Goal: Task Accomplishment & Management: Use online tool/utility

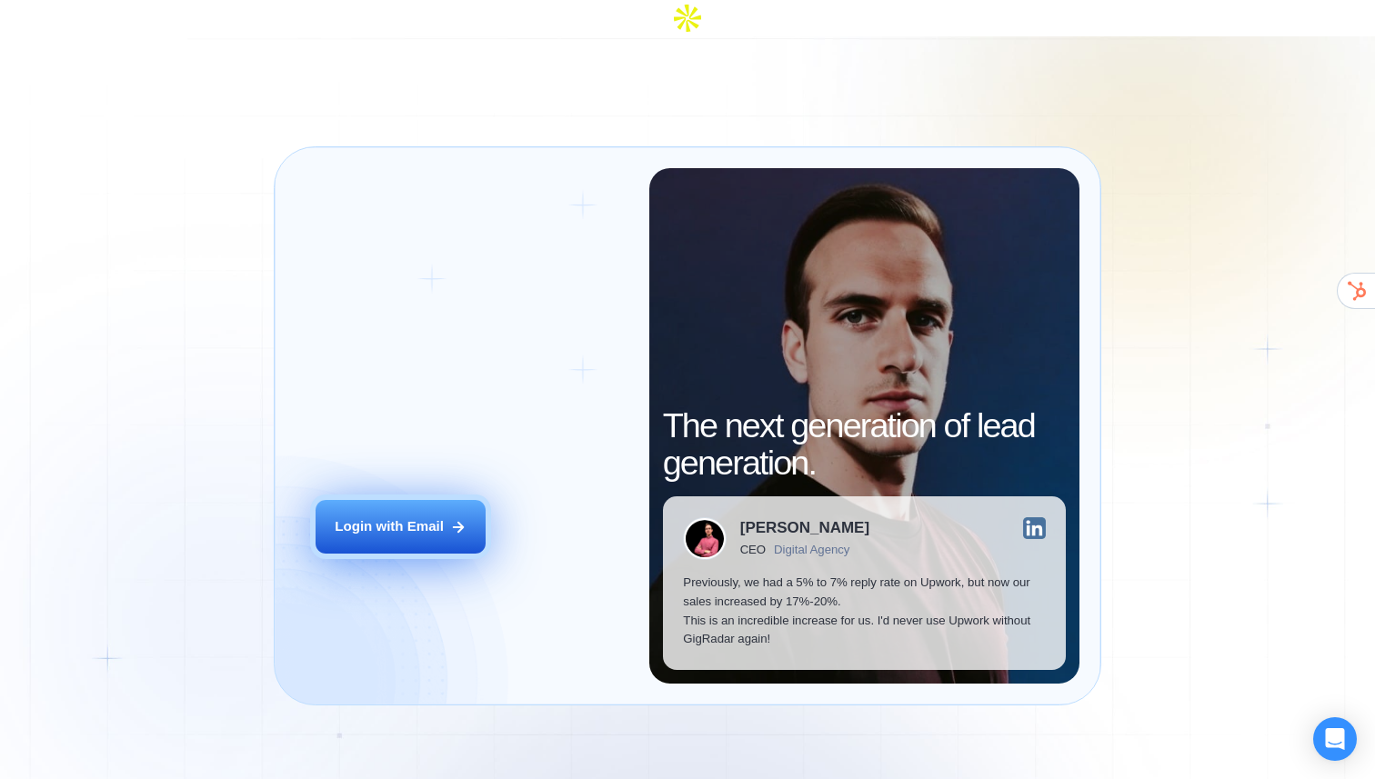
click at [394, 517] on div "Login with Email" at bounding box center [389, 526] width 109 height 19
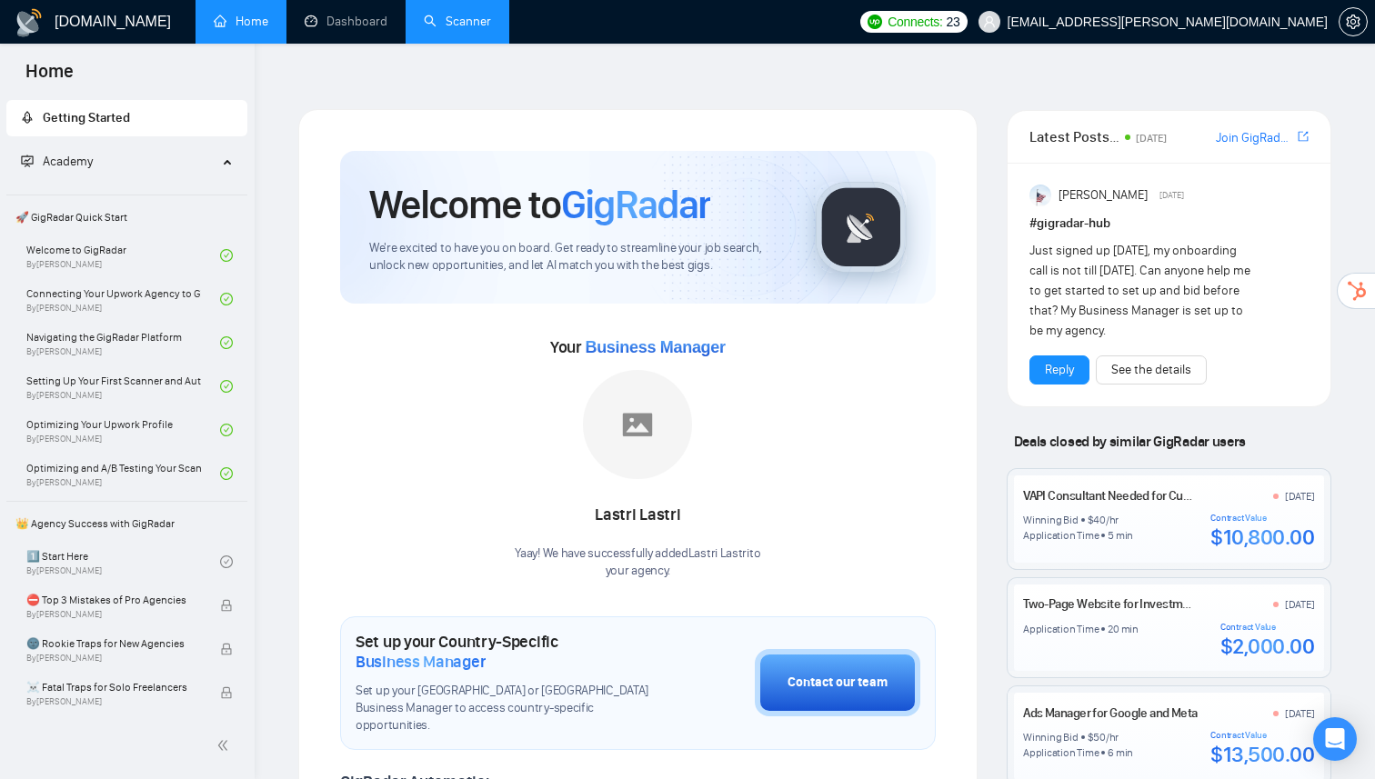
click at [477, 14] on link "Scanner" at bounding box center [457, 21] width 67 height 15
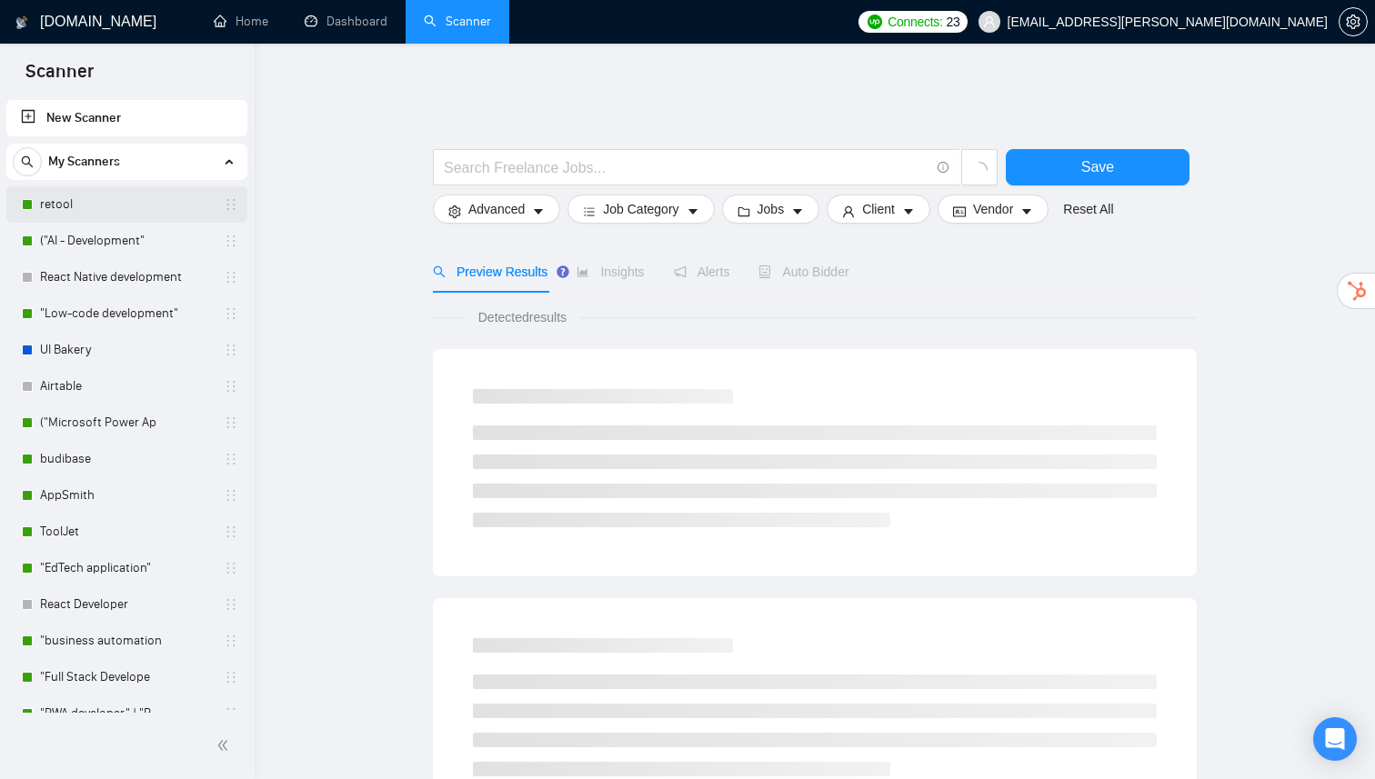
click at [97, 206] on link "retool" at bounding box center [126, 204] width 173 height 36
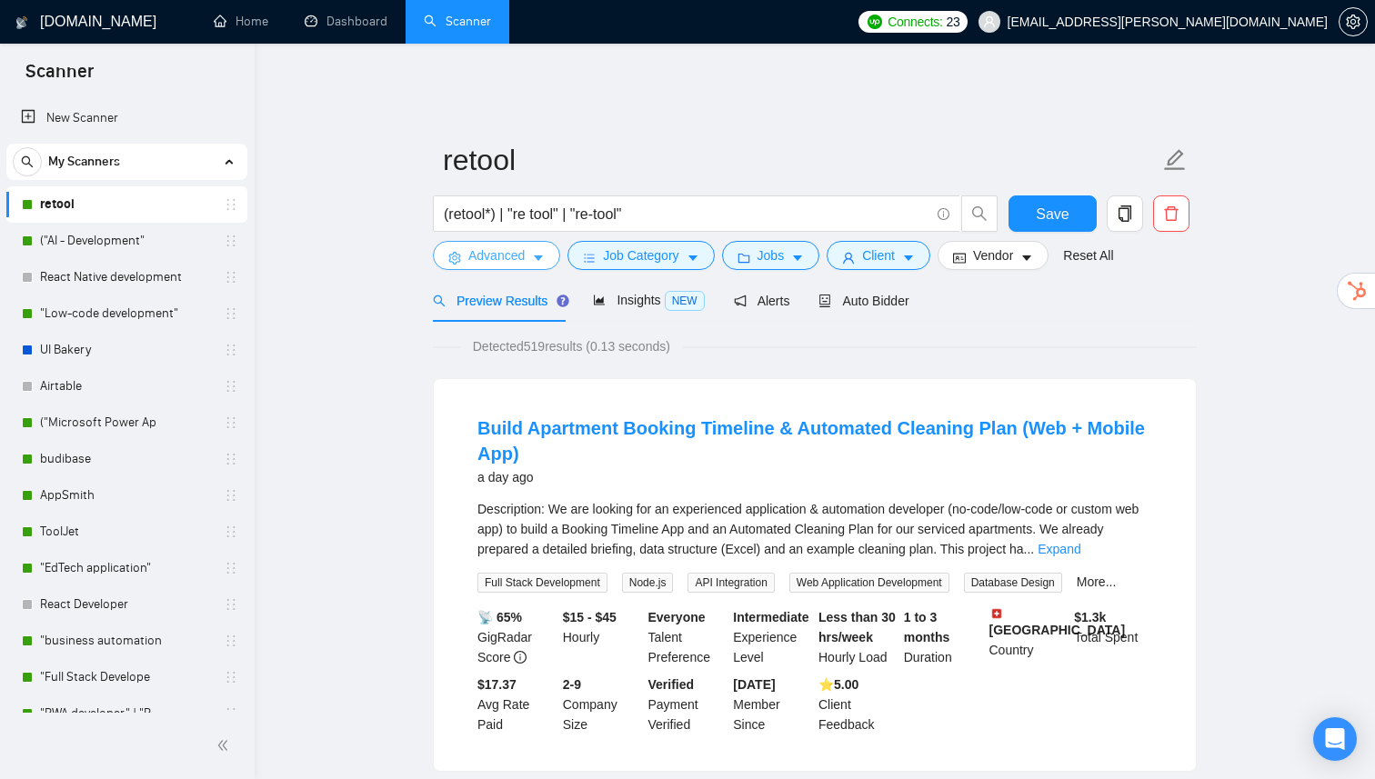
click at [523, 246] on span "Advanced" at bounding box center [496, 256] width 56 height 20
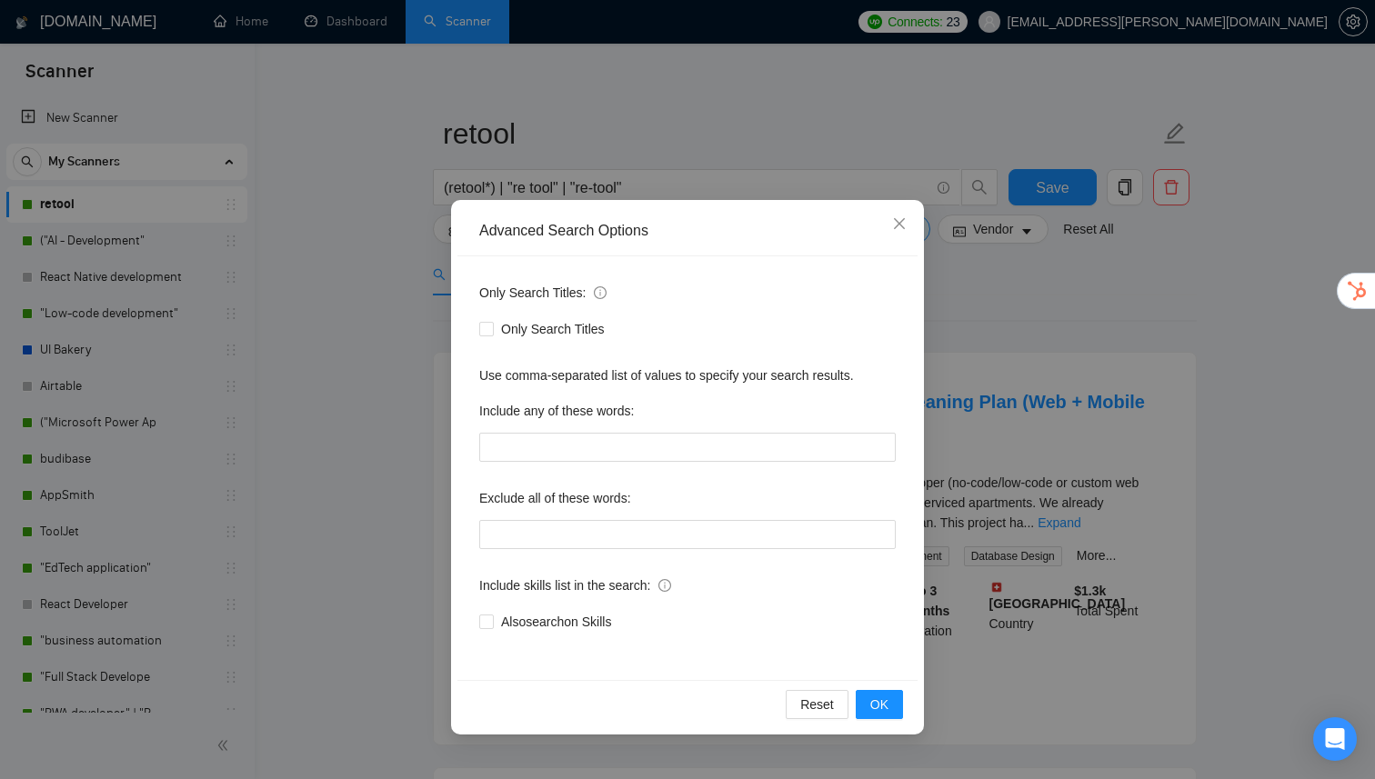
scroll to position [24, 0]
click at [902, 226] on icon "close" at bounding box center [899, 223] width 15 height 15
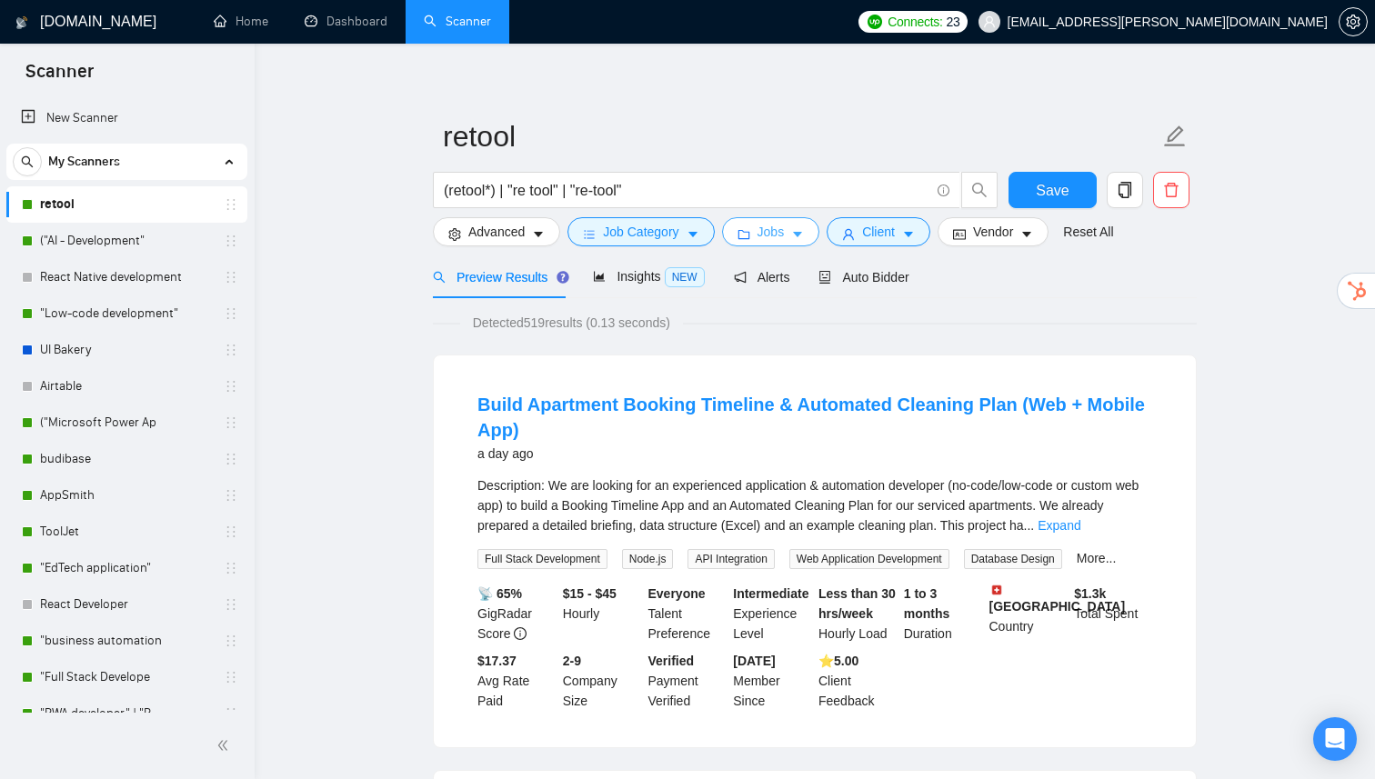
click at [768, 226] on span "Jobs" at bounding box center [770, 232] width 27 height 20
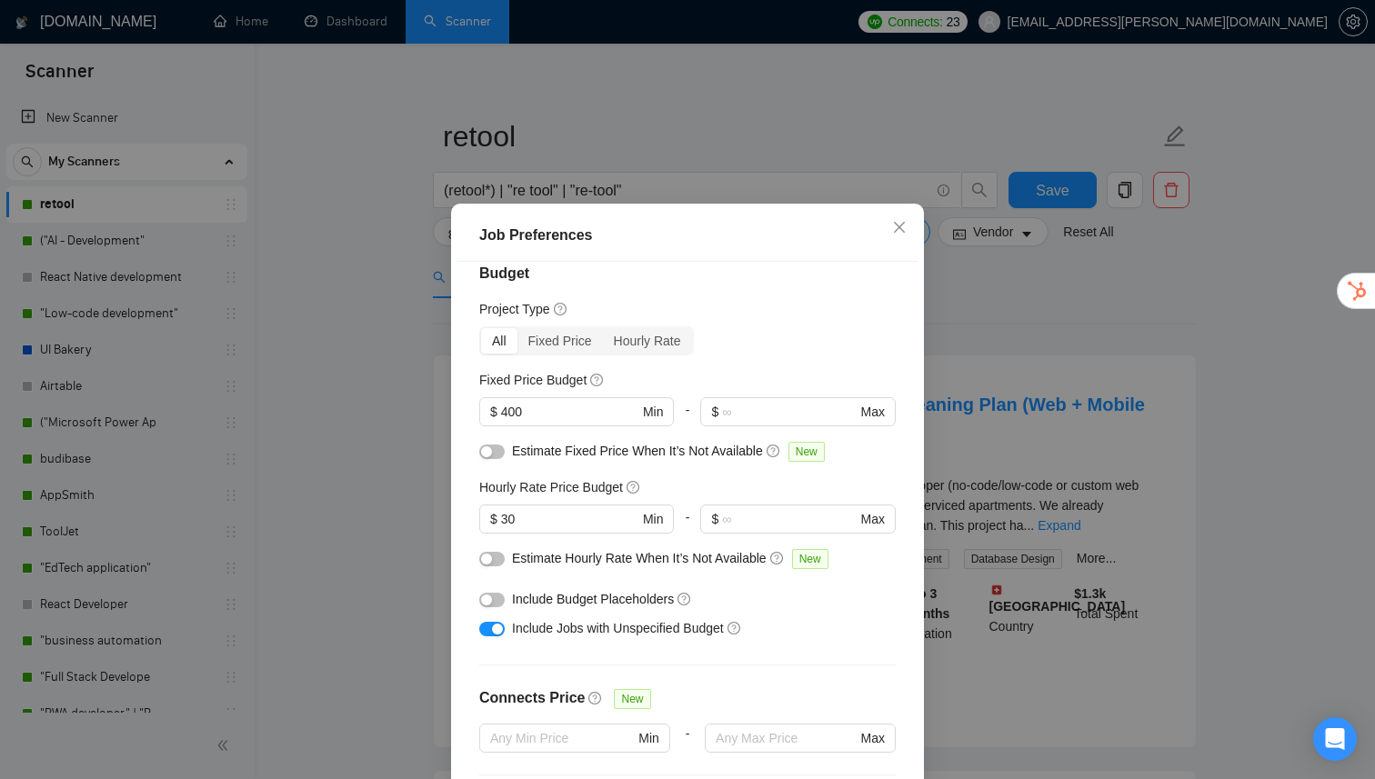
scroll to position [22, 0]
click at [506, 521] on input "30" at bounding box center [569, 518] width 137 height 20
type input "40"
click at [529, 415] on input "400" at bounding box center [569, 411] width 137 height 20
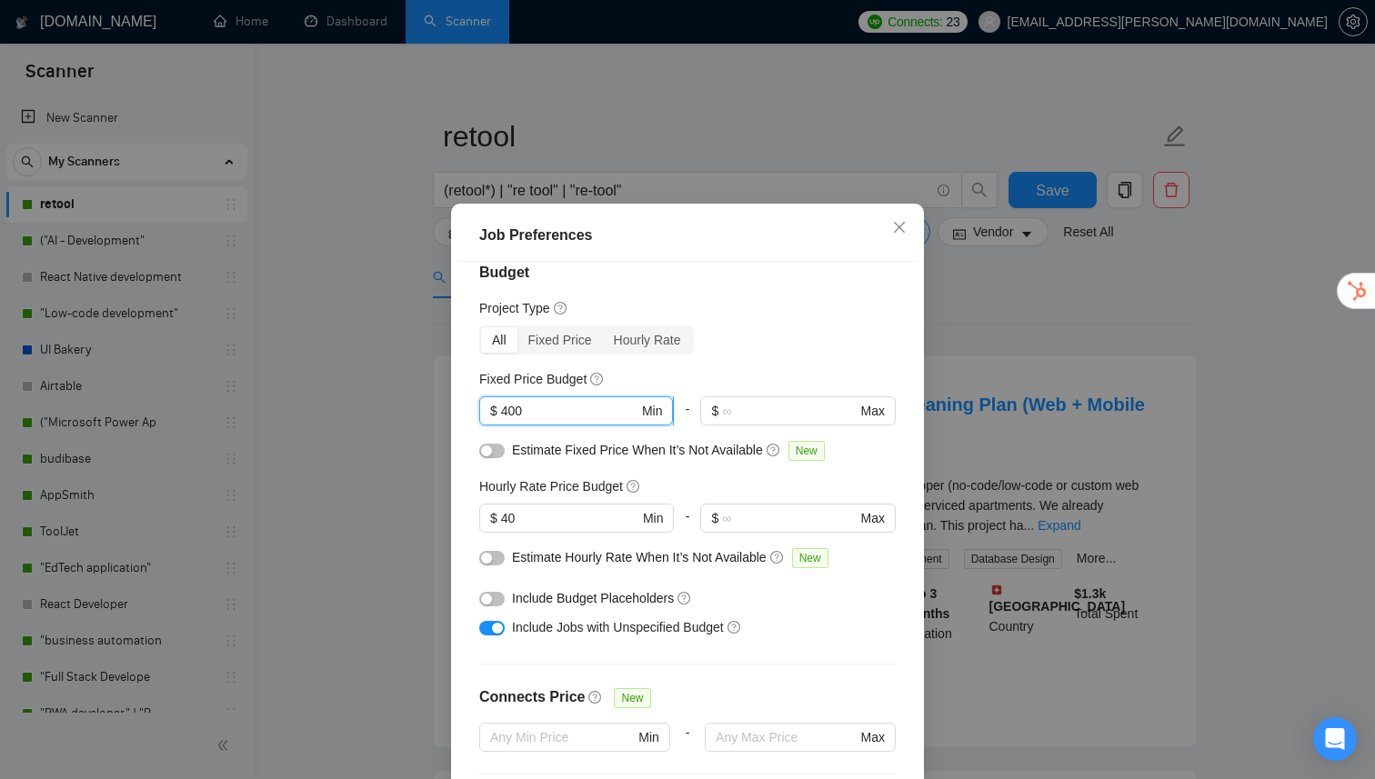
click at [529, 415] on input "400" at bounding box center [569, 411] width 137 height 20
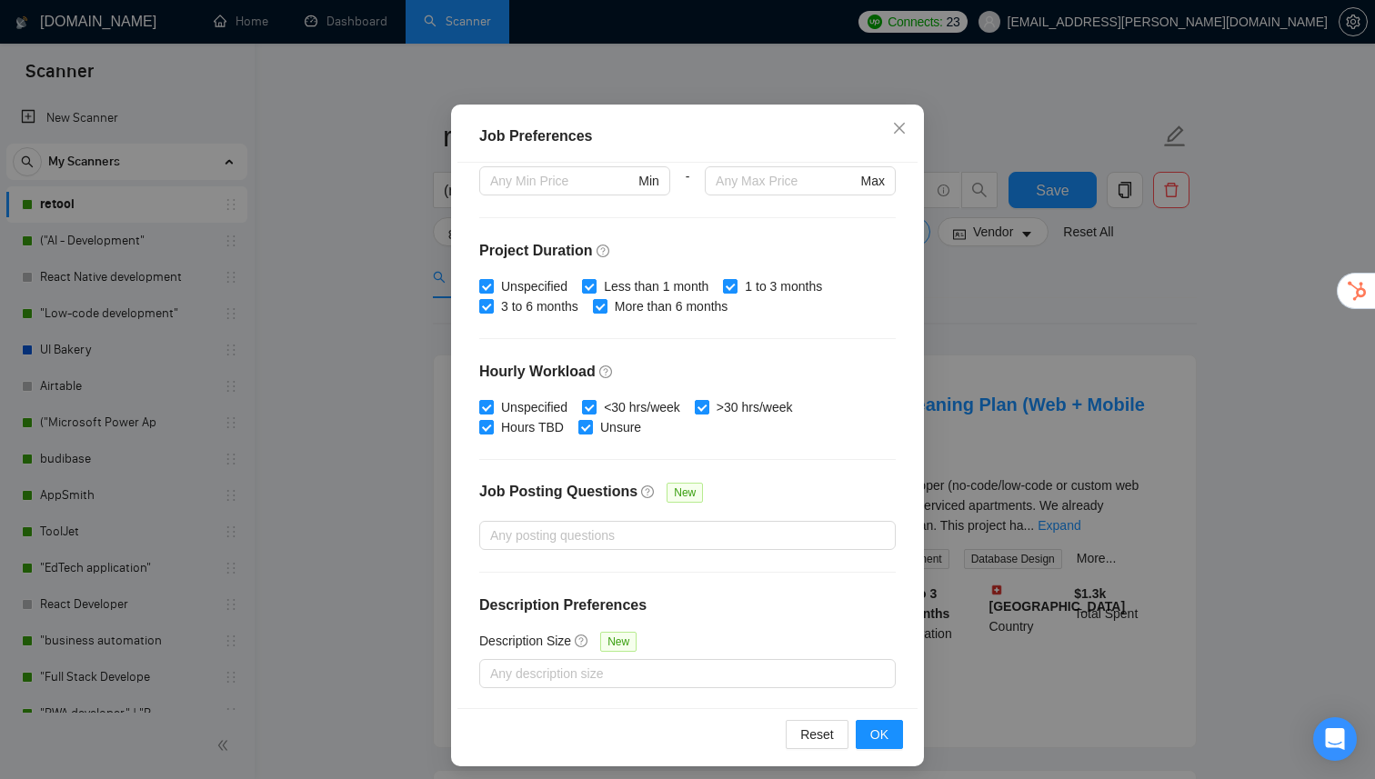
scroll to position [108, 0]
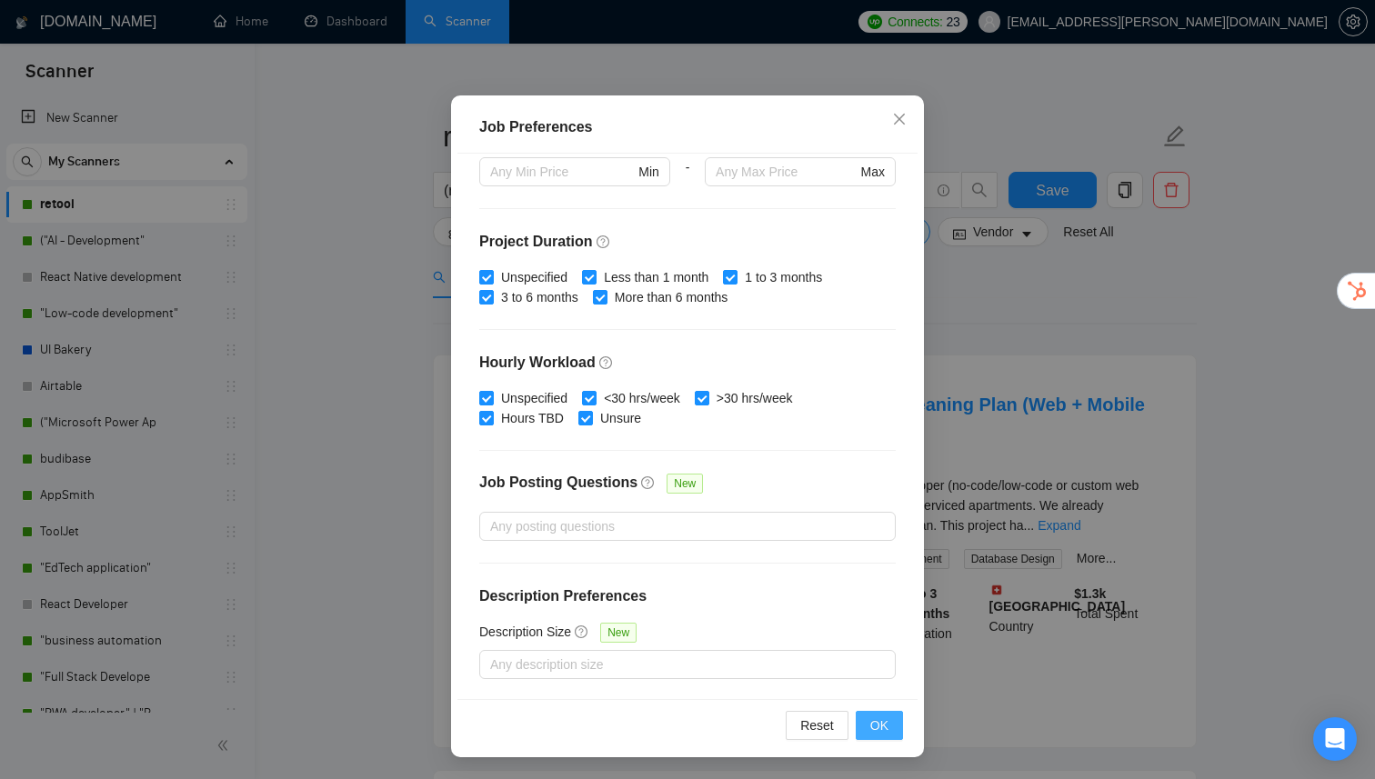
type input "3000"
click at [870, 727] on span "OK" at bounding box center [879, 726] width 18 height 20
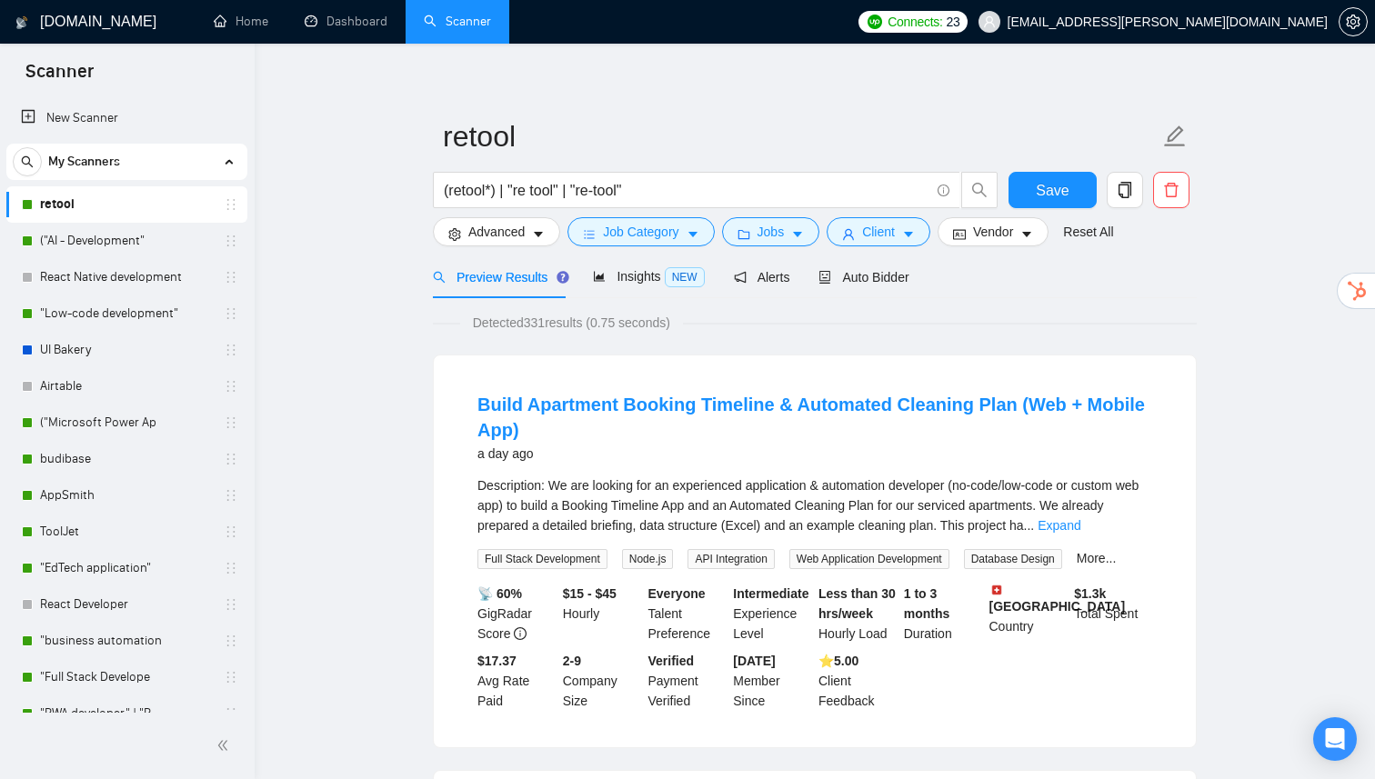
scroll to position [14, 0]
click at [771, 222] on span "Jobs" at bounding box center [770, 232] width 27 height 20
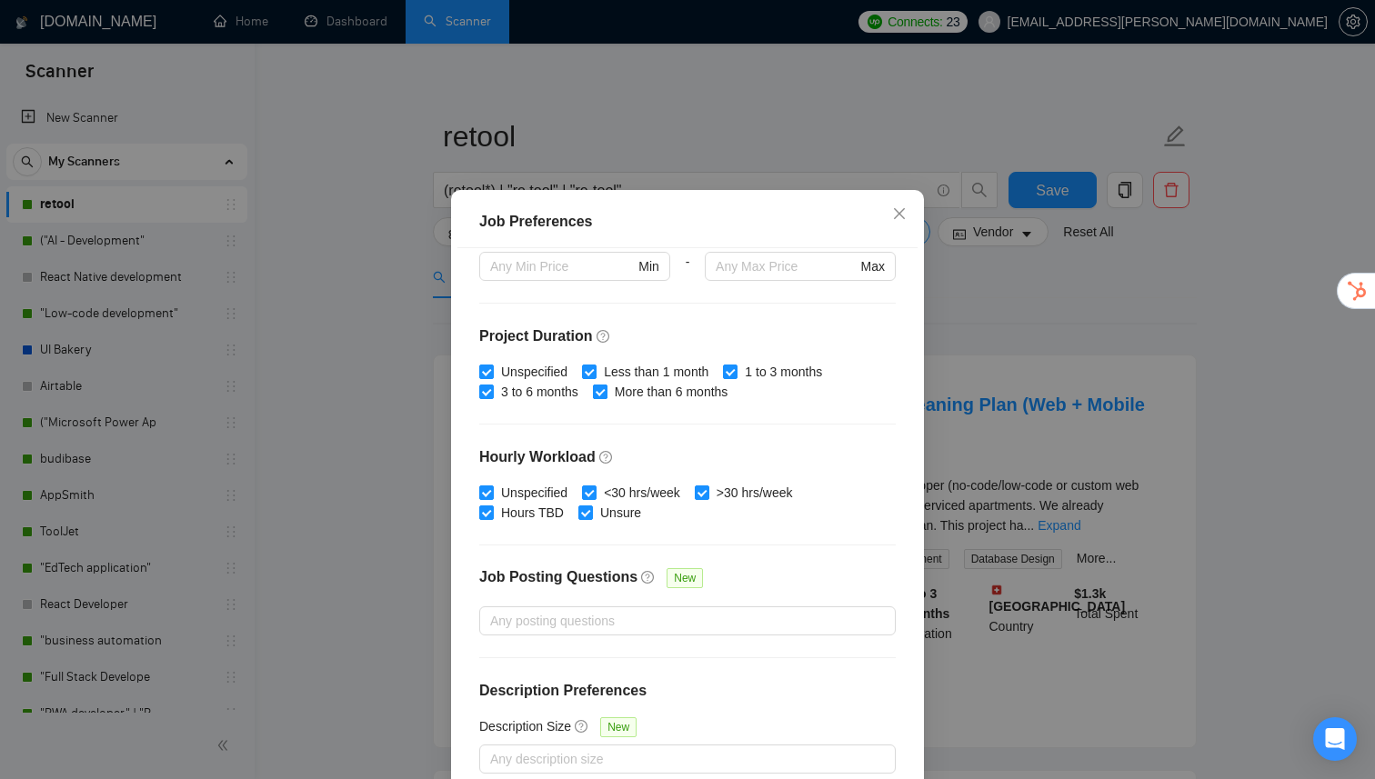
scroll to position [108, 0]
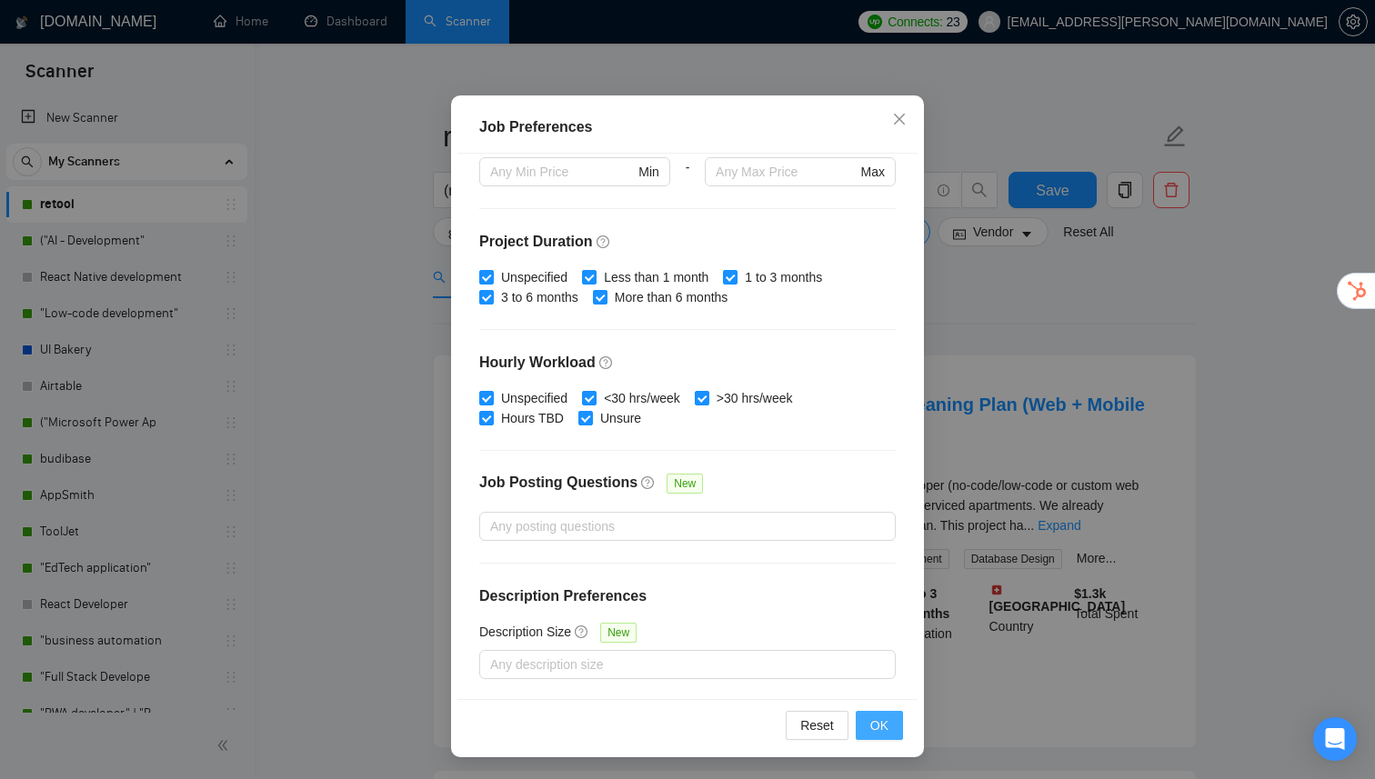
click at [876, 728] on span "OK" at bounding box center [879, 726] width 18 height 20
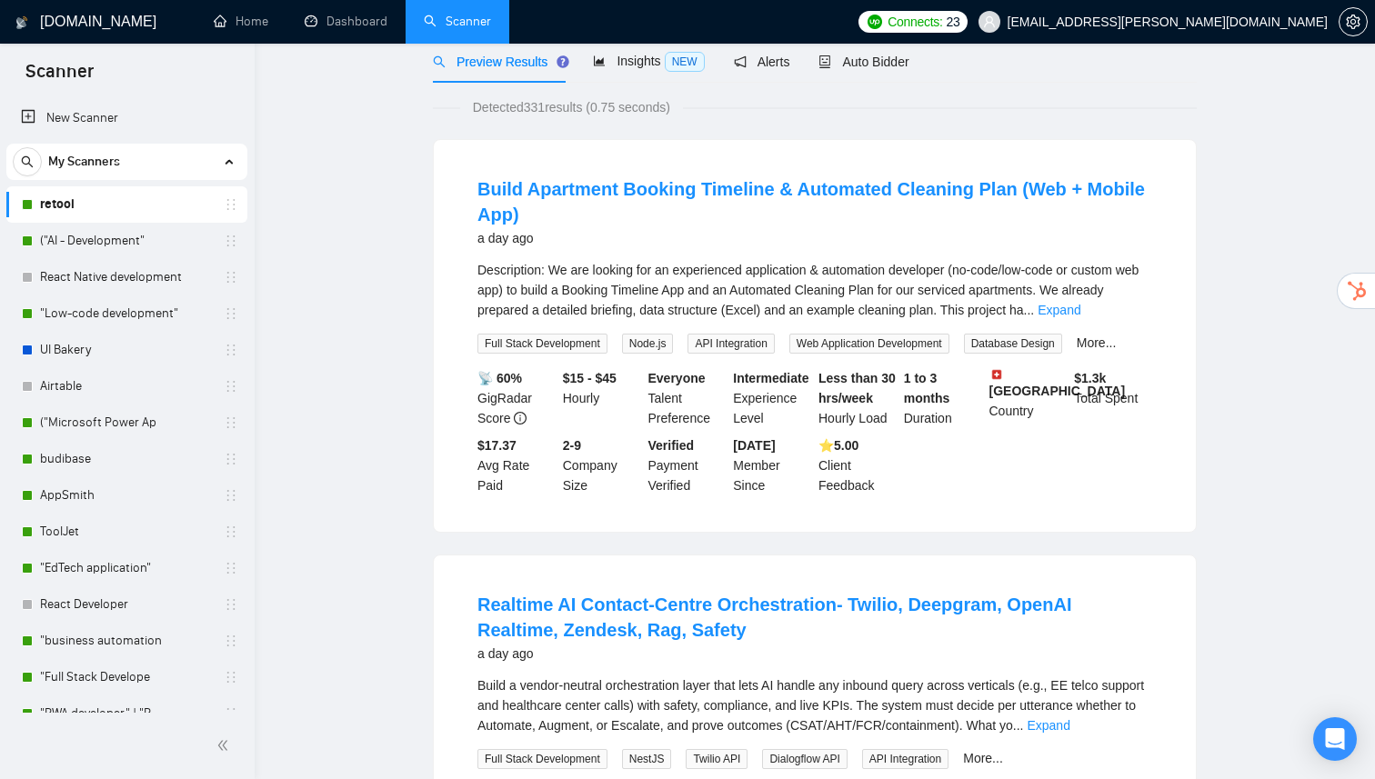
scroll to position [0, 0]
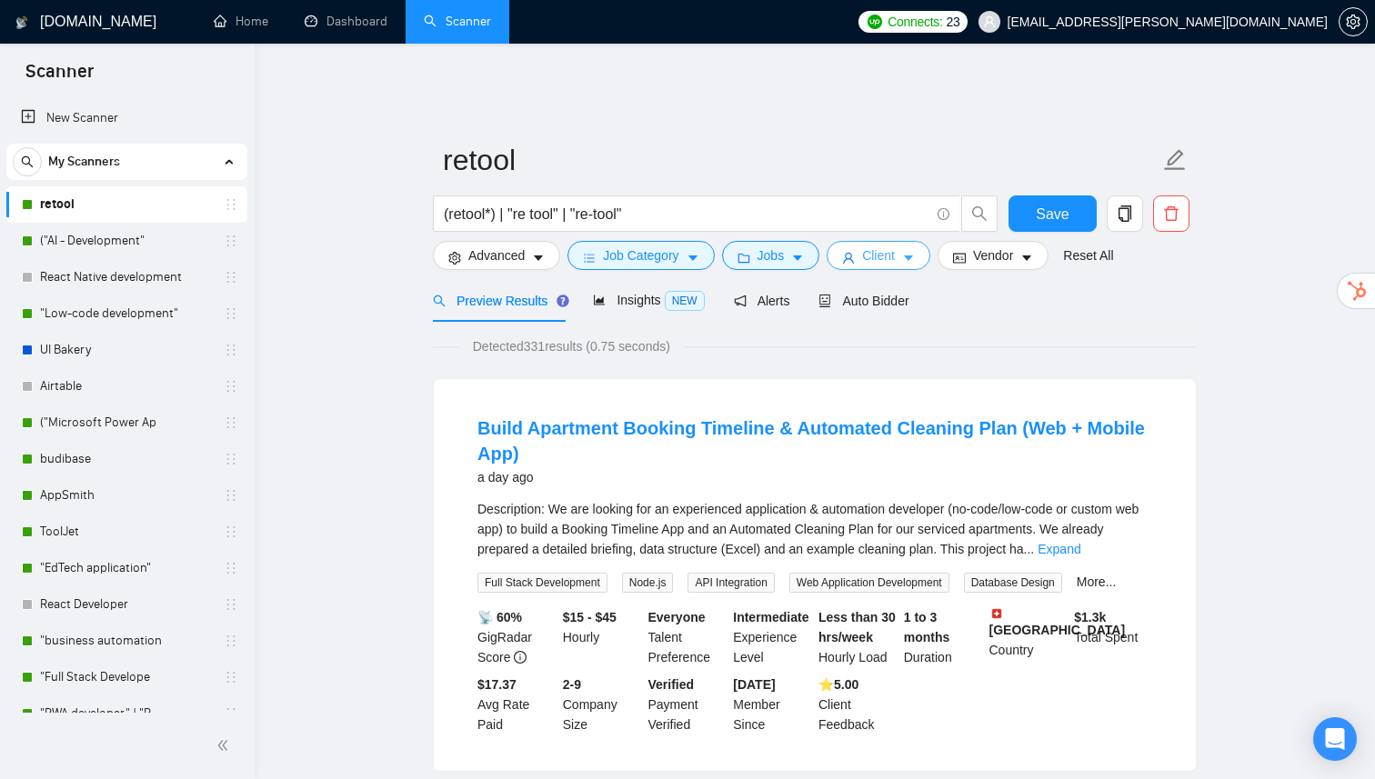
click at [882, 246] on span "Client" at bounding box center [878, 256] width 33 height 20
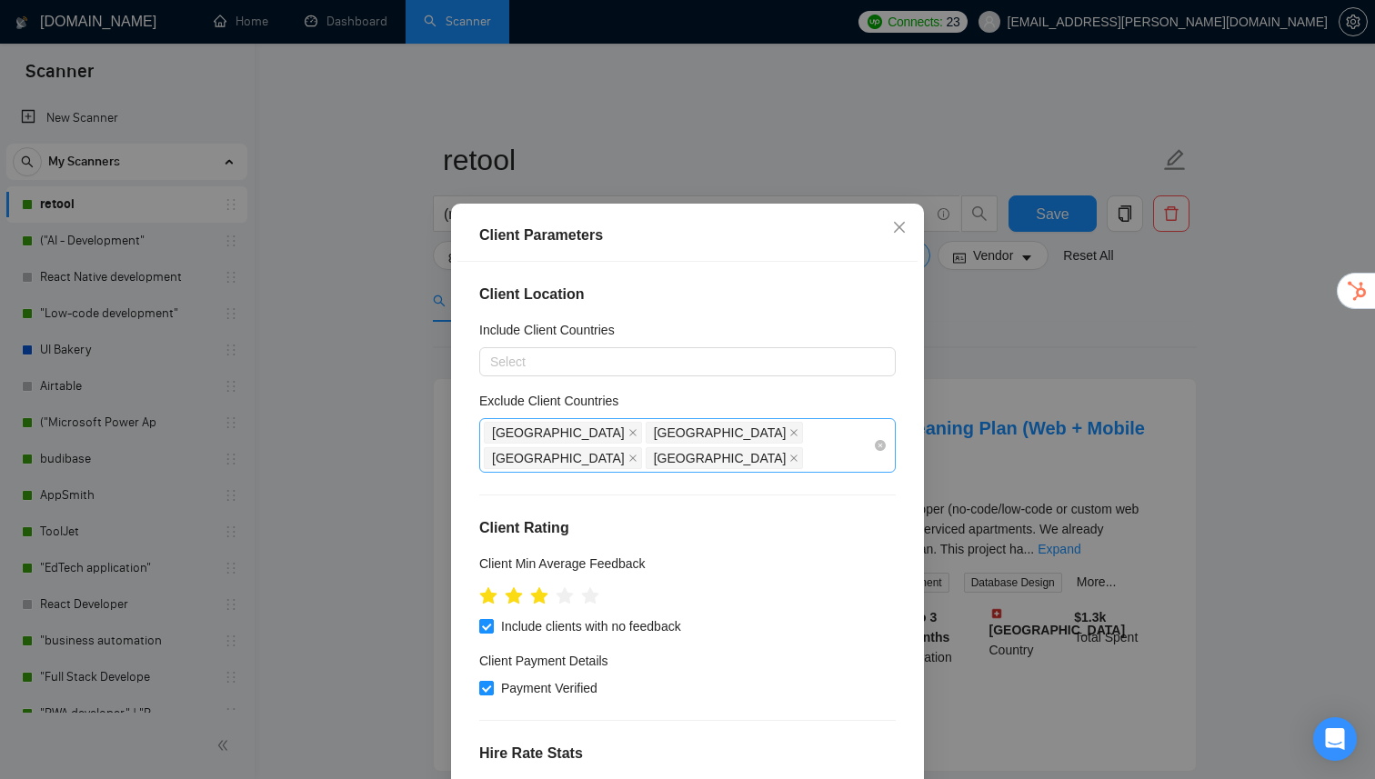
click at [773, 439] on div "[GEOGRAPHIC_DATA] [GEOGRAPHIC_DATA] [GEOGRAPHIC_DATA] [GEOGRAPHIC_DATA]" at bounding box center [678, 445] width 389 height 51
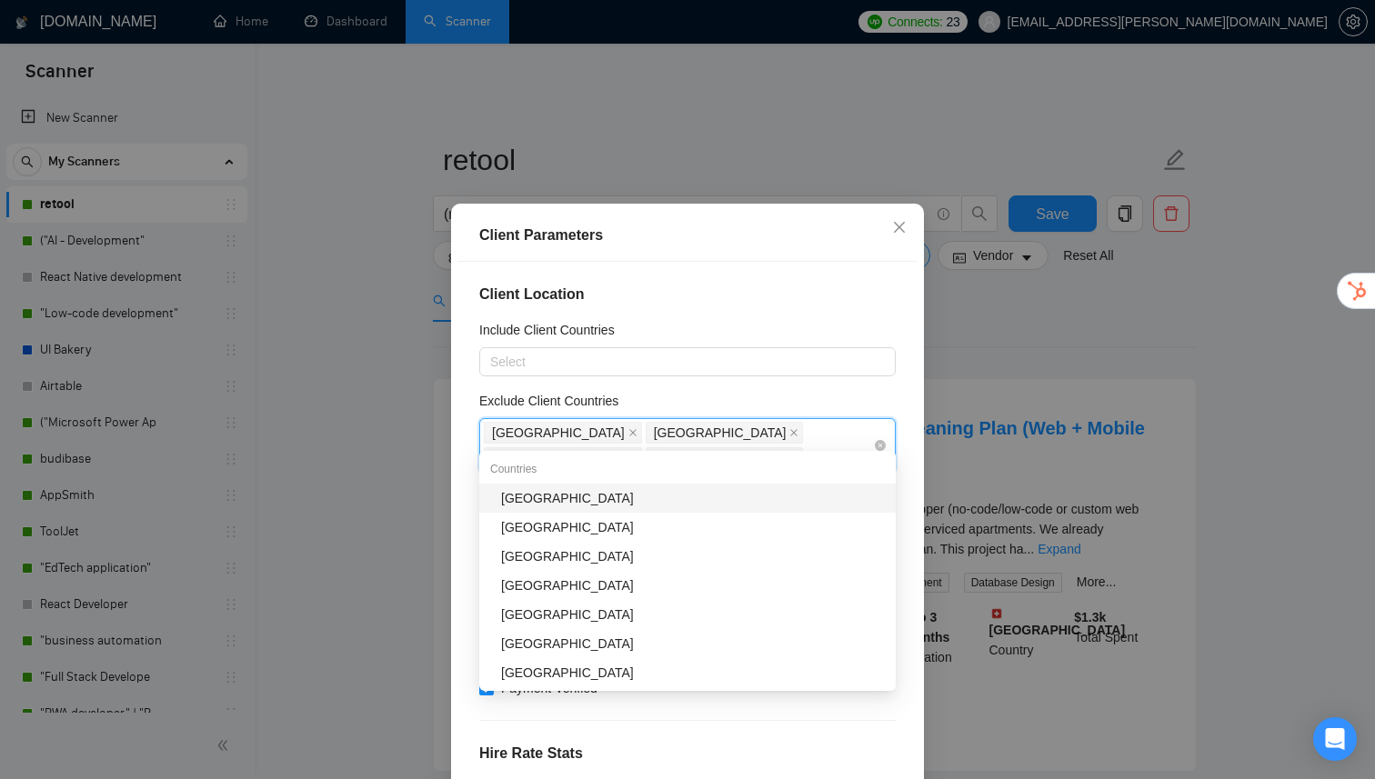
type input "ban"
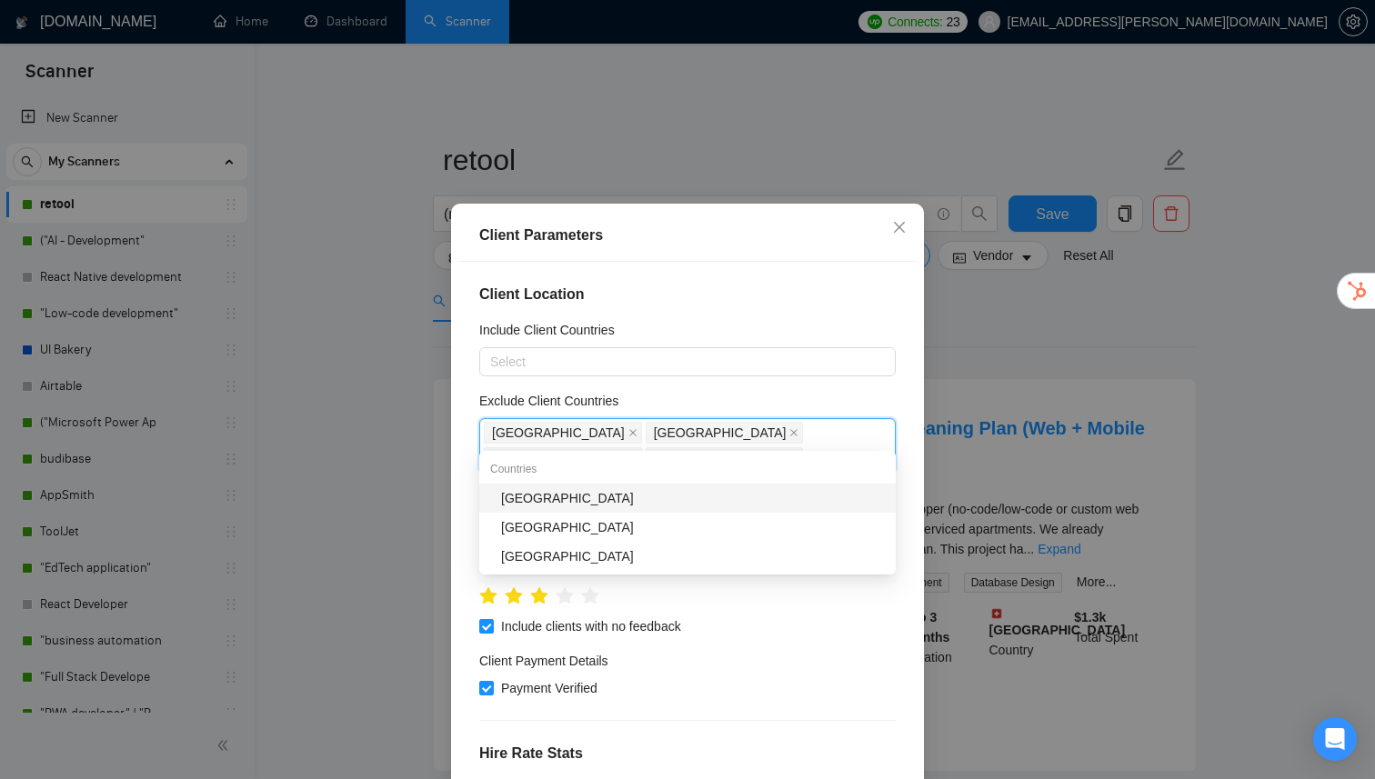
click at [701, 489] on div "[GEOGRAPHIC_DATA]" at bounding box center [693, 498] width 384 height 20
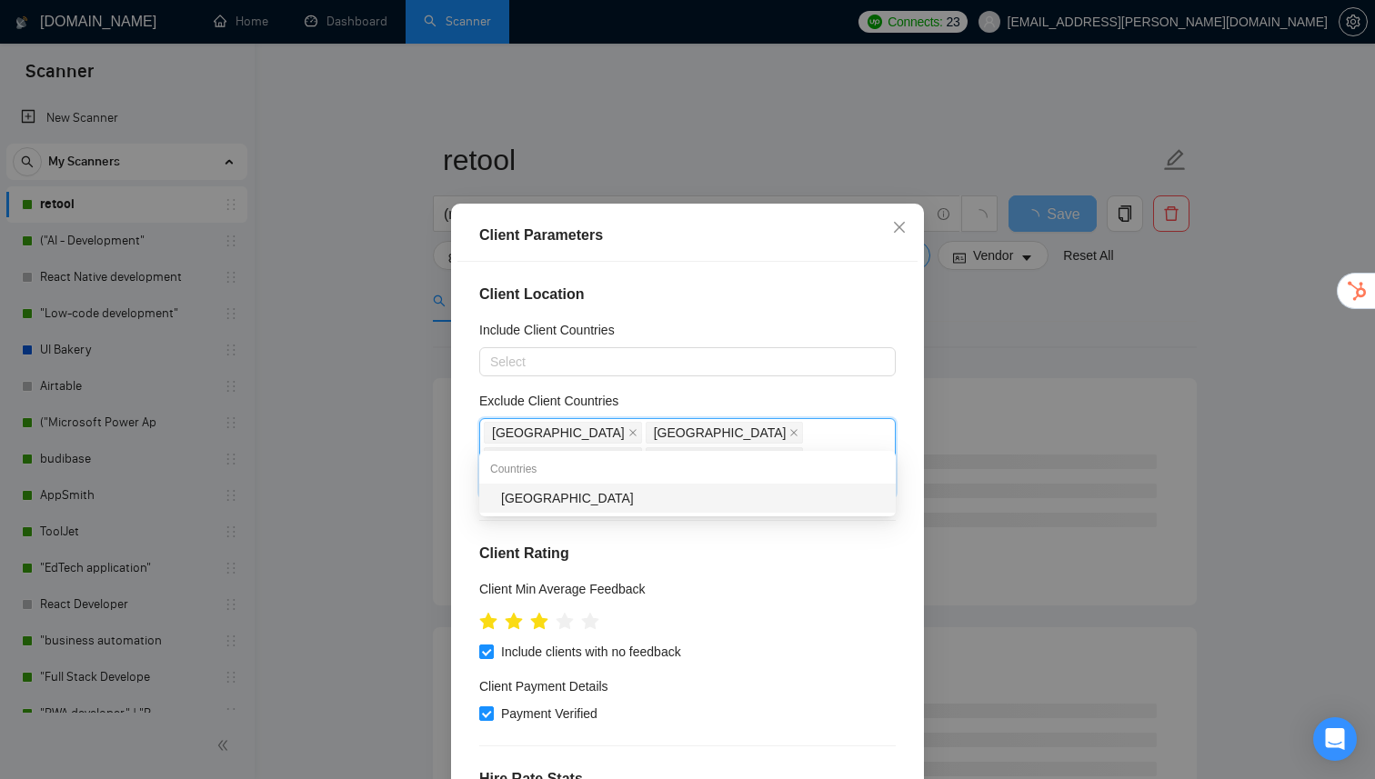
type input "leba"
click at [612, 505] on div "[GEOGRAPHIC_DATA]" at bounding box center [693, 498] width 384 height 20
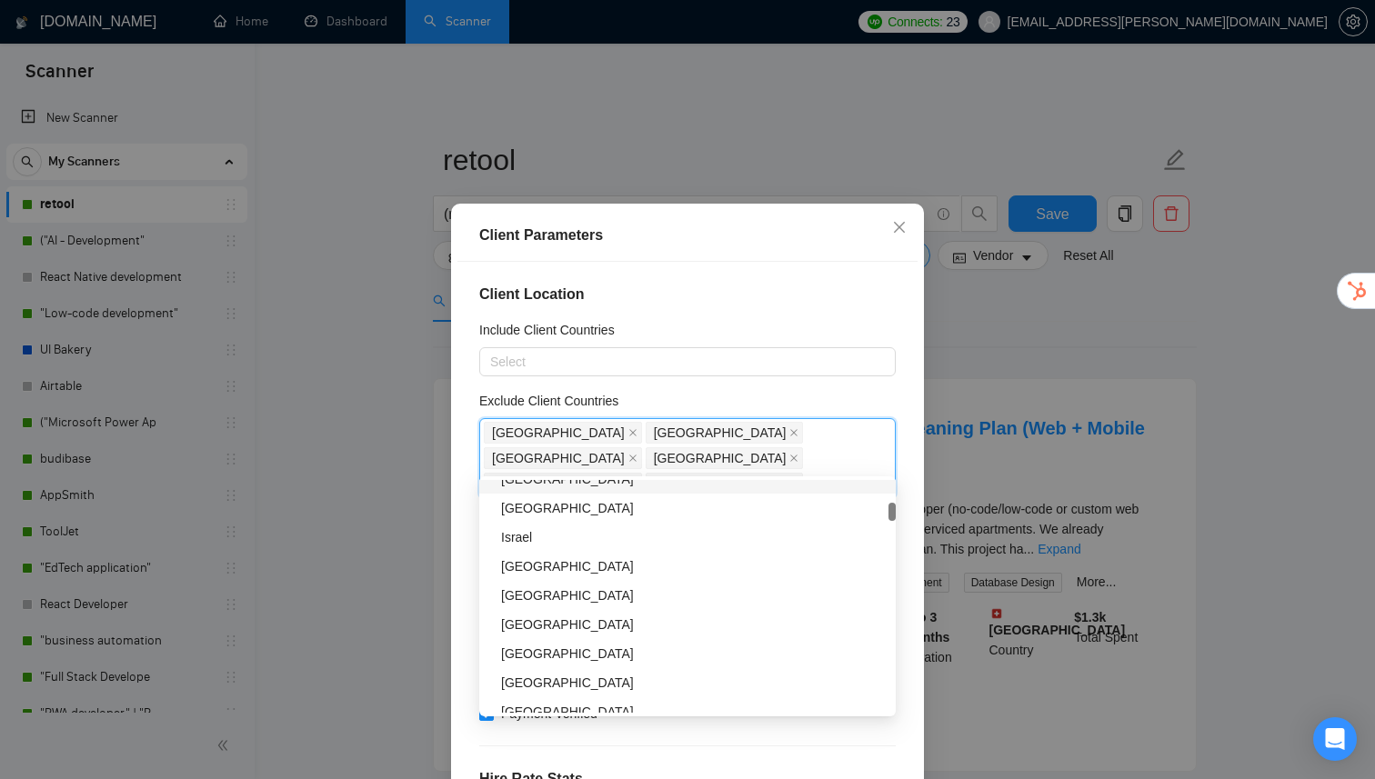
scroll to position [511, 0]
click at [541, 599] on div "[GEOGRAPHIC_DATA]" at bounding box center [693, 595] width 384 height 20
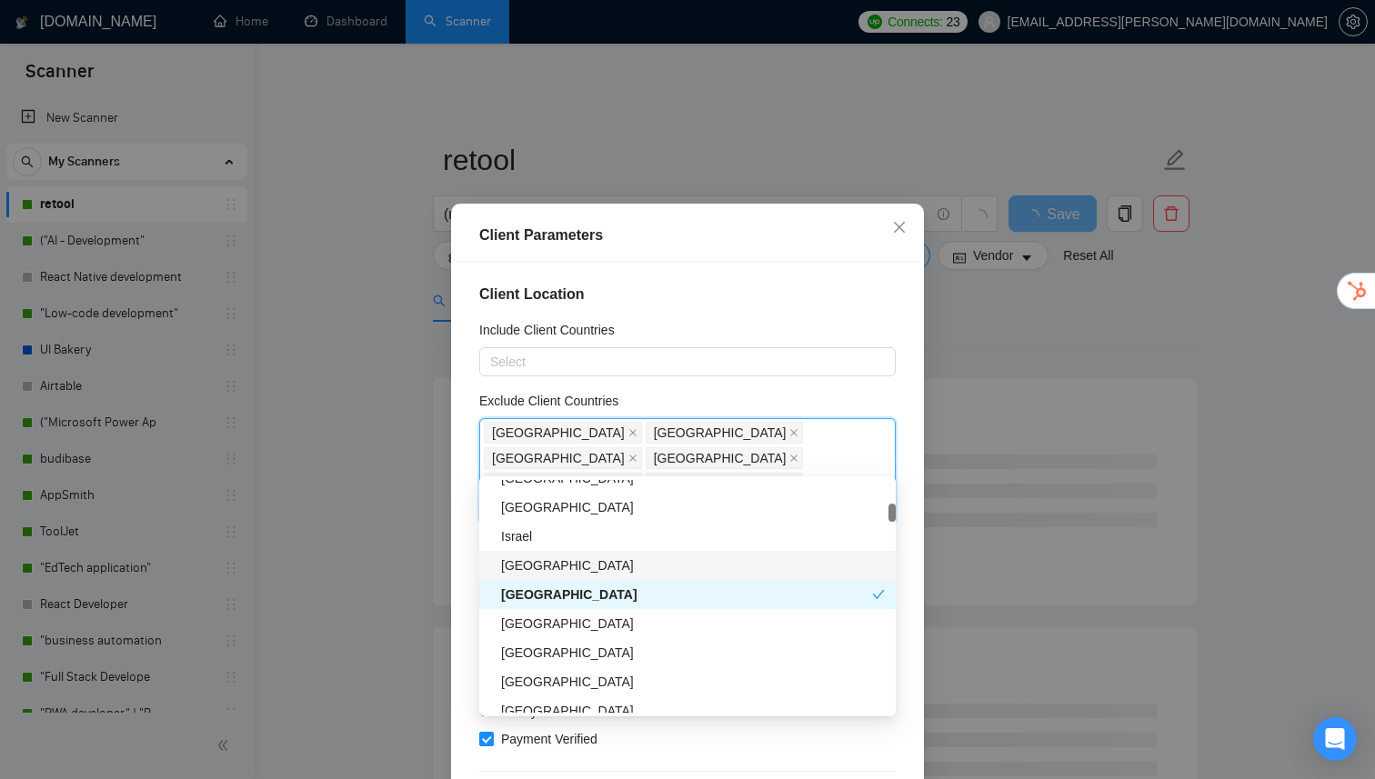
click at [585, 572] on div "[GEOGRAPHIC_DATA]" at bounding box center [693, 566] width 384 height 20
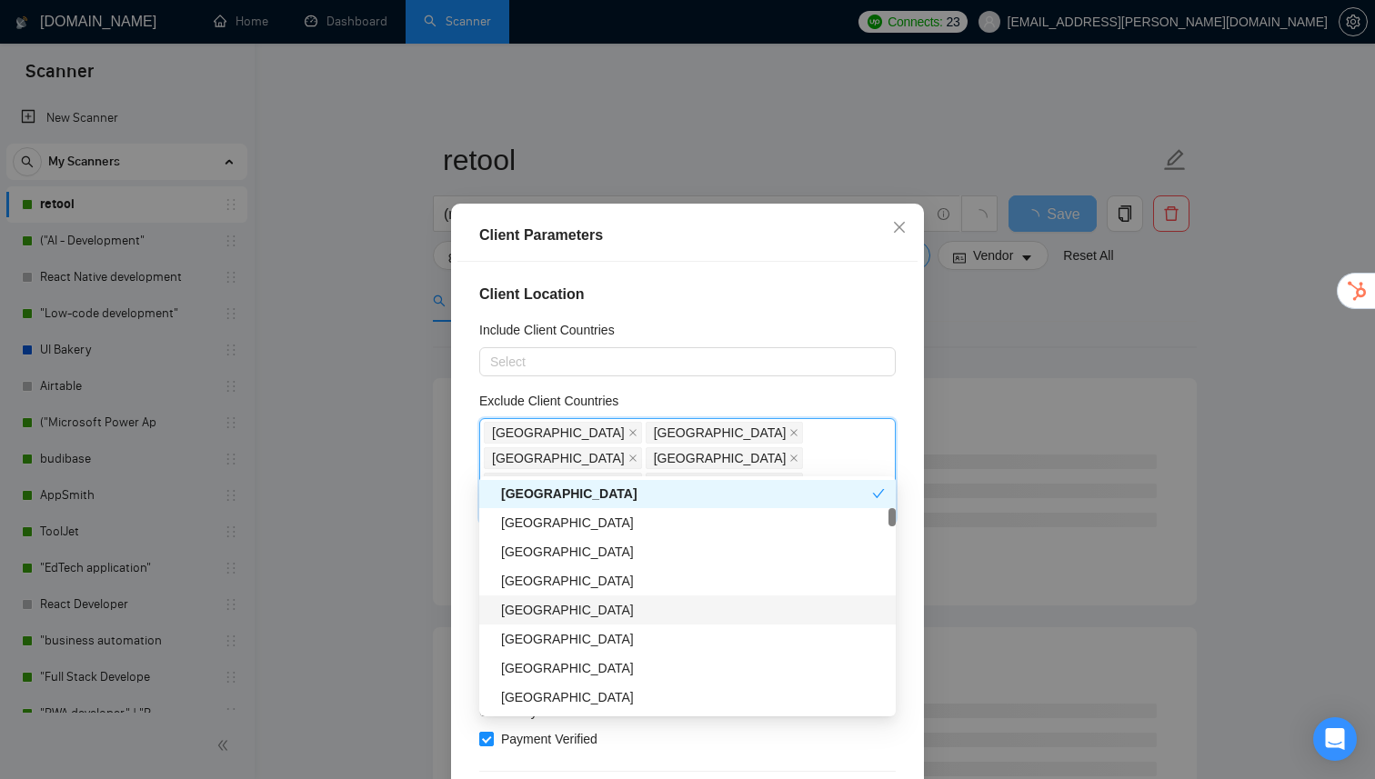
click at [552, 612] on div "[GEOGRAPHIC_DATA]" at bounding box center [693, 610] width 384 height 20
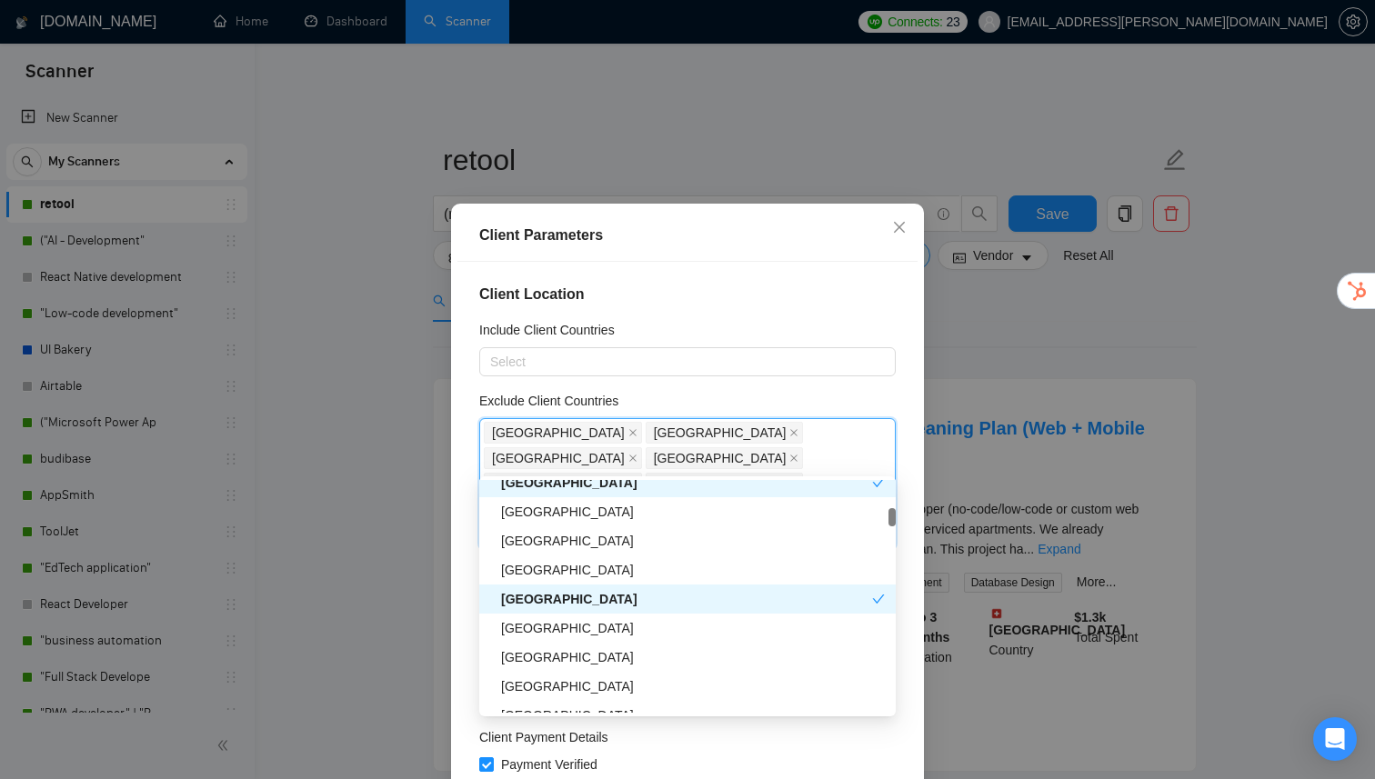
scroll to position [626, 0]
click at [559, 537] on div "[GEOGRAPHIC_DATA]" at bounding box center [693, 538] width 384 height 20
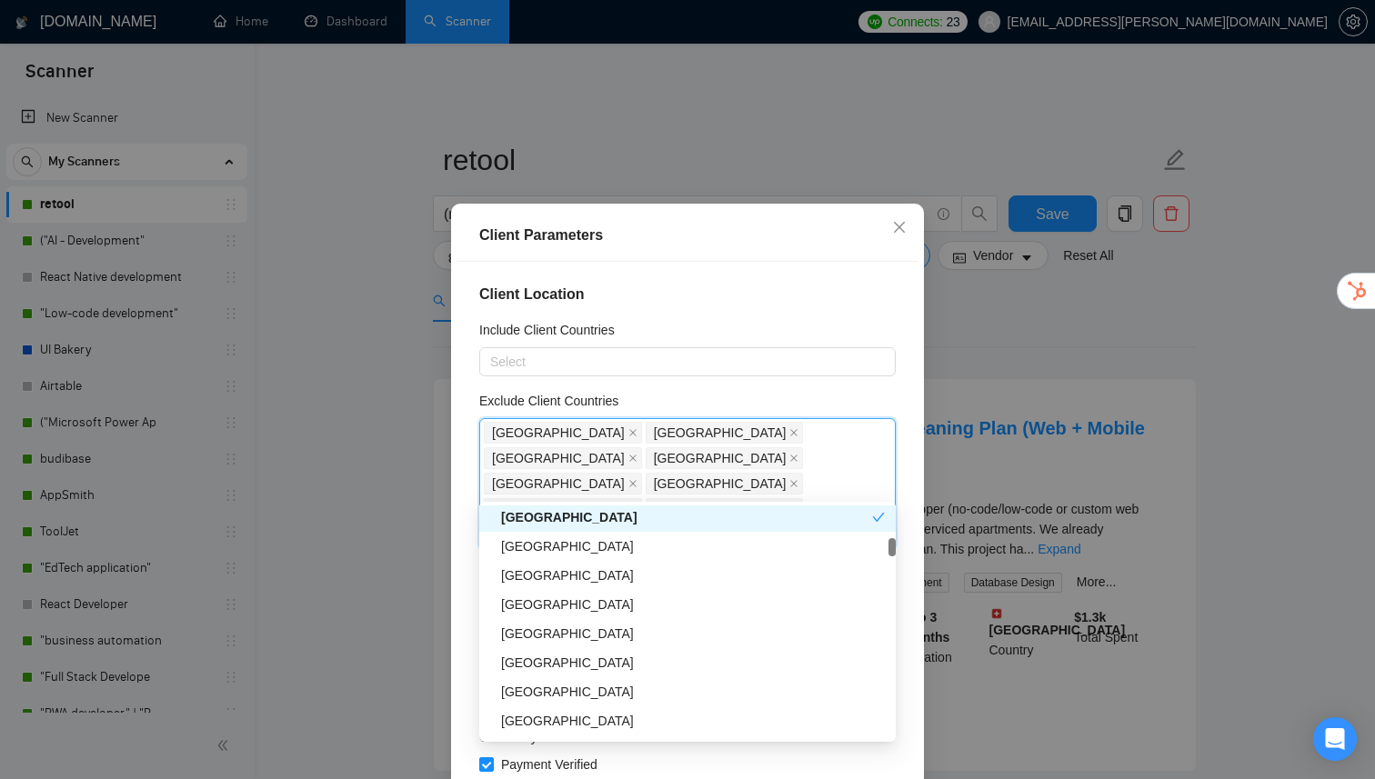
scroll to position [731, 0]
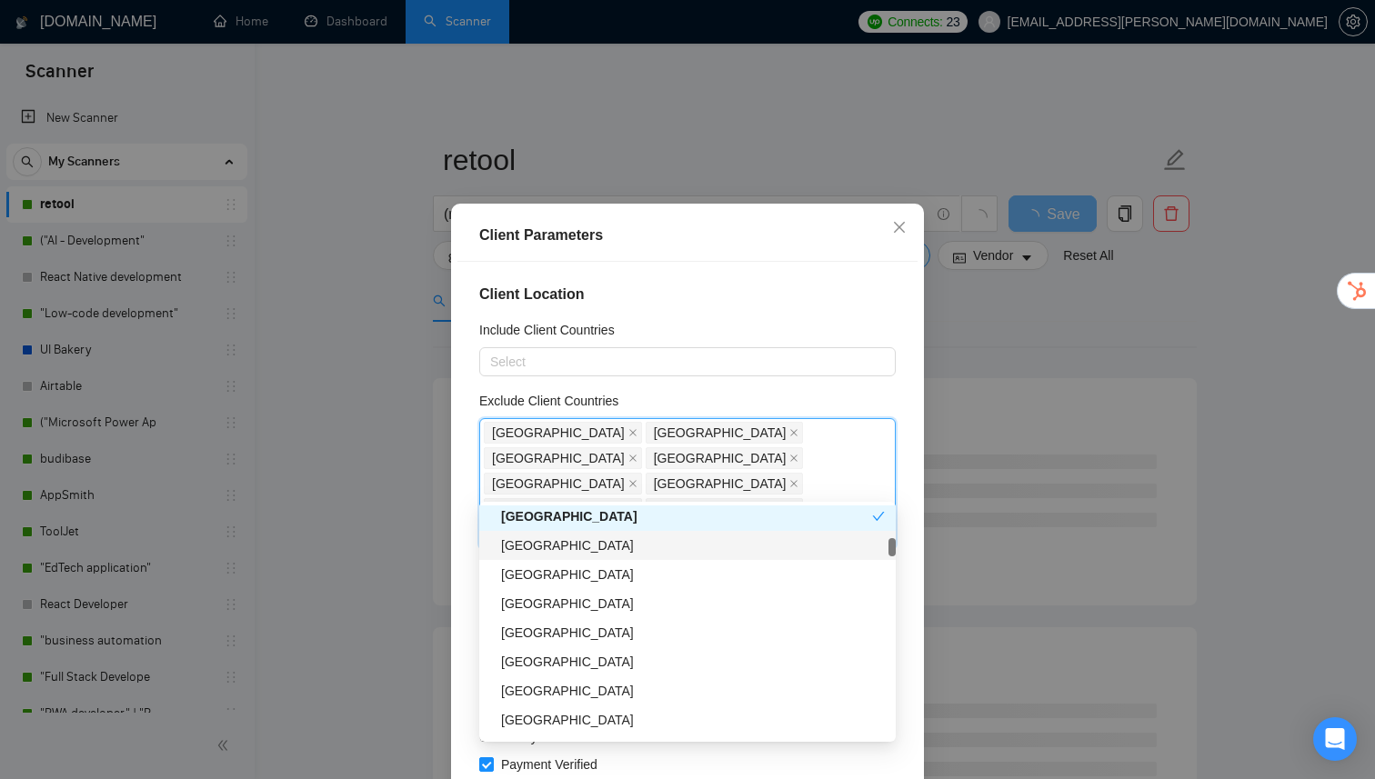
click at [561, 545] on div "[GEOGRAPHIC_DATA]" at bounding box center [693, 546] width 384 height 20
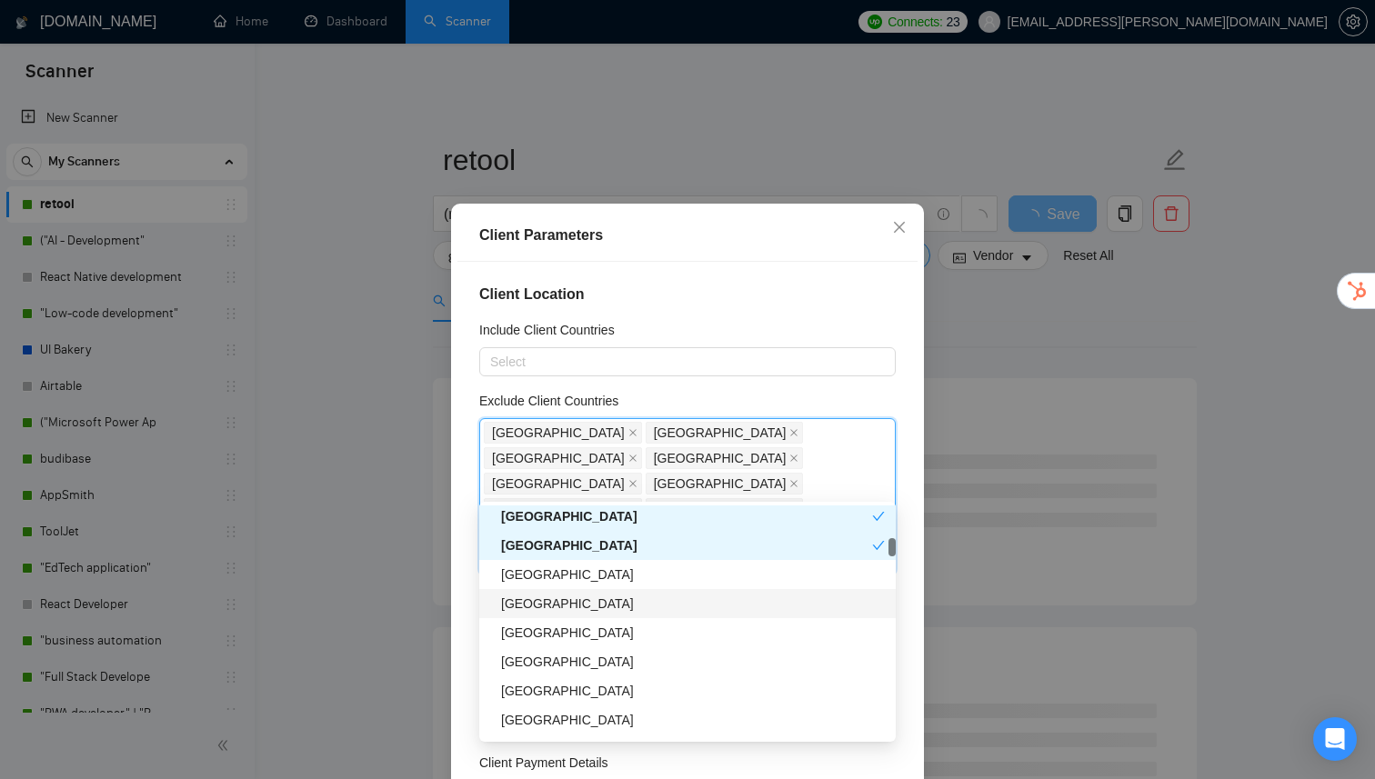
click at [554, 602] on div "[GEOGRAPHIC_DATA]" at bounding box center [693, 604] width 384 height 20
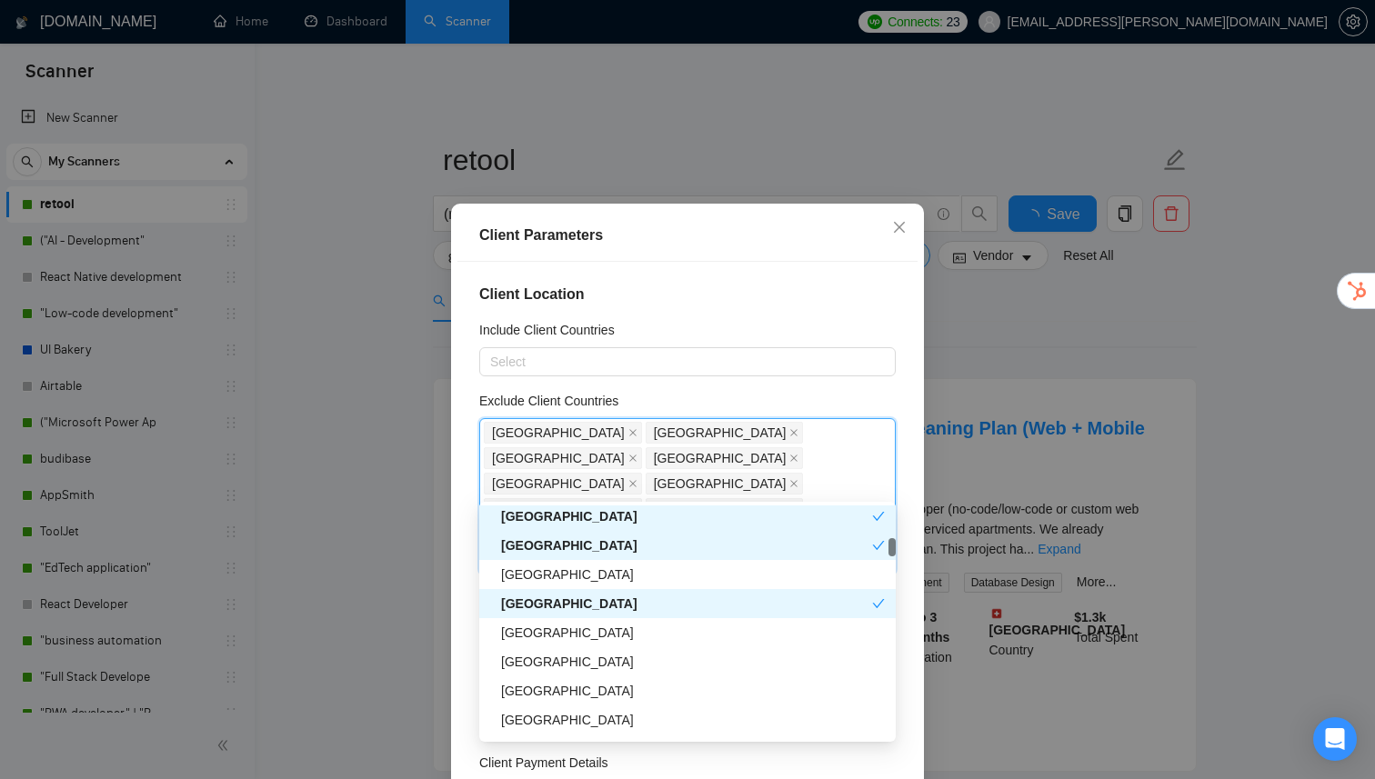
click at [554, 602] on div "[GEOGRAPHIC_DATA]" at bounding box center [686, 604] width 371 height 20
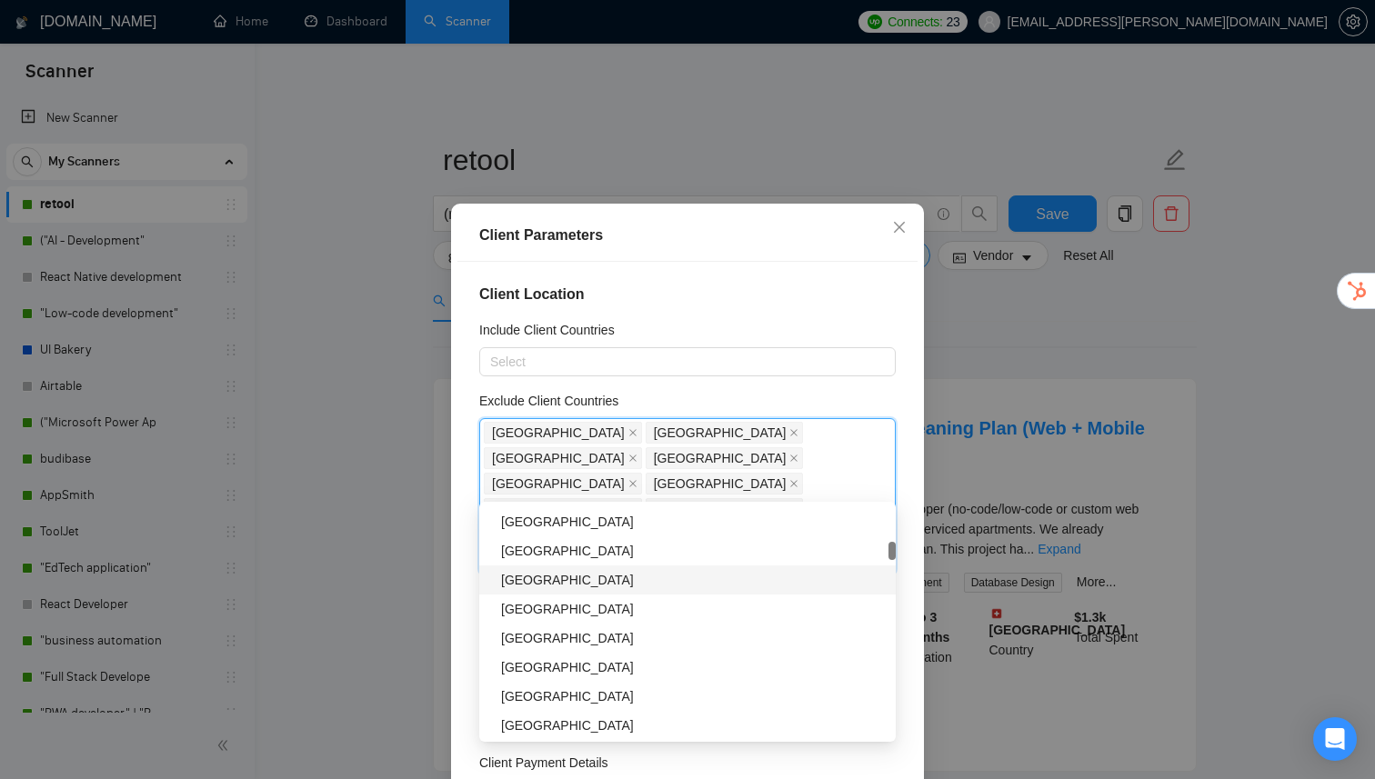
click at [553, 585] on div "[GEOGRAPHIC_DATA]" at bounding box center [693, 580] width 384 height 20
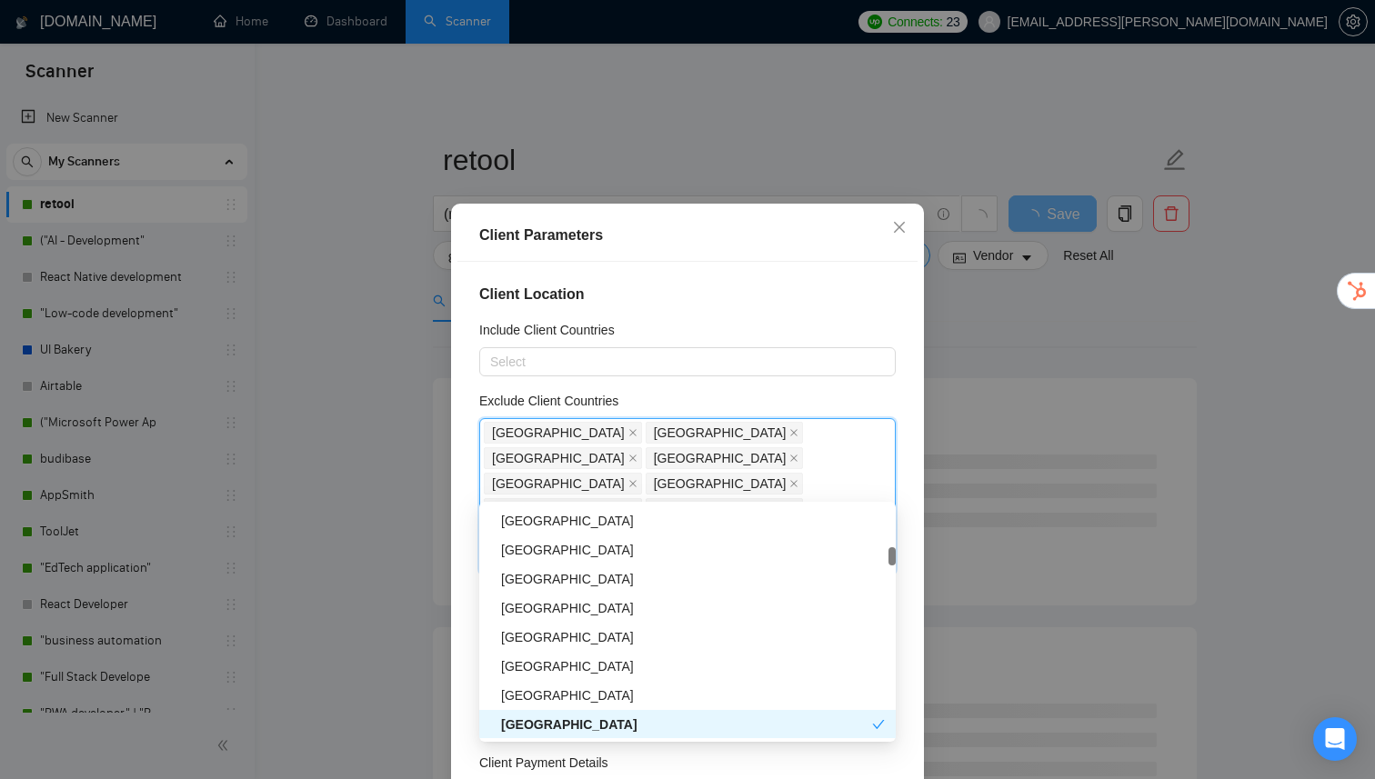
scroll to position [935, 0]
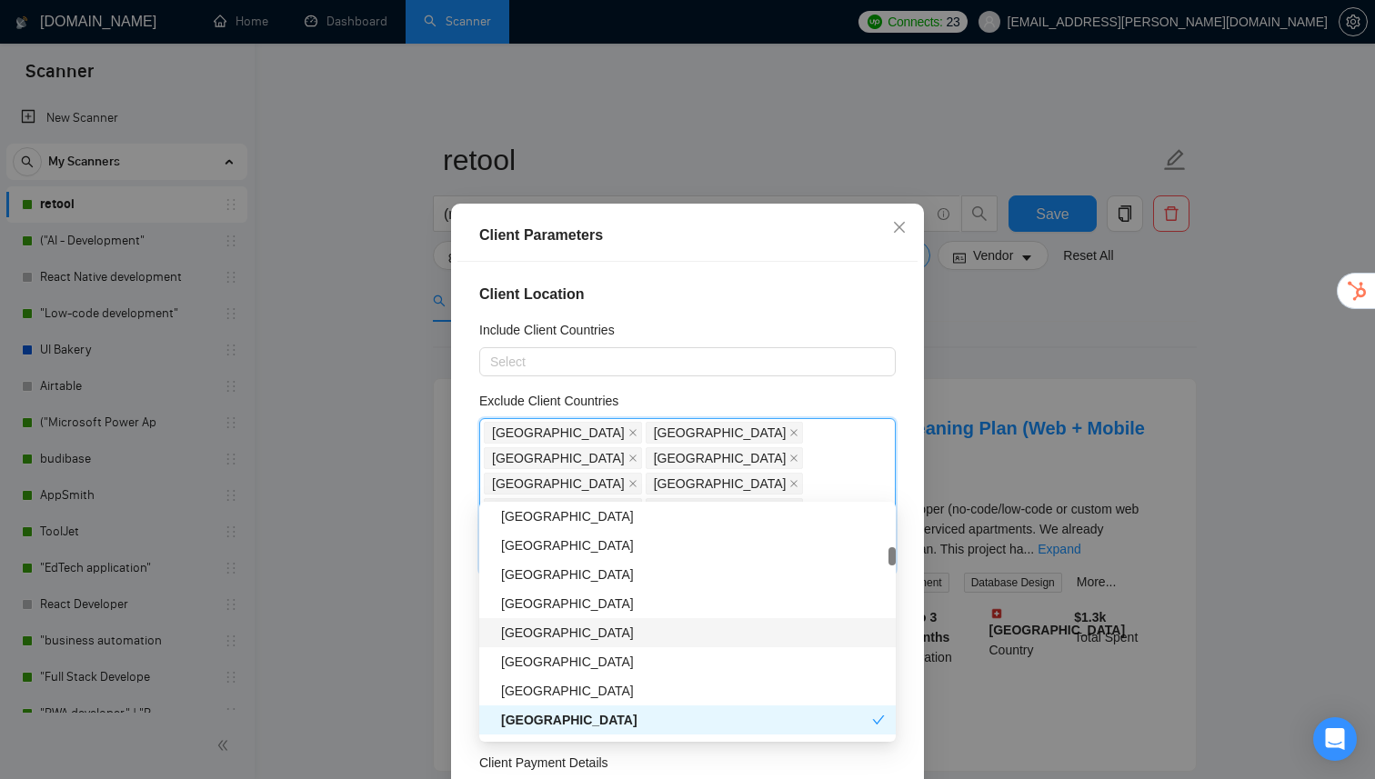
click at [508, 634] on div "[GEOGRAPHIC_DATA]" at bounding box center [693, 633] width 384 height 20
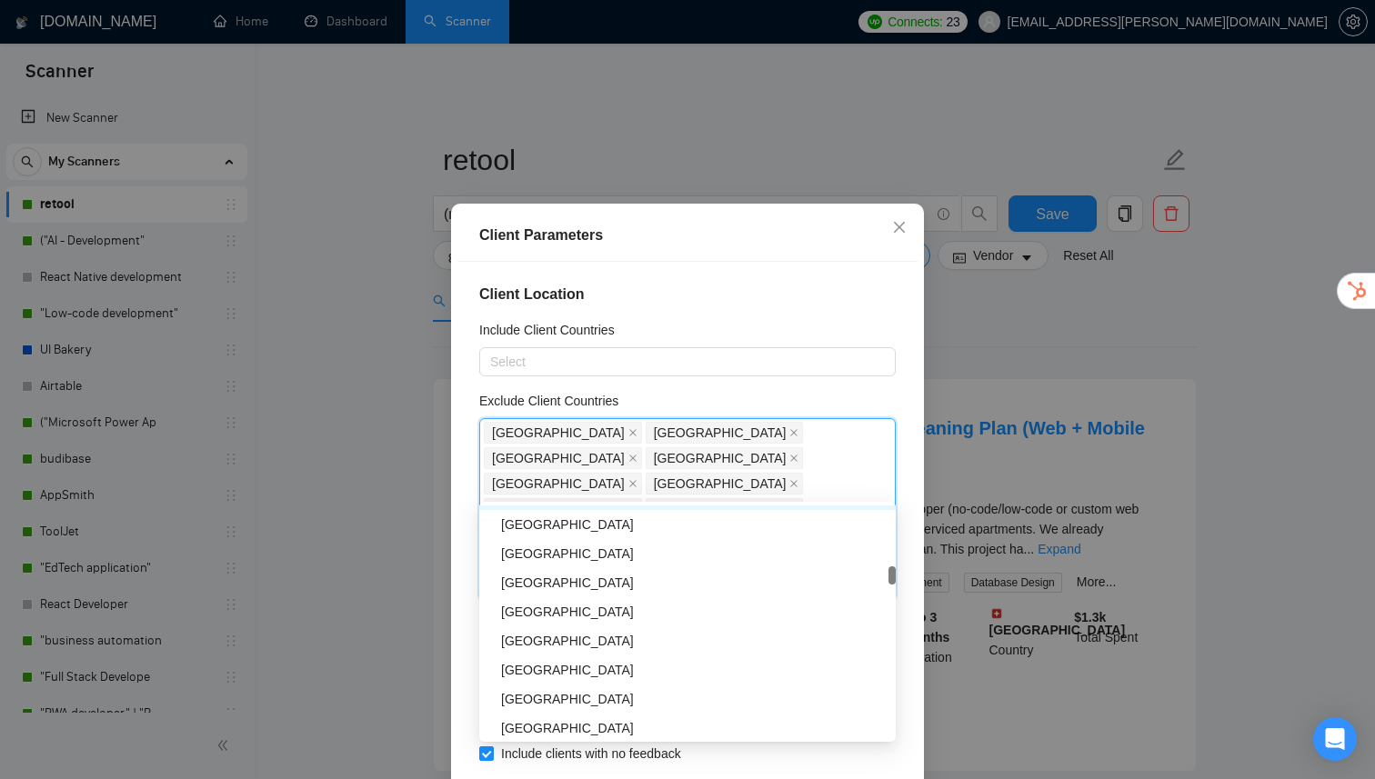
scroll to position [1395, 0]
click at [554, 582] on div "[GEOGRAPHIC_DATA]" at bounding box center [693, 580] width 384 height 20
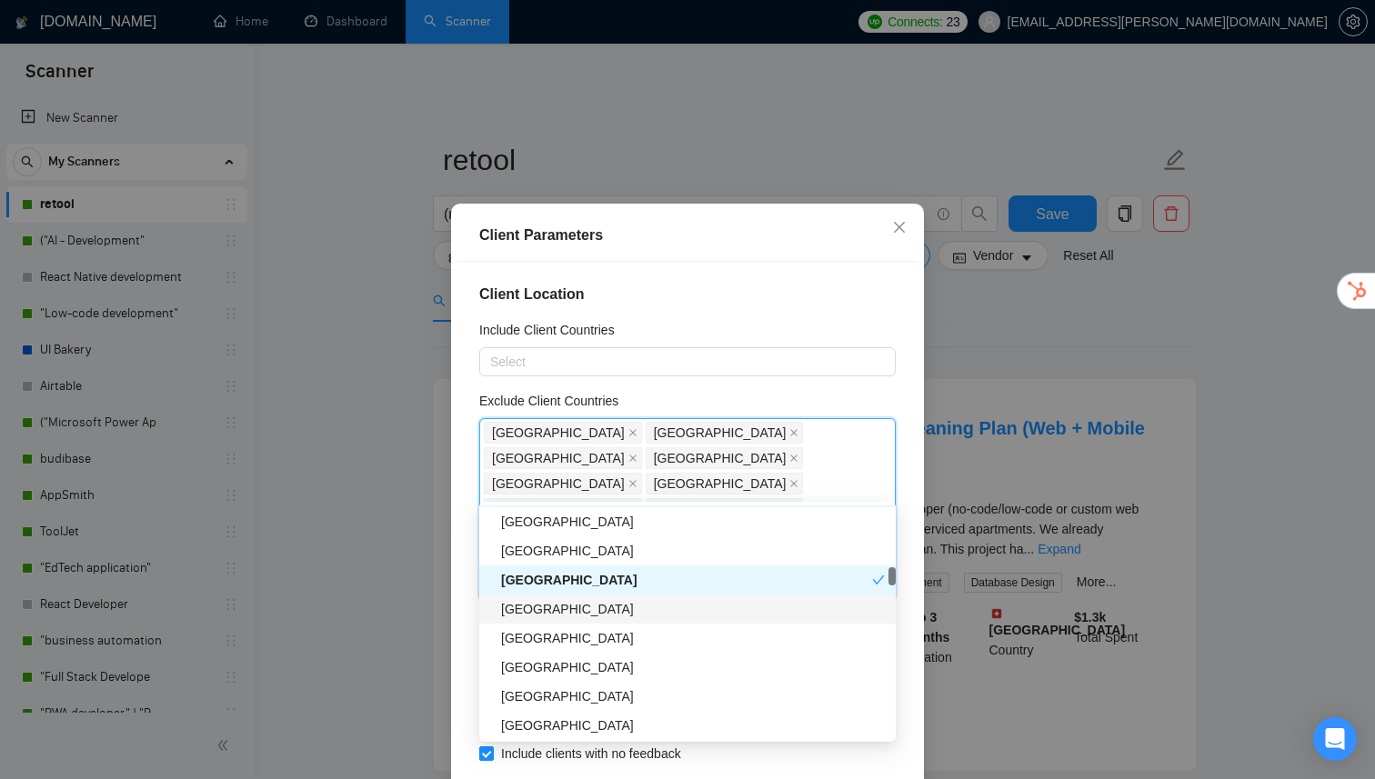
click at [542, 611] on div "[GEOGRAPHIC_DATA]" at bounding box center [693, 609] width 384 height 20
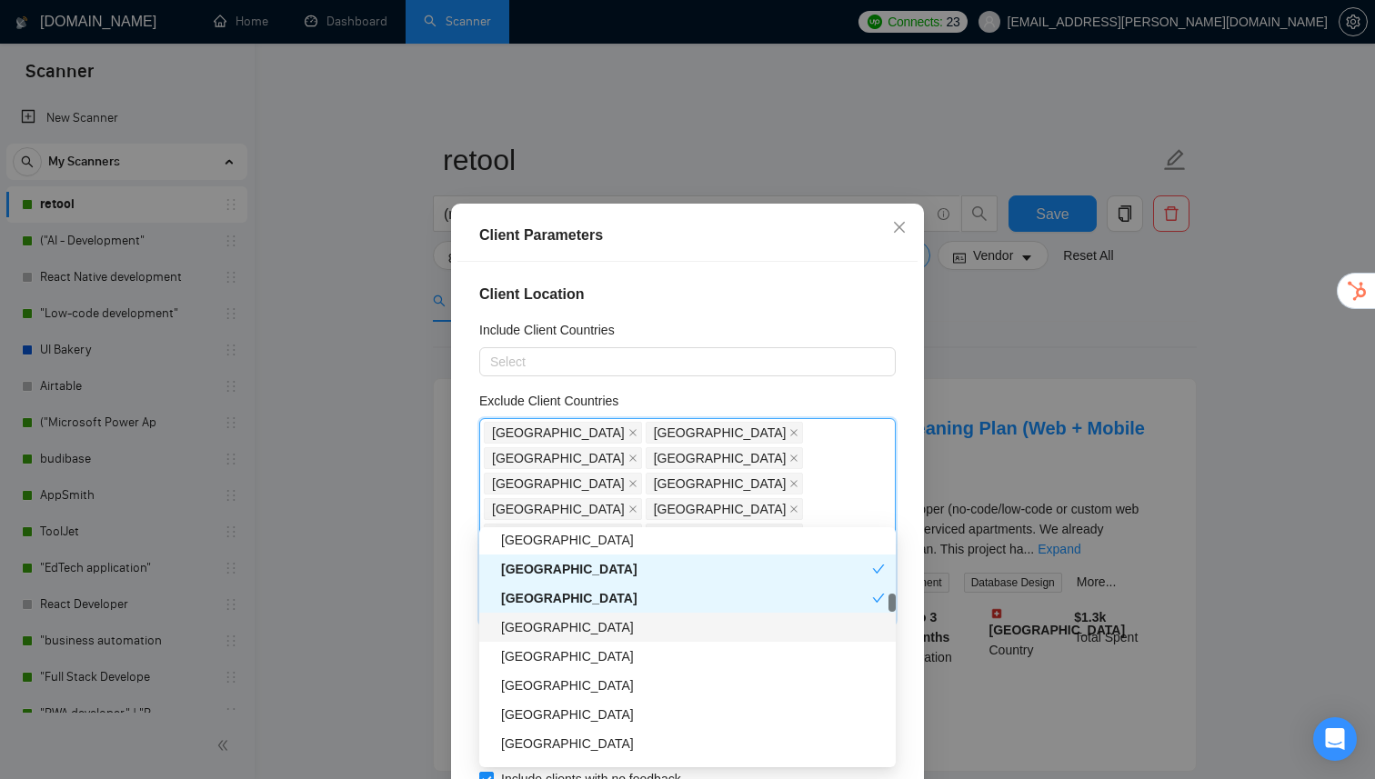
click at [542, 626] on div "[GEOGRAPHIC_DATA]" at bounding box center [693, 627] width 384 height 20
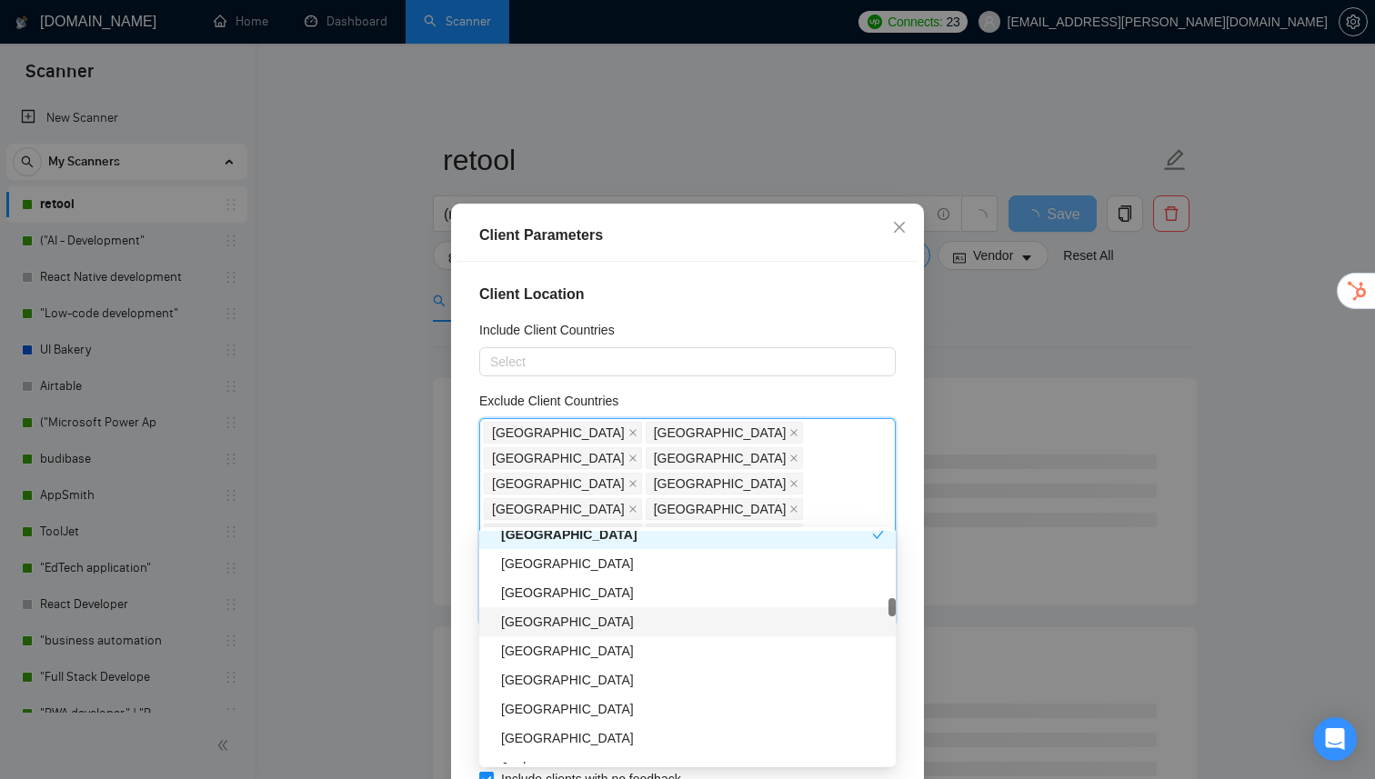
scroll to position [1549, 0]
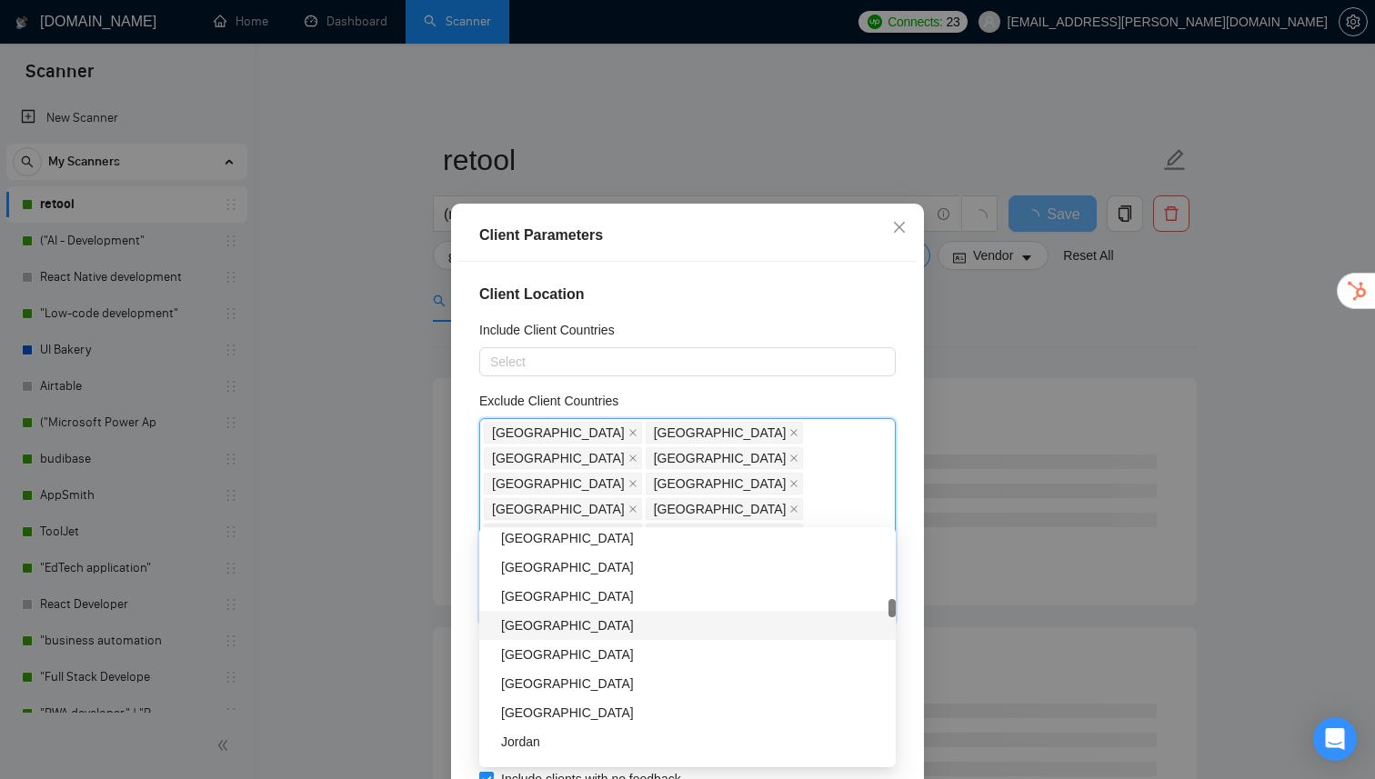
click at [546, 635] on div "[GEOGRAPHIC_DATA]" at bounding box center [693, 626] width 384 height 20
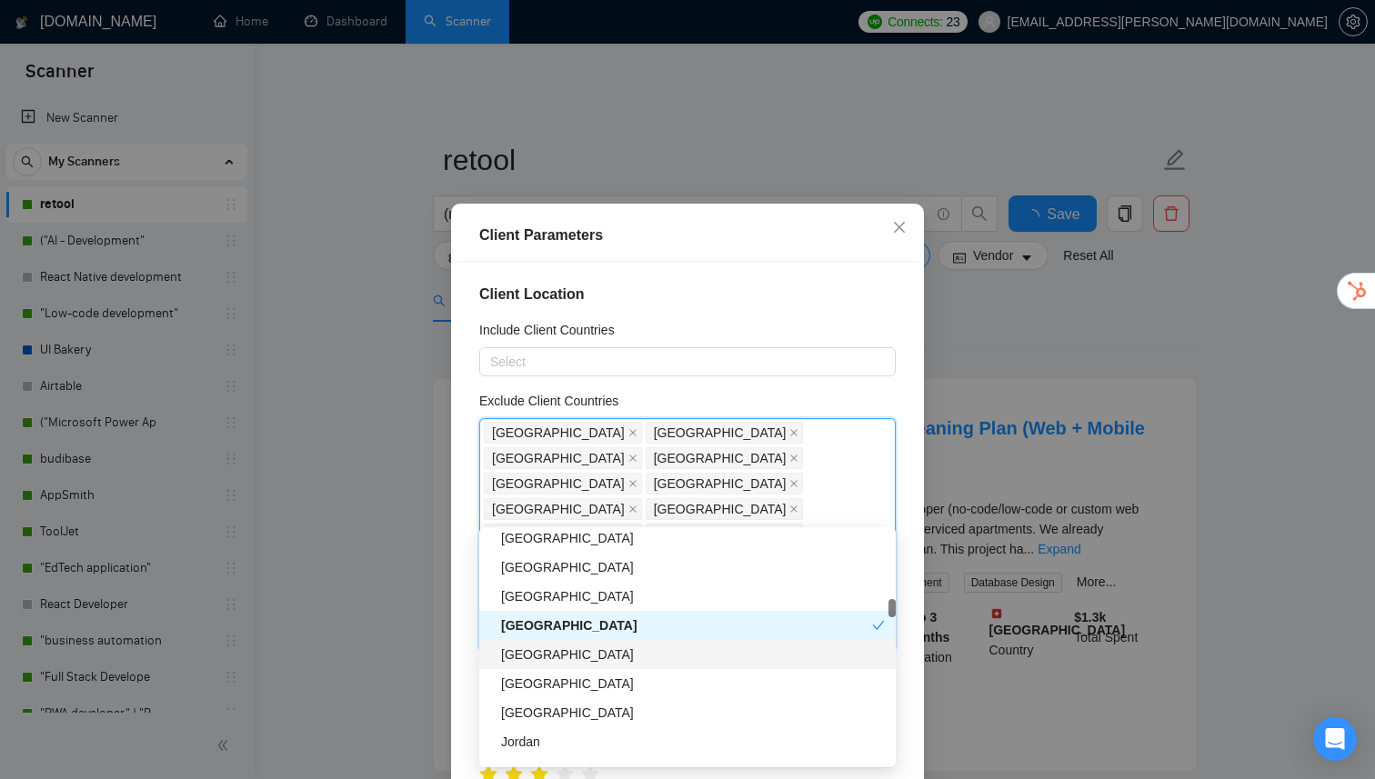
click at [536, 658] on div "[GEOGRAPHIC_DATA]" at bounding box center [693, 655] width 384 height 20
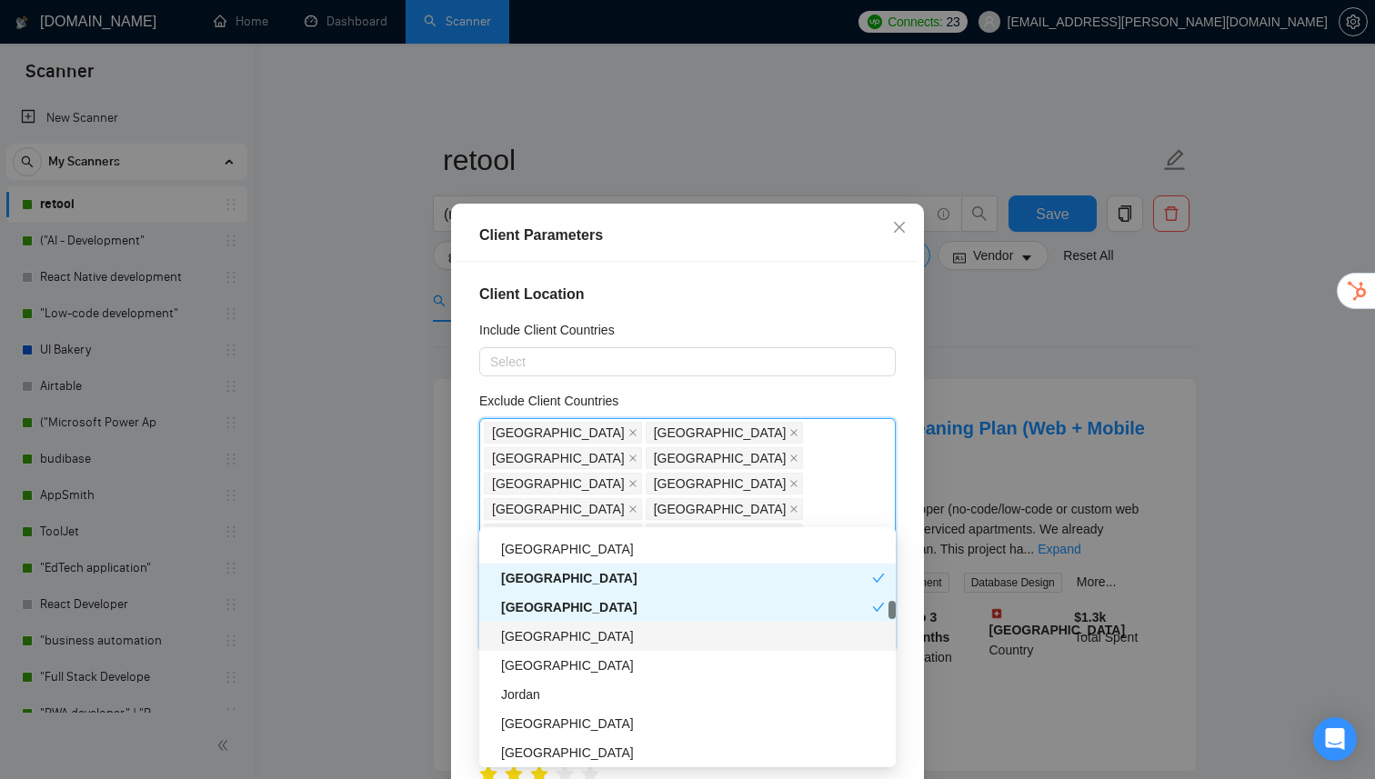
scroll to position [1599, 0]
click at [535, 660] on div "[GEOGRAPHIC_DATA]" at bounding box center [693, 664] width 384 height 20
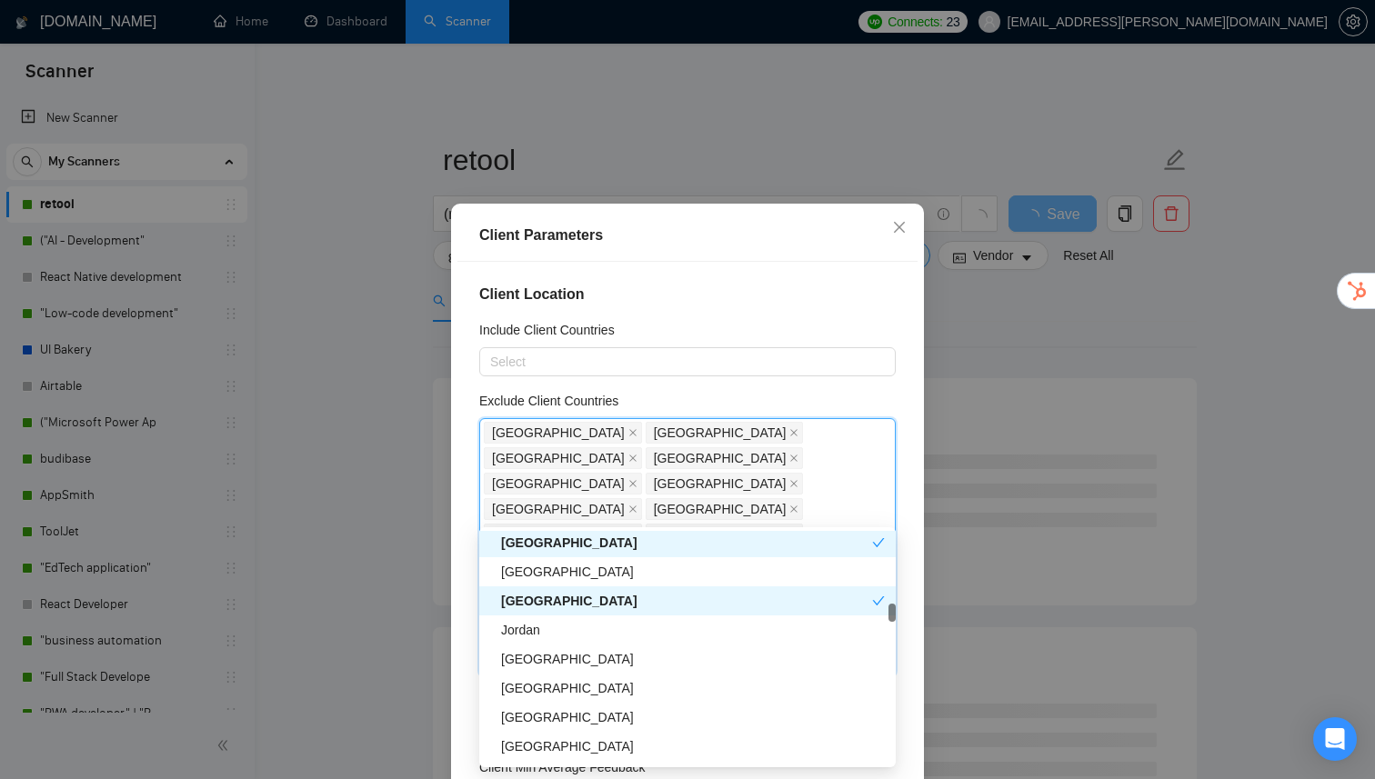
scroll to position [1662, 0]
click at [559, 635] on div "Jordan" at bounding box center [693, 629] width 384 height 20
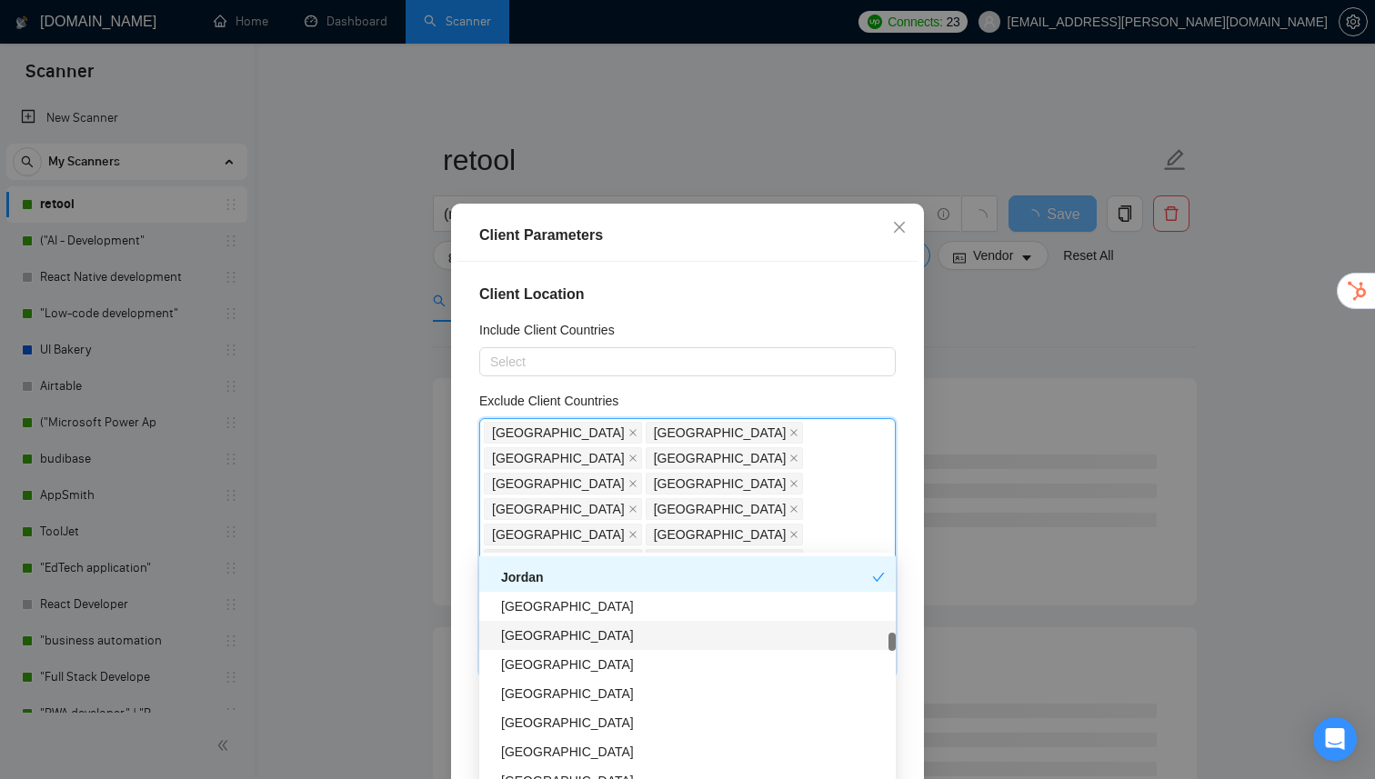
scroll to position [1747, 0]
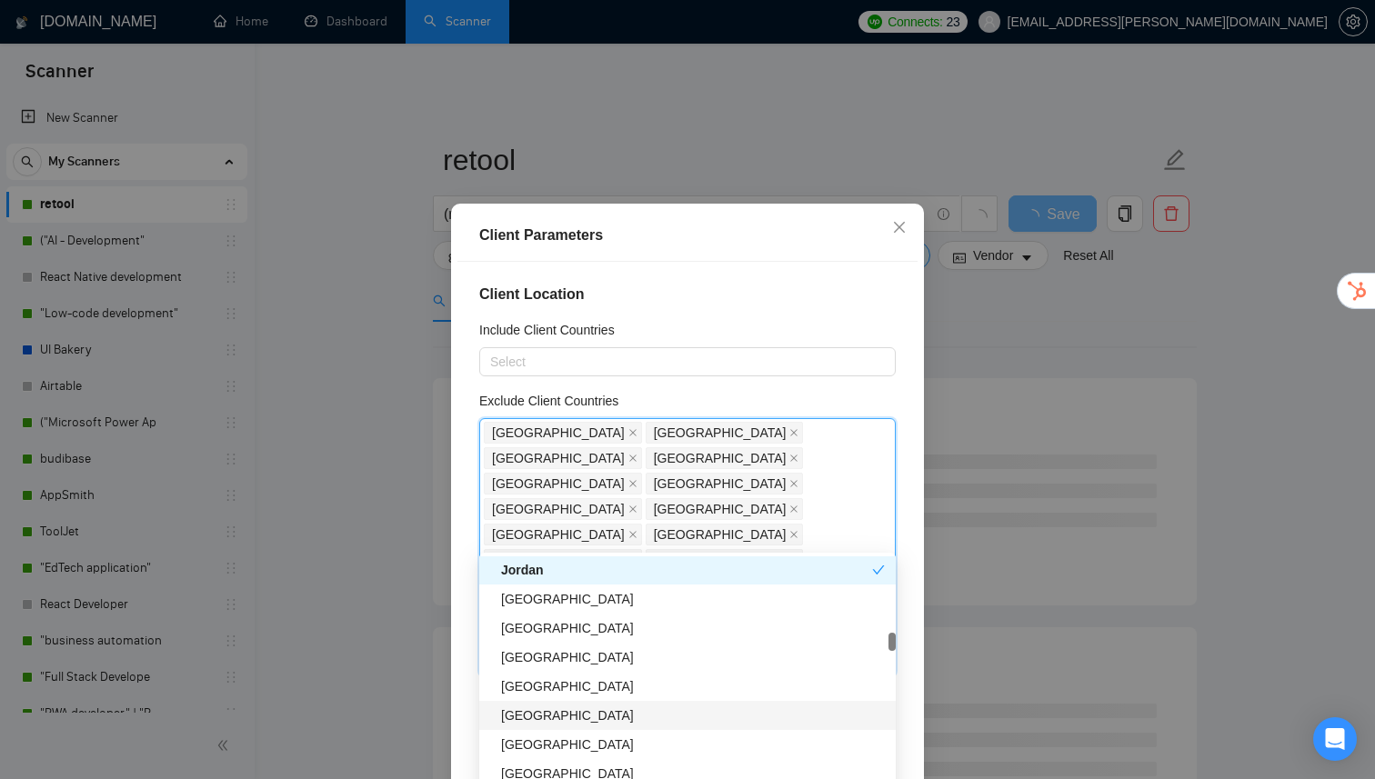
click at [559, 719] on div "[GEOGRAPHIC_DATA]" at bounding box center [693, 716] width 384 height 20
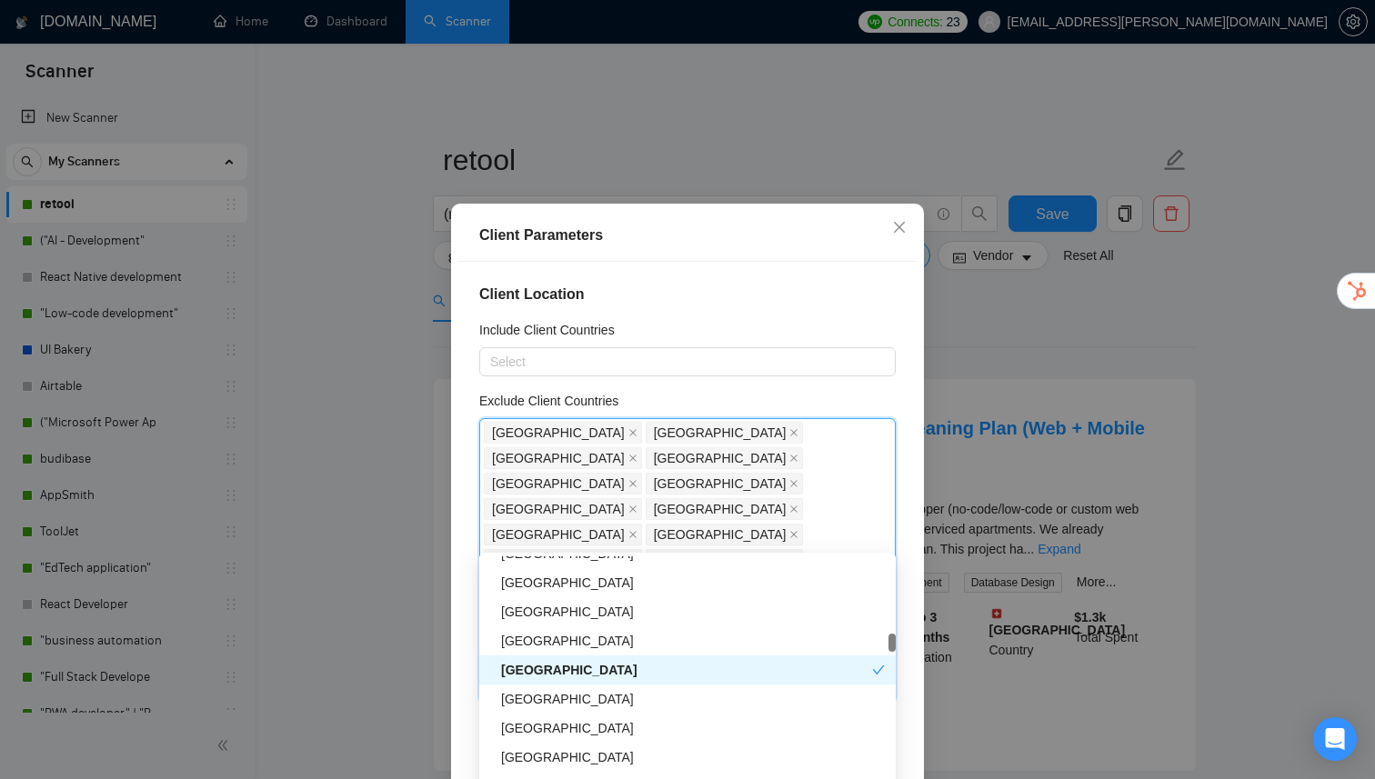
scroll to position [1799, 0]
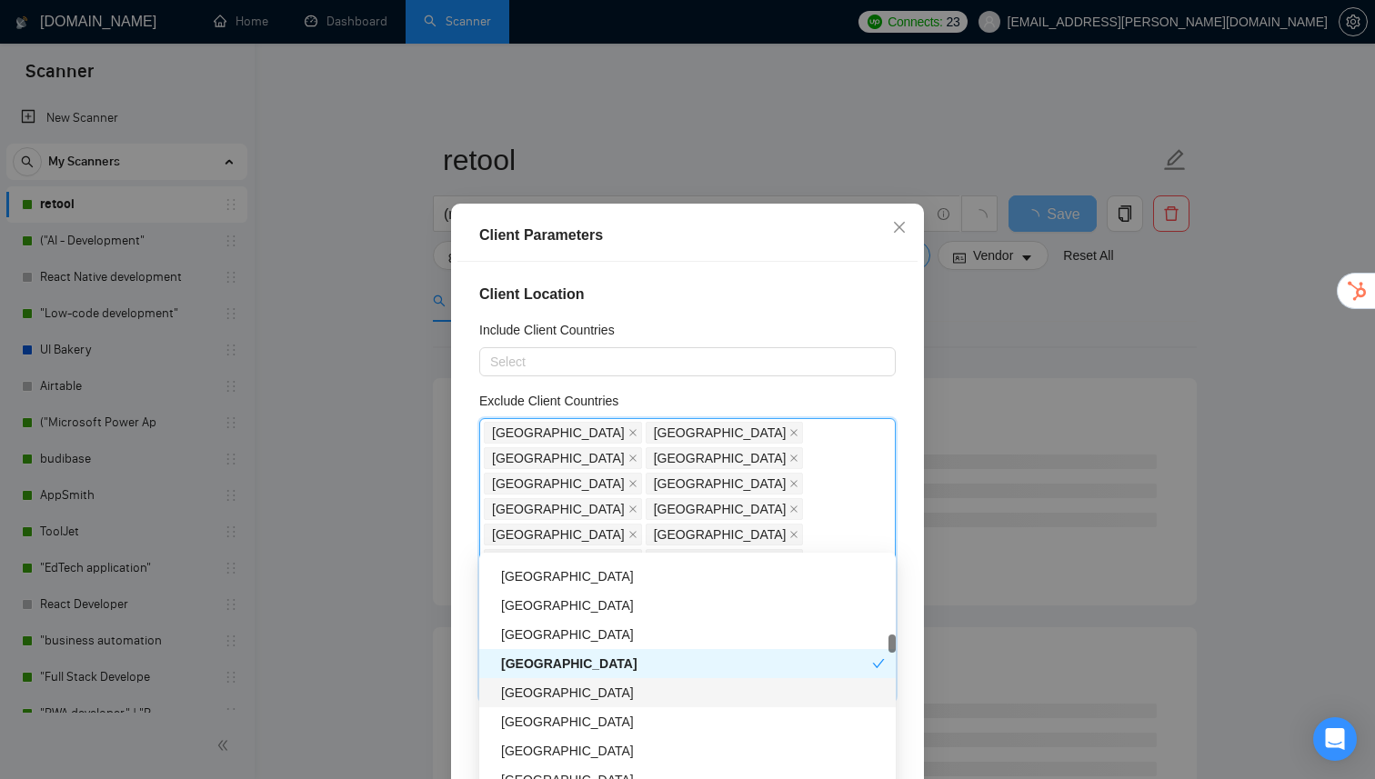
click at [556, 698] on div "[GEOGRAPHIC_DATA]" at bounding box center [693, 693] width 384 height 20
click at [556, 698] on div "[GEOGRAPHIC_DATA]" at bounding box center [686, 693] width 371 height 20
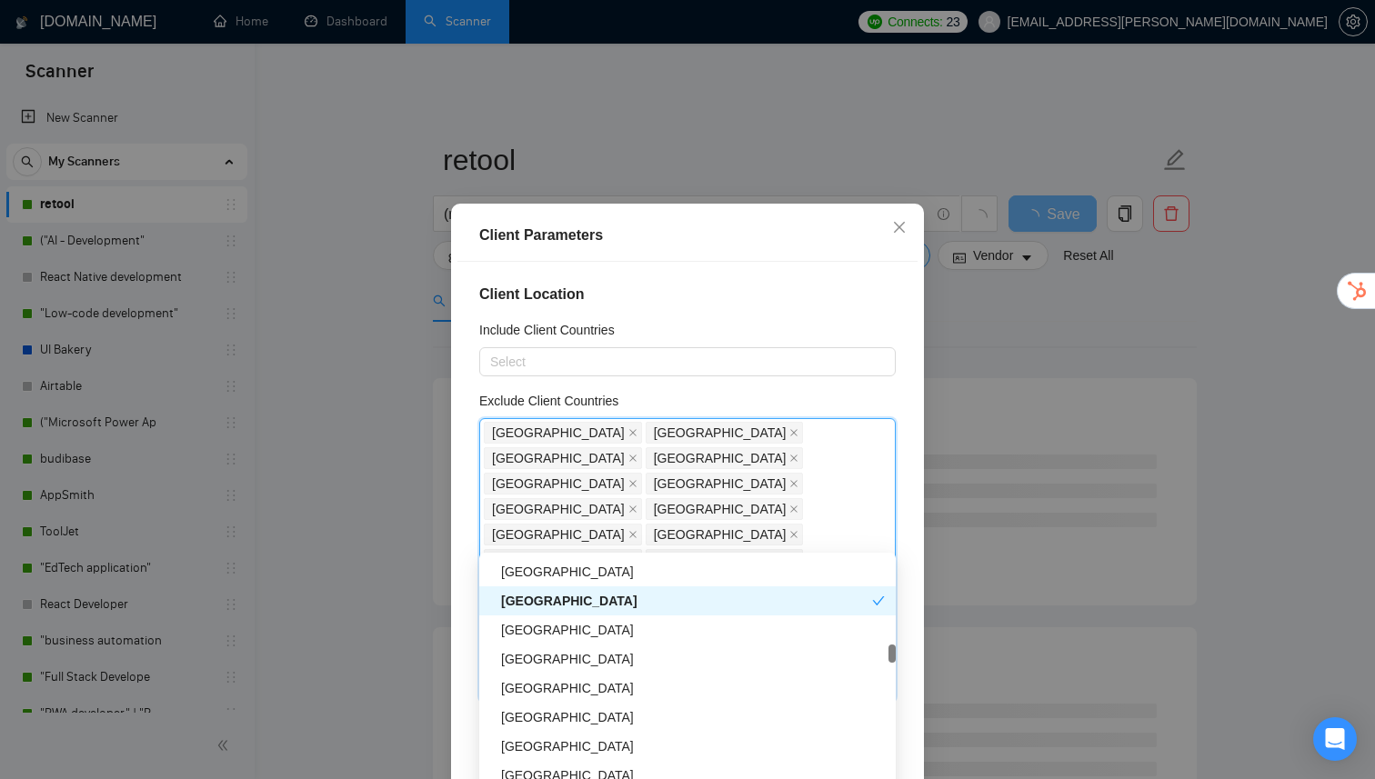
scroll to position [2052, 0]
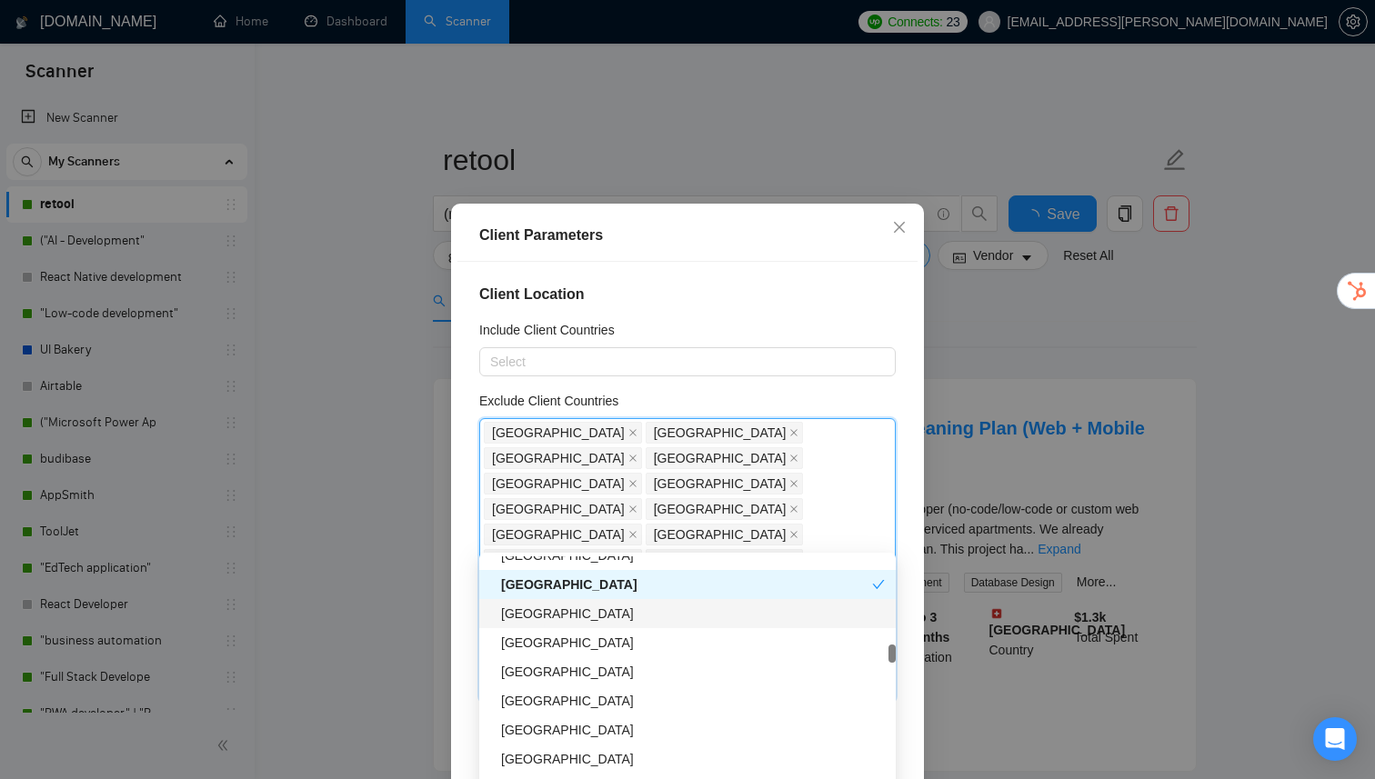
click at [531, 617] on div "[GEOGRAPHIC_DATA]" at bounding box center [693, 614] width 384 height 20
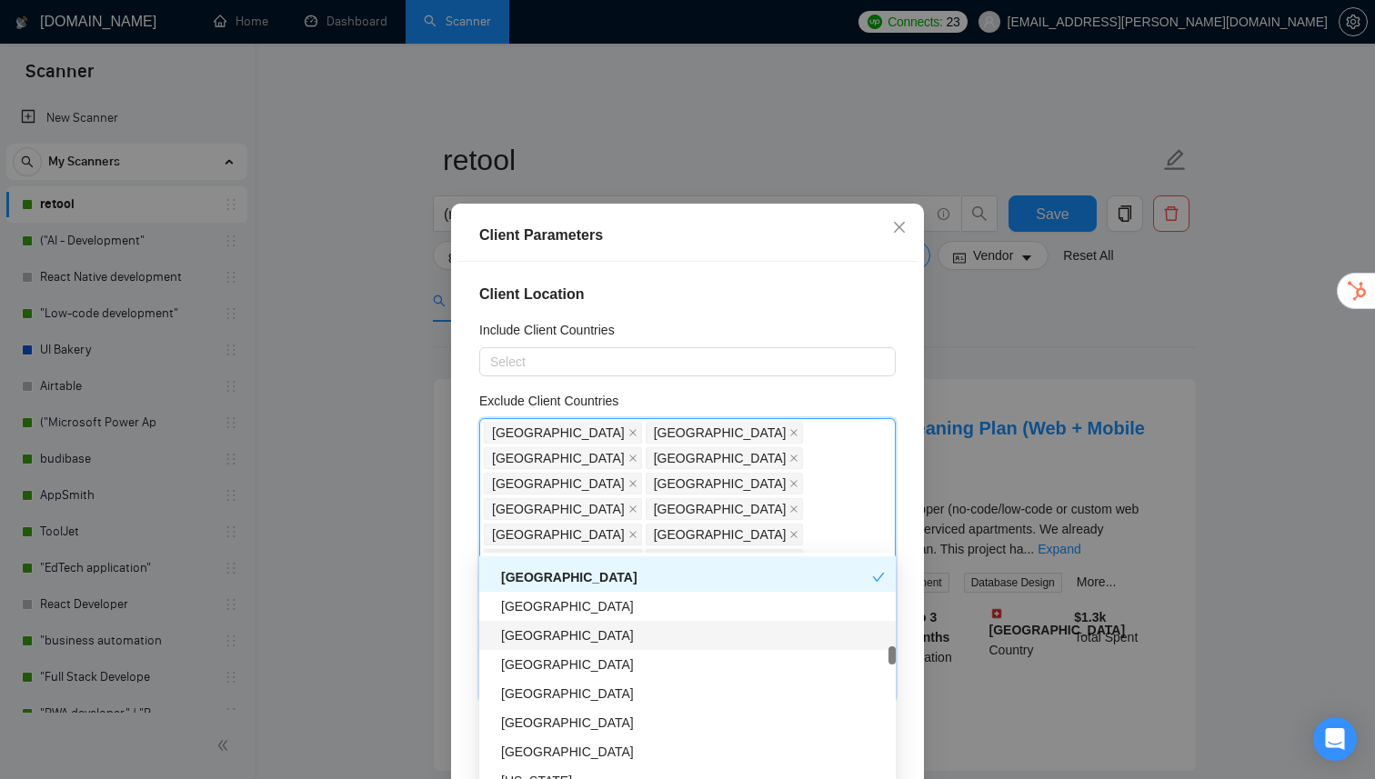
scroll to position [2090, 0]
click at [541, 635] on div "[GEOGRAPHIC_DATA]" at bounding box center [693, 634] width 384 height 20
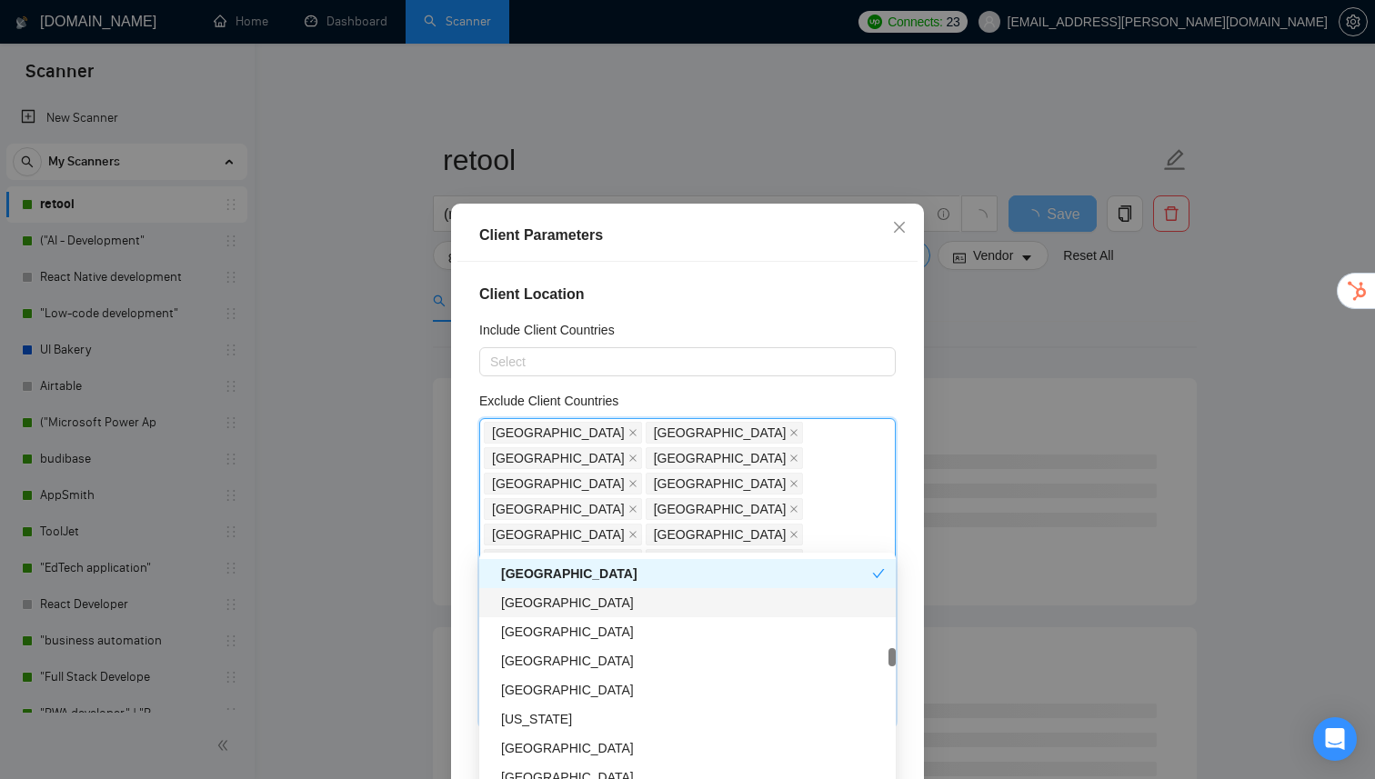
click at [553, 599] on div "[GEOGRAPHIC_DATA]" at bounding box center [693, 603] width 384 height 20
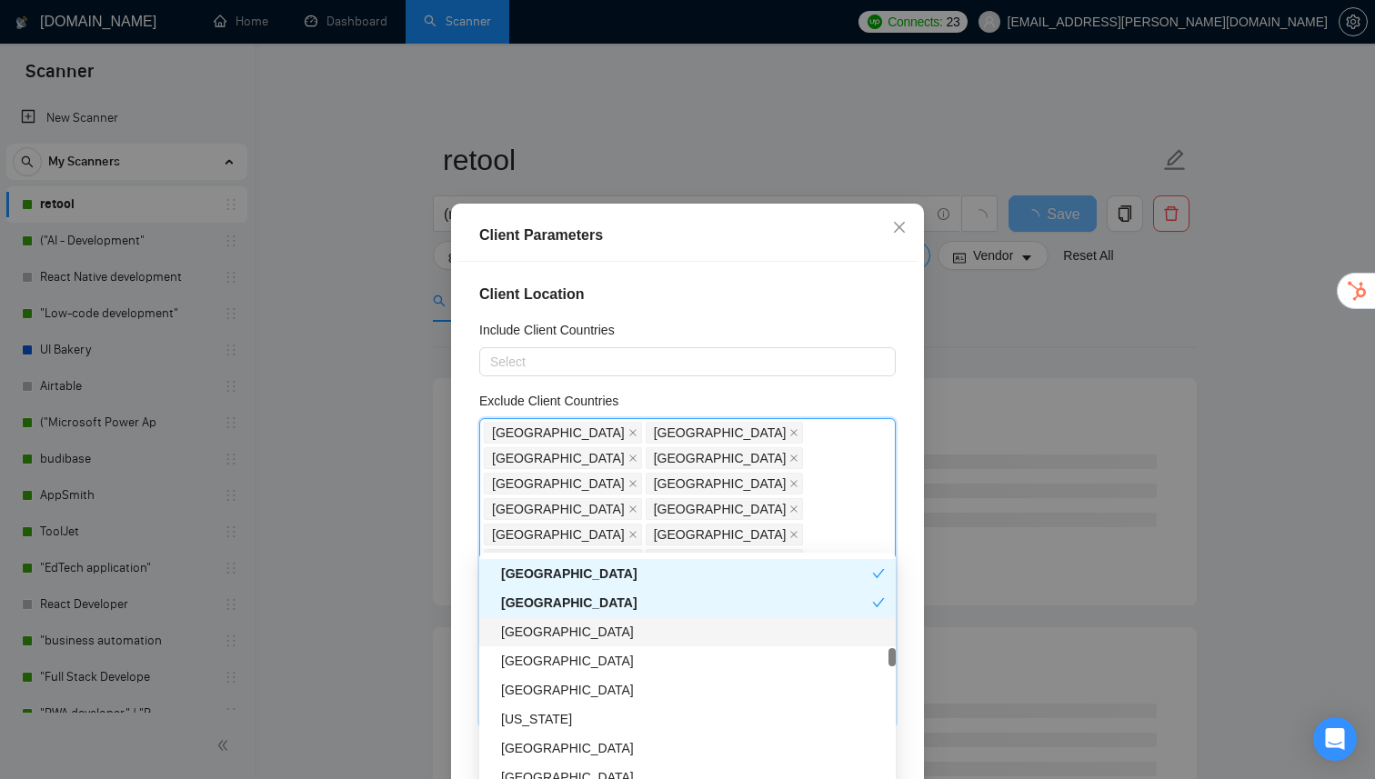
click at [546, 639] on div "[GEOGRAPHIC_DATA]" at bounding box center [693, 632] width 384 height 20
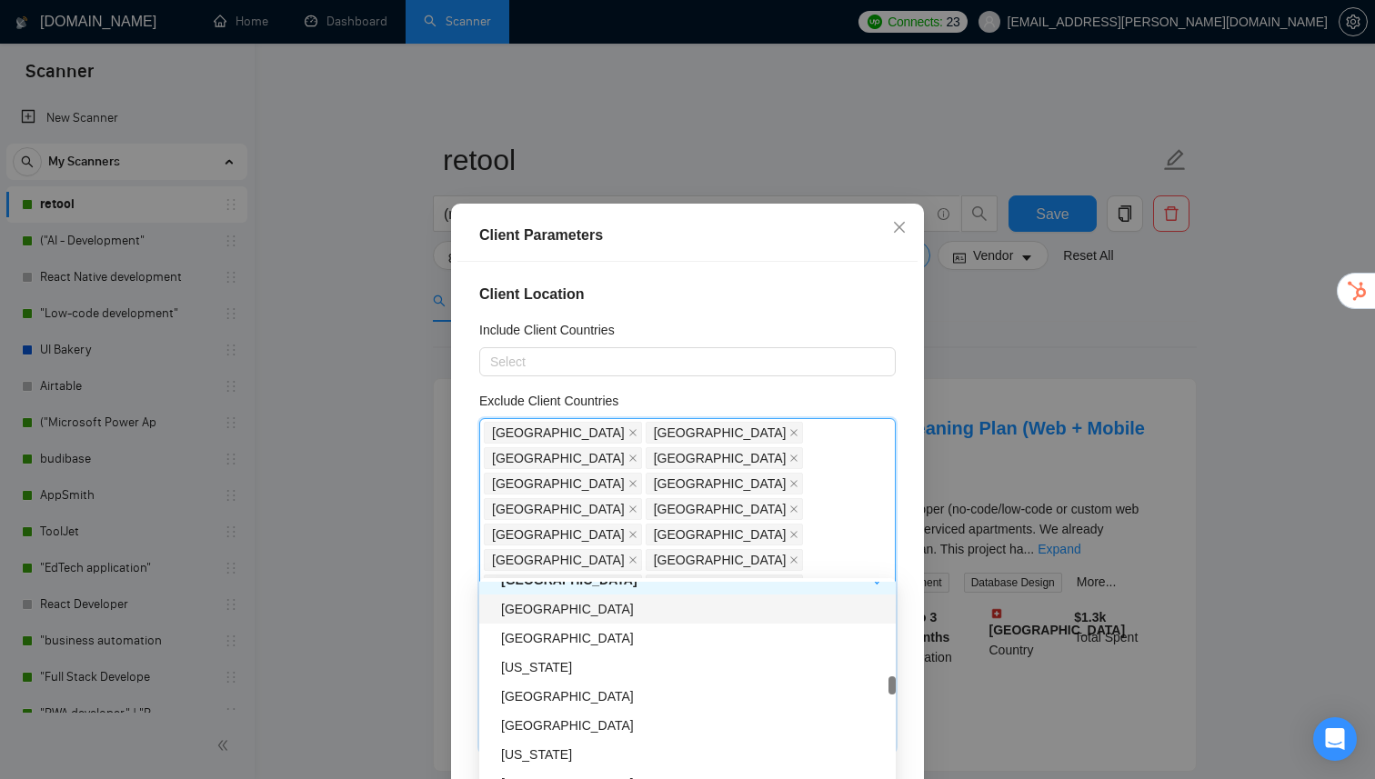
scroll to position [2236, 0]
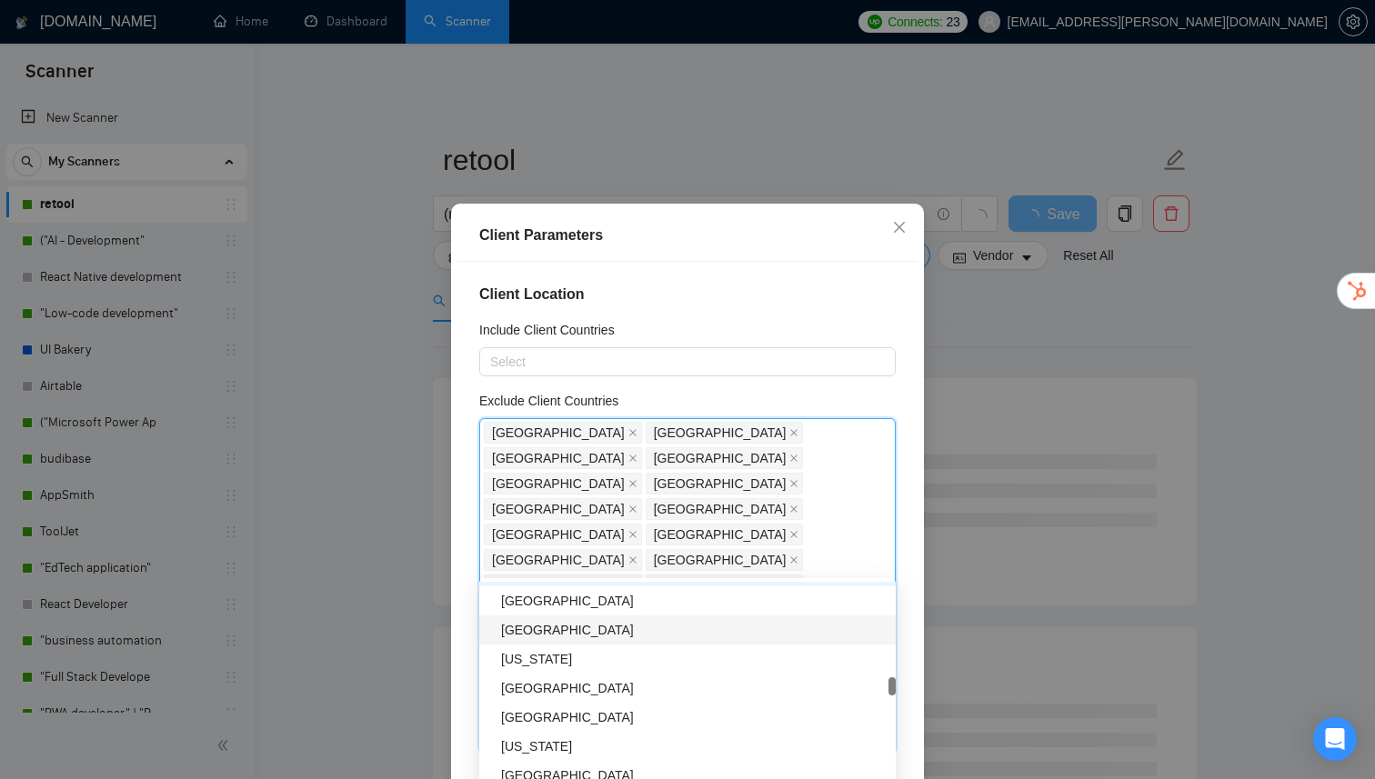
click at [544, 637] on div "[GEOGRAPHIC_DATA]" at bounding box center [693, 630] width 384 height 20
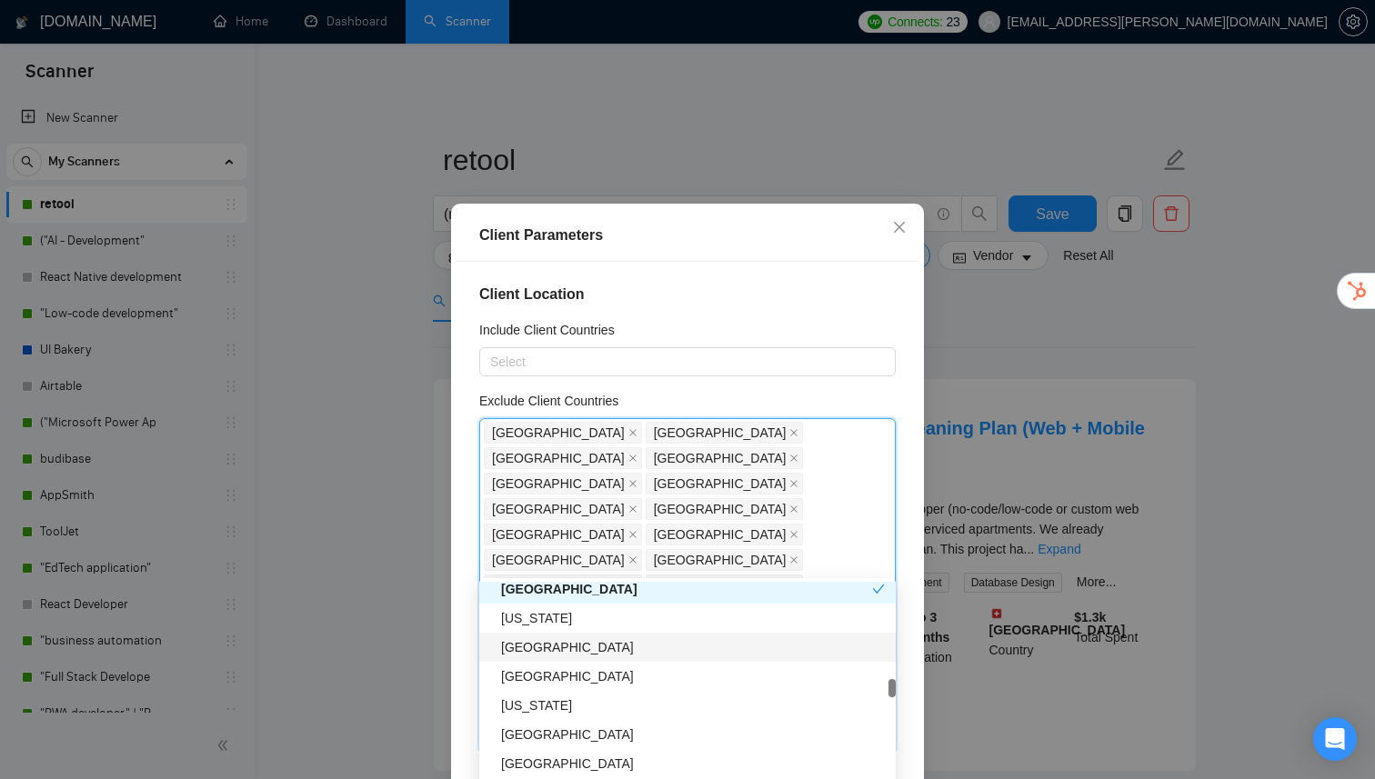
scroll to position [2284, 0]
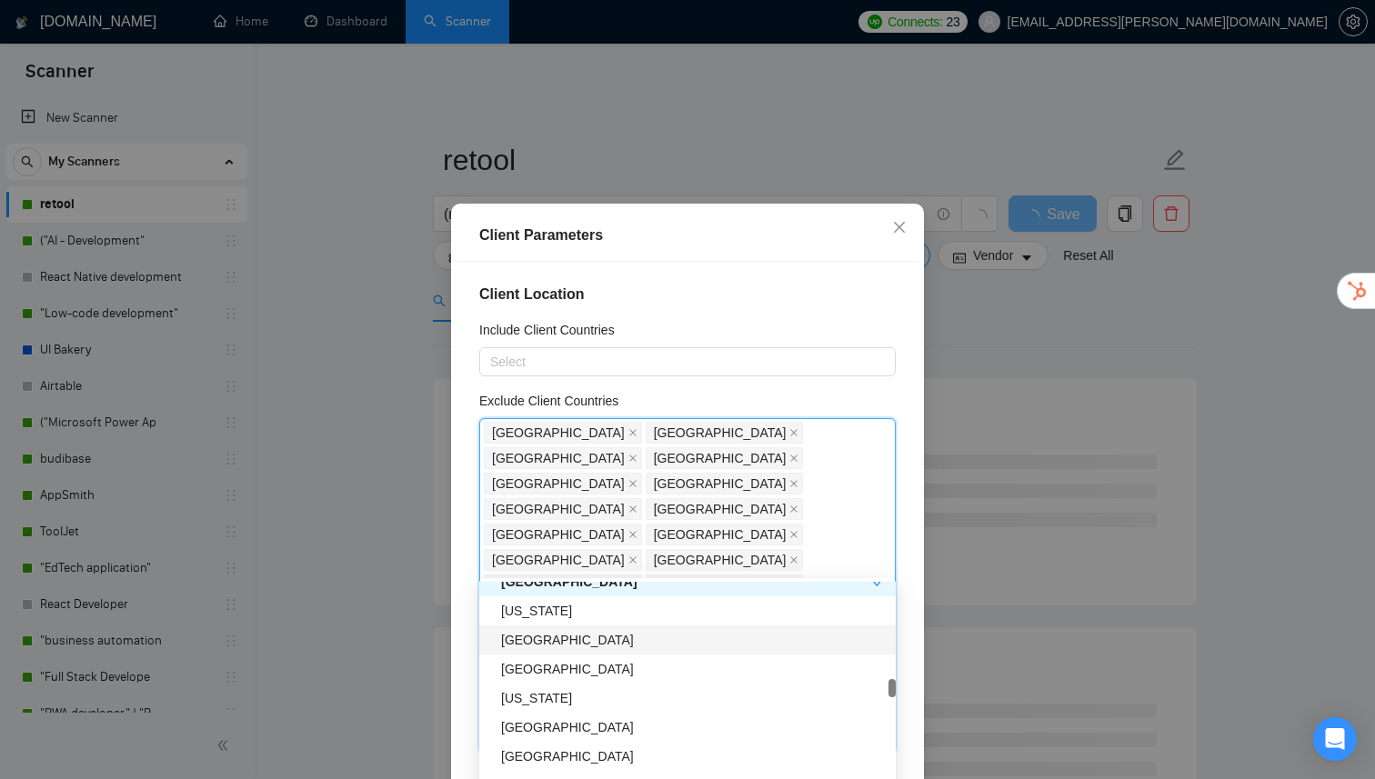
click at [553, 644] on div "[GEOGRAPHIC_DATA]" at bounding box center [693, 640] width 384 height 20
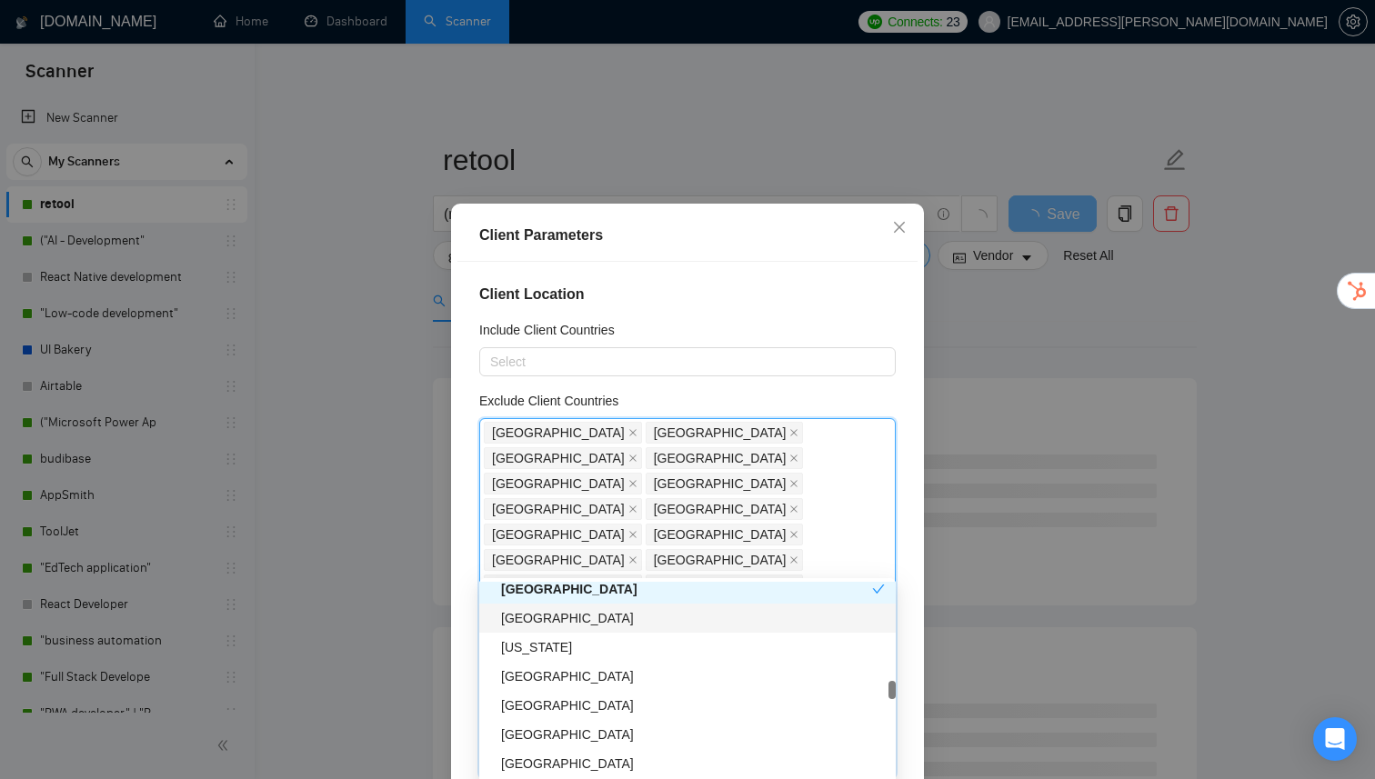
scroll to position [2336, 0]
click at [566, 656] on div "[US_STATE]" at bounding box center [693, 647] width 384 height 20
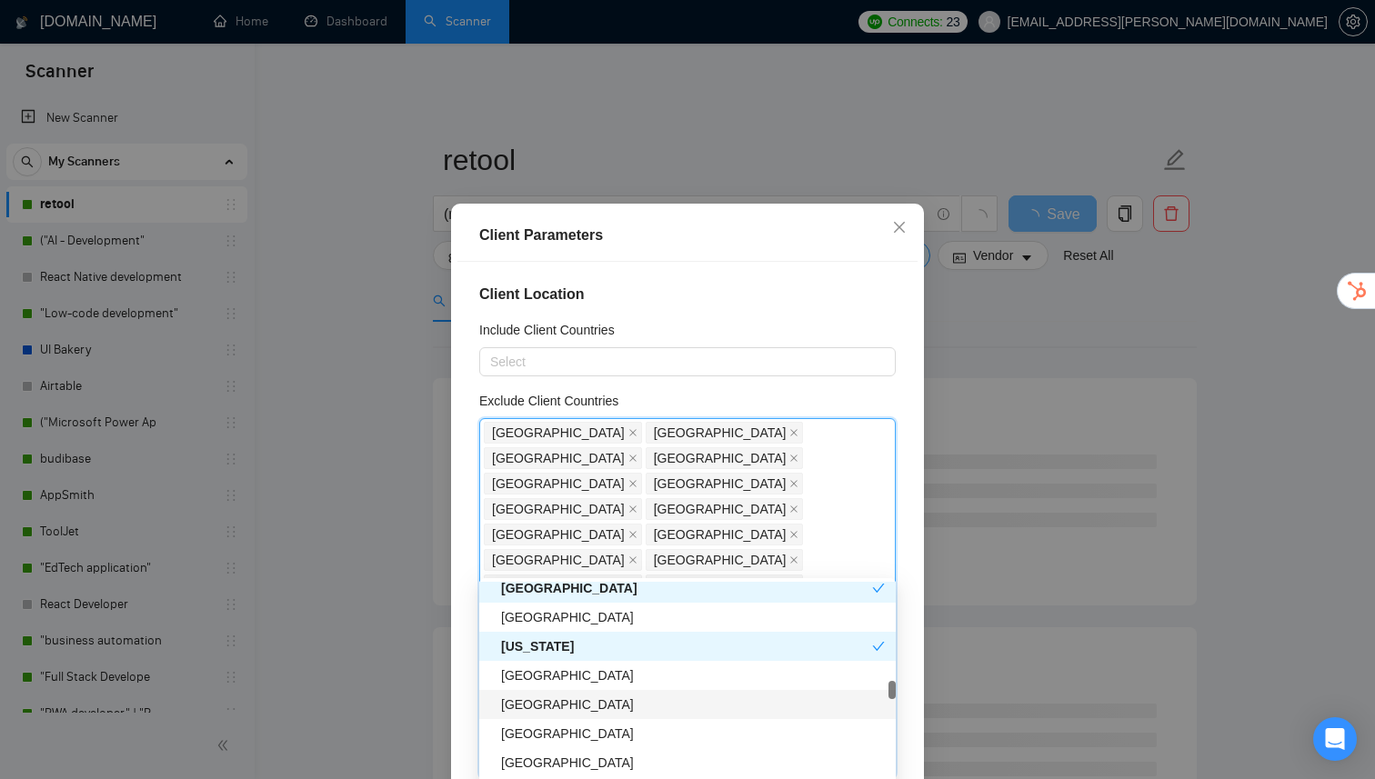
click at [546, 714] on div "[GEOGRAPHIC_DATA]" at bounding box center [693, 705] width 384 height 20
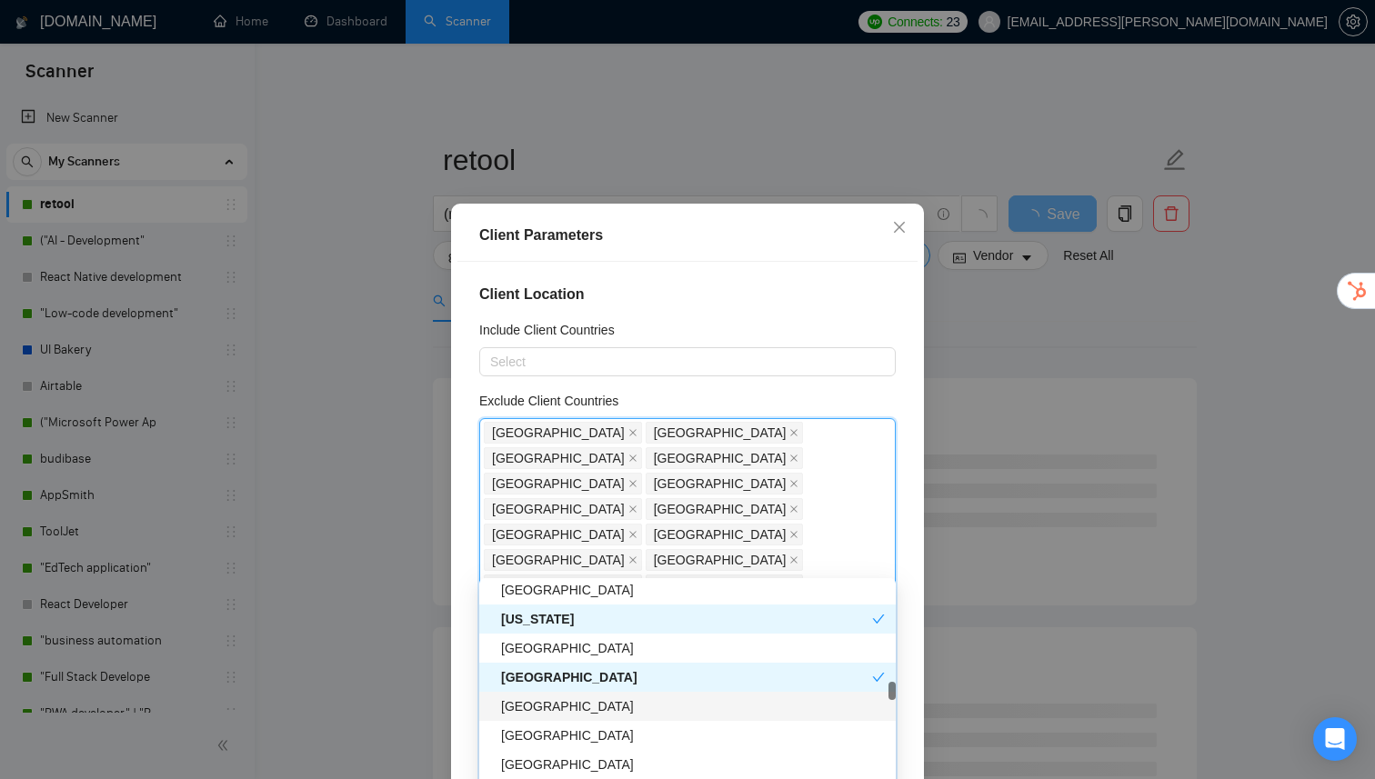
click at [550, 708] on div "[GEOGRAPHIC_DATA]" at bounding box center [693, 707] width 384 height 20
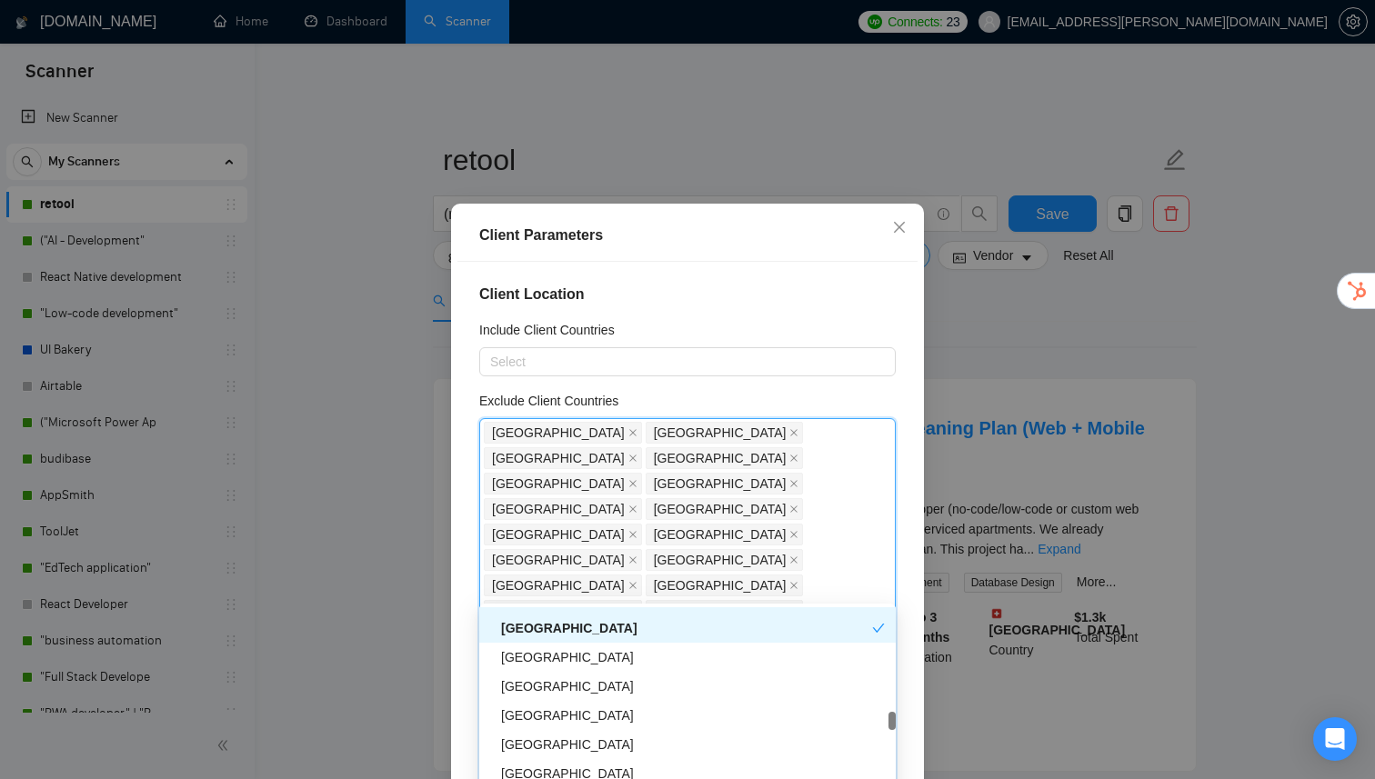
scroll to position [2469, 0]
click at [553, 654] on div "[GEOGRAPHIC_DATA]" at bounding box center [693, 656] width 384 height 20
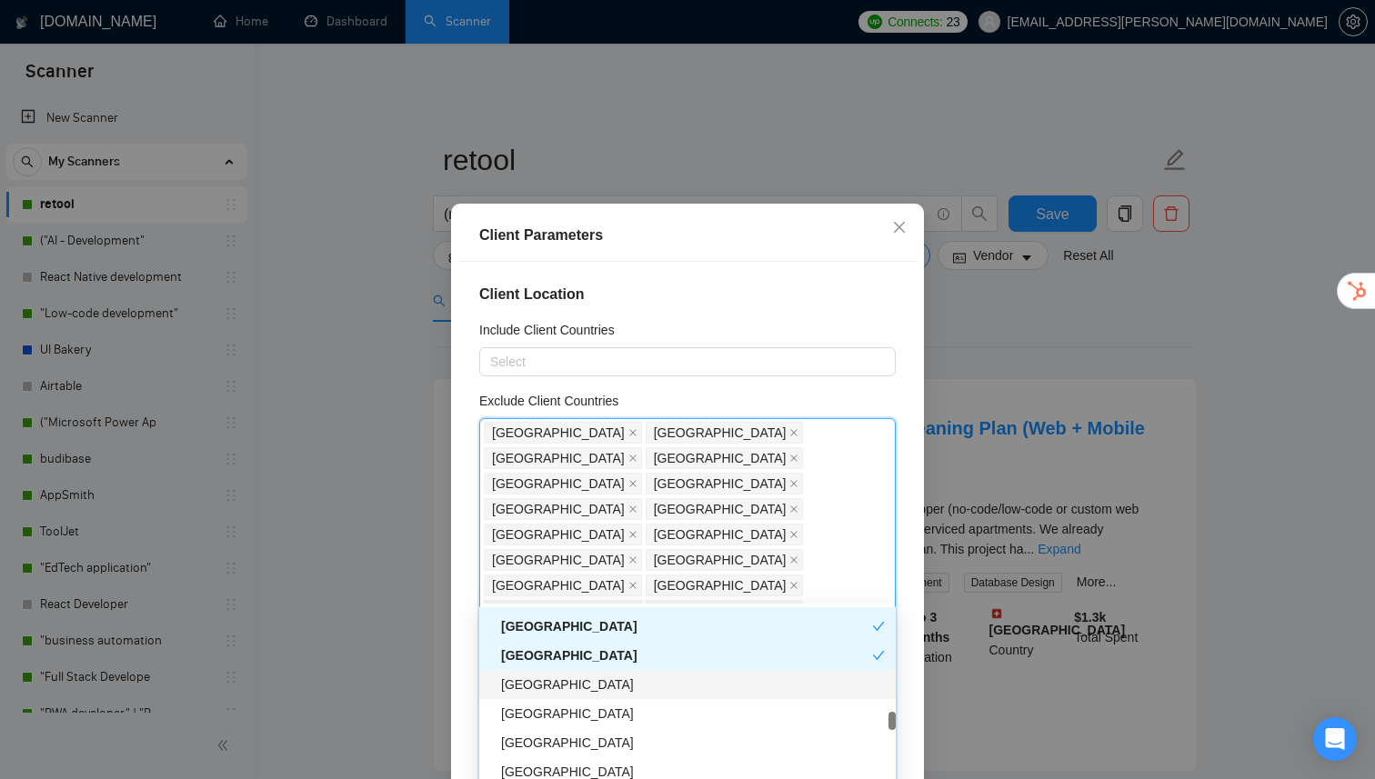
click at [553, 684] on div "[GEOGRAPHIC_DATA]" at bounding box center [693, 685] width 384 height 20
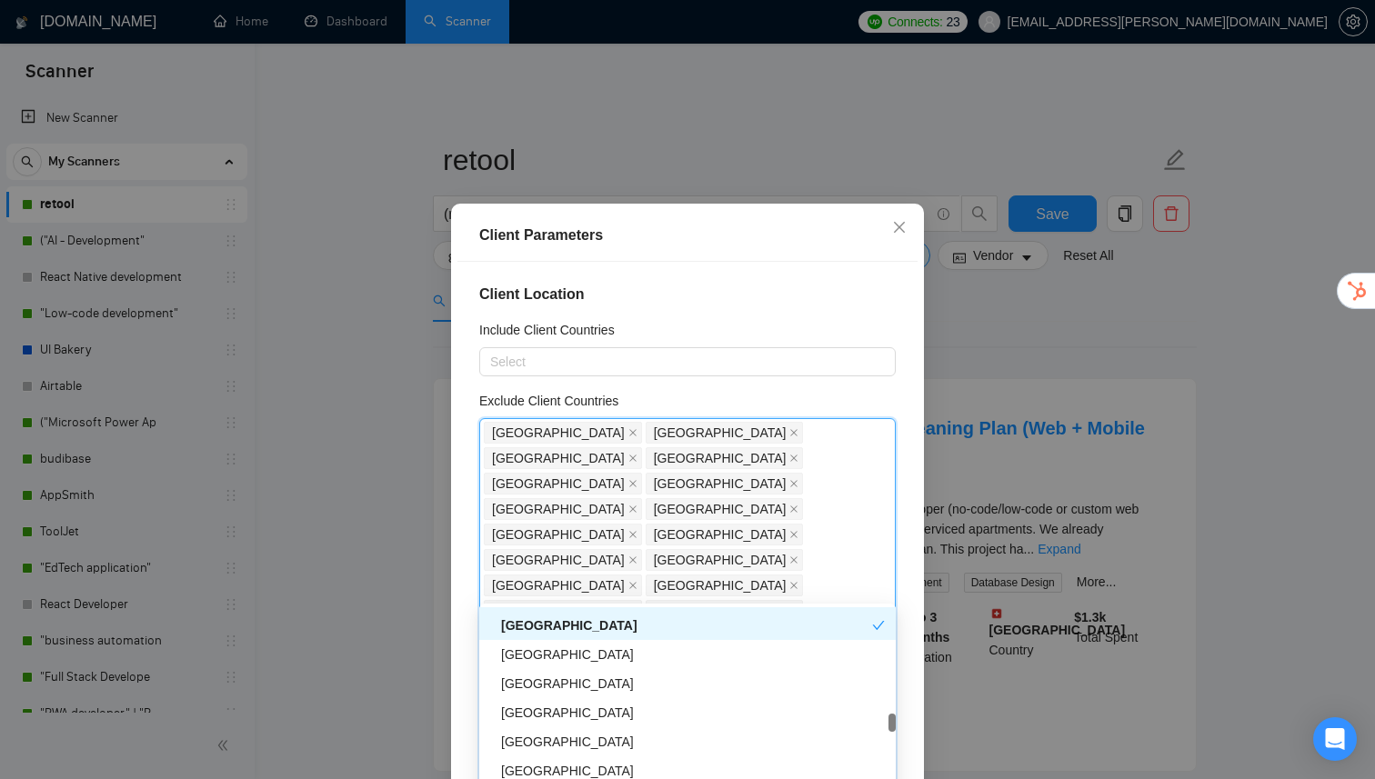
scroll to position [2535, 0]
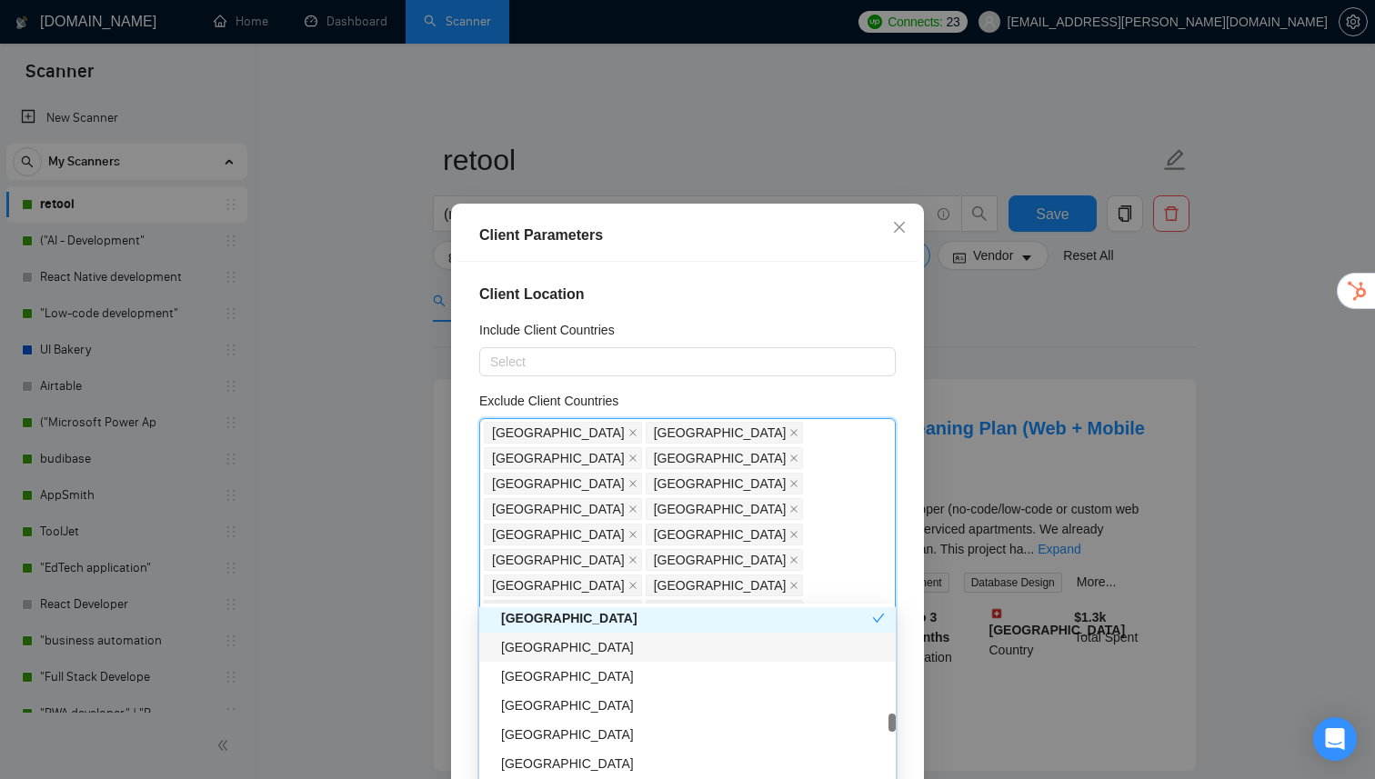
click at [607, 653] on div "[GEOGRAPHIC_DATA]" at bounding box center [693, 647] width 384 height 20
click at [599, 647] on div "[GEOGRAPHIC_DATA]" at bounding box center [693, 642] width 384 height 20
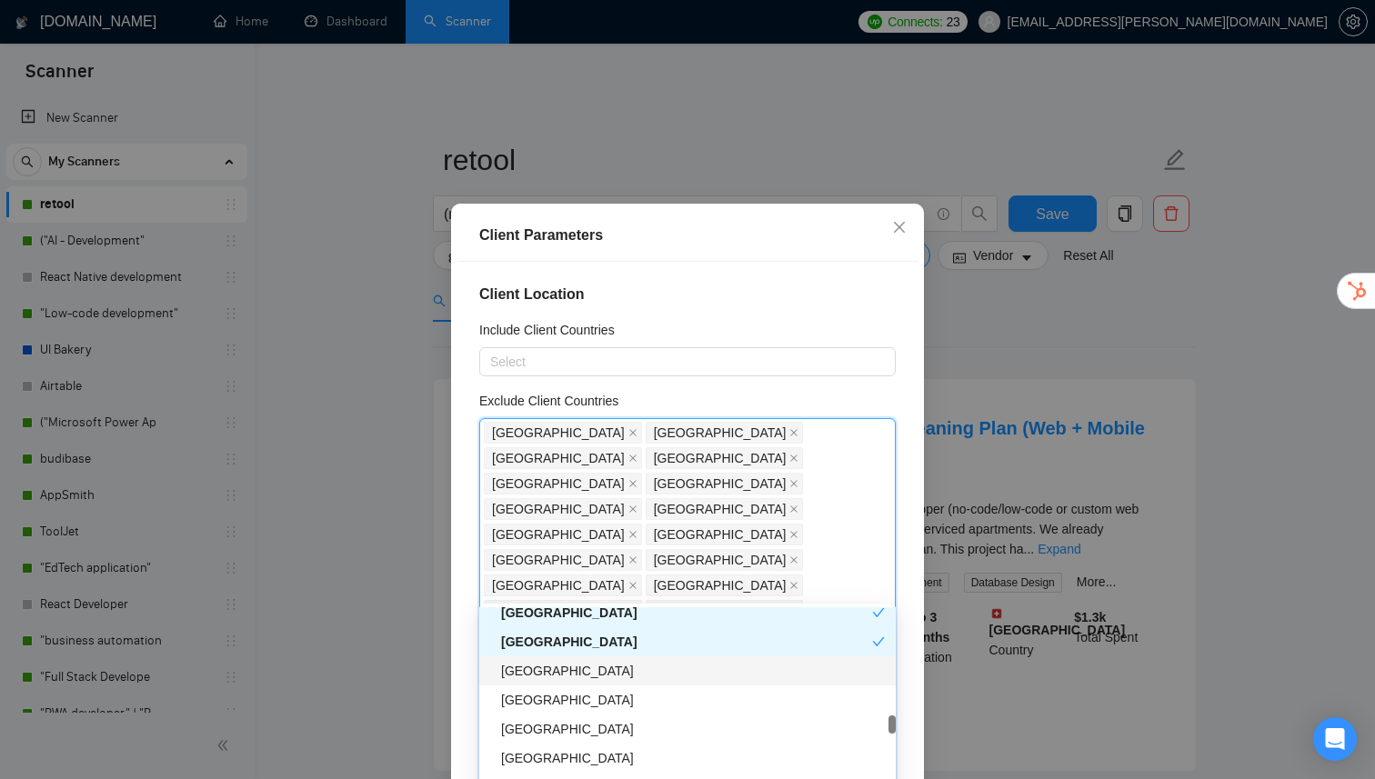
click at [592, 679] on div "[GEOGRAPHIC_DATA]" at bounding box center [693, 671] width 384 height 20
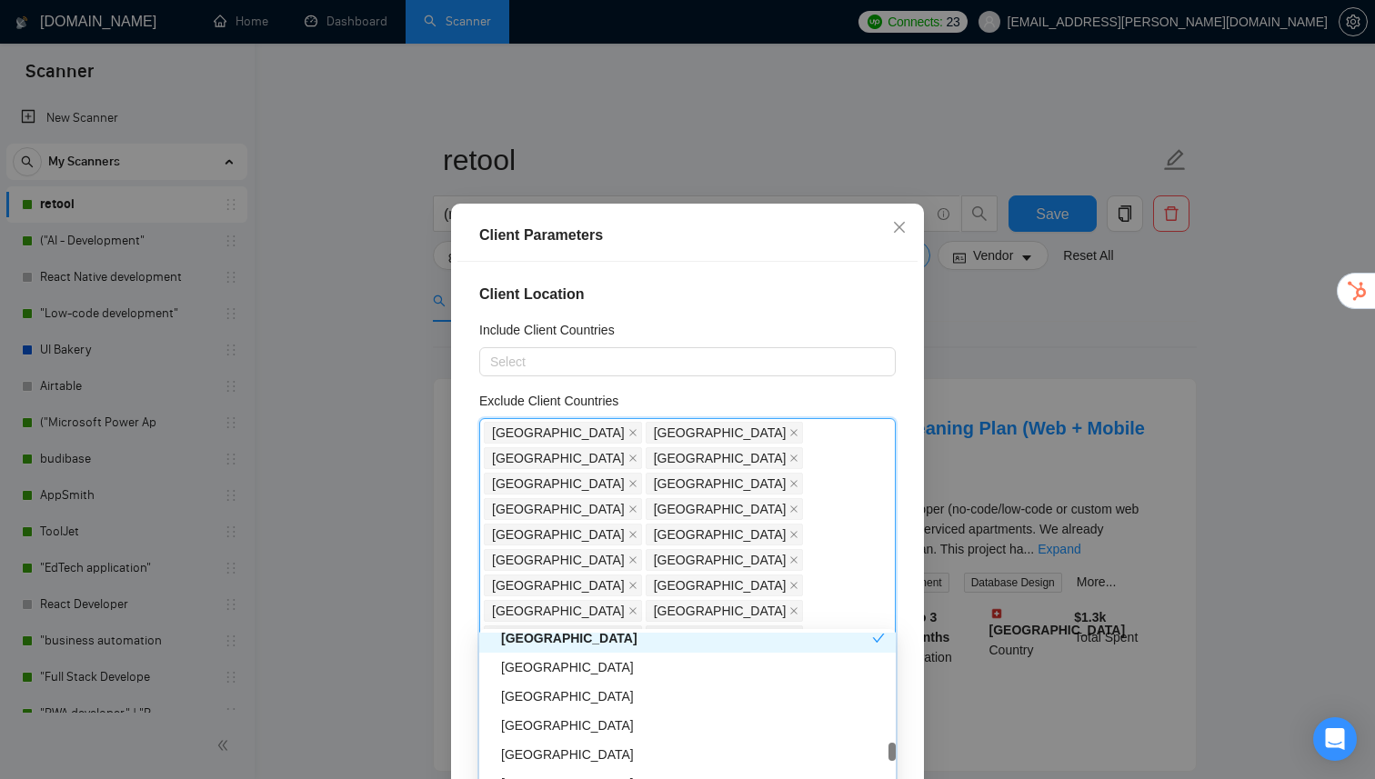
scroll to position [2640, 0]
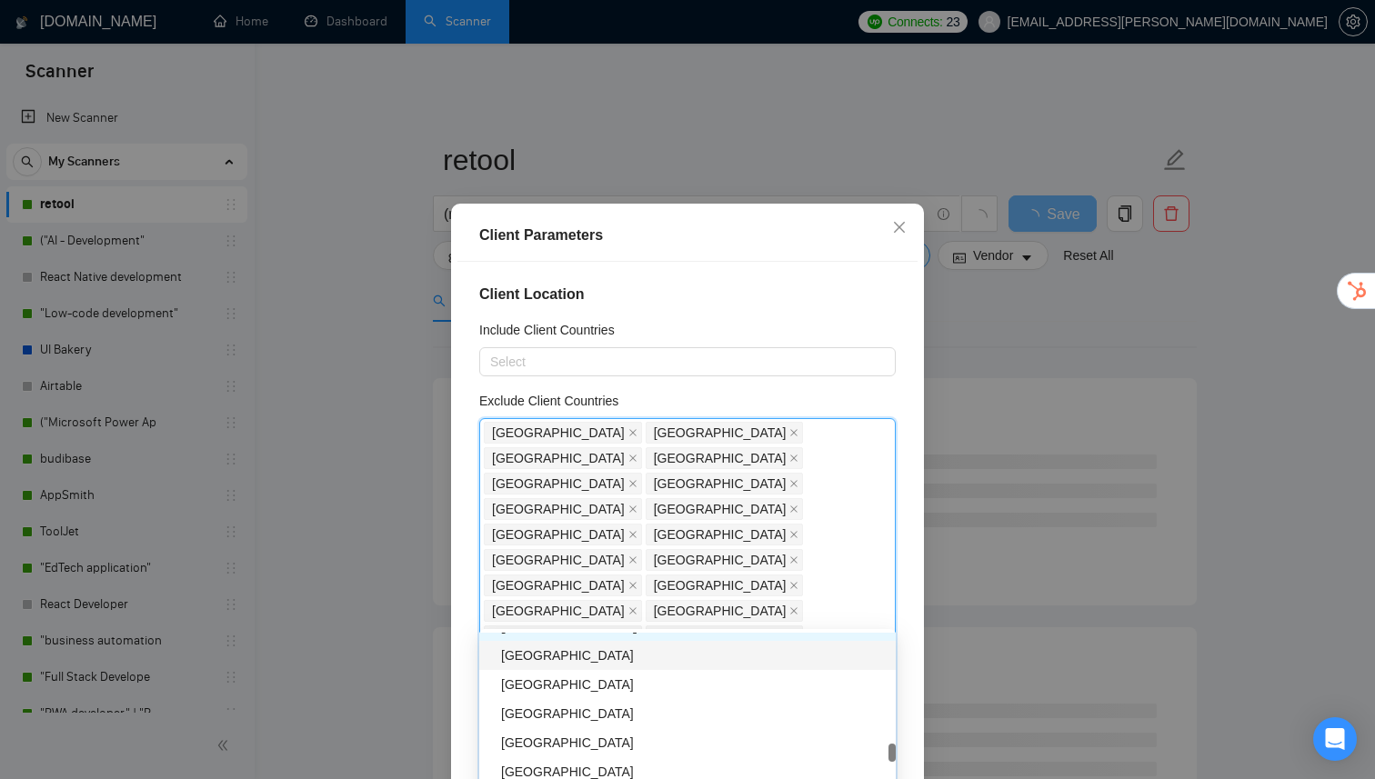
click at [563, 660] on div "[GEOGRAPHIC_DATA]" at bounding box center [693, 656] width 384 height 20
click at [576, 659] on div "[GEOGRAPHIC_DATA]" at bounding box center [693, 654] width 384 height 20
click at [575, 683] on div "[GEOGRAPHIC_DATA]" at bounding box center [693, 683] width 384 height 20
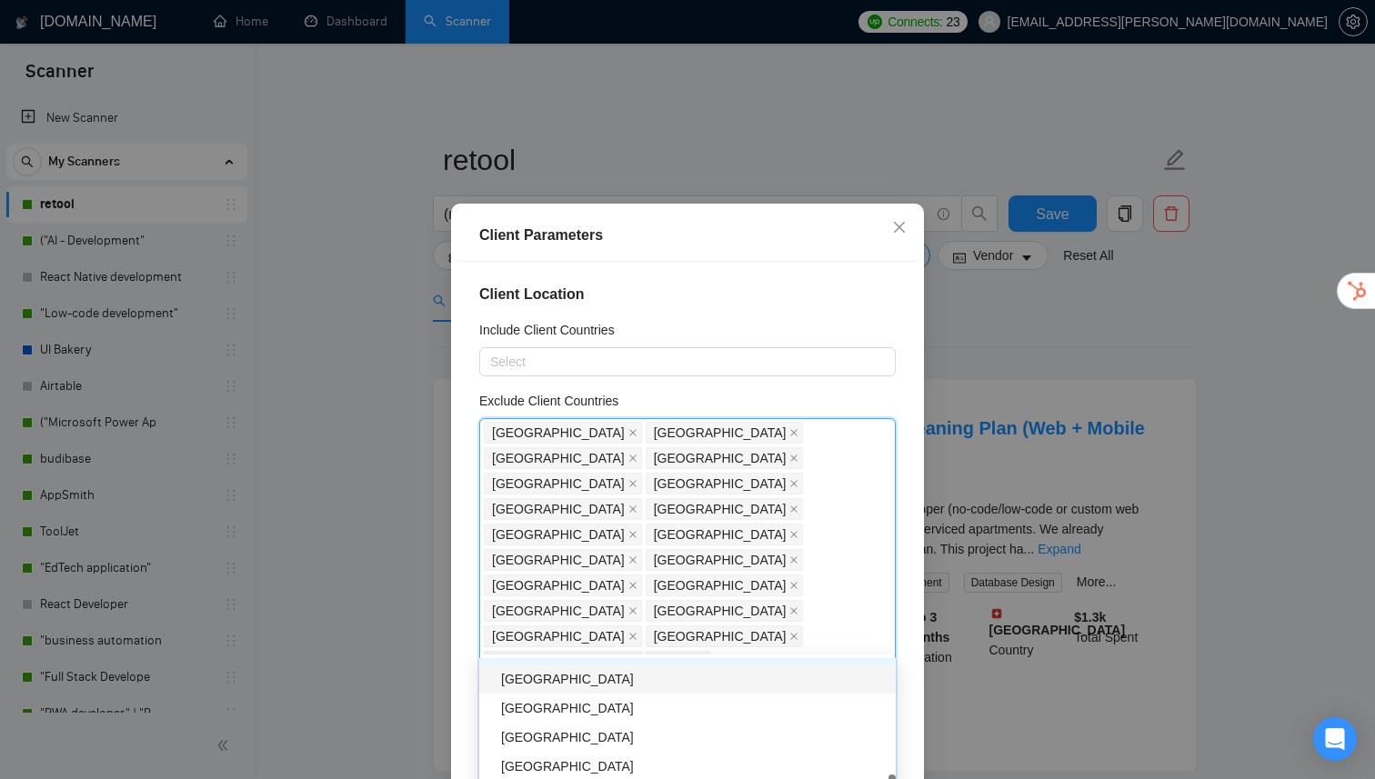
scroll to position [2790, 0]
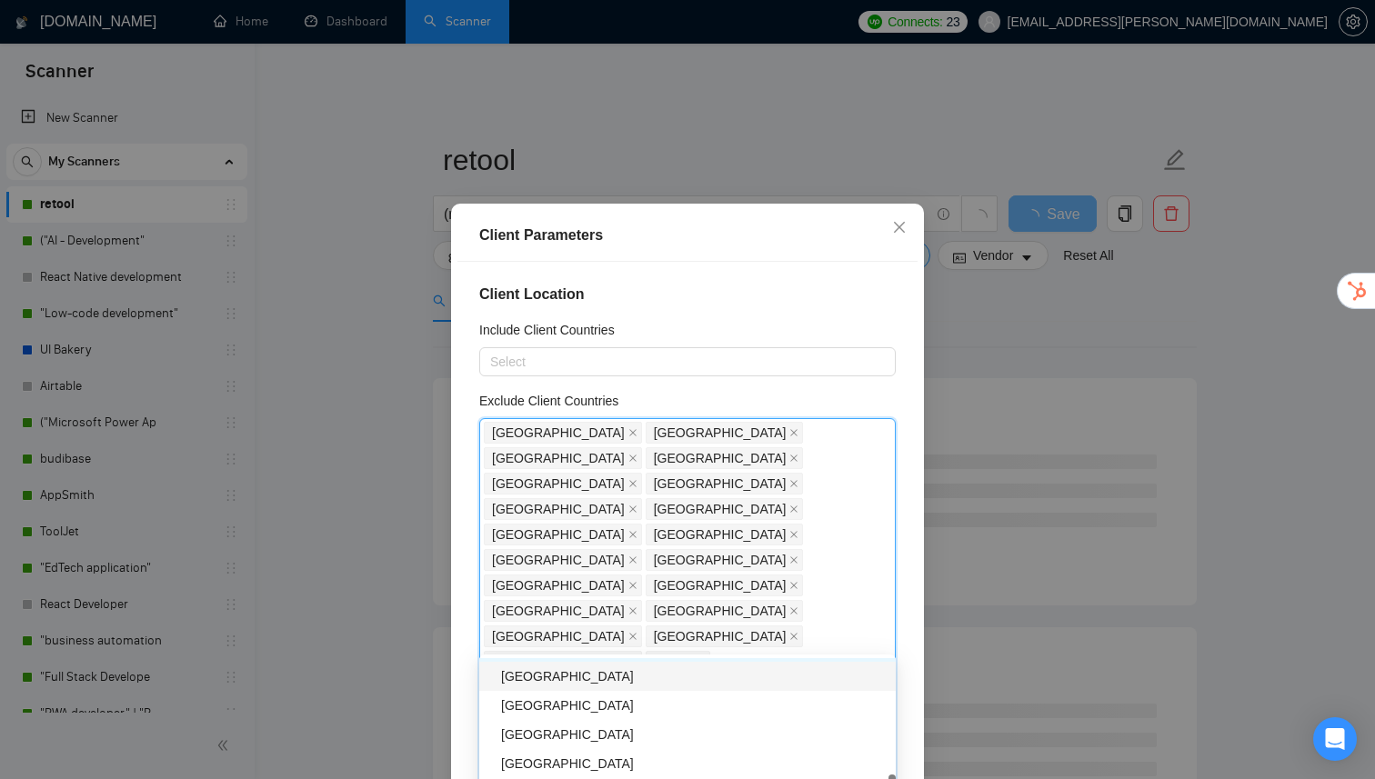
click at [588, 684] on div "[GEOGRAPHIC_DATA]" at bounding box center [693, 677] width 384 height 20
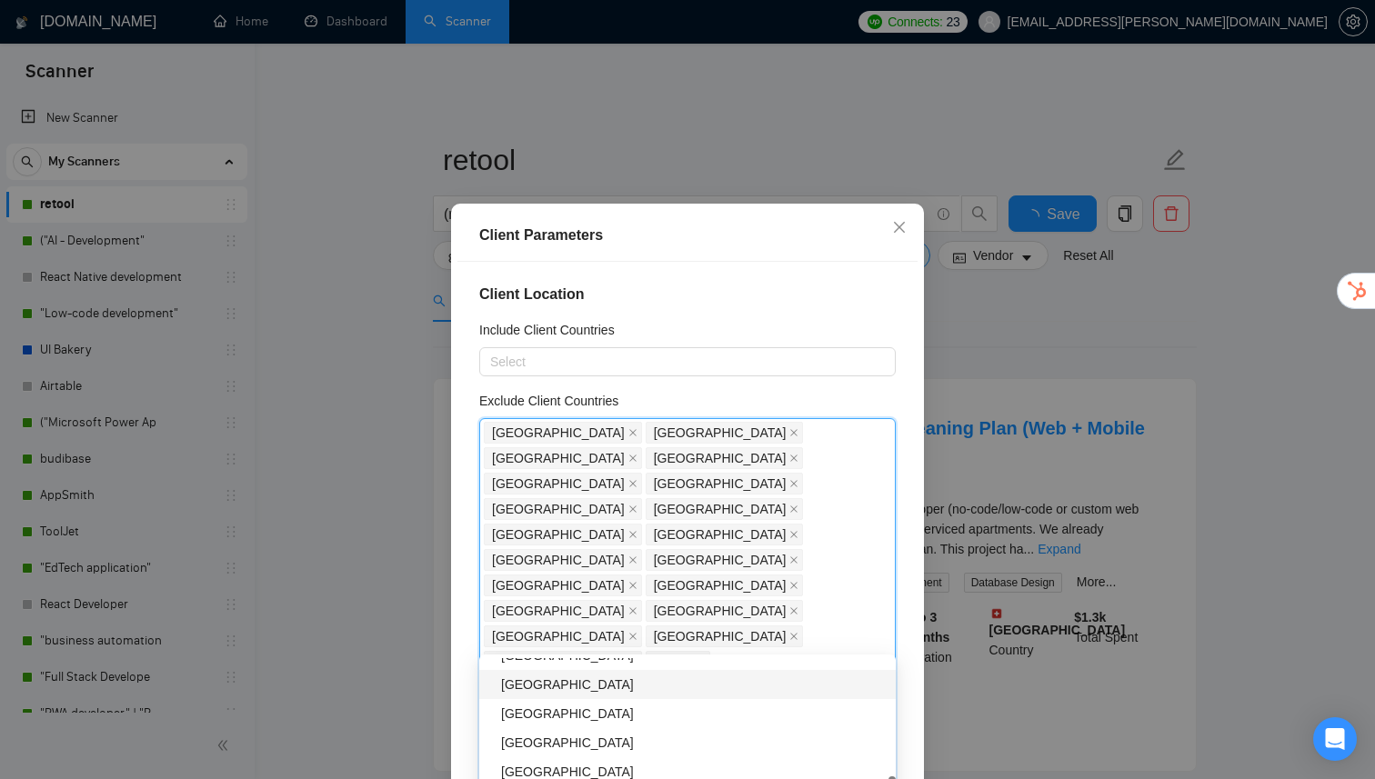
scroll to position [2841, 0]
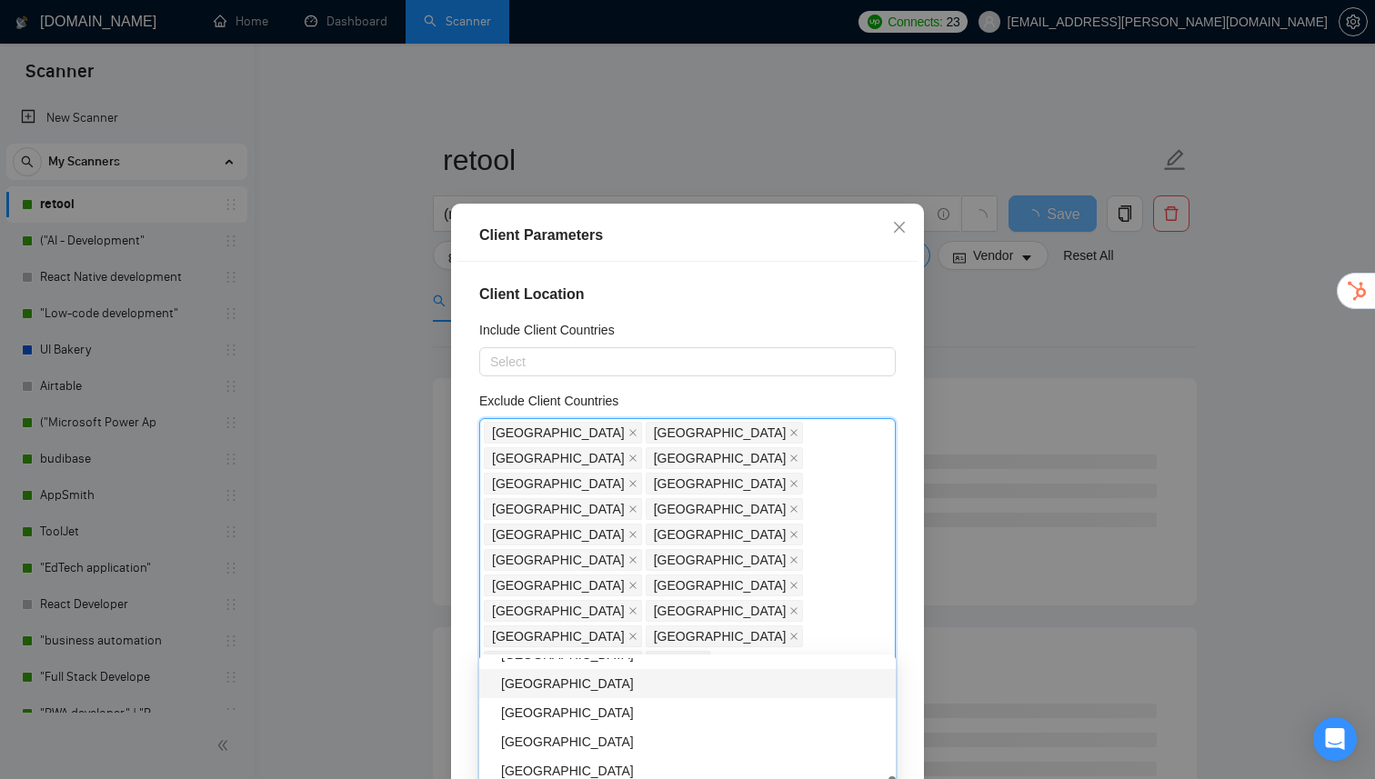
click at [585, 687] on div "[GEOGRAPHIC_DATA]" at bounding box center [693, 684] width 384 height 20
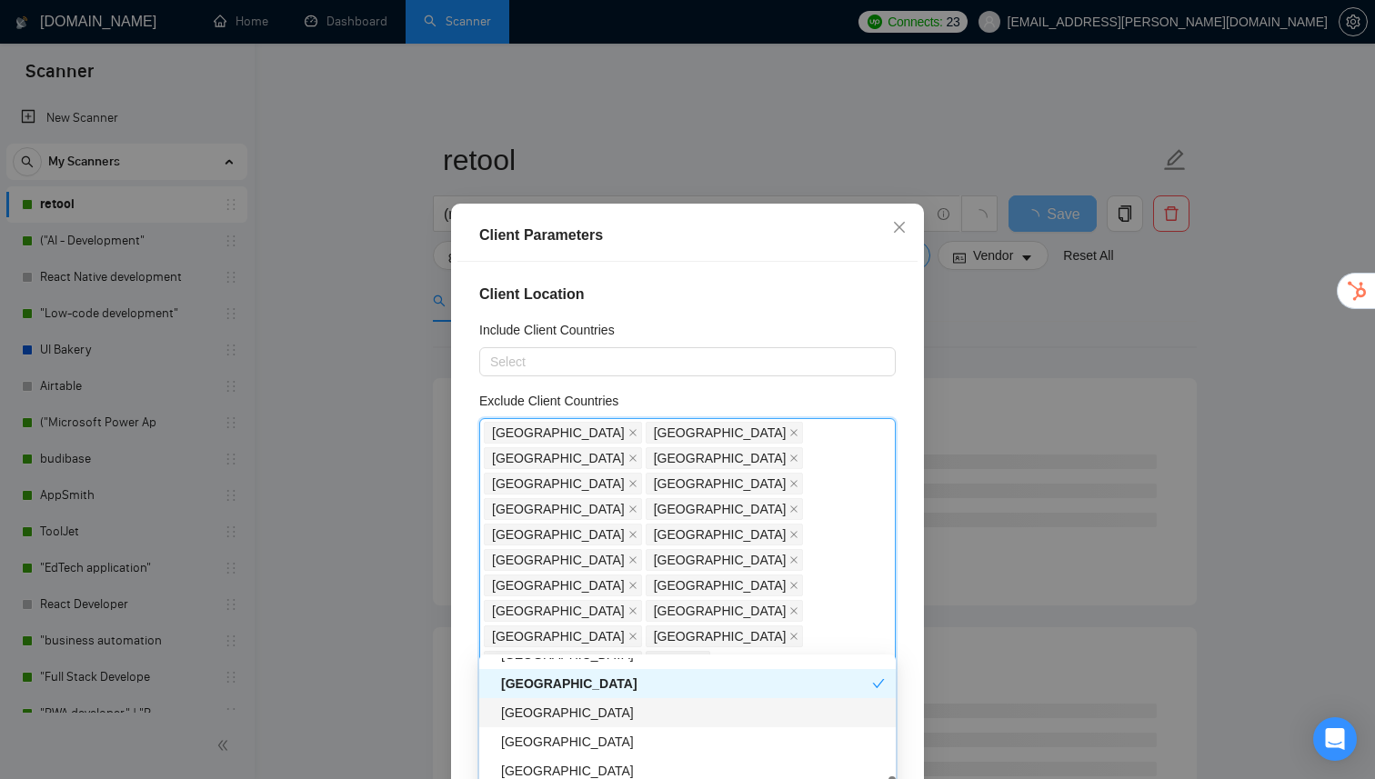
click at [566, 720] on div "[GEOGRAPHIC_DATA]" at bounding box center [693, 713] width 384 height 20
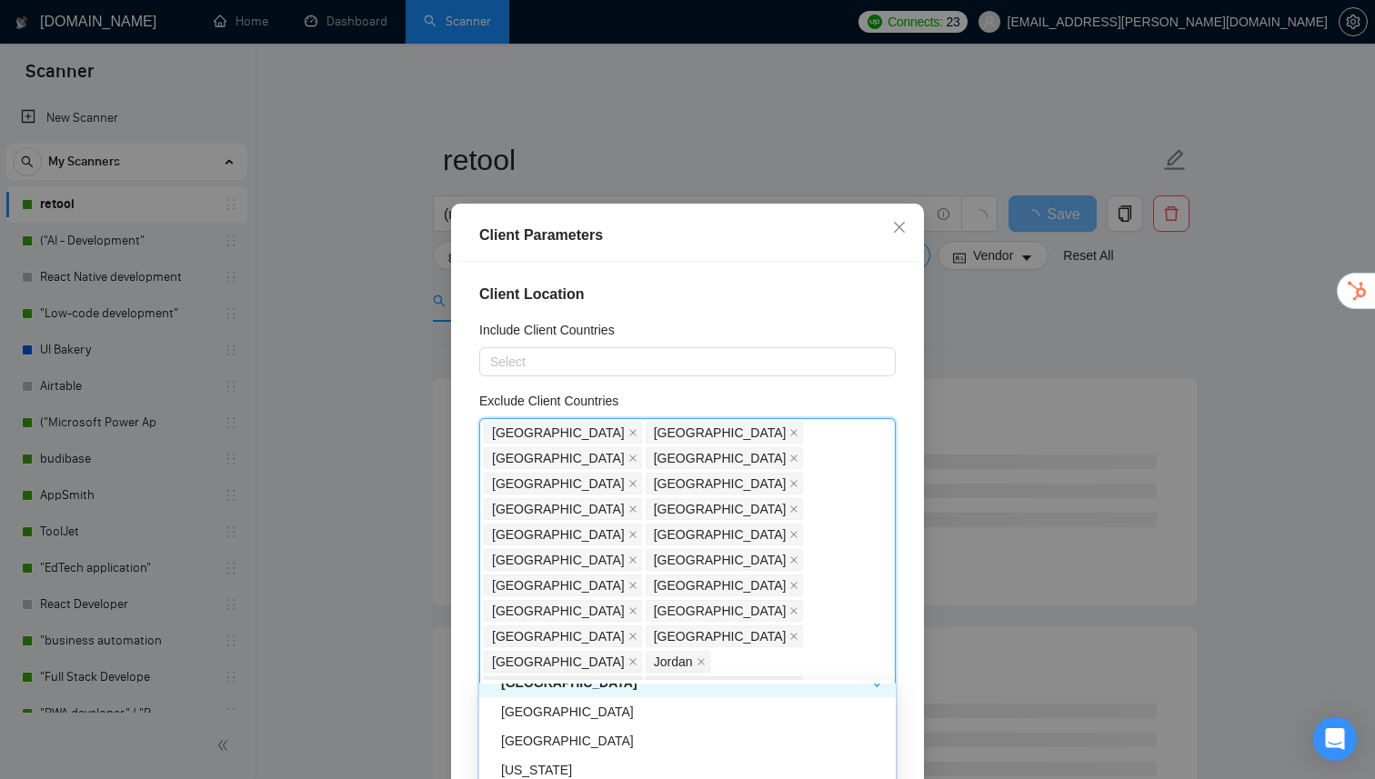
scroll to position [2902, 0]
click at [556, 710] on div "[GEOGRAPHIC_DATA]" at bounding box center [693, 706] width 384 height 20
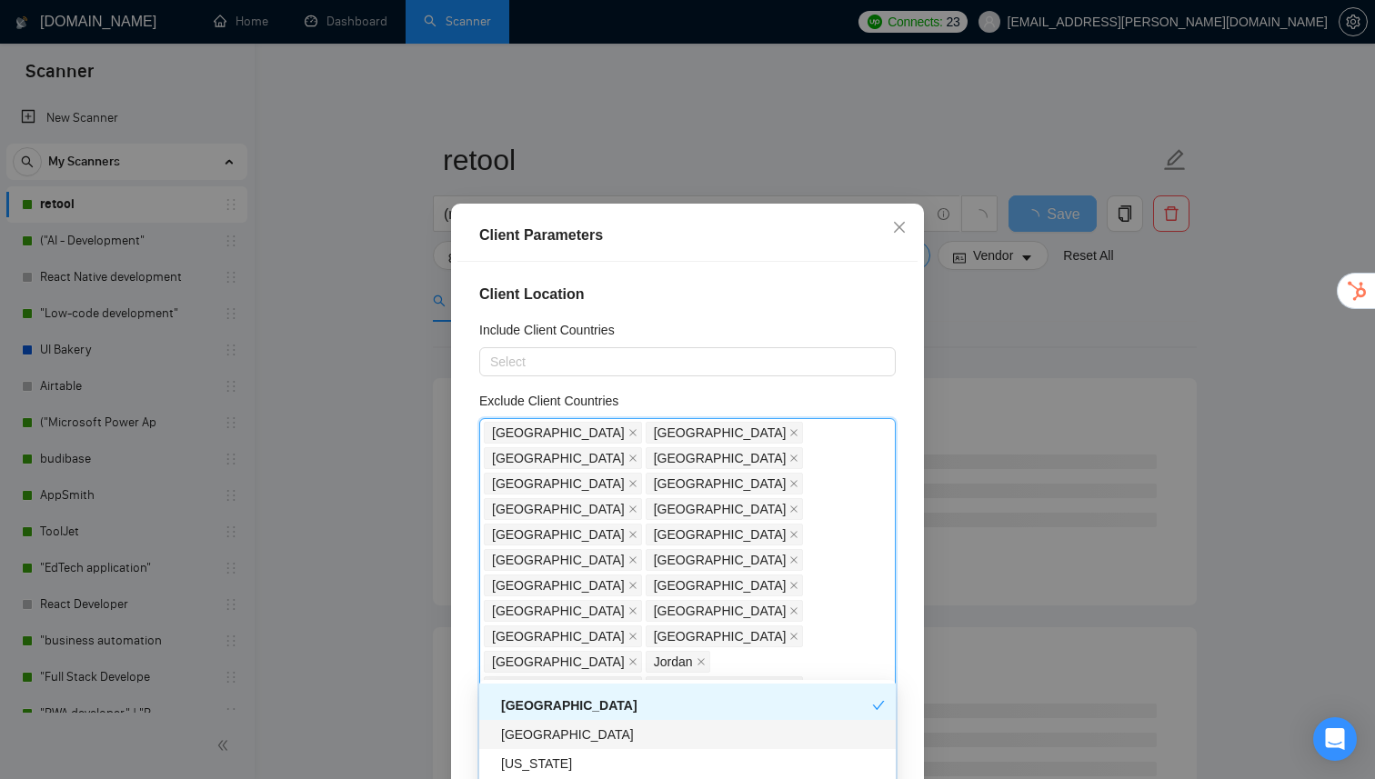
click at [555, 728] on div "[GEOGRAPHIC_DATA]" at bounding box center [693, 735] width 384 height 20
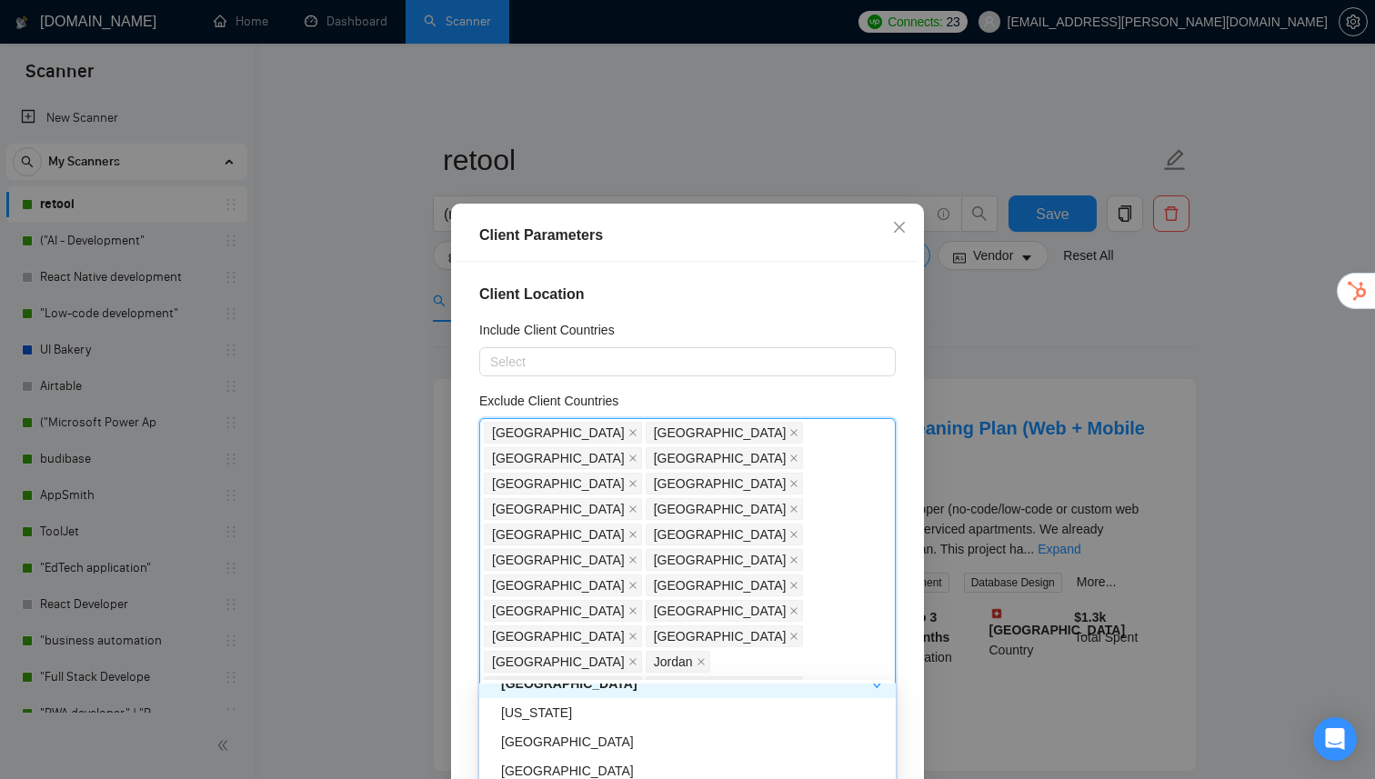
scroll to position [2955, 0]
click at [564, 720] on div "[US_STATE]" at bounding box center [693, 711] width 384 height 20
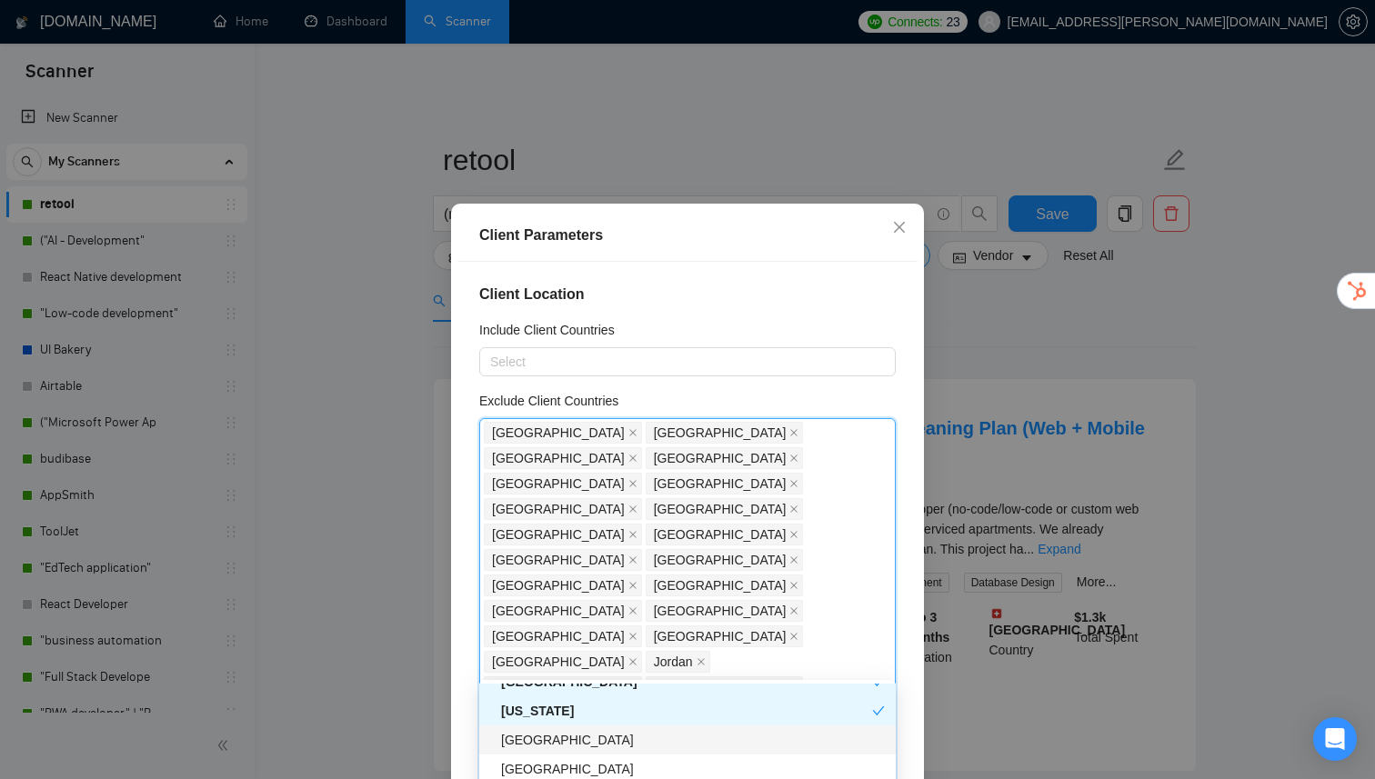
click at [564, 741] on div "[GEOGRAPHIC_DATA]" at bounding box center [693, 740] width 384 height 20
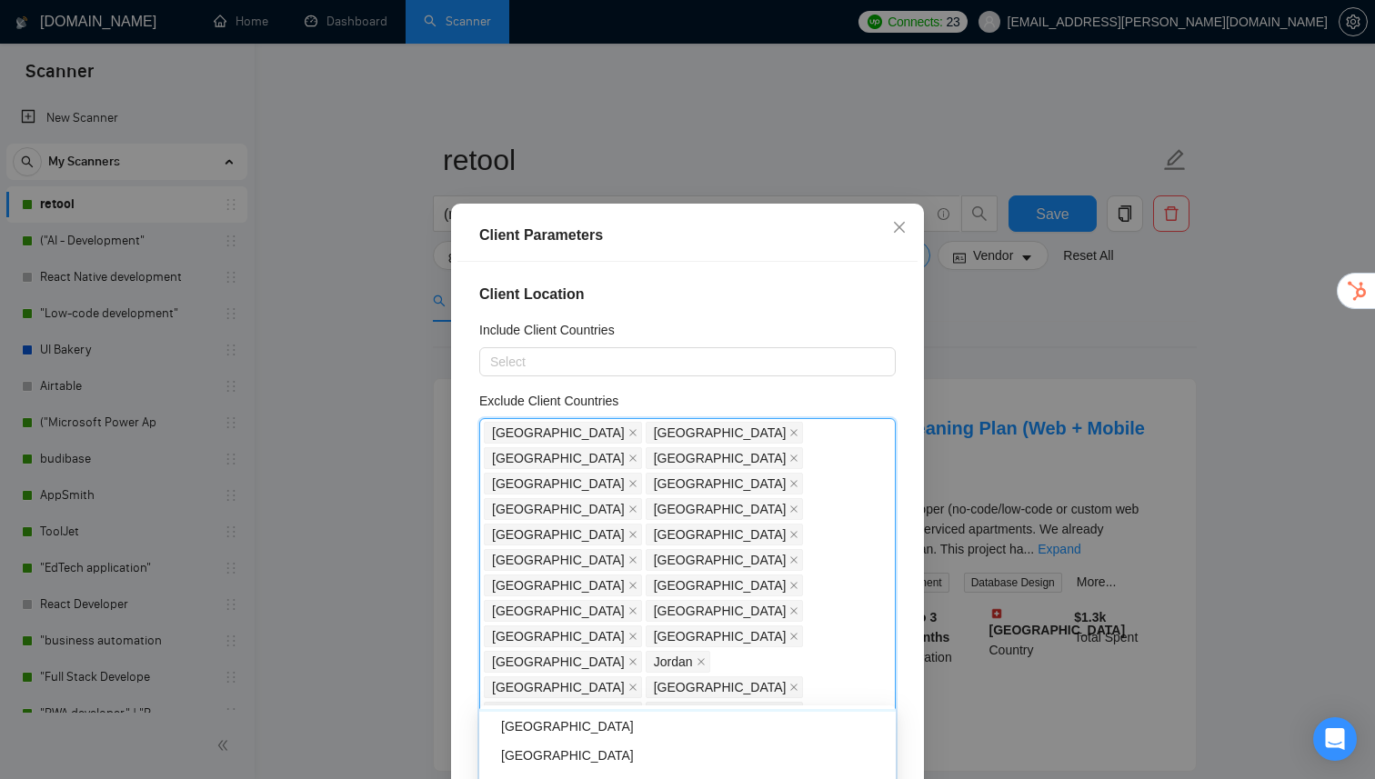
scroll to position [3021, 0]
click at [559, 736] on div "[GEOGRAPHIC_DATA]" at bounding box center [693, 729] width 384 height 20
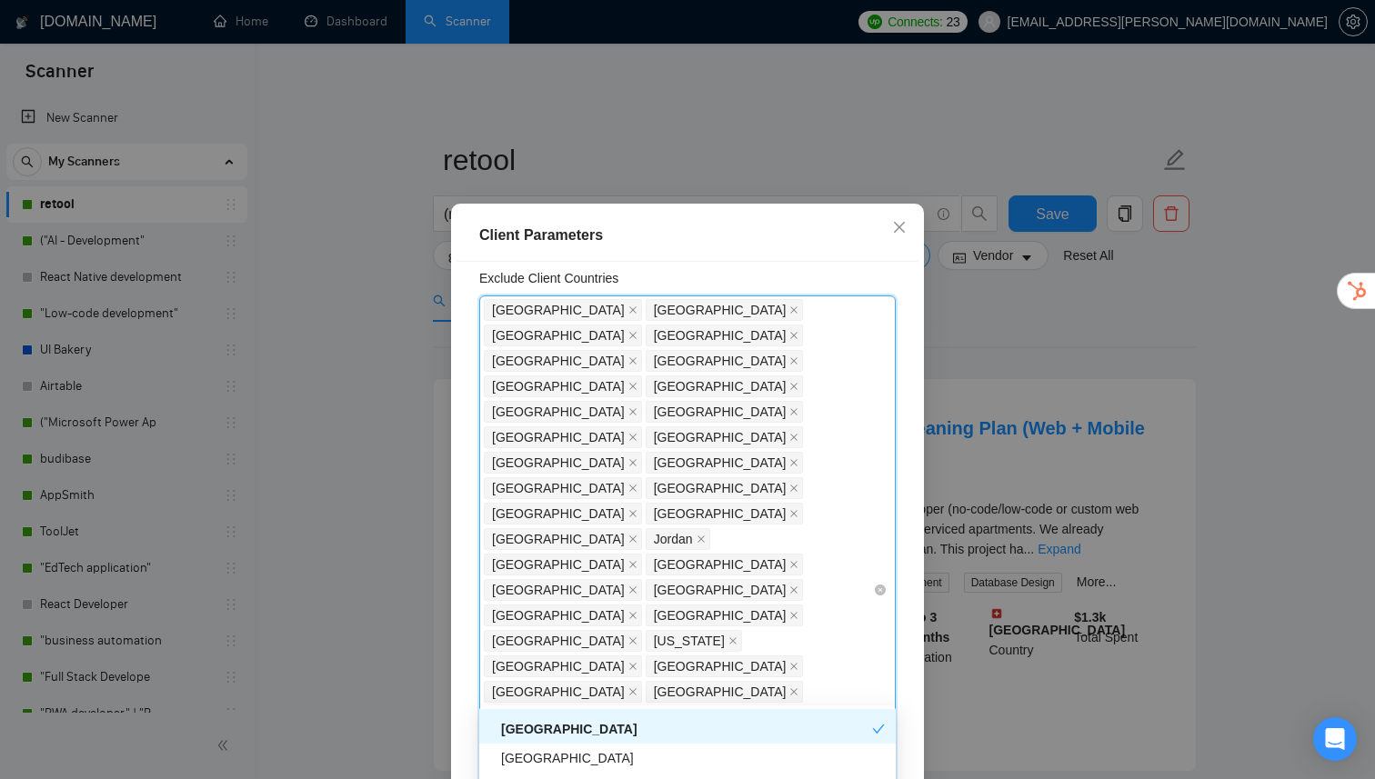
scroll to position [124, 0]
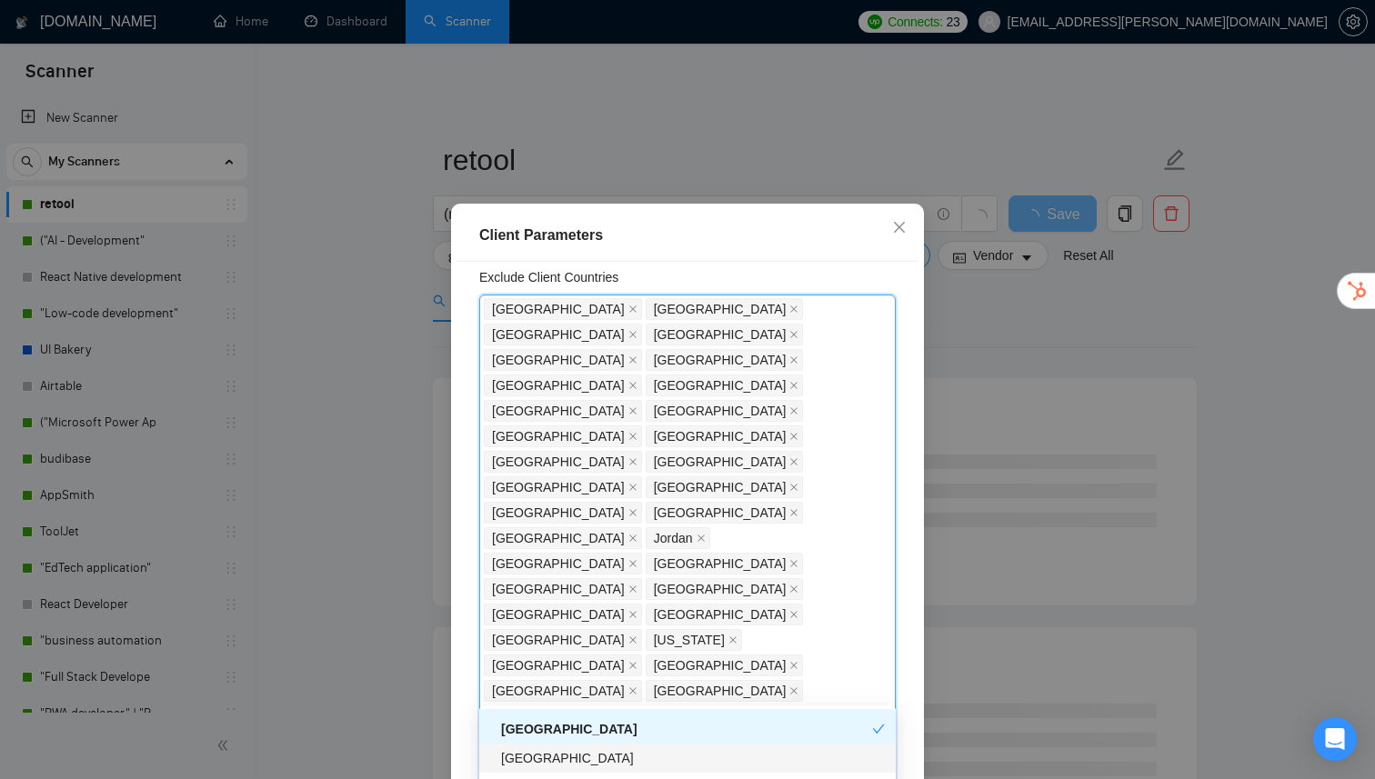
click at [563, 757] on div "[GEOGRAPHIC_DATA]" at bounding box center [693, 758] width 384 height 20
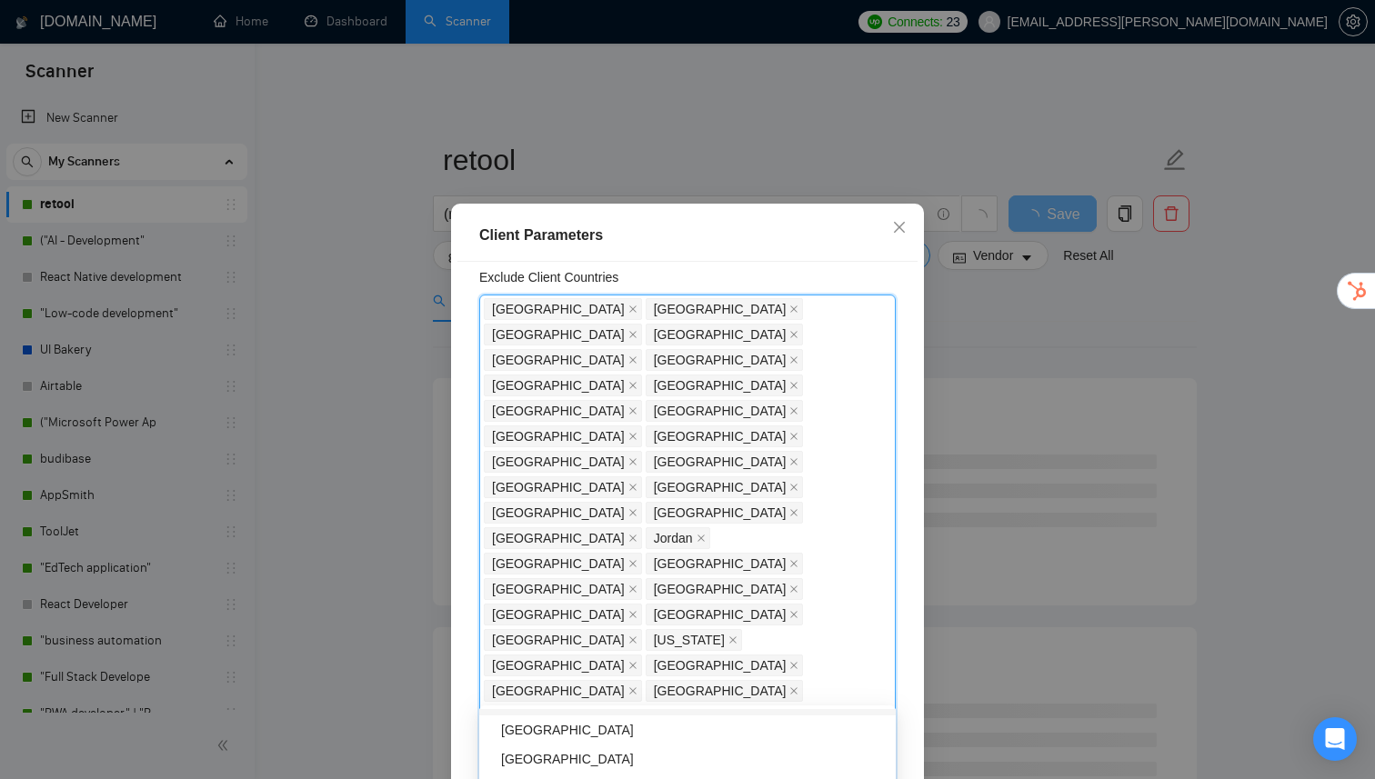
scroll to position [3112, 0]
click at [538, 738] on div "[GEOGRAPHIC_DATA]" at bounding box center [687, 725] width 416 height 29
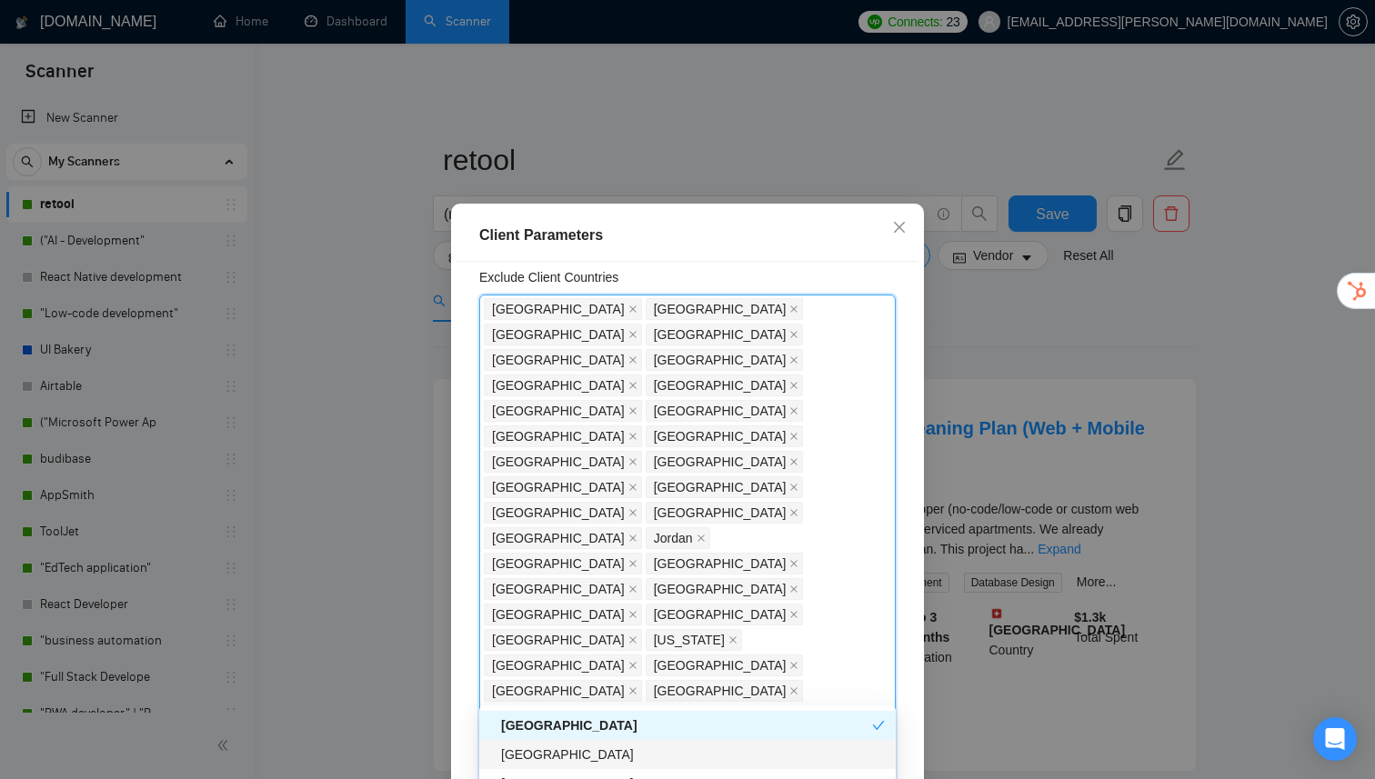
click at [538, 755] on div "[GEOGRAPHIC_DATA]" at bounding box center [693, 755] width 384 height 20
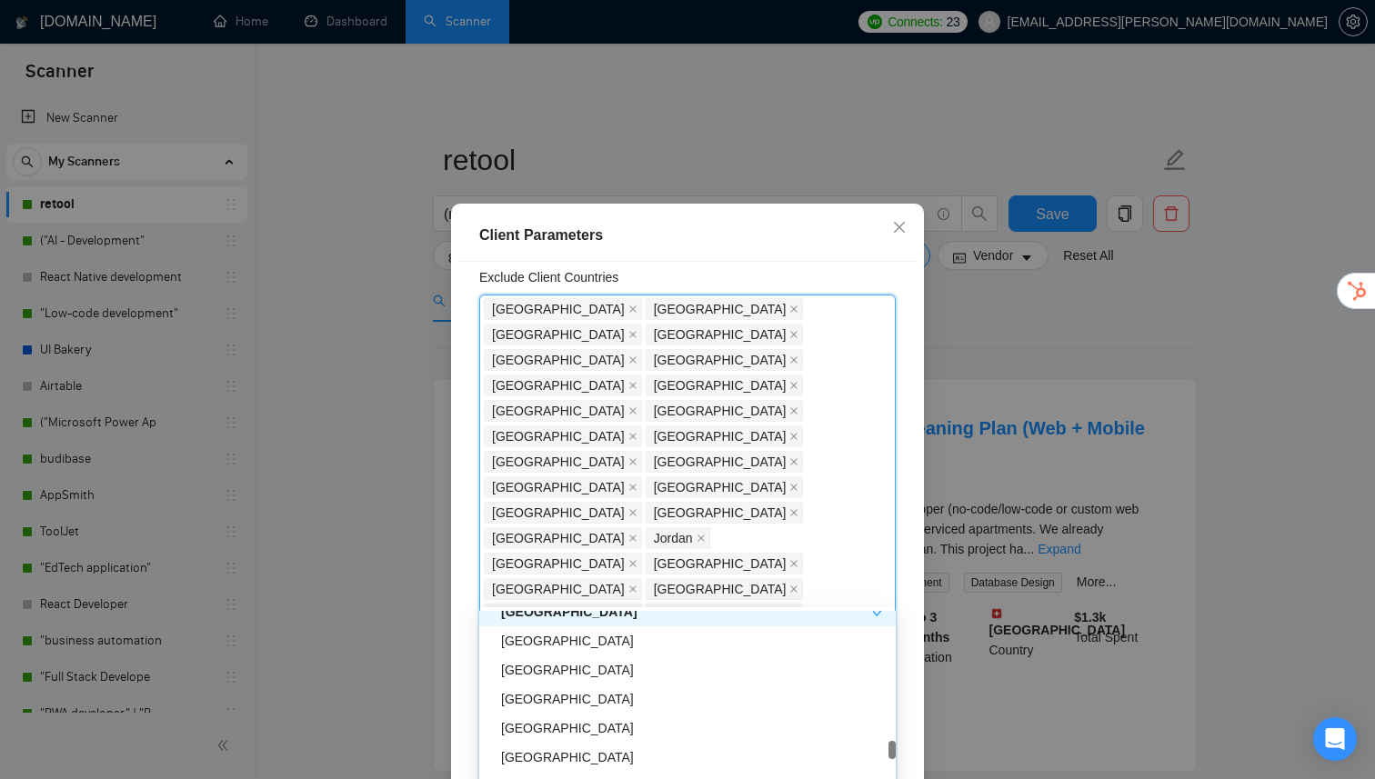
scroll to position [3148, 0]
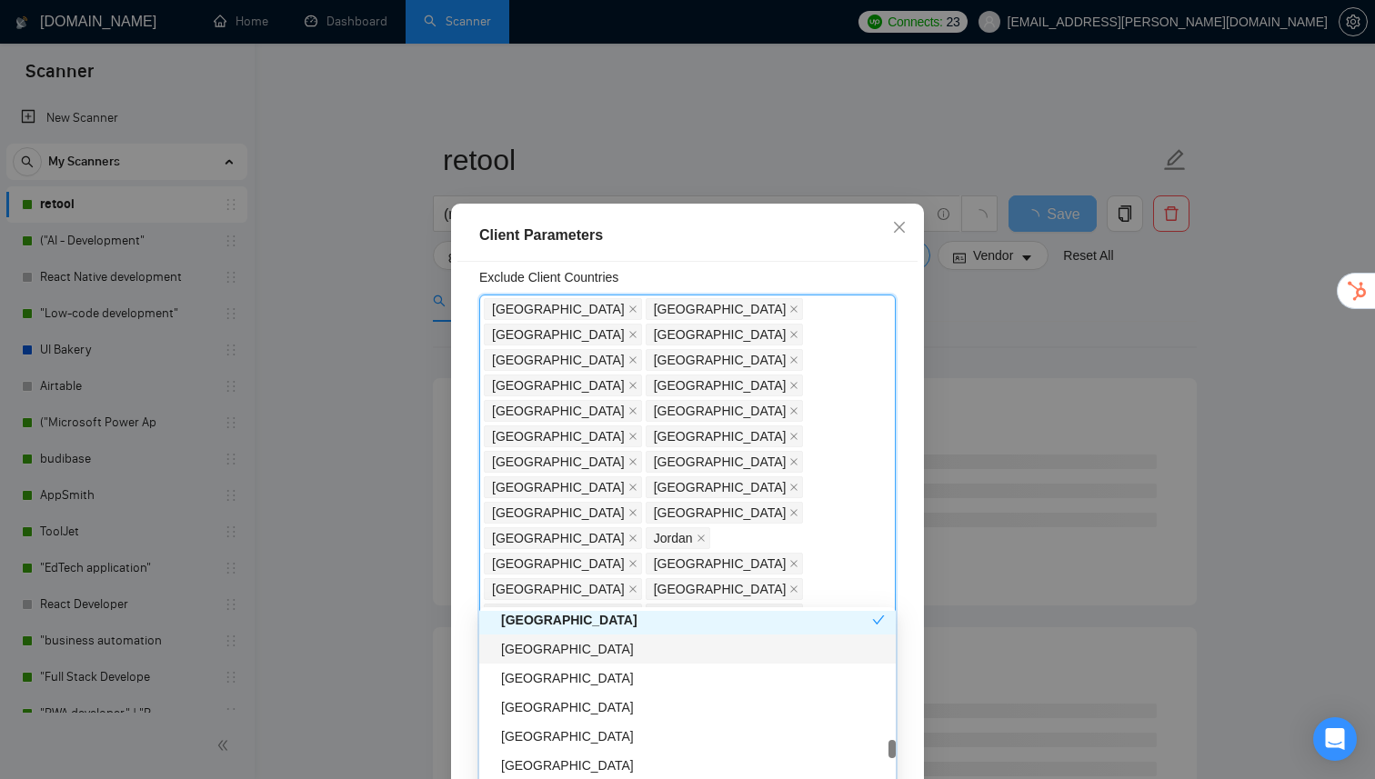
click at [555, 654] on div "[GEOGRAPHIC_DATA]" at bounding box center [693, 649] width 384 height 20
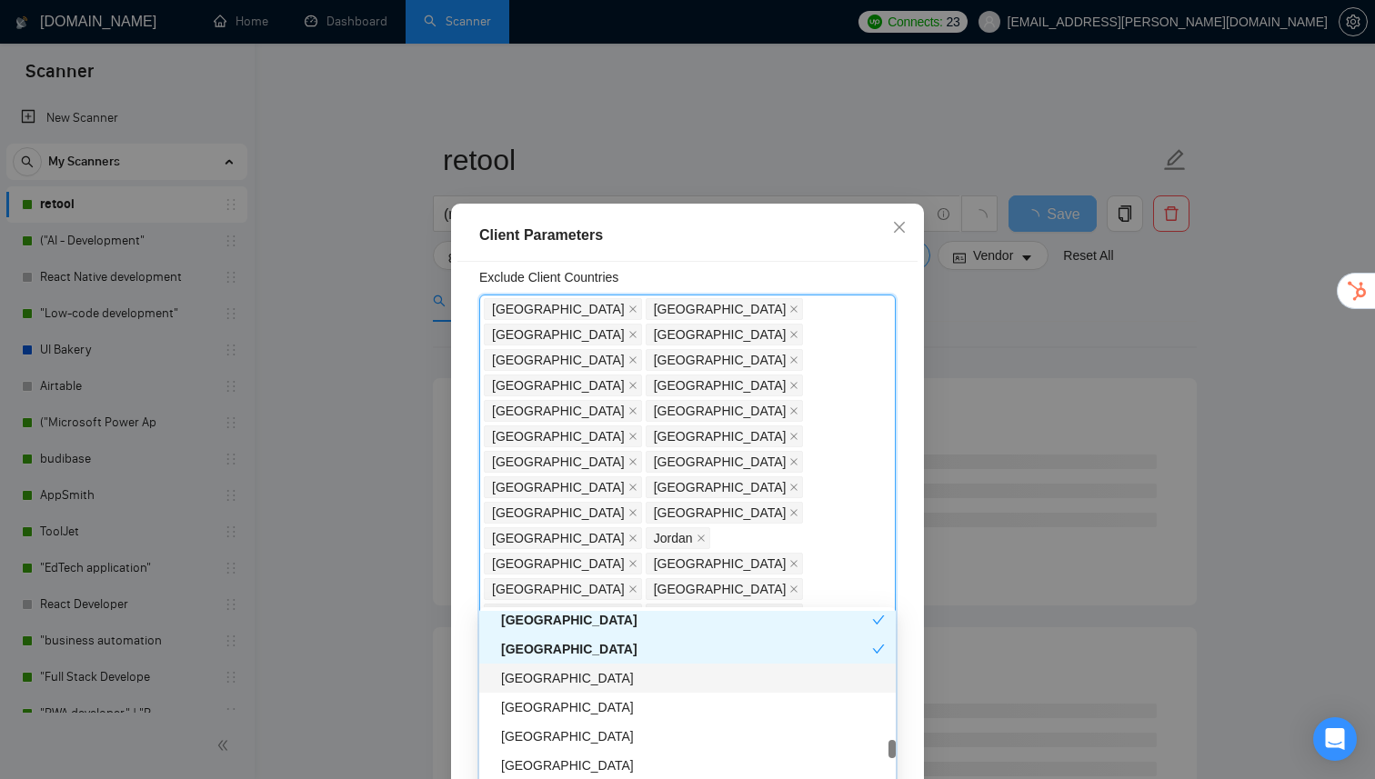
click at [554, 676] on div "[GEOGRAPHIC_DATA]" at bounding box center [693, 678] width 384 height 20
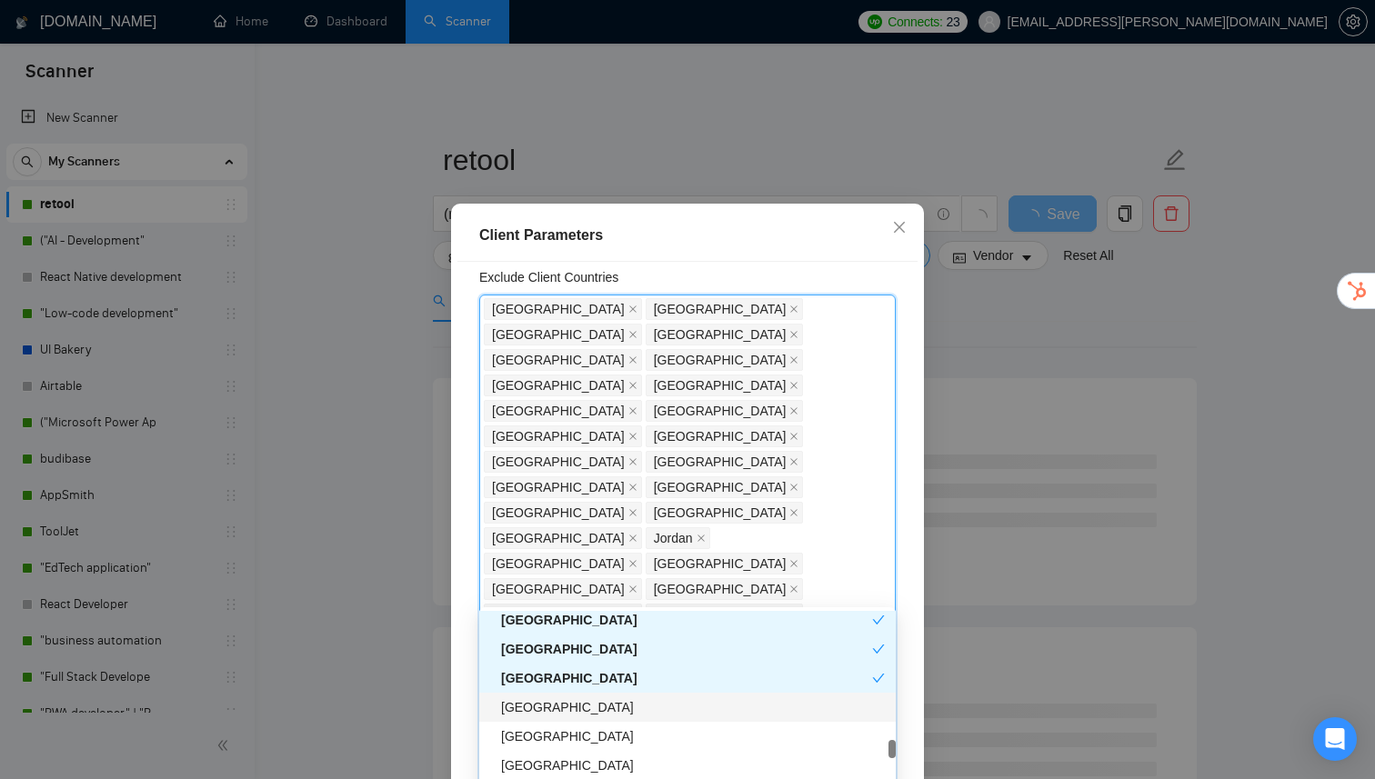
click at [545, 717] on div "[GEOGRAPHIC_DATA]" at bounding box center [693, 707] width 384 height 20
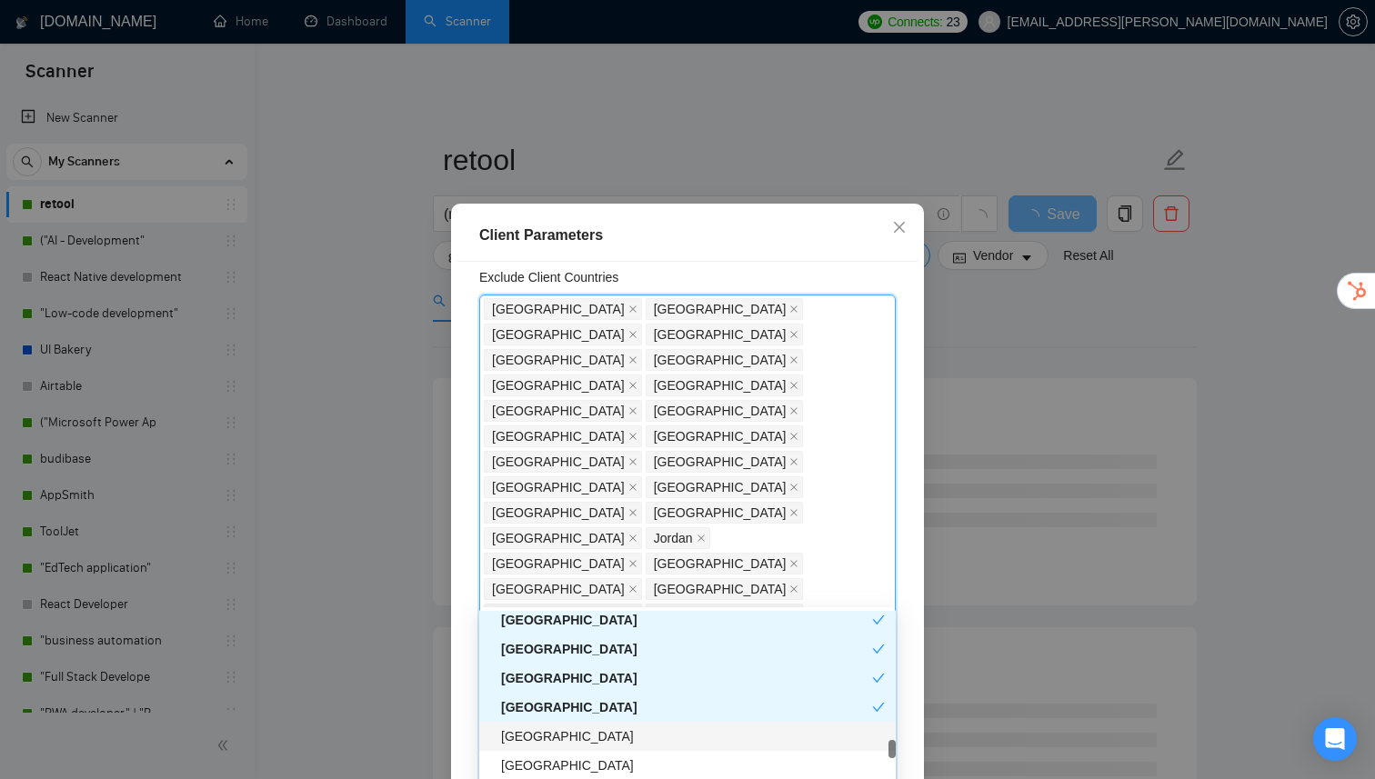
click at [542, 735] on div "[GEOGRAPHIC_DATA]" at bounding box center [693, 737] width 384 height 20
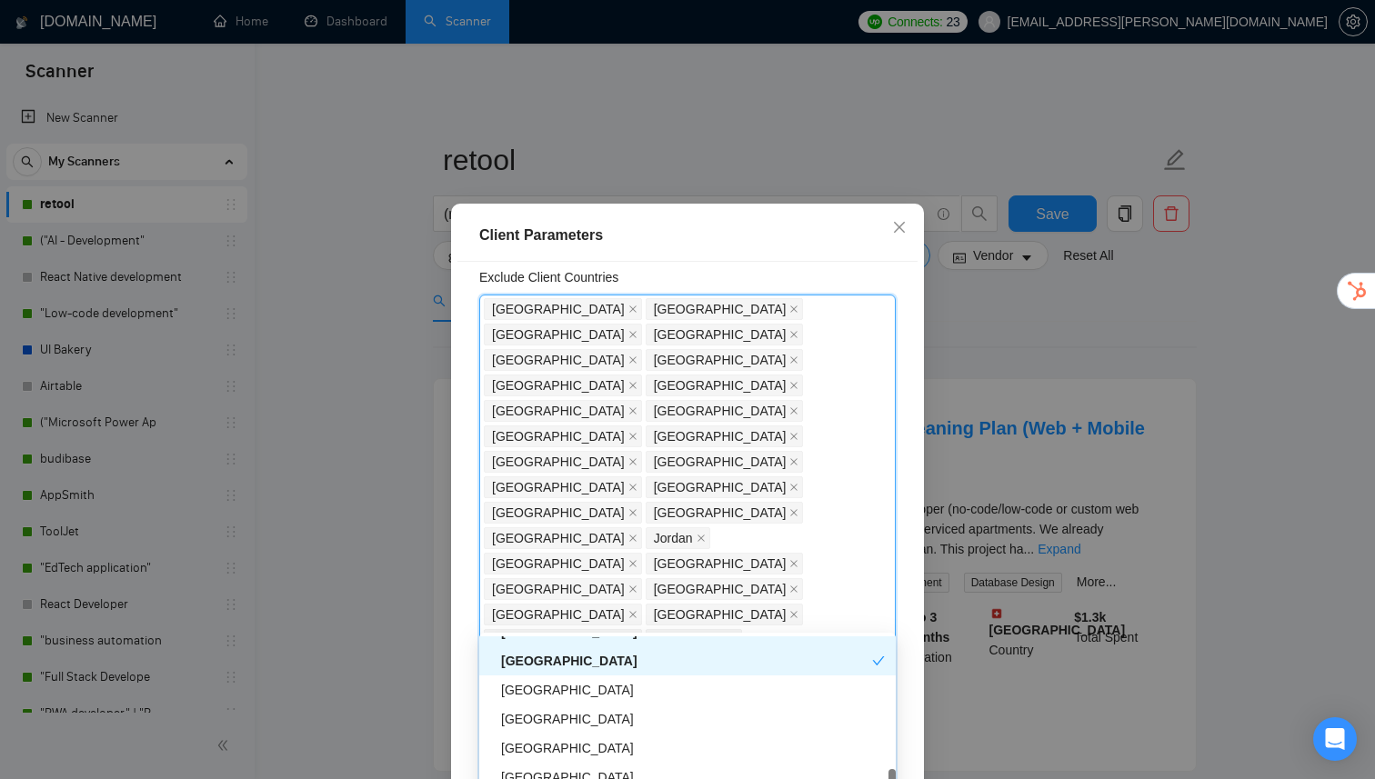
scroll to position [3251, 0]
click at [552, 691] on div "[GEOGRAPHIC_DATA]" at bounding box center [693, 688] width 384 height 20
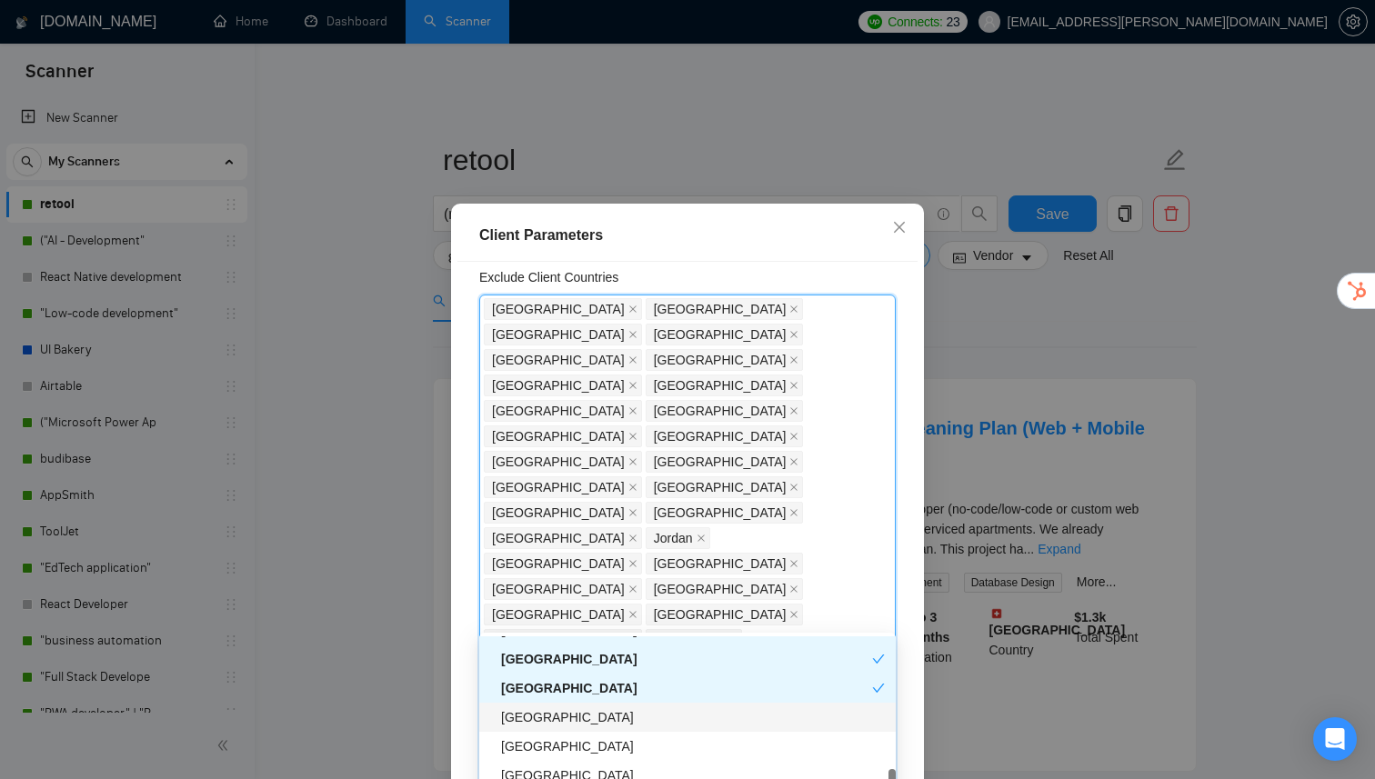
click at [544, 718] on div "[GEOGRAPHIC_DATA]" at bounding box center [693, 717] width 384 height 20
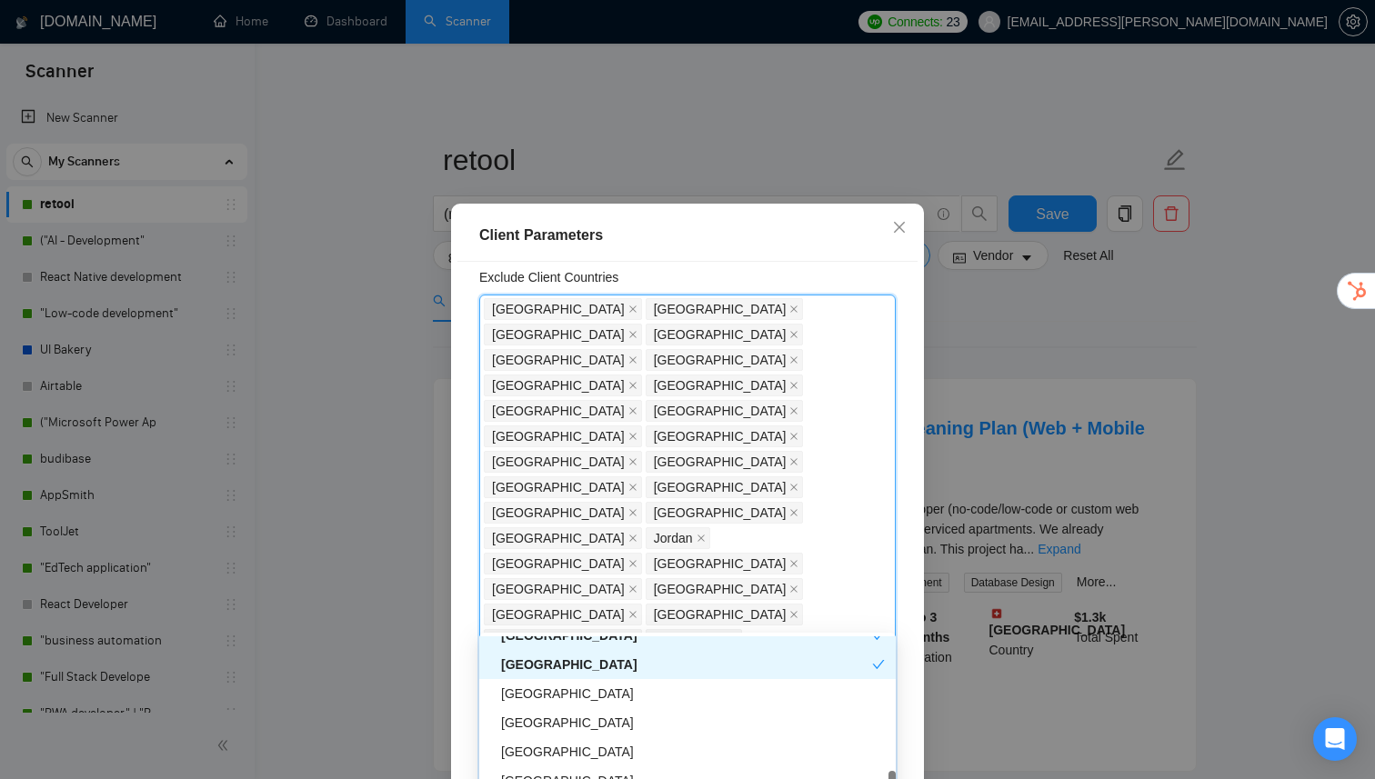
scroll to position [3306, 0]
click at [570, 691] on div "[GEOGRAPHIC_DATA]" at bounding box center [693, 691] width 384 height 20
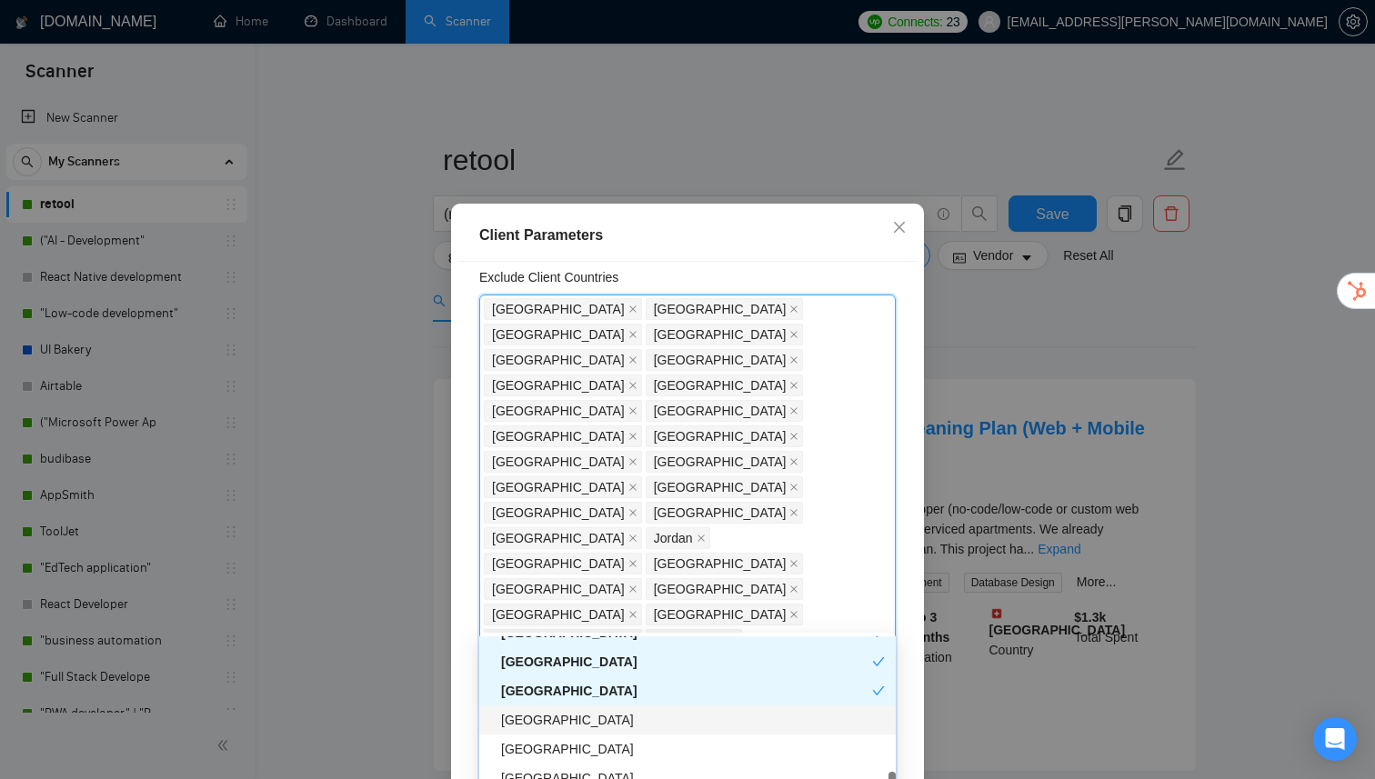
click at [566, 723] on div "[GEOGRAPHIC_DATA]" at bounding box center [693, 720] width 384 height 20
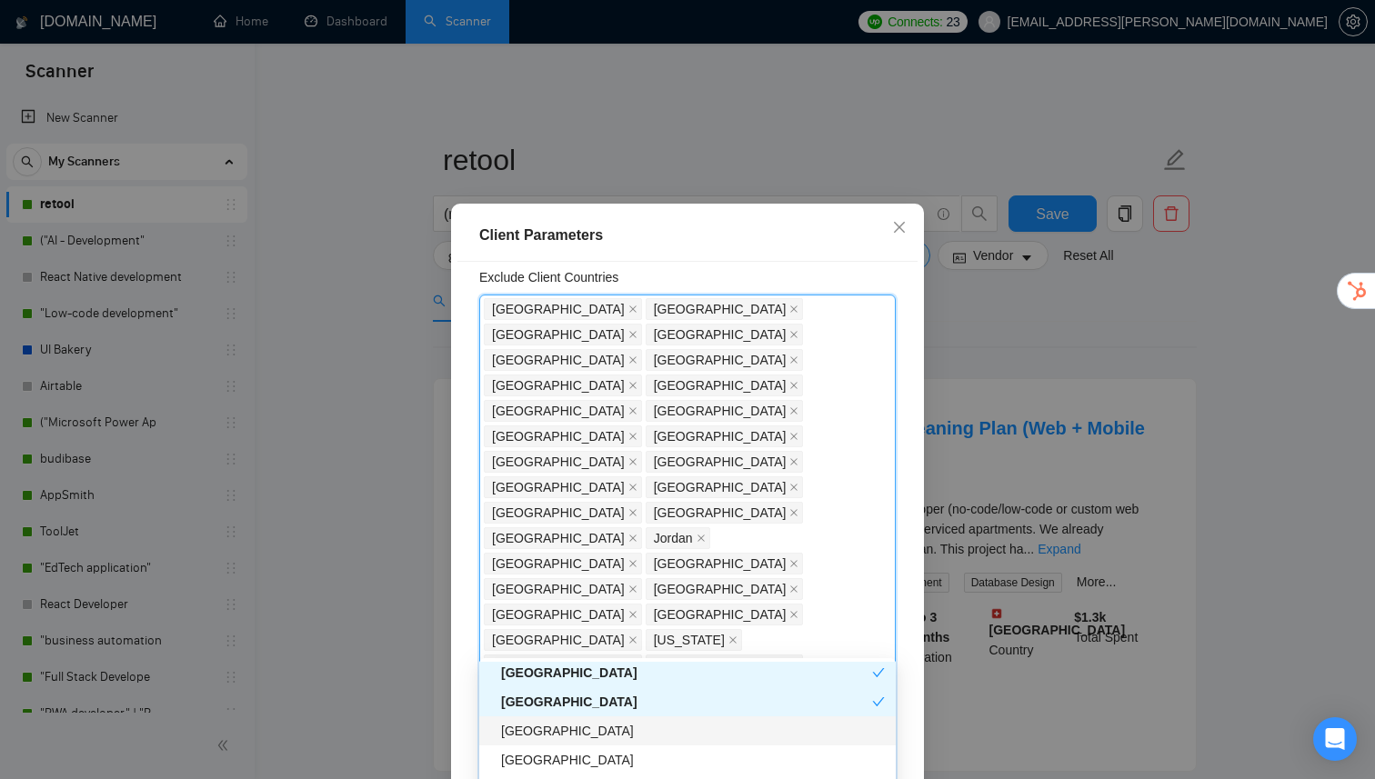
click at [556, 731] on div "[GEOGRAPHIC_DATA]" at bounding box center [693, 731] width 384 height 20
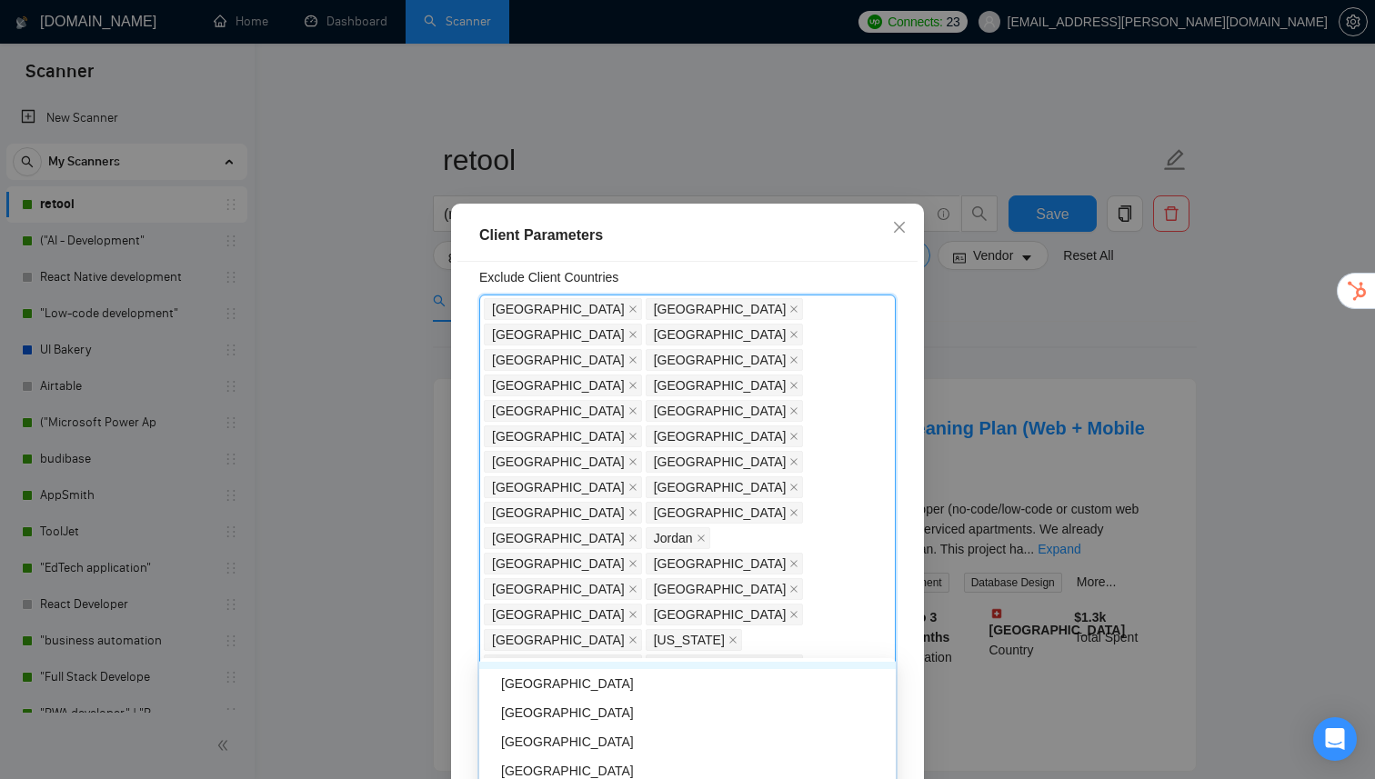
scroll to position [3429, 0]
click at [556, 687] on div "[GEOGRAPHIC_DATA]" at bounding box center [693, 681] width 384 height 20
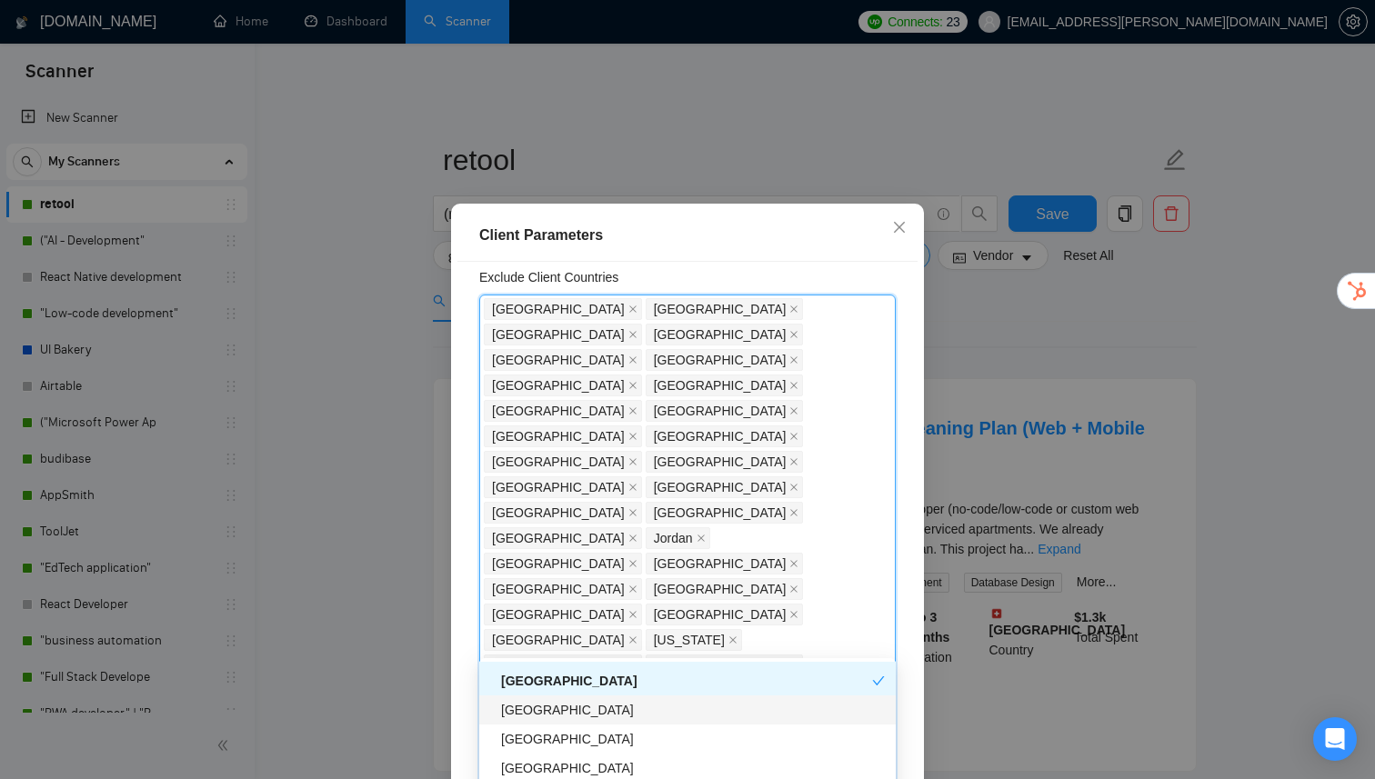
click at [556, 710] on div "[GEOGRAPHIC_DATA]" at bounding box center [693, 710] width 384 height 20
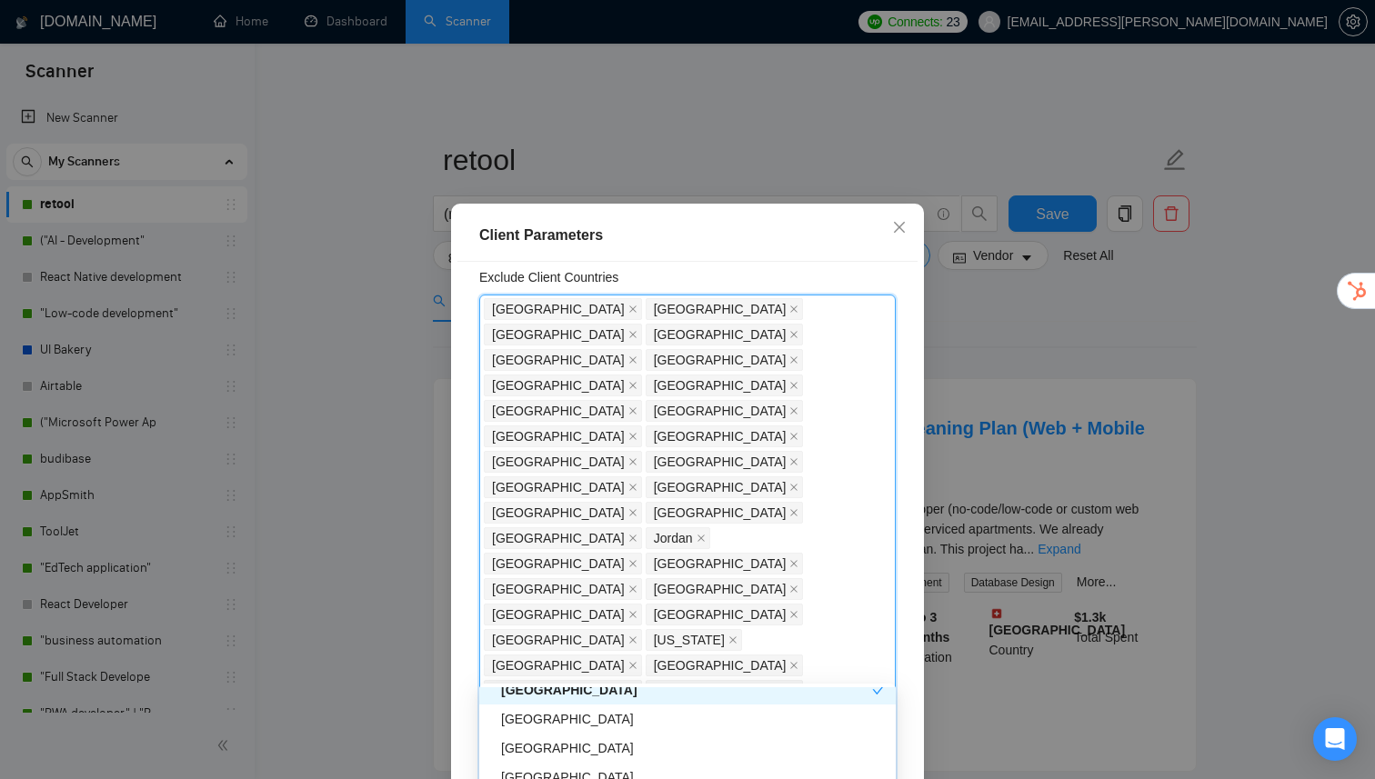
scroll to position [3478, 0]
click at [573, 722] on div "[GEOGRAPHIC_DATA]" at bounding box center [693, 716] width 384 height 20
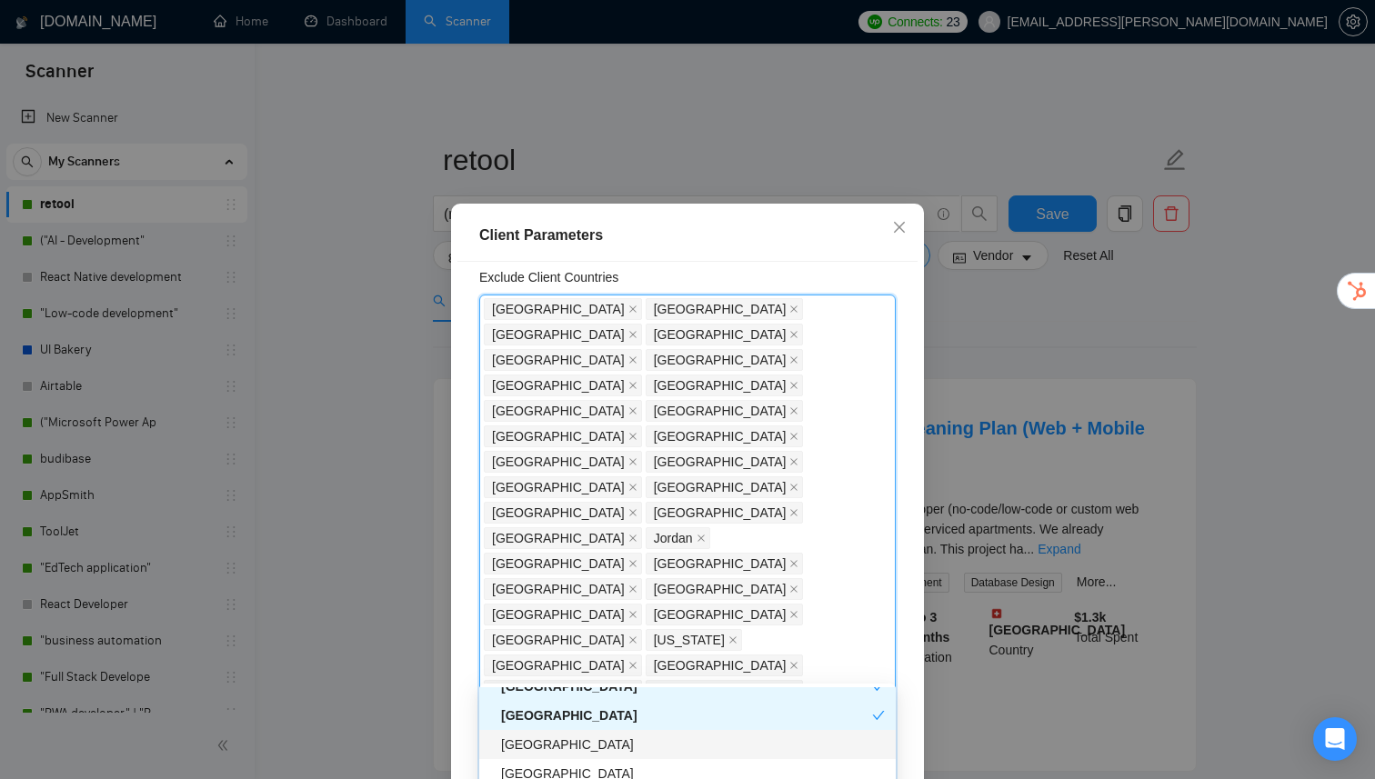
click at [563, 745] on div "[GEOGRAPHIC_DATA]" at bounding box center [693, 745] width 384 height 20
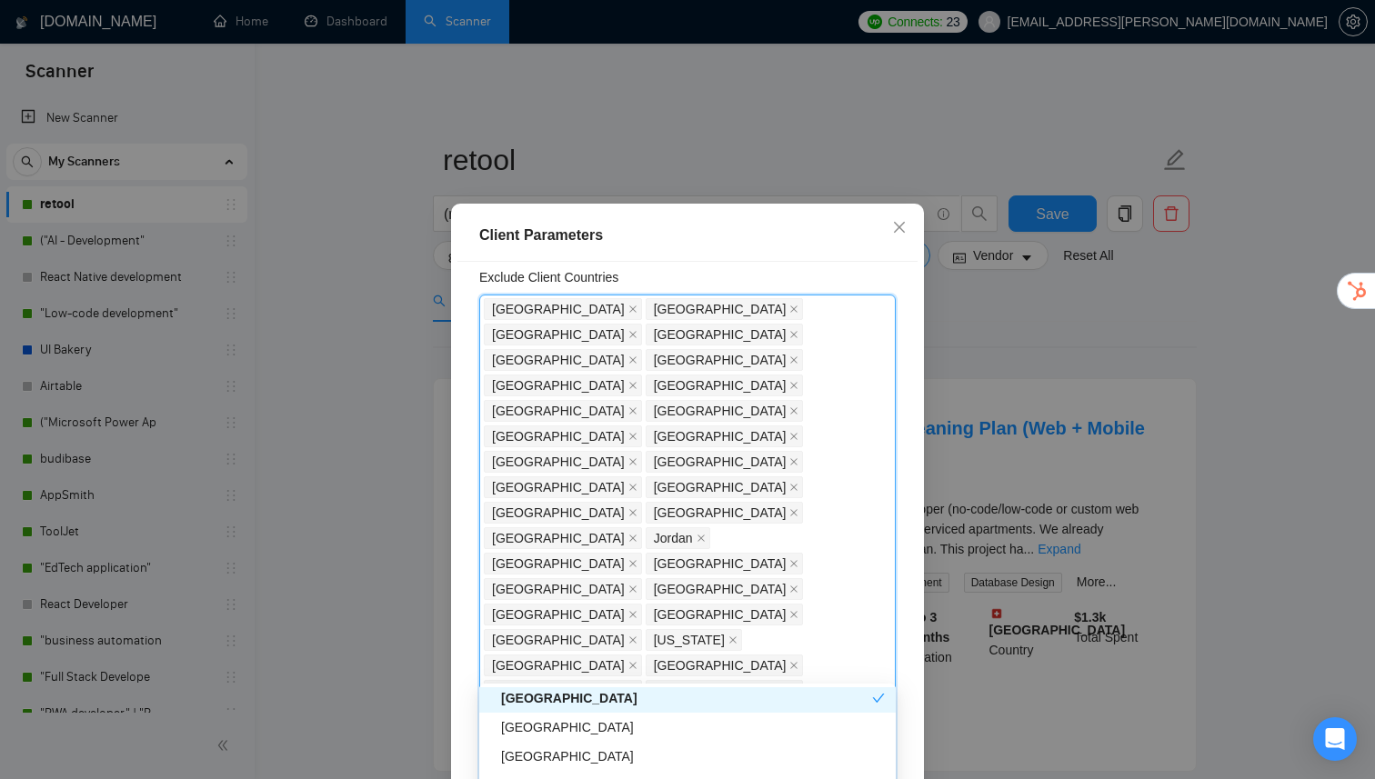
scroll to position [3539, 0]
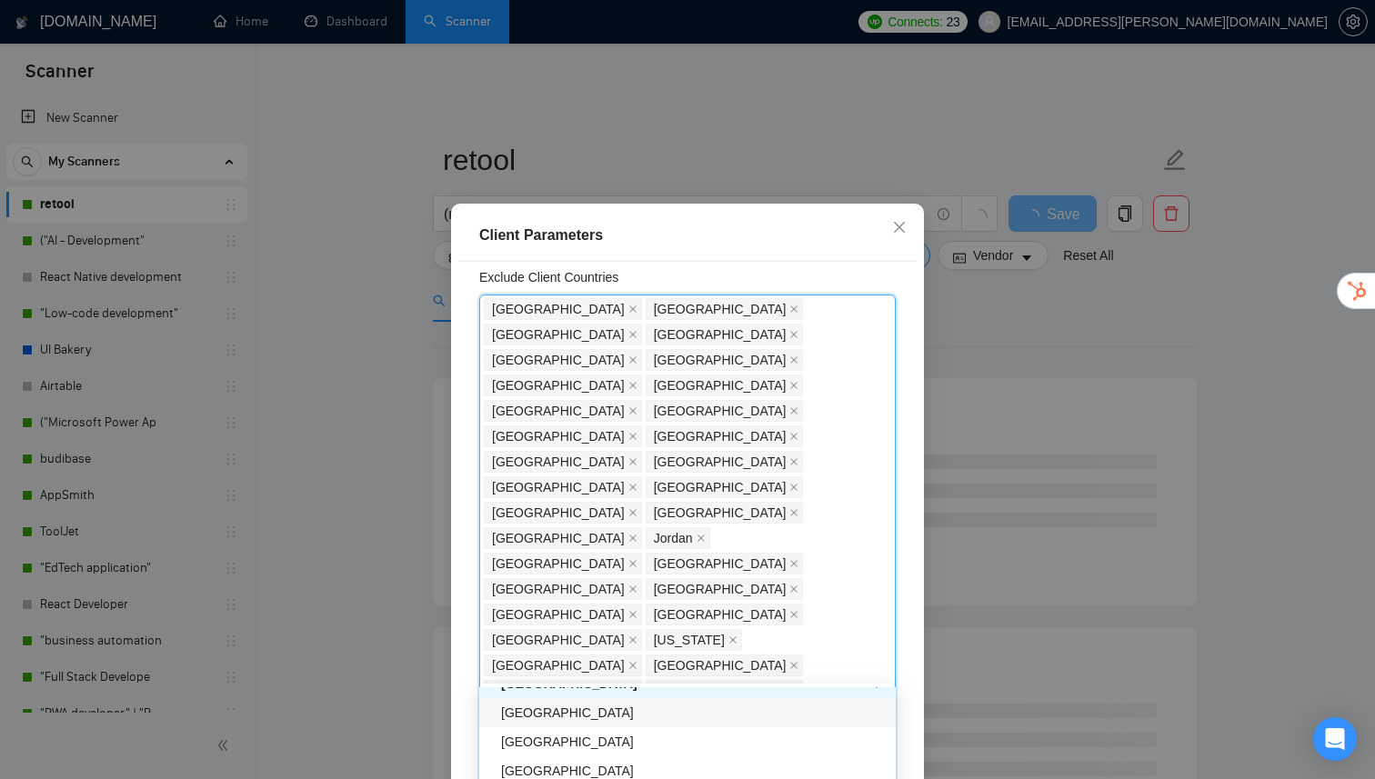
click at [580, 714] on div "[GEOGRAPHIC_DATA]" at bounding box center [693, 713] width 384 height 20
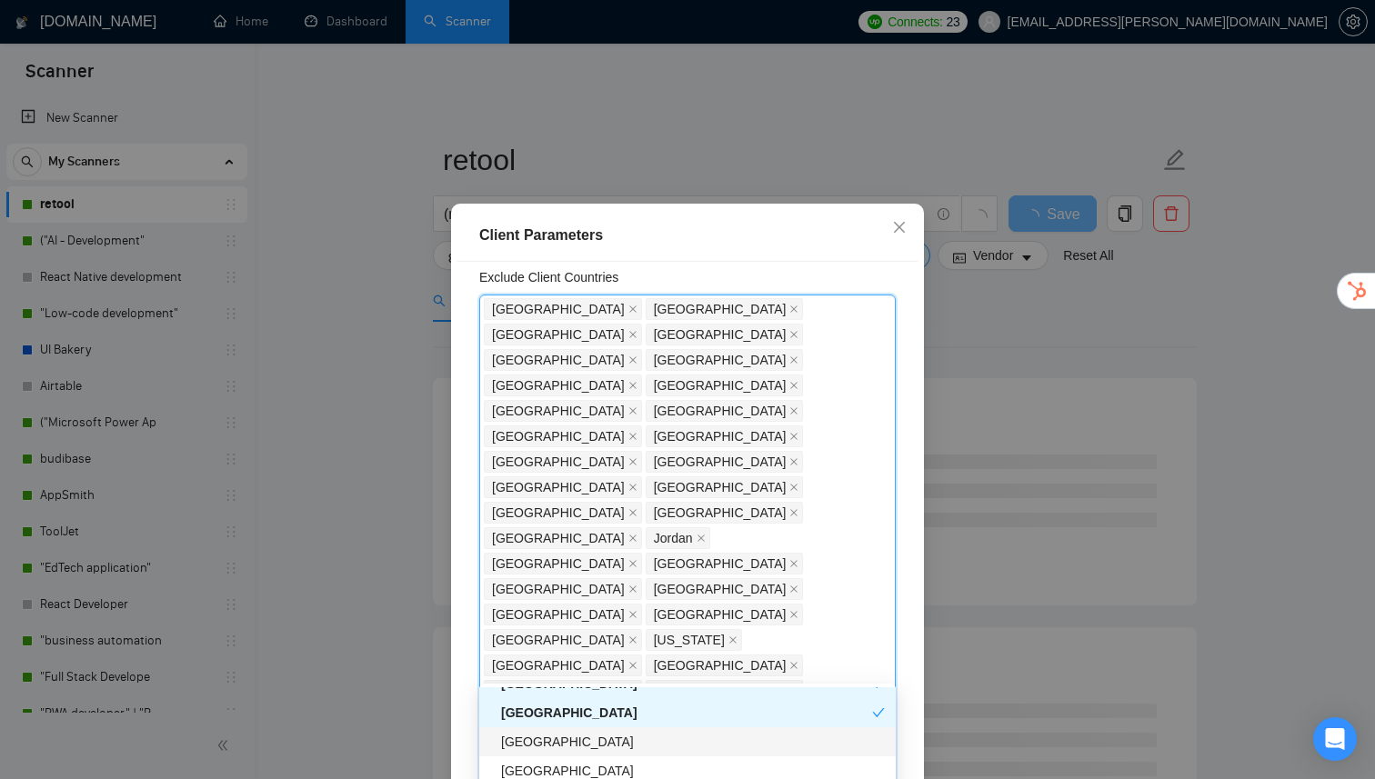
click at [571, 744] on div "[GEOGRAPHIC_DATA]" at bounding box center [693, 742] width 384 height 20
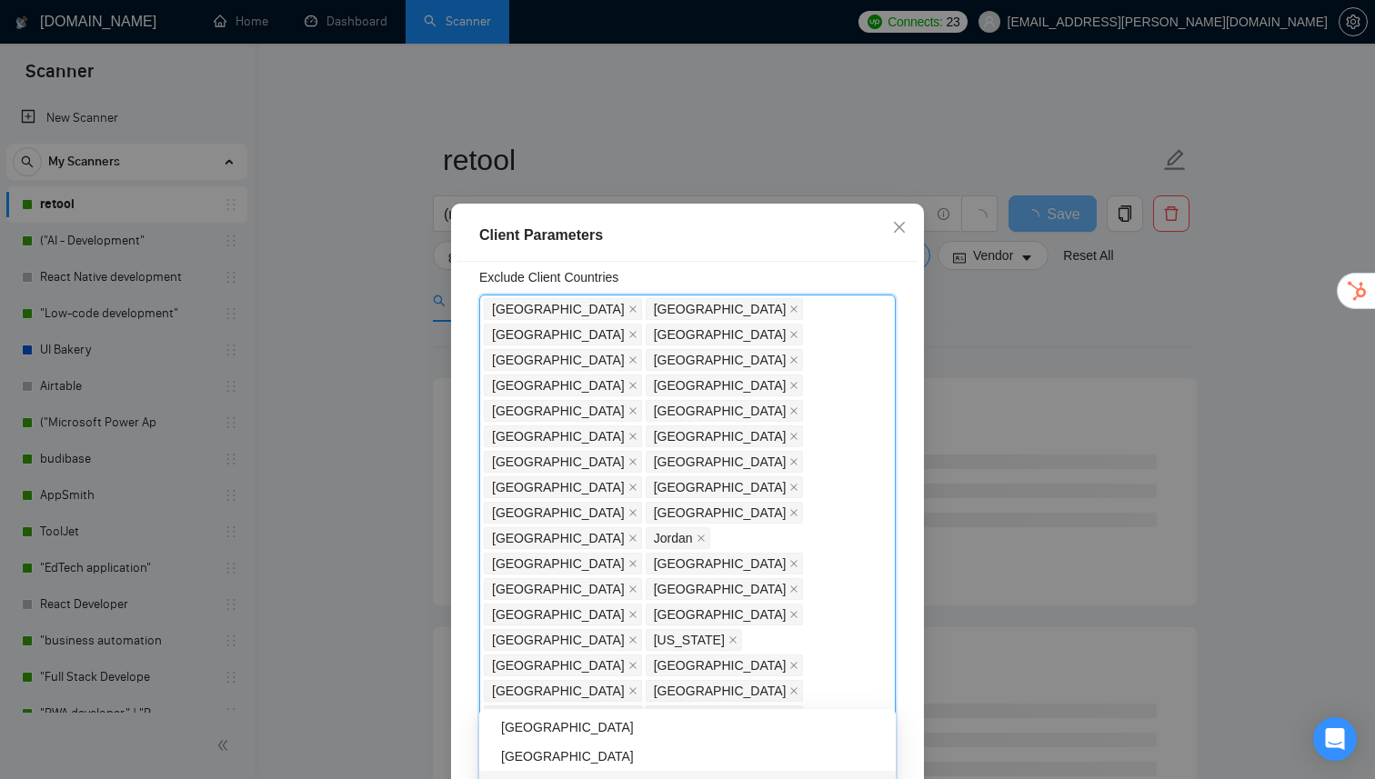
scroll to position [3607, 0]
click at [566, 729] on div "[GEOGRAPHIC_DATA]" at bounding box center [693, 728] width 384 height 20
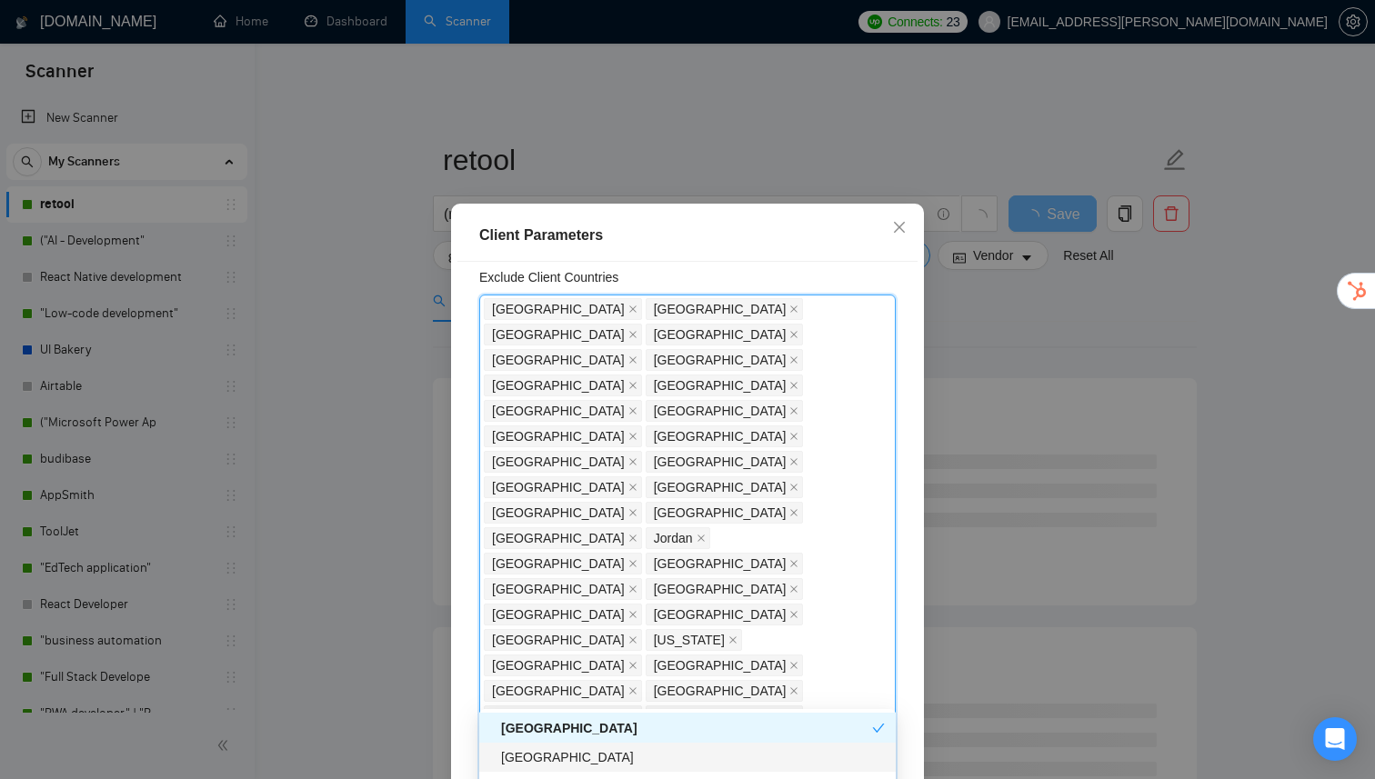
click at [556, 753] on div "[GEOGRAPHIC_DATA]" at bounding box center [693, 757] width 384 height 20
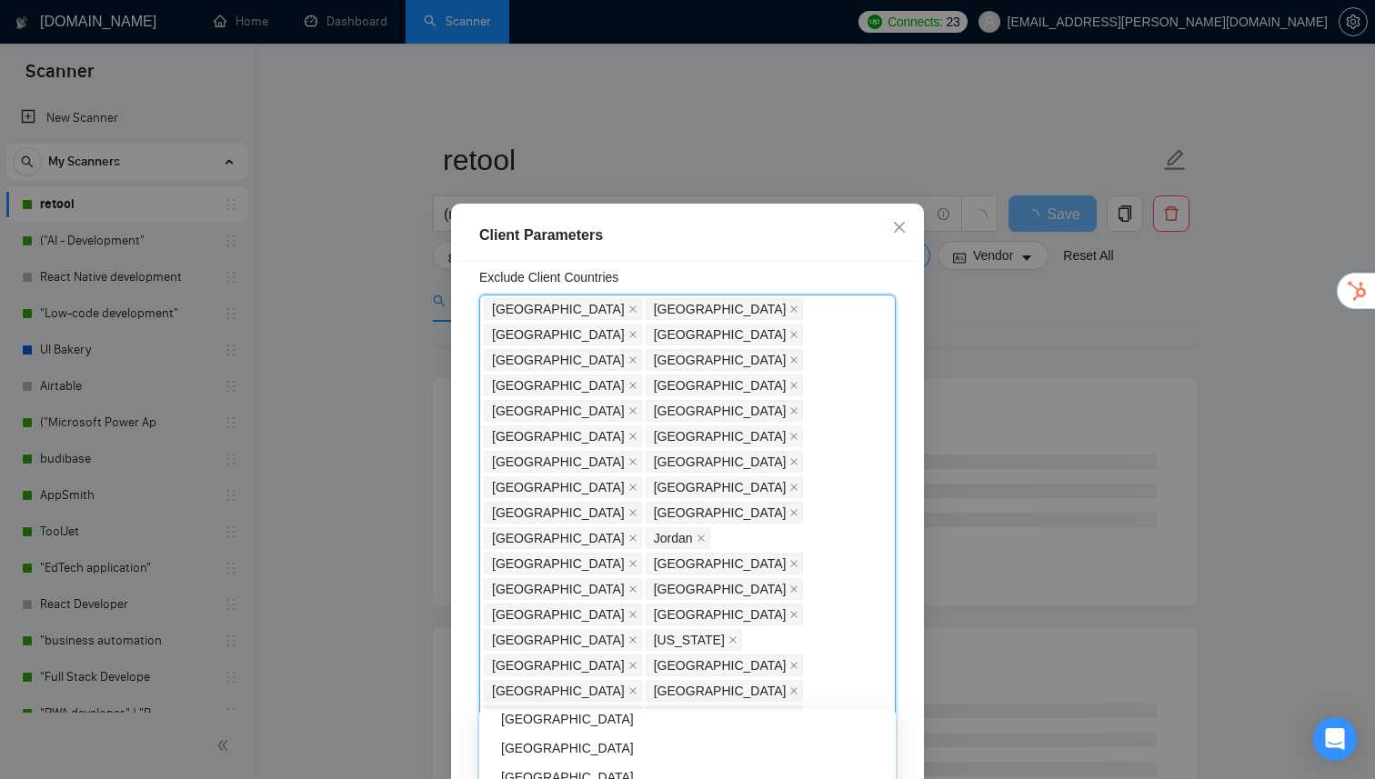
scroll to position [3676, 0]
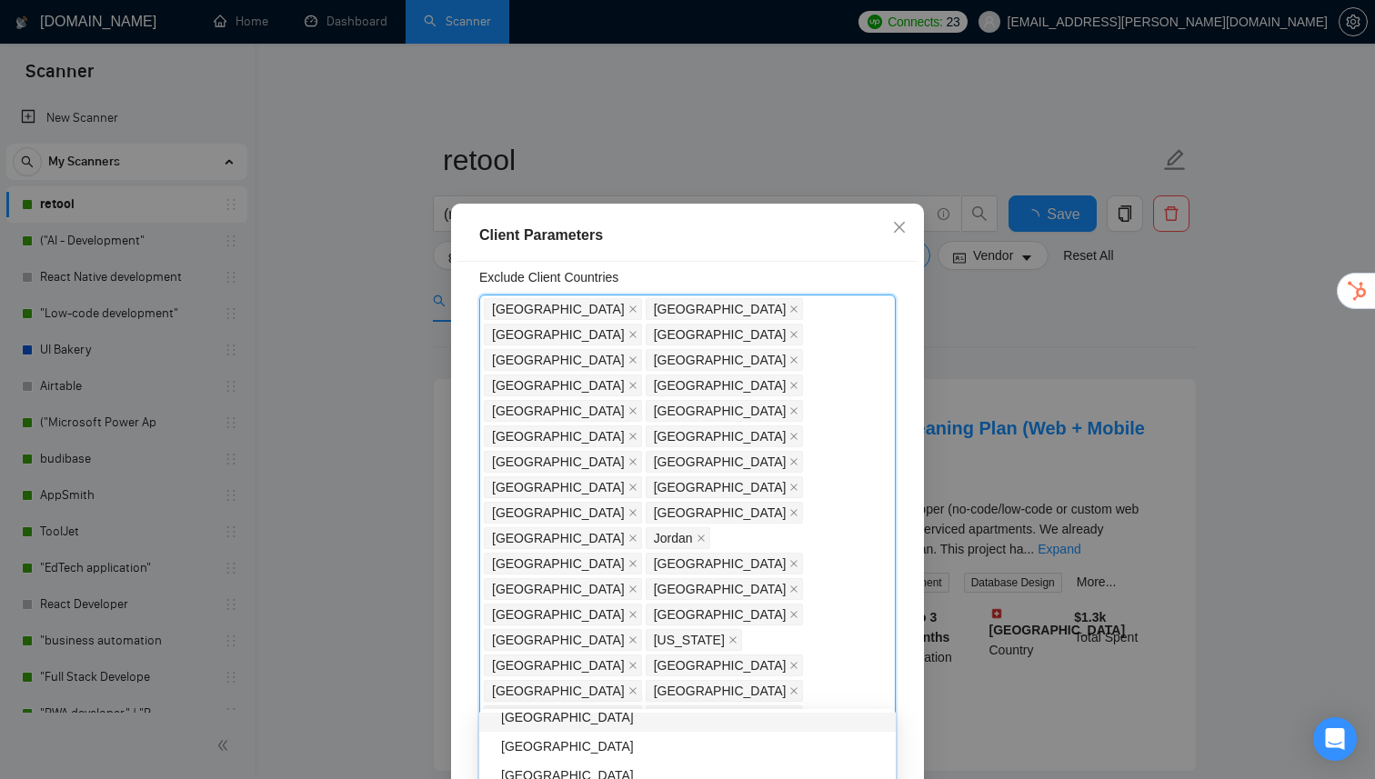
click at [559, 727] on div "[GEOGRAPHIC_DATA]" at bounding box center [693, 717] width 384 height 20
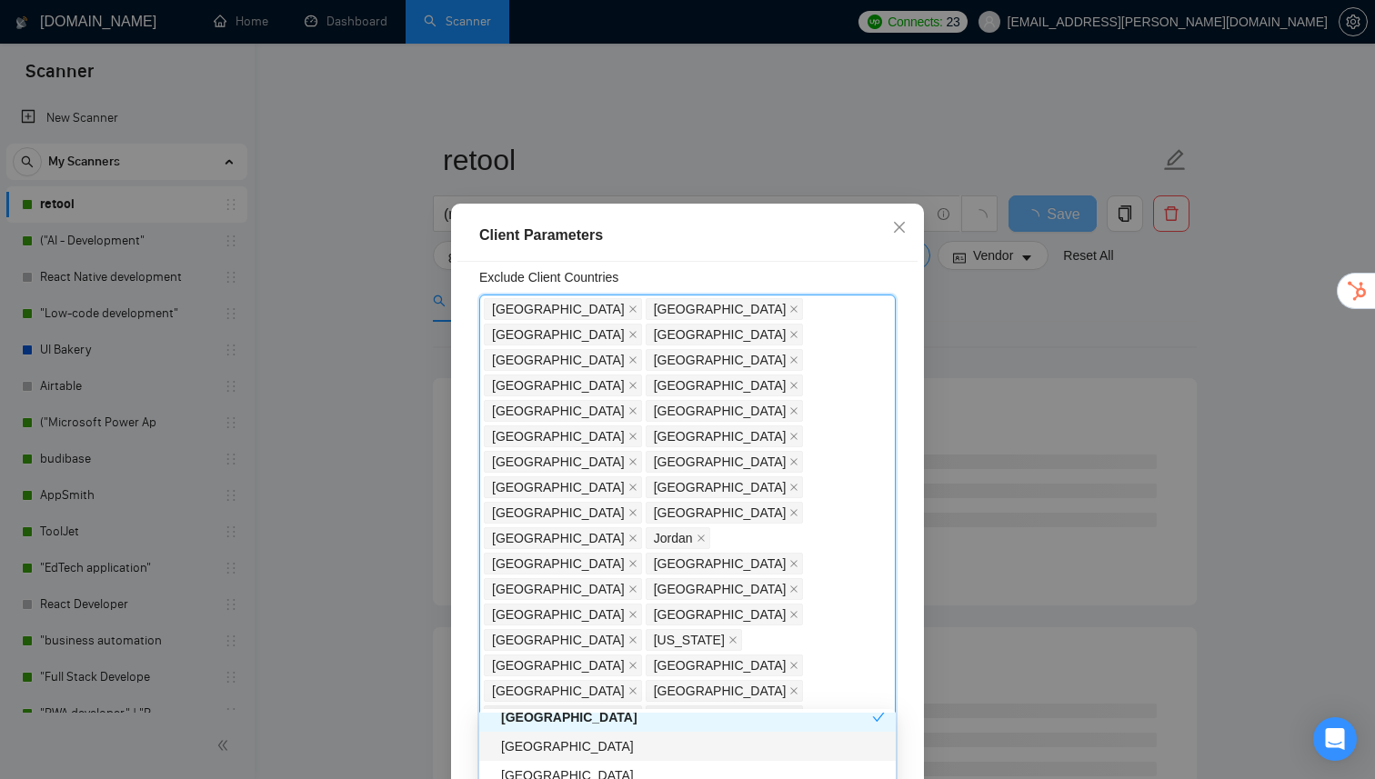
click at [553, 747] on div "[GEOGRAPHIC_DATA]" at bounding box center [693, 747] width 384 height 20
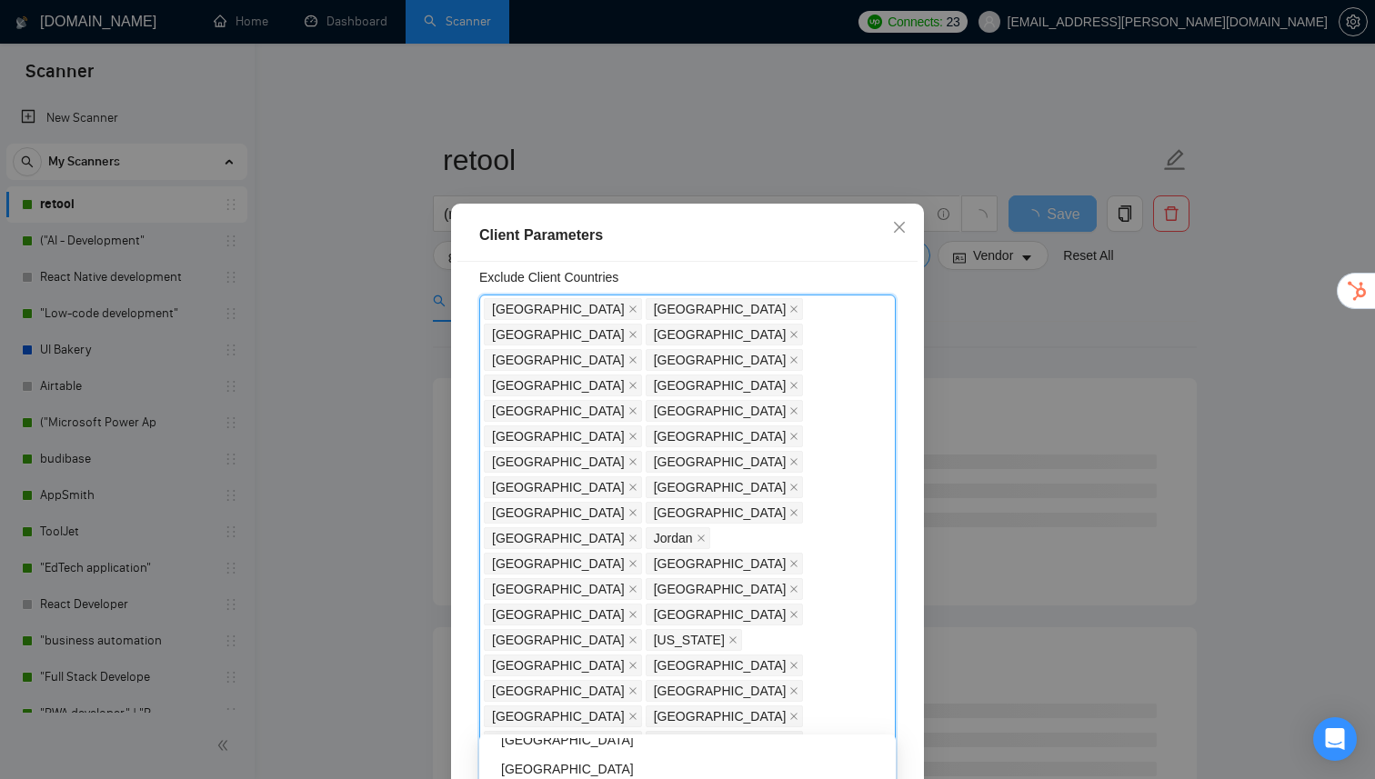
scroll to position [3745, 0]
click at [546, 743] on div "[GEOGRAPHIC_DATA]" at bounding box center [687, 731] width 416 height 29
click at [546, 765] on div "[GEOGRAPHIC_DATA]" at bounding box center [693, 761] width 384 height 20
click at [543, 750] on div "[GEOGRAPHIC_DATA]" at bounding box center [693, 749] width 384 height 20
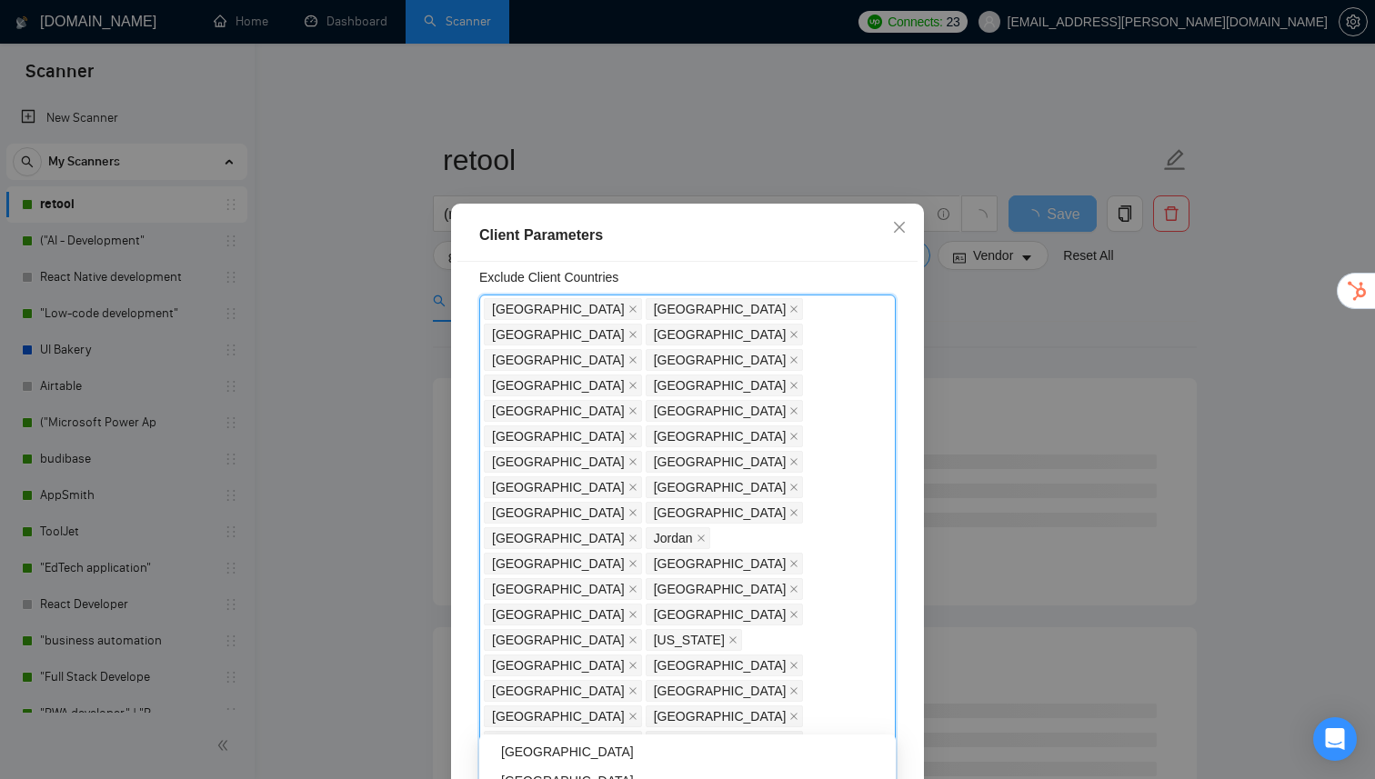
scroll to position [3816, 0]
click at [543, 751] on div "[GEOGRAPHIC_DATA]" at bounding box center [693, 748] width 384 height 20
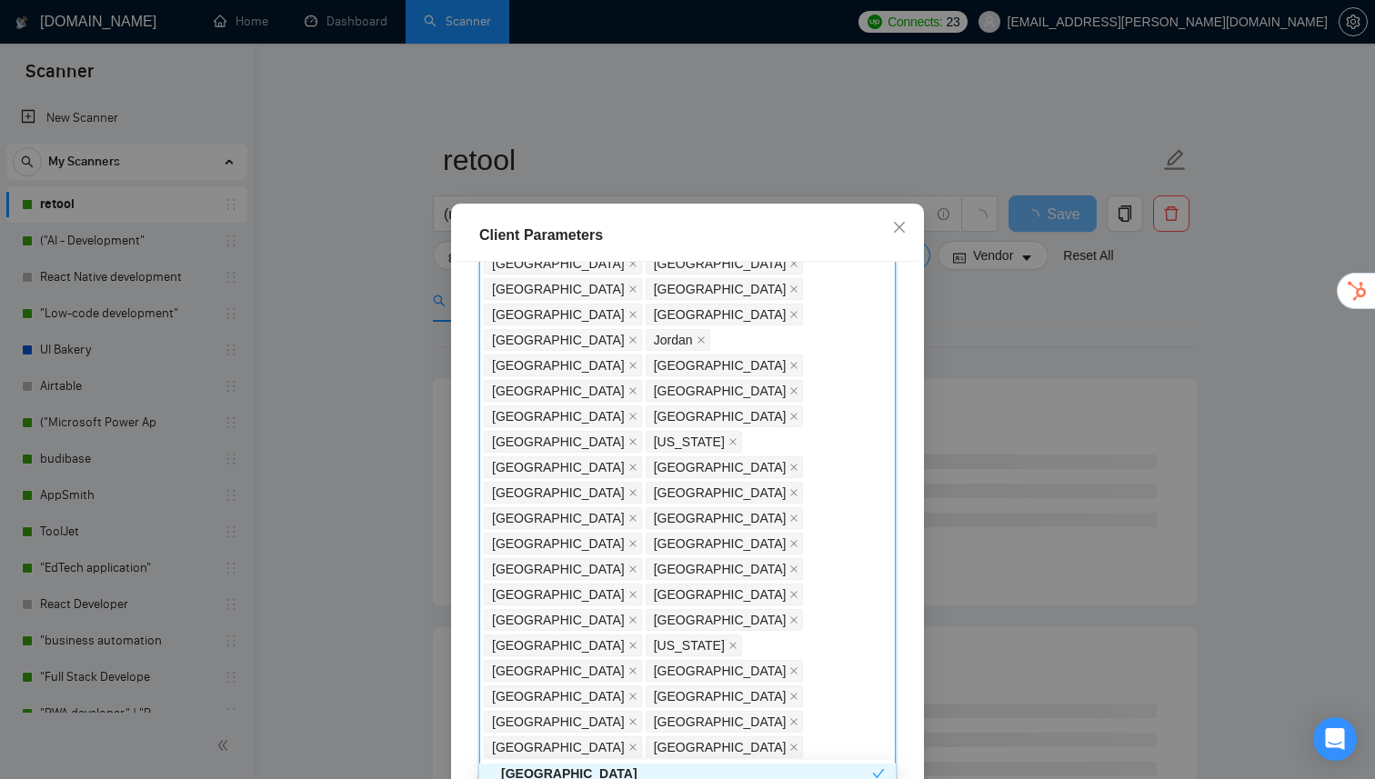
scroll to position [333, 0]
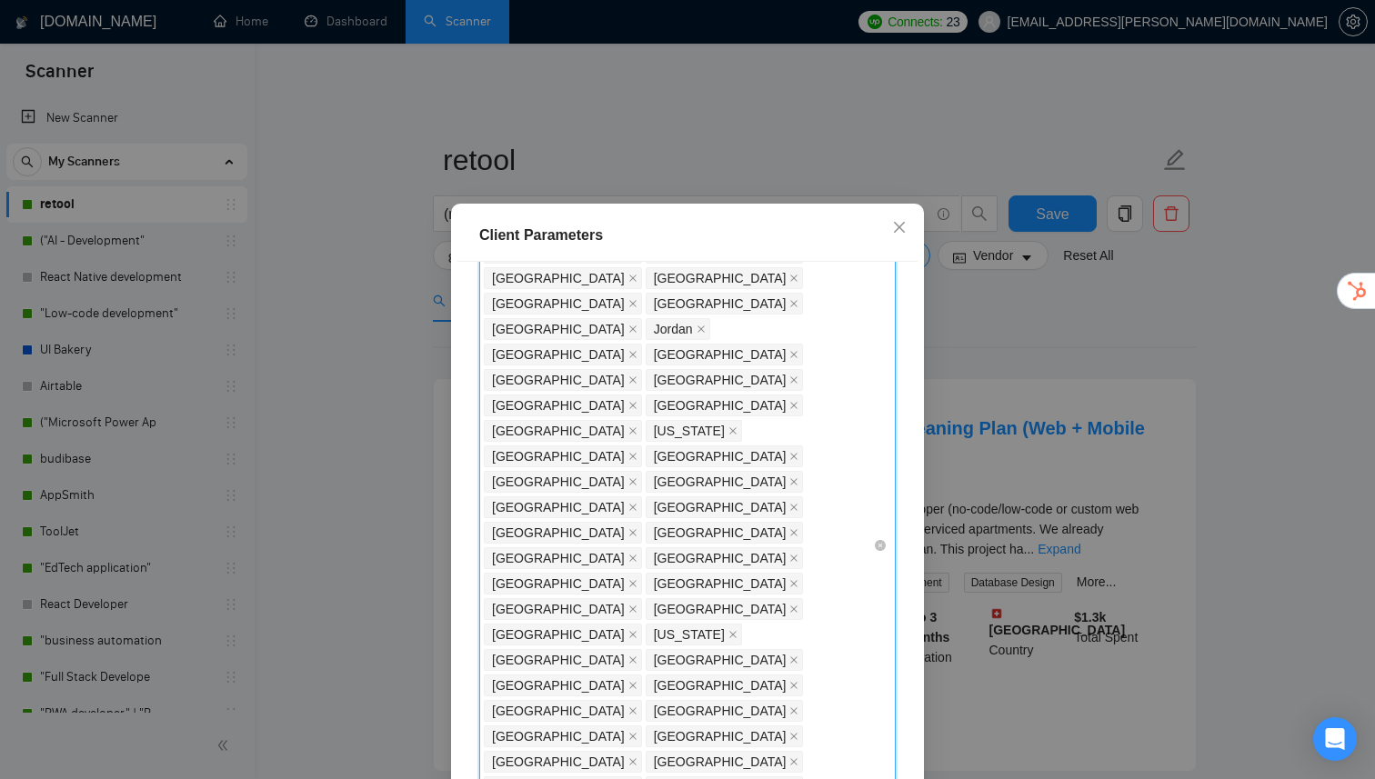
click at [663, 539] on div "[GEOGRAPHIC_DATA] [GEOGRAPHIC_DATA] [GEOGRAPHIC_DATA] [GEOGRAPHIC_DATA] [GEOGRA…" at bounding box center [678, 545] width 389 height 917
click at [661, 537] on div "[GEOGRAPHIC_DATA] [GEOGRAPHIC_DATA] [GEOGRAPHIC_DATA] [GEOGRAPHIC_DATA] [GEOGRA…" at bounding box center [678, 545] width 389 height 917
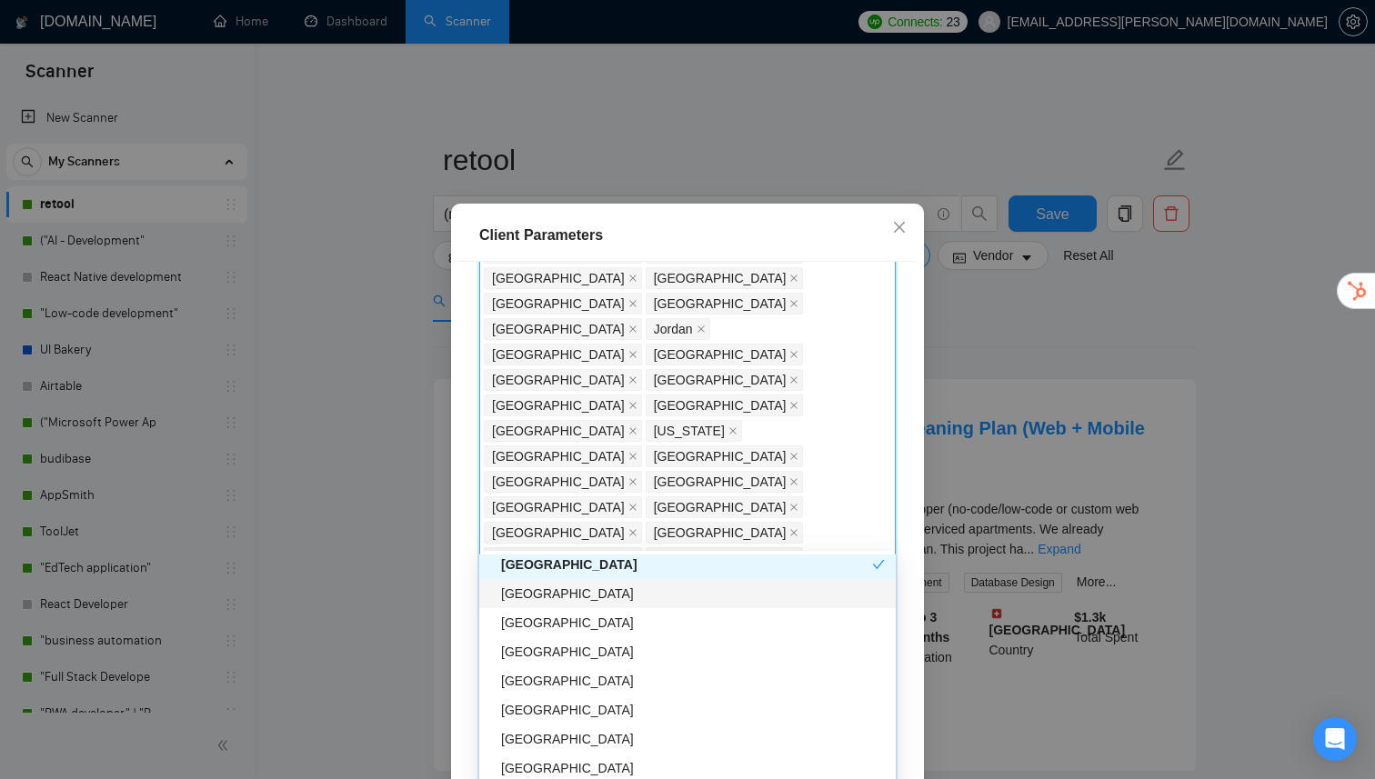
click at [610, 597] on div "[GEOGRAPHIC_DATA]" at bounding box center [693, 594] width 384 height 20
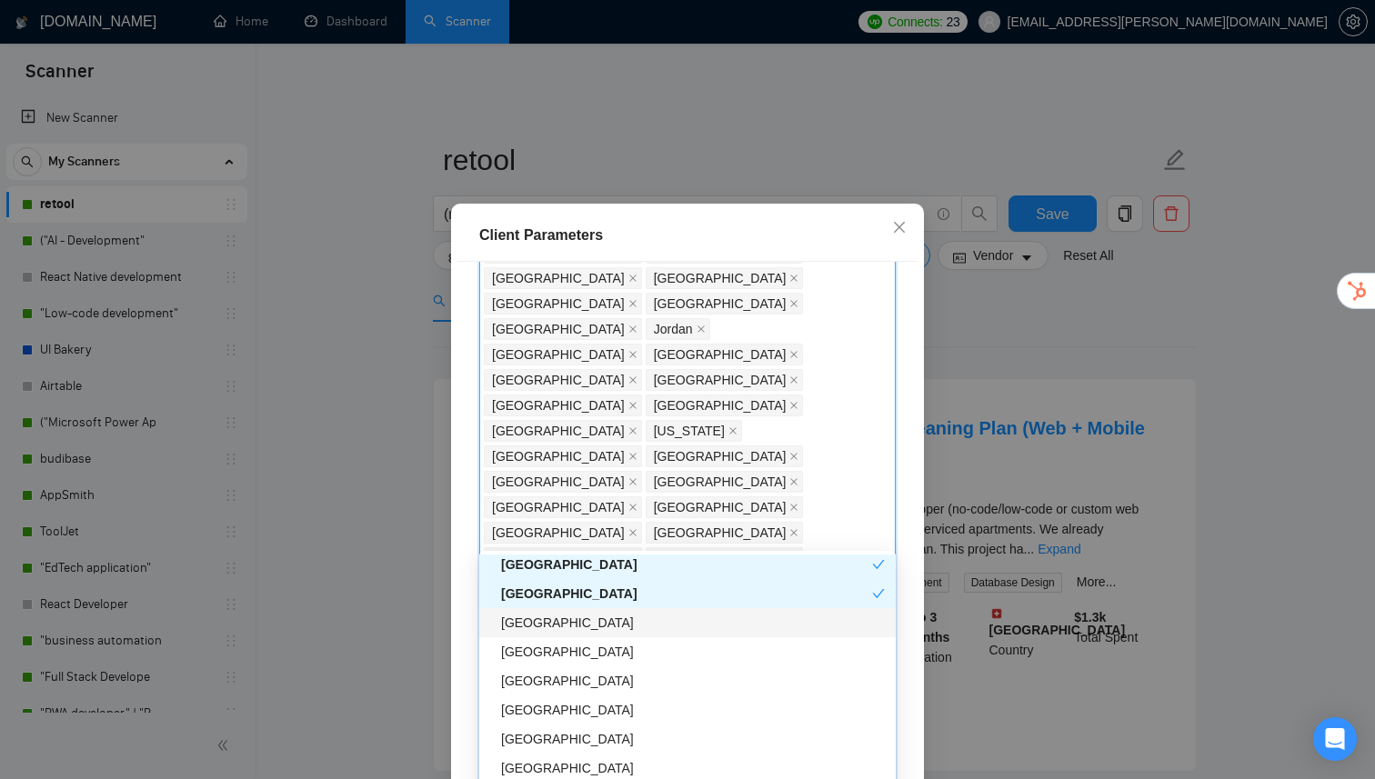
click at [594, 628] on div "[GEOGRAPHIC_DATA]" at bounding box center [693, 623] width 384 height 20
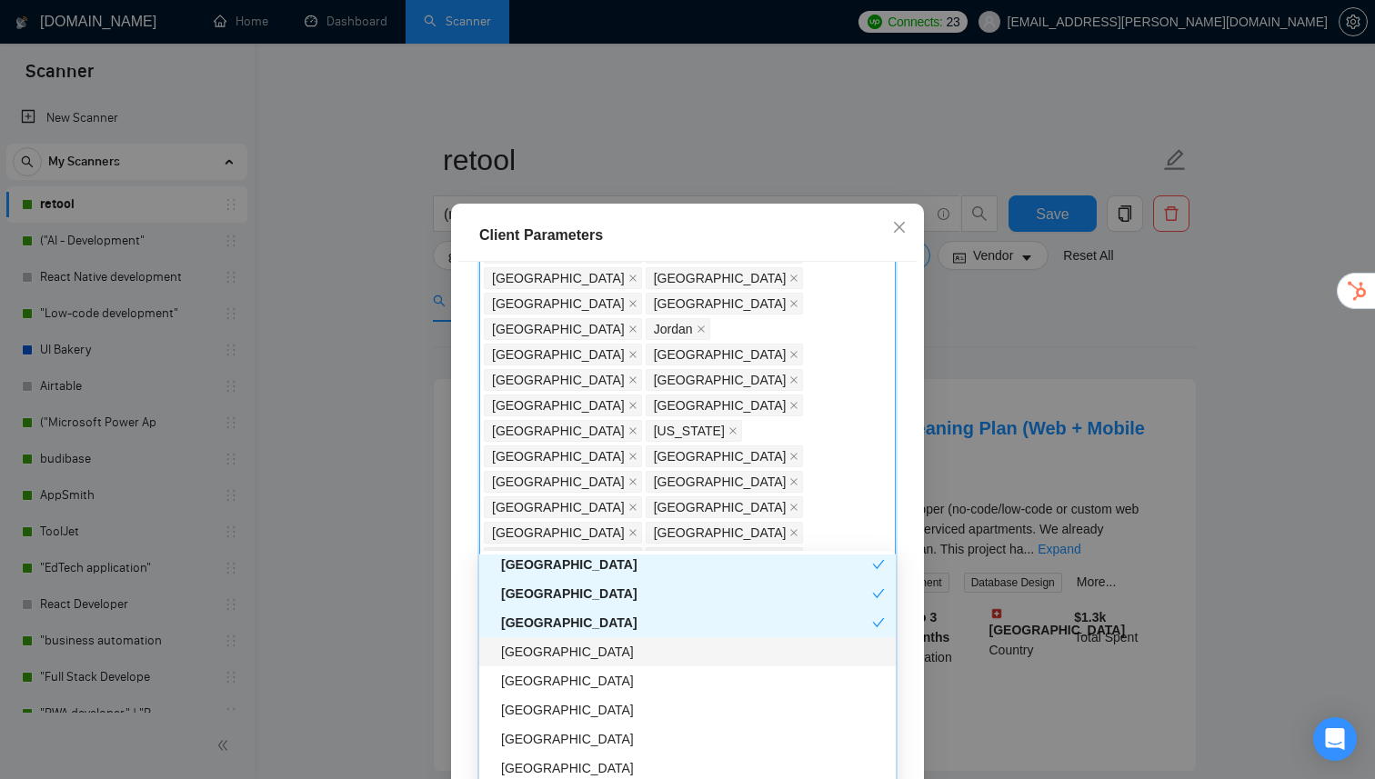
click at [588, 663] on div "[GEOGRAPHIC_DATA]" at bounding box center [687, 651] width 416 height 29
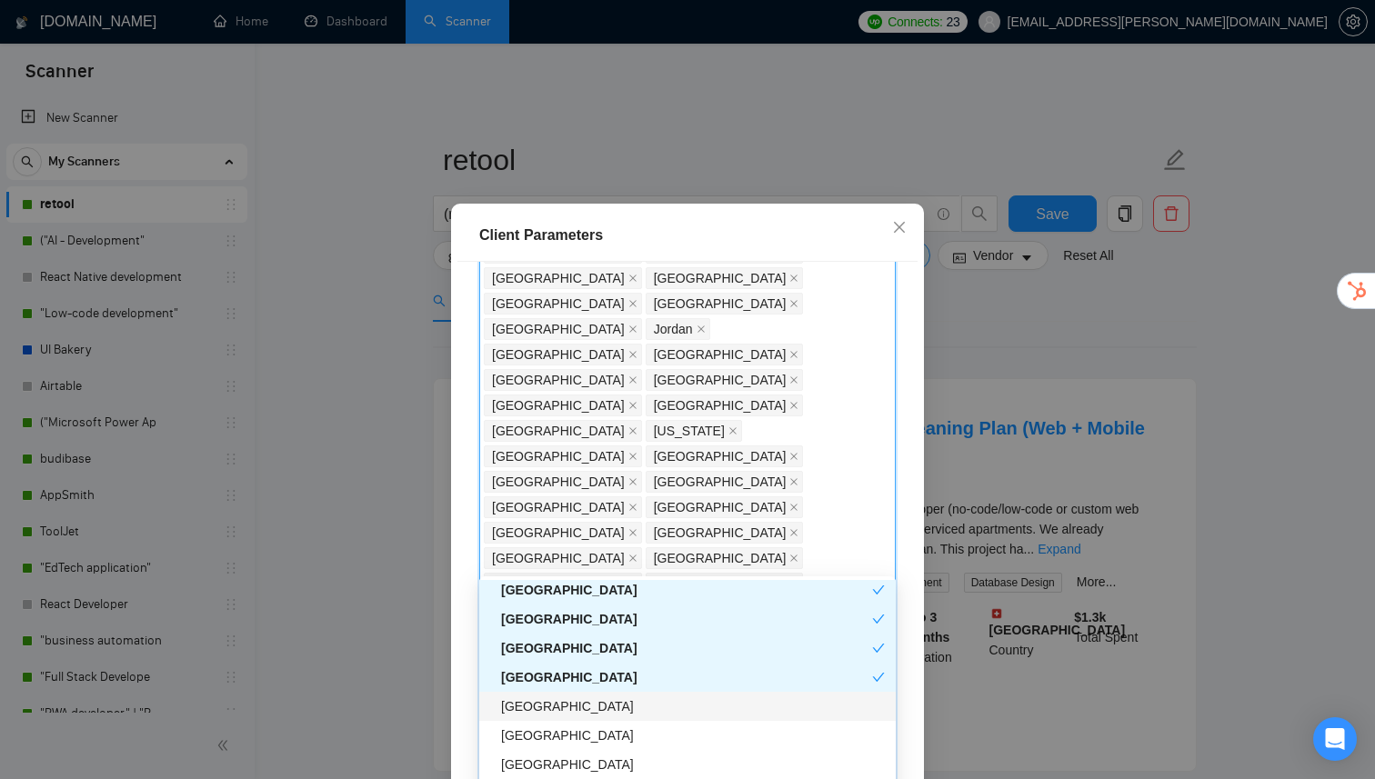
click at [575, 704] on div "[GEOGRAPHIC_DATA]" at bounding box center [693, 707] width 384 height 20
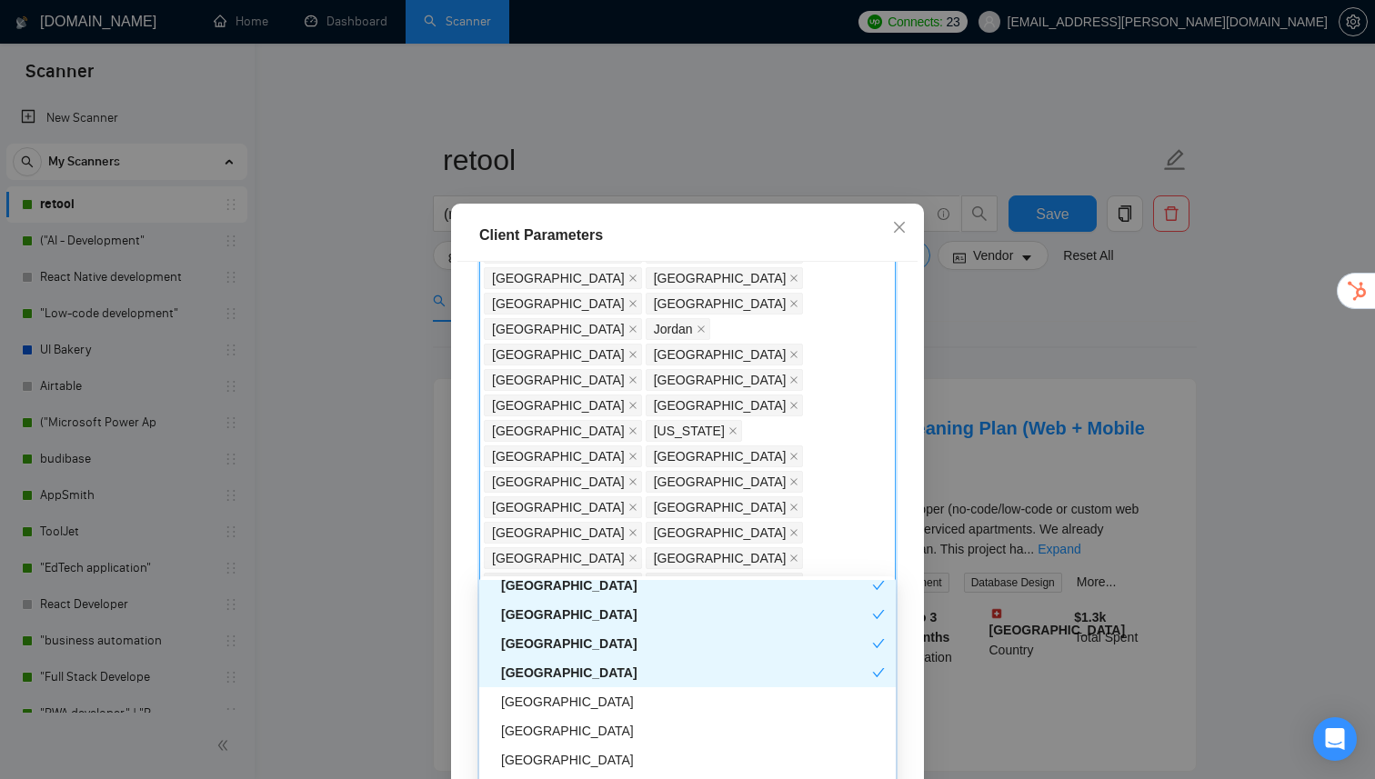
scroll to position [3862, 0]
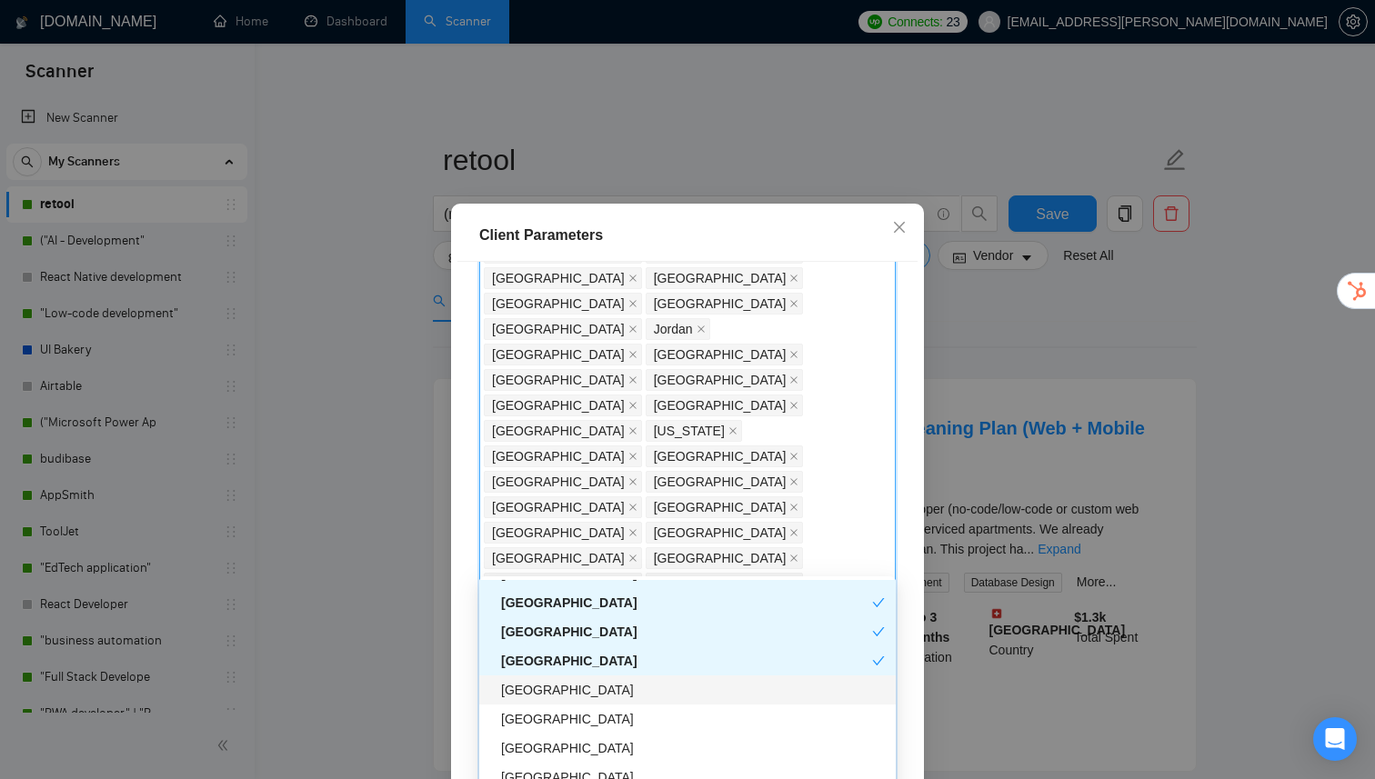
click at [566, 697] on div "[GEOGRAPHIC_DATA]" at bounding box center [693, 690] width 384 height 20
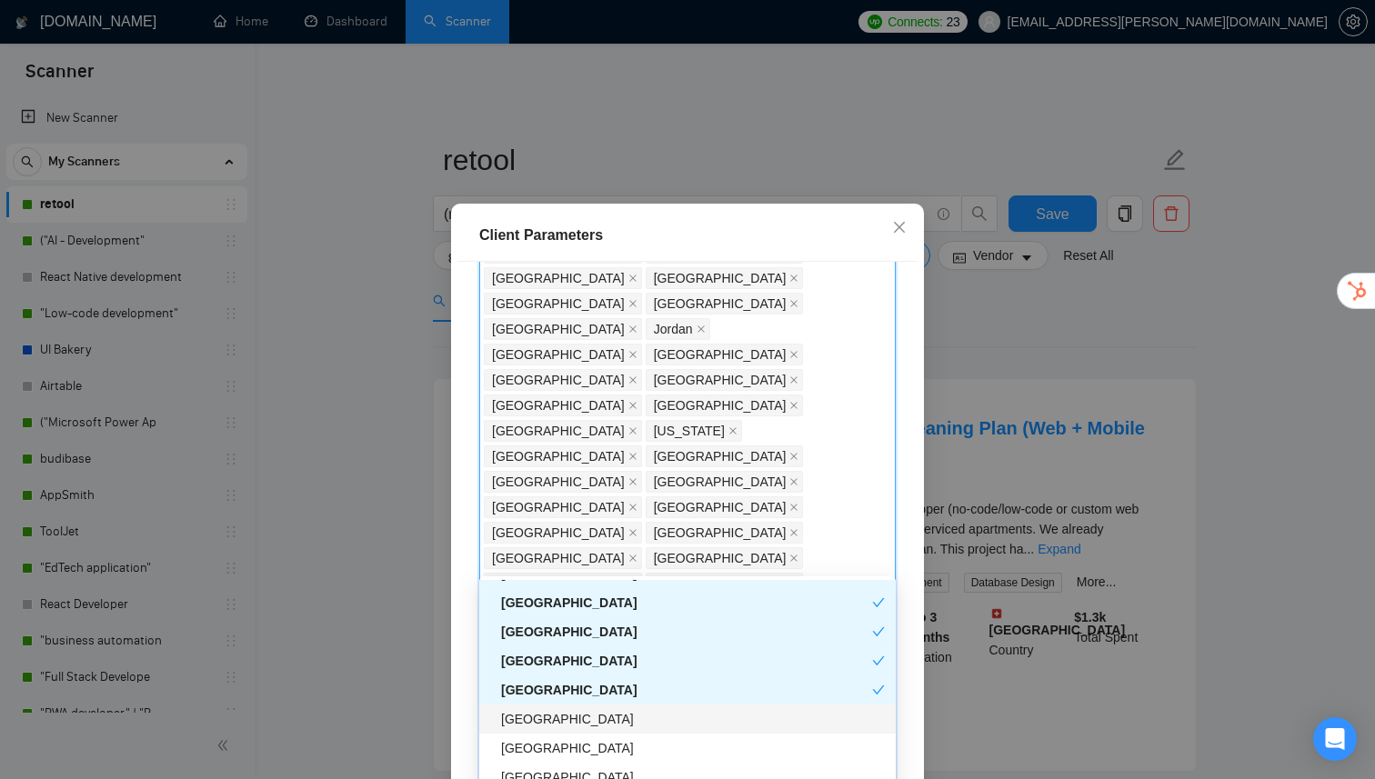
click at [560, 716] on div "[GEOGRAPHIC_DATA]" at bounding box center [693, 719] width 384 height 20
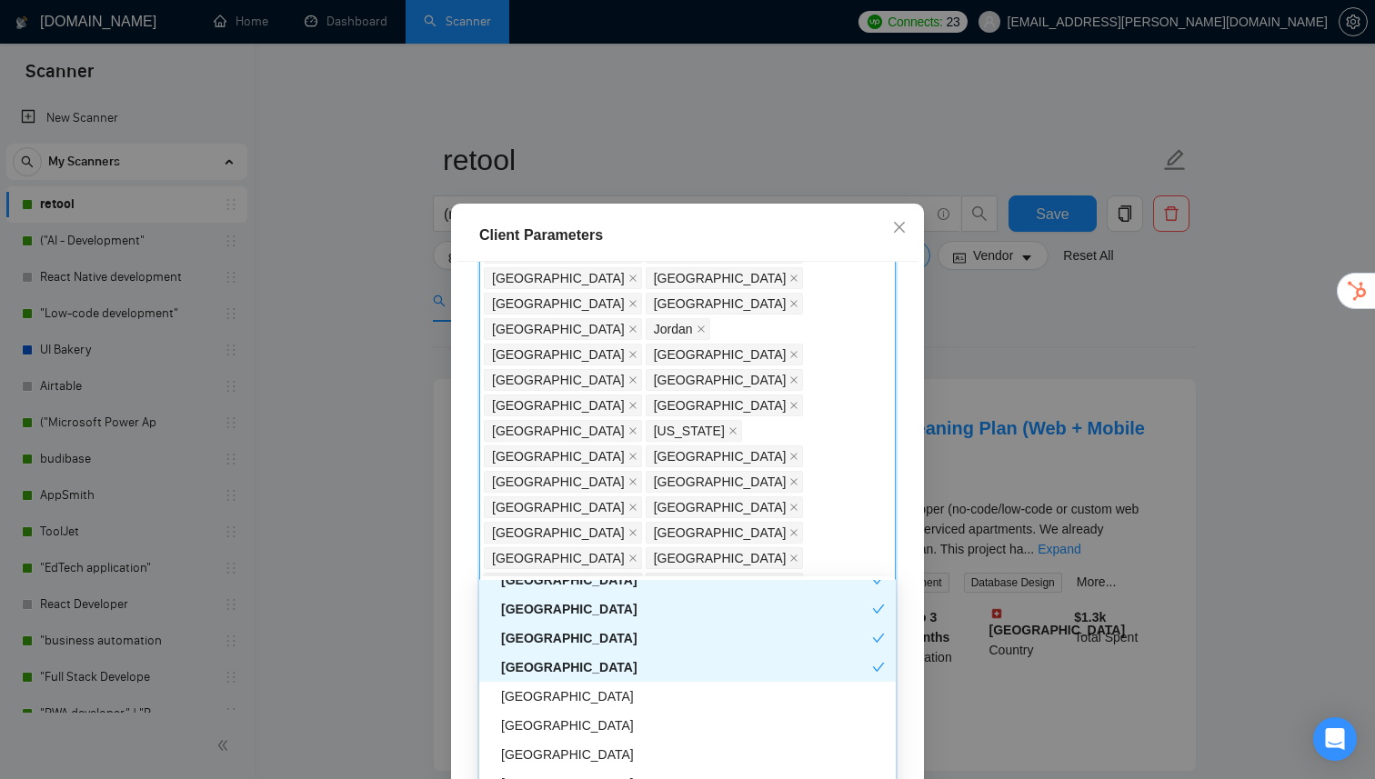
scroll to position [3926, 0]
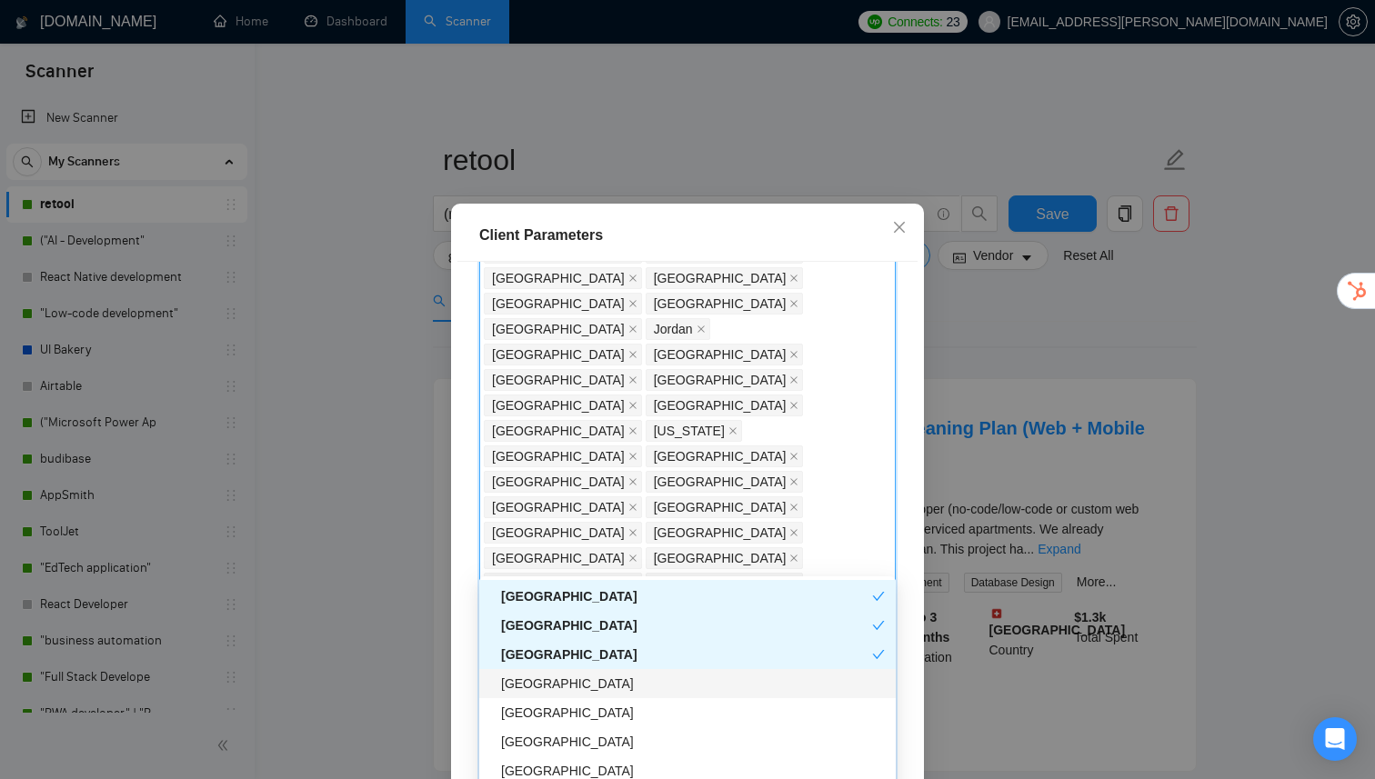
click at [576, 693] on div "[GEOGRAPHIC_DATA]" at bounding box center [693, 684] width 384 height 20
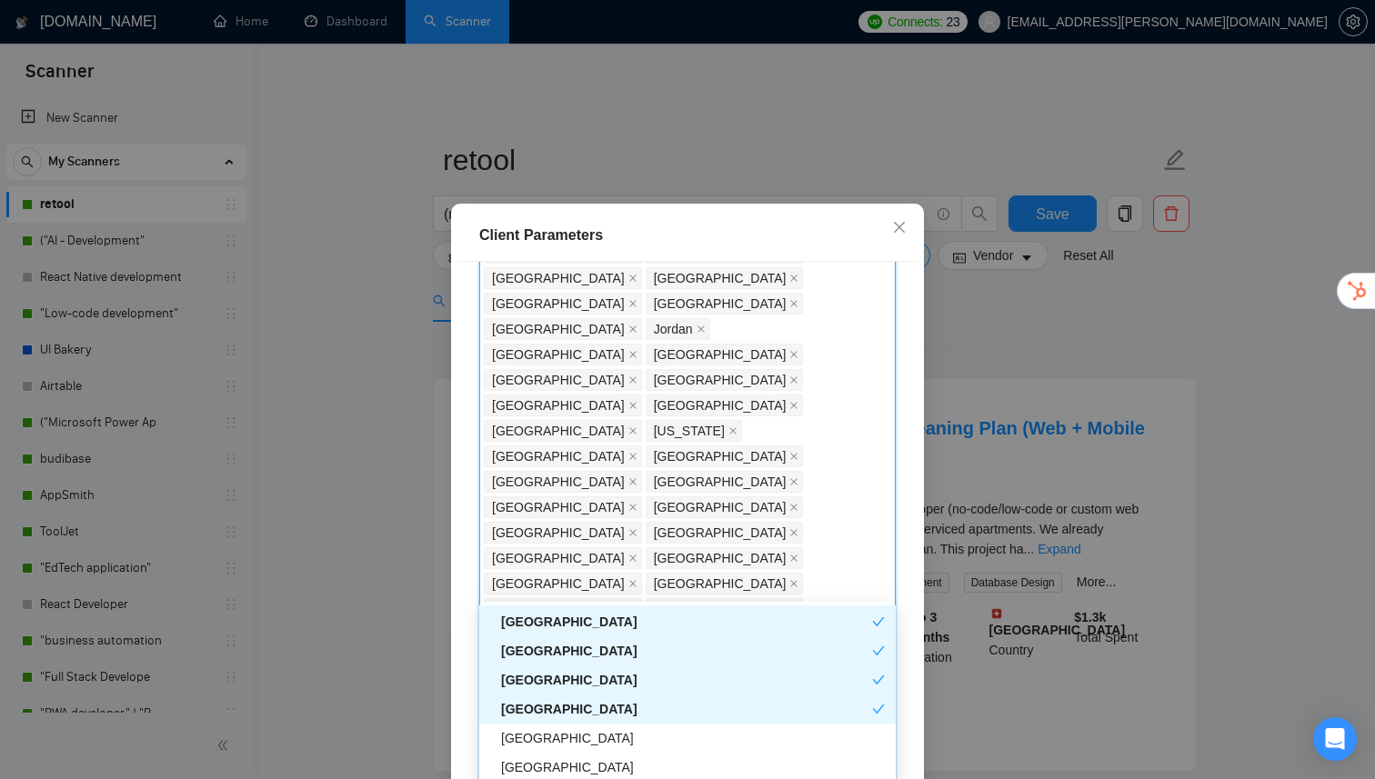
click at [576, 715] on div "[GEOGRAPHIC_DATA]" at bounding box center [686, 709] width 371 height 20
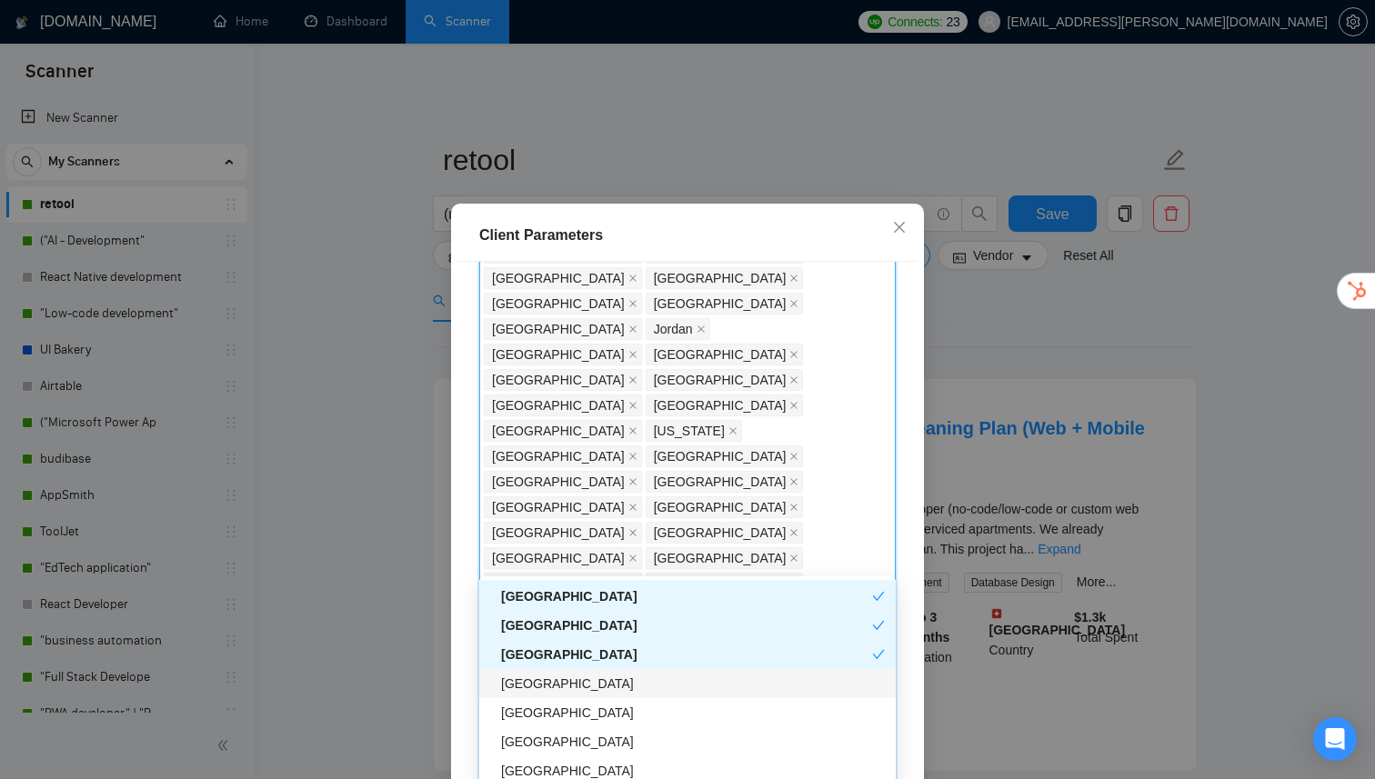
click at [584, 689] on div "[GEOGRAPHIC_DATA]" at bounding box center [693, 684] width 384 height 20
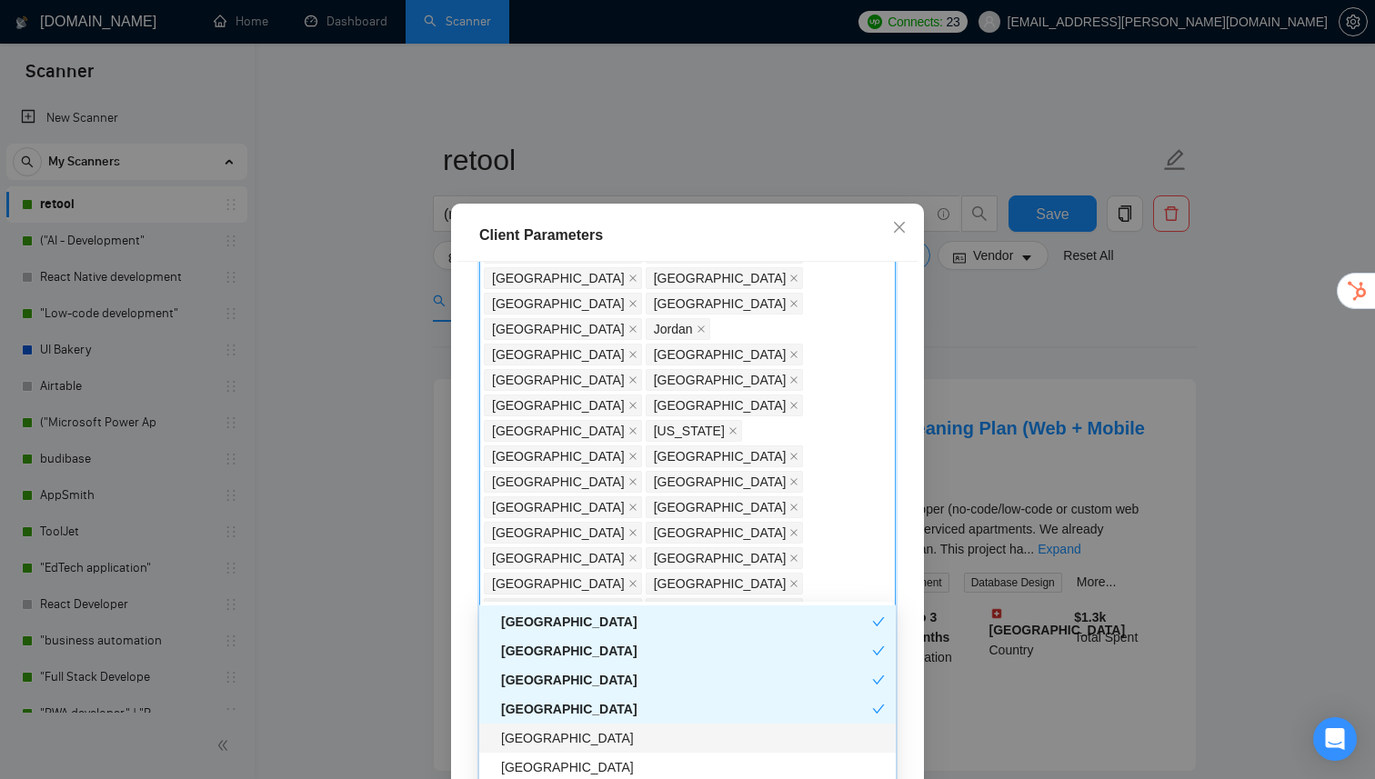
click at [564, 736] on div "[GEOGRAPHIC_DATA]" at bounding box center [693, 738] width 384 height 20
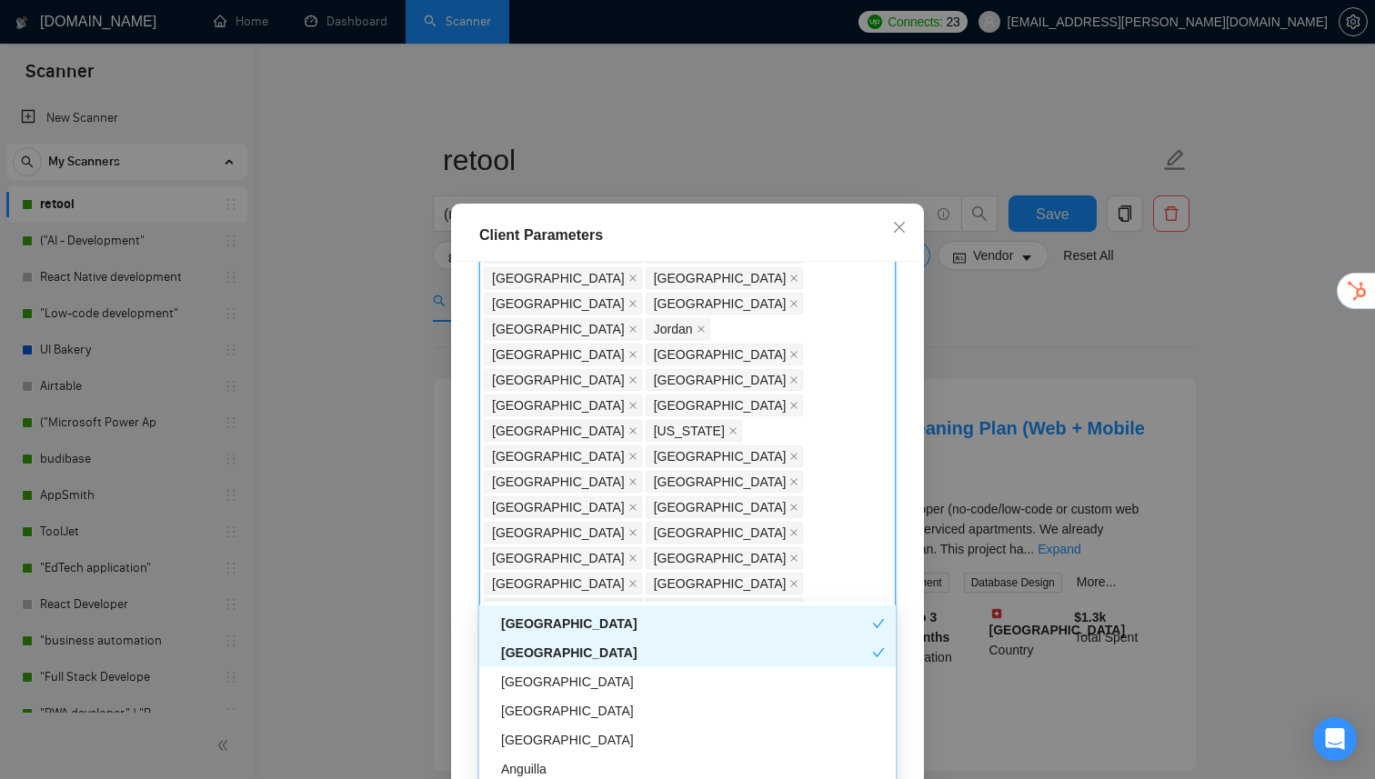
scroll to position [4013, 0]
click at [602, 687] on div "[GEOGRAPHIC_DATA]" at bounding box center [693, 681] width 384 height 20
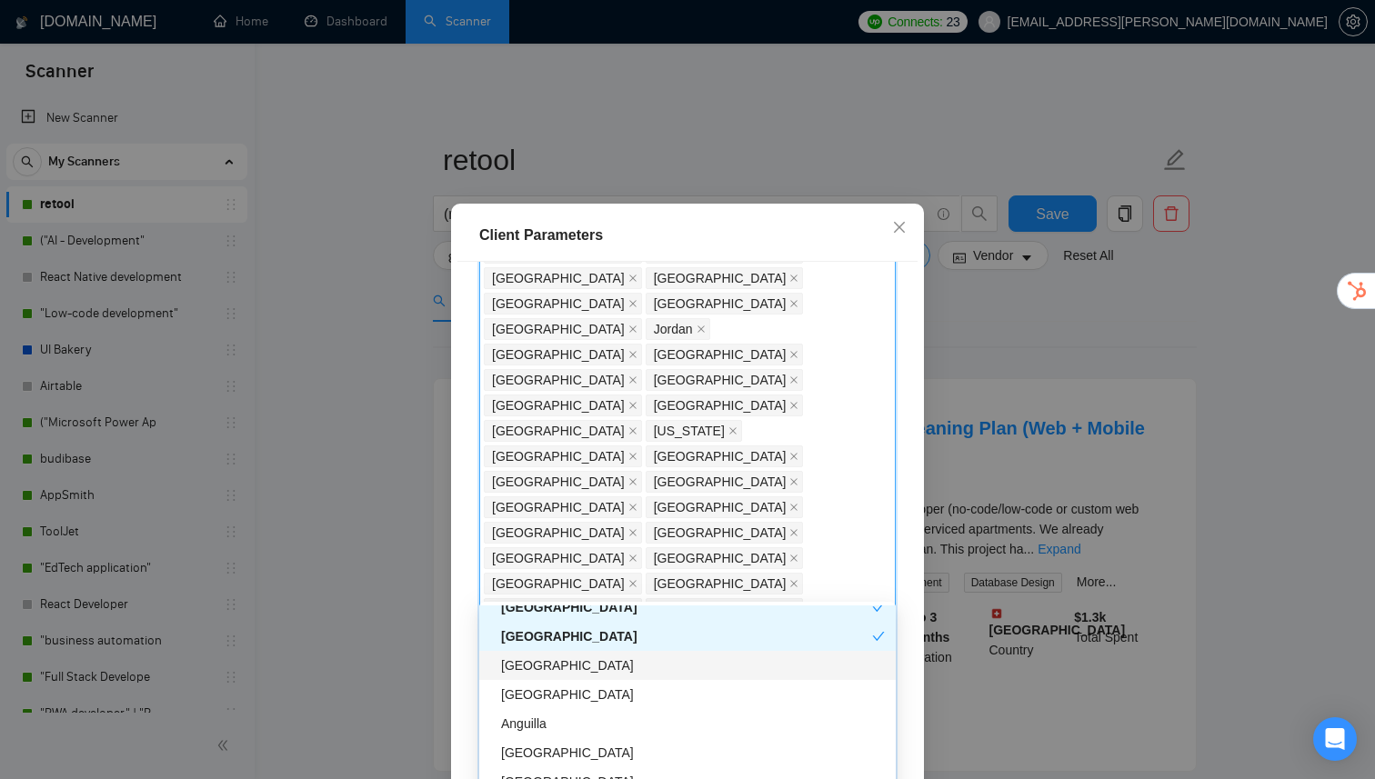
scroll to position [4079, 0]
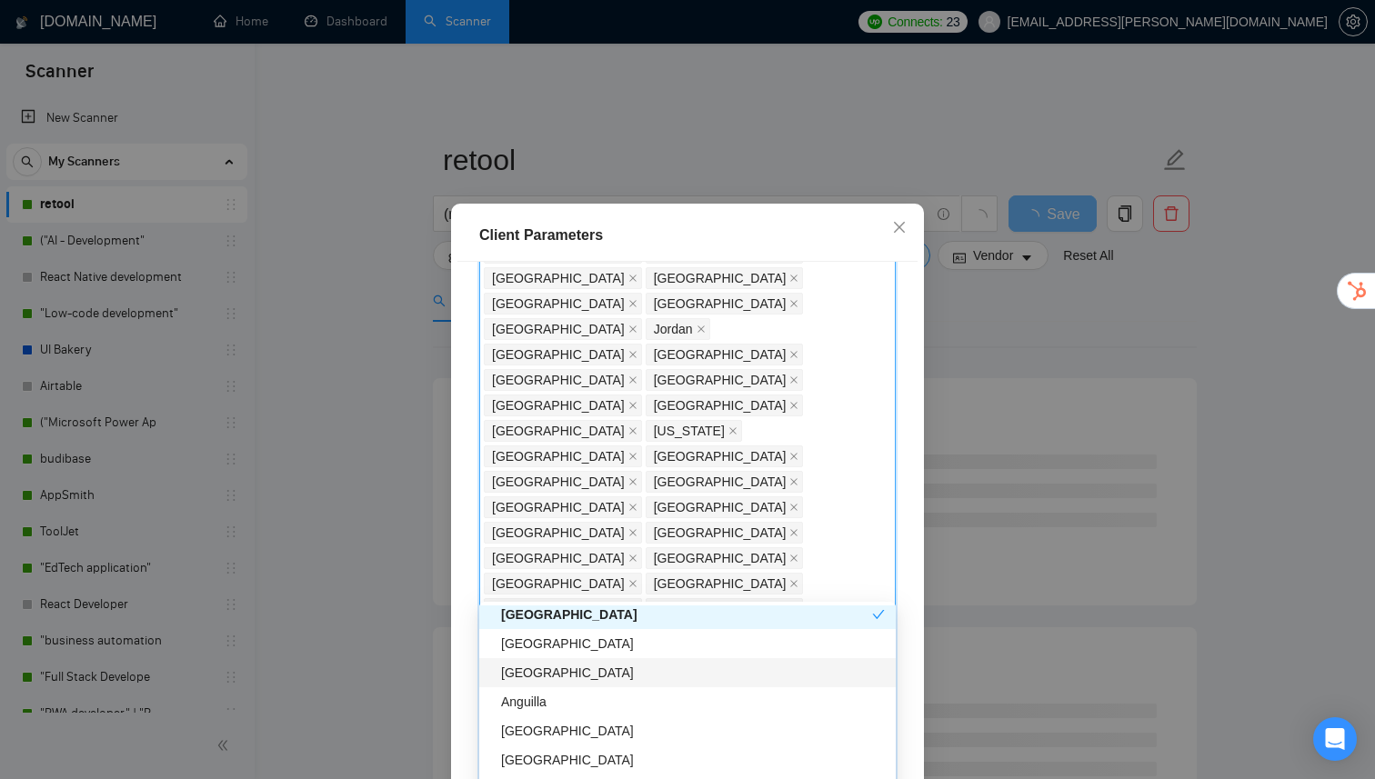
click at [562, 682] on div "[GEOGRAPHIC_DATA]" at bounding box center [693, 673] width 384 height 20
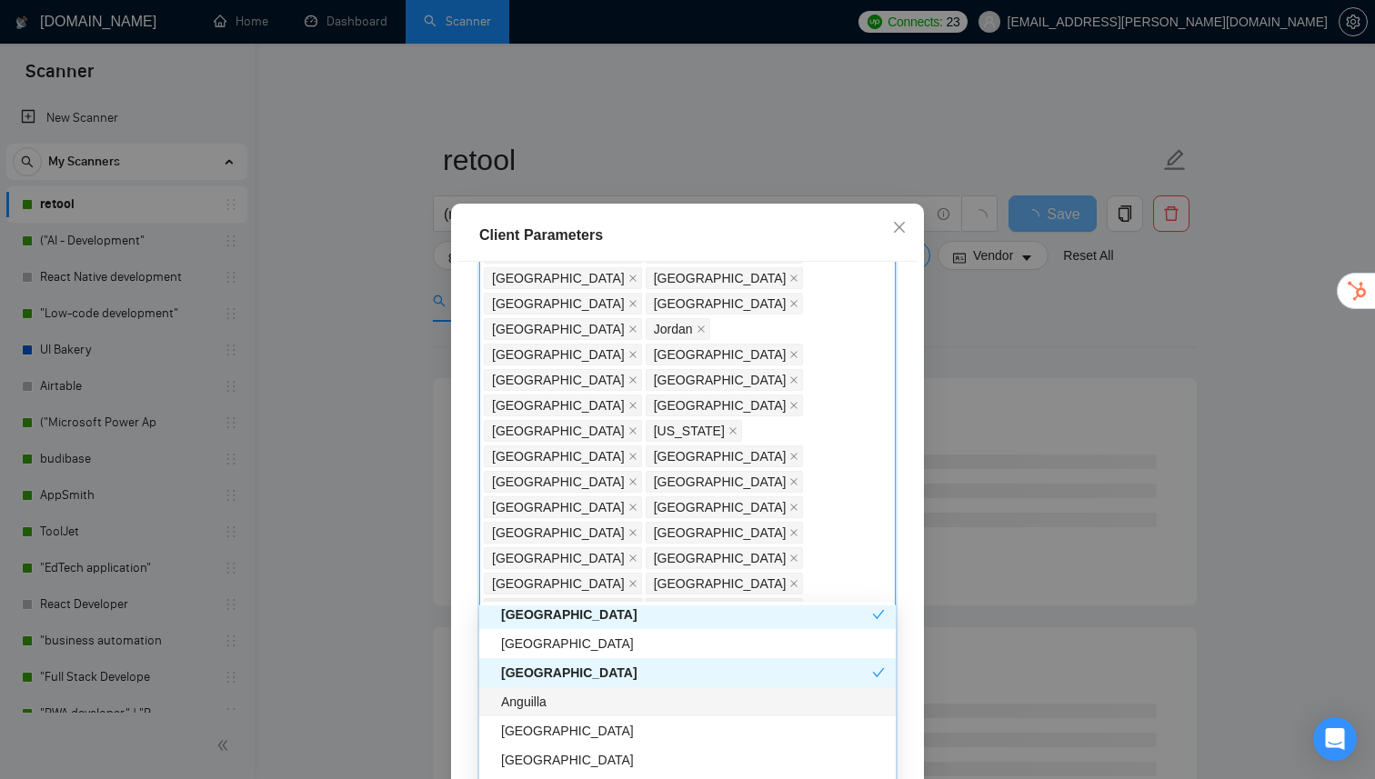
click at [559, 702] on div "Anguilla" at bounding box center [693, 702] width 384 height 20
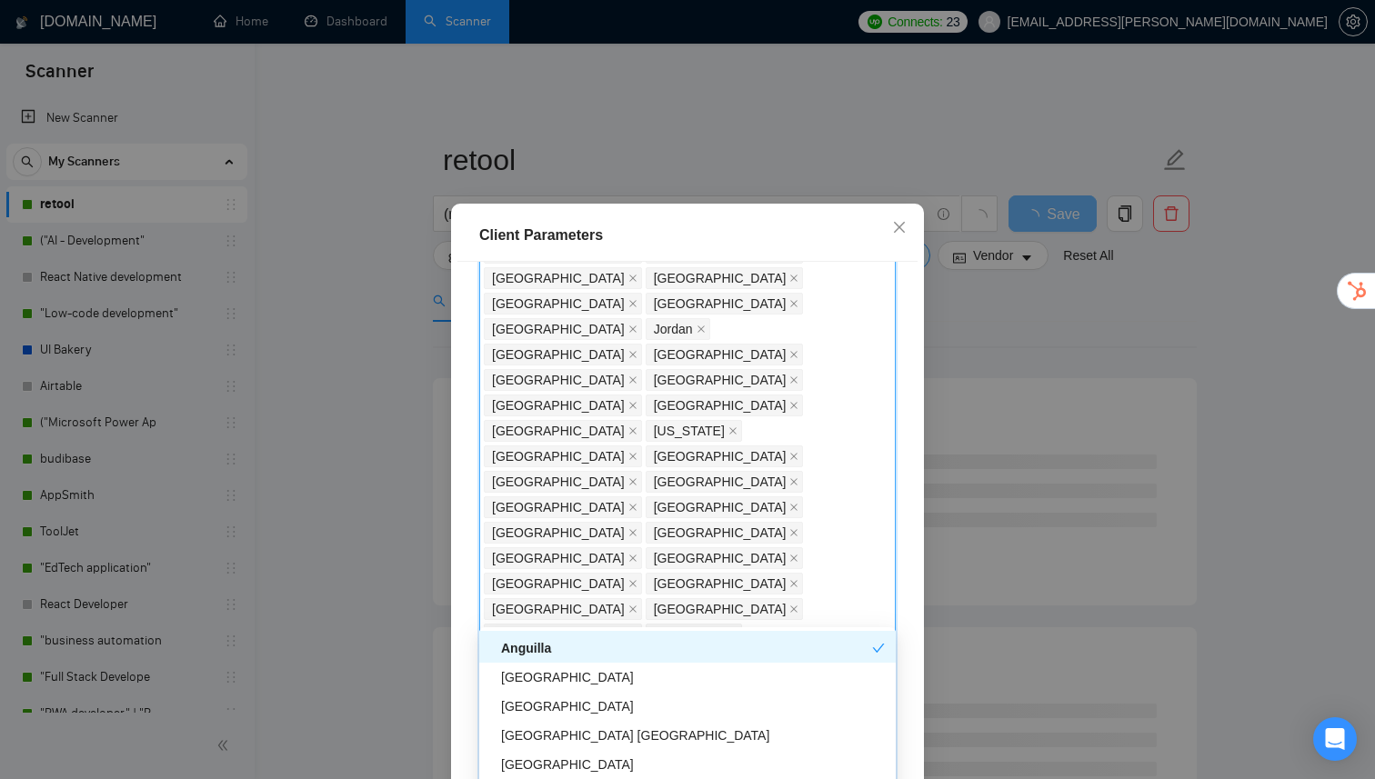
scroll to position [4165, 0]
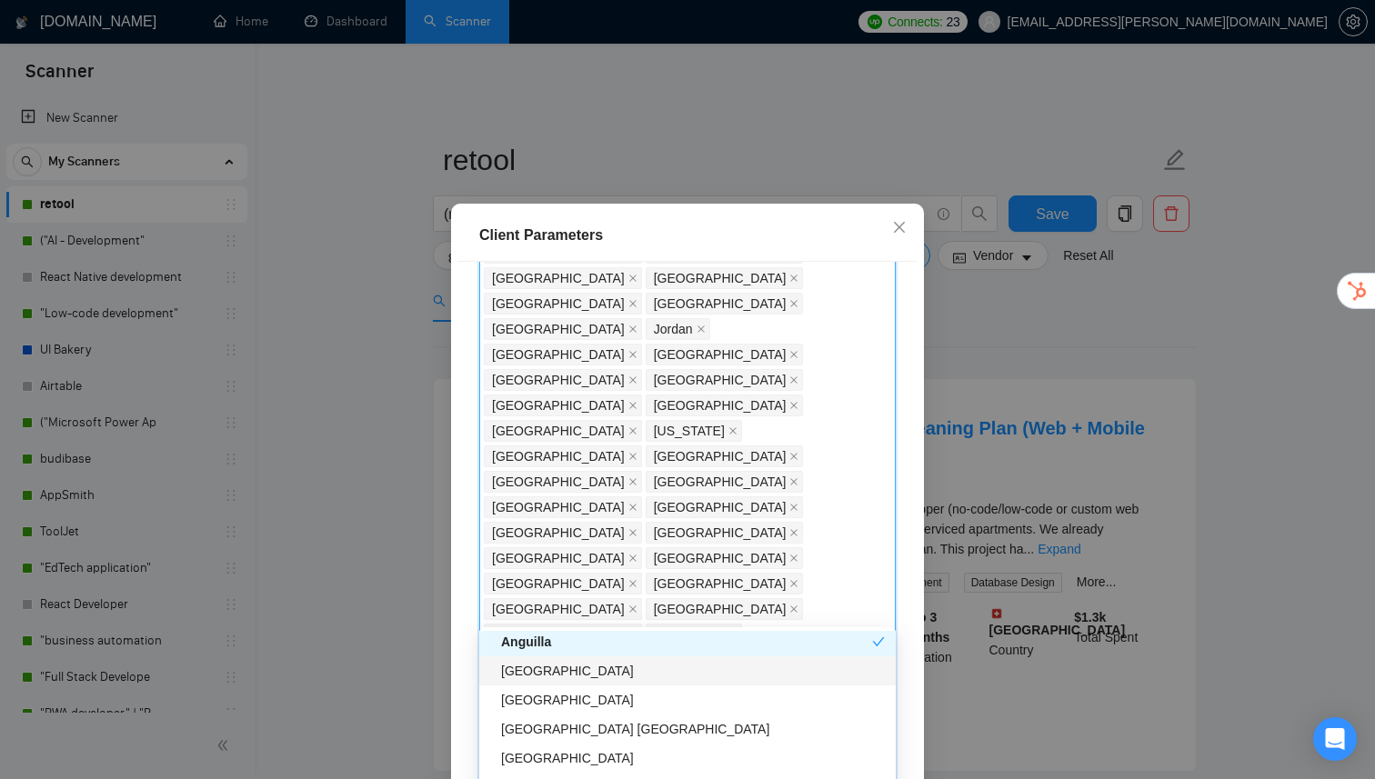
click at [544, 676] on div "[GEOGRAPHIC_DATA]" at bounding box center [693, 671] width 384 height 20
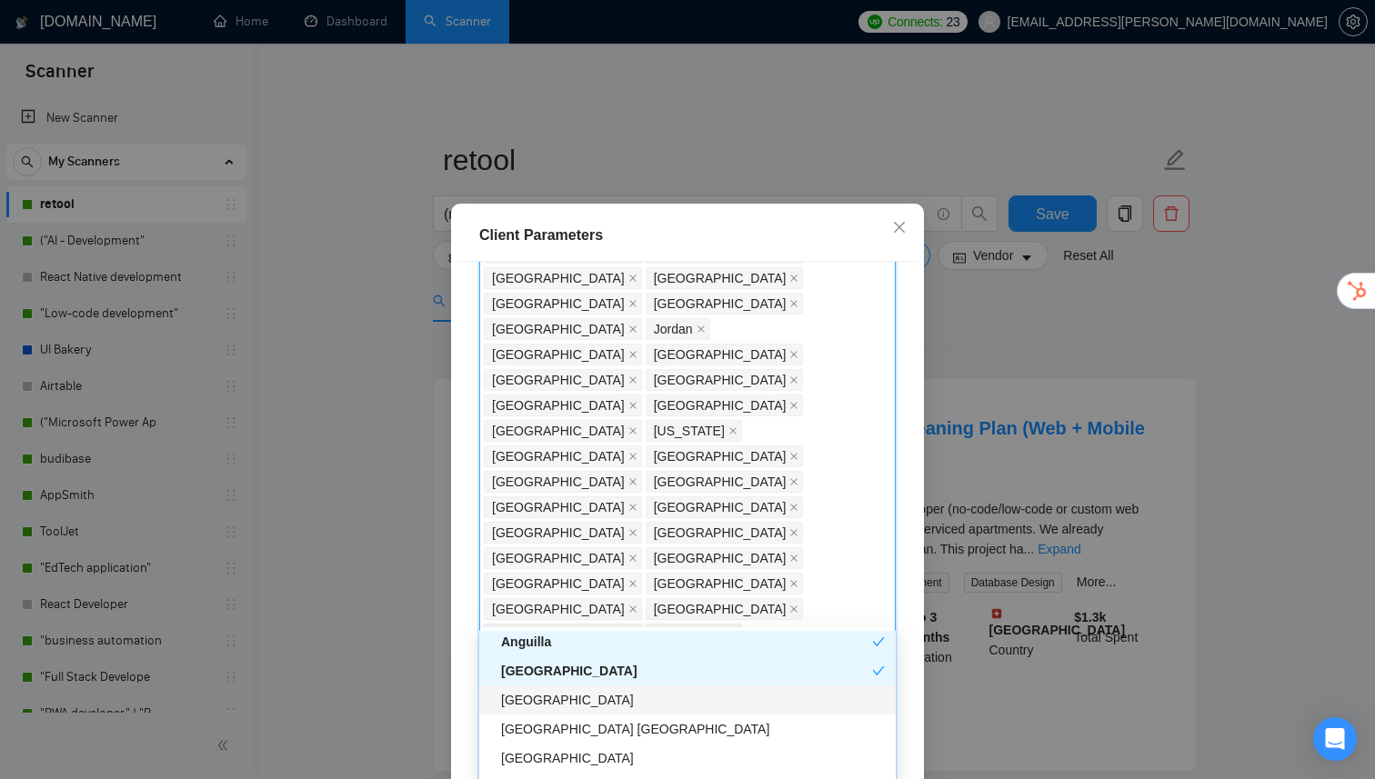
click at [544, 697] on div "[GEOGRAPHIC_DATA]" at bounding box center [693, 700] width 384 height 20
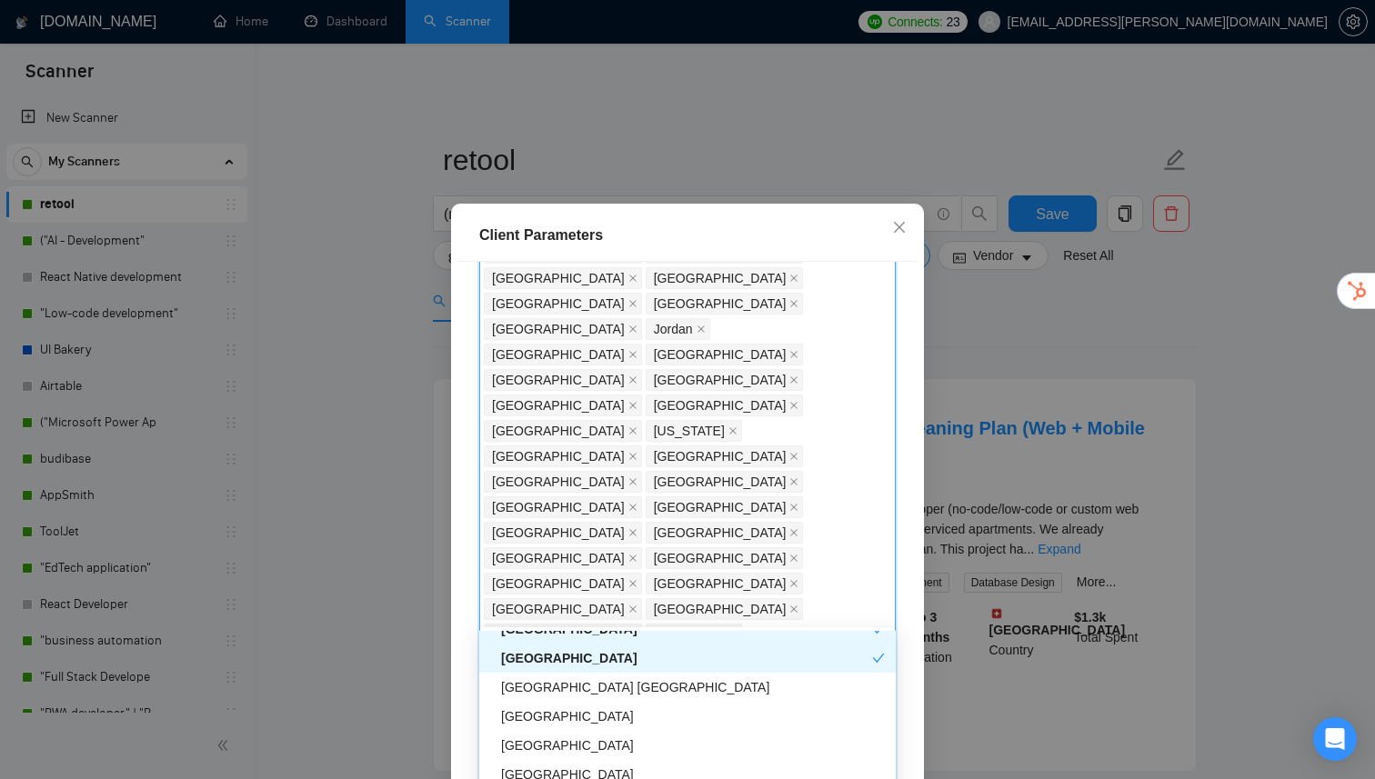
scroll to position [4208, 0]
click at [557, 685] on div "[GEOGRAPHIC_DATA] [GEOGRAPHIC_DATA]" at bounding box center [693, 686] width 384 height 20
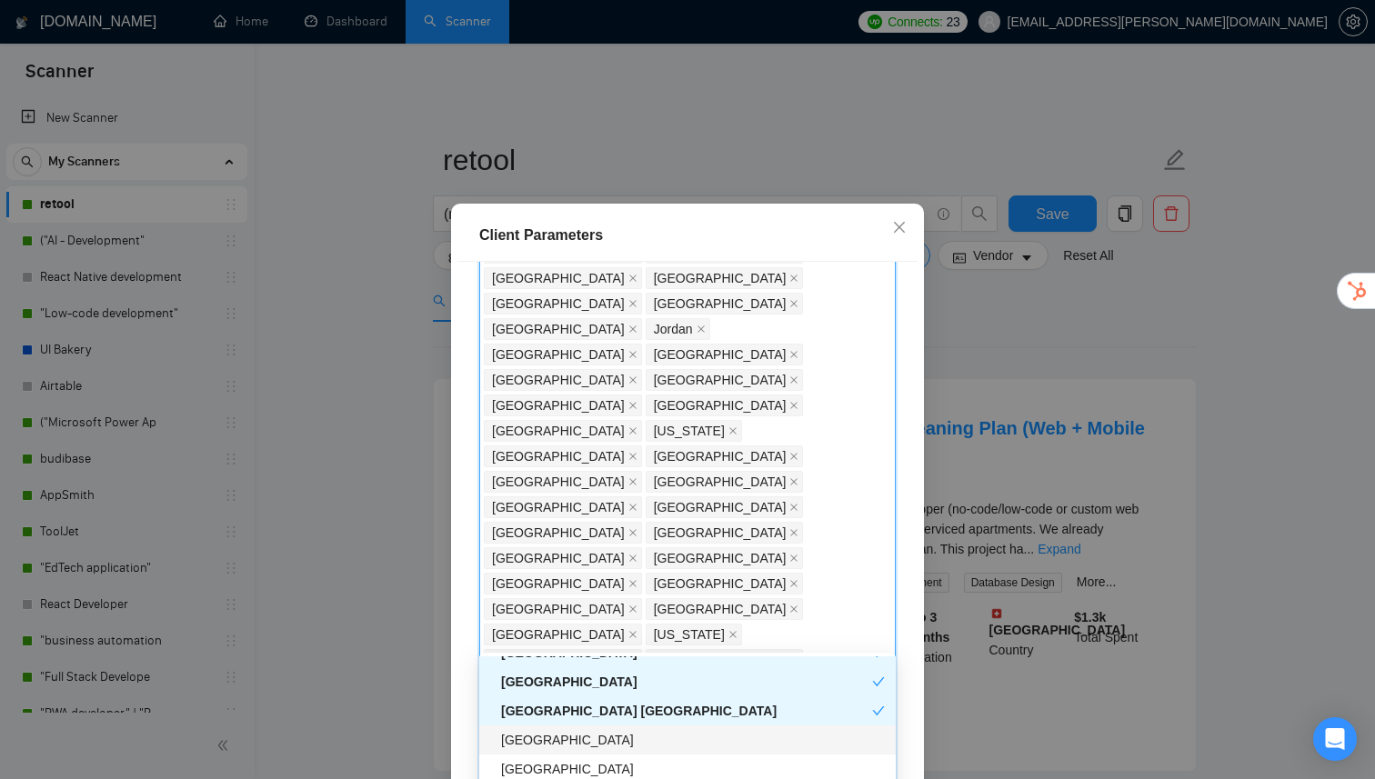
click at [521, 736] on div "[GEOGRAPHIC_DATA]" at bounding box center [693, 740] width 384 height 20
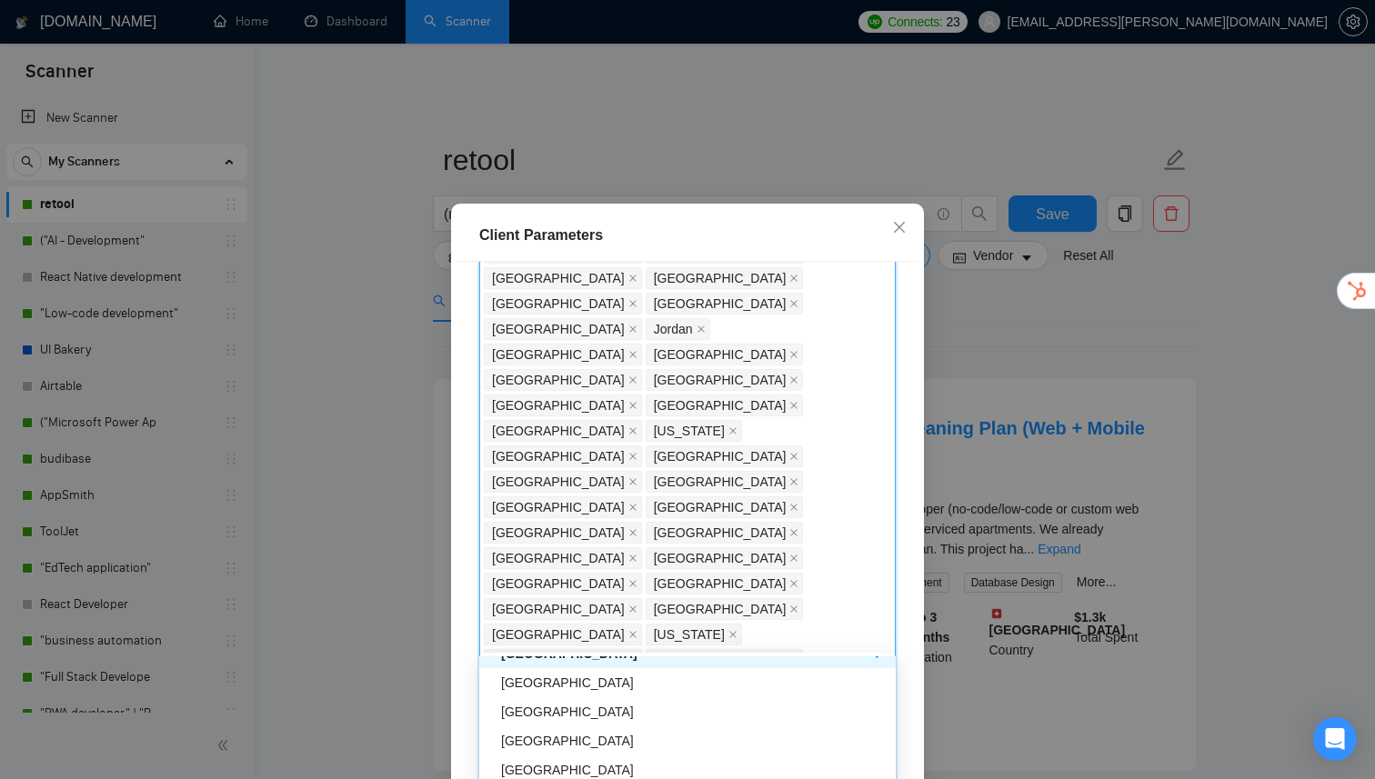
scroll to position [4311, 0]
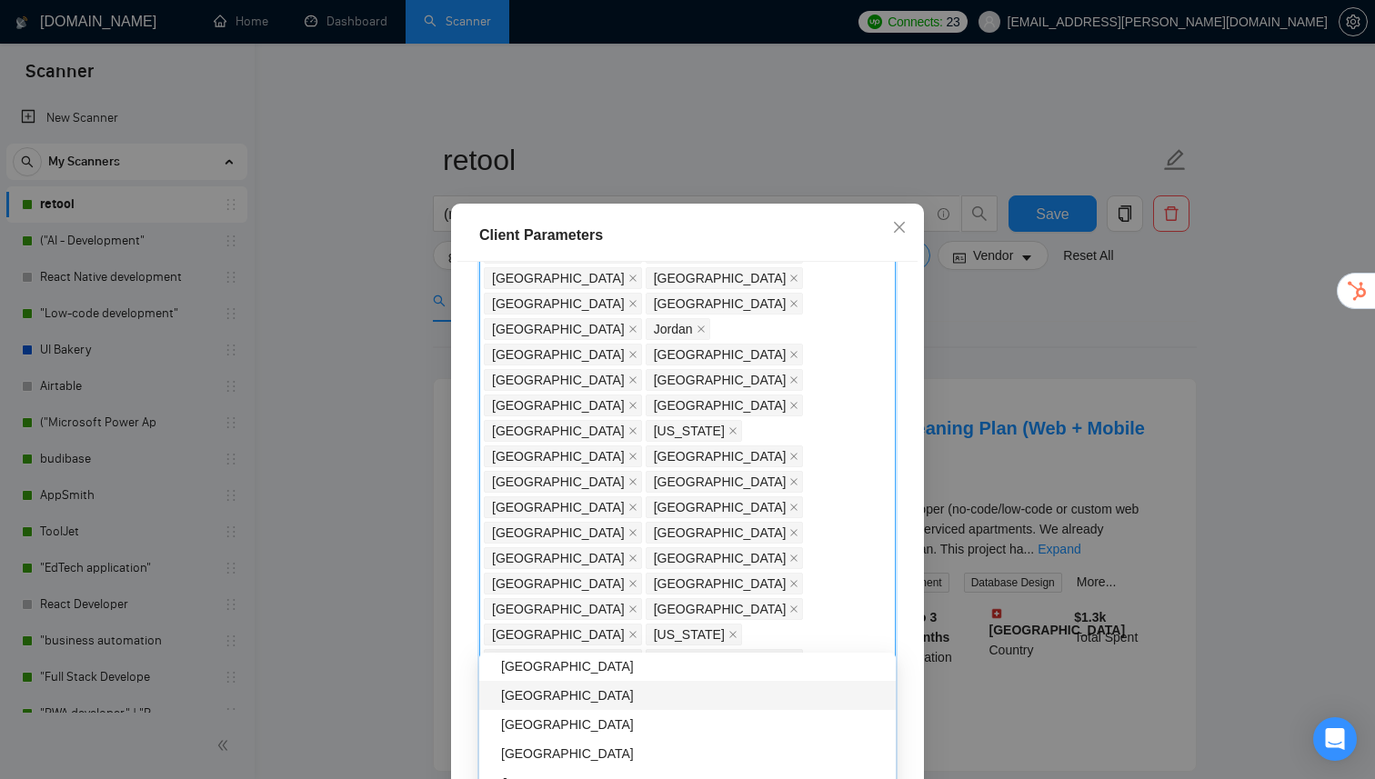
click at [550, 701] on div "[GEOGRAPHIC_DATA]" at bounding box center [693, 696] width 384 height 20
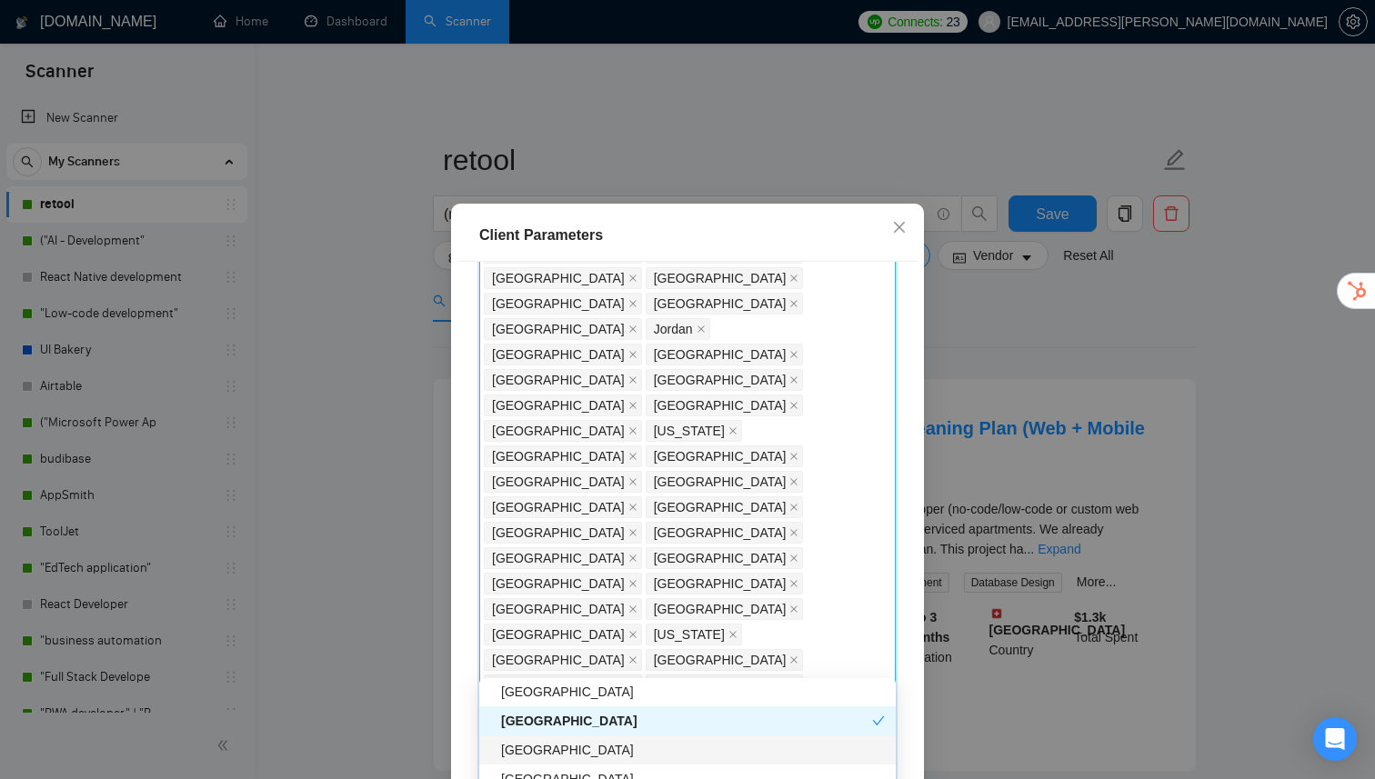
click at [545, 747] on div "[GEOGRAPHIC_DATA]" at bounding box center [693, 750] width 384 height 20
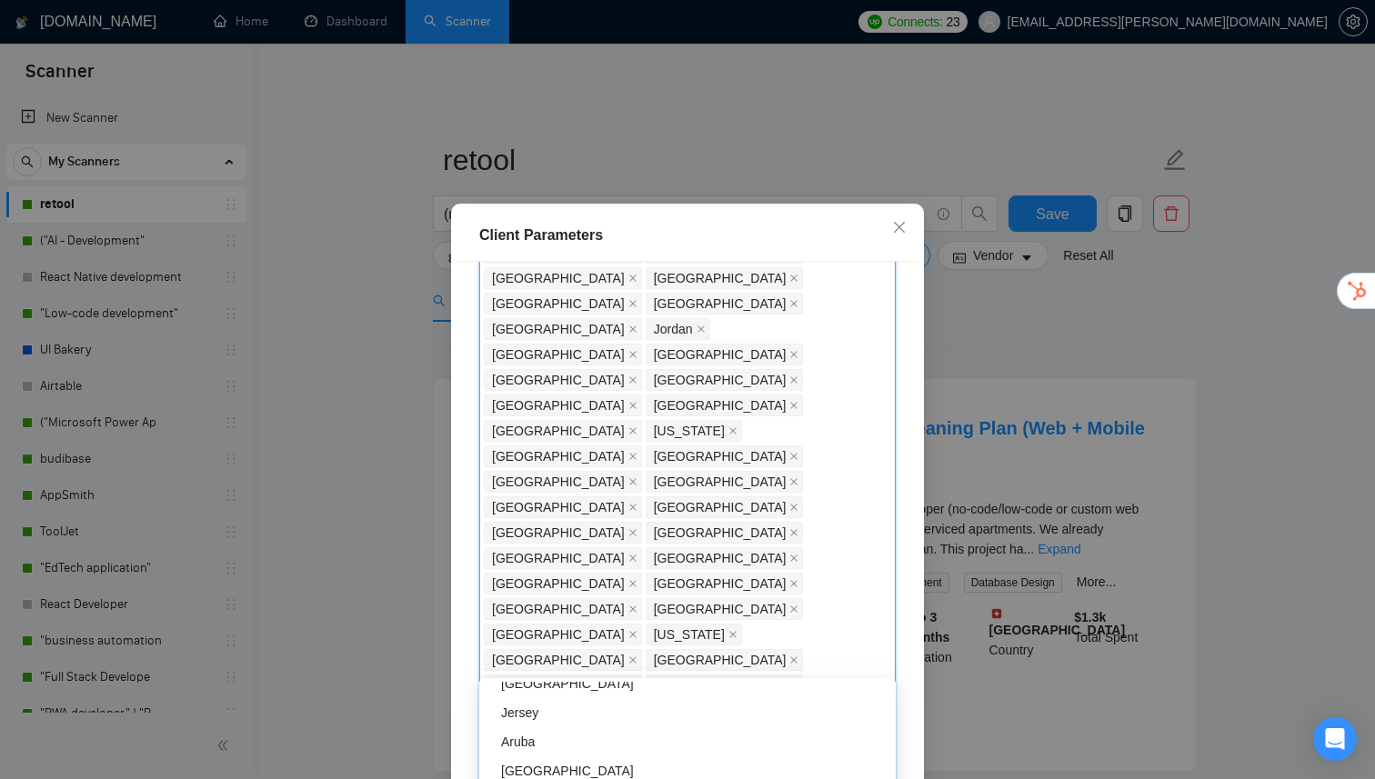
scroll to position [4406, 0]
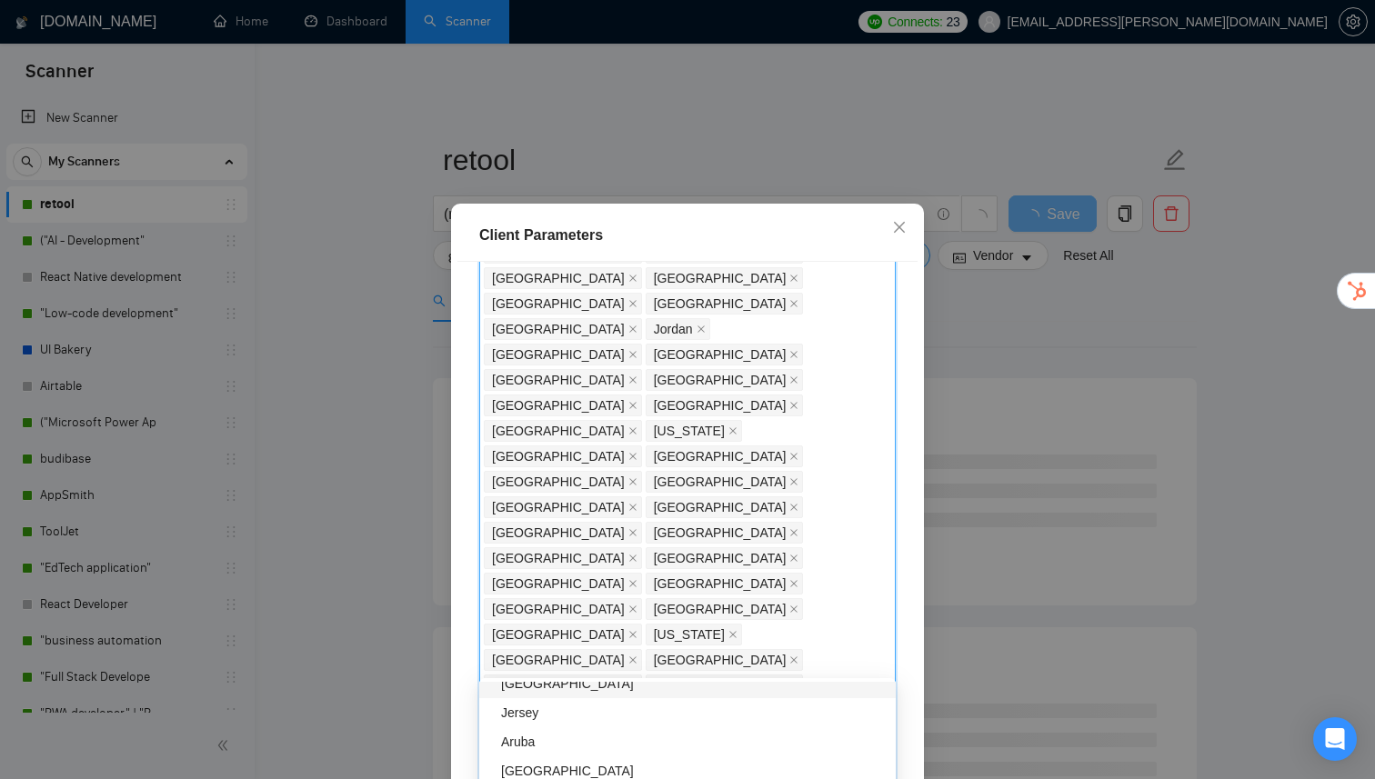
click at [538, 689] on div "[GEOGRAPHIC_DATA]" at bounding box center [693, 684] width 384 height 20
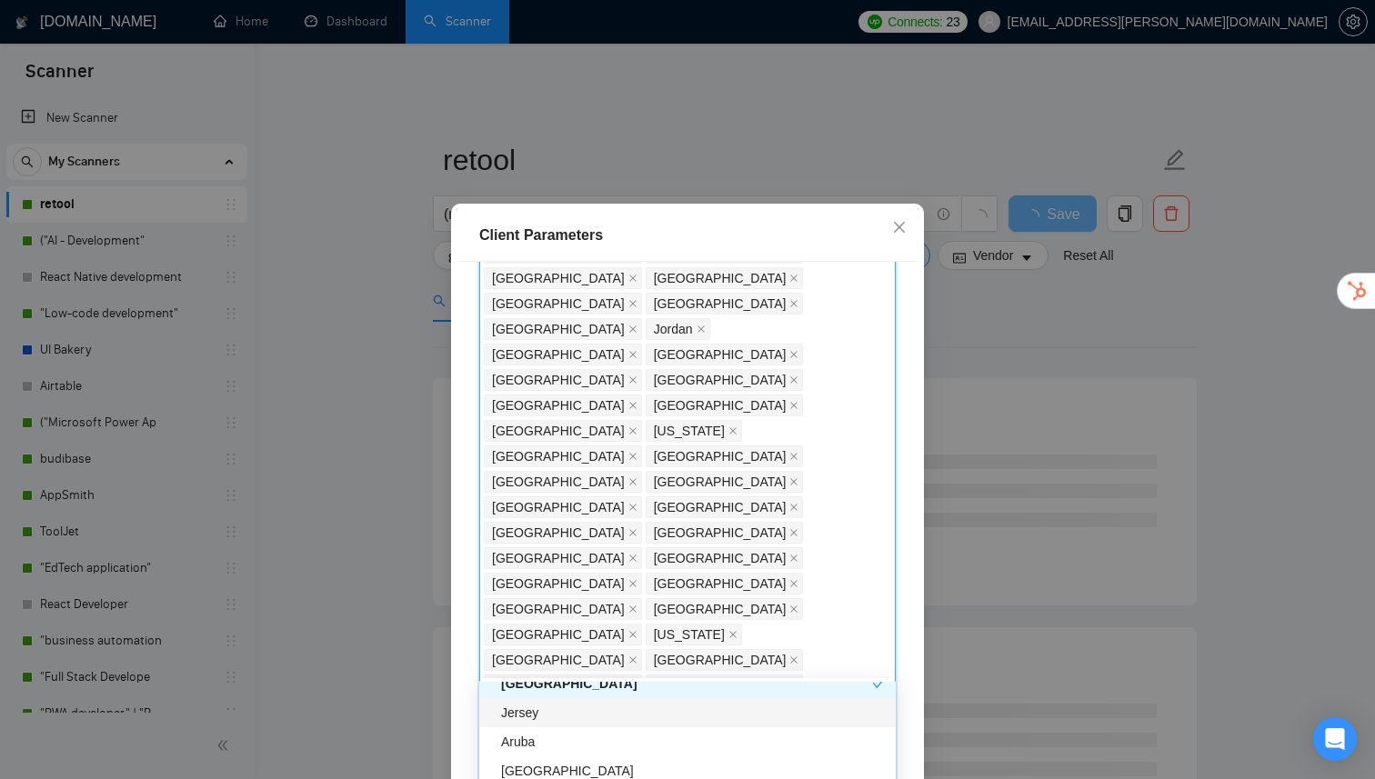
click at [538, 717] on div "Jersey" at bounding box center [693, 713] width 384 height 20
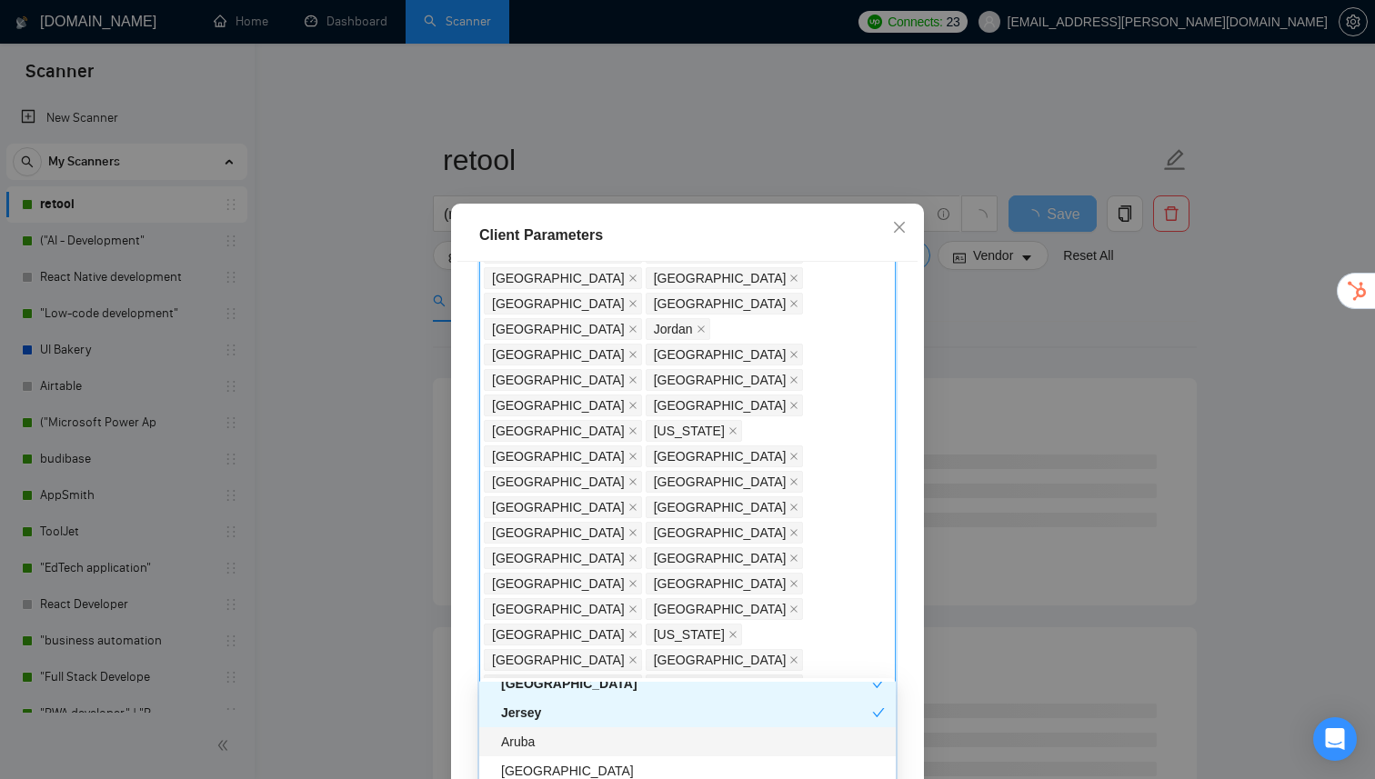
click at [536, 744] on div "Aruba" at bounding box center [693, 742] width 384 height 20
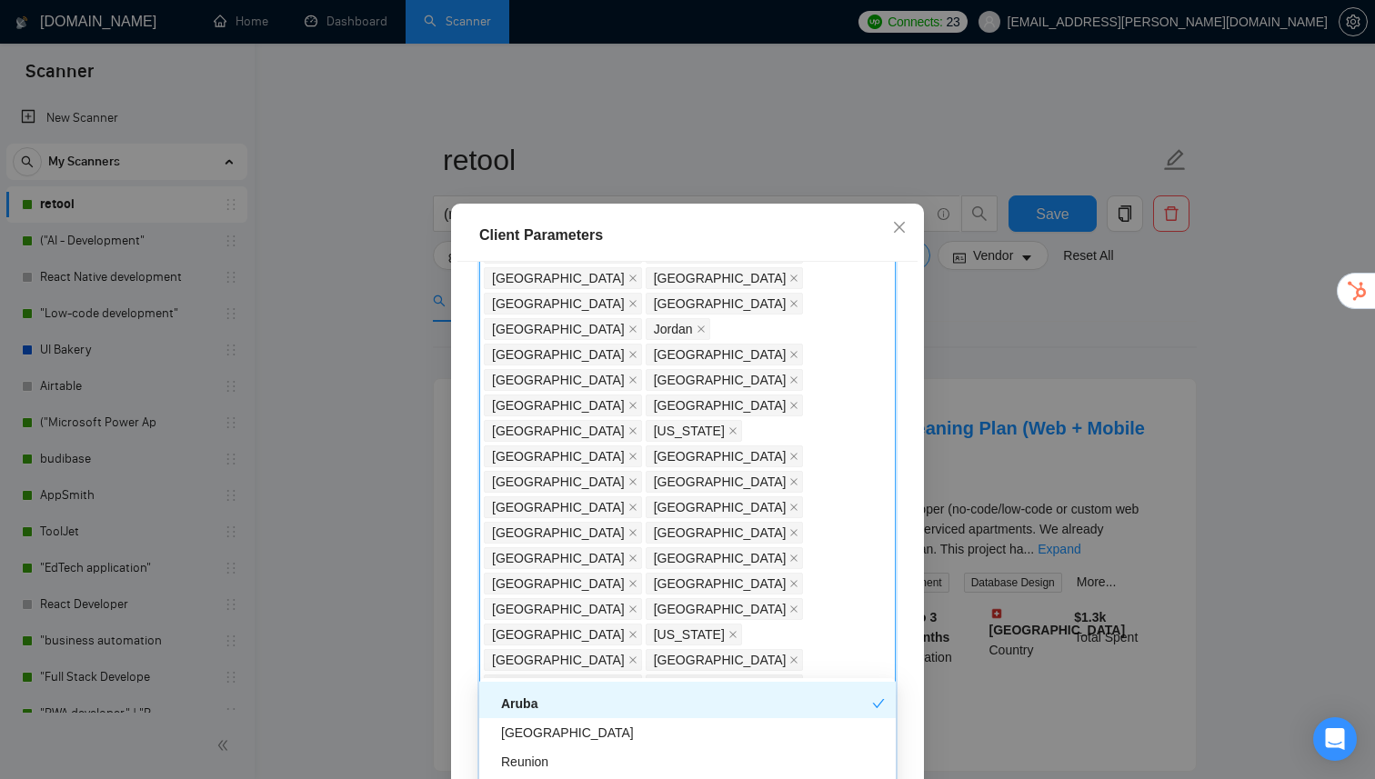
scroll to position [4456, 0]
click at [534, 729] on div "[GEOGRAPHIC_DATA]" at bounding box center [693, 721] width 384 height 20
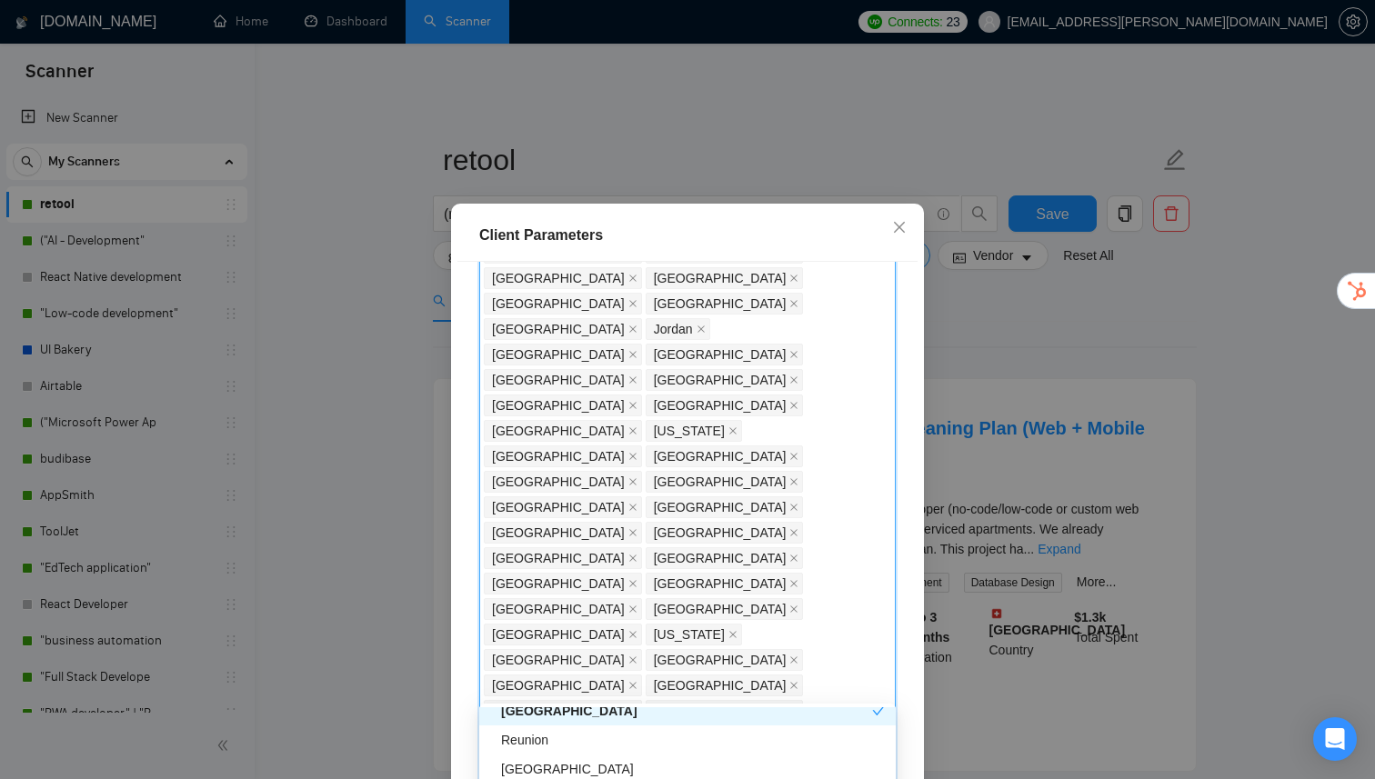
scroll to position [4498, 0]
click at [537, 739] on div "Reunion" at bounding box center [693, 734] width 384 height 20
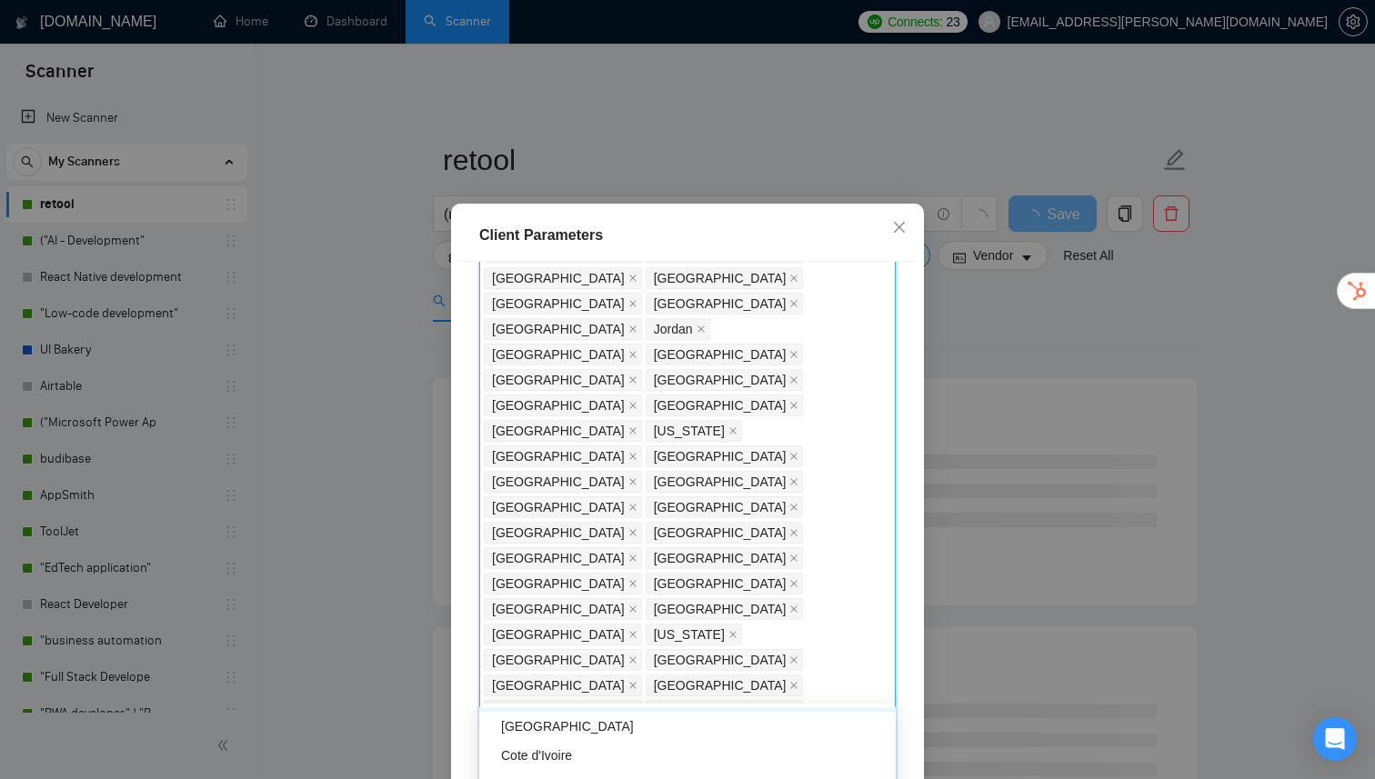
scroll to position [4535, 0]
click at [539, 732] on div "[GEOGRAPHIC_DATA]" at bounding box center [693, 727] width 384 height 20
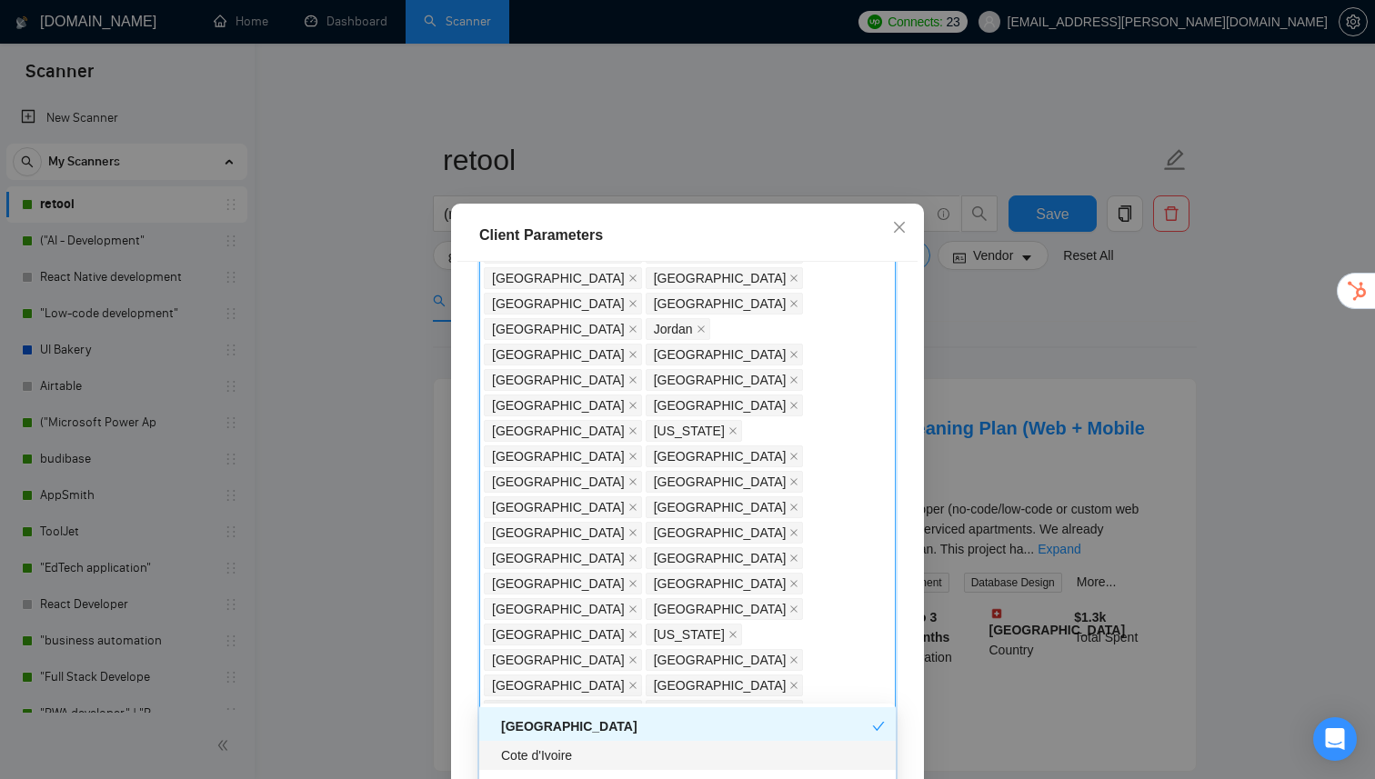
click at [543, 754] on div "Cote d'Ivoire" at bounding box center [693, 756] width 384 height 20
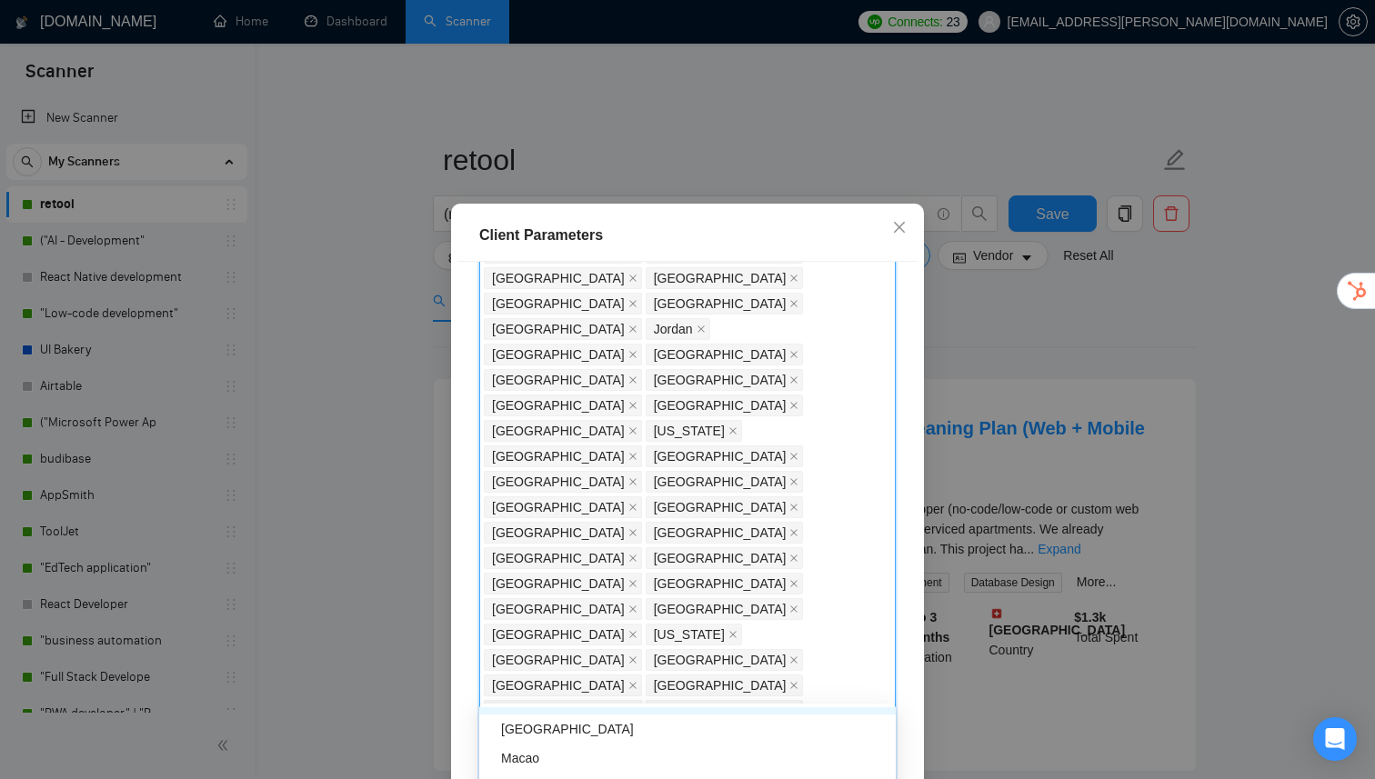
scroll to position [4591, 0]
click at [549, 739] on div "[GEOGRAPHIC_DATA]" at bounding box center [687, 728] width 416 height 29
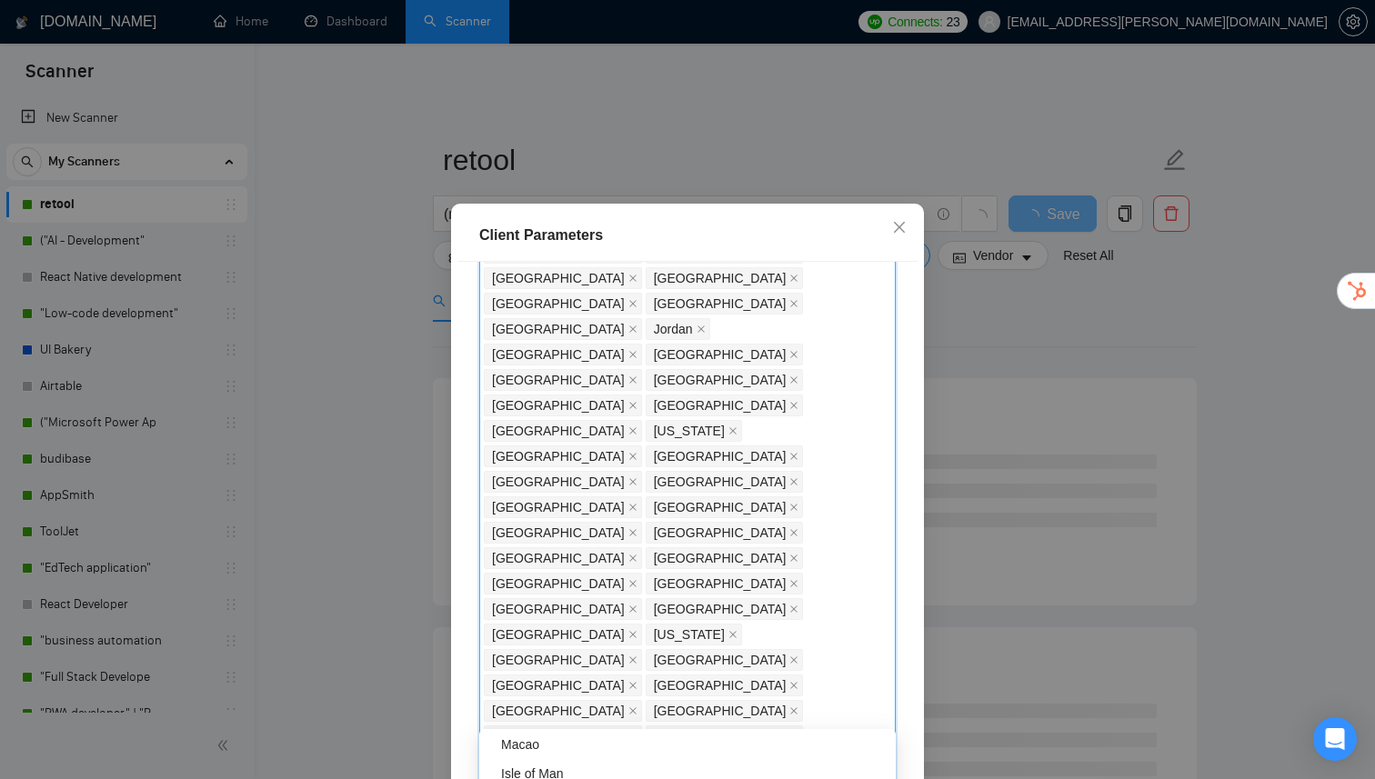
scroll to position [4631, 0]
click at [543, 749] on div "Macao" at bounding box center [693, 743] width 384 height 20
click at [544, 742] on div "Isle of Man" at bounding box center [693, 734] width 384 height 20
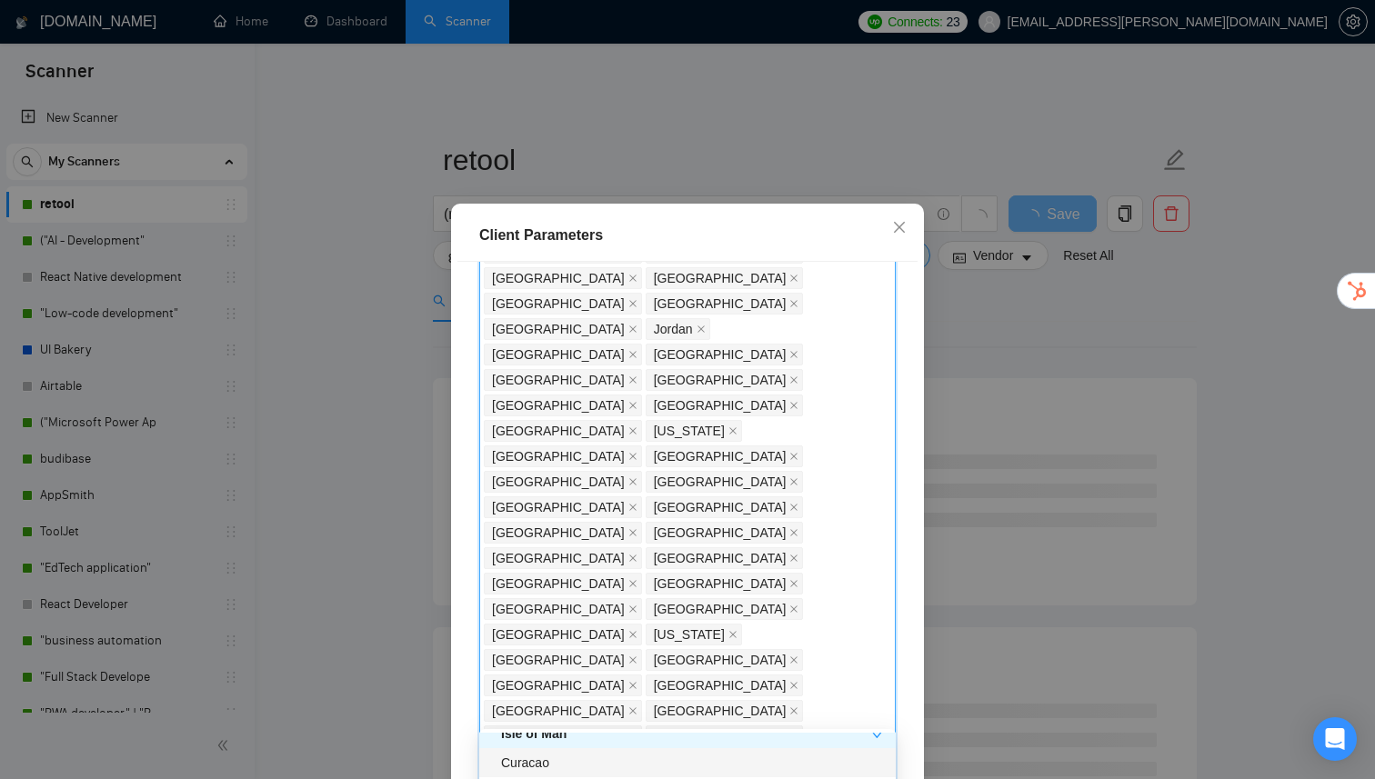
click at [539, 761] on div "Curacao" at bounding box center [693, 763] width 384 height 20
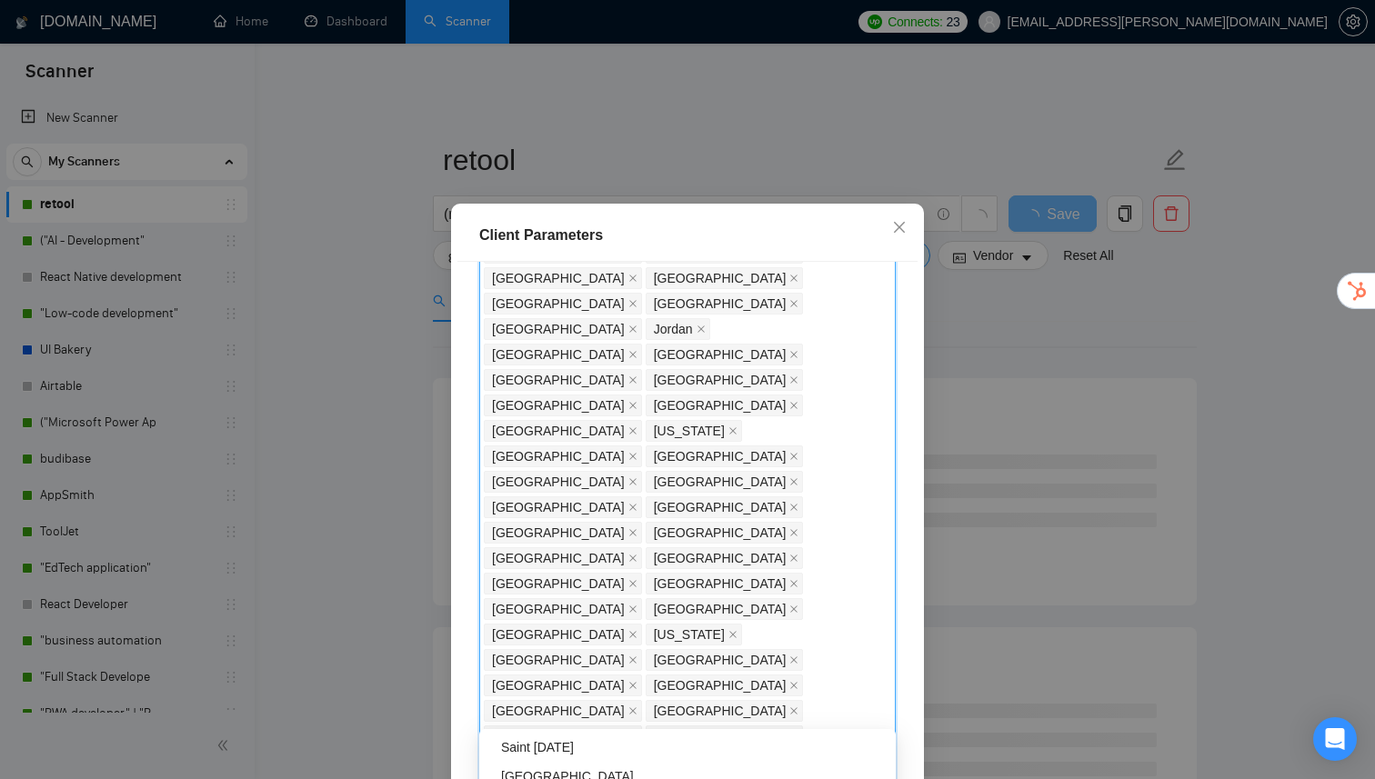
scroll to position [4719, 0]
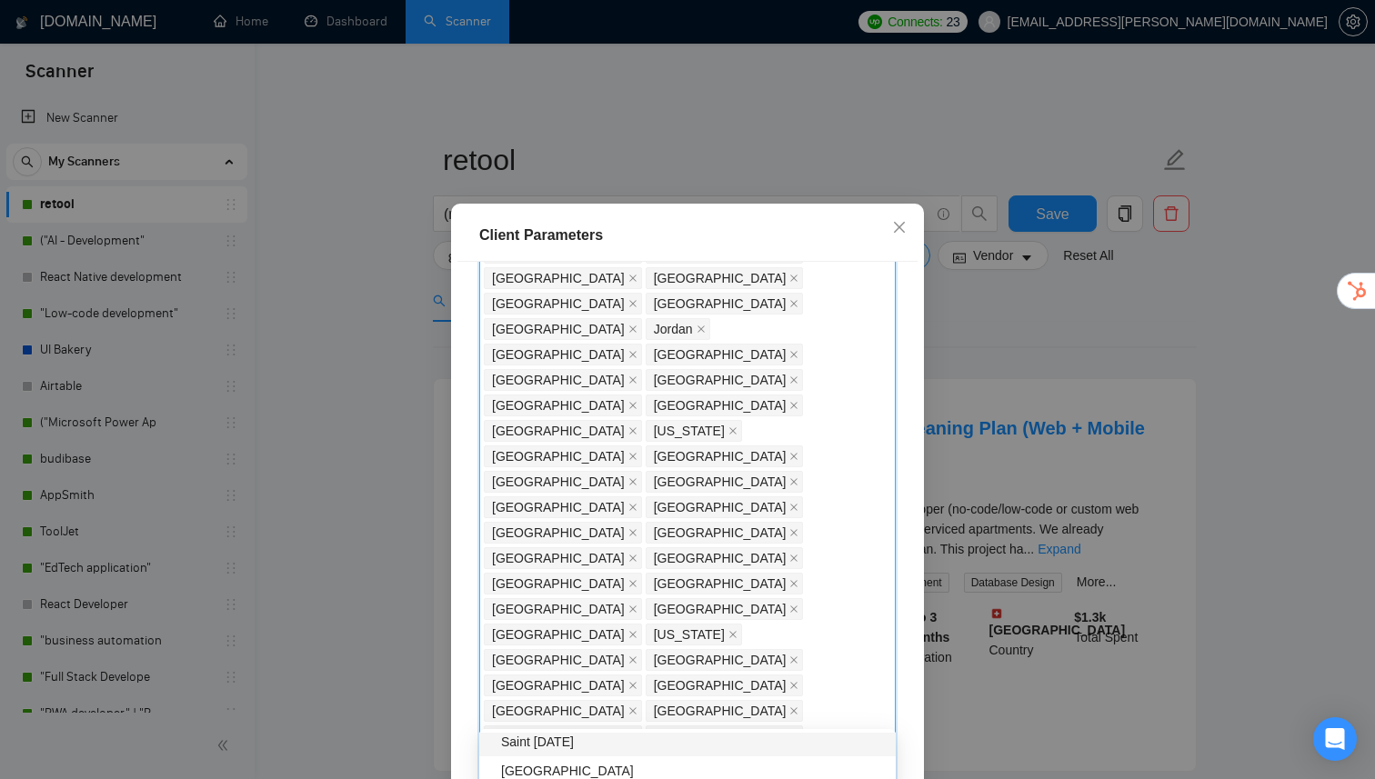
click at [547, 747] on div "Saint [DATE]" at bounding box center [693, 742] width 384 height 20
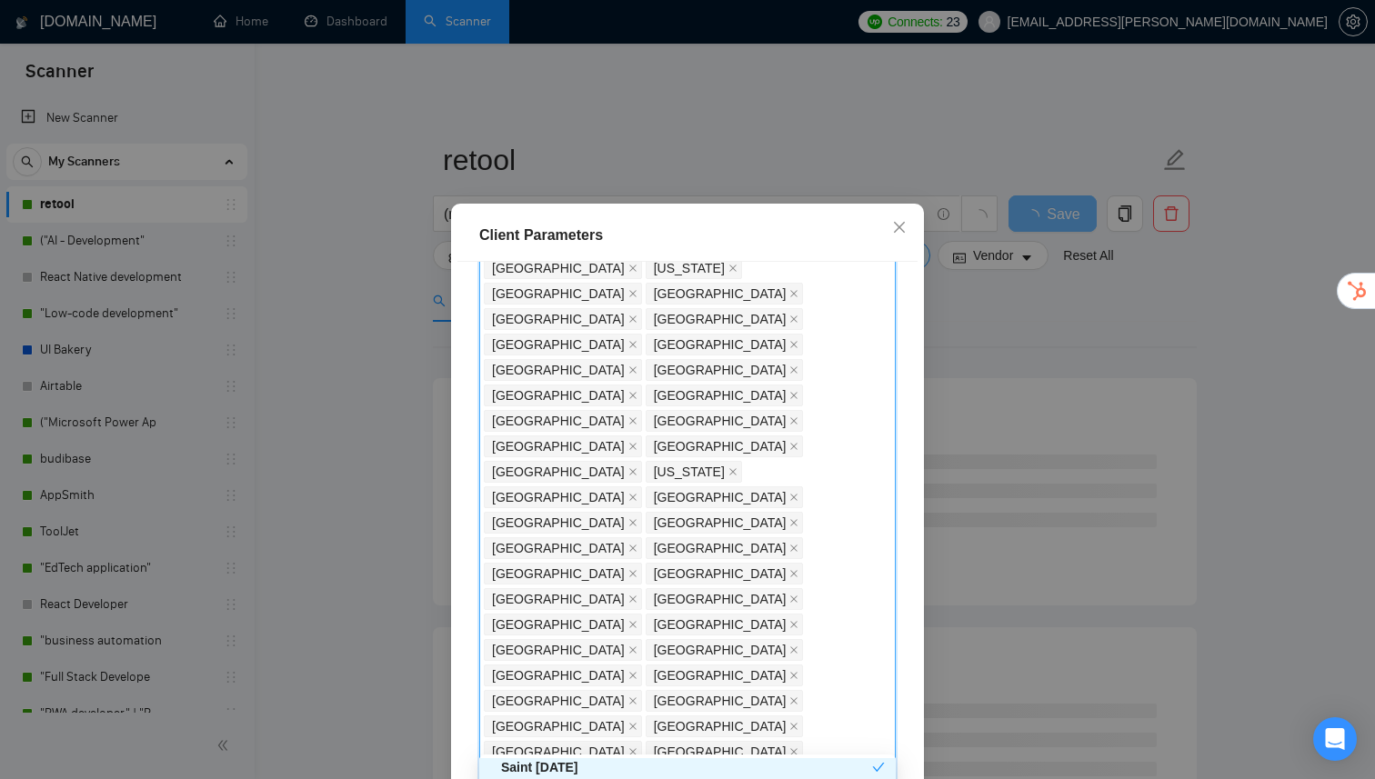
scroll to position [499, 0]
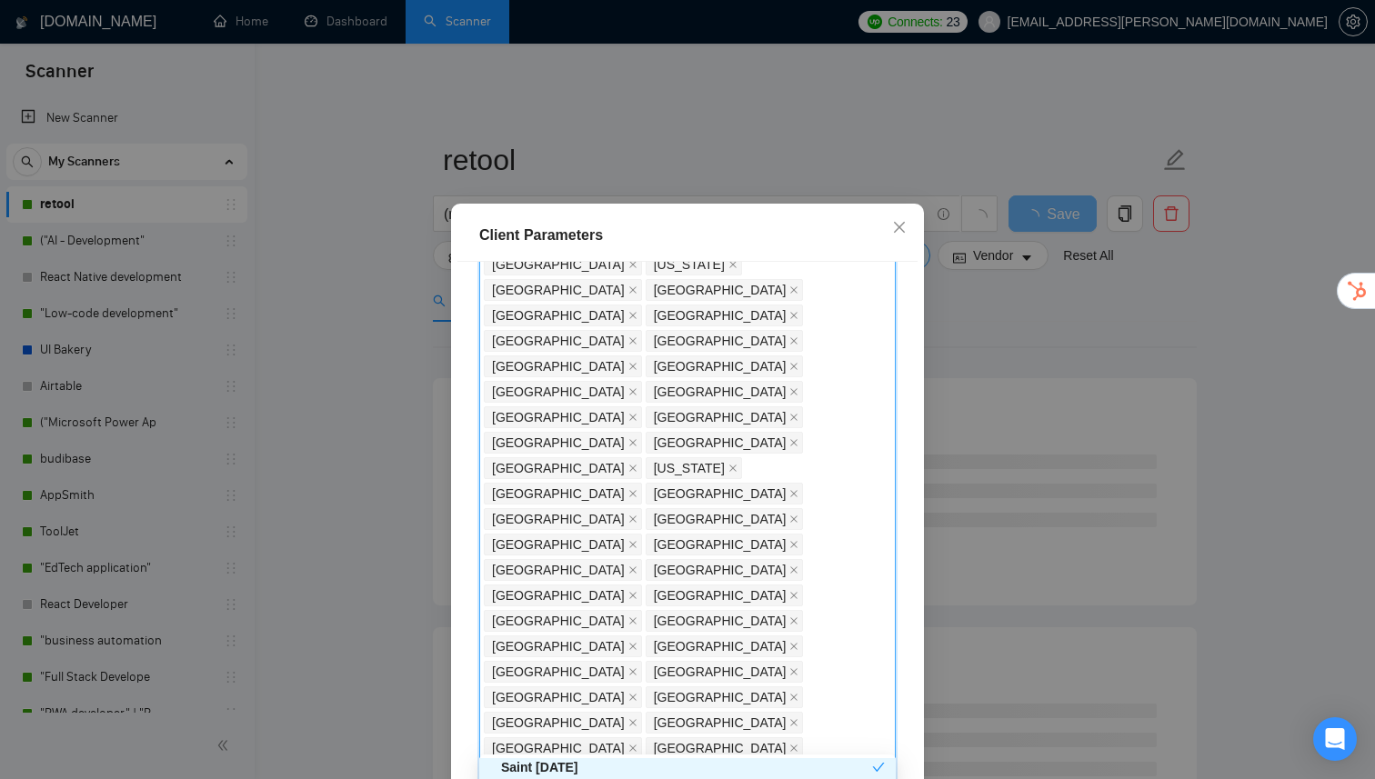
click at [691, 617] on div "Client Location Include Client Countries Select Exclude Client Countries [GEOGR…" at bounding box center [687, 535] width 460 height 546
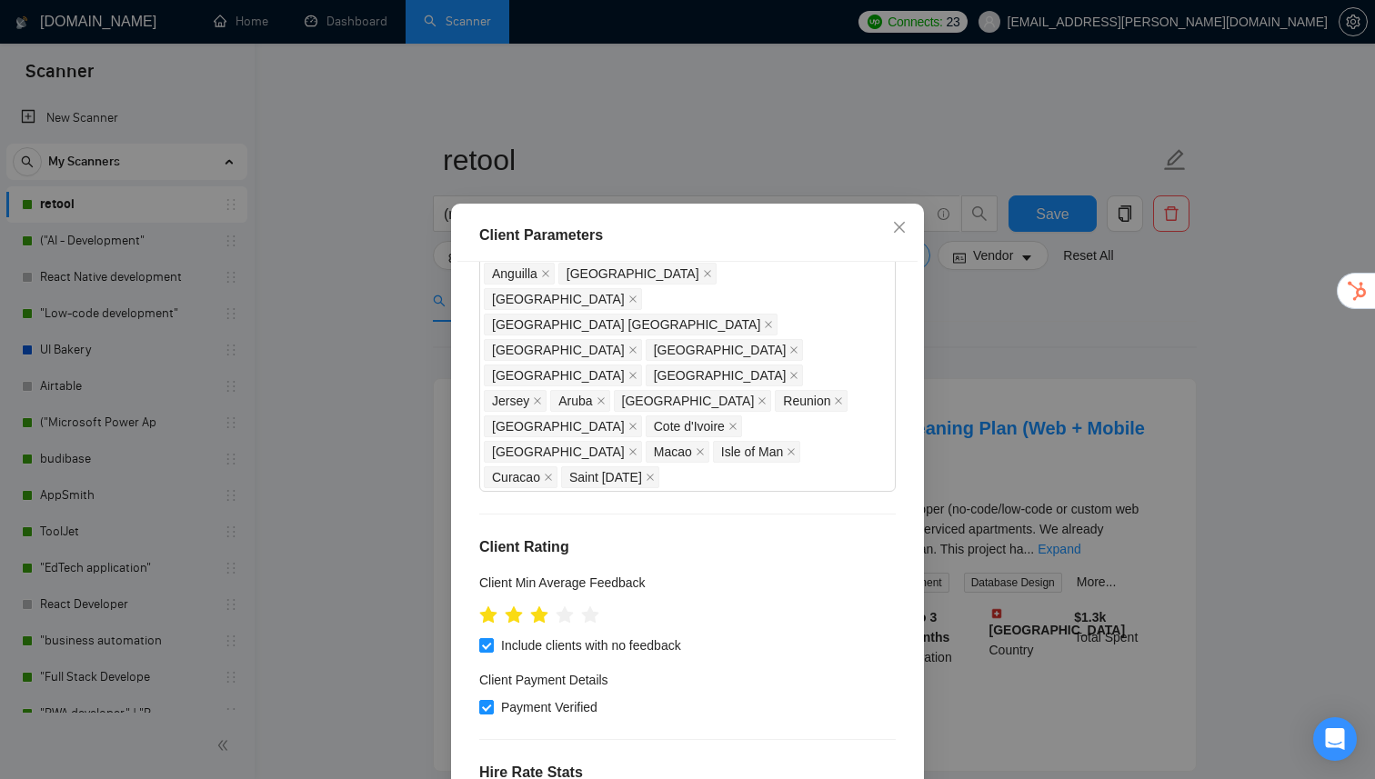
scroll to position [1224, 0]
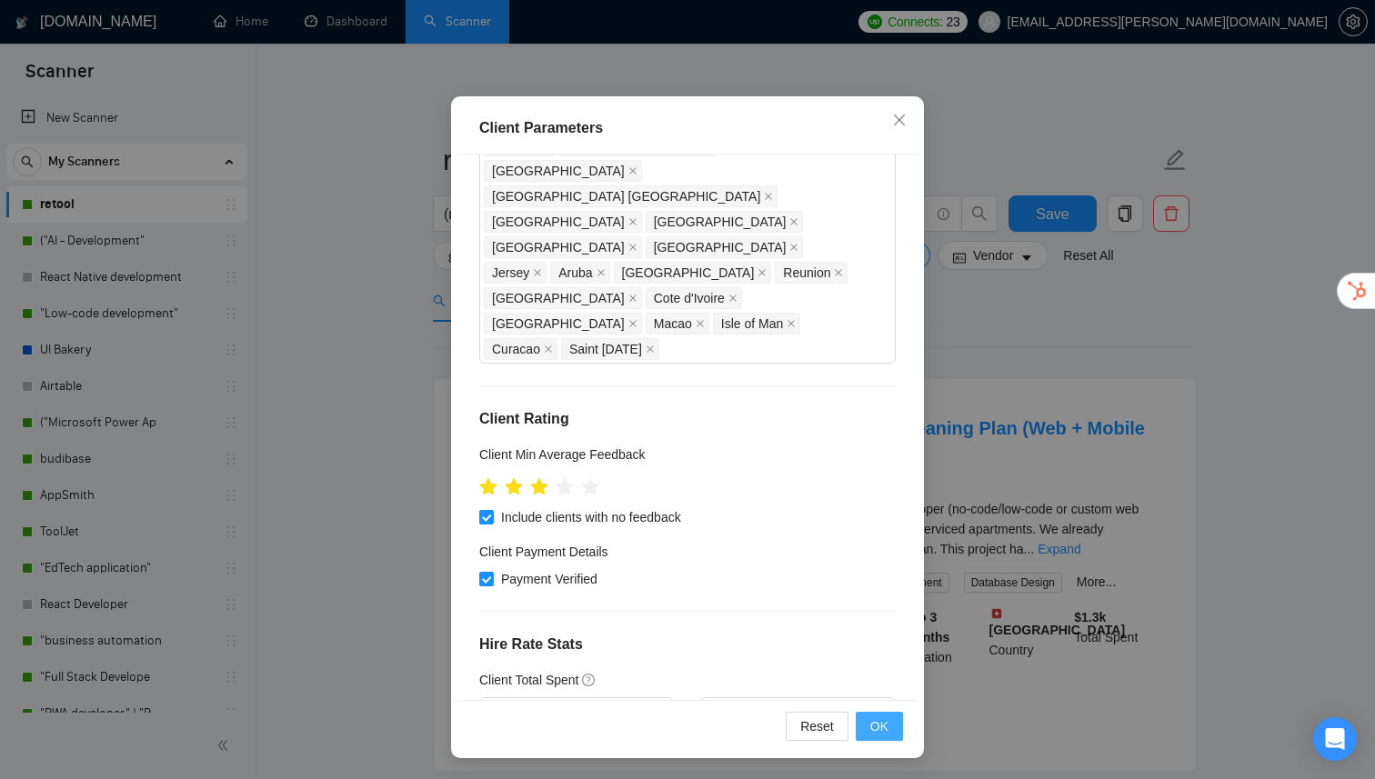
click at [874, 730] on span "OK" at bounding box center [879, 727] width 18 height 20
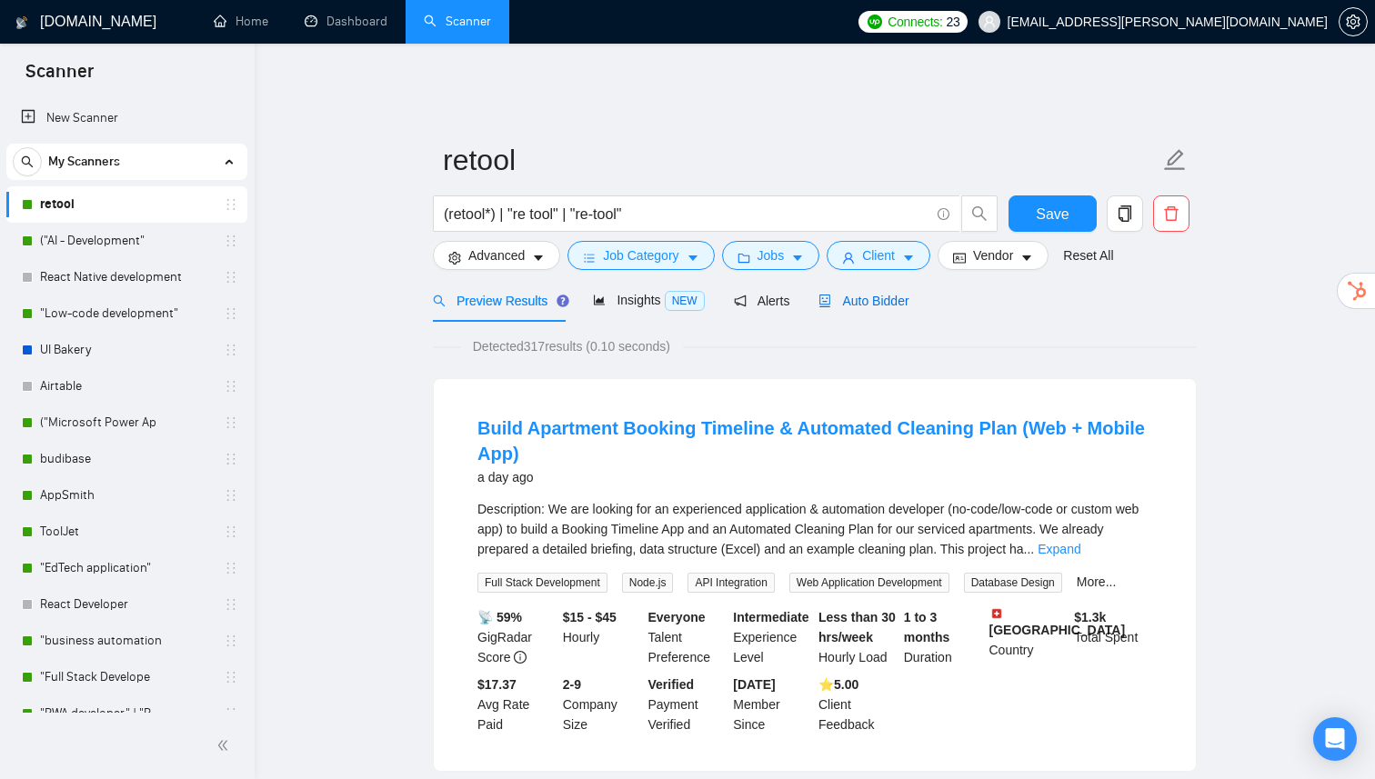
click at [862, 294] on span "Auto Bidder" at bounding box center [863, 301] width 90 height 15
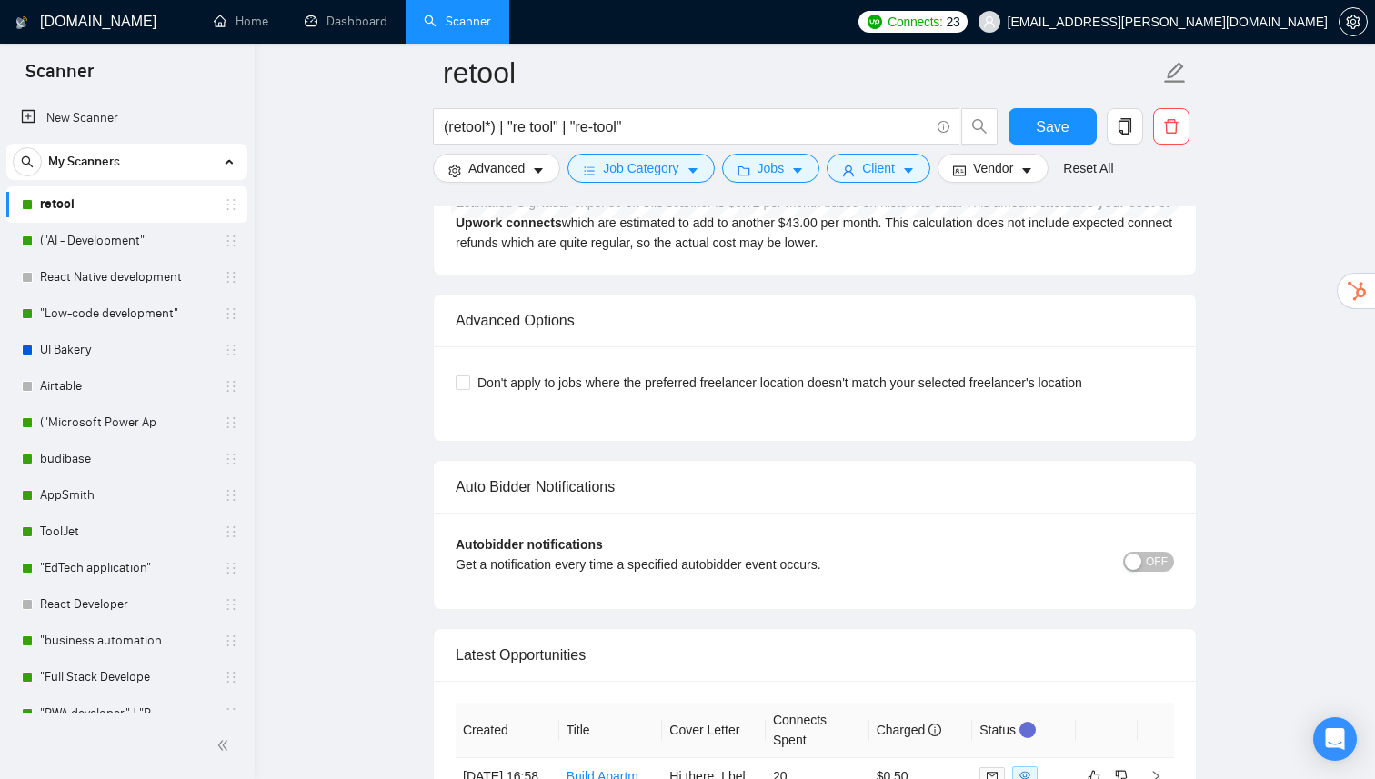
scroll to position [3328, 0]
click at [1154, 553] on span "OFF" at bounding box center [1157, 560] width 22 height 20
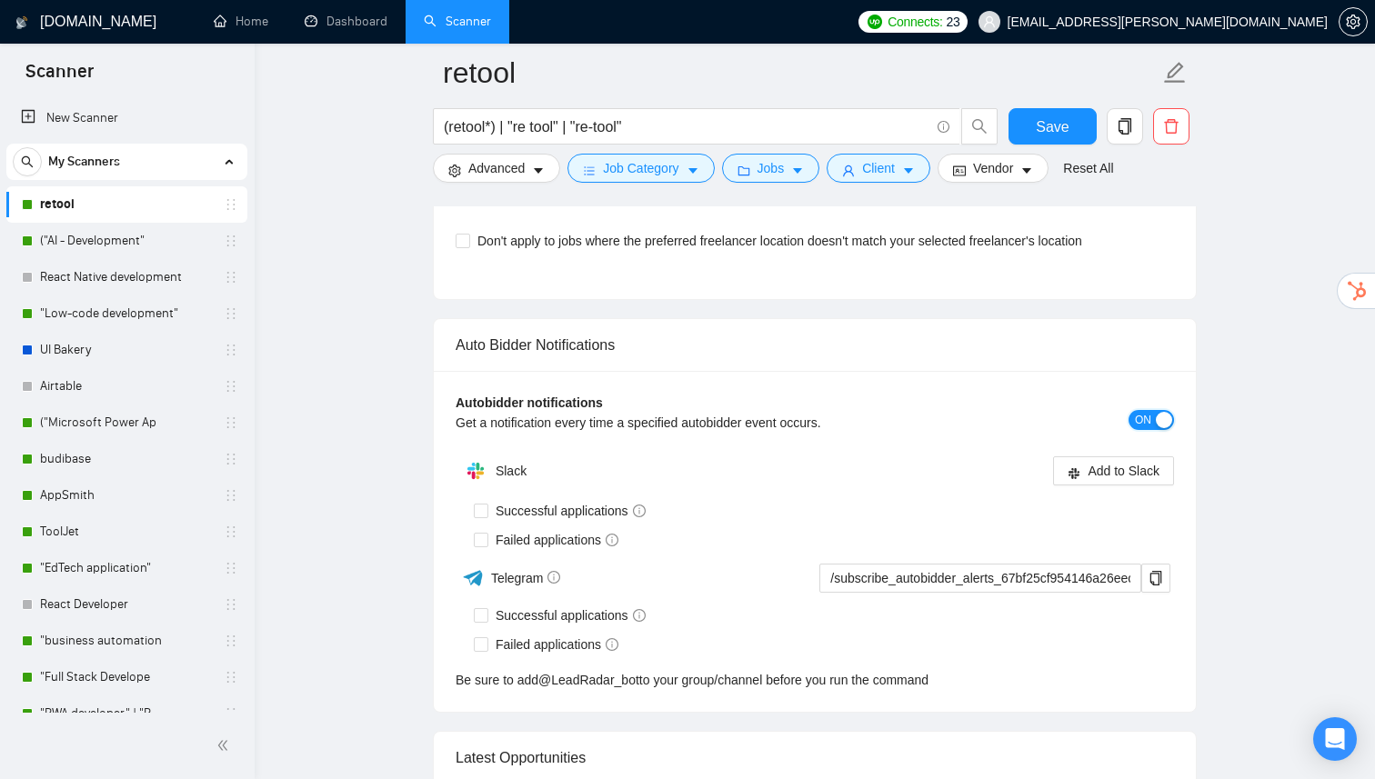
scroll to position [3470, 0]
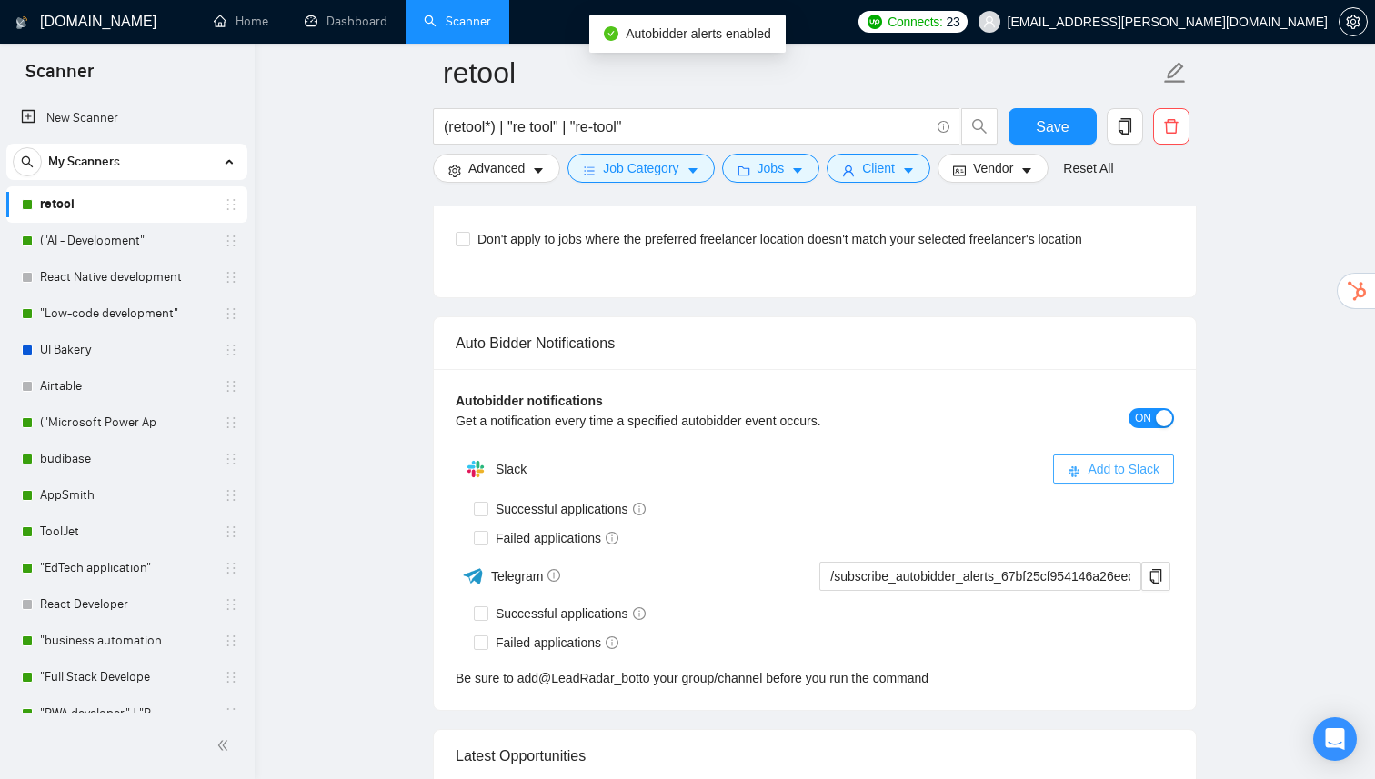
click at [1088, 459] on span "Add to Slack" at bounding box center [1124, 469] width 72 height 20
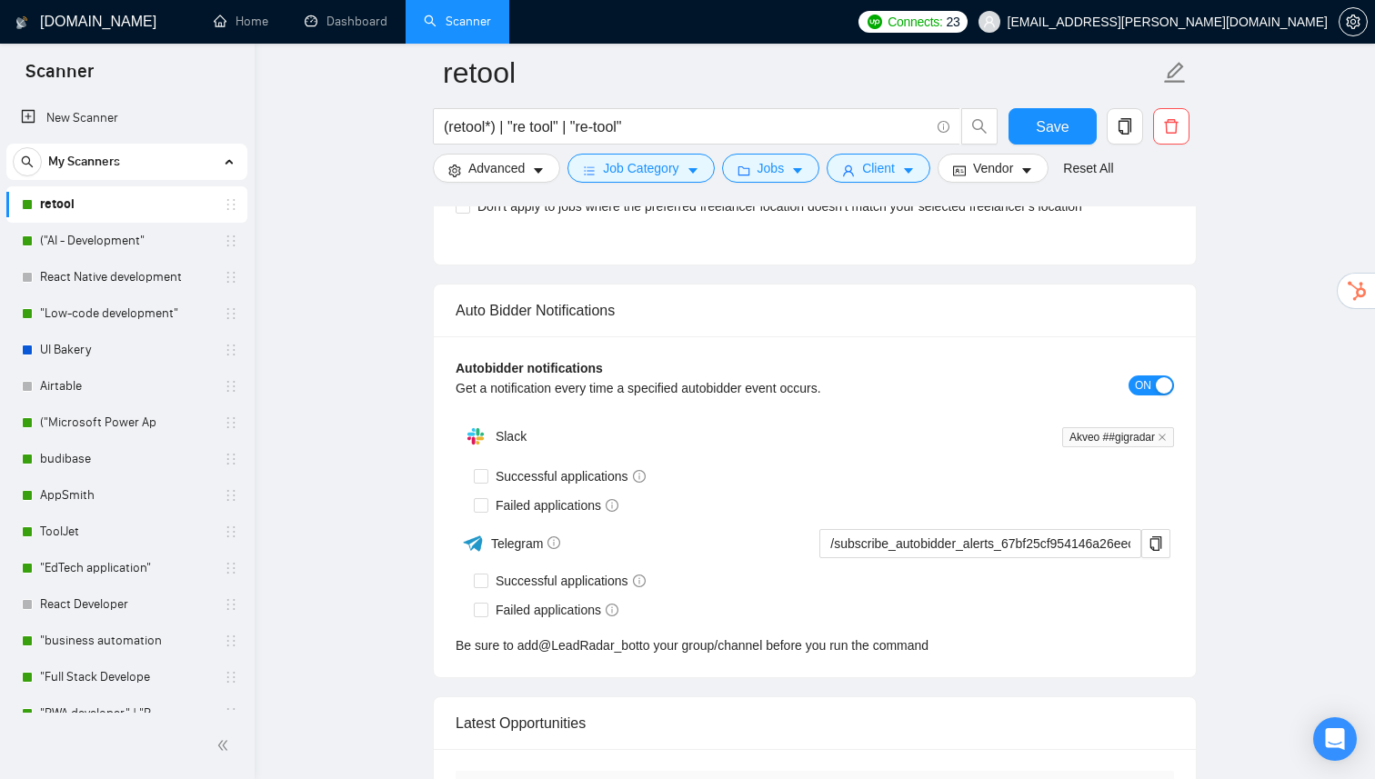
scroll to position [3516, 0]
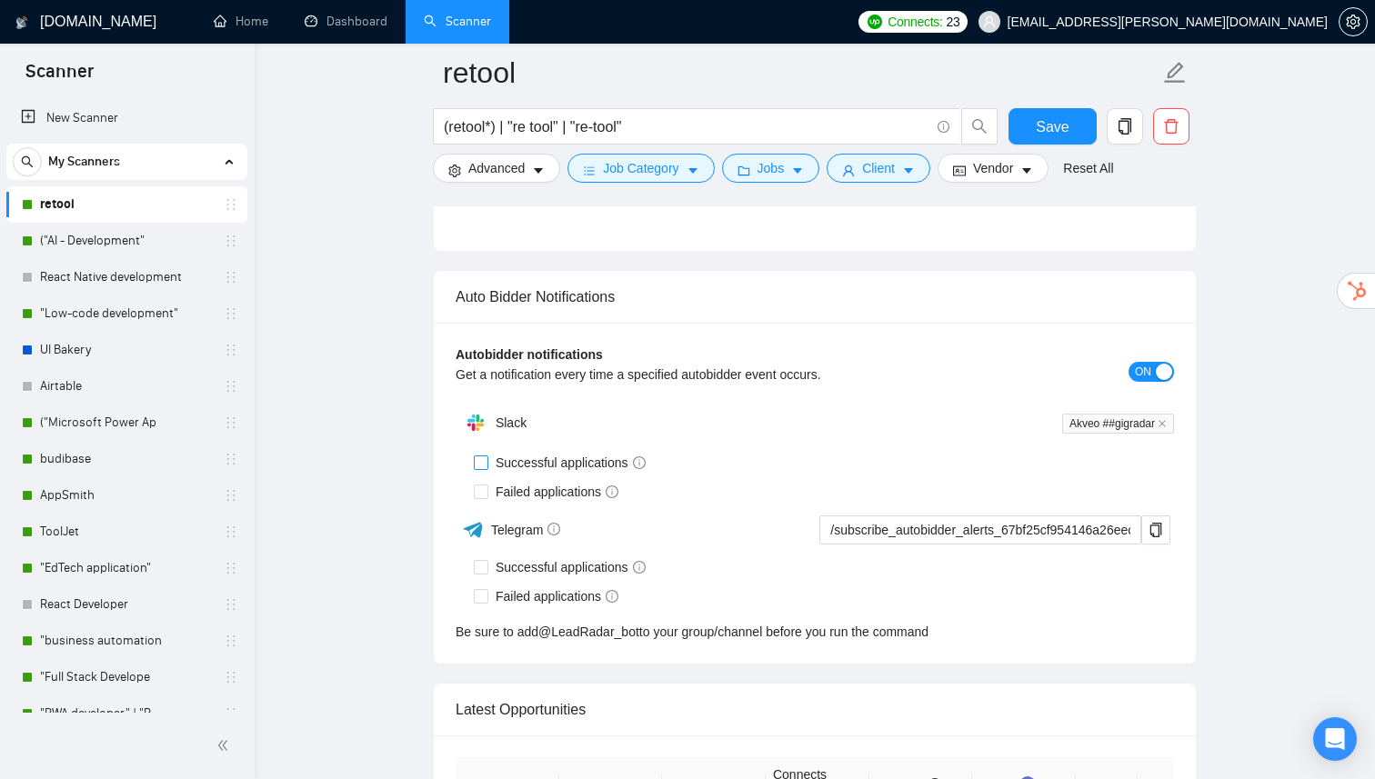
click at [486, 456] on input "Successful applications" at bounding box center [480, 462] width 13 height 13
checkbox input "true"
click at [483, 485] on input "Failed applications" at bounding box center [480, 491] width 13 height 13
checkbox input "true"
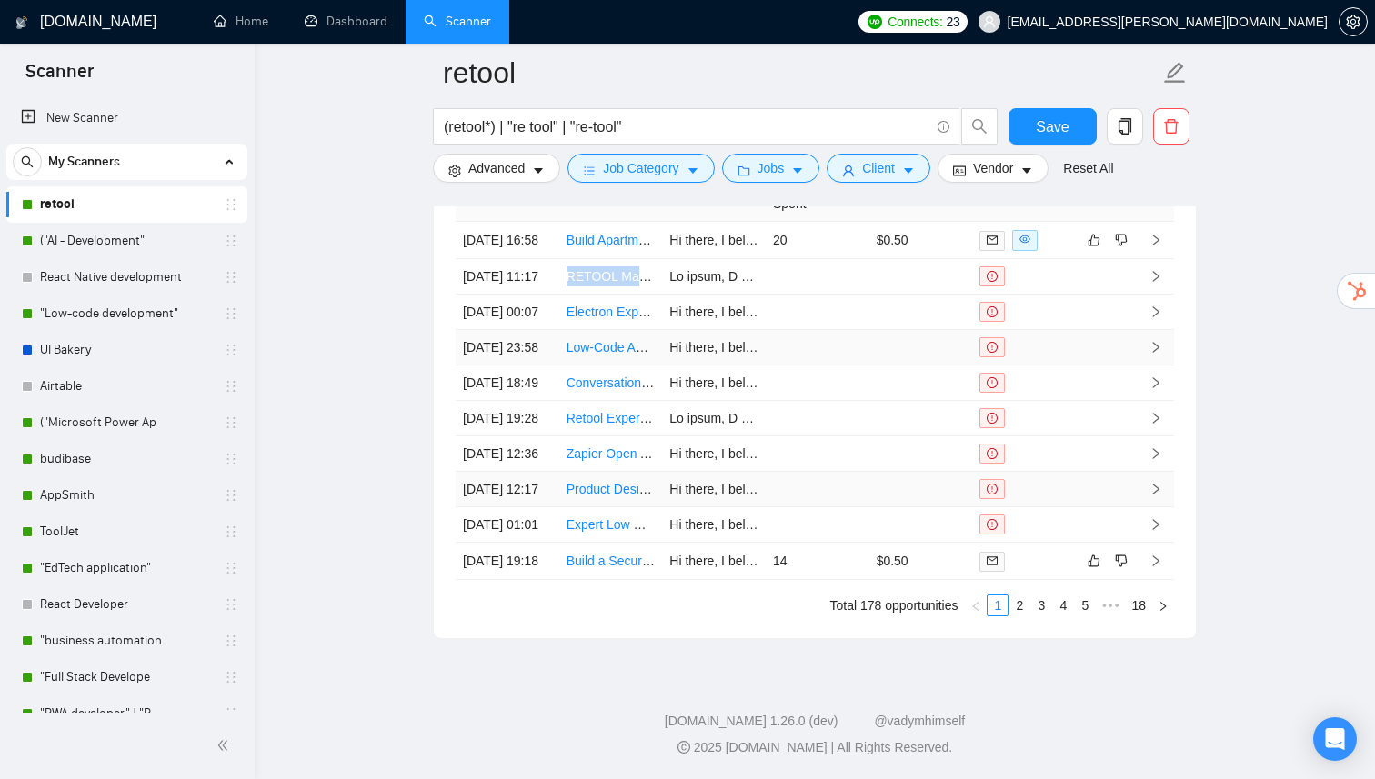
scroll to position [4285, 0]
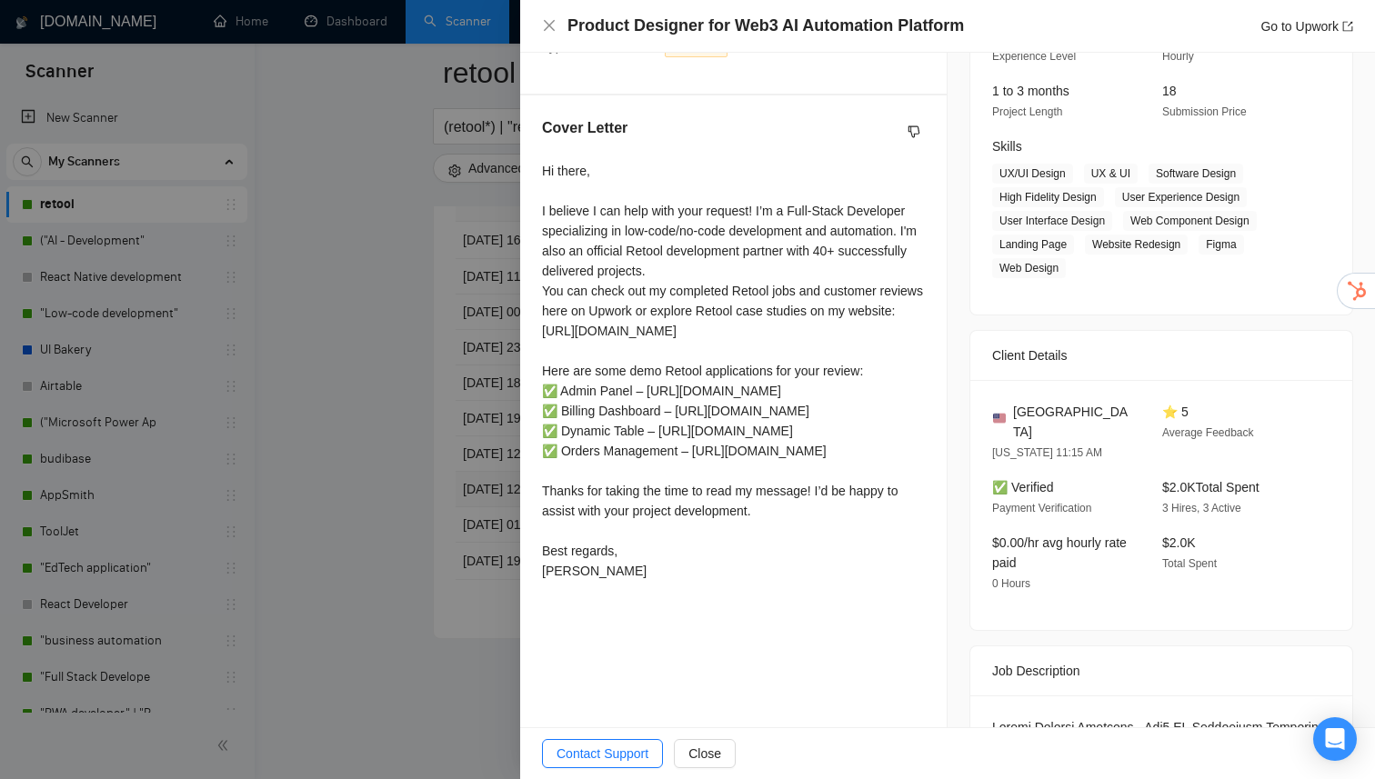
scroll to position [374, 0]
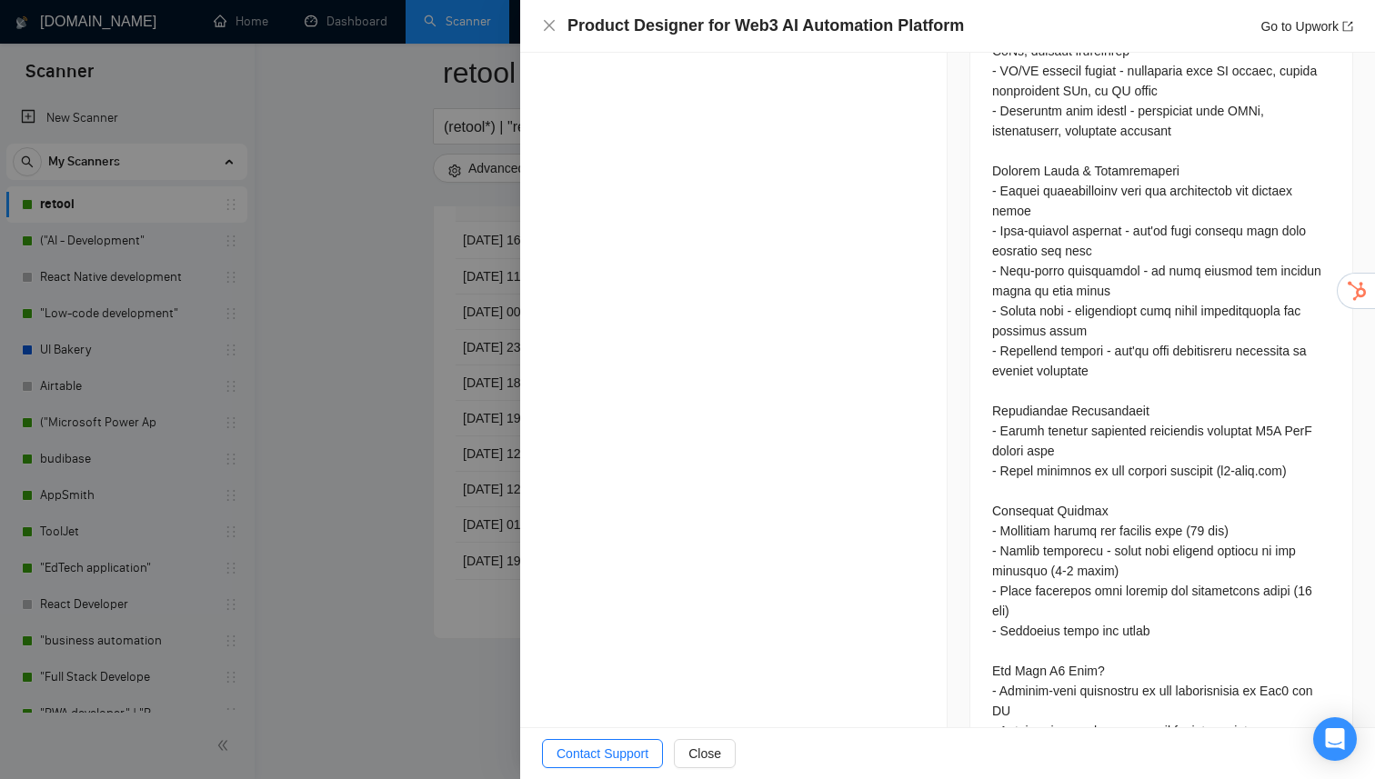
drag, startPoint x: 542, startPoint y: 145, endPoint x: 735, endPoint y: 229, distance: 210.1
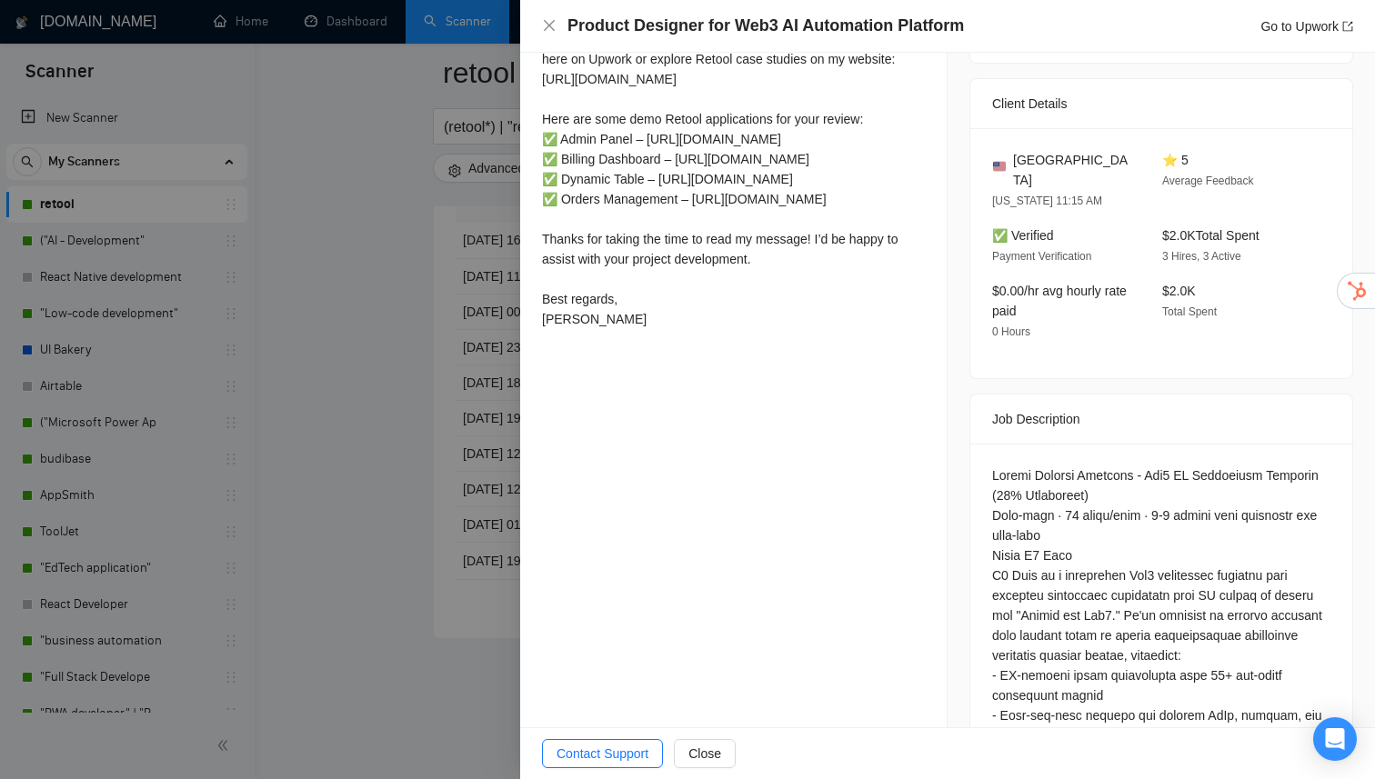
scroll to position [551, 0]
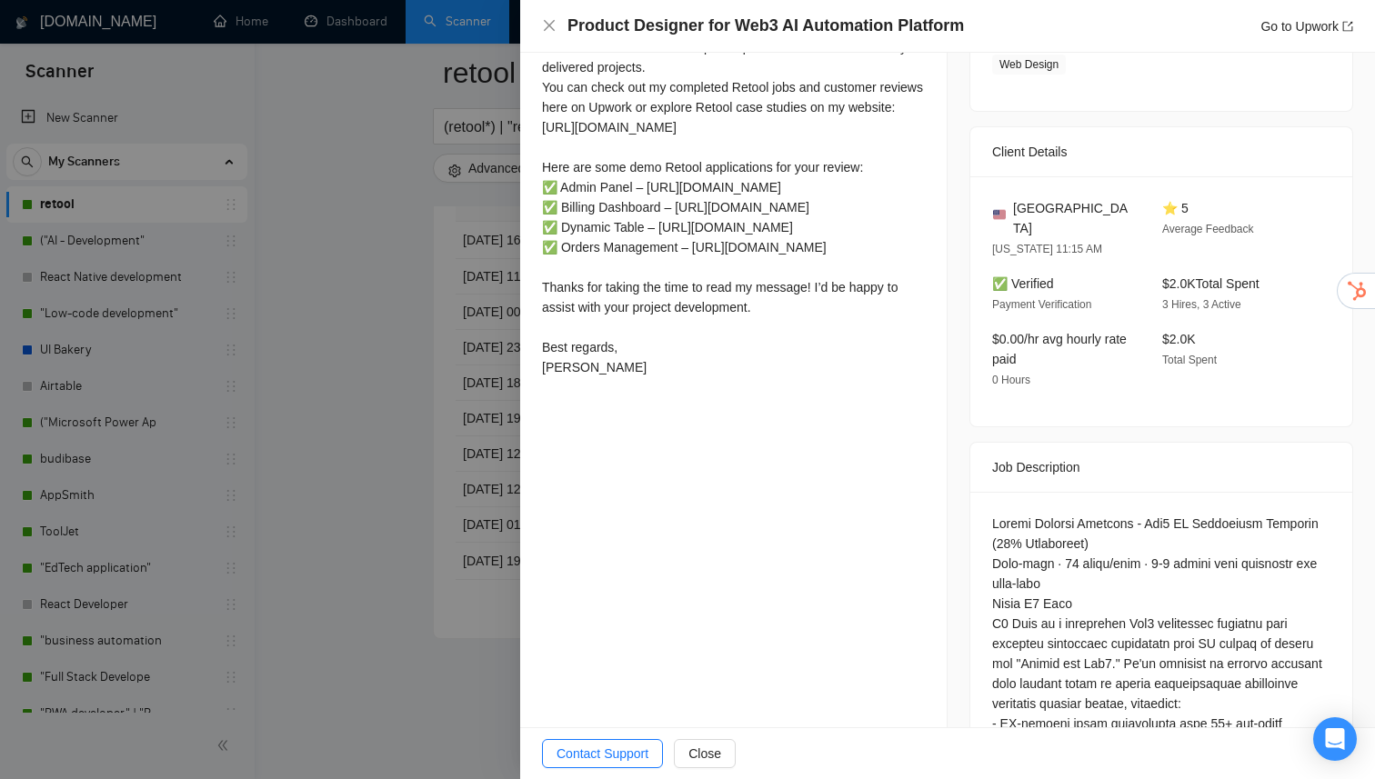
copy div "Hi there, I believe I can help with your request! I’m a Full-Stack Developer sp…"
click at [548, 31] on icon "close" at bounding box center [549, 25] width 15 height 15
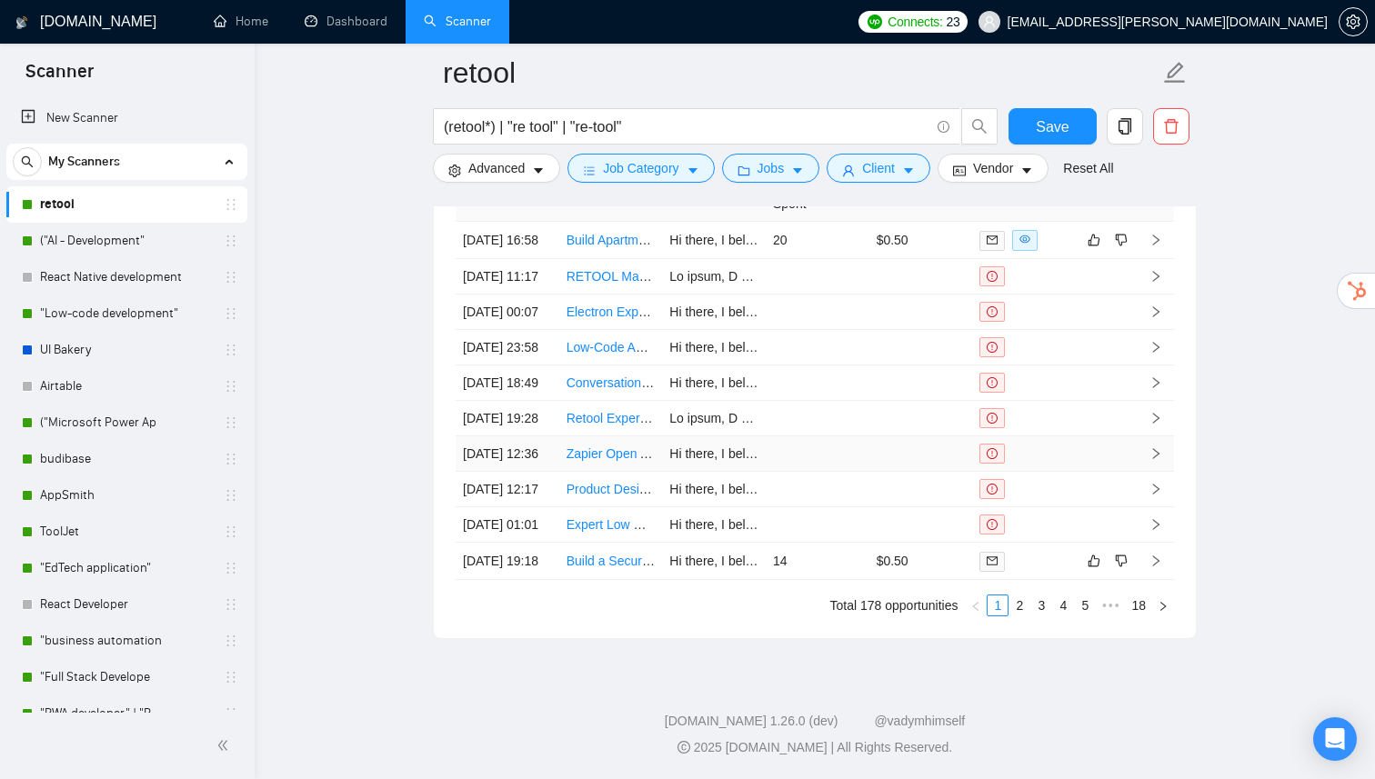
click at [597, 446] on link "Zapier Open AI No Code Developer for Micro Inventory Management System" at bounding box center [783, 453] width 434 height 15
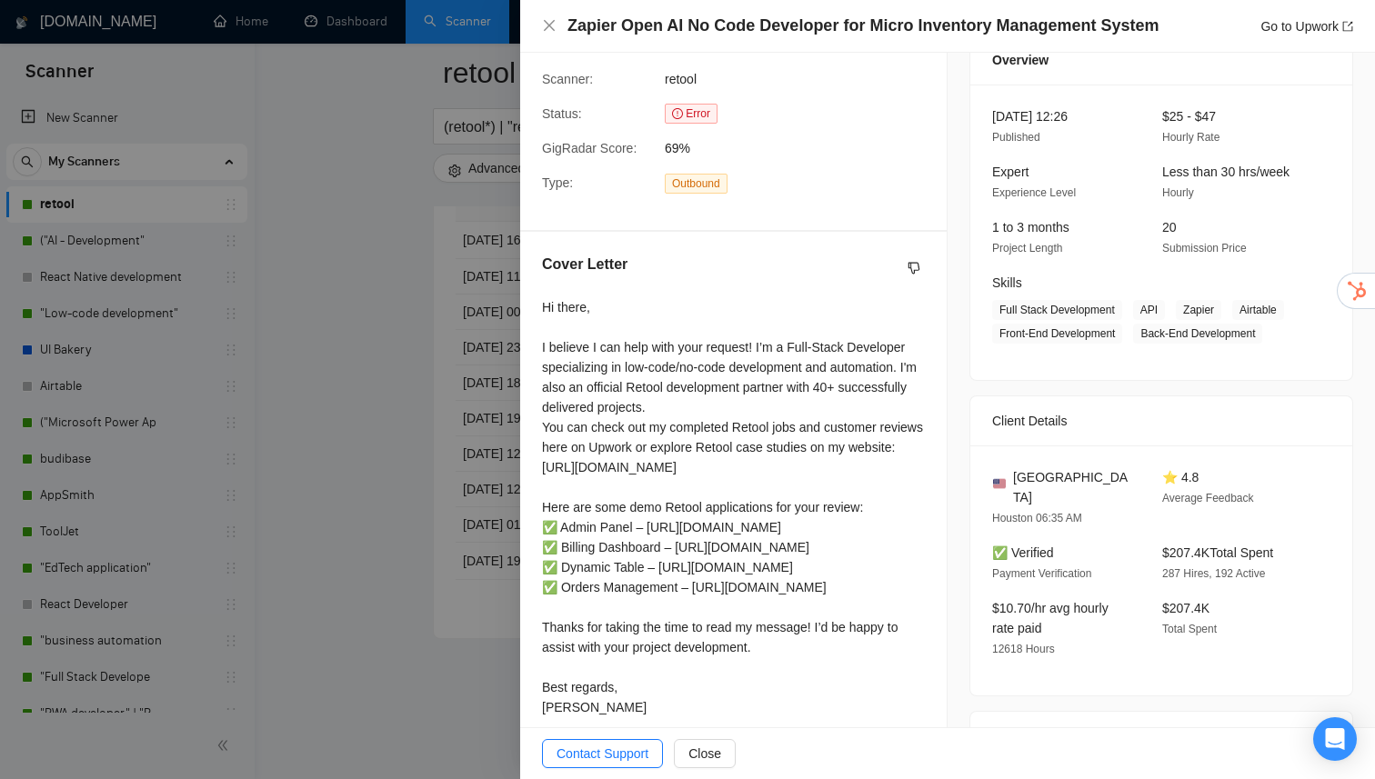
scroll to position [209, 0]
click at [548, 23] on icon "close" at bounding box center [549, 25] width 15 height 15
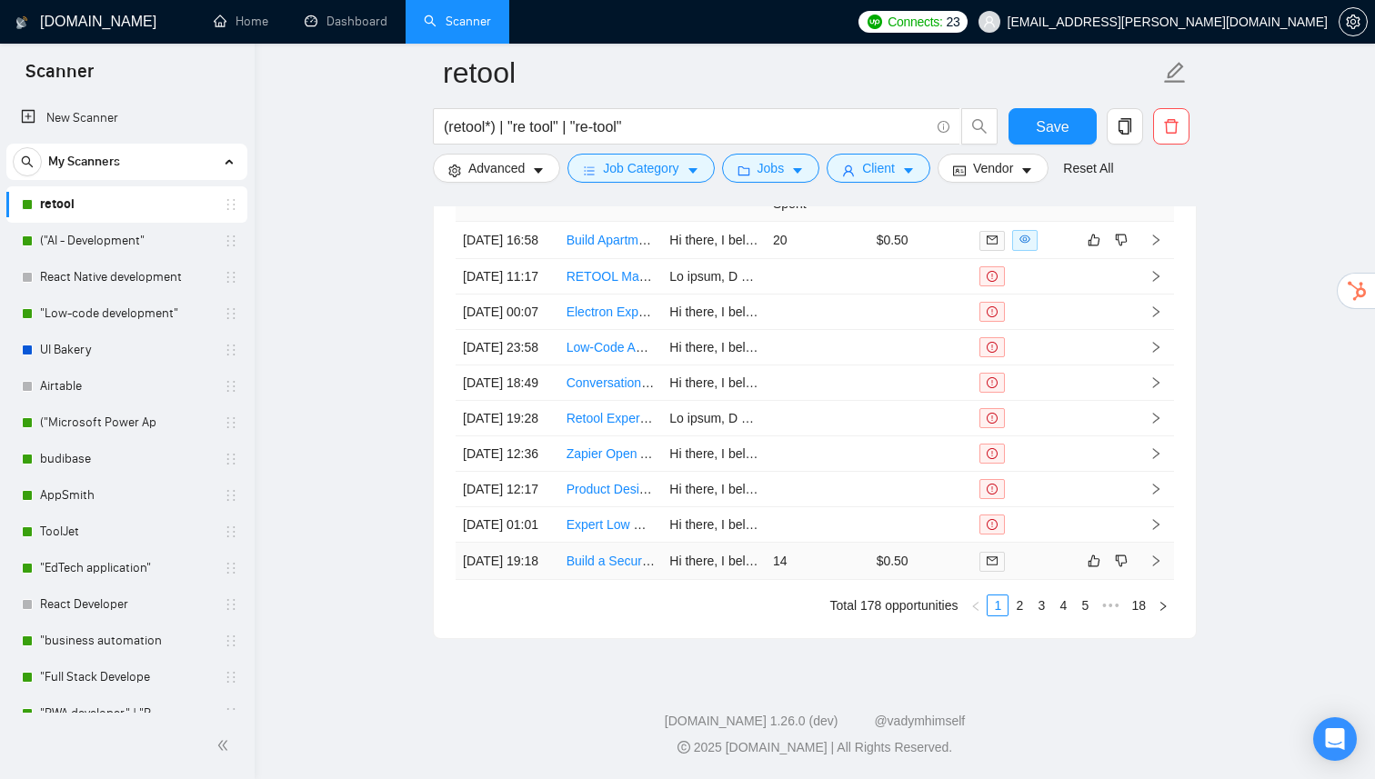
scroll to position [4214, 0]
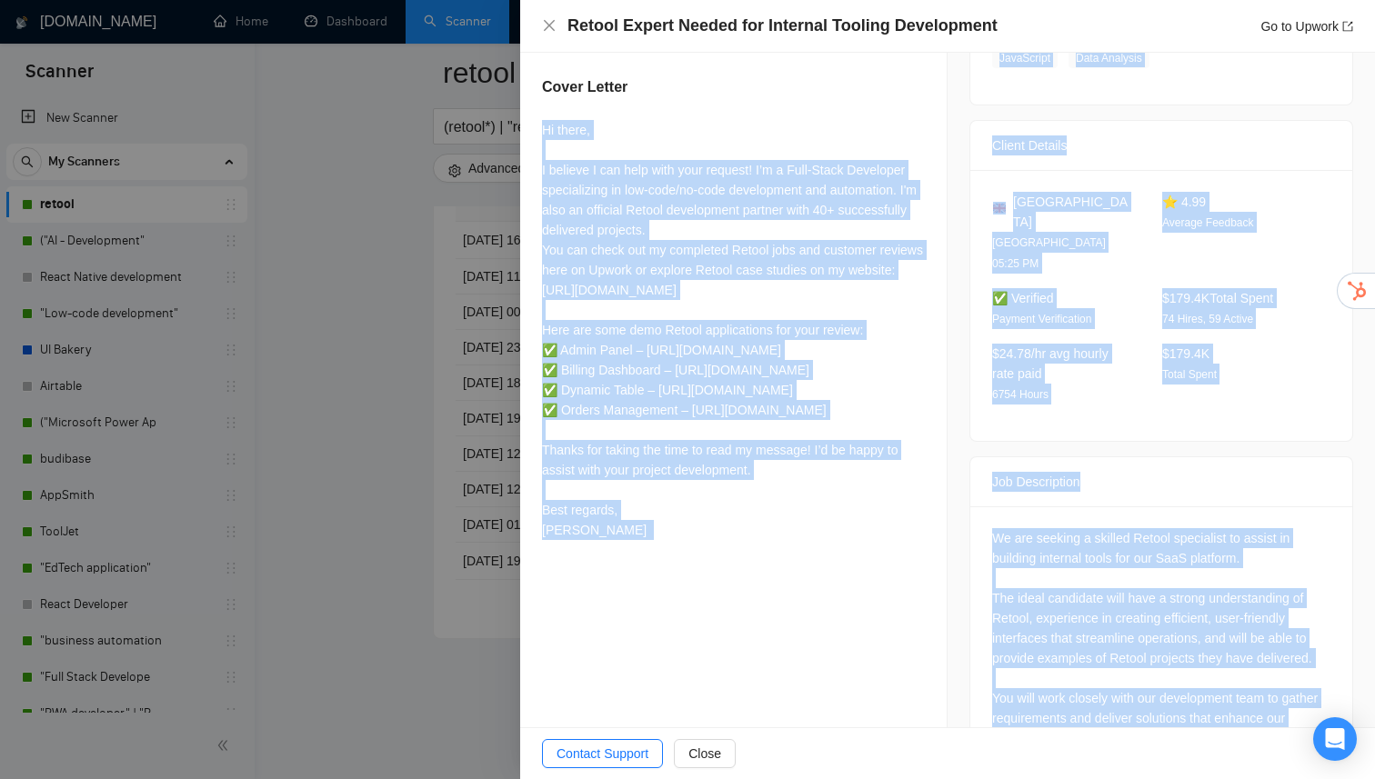
scroll to position [621, 0]
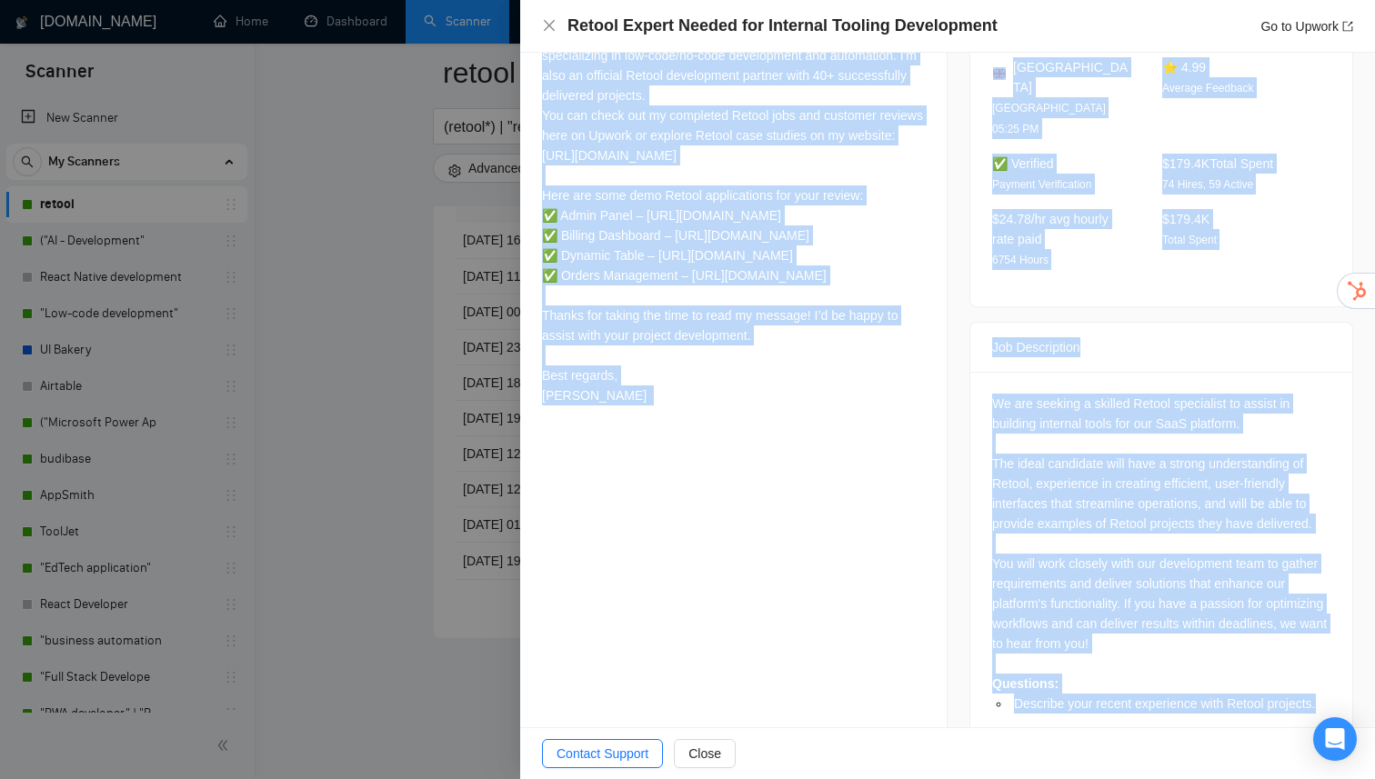
drag, startPoint x: 544, startPoint y: 211, endPoint x: 735, endPoint y: 567, distance: 404.4
click at [735, 413] on div "Hi there, I believe I can help with your request! I’m a Full-Stack Developer sp…" at bounding box center [733, 198] width 383 height 427
copy div "Hi there, I believe I can help with your request! I’m a Full-Stack Developer sp…"
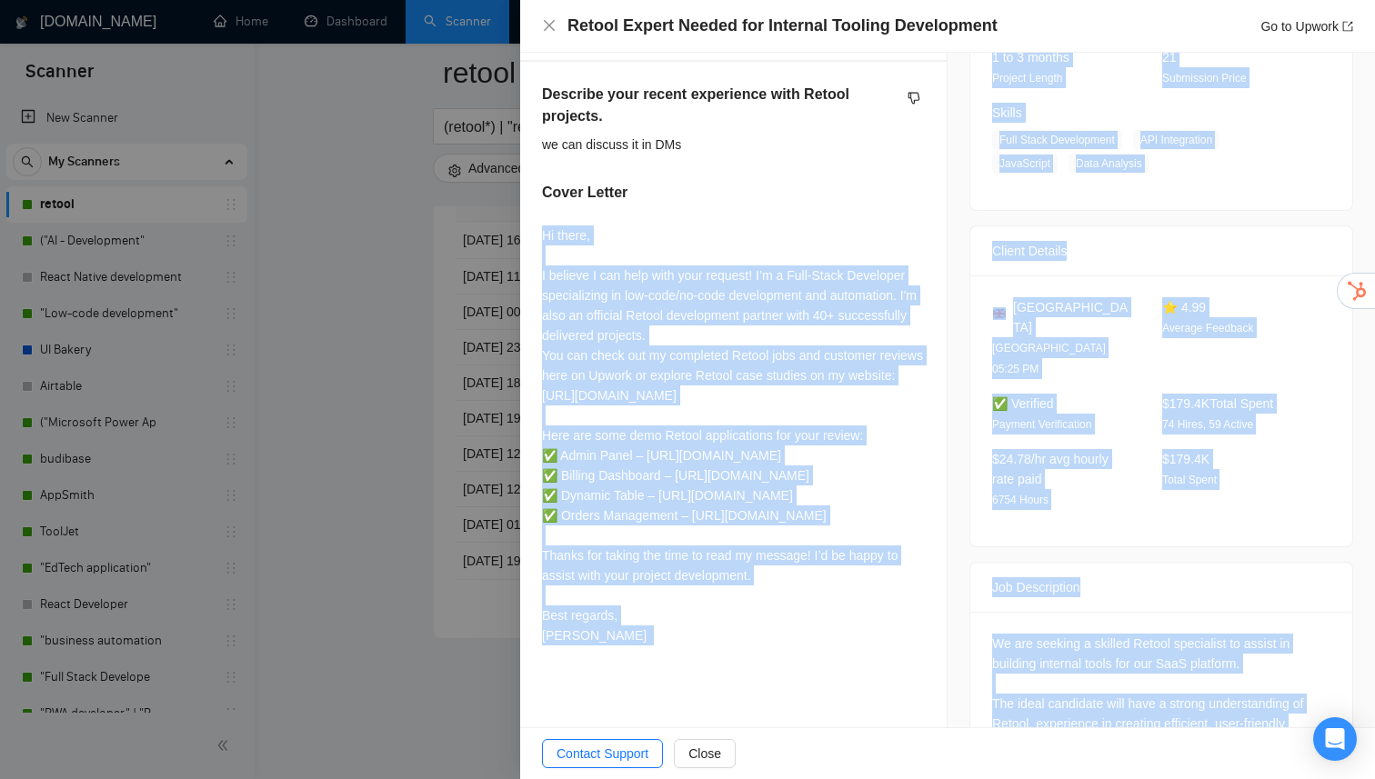
scroll to position [346, 0]
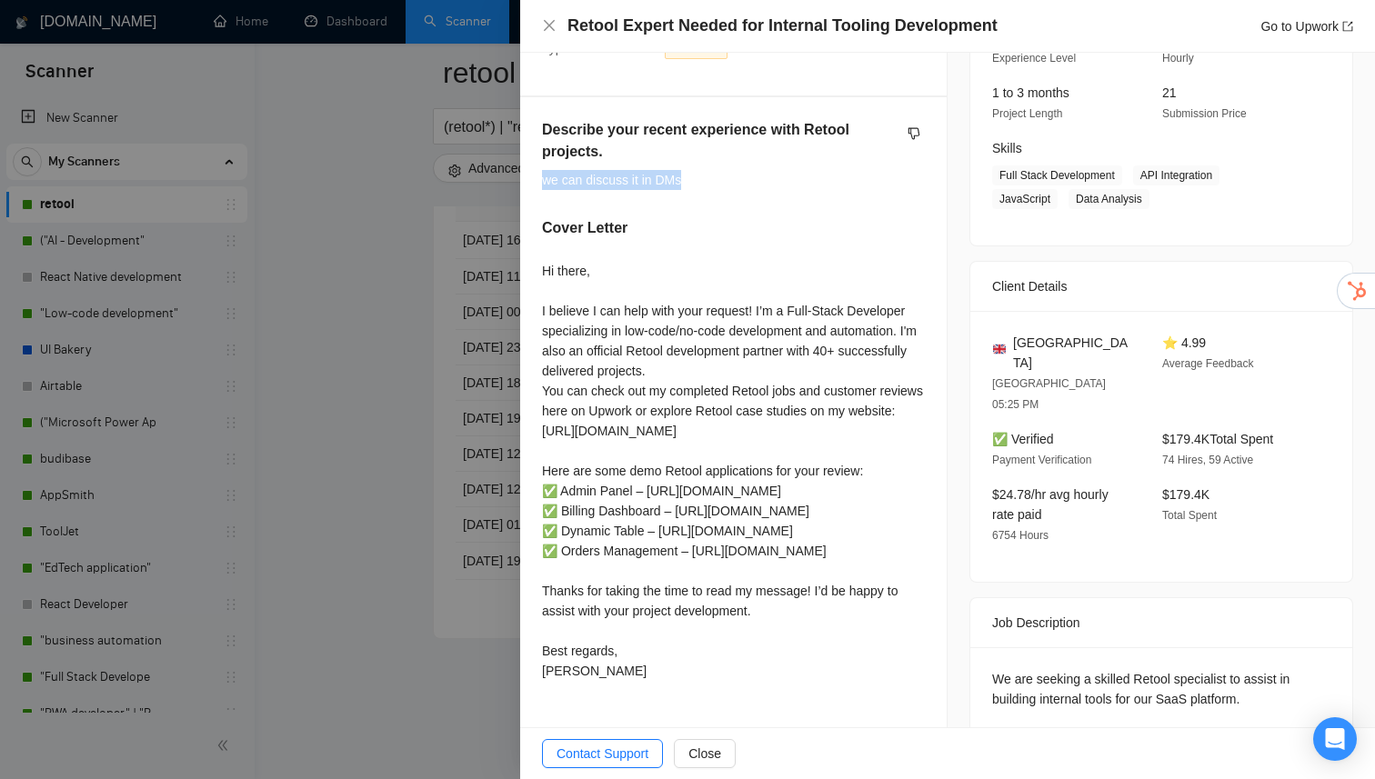
drag, startPoint x: 715, startPoint y: 178, endPoint x: 527, endPoint y: 177, distance: 187.3
click at [527, 177] on div "Describe your recent experience with Retool projects. we can discuss it in DMs …" at bounding box center [733, 403] width 426 height 613
copy div "we can discuss it in DMs"
click at [548, 26] on icon "close" at bounding box center [549, 25] width 11 height 11
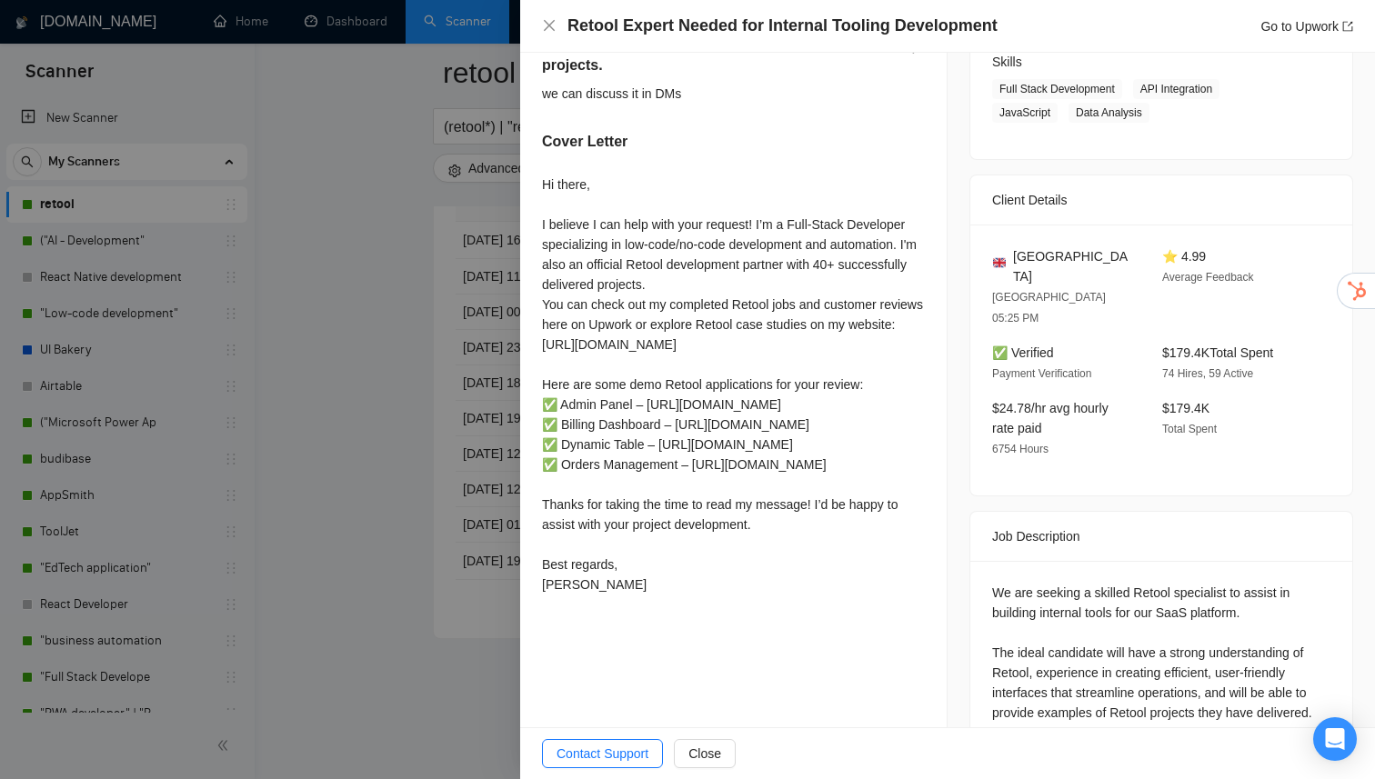
scroll to position [621, 0]
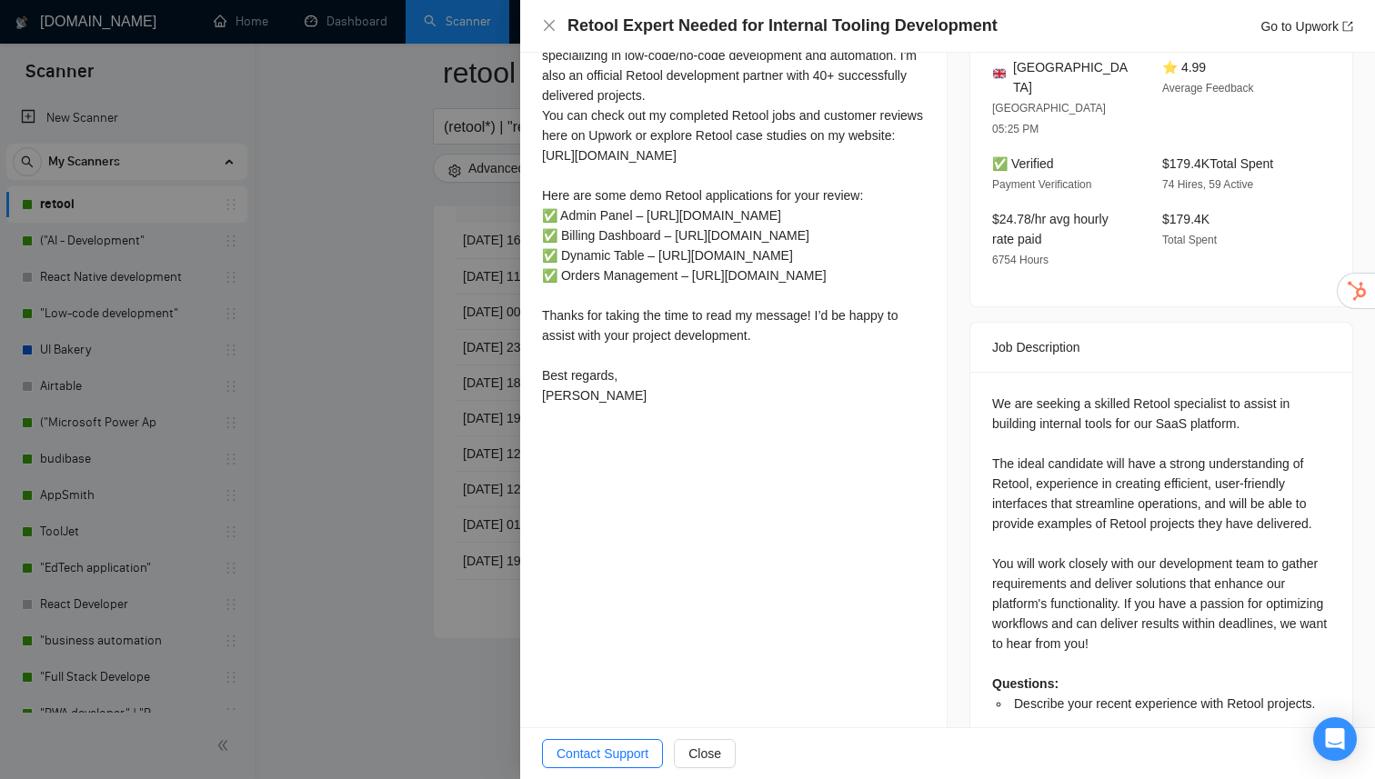
drag, startPoint x: 542, startPoint y: 182, endPoint x: 670, endPoint y: 570, distance: 408.9
click at [670, 413] on div "Hi there, I believe I can help with your request! I’m a Full-Stack Developer sp…" at bounding box center [733, 198] width 383 height 427
copy div "Hi there, I believe I can help with your request! I’m a Full-Stack Developer sp…"
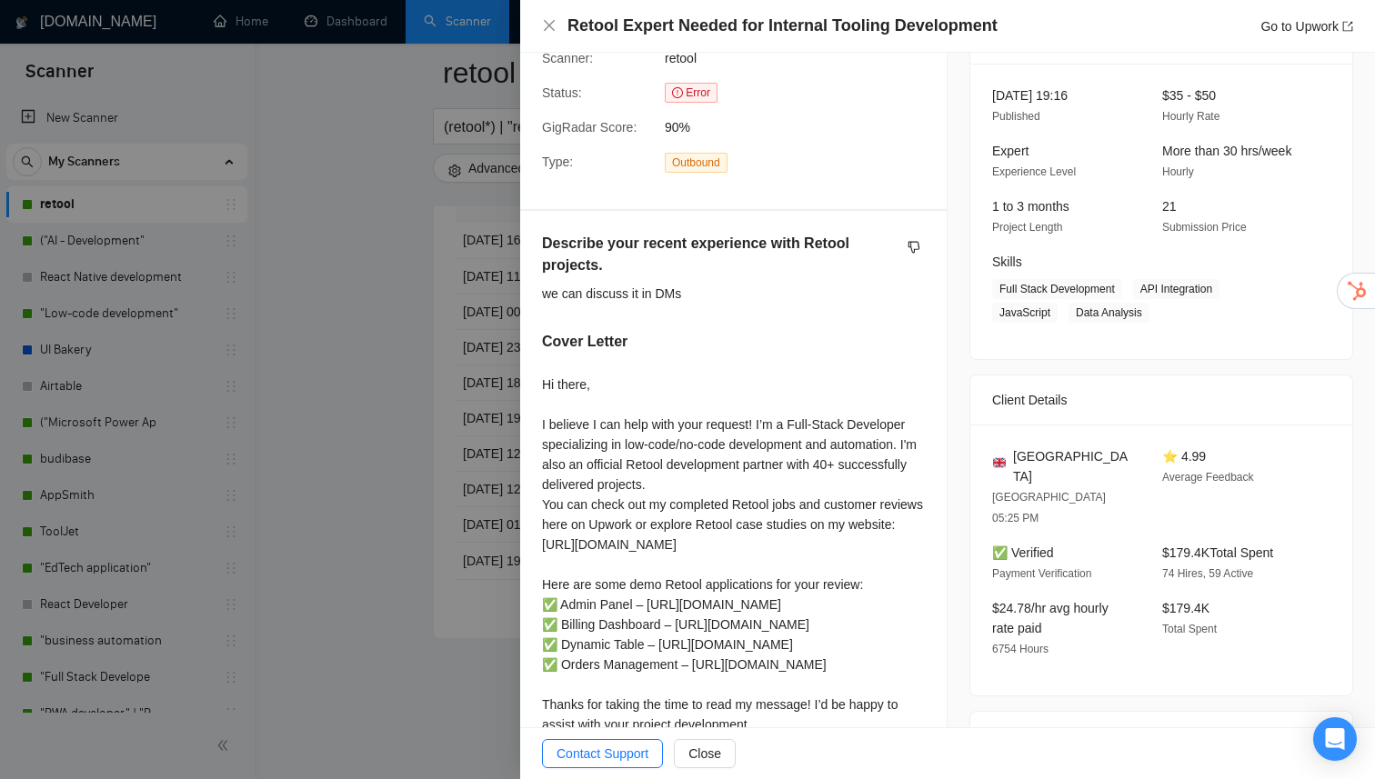
scroll to position [31, 0]
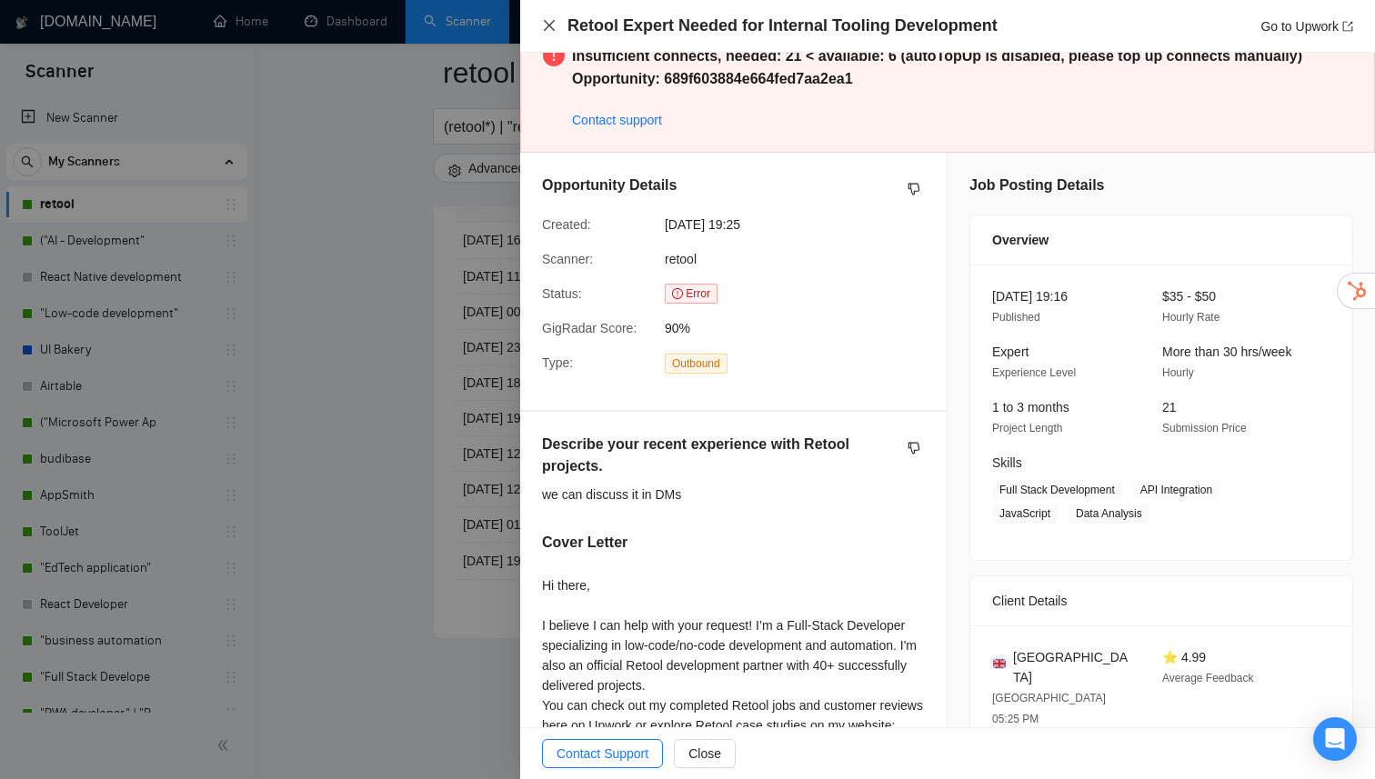
click at [550, 25] on icon "close" at bounding box center [549, 25] width 15 height 15
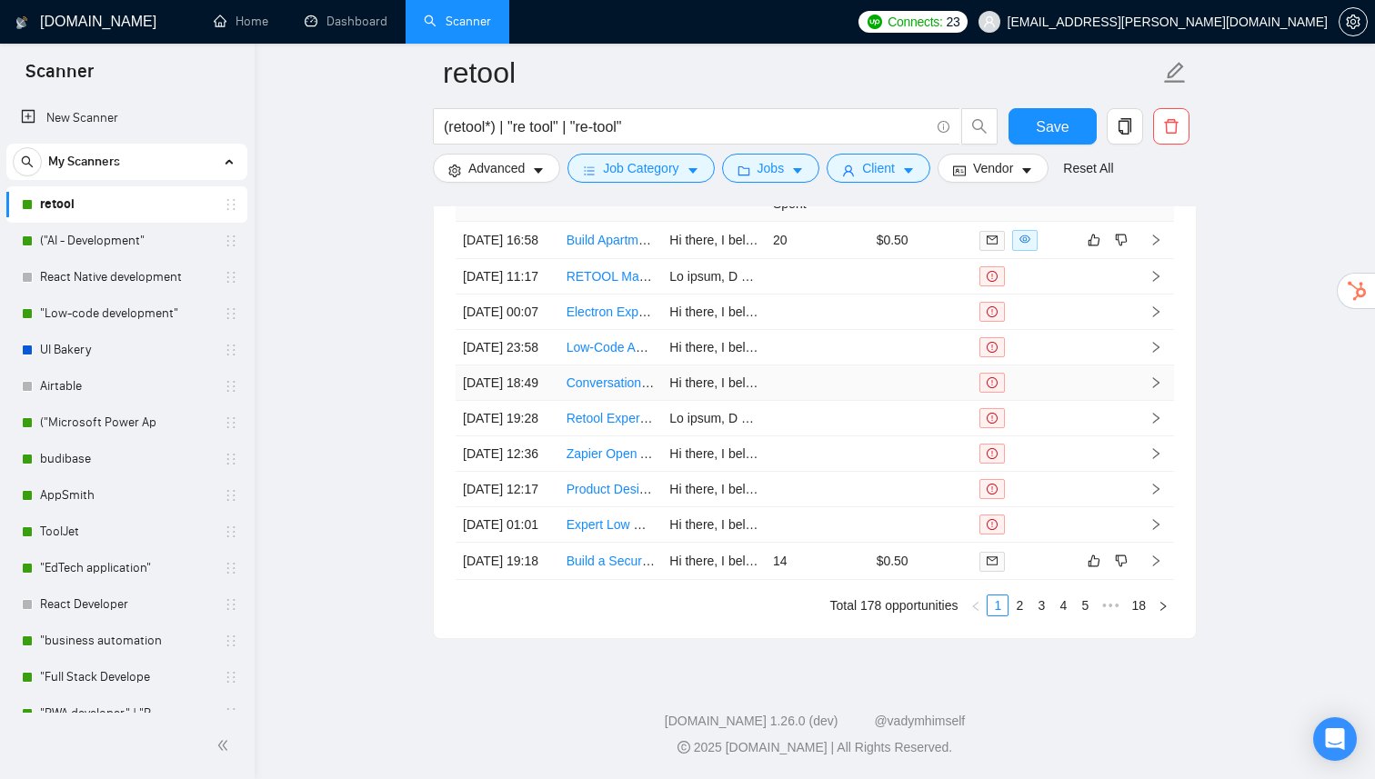
scroll to position [4171, 0]
click at [523, 342] on td "[DATE] 23:58" at bounding box center [508, 347] width 104 height 35
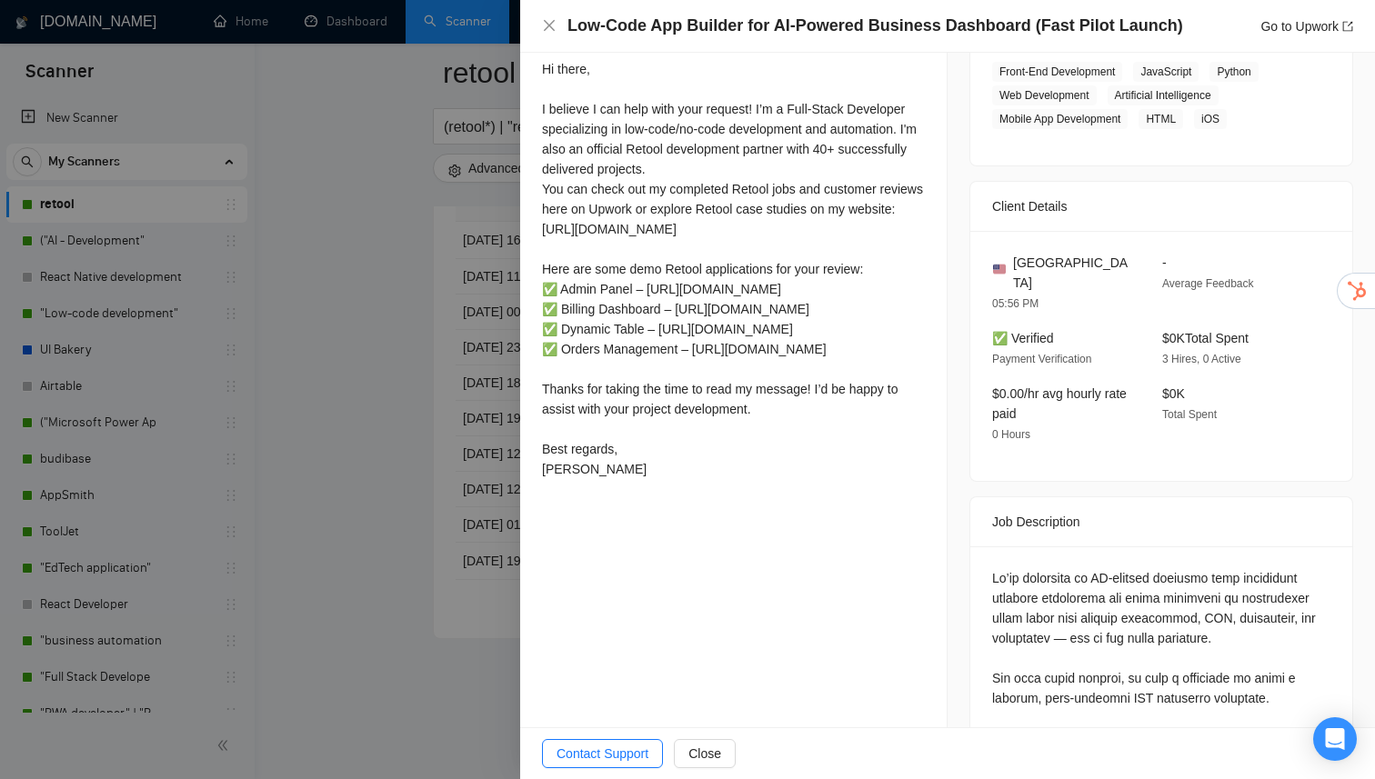
scroll to position [505, 0]
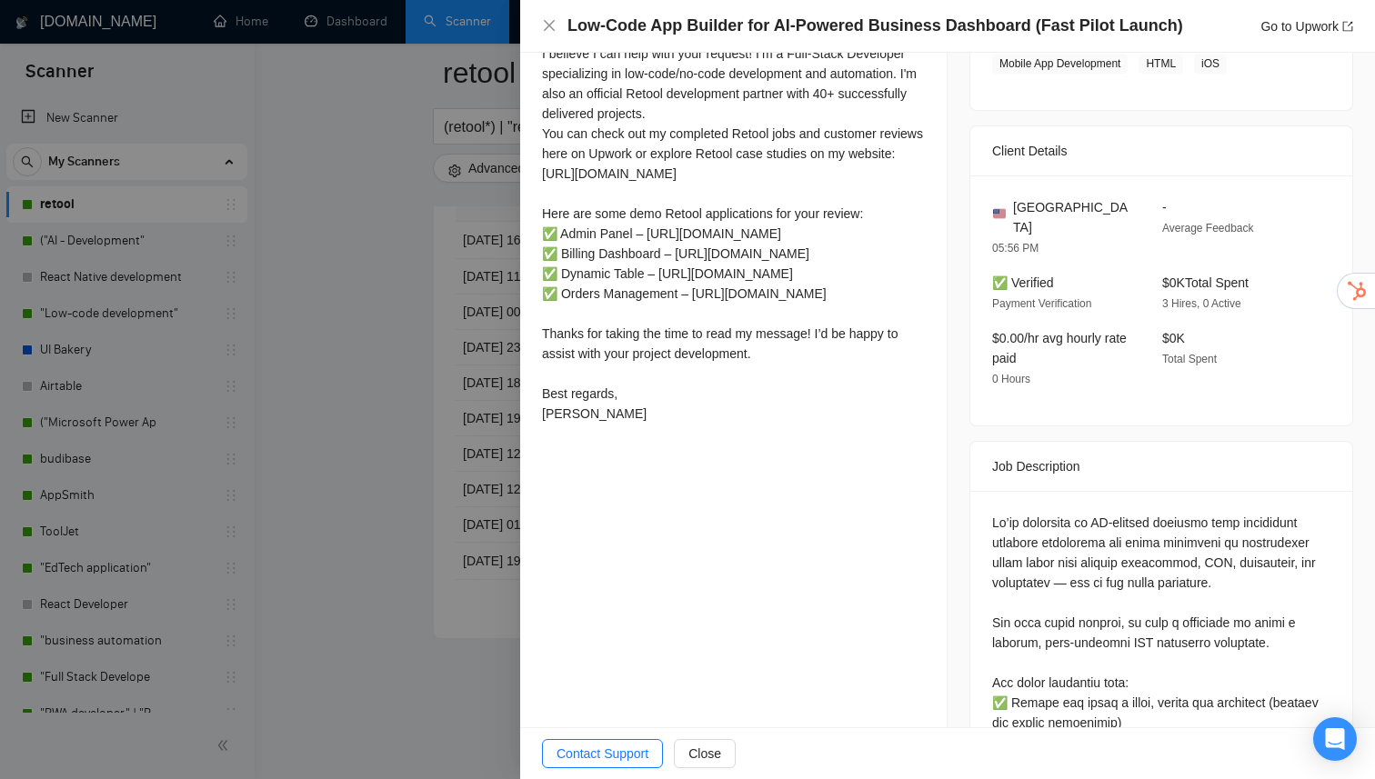
drag, startPoint x: 540, startPoint y: 185, endPoint x: 647, endPoint y: 603, distance: 430.9
click at [647, 453] on div "Cover Letter" at bounding box center [733, 195] width 426 height 515
copy div "Hi there, I believe I can help with your request! I’m a Full-Stack Developer sp…"
click at [546, 29] on icon "close" at bounding box center [549, 25] width 11 height 11
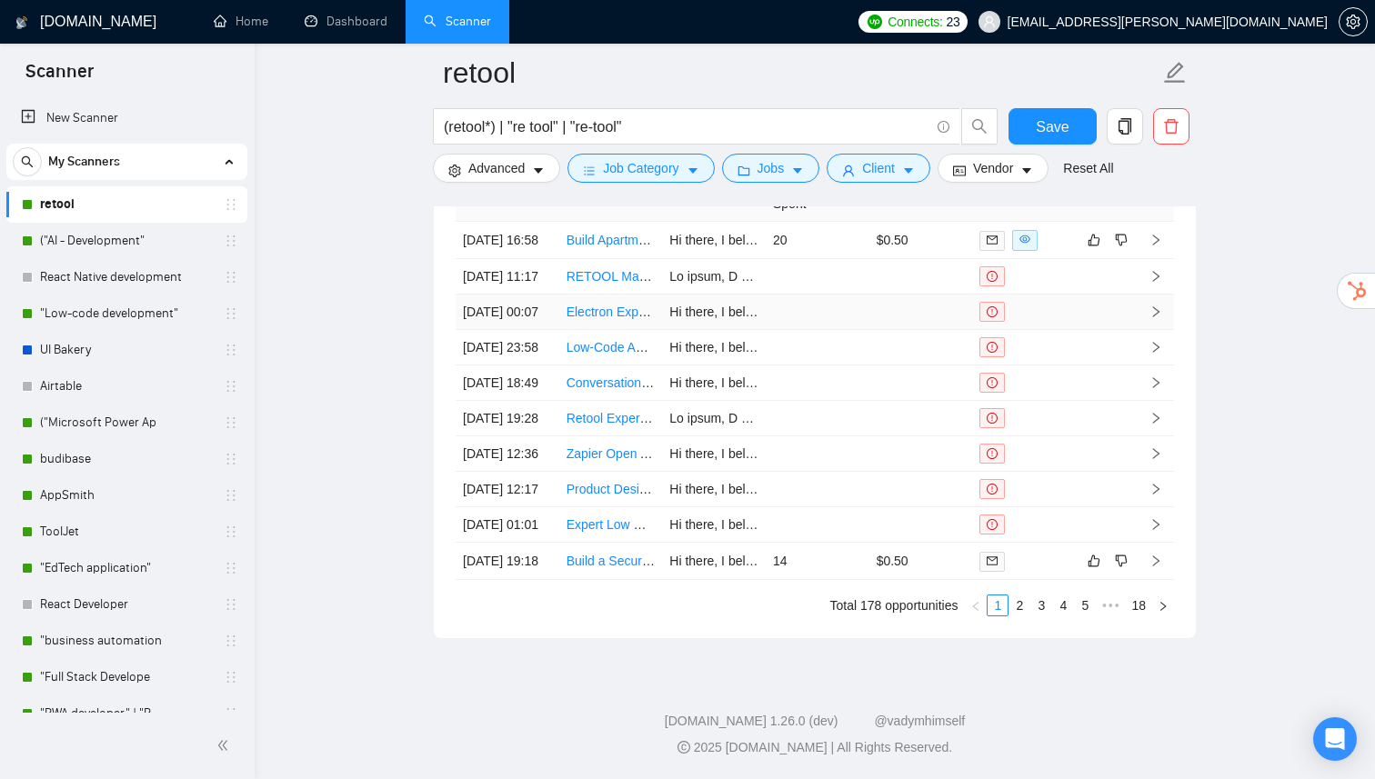
click at [599, 305] on link "Electron Expert / Sqlite / audio search app" at bounding box center [684, 312] width 237 height 15
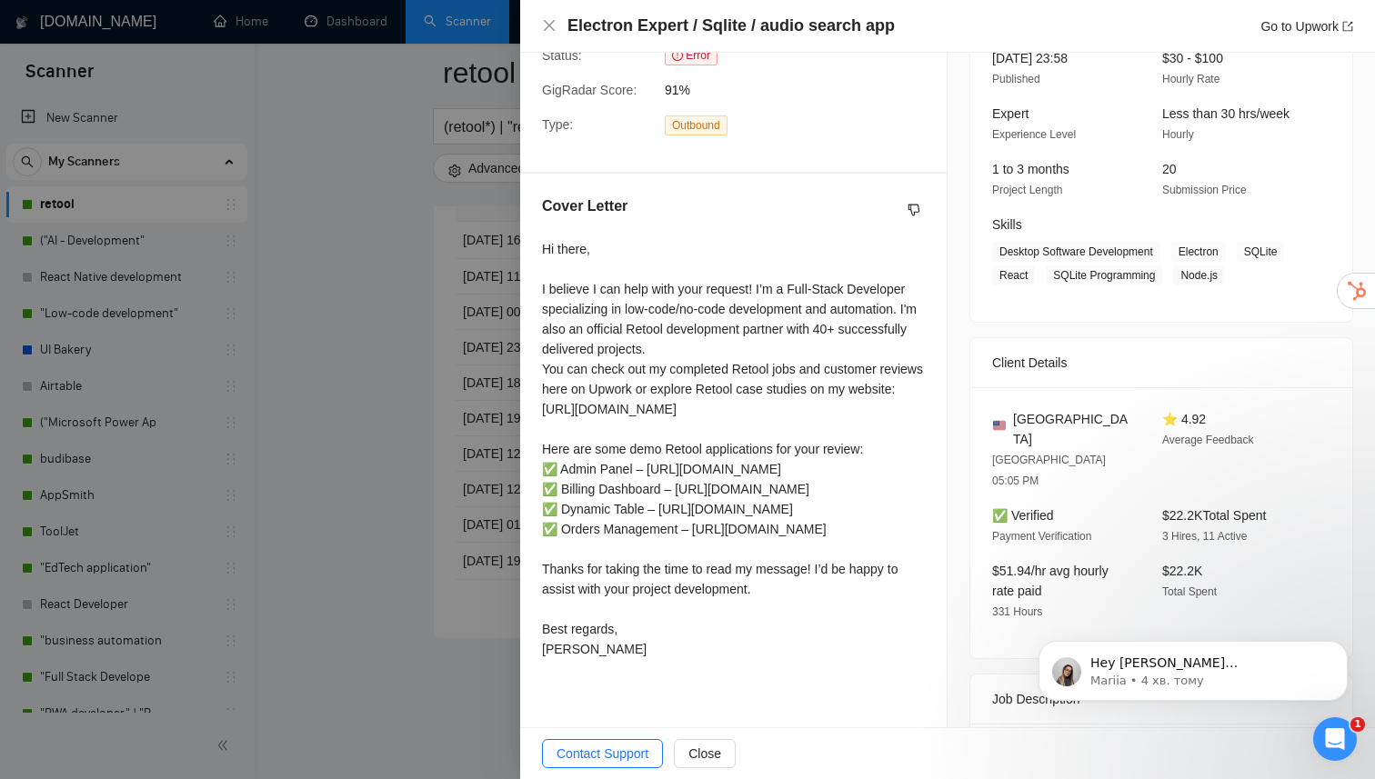
click at [385, 303] on div at bounding box center [687, 389] width 1375 height 779
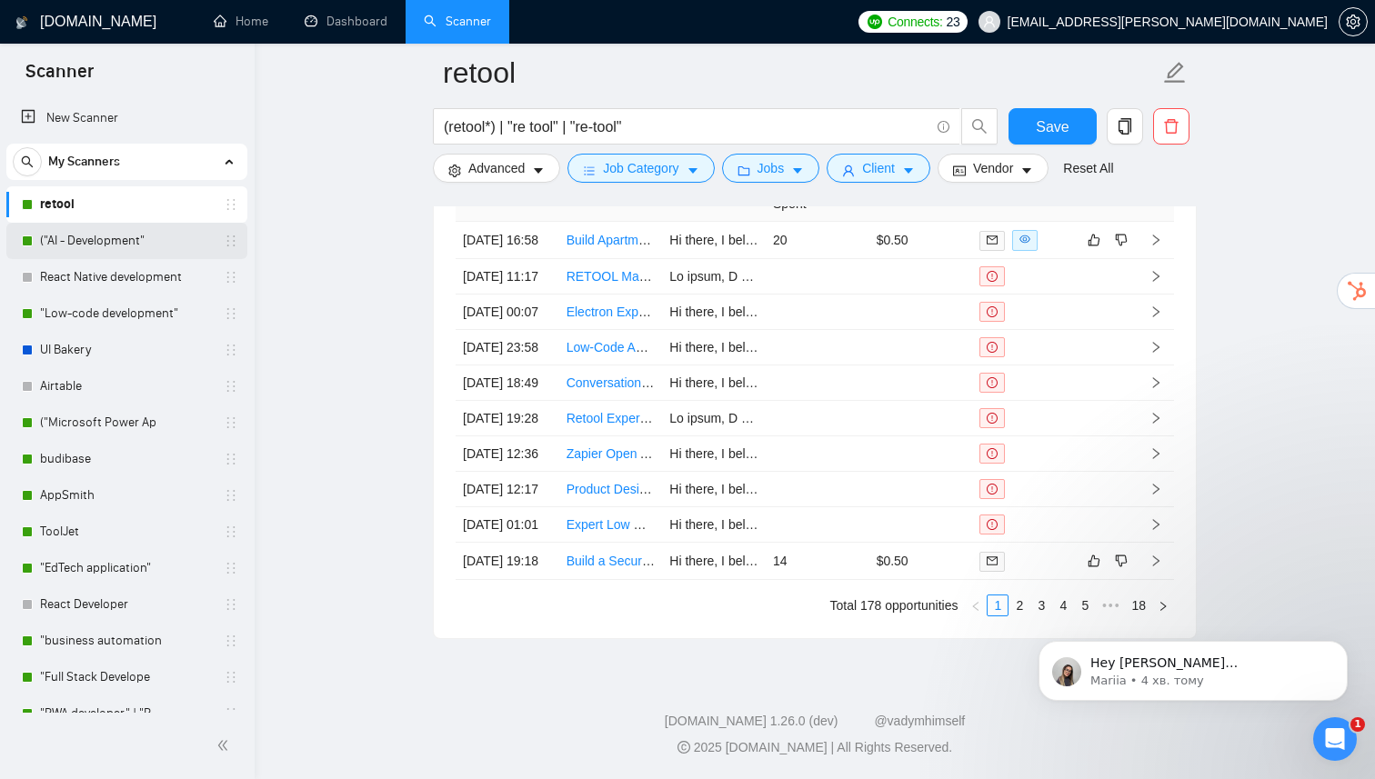
click at [140, 246] on link "("AI - Development"" at bounding box center [126, 241] width 173 height 36
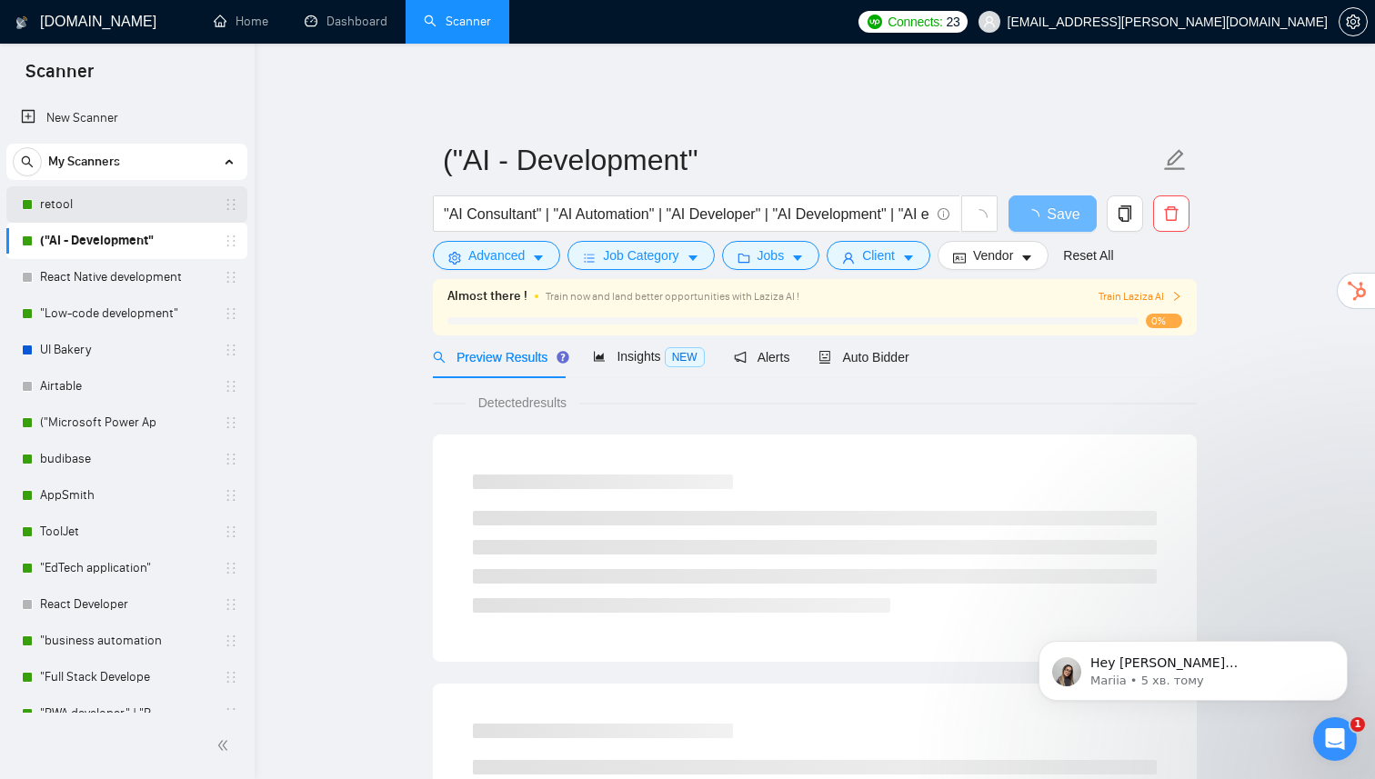
click at [142, 200] on link "retool" at bounding box center [126, 204] width 173 height 36
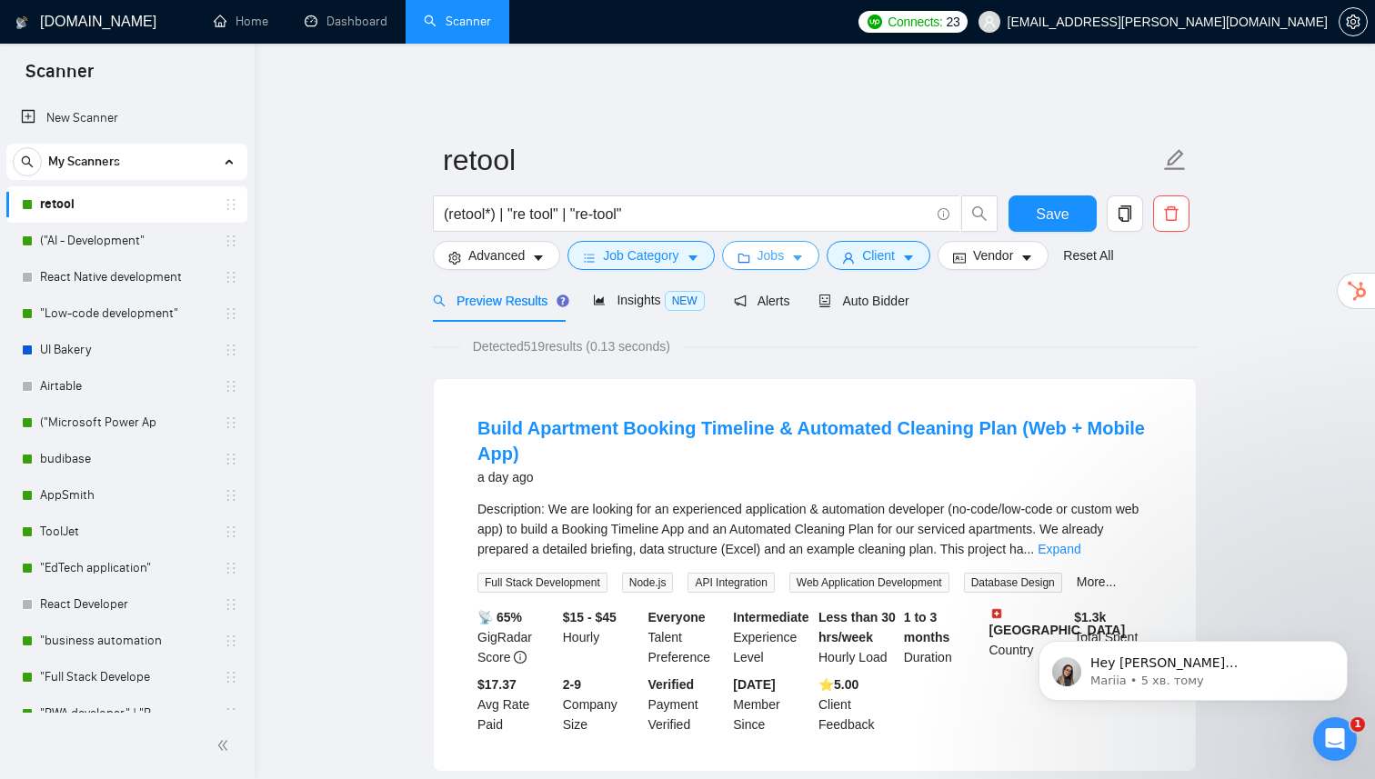
click at [797, 246] on button "Jobs" at bounding box center [771, 255] width 98 height 29
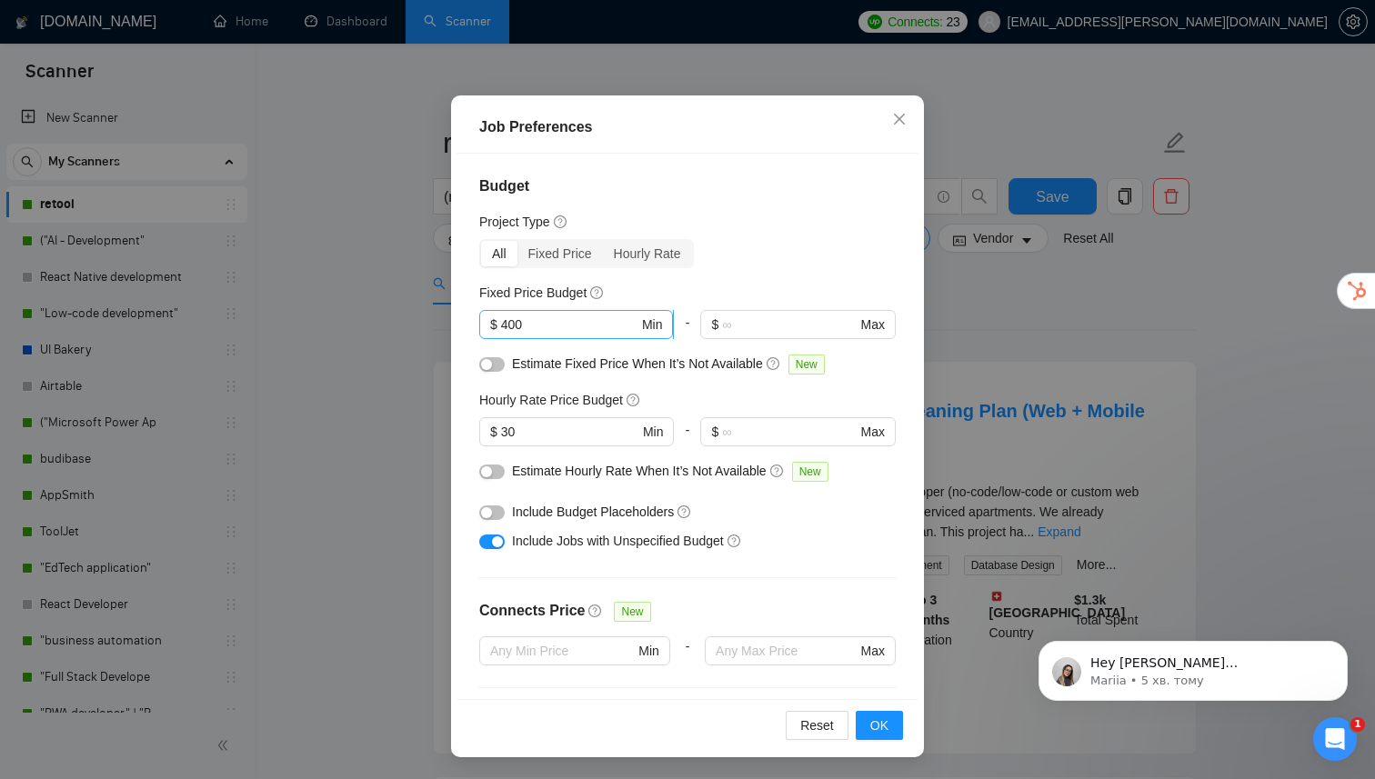
click at [575, 330] on input "400" at bounding box center [569, 325] width 137 height 20
type input "3000"
click at [505, 436] on input "30" at bounding box center [569, 432] width 137 height 20
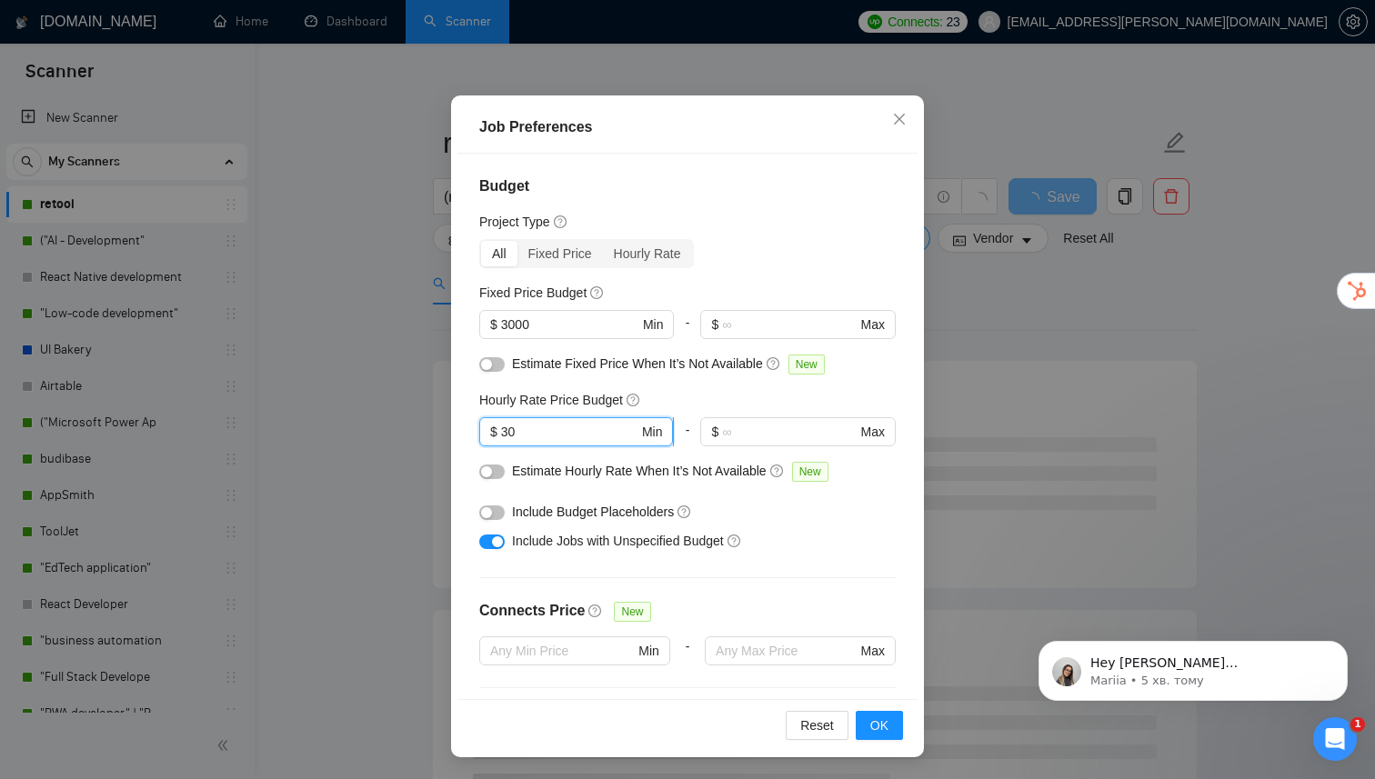
click at [511, 435] on input "30" at bounding box center [569, 432] width 137 height 20
click at [529, 434] on input "30" at bounding box center [569, 432] width 137 height 20
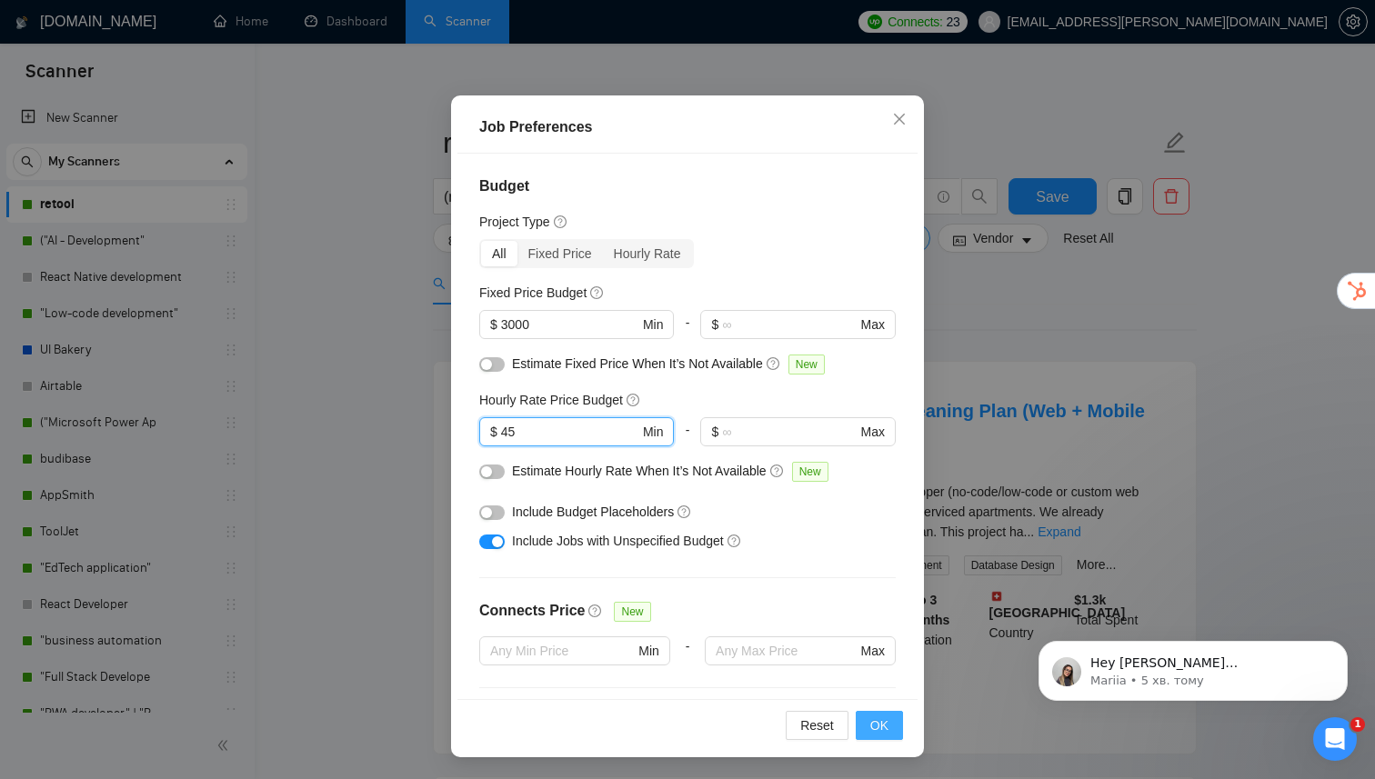
type input "45"
click at [872, 726] on span "OK" at bounding box center [879, 726] width 18 height 20
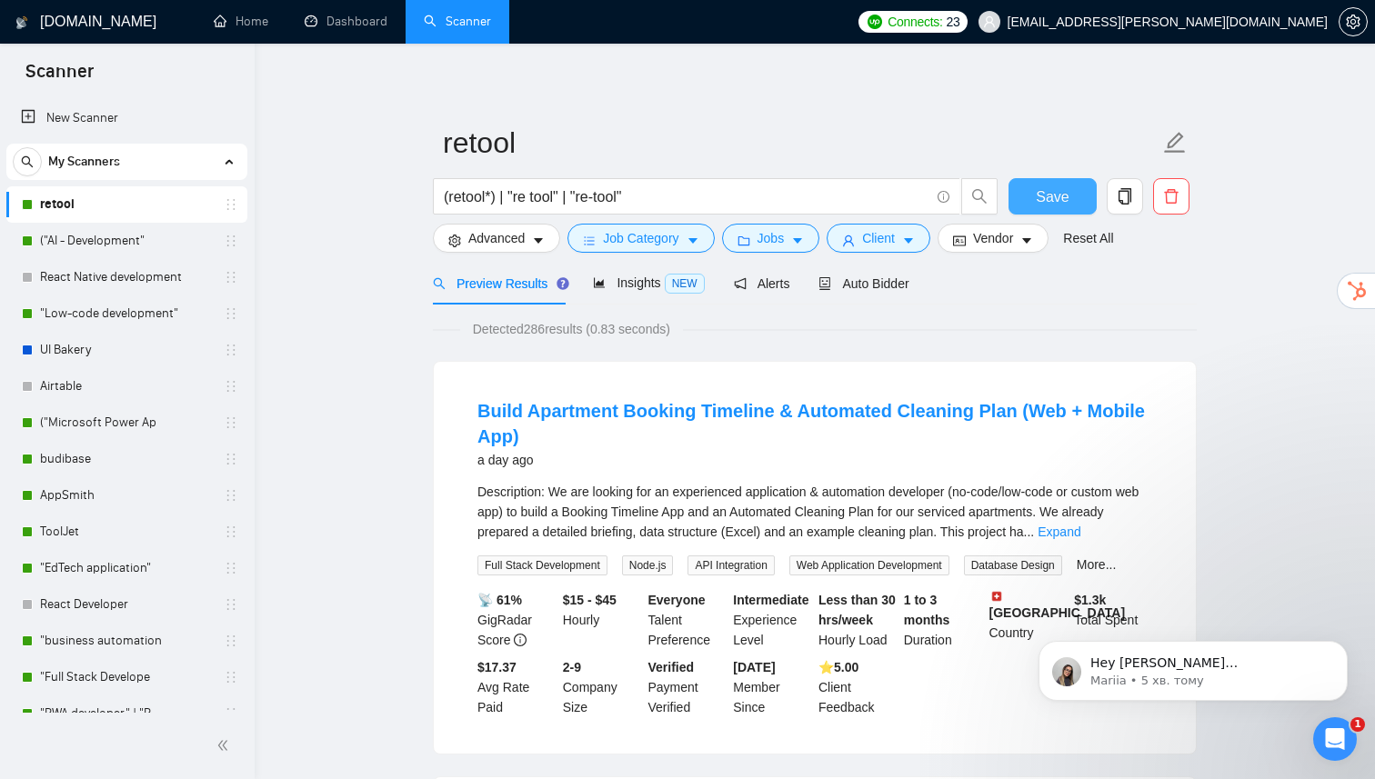
click at [1055, 185] on span "Save" at bounding box center [1052, 196] width 33 height 23
click at [696, 239] on icon "caret-down" at bounding box center [692, 241] width 9 height 5
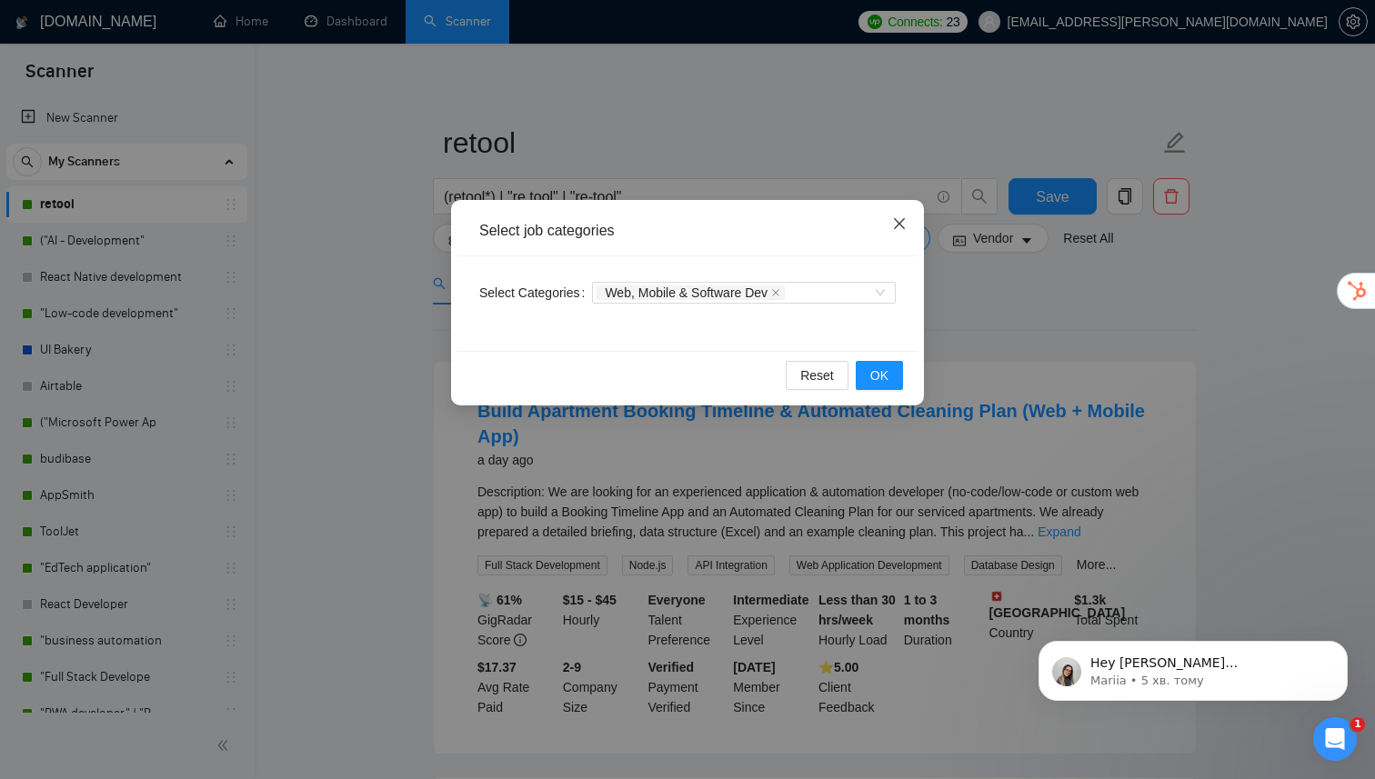
click at [905, 226] on icon "close" at bounding box center [899, 223] width 15 height 15
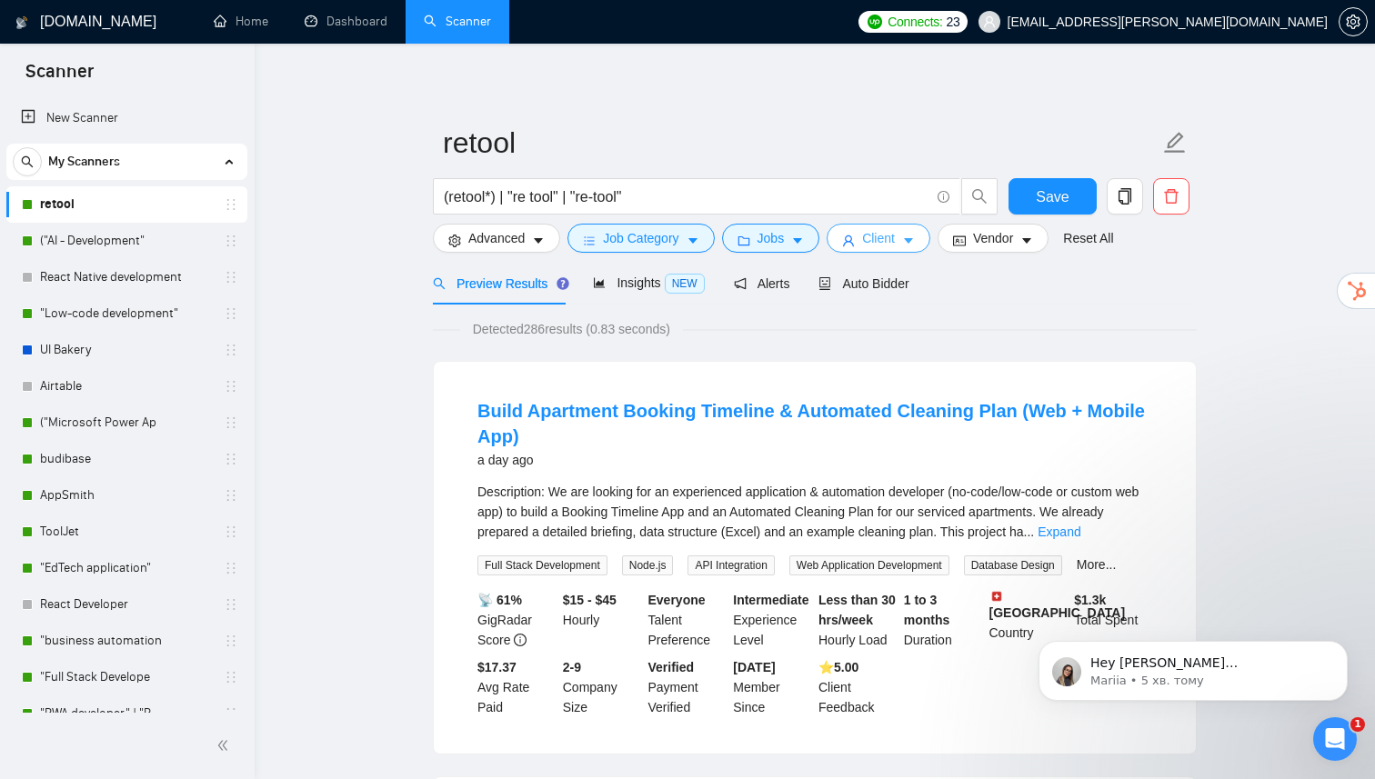
click at [884, 232] on span "Client" at bounding box center [878, 238] width 33 height 20
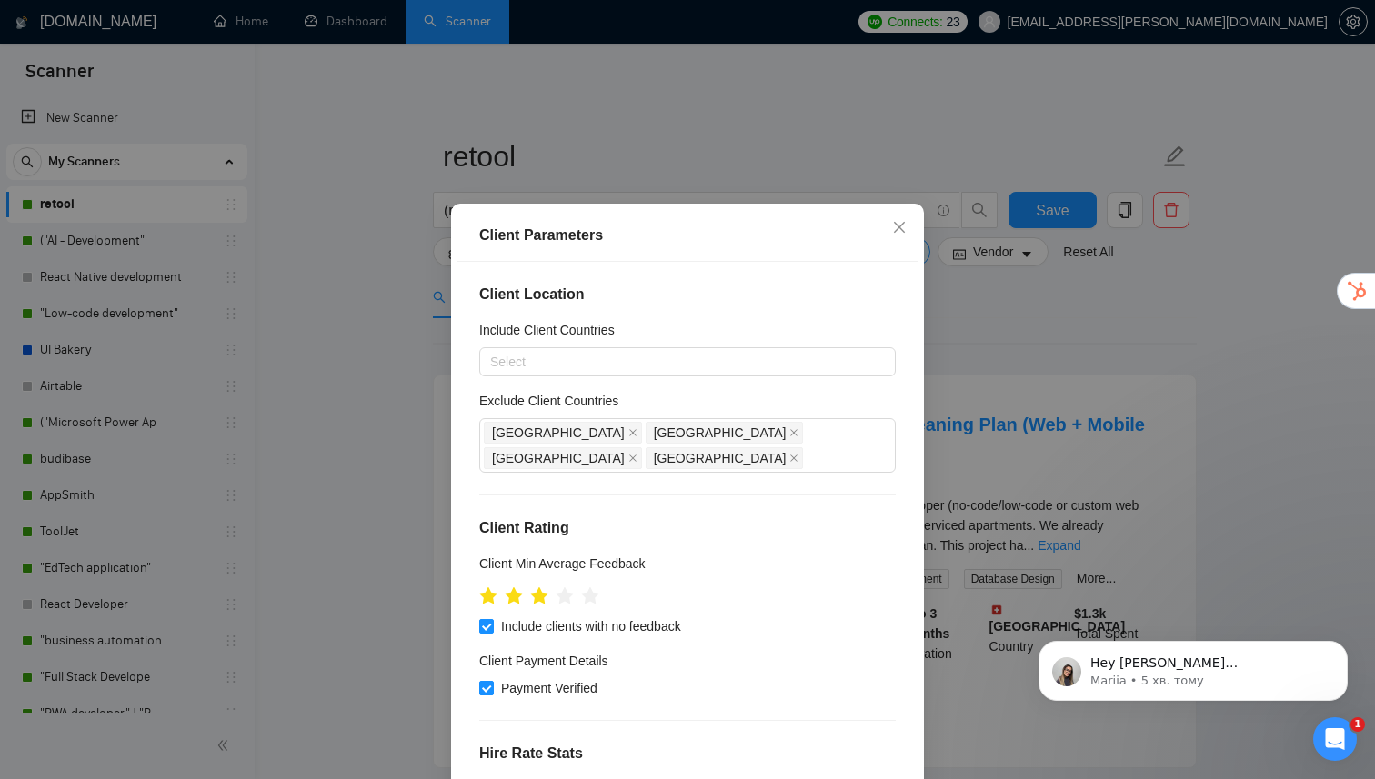
scroll to position [1, 0]
click at [756, 431] on div "[GEOGRAPHIC_DATA] [GEOGRAPHIC_DATA] [GEOGRAPHIC_DATA] [GEOGRAPHIC_DATA]" at bounding box center [678, 445] width 389 height 51
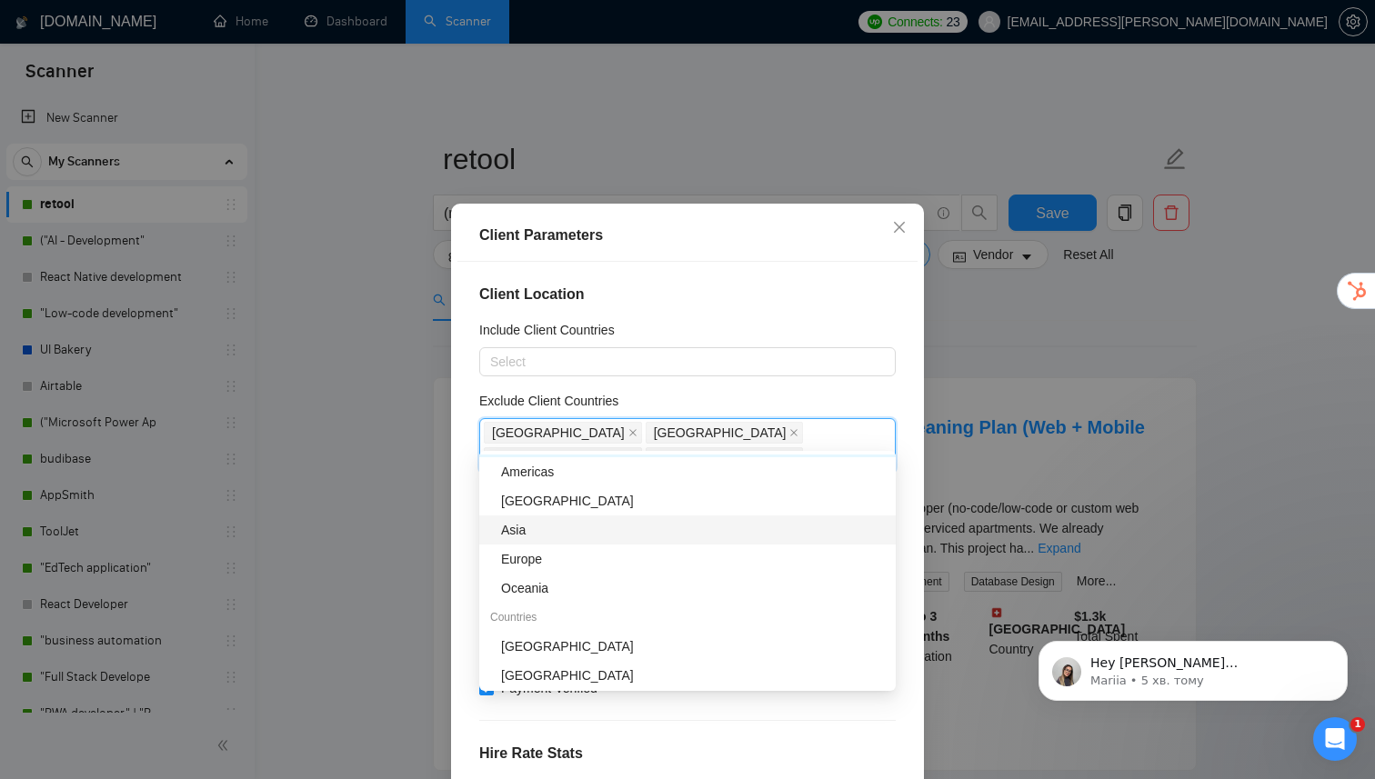
scroll to position [55, 0]
click at [607, 582] on div "Oceania" at bounding box center [693, 589] width 384 height 20
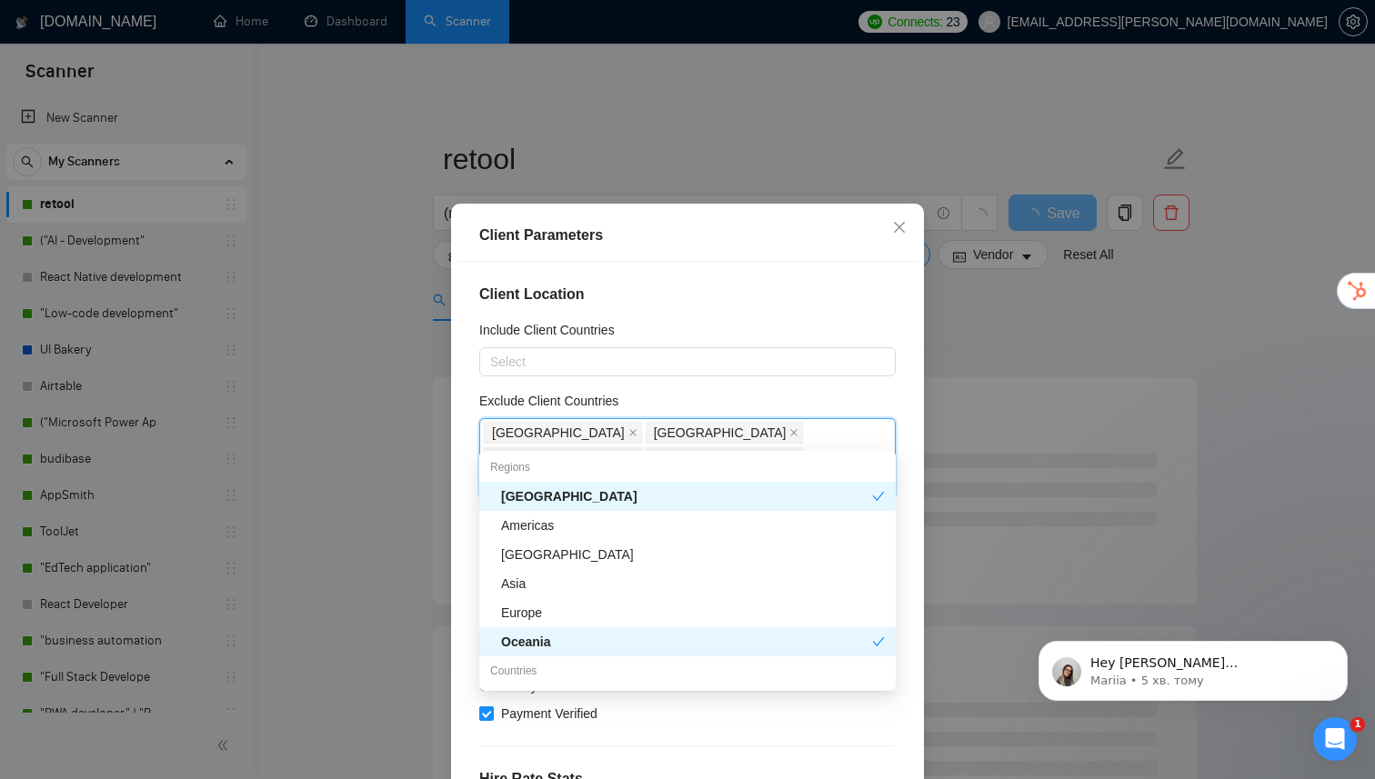
scroll to position [0, 0]
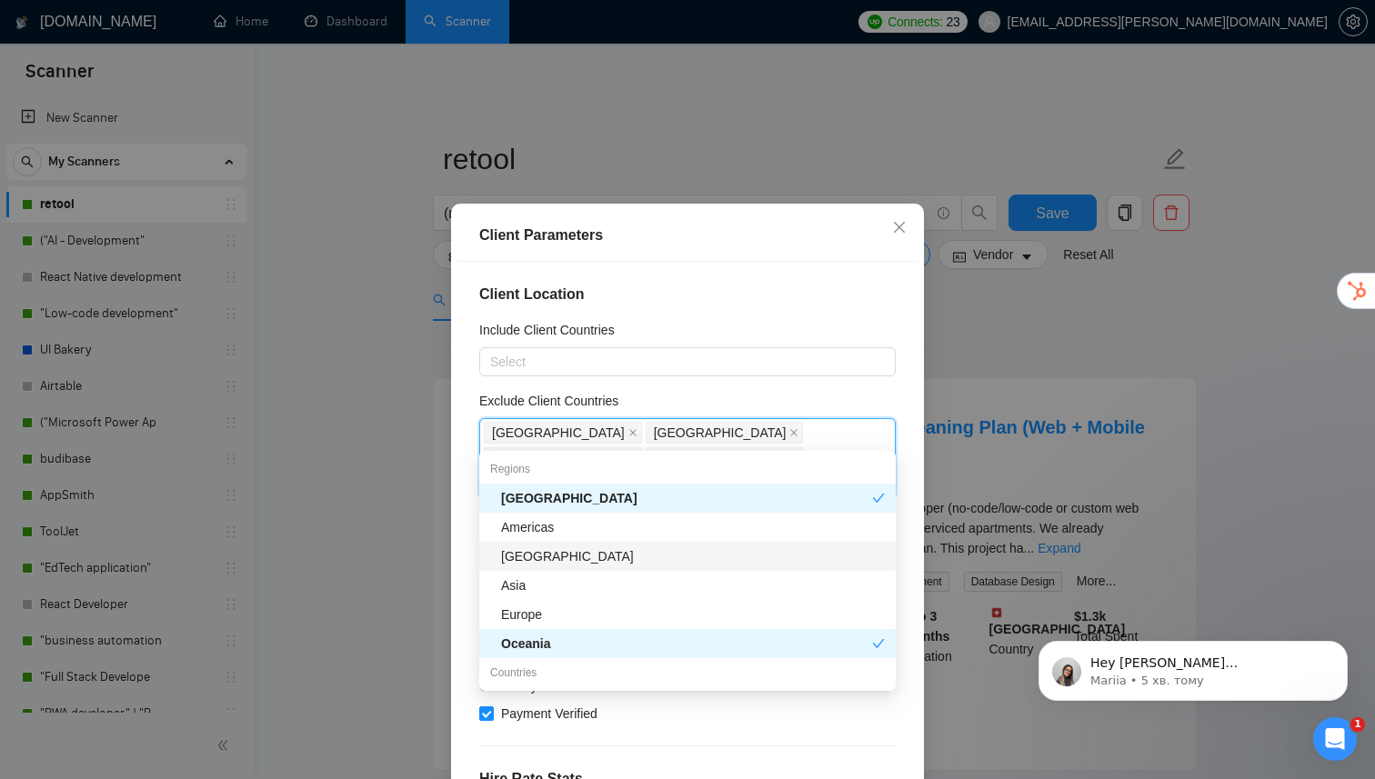
click at [597, 563] on div "[GEOGRAPHIC_DATA]" at bounding box center [693, 556] width 384 height 20
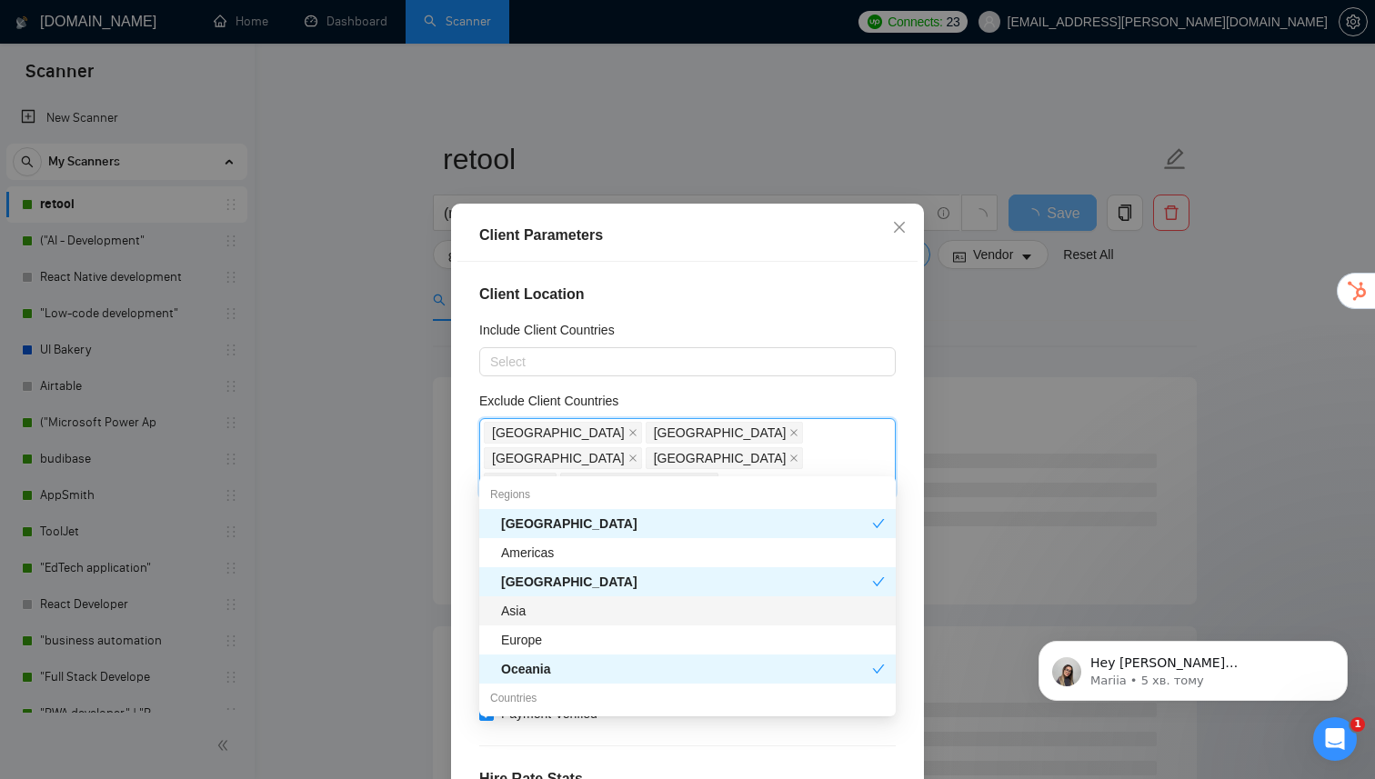
click at [572, 622] on div "Asia" at bounding box center [687, 611] width 416 height 29
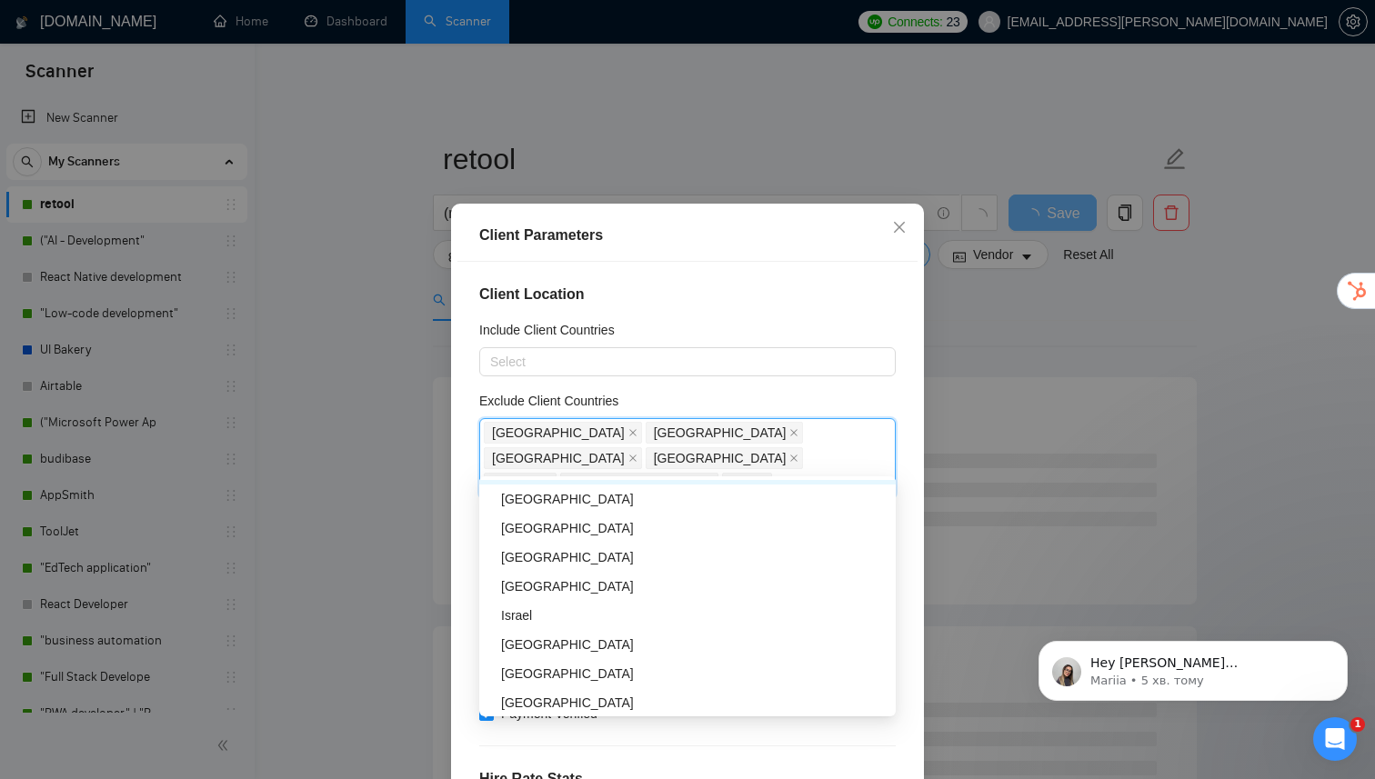
scroll to position [446, 0]
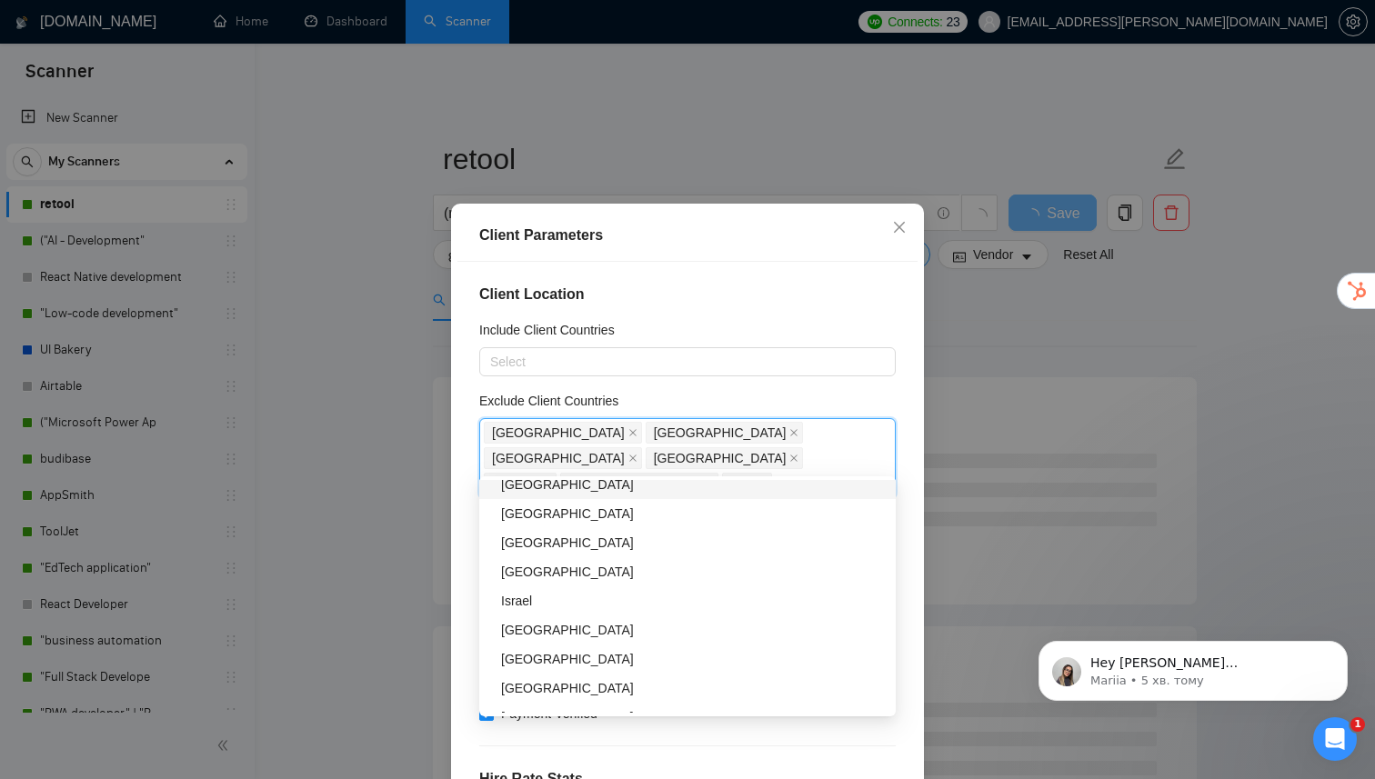
click at [771, 388] on div "Client Location Include Client Countries Select Exclude Client Countries [GEOGR…" at bounding box center [687, 535] width 460 height 546
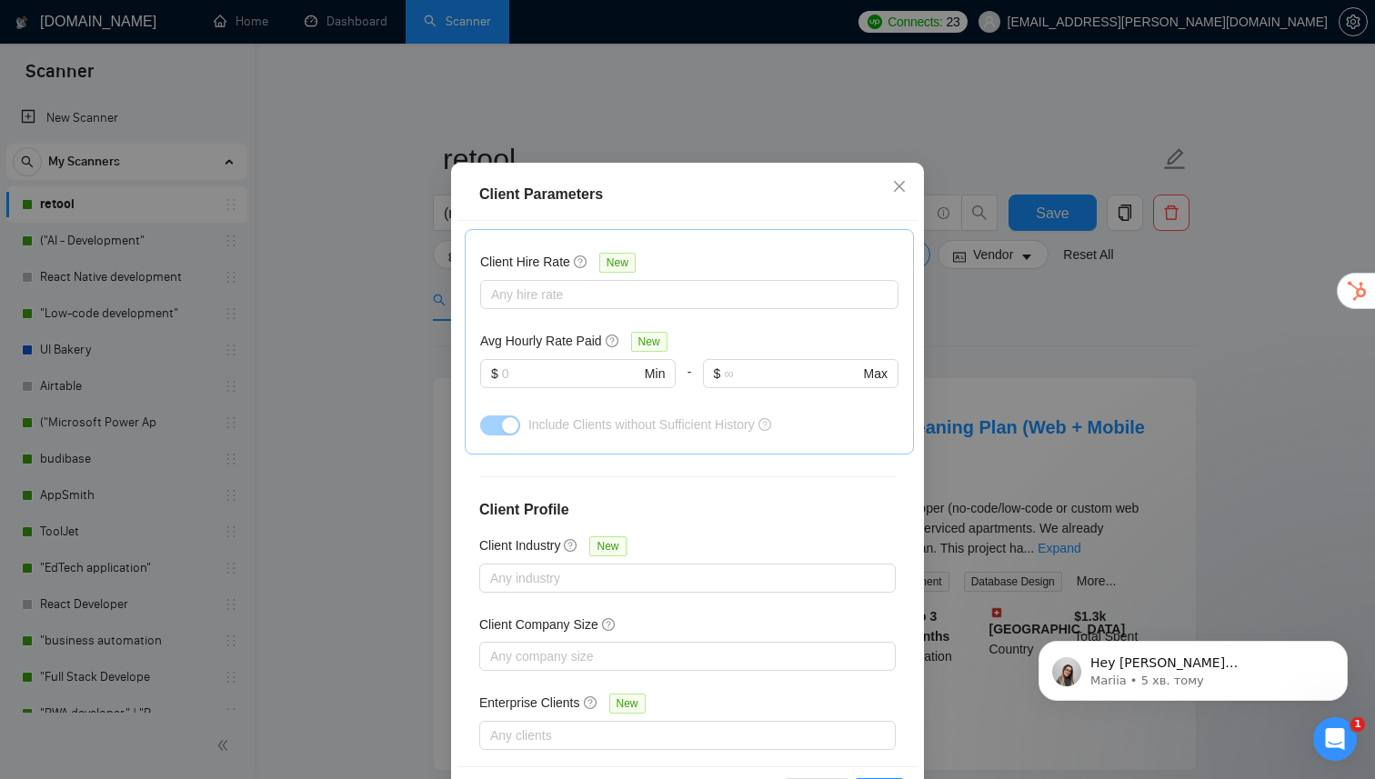
scroll to position [108, 0]
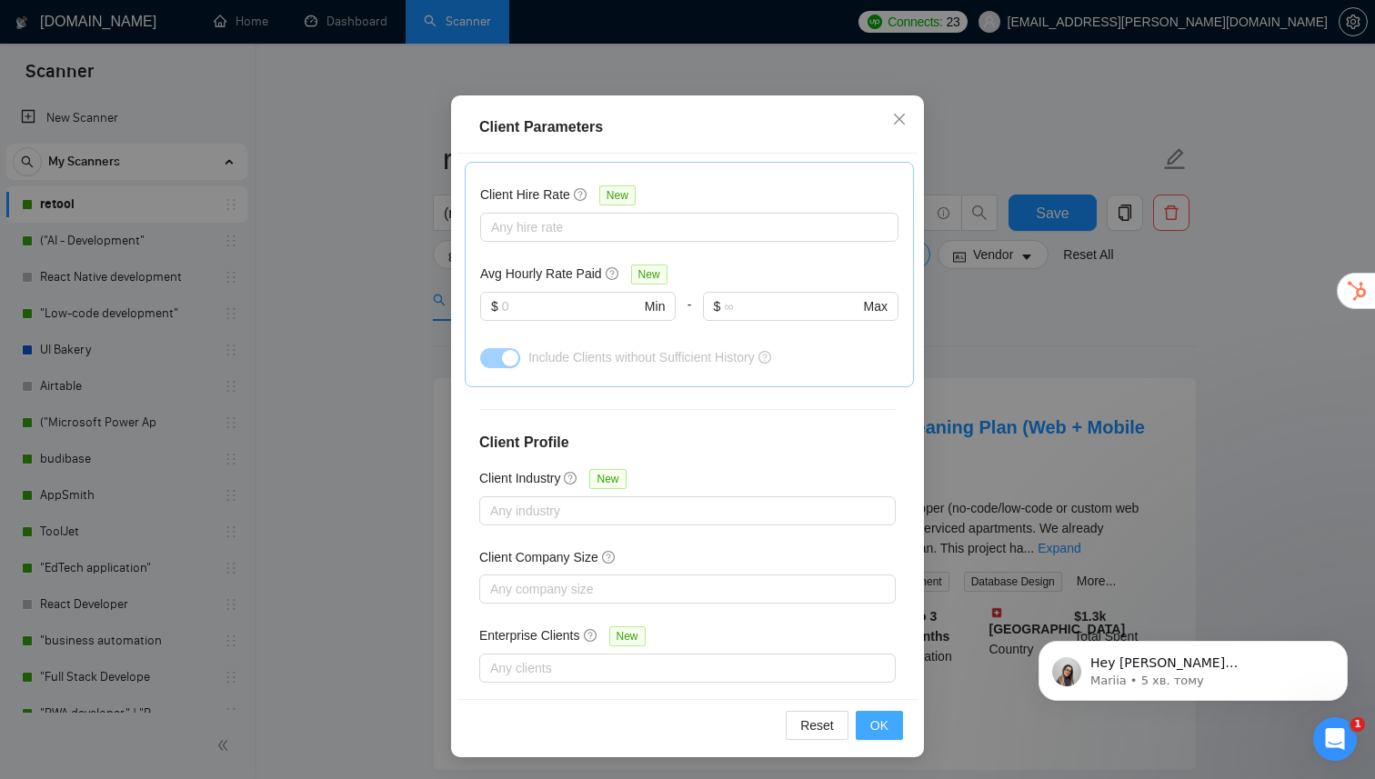
click at [874, 721] on span "OK" at bounding box center [879, 726] width 18 height 20
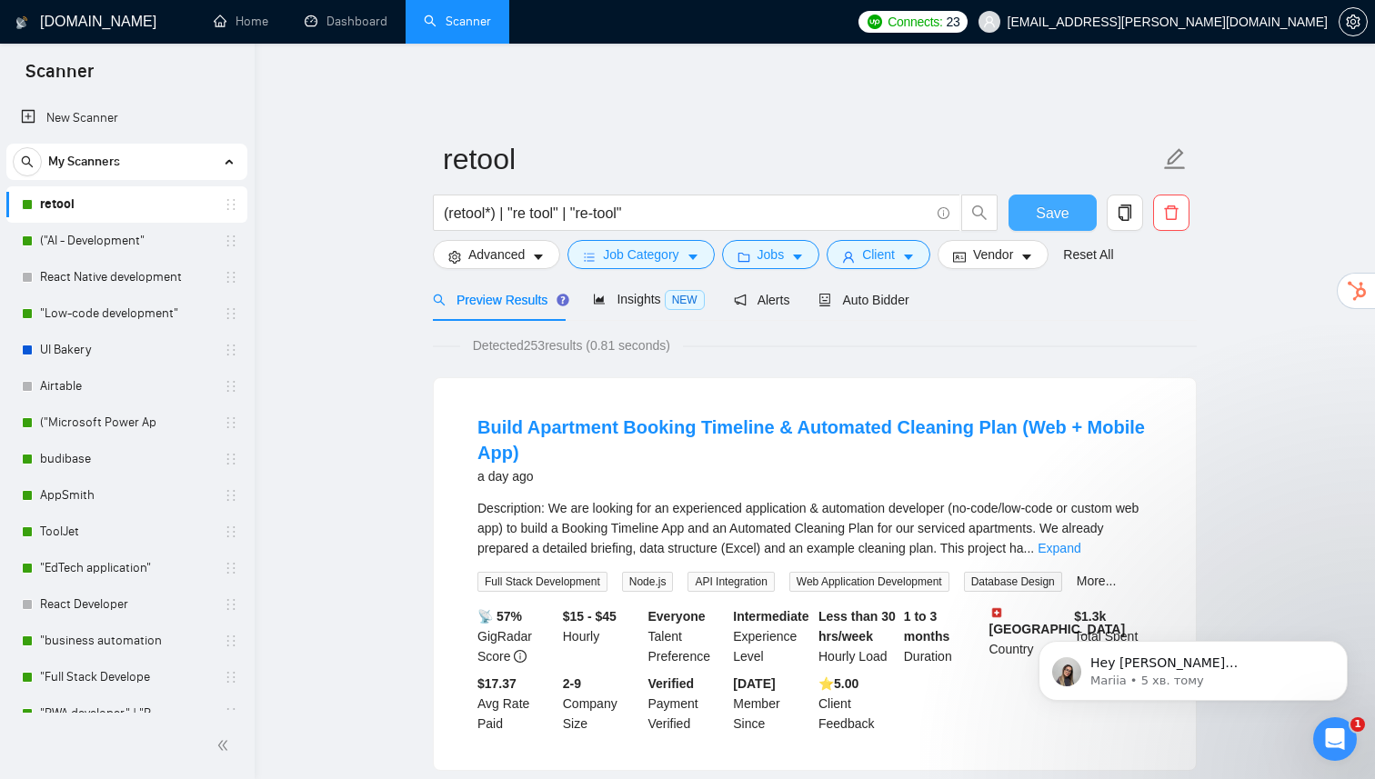
click at [1053, 205] on span "Save" at bounding box center [1052, 213] width 33 height 23
click at [792, 246] on button "Jobs" at bounding box center [771, 254] width 98 height 29
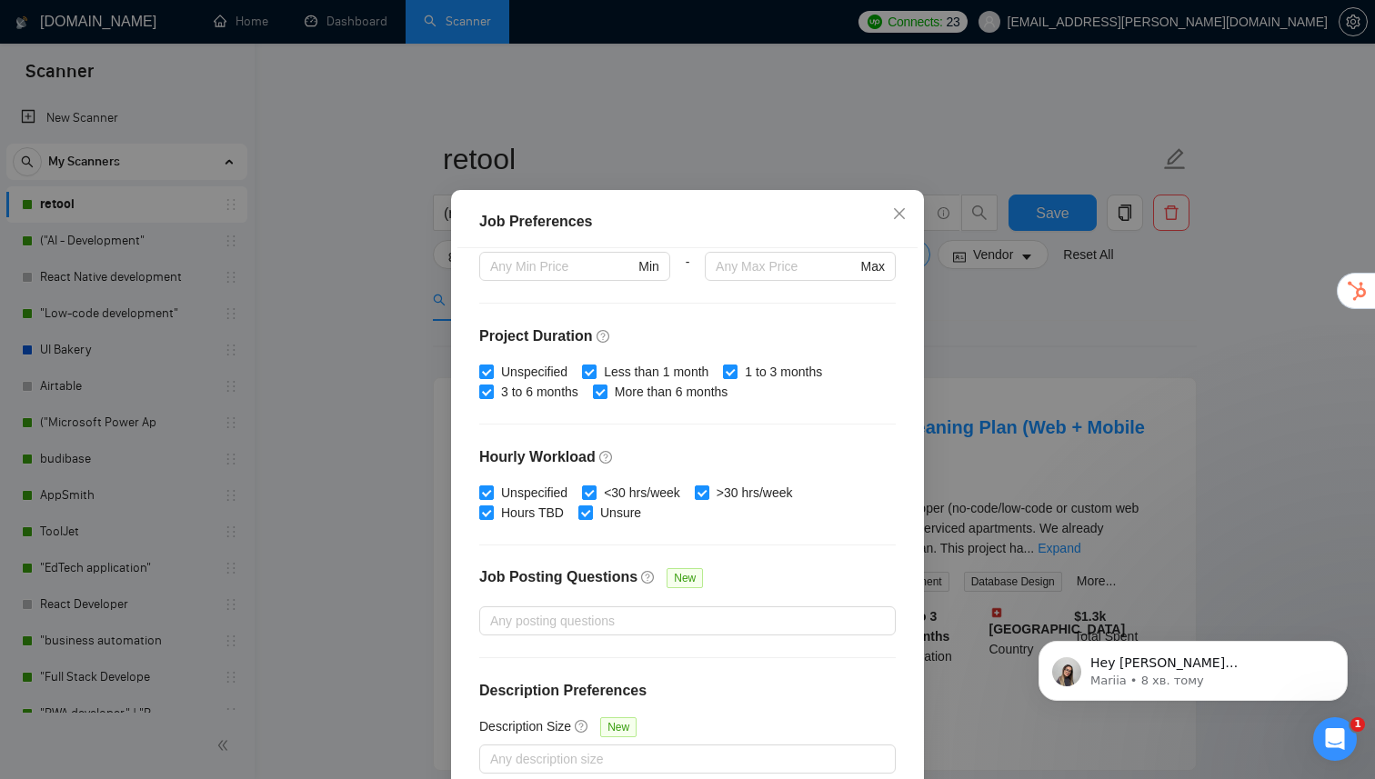
scroll to position [479, 0]
click at [897, 221] on icon "close" at bounding box center [899, 213] width 15 height 15
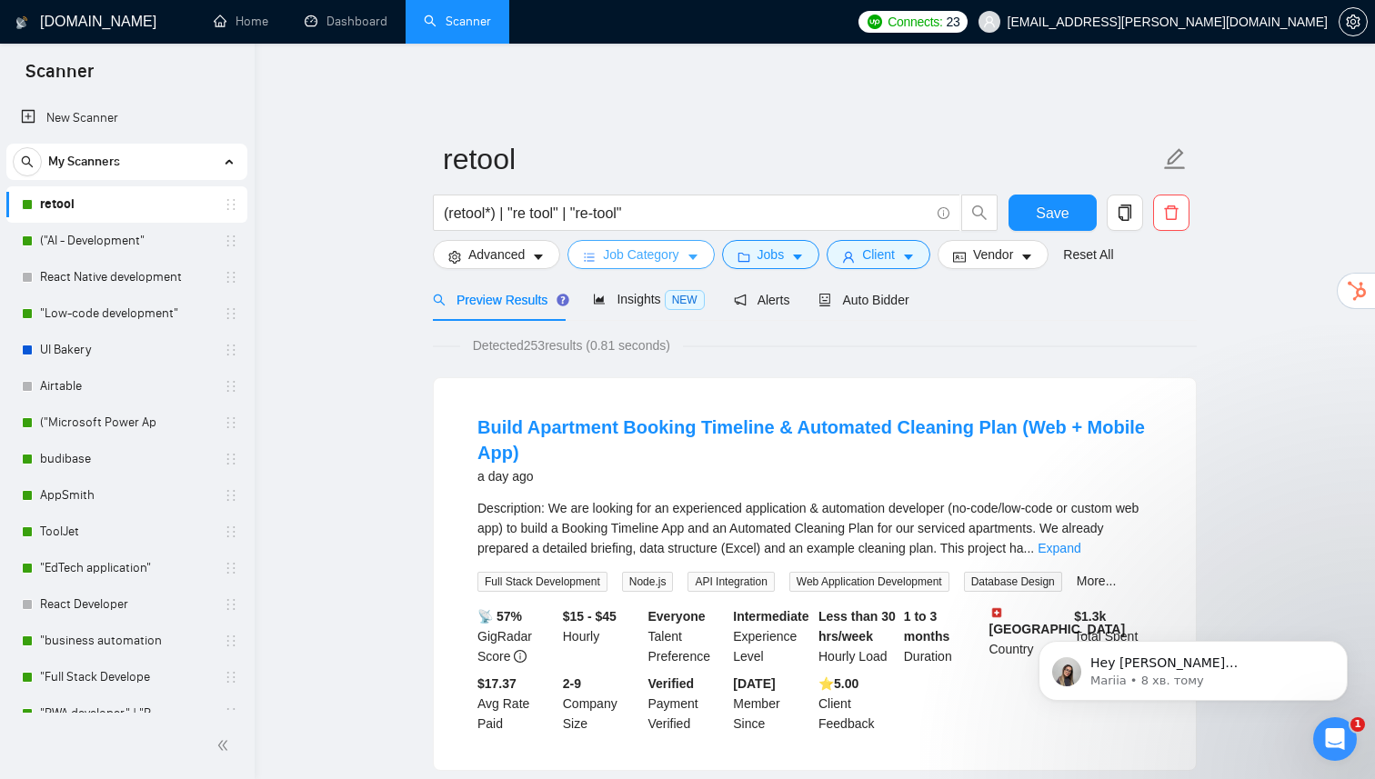
click at [697, 256] on icon "caret-down" at bounding box center [692, 258] width 9 height 5
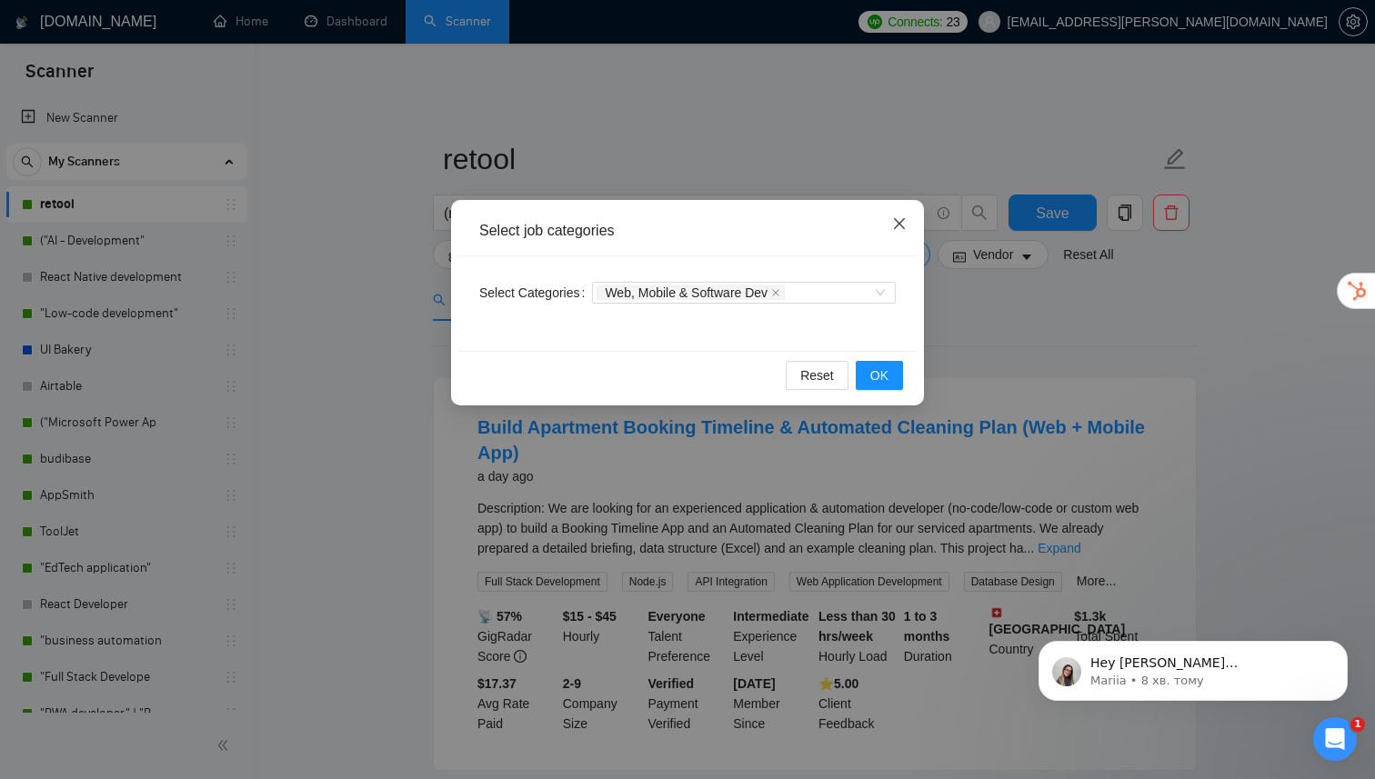
click at [907, 229] on span "Close" at bounding box center [899, 224] width 49 height 49
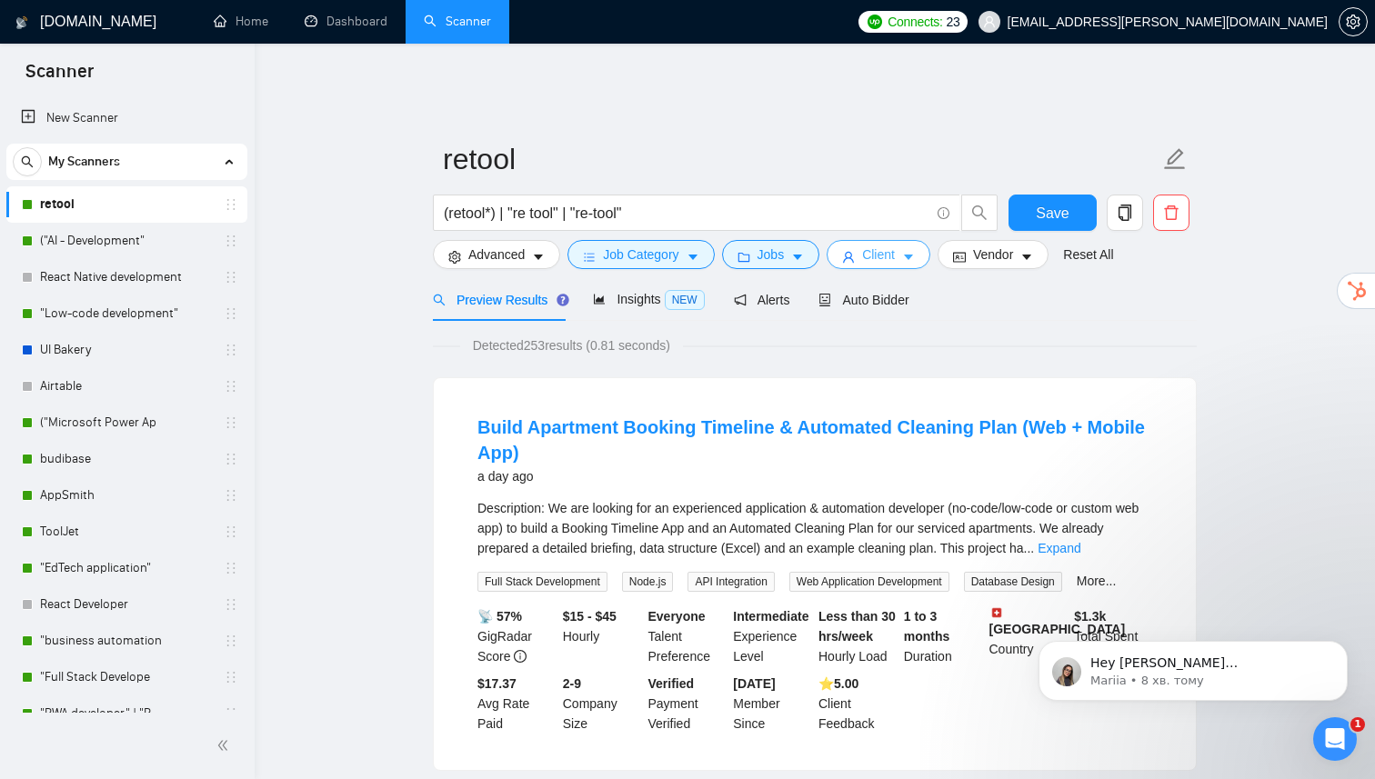
click at [912, 251] on icon "caret-down" at bounding box center [908, 257] width 13 height 13
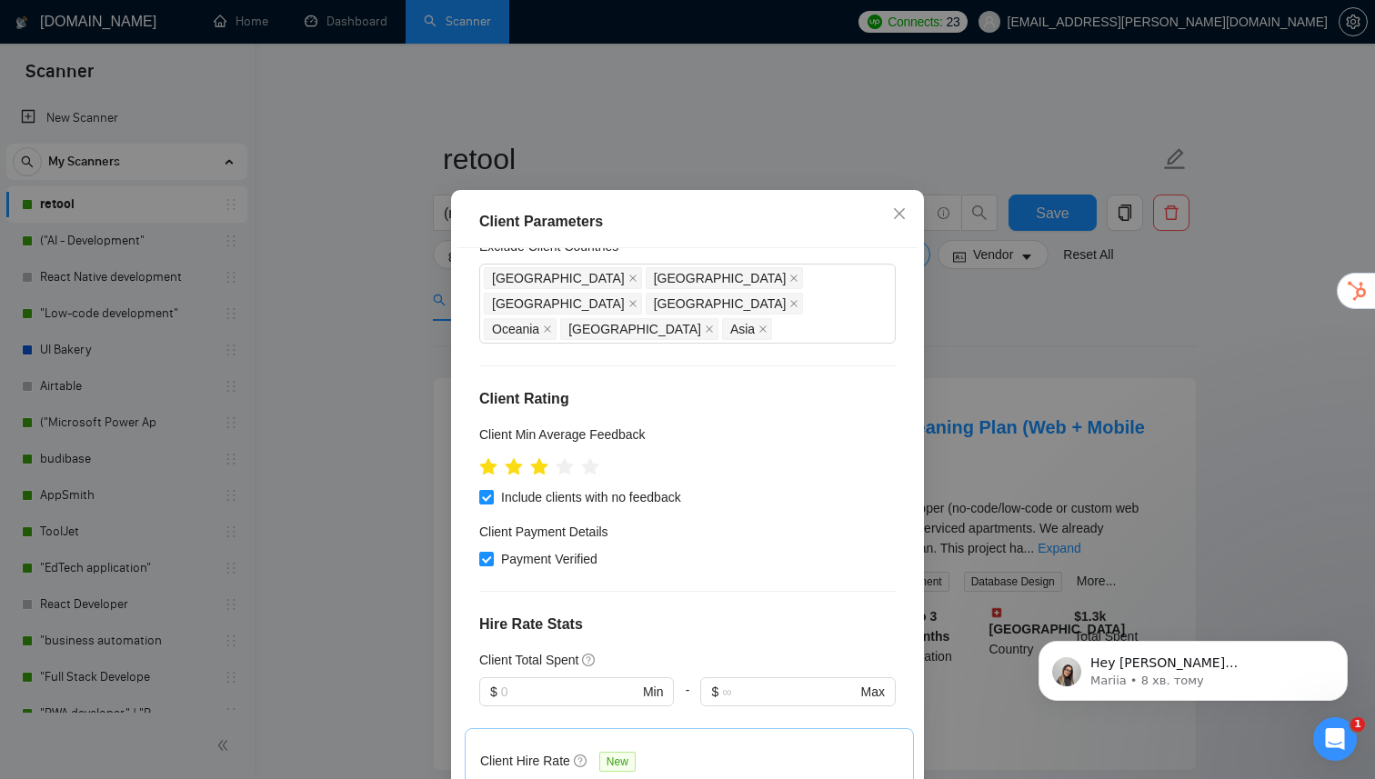
scroll to position [51, 0]
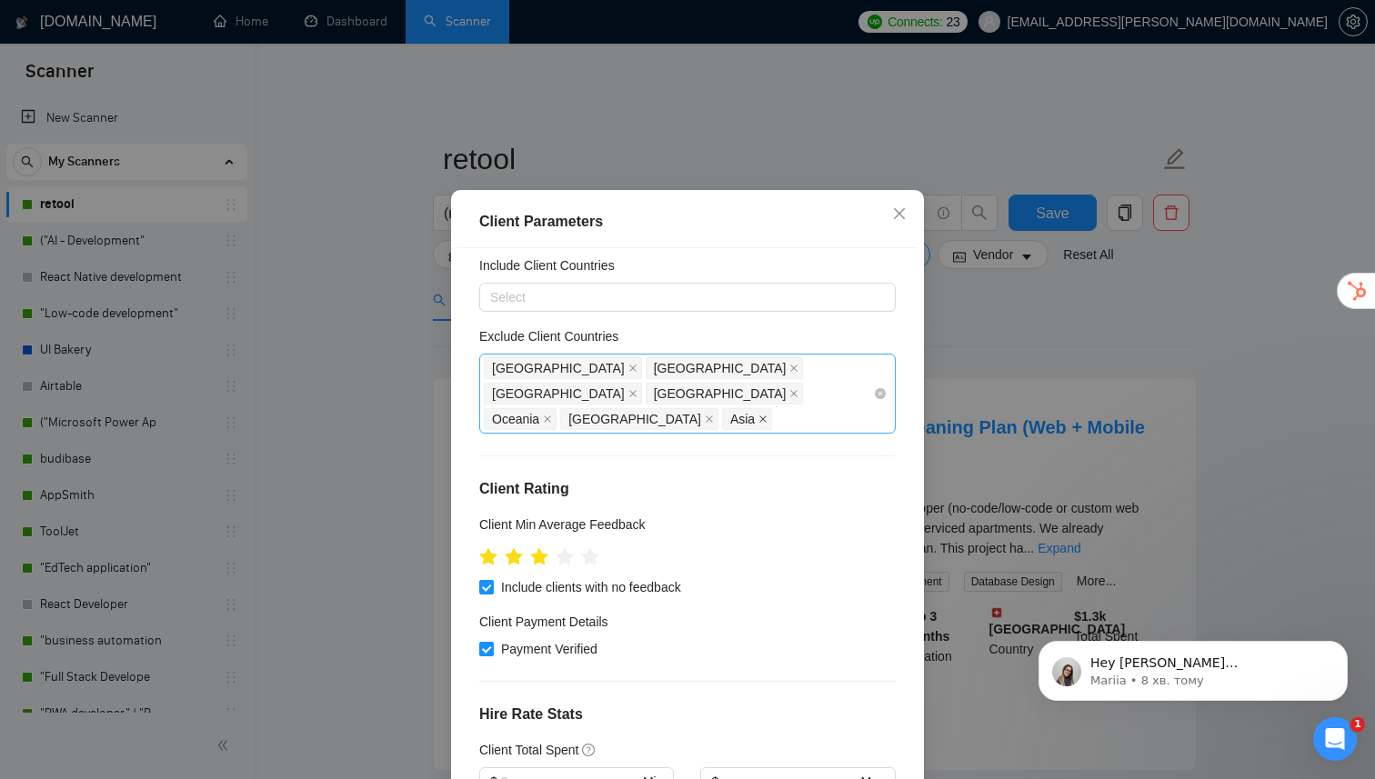
click at [759, 416] on icon "close" at bounding box center [762, 419] width 7 height 7
click at [552, 415] on icon "close" at bounding box center [547, 419] width 9 height 9
click at [847, 386] on div "[GEOGRAPHIC_DATA] [GEOGRAPHIC_DATA] [GEOGRAPHIC_DATA] [GEOGRAPHIC_DATA] [GEOGRA…" at bounding box center [678, 394] width 389 height 76
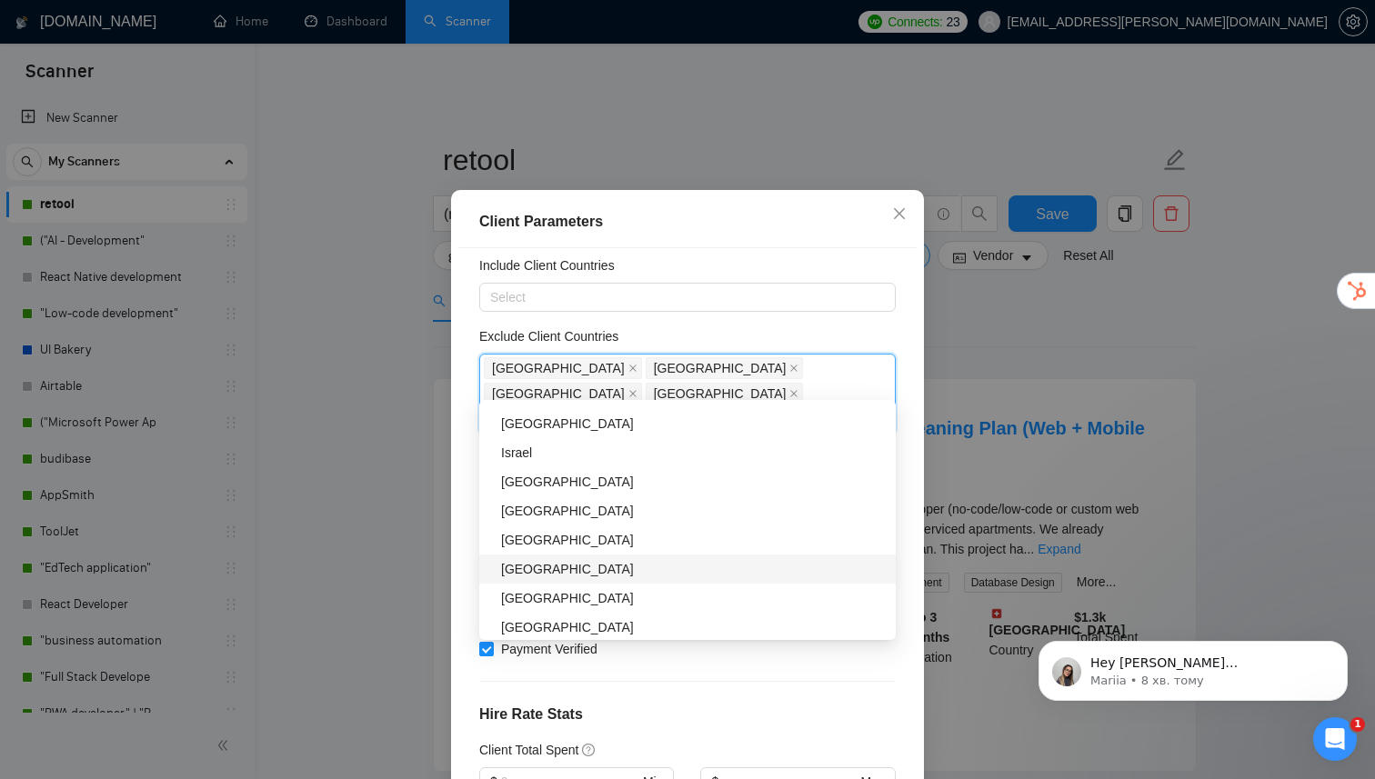
scroll to position [536, 0]
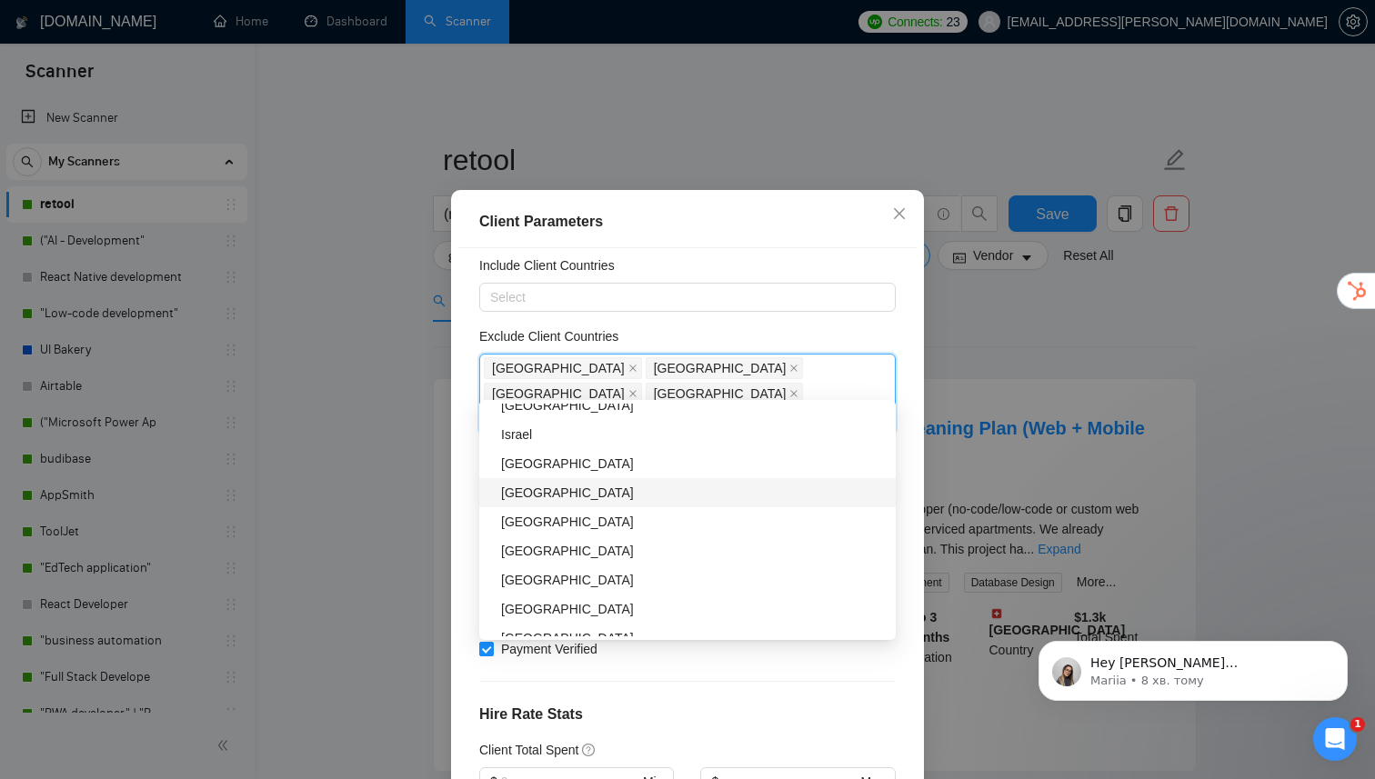
drag, startPoint x: 568, startPoint y: 495, endPoint x: 554, endPoint y: 550, distance: 57.3
click at [568, 495] on div "[GEOGRAPHIC_DATA]" at bounding box center [693, 493] width 384 height 20
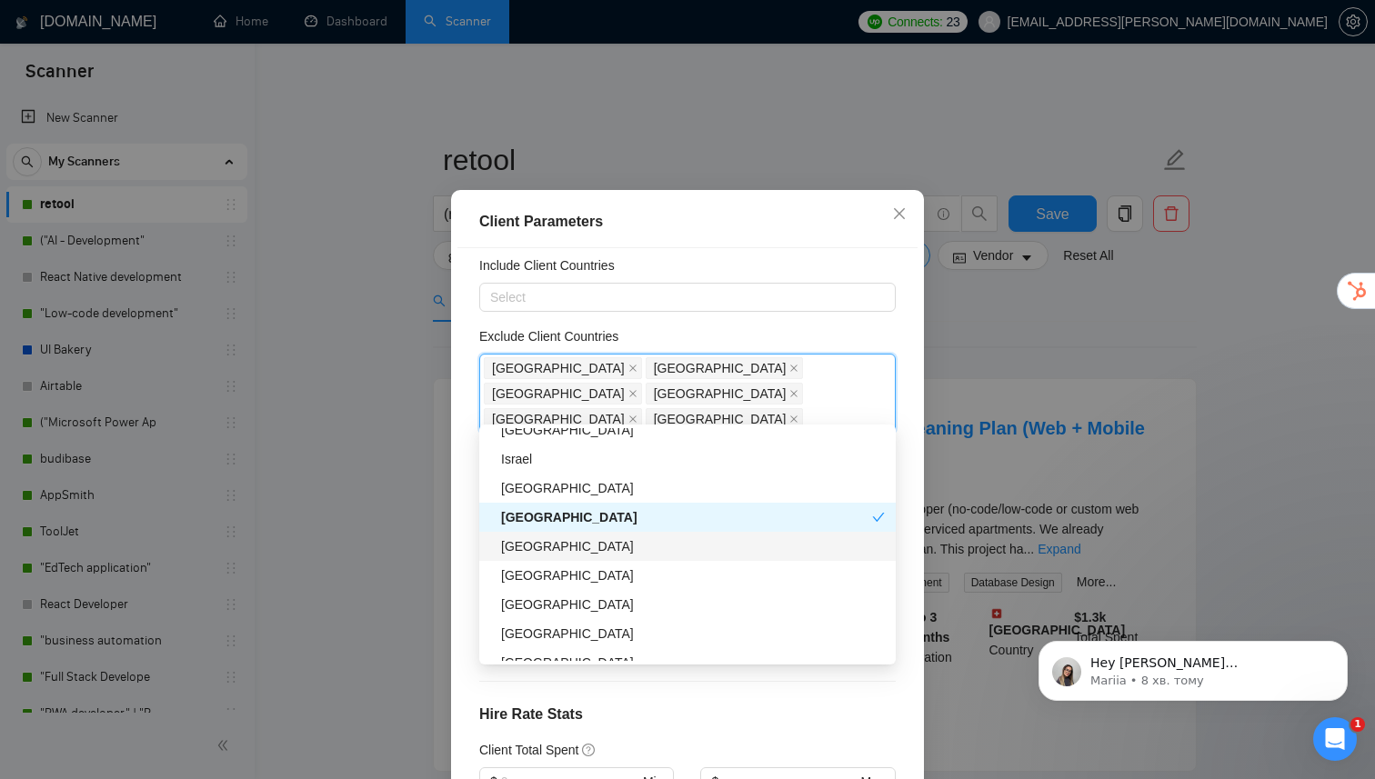
click at [554, 550] on div "[GEOGRAPHIC_DATA]" at bounding box center [693, 546] width 384 height 20
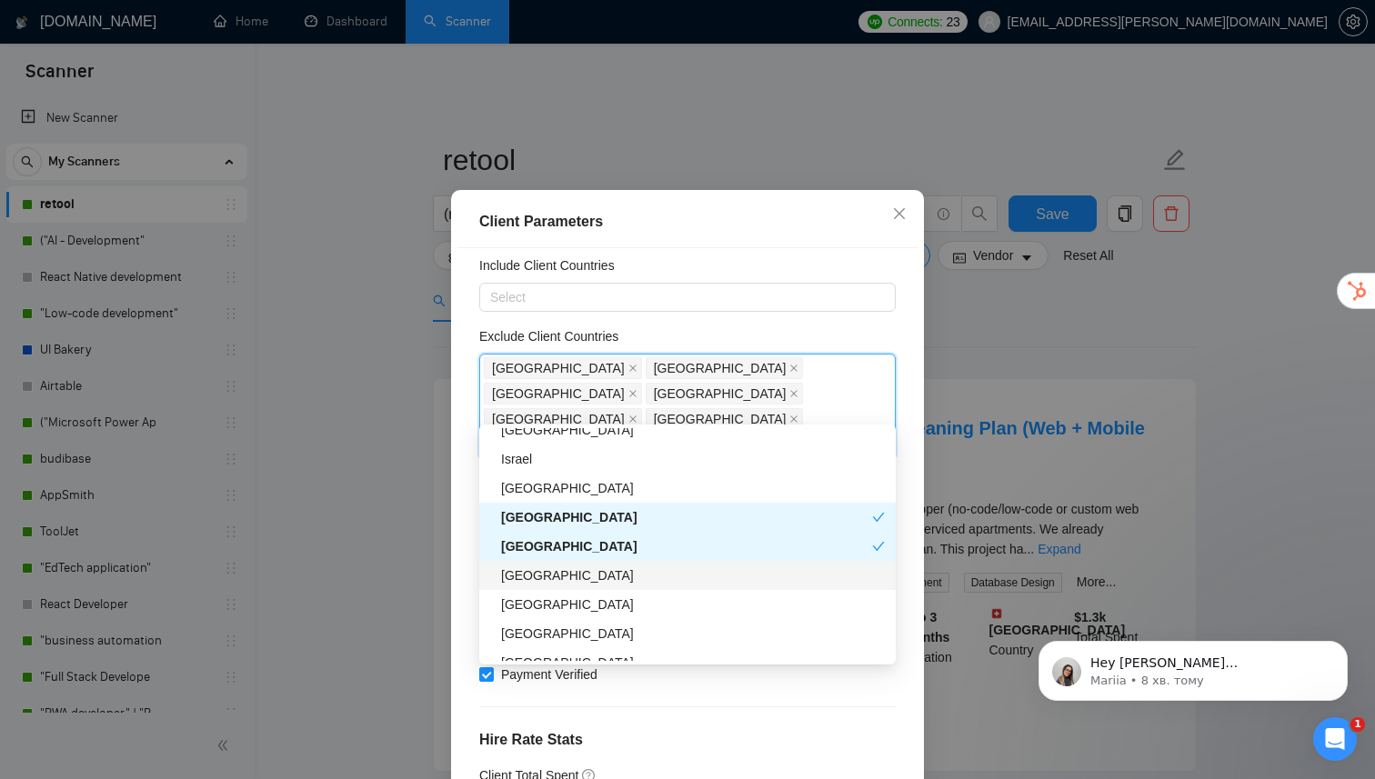
click at [554, 575] on div "[GEOGRAPHIC_DATA]" at bounding box center [693, 576] width 384 height 20
click at [550, 538] on div "[GEOGRAPHIC_DATA]" at bounding box center [686, 546] width 371 height 20
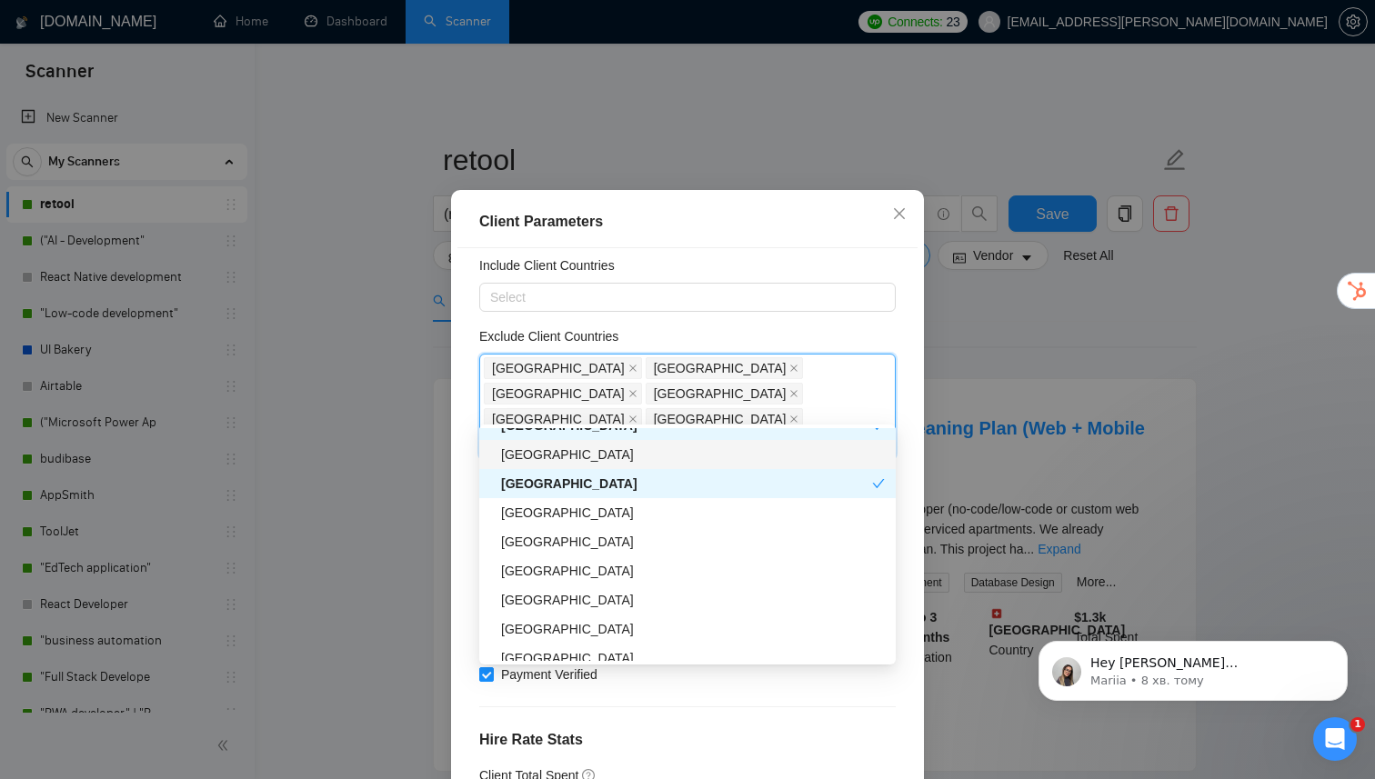
scroll to position [630, 0]
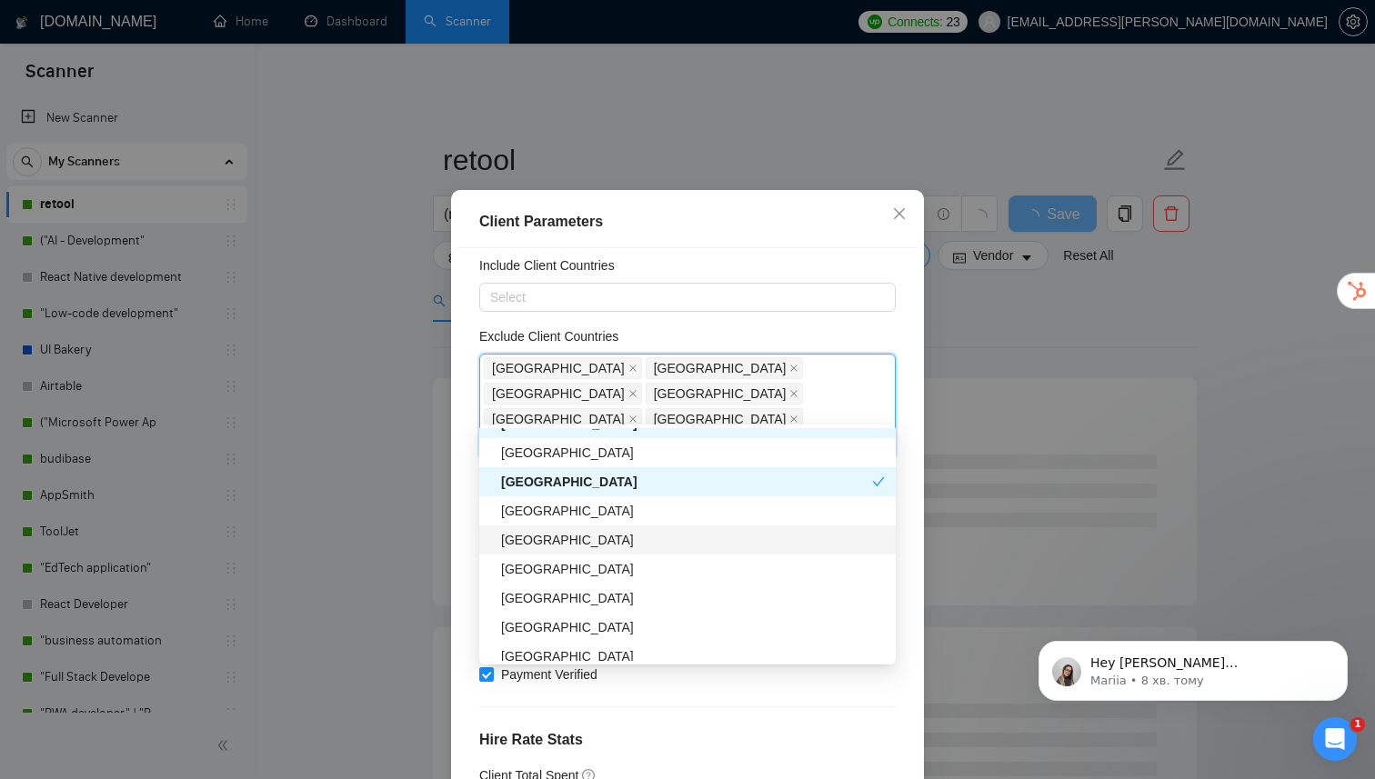
click at [570, 544] on div "[GEOGRAPHIC_DATA]" at bounding box center [693, 540] width 384 height 20
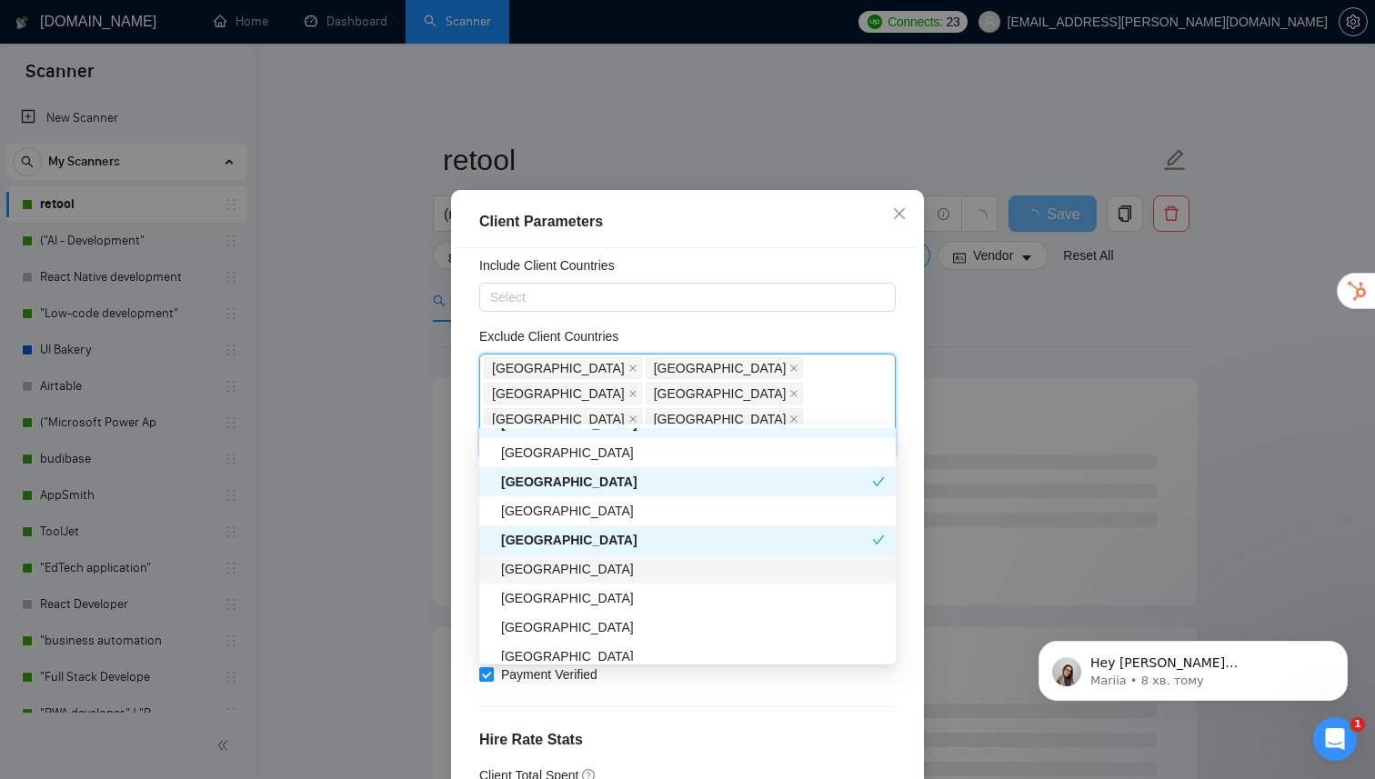
click at [556, 572] on div "[GEOGRAPHIC_DATA]" at bounding box center [693, 569] width 384 height 20
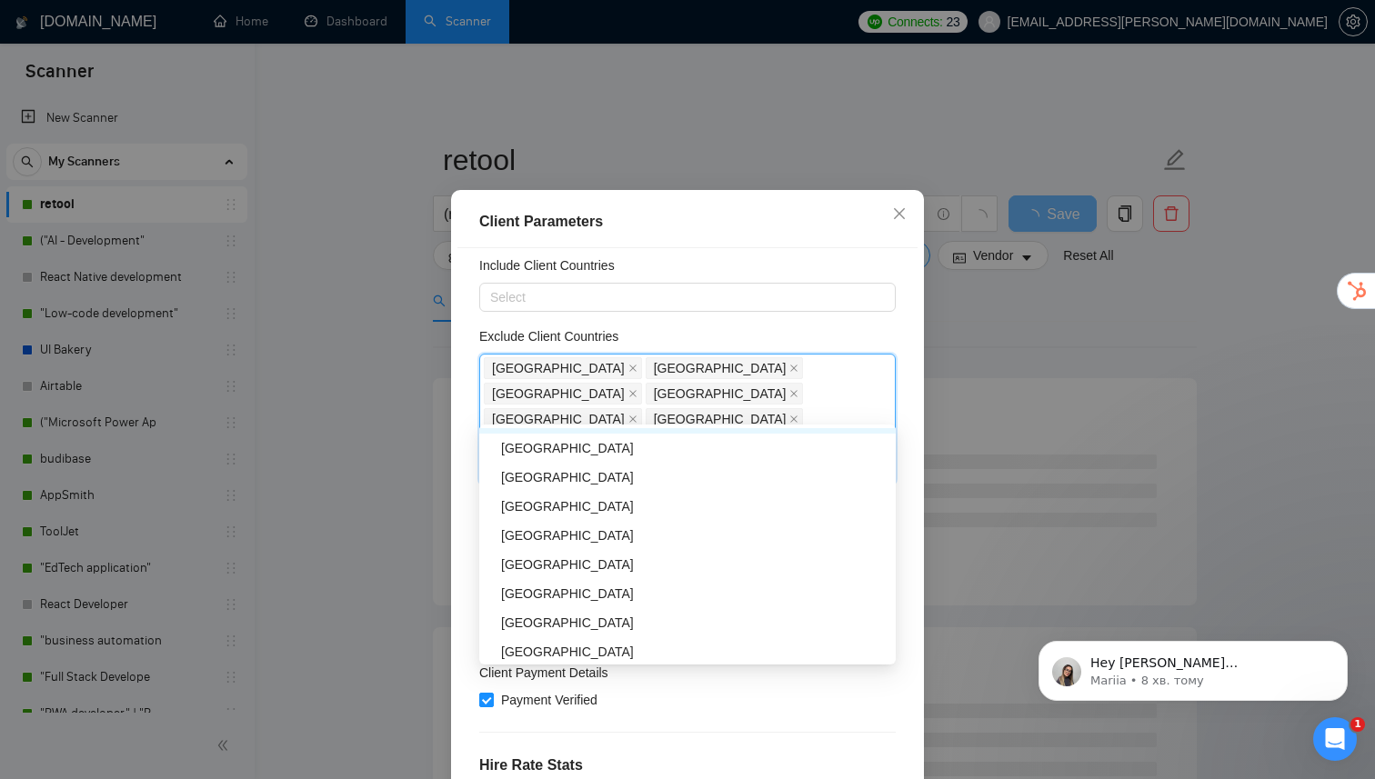
scroll to position [781, 0]
click at [545, 538] on div "[GEOGRAPHIC_DATA]" at bounding box center [693, 535] width 384 height 20
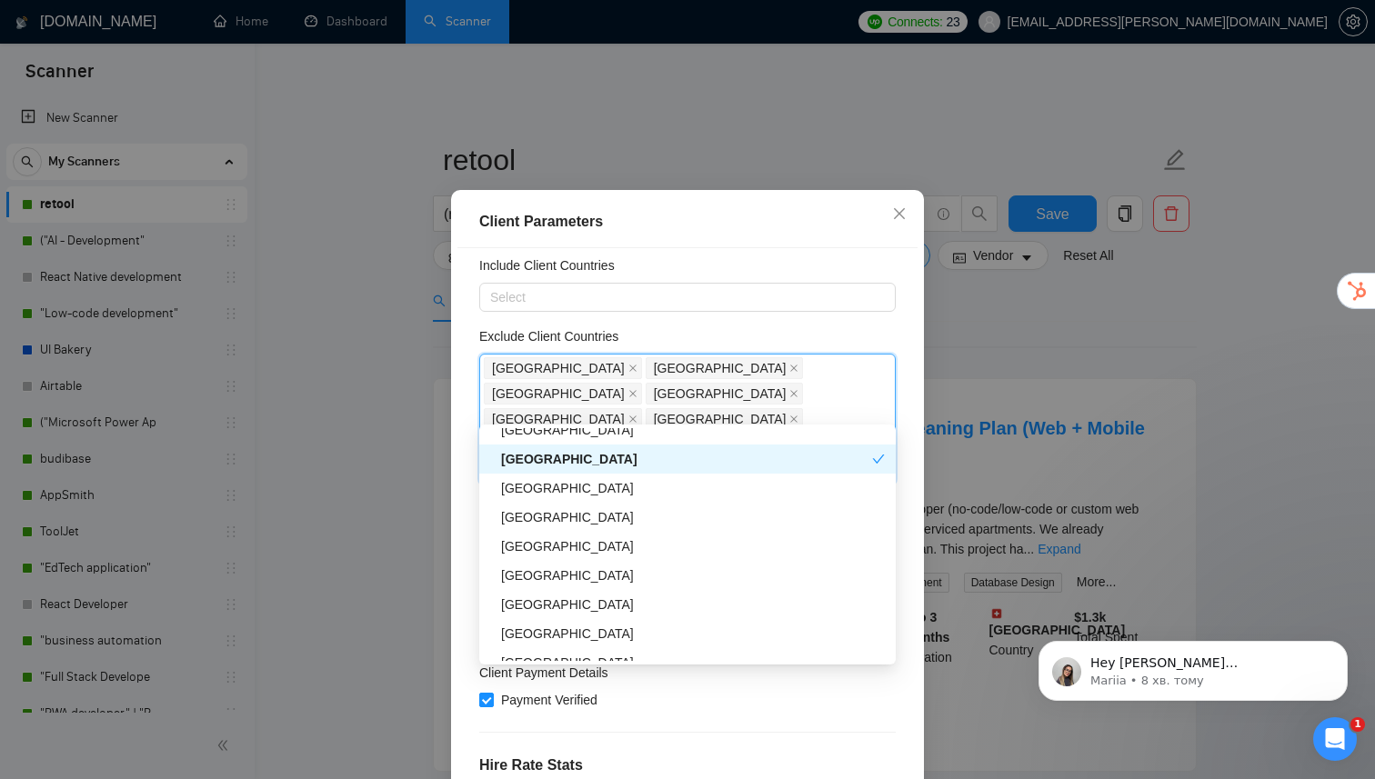
scroll to position [861, 0]
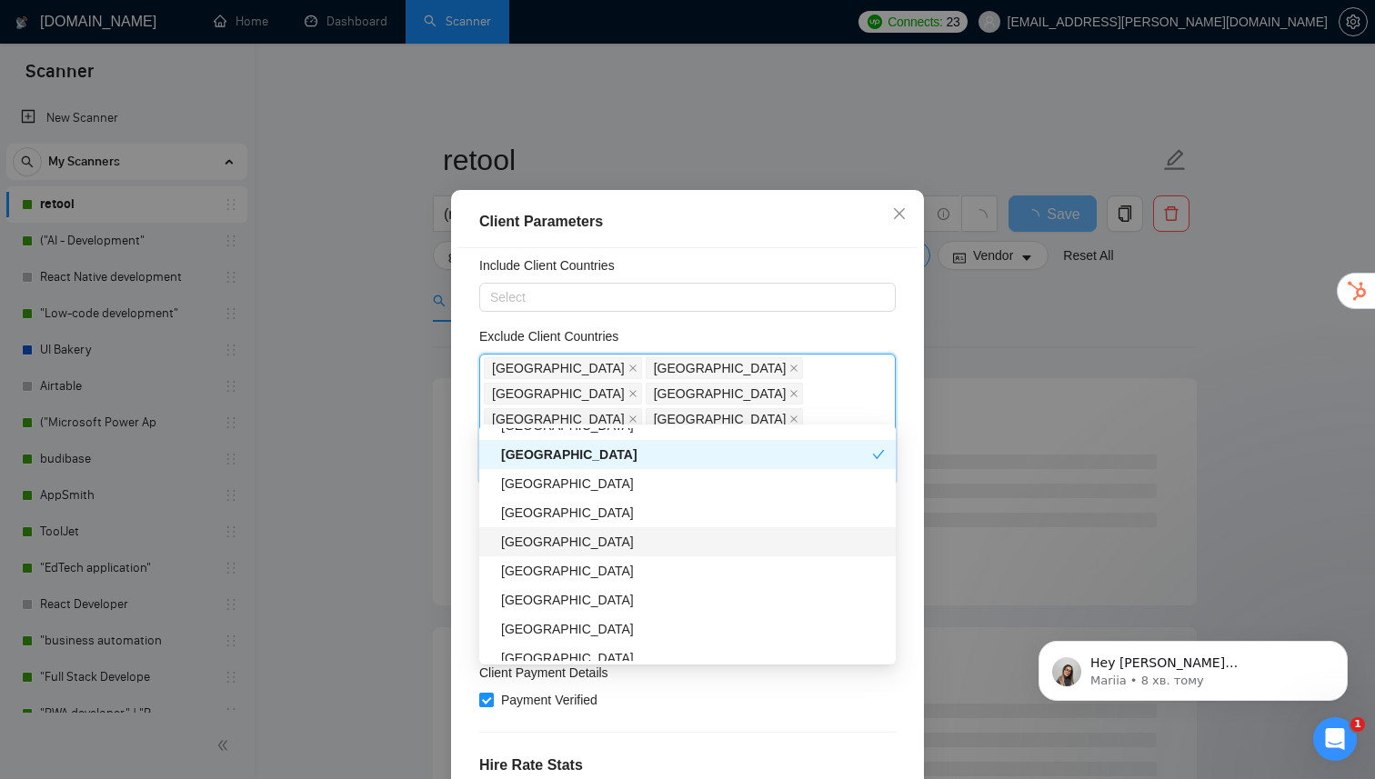
click at [578, 538] on div "[GEOGRAPHIC_DATA]" at bounding box center [693, 542] width 384 height 20
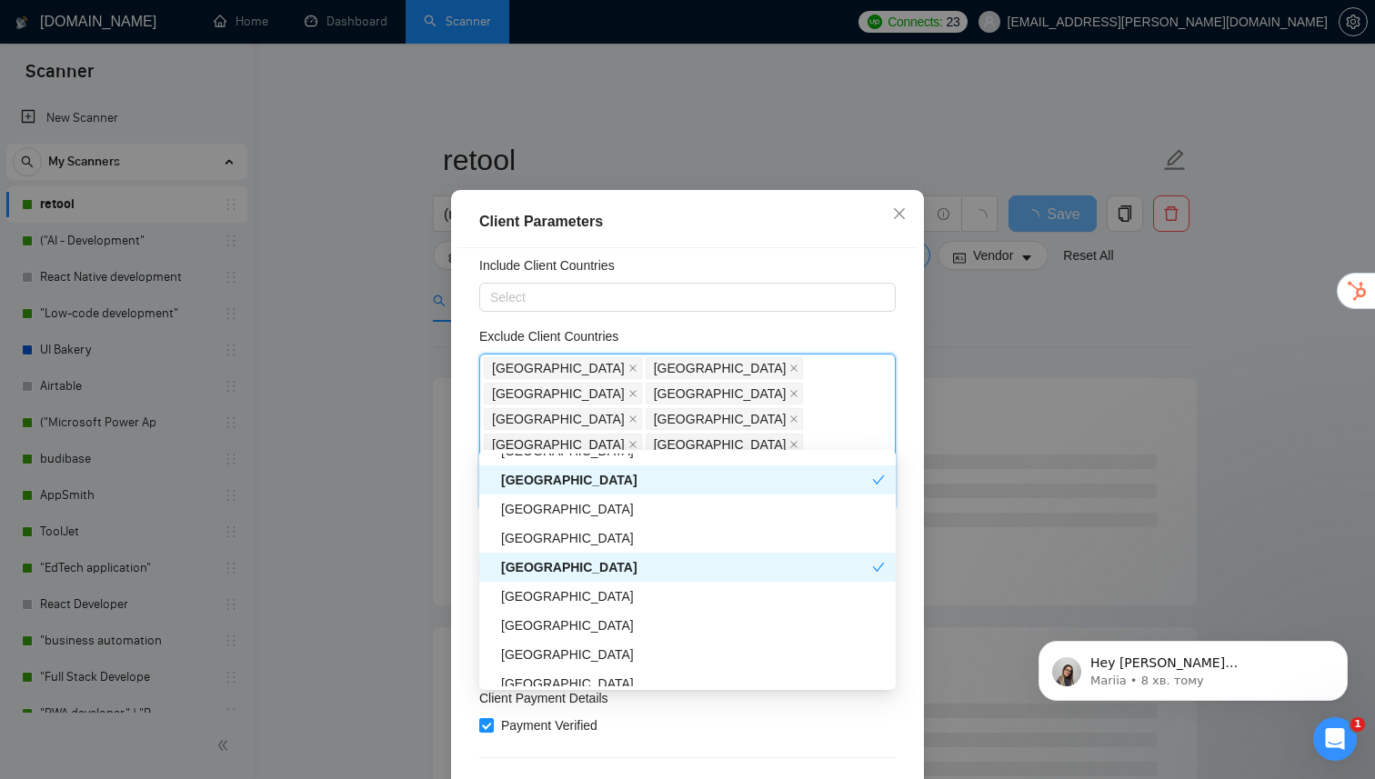
click at [571, 570] on div "[GEOGRAPHIC_DATA]" at bounding box center [686, 567] width 371 height 20
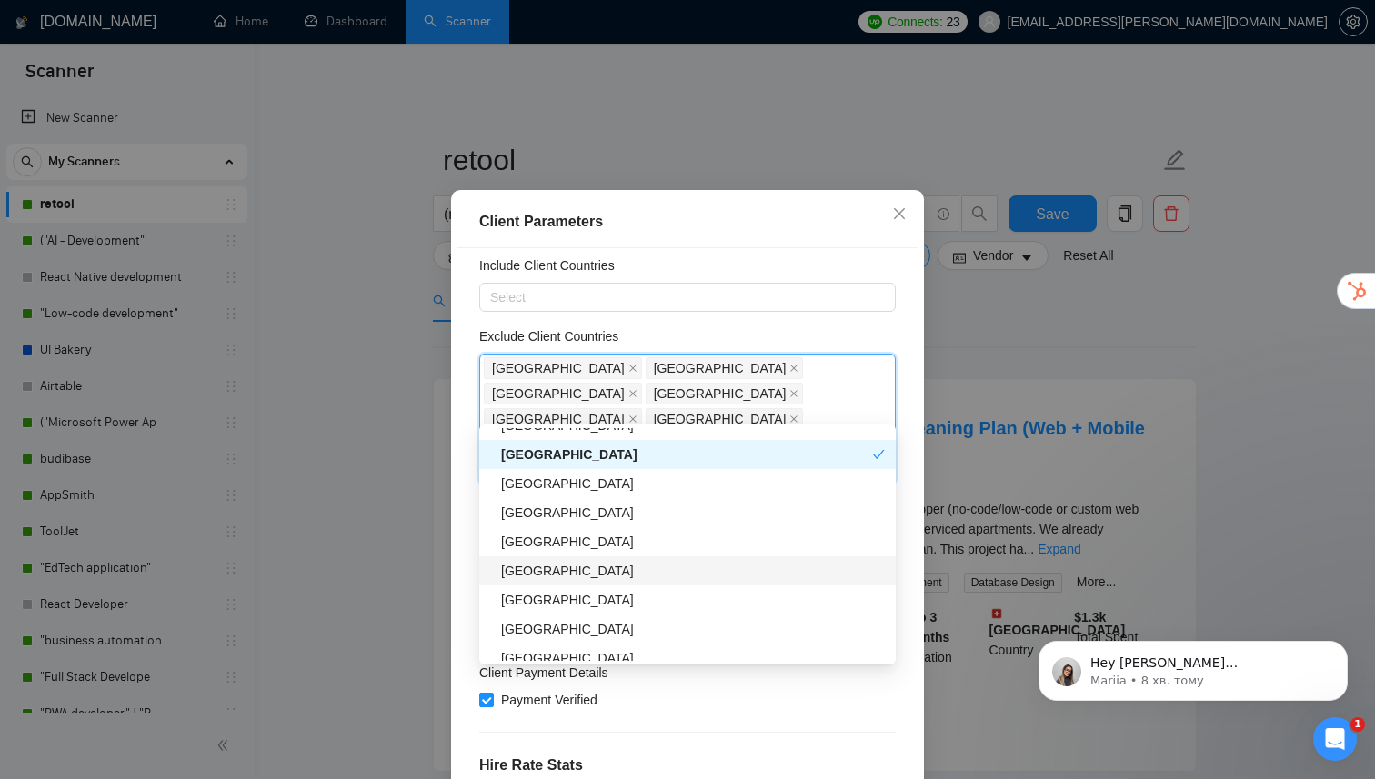
click at [558, 569] on div "[GEOGRAPHIC_DATA]" at bounding box center [693, 571] width 384 height 20
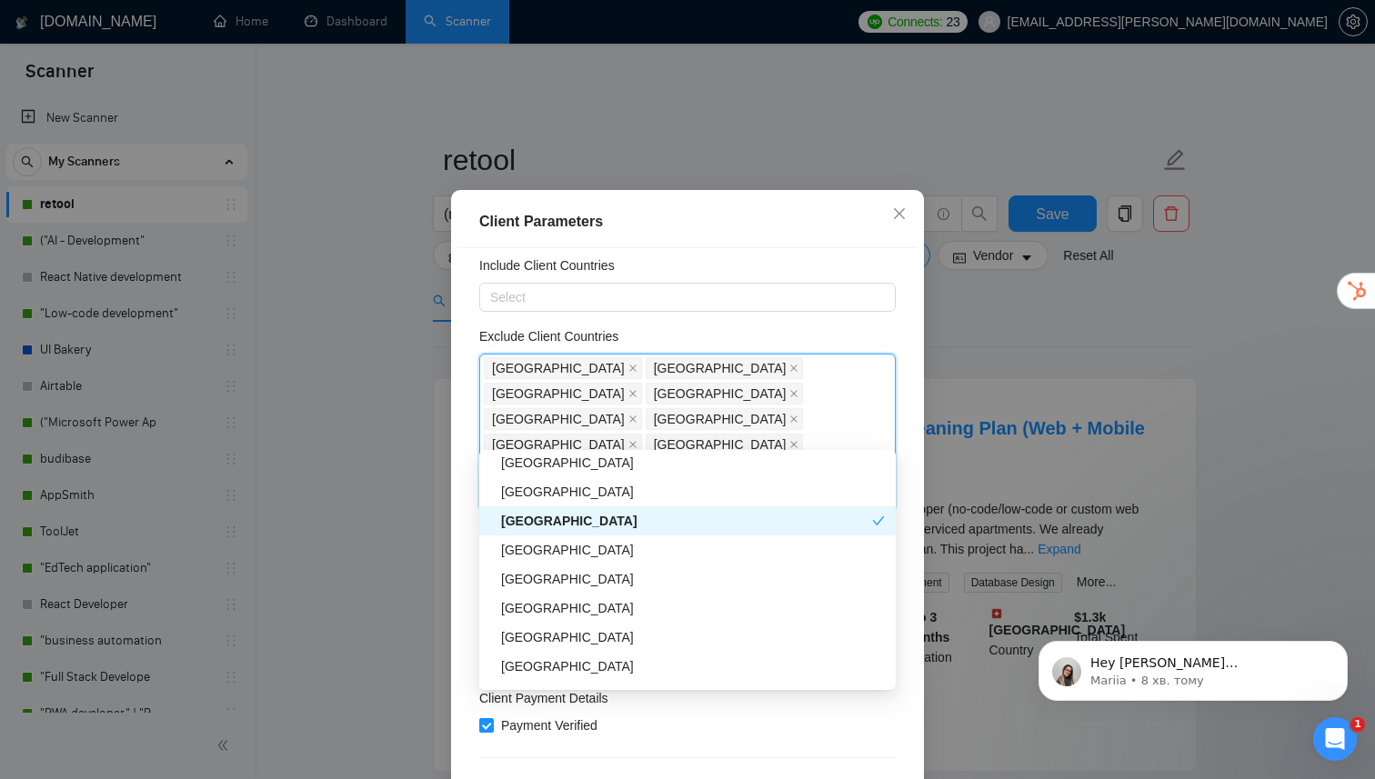
scroll to position [935, 0]
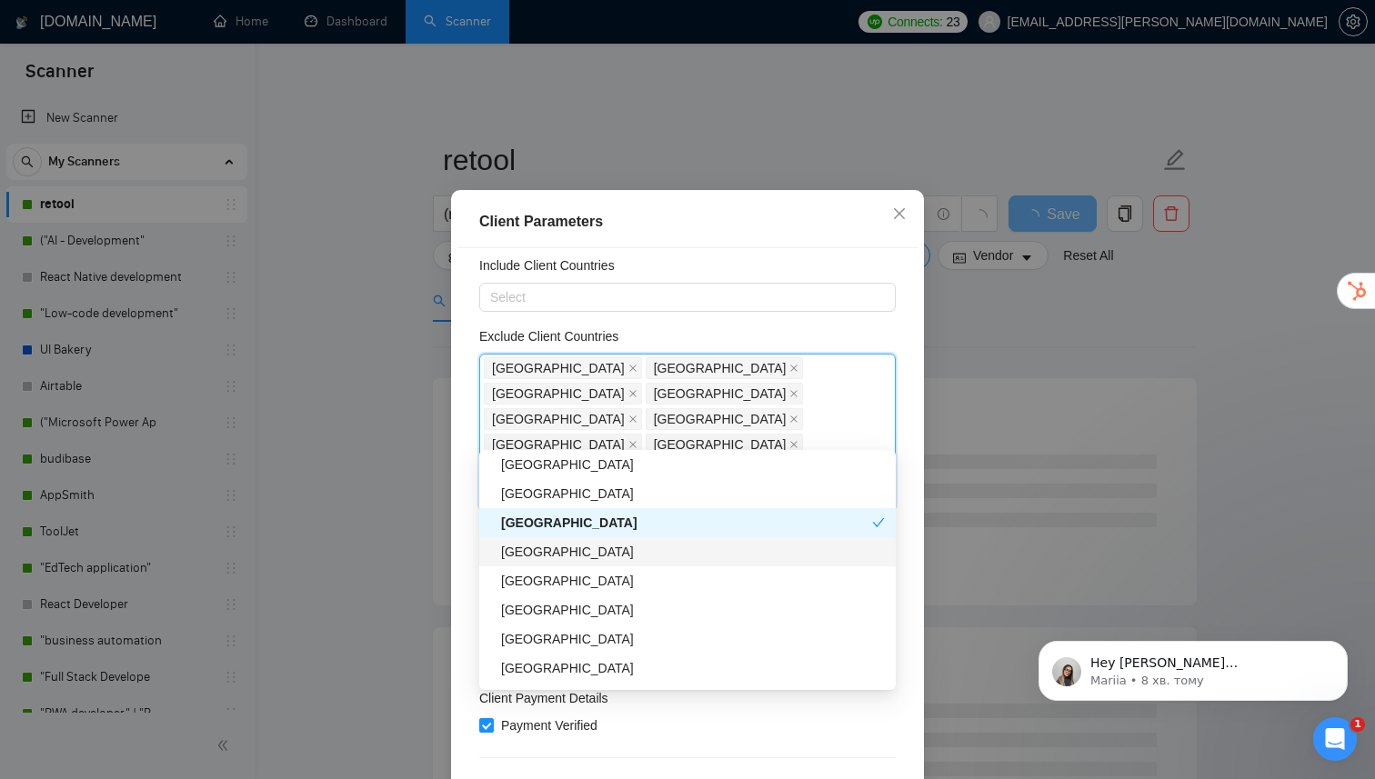
click at [566, 558] on div "[GEOGRAPHIC_DATA]" at bounding box center [693, 552] width 384 height 20
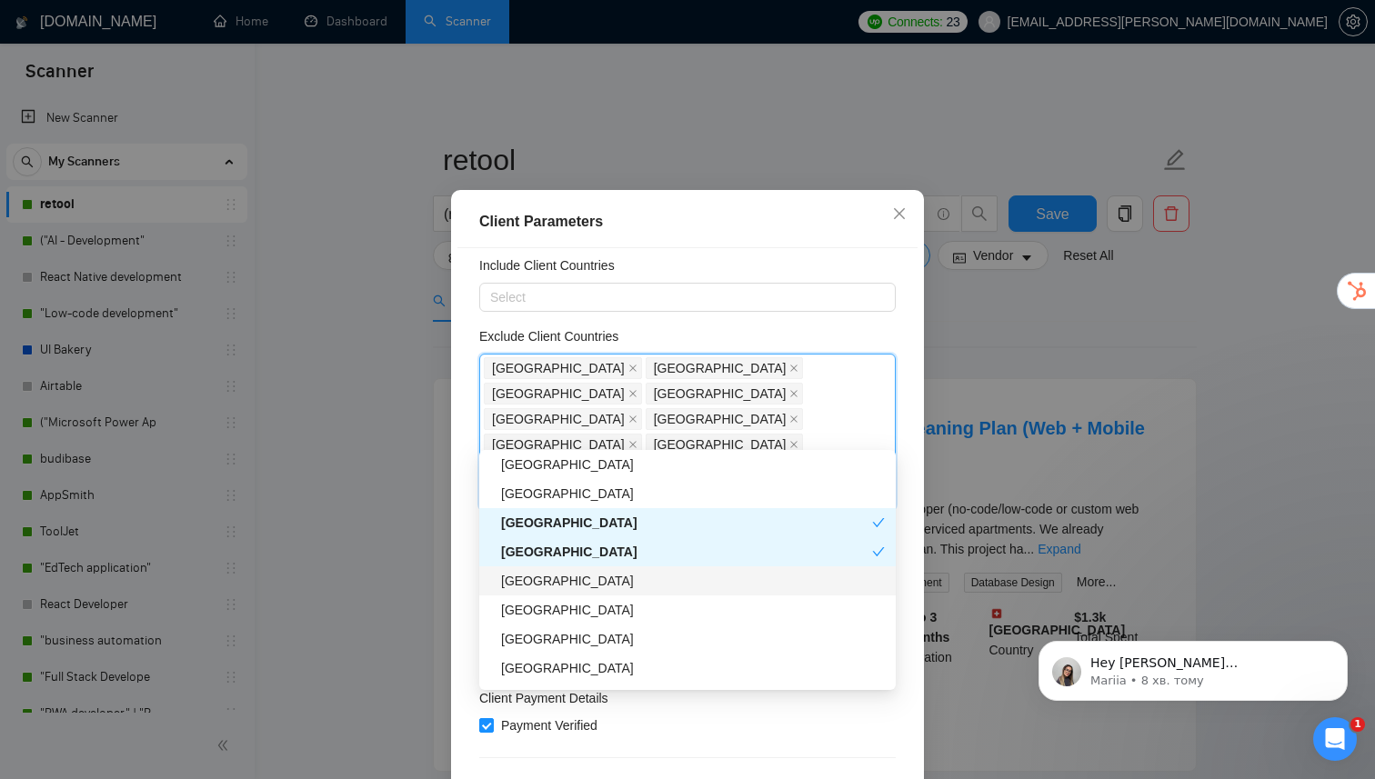
click at [557, 581] on div "[GEOGRAPHIC_DATA]" at bounding box center [693, 581] width 384 height 20
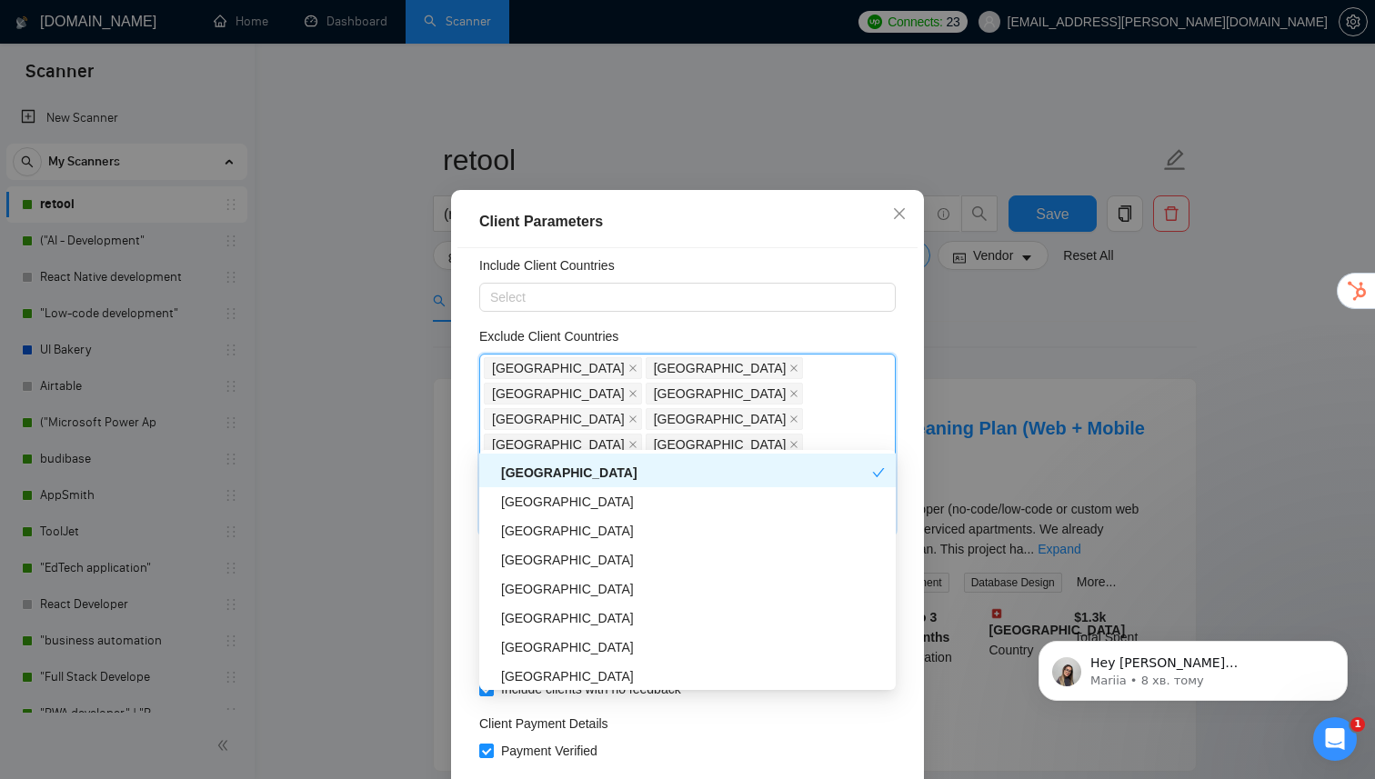
scroll to position [1043, 0]
click at [571, 566] on div "[GEOGRAPHIC_DATA]" at bounding box center [693, 560] width 384 height 20
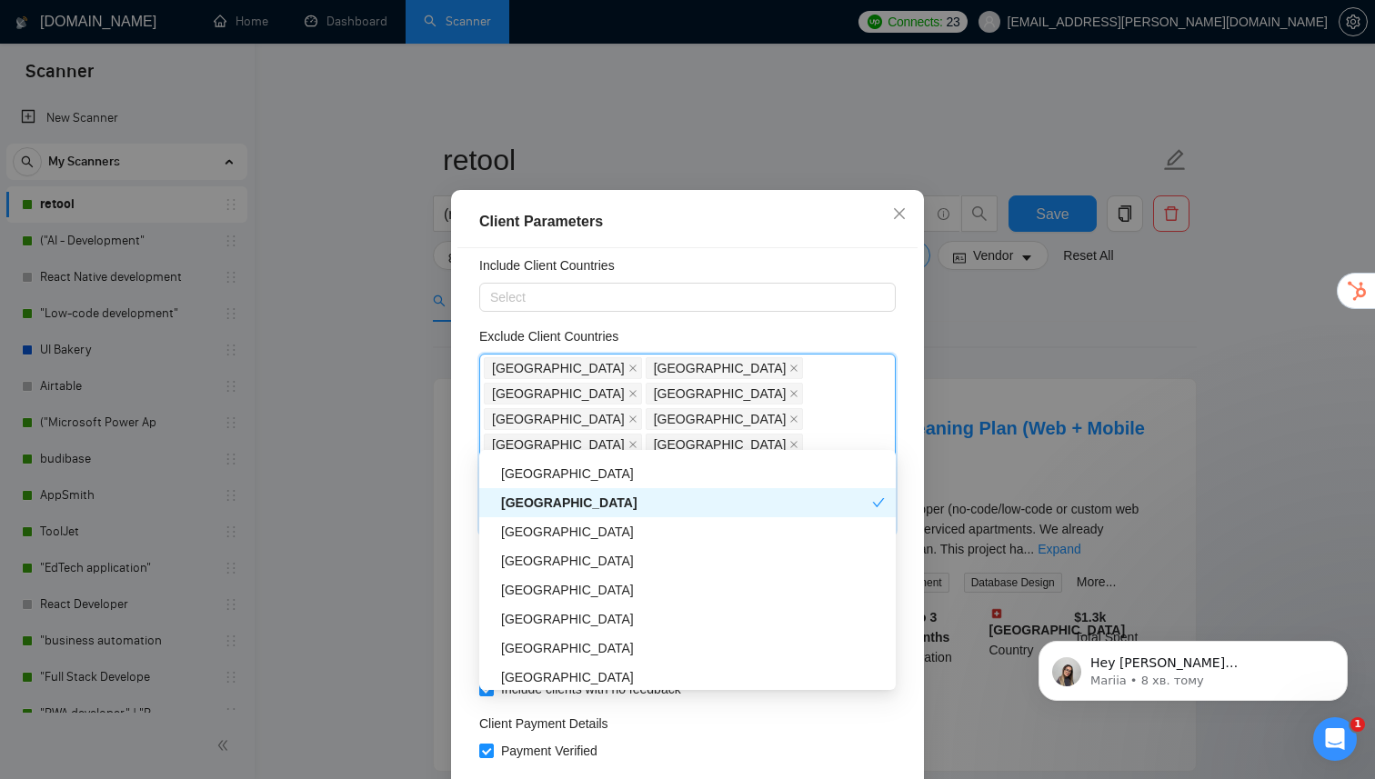
scroll to position [1118, 0]
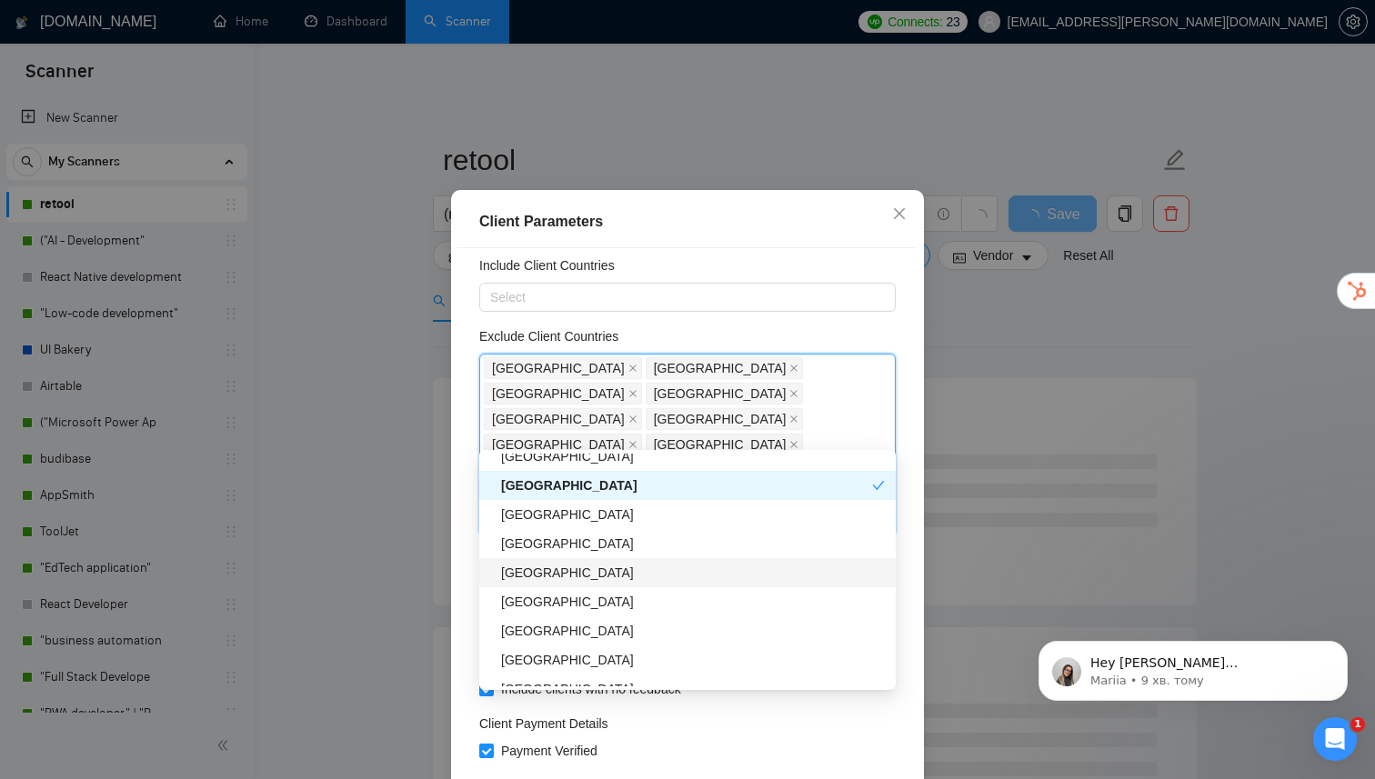
click at [549, 576] on div "[GEOGRAPHIC_DATA]" at bounding box center [693, 573] width 384 height 20
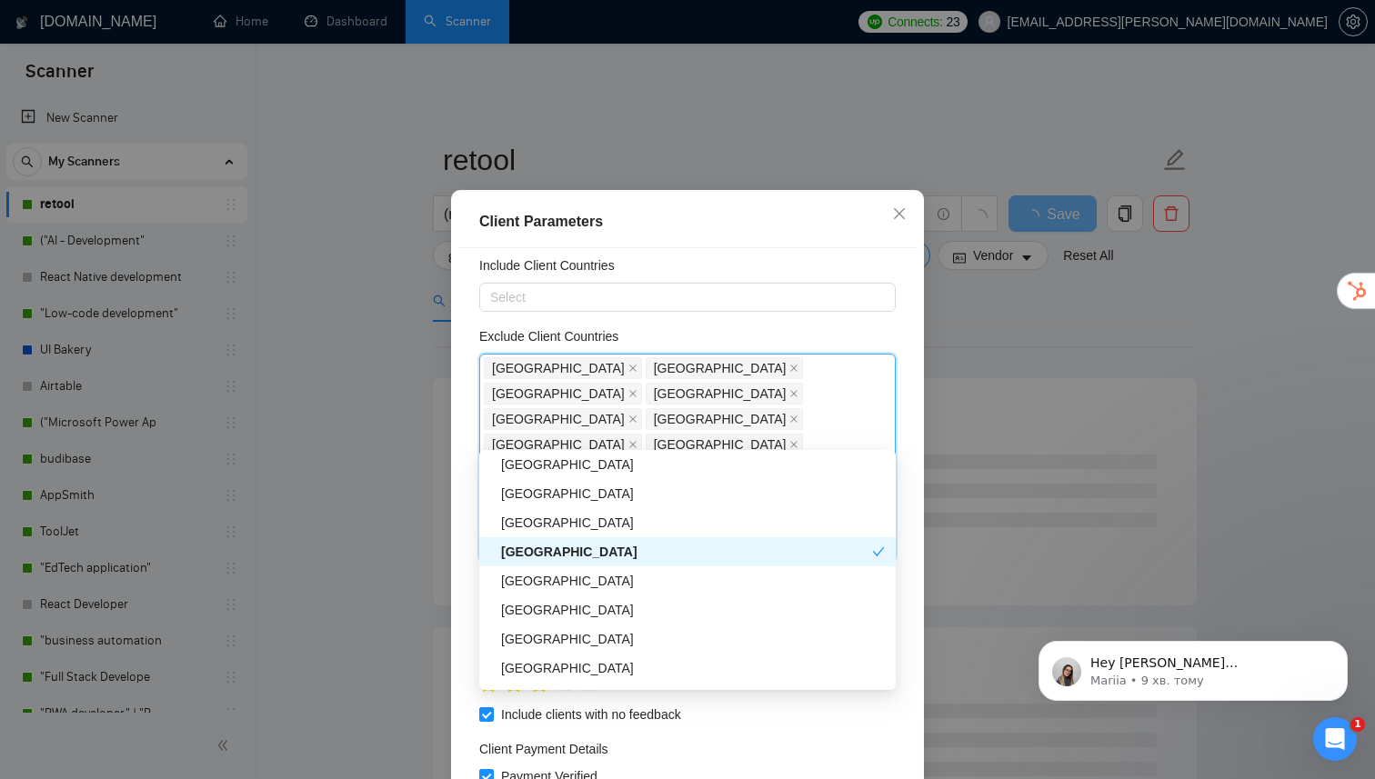
scroll to position [1286, 0]
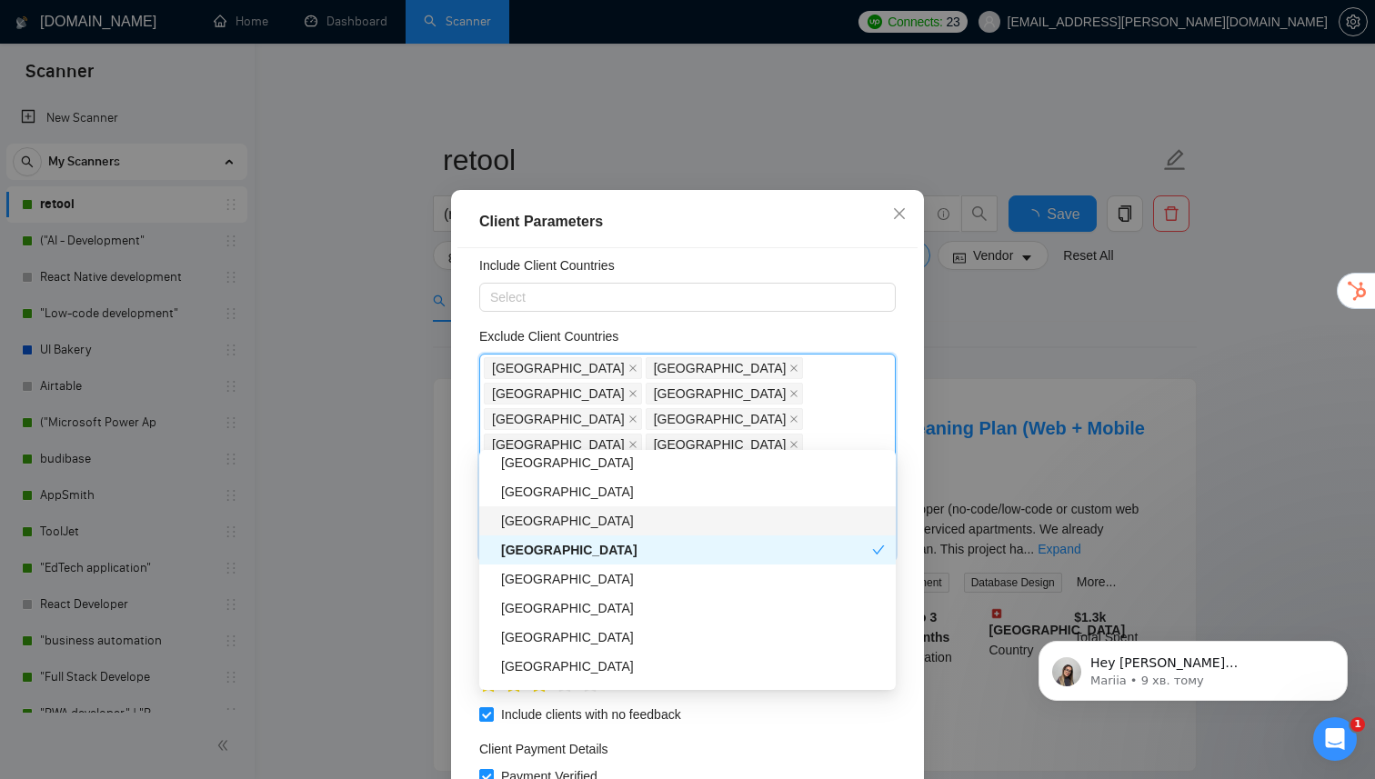
click at [565, 521] on div "[GEOGRAPHIC_DATA]" at bounding box center [693, 521] width 384 height 20
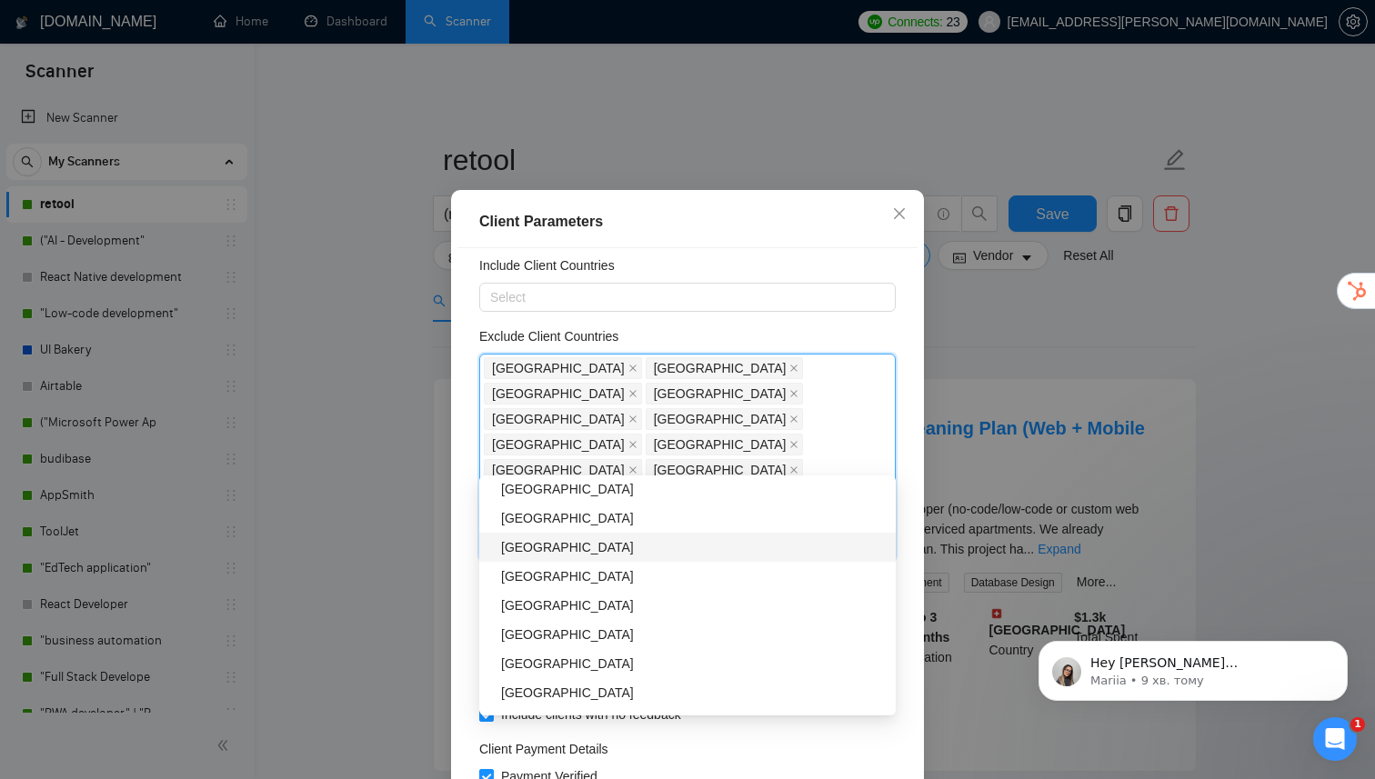
scroll to position [1519, 0]
click at [547, 602] on div "[GEOGRAPHIC_DATA]" at bounding box center [693, 604] width 384 height 20
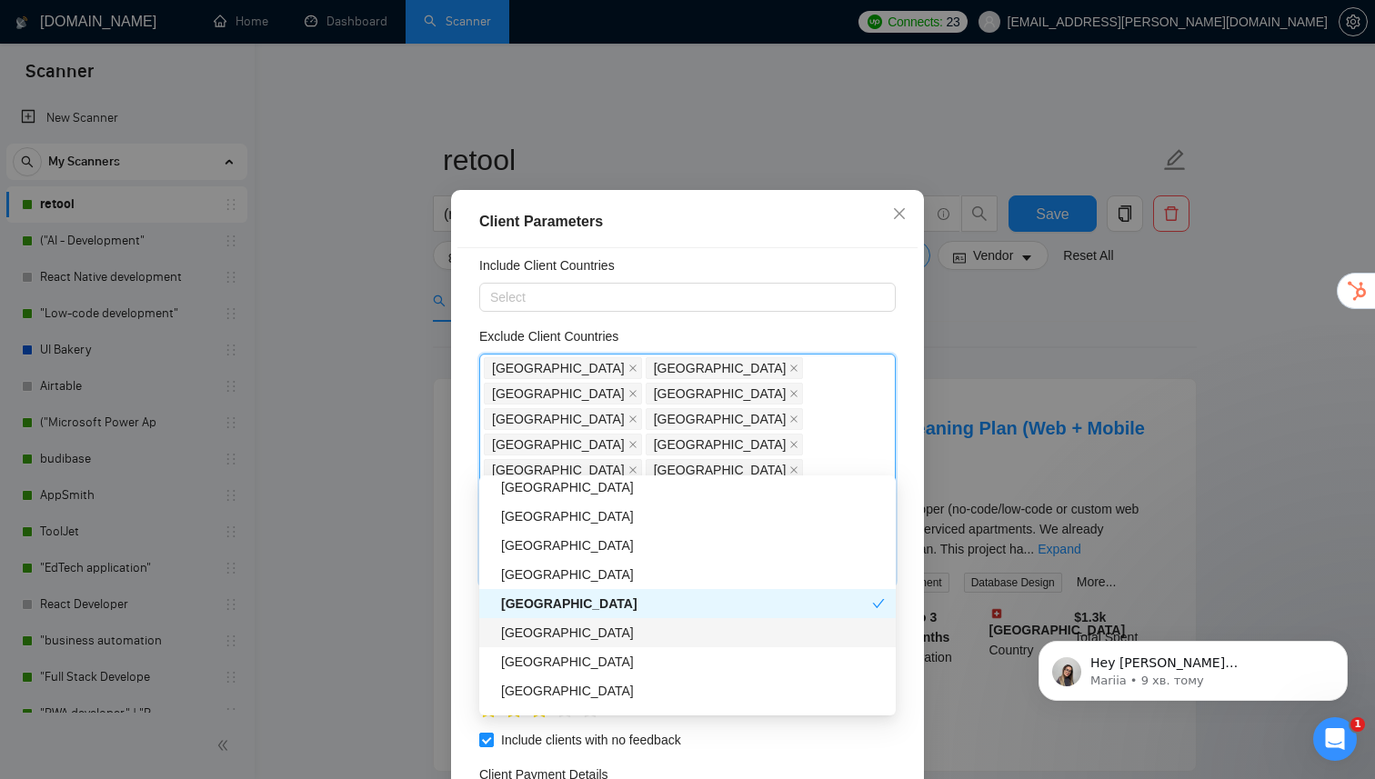
click at [539, 632] on div "[GEOGRAPHIC_DATA]" at bounding box center [693, 633] width 384 height 20
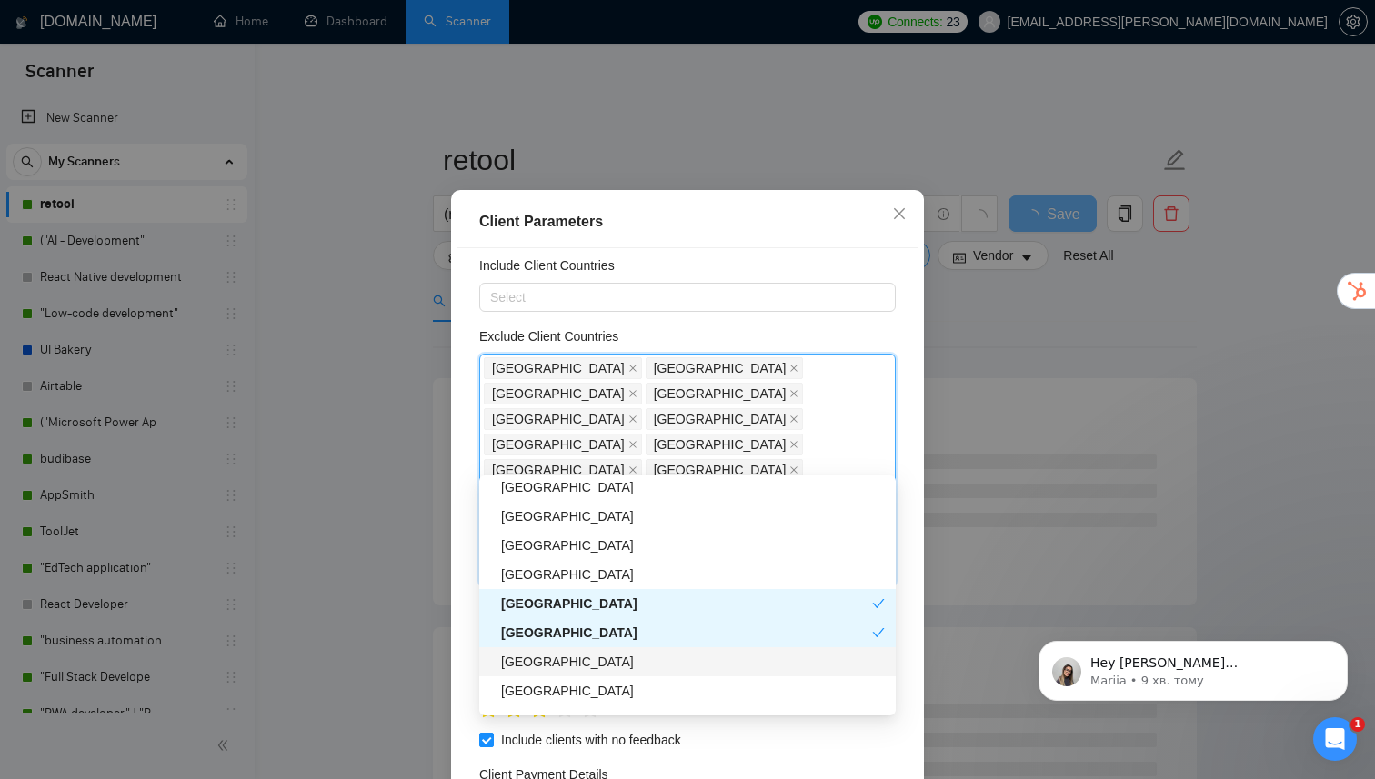
click at [536, 659] on div "[GEOGRAPHIC_DATA]" at bounding box center [693, 662] width 384 height 20
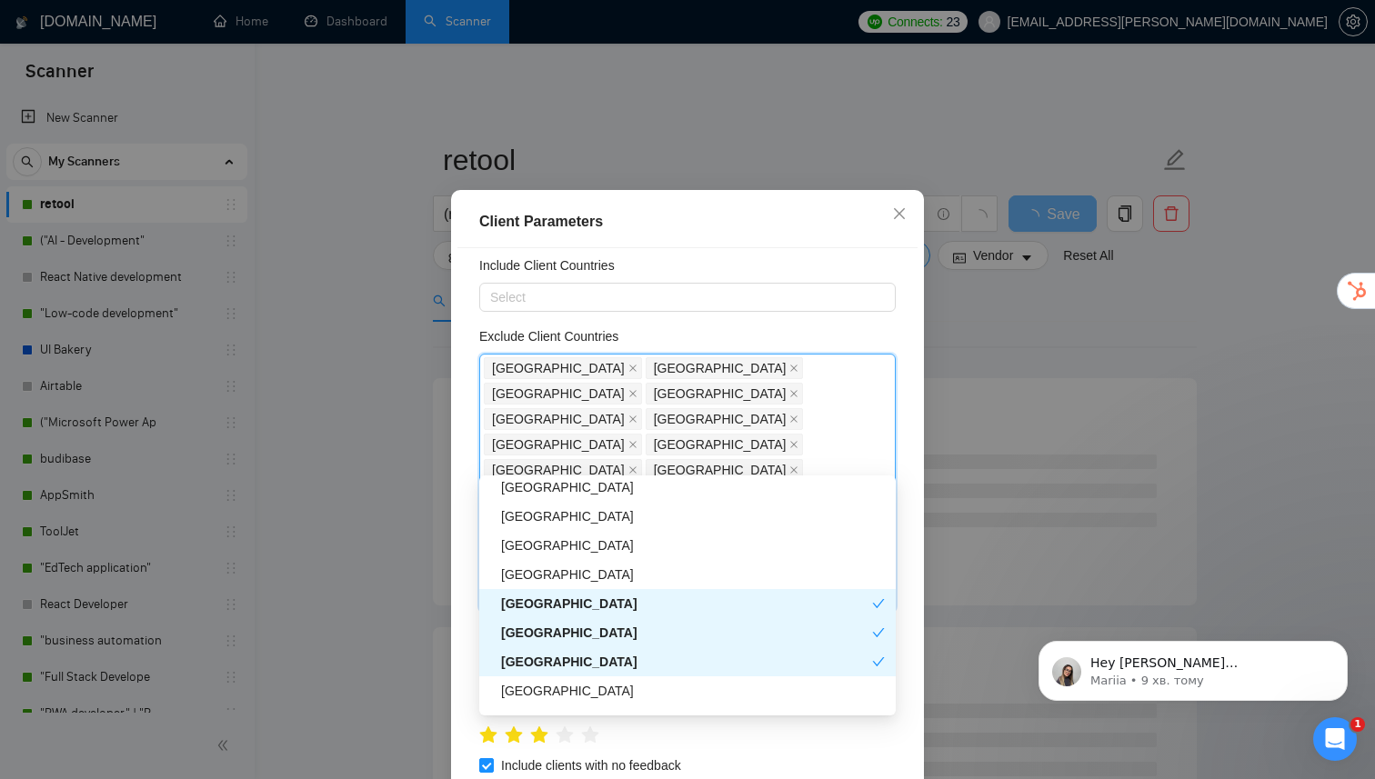
scroll to position [1551, 0]
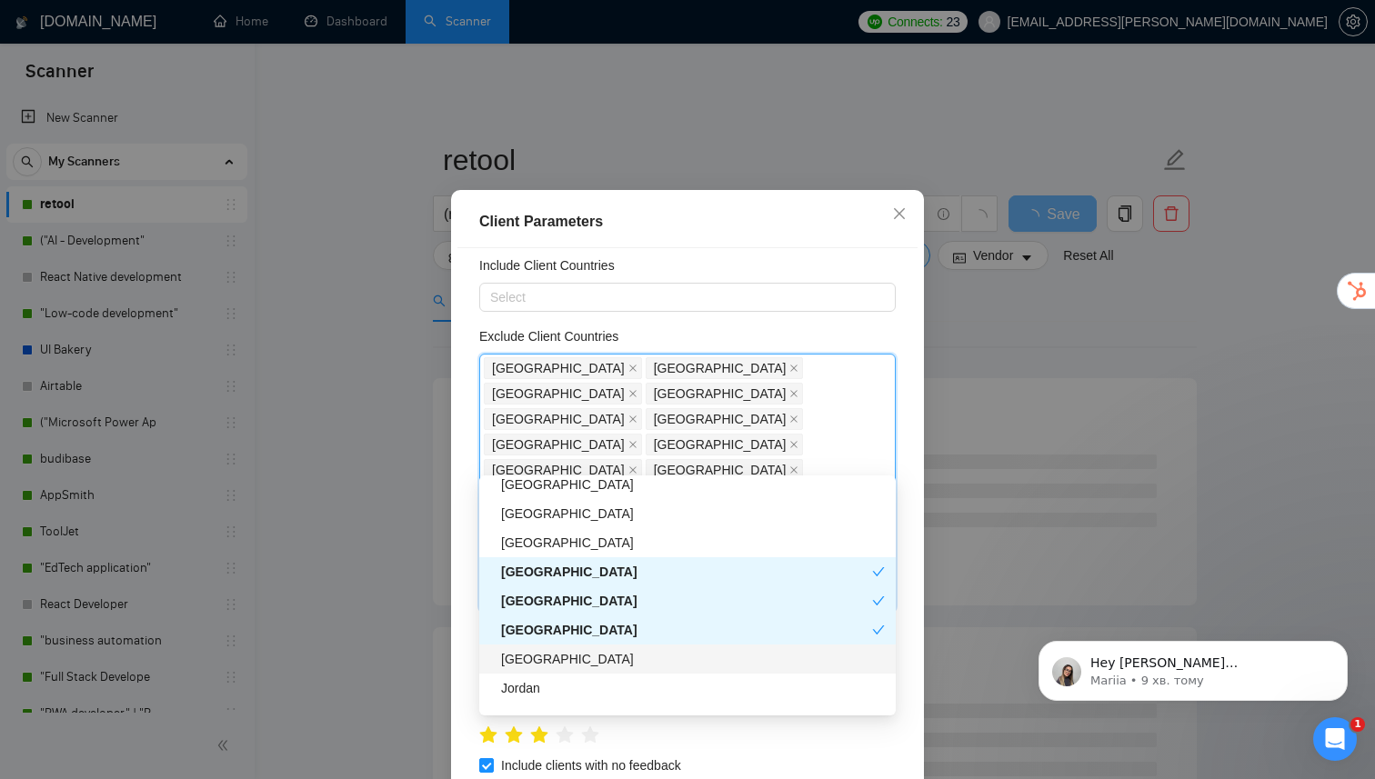
click at [536, 657] on div "[GEOGRAPHIC_DATA]" at bounding box center [693, 659] width 384 height 20
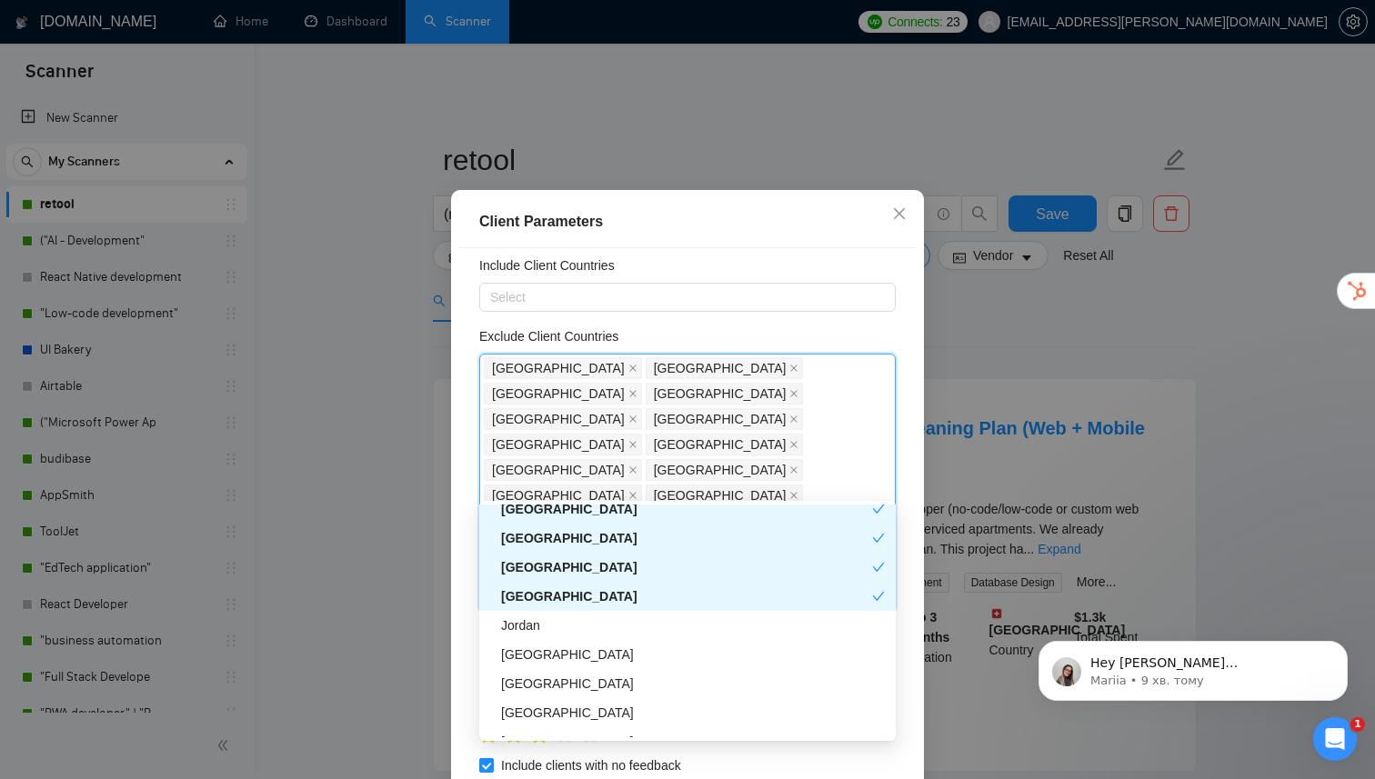
scroll to position [1640, 0]
click at [546, 623] on div "Jordan" at bounding box center [693, 625] width 384 height 20
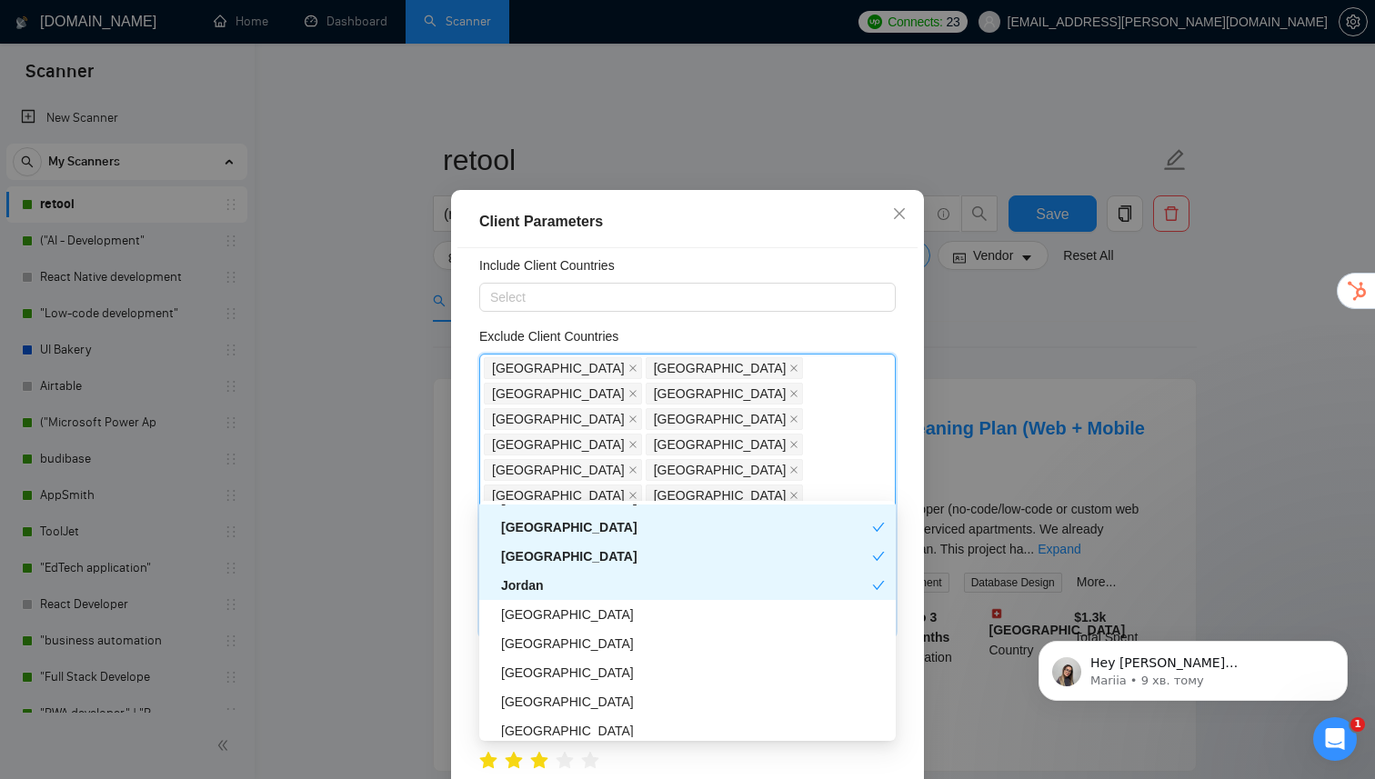
scroll to position [1685, 0]
click at [549, 616] on div "[GEOGRAPHIC_DATA]" at bounding box center [693, 609] width 384 height 20
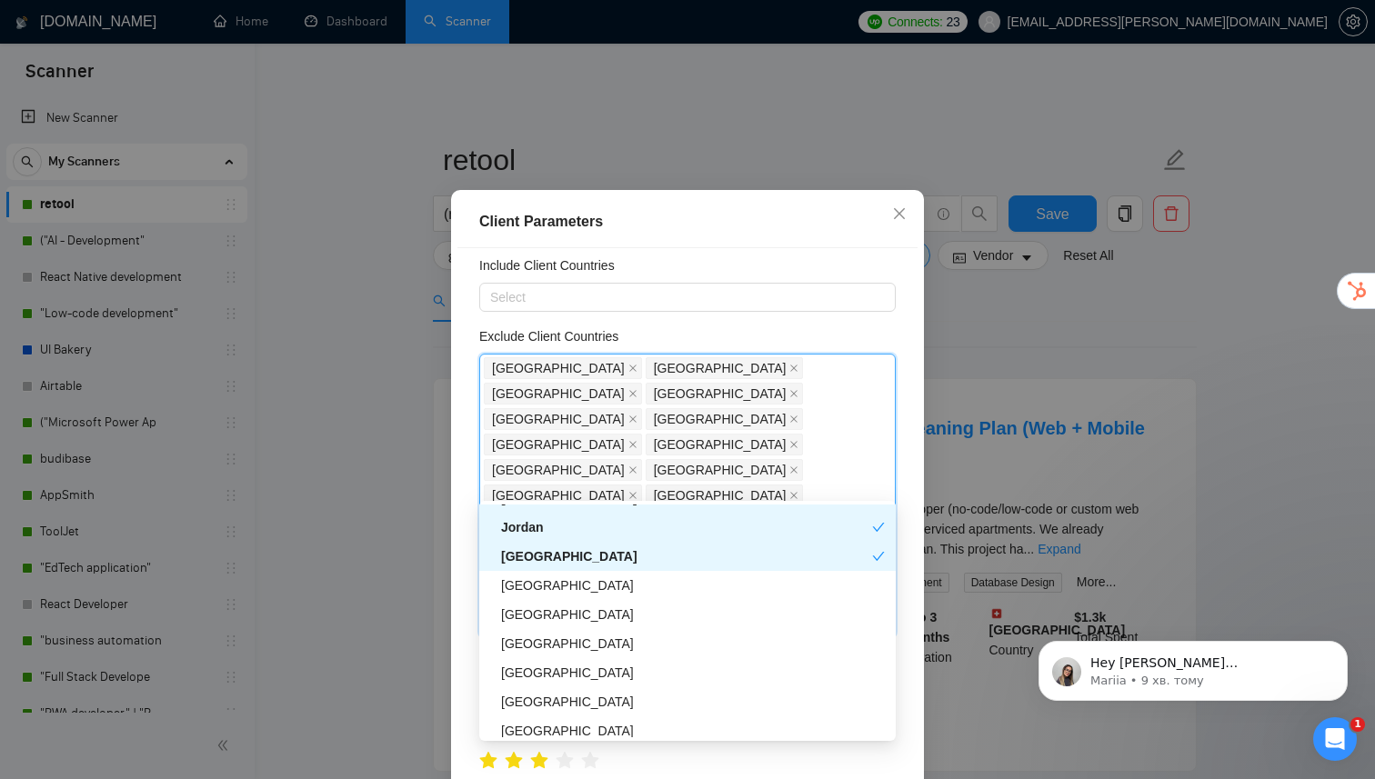
scroll to position [1753, 0]
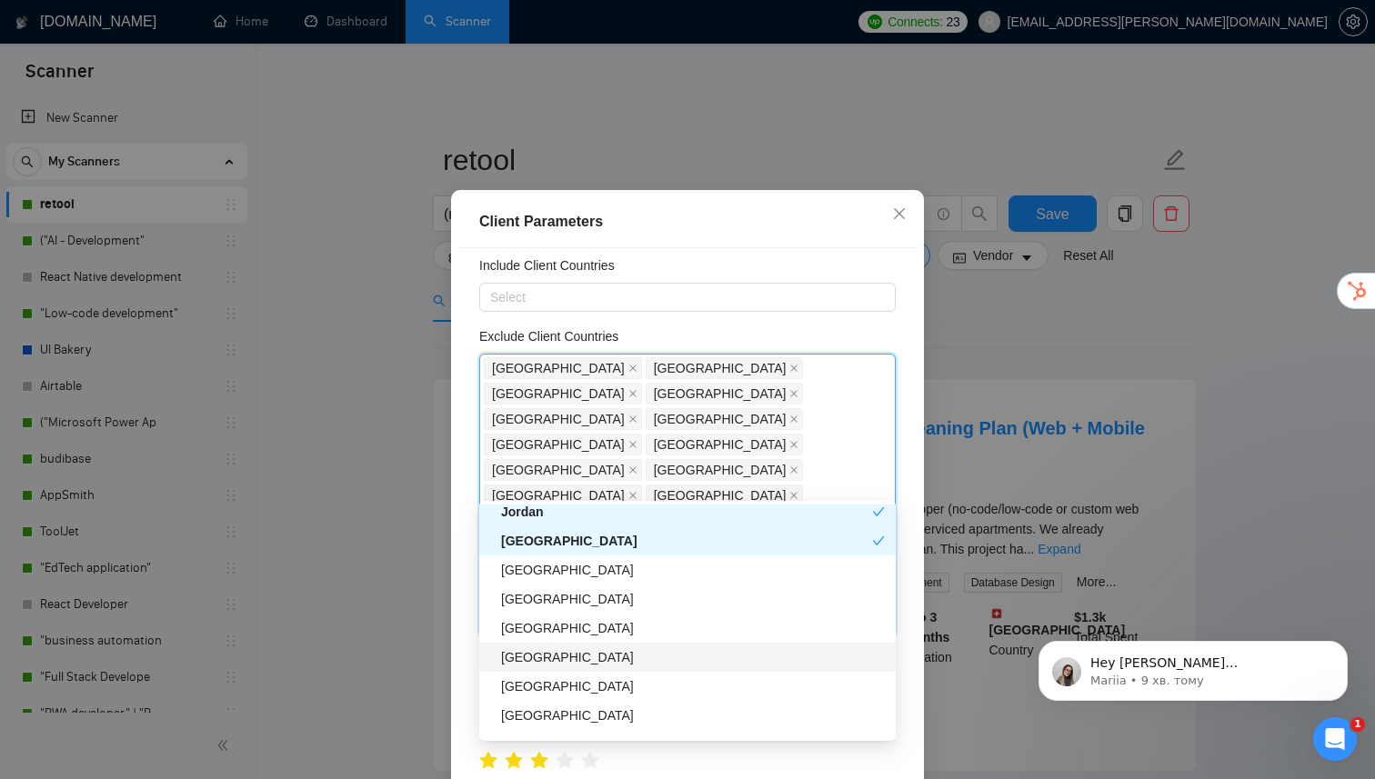
click at [536, 659] on div "[GEOGRAPHIC_DATA]" at bounding box center [693, 657] width 384 height 20
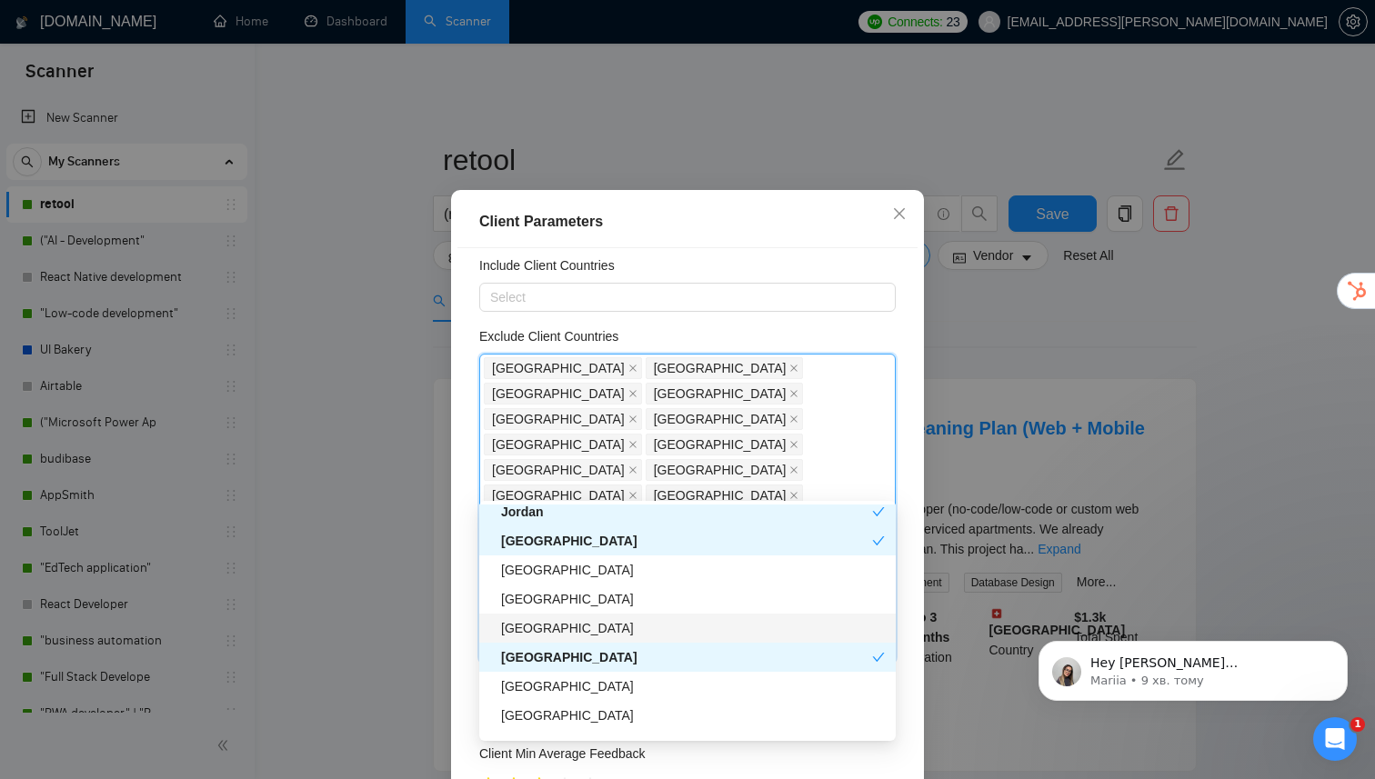
click at [537, 630] on div "[GEOGRAPHIC_DATA]" at bounding box center [693, 628] width 384 height 20
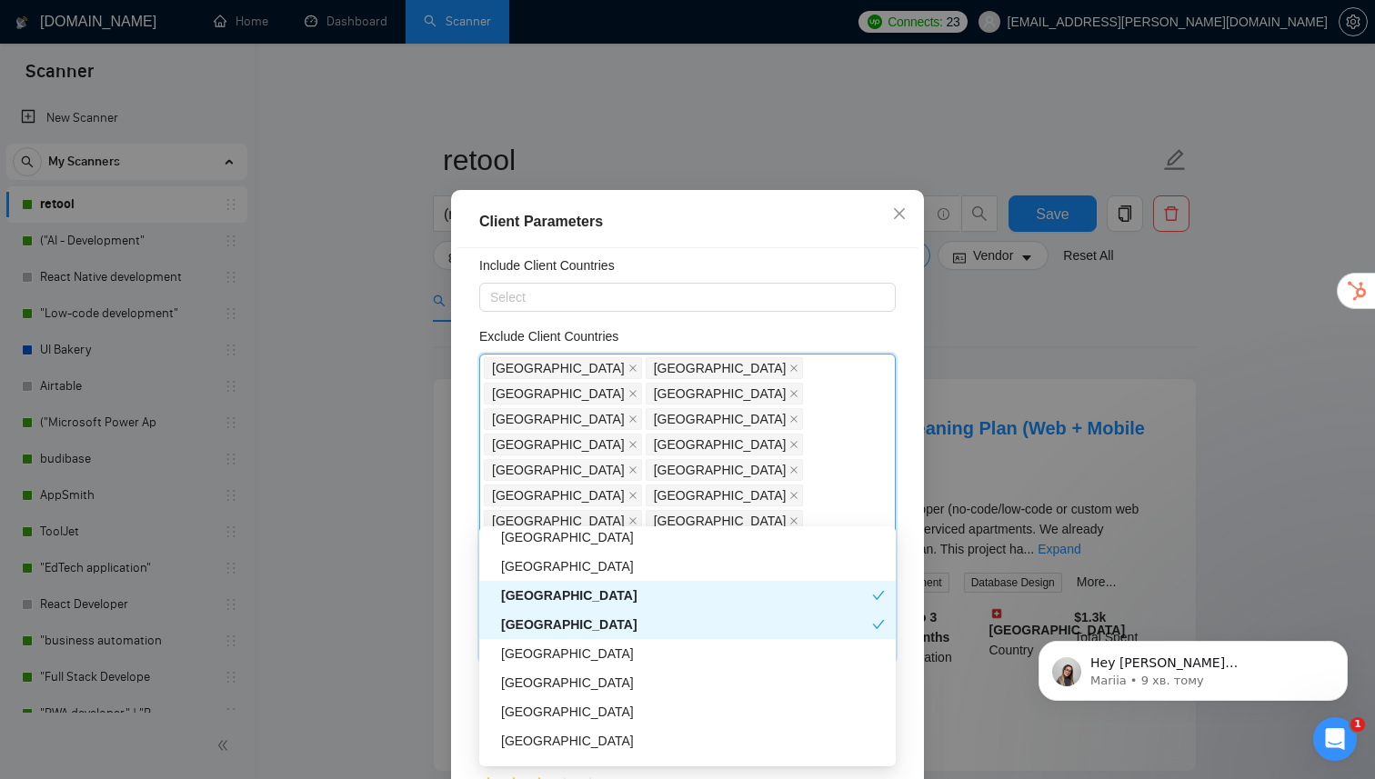
scroll to position [1821, 0]
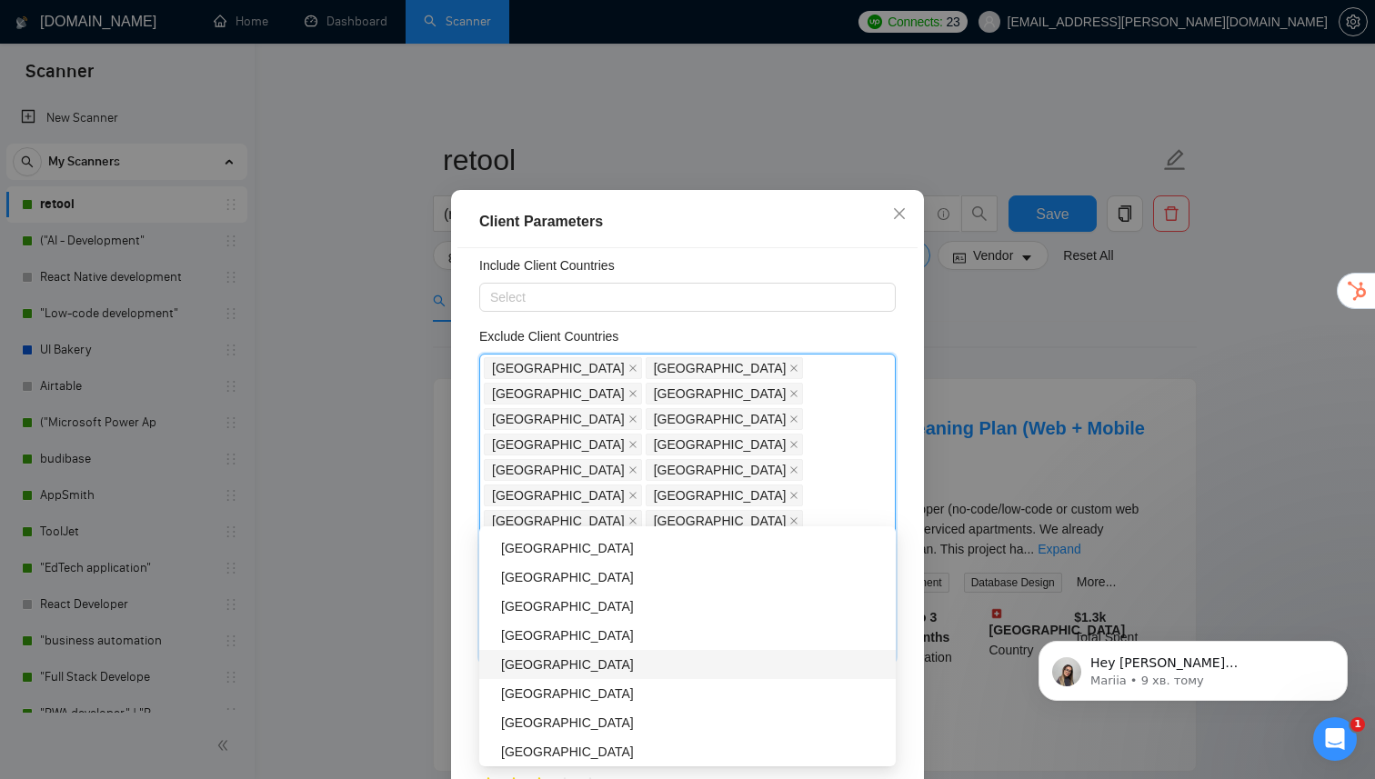
click at [535, 662] on div "[GEOGRAPHIC_DATA]" at bounding box center [693, 665] width 384 height 20
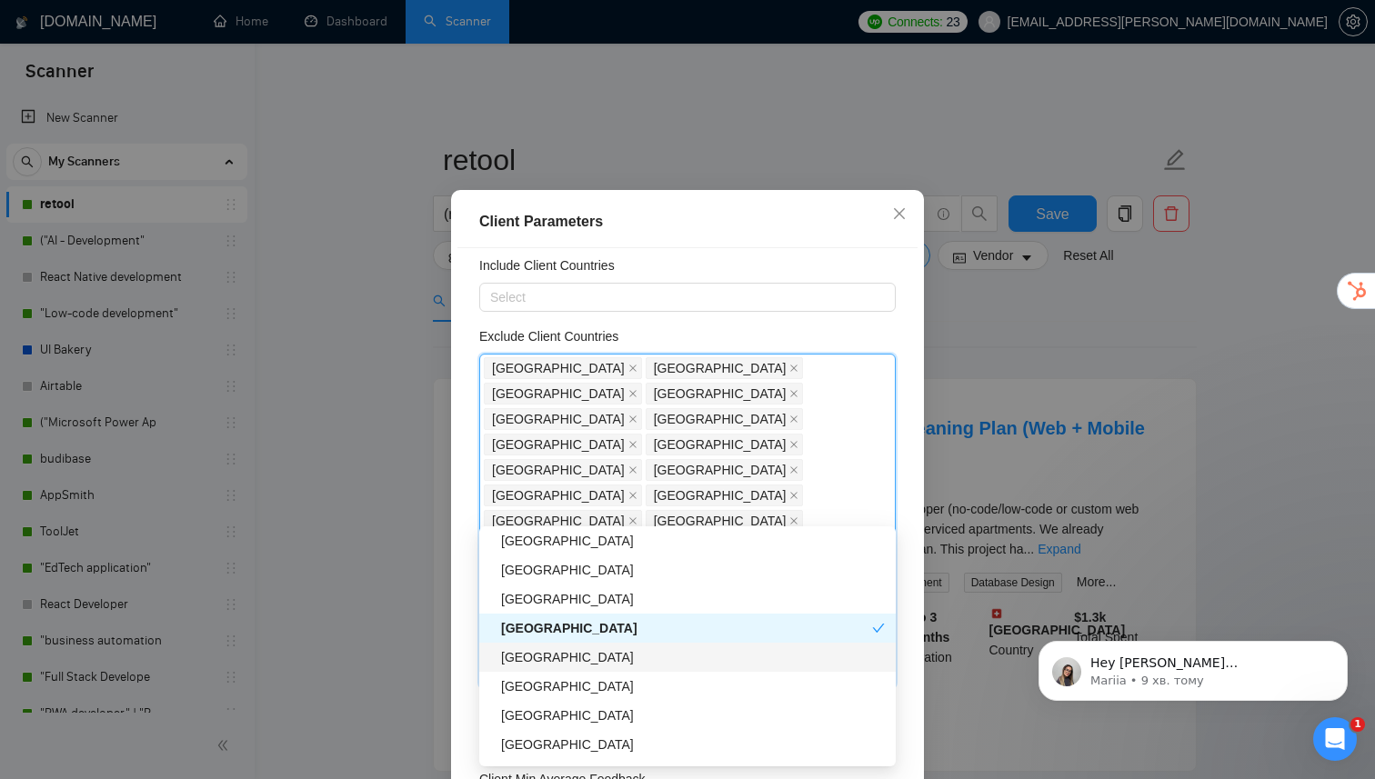
click at [540, 657] on div "[GEOGRAPHIC_DATA]" at bounding box center [693, 657] width 384 height 20
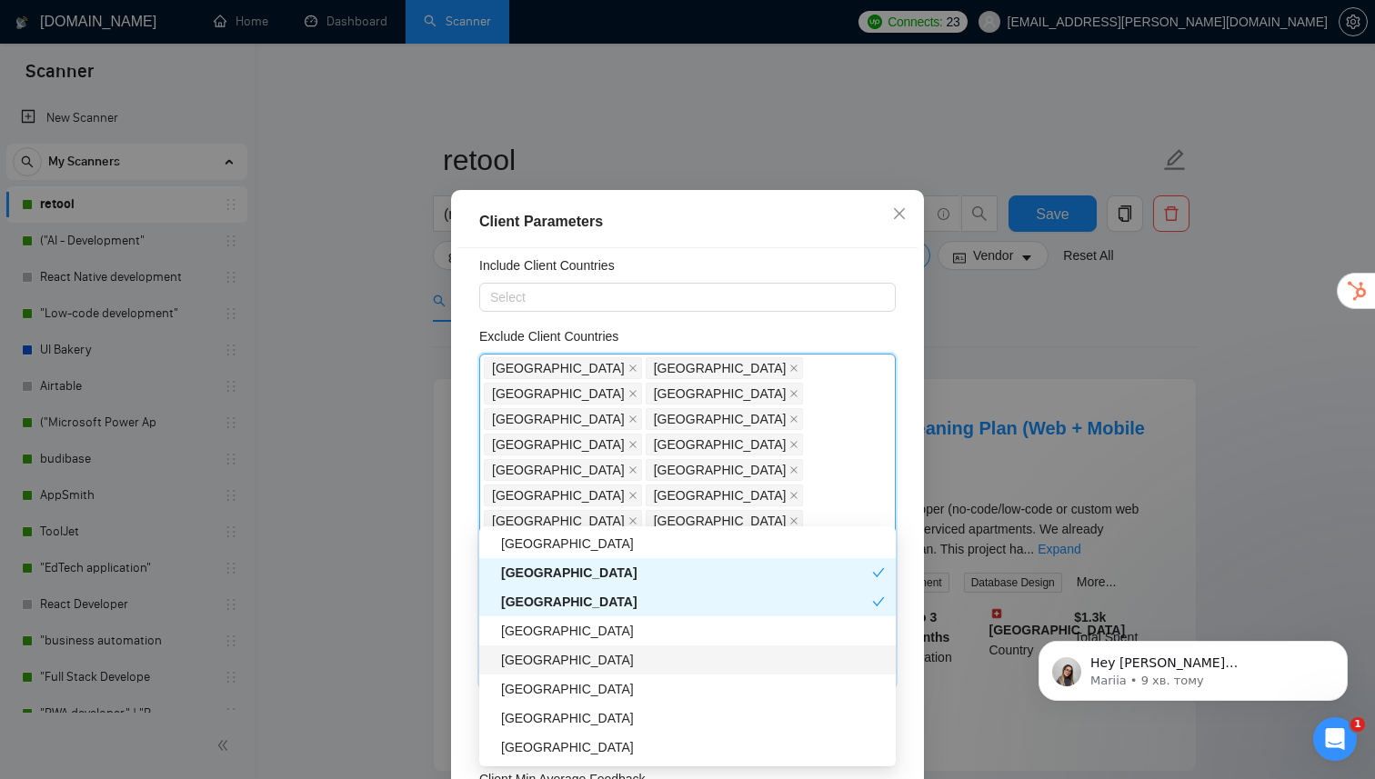
click at [540, 661] on div "[GEOGRAPHIC_DATA]" at bounding box center [693, 660] width 384 height 20
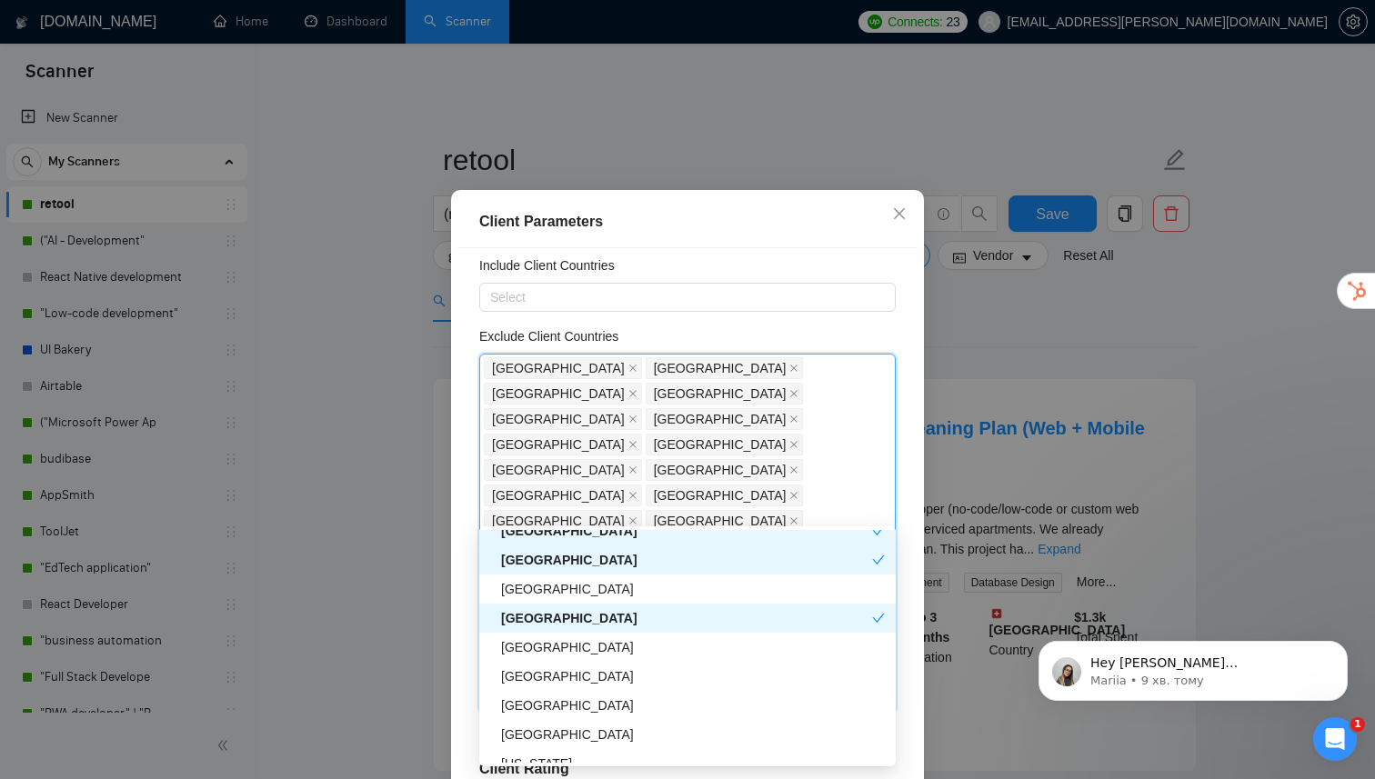
scroll to position [2084, 0]
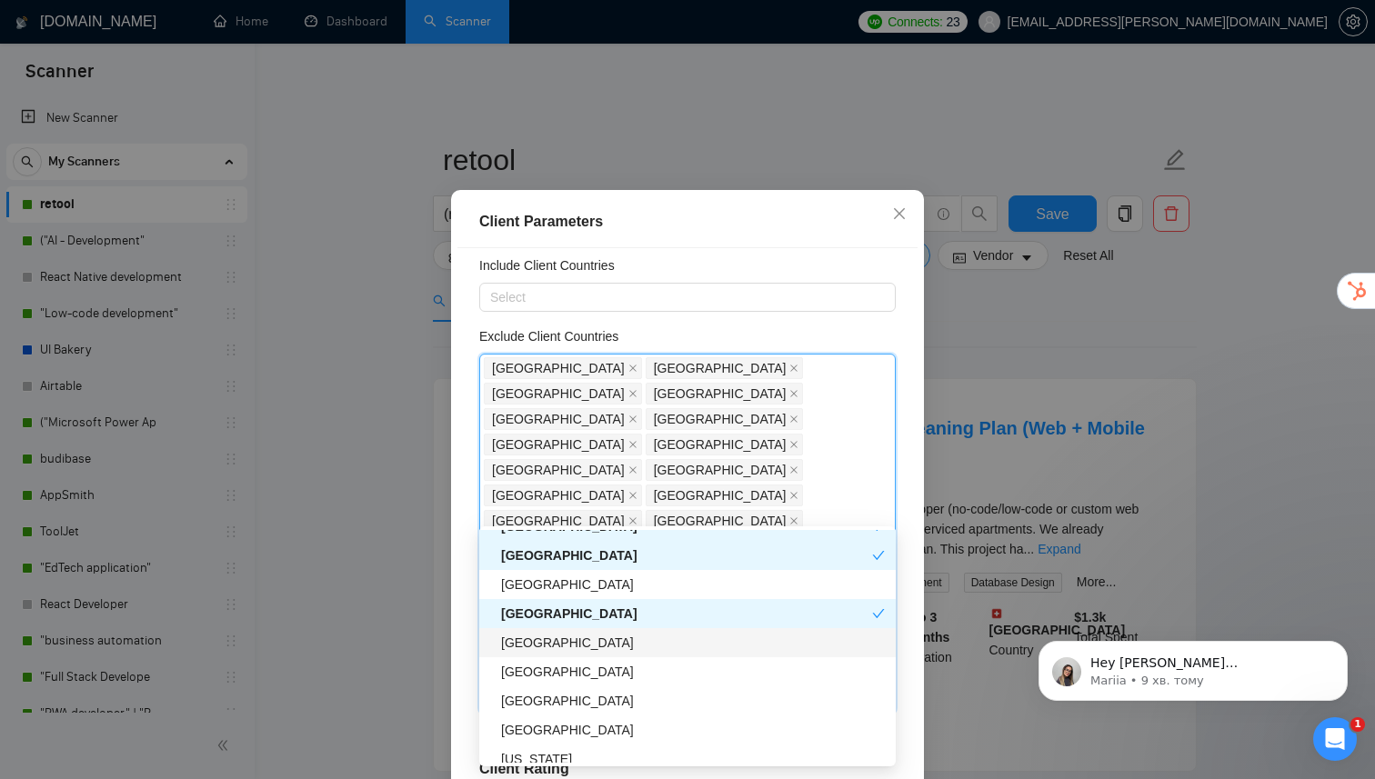
click at [546, 640] on div "[GEOGRAPHIC_DATA]" at bounding box center [693, 643] width 384 height 20
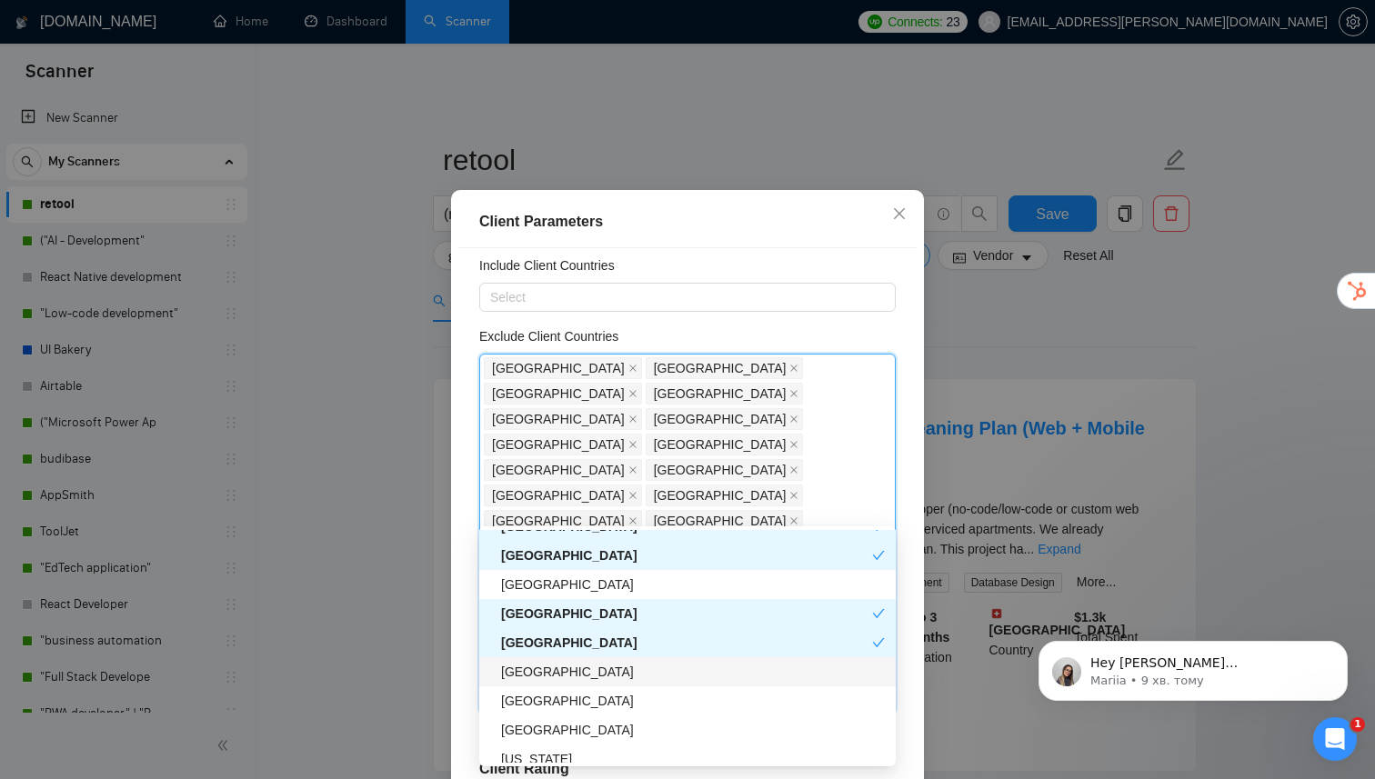
click at [546, 673] on div "[GEOGRAPHIC_DATA]" at bounding box center [693, 672] width 384 height 20
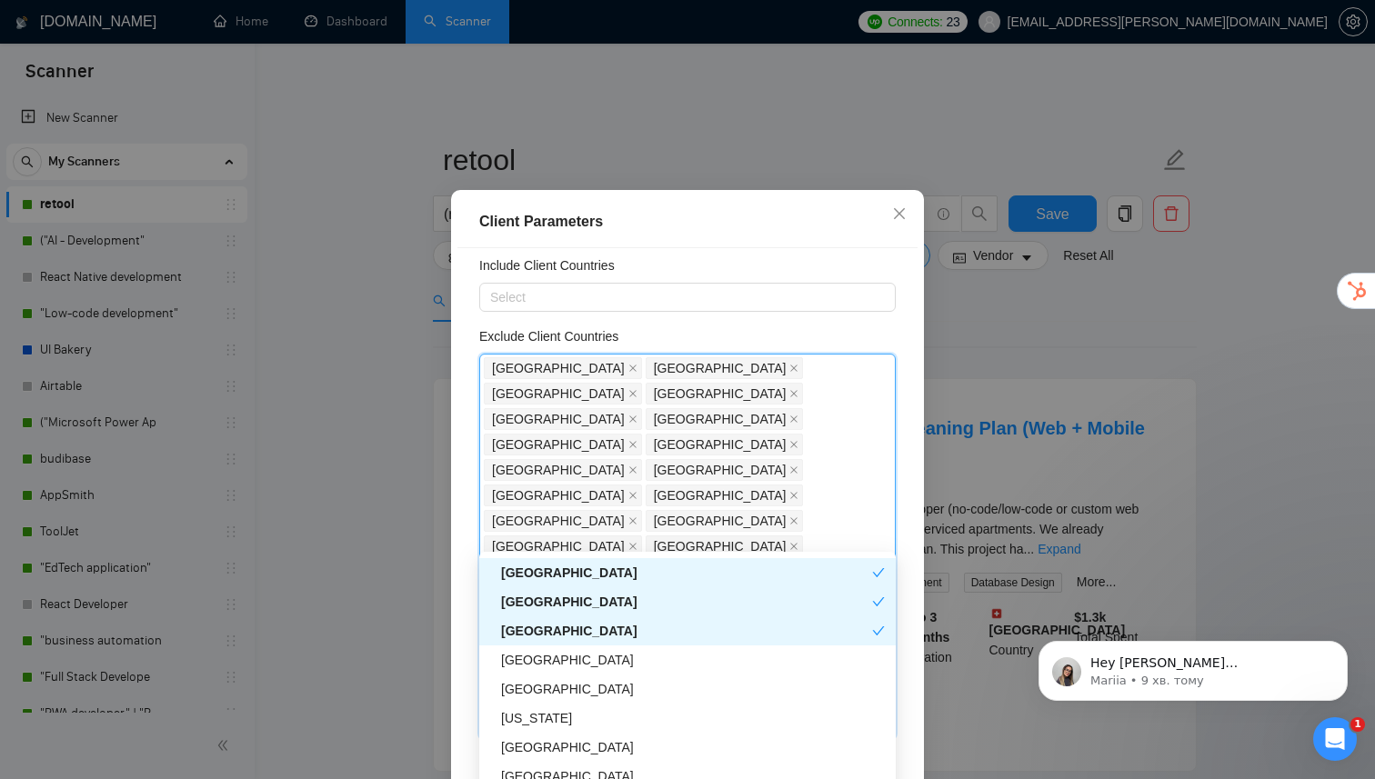
scroll to position [2161, 0]
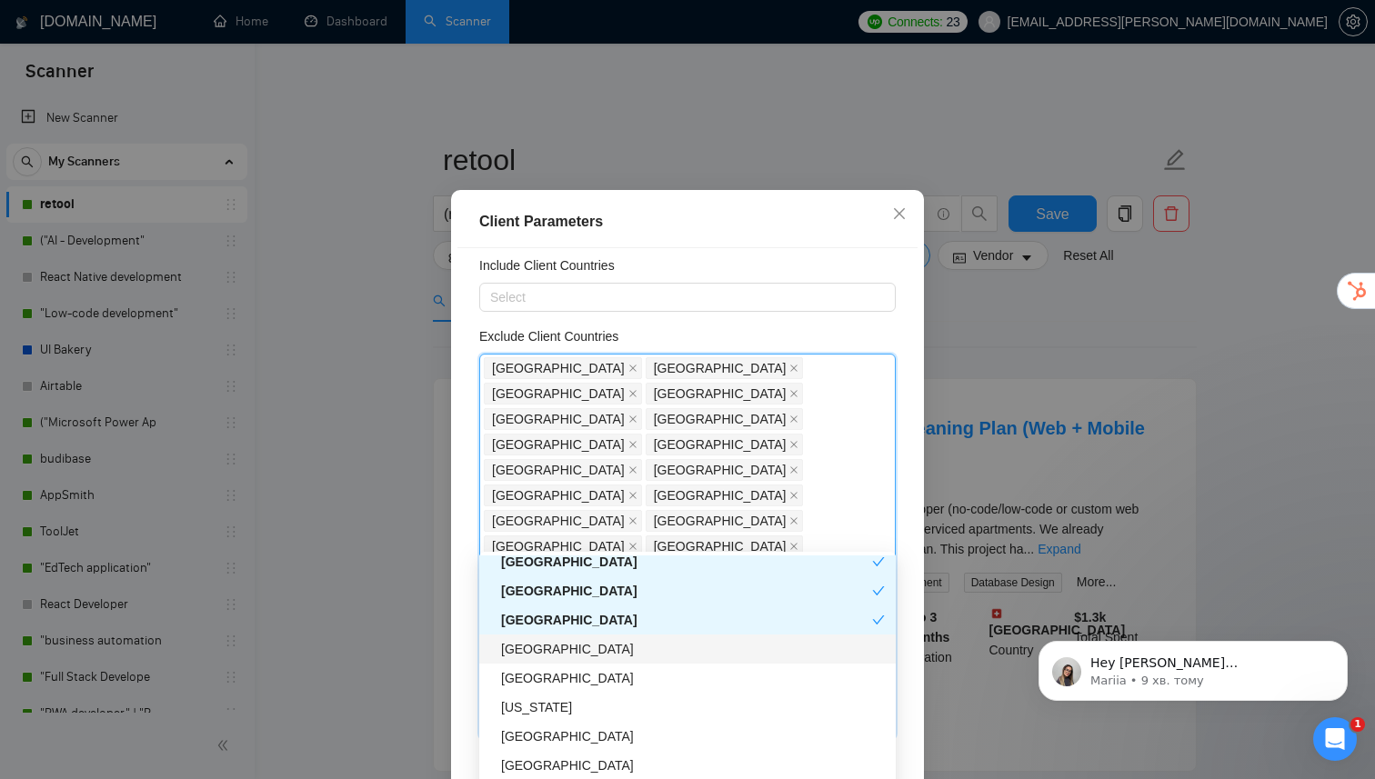
click at [565, 652] on div "[GEOGRAPHIC_DATA]" at bounding box center [693, 649] width 384 height 20
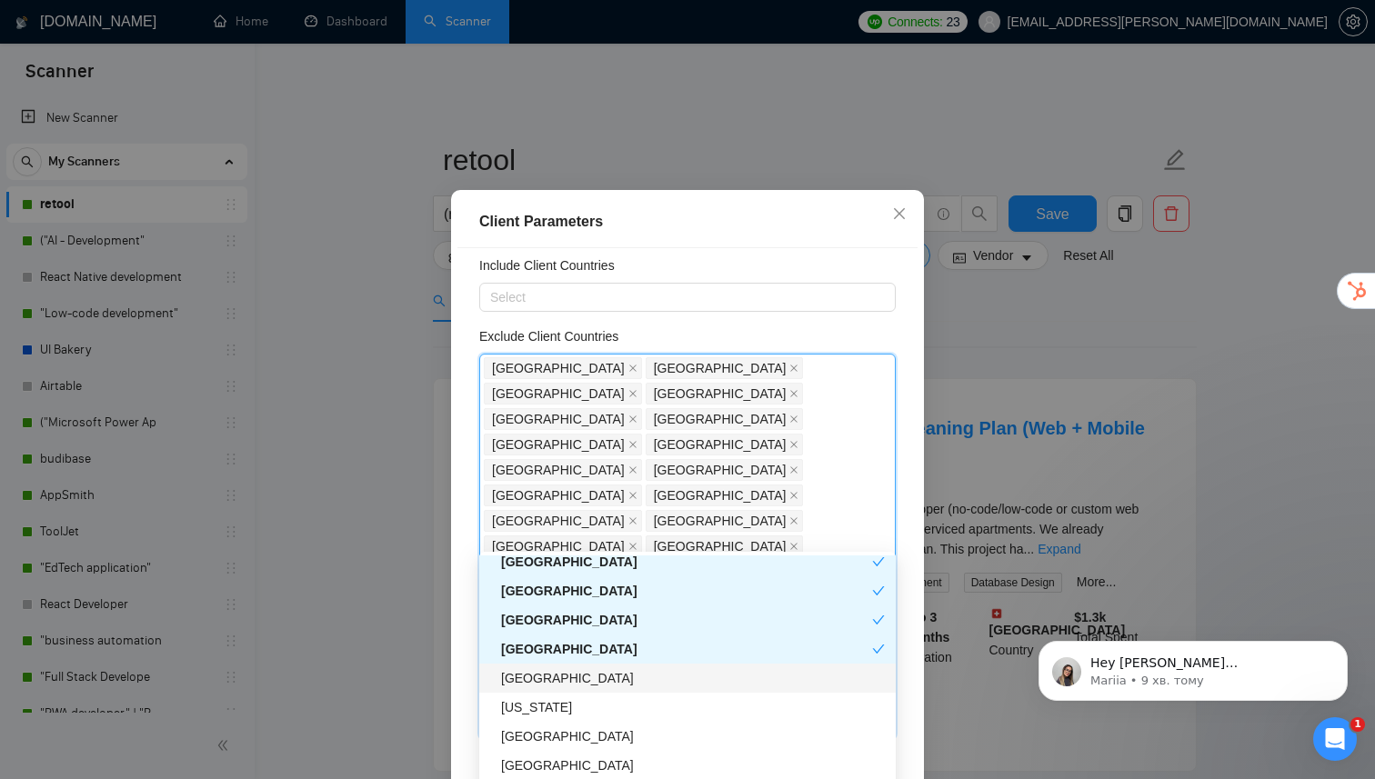
click at [554, 677] on div "[GEOGRAPHIC_DATA]" at bounding box center [693, 678] width 384 height 20
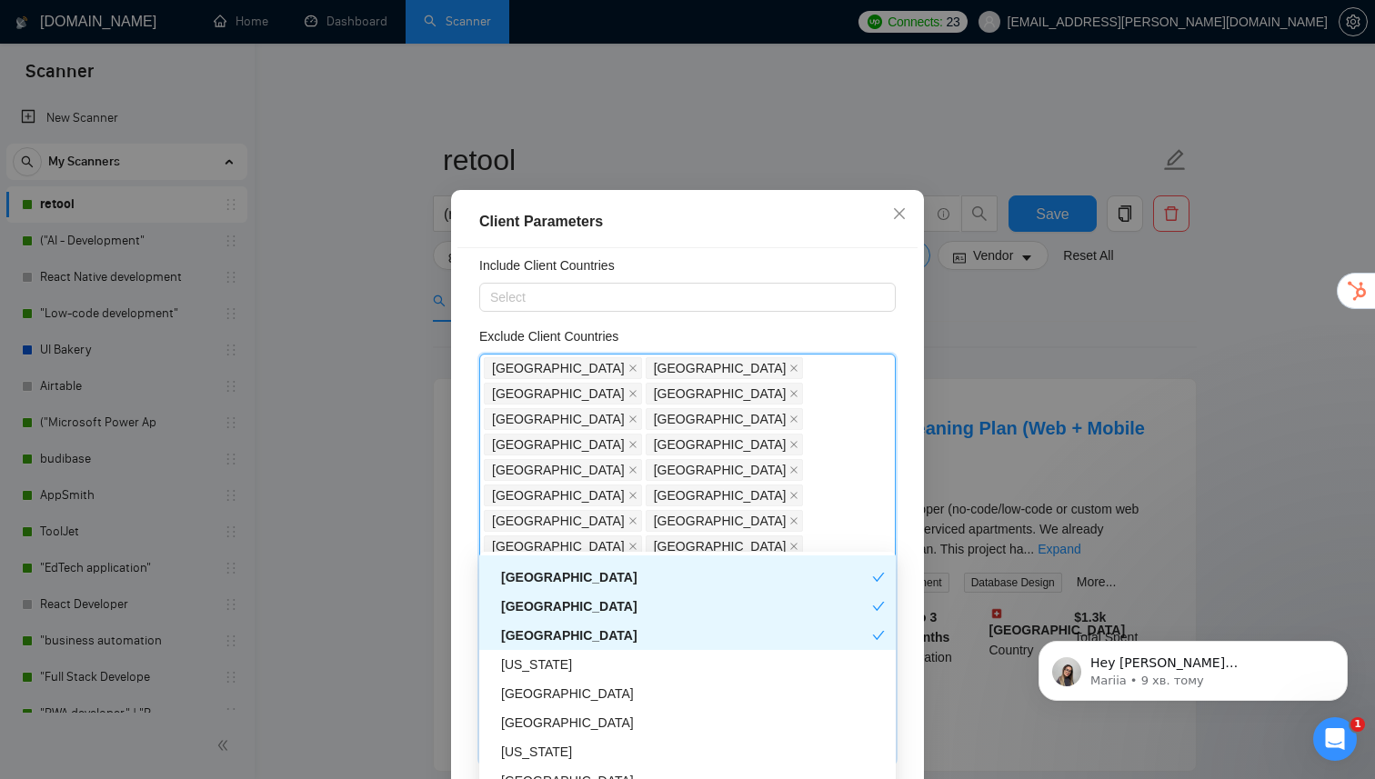
scroll to position [2211, 0]
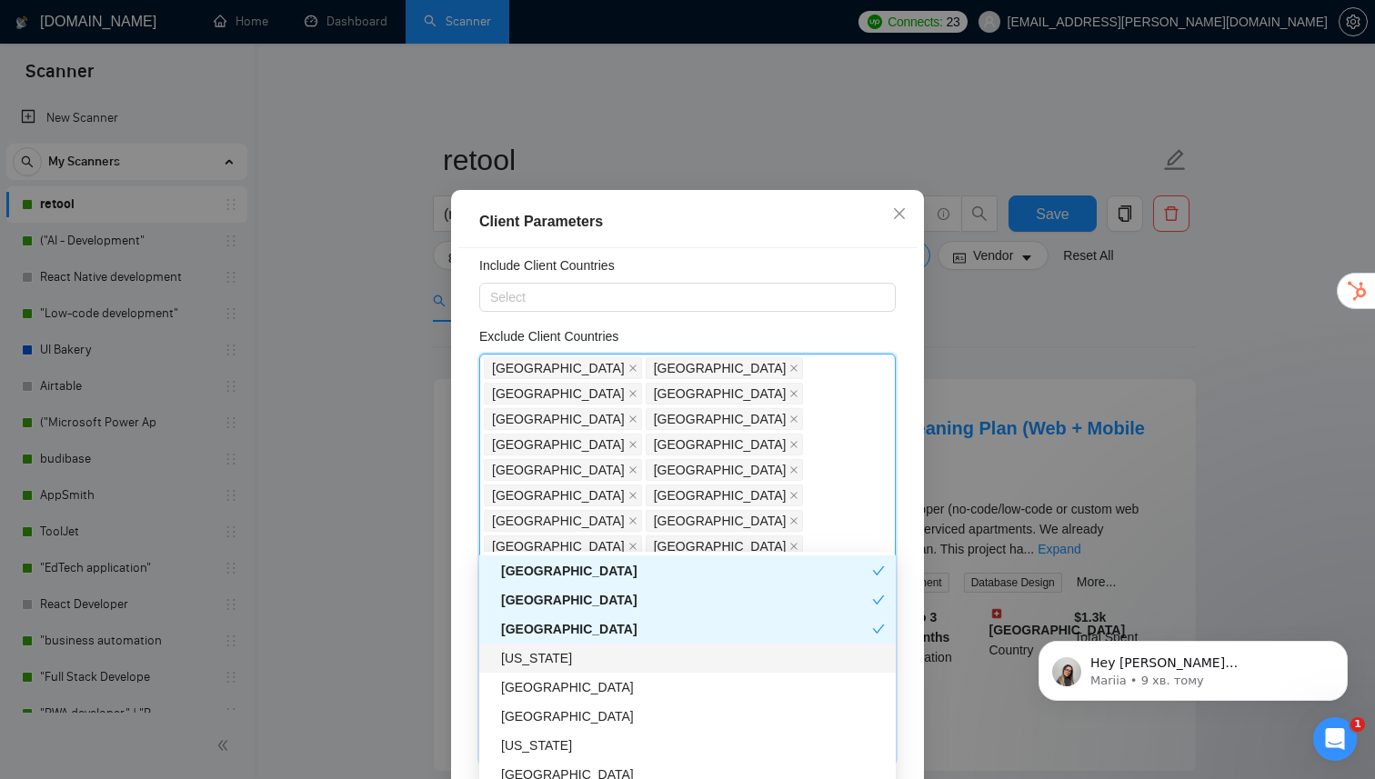
click at [559, 654] on div "[US_STATE]" at bounding box center [693, 658] width 384 height 20
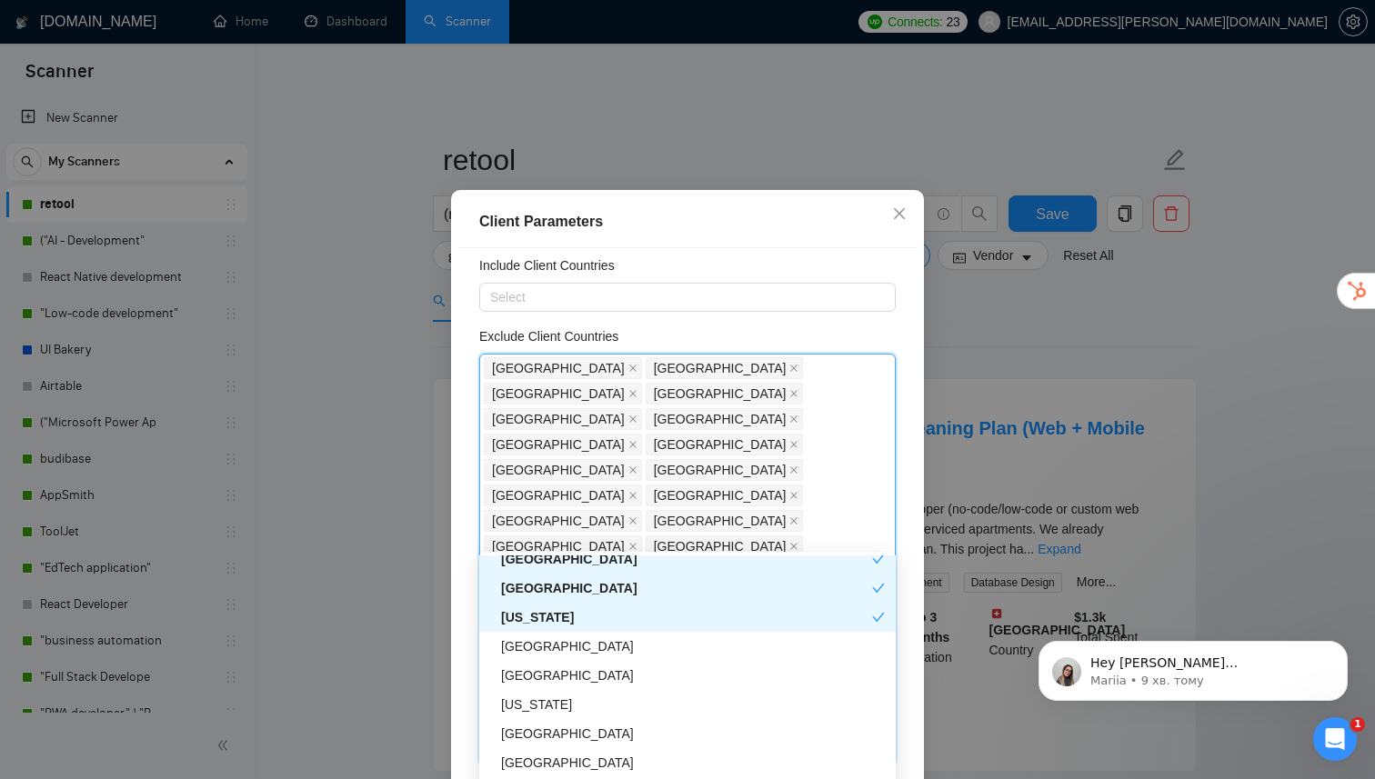
scroll to position [2252, 0]
click at [556, 654] on div "[GEOGRAPHIC_DATA]" at bounding box center [693, 646] width 384 height 20
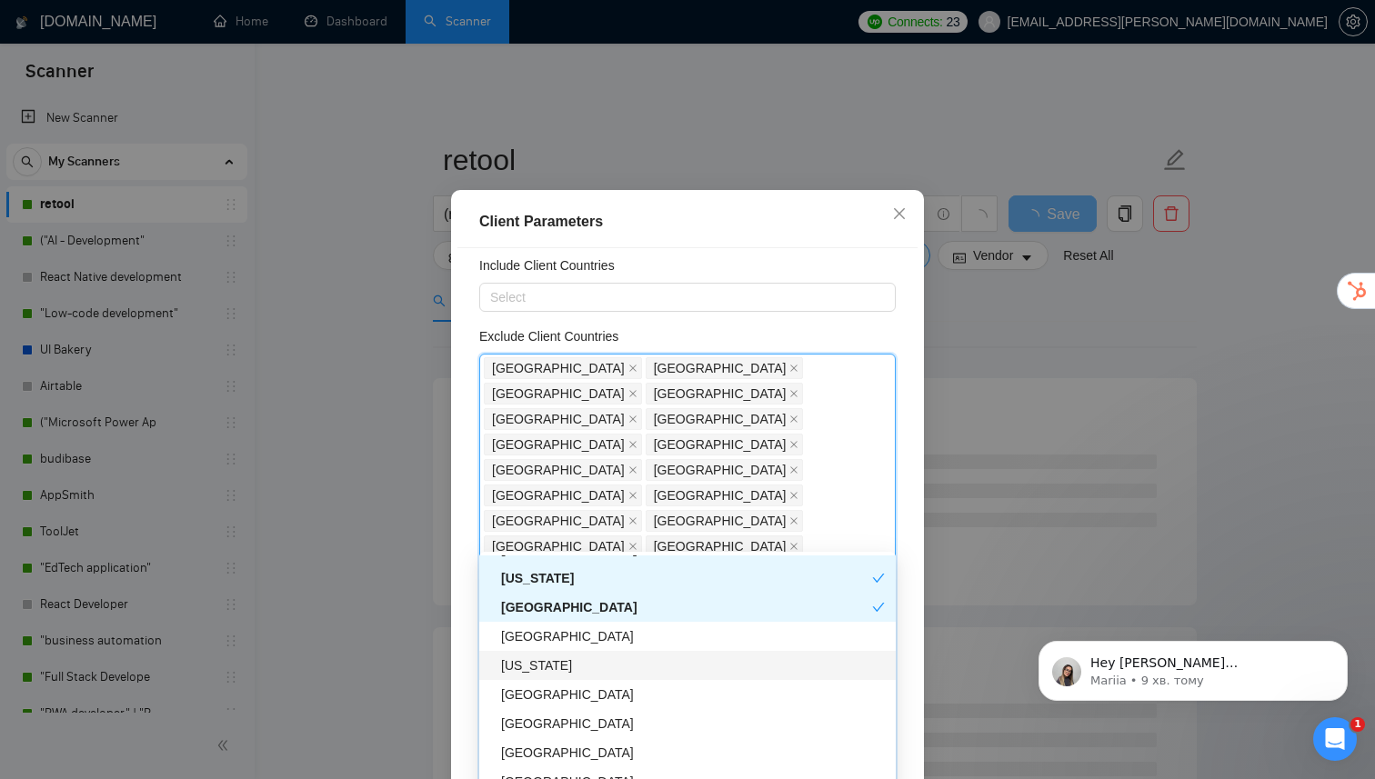
click at [561, 672] on div "[US_STATE]" at bounding box center [693, 666] width 384 height 20
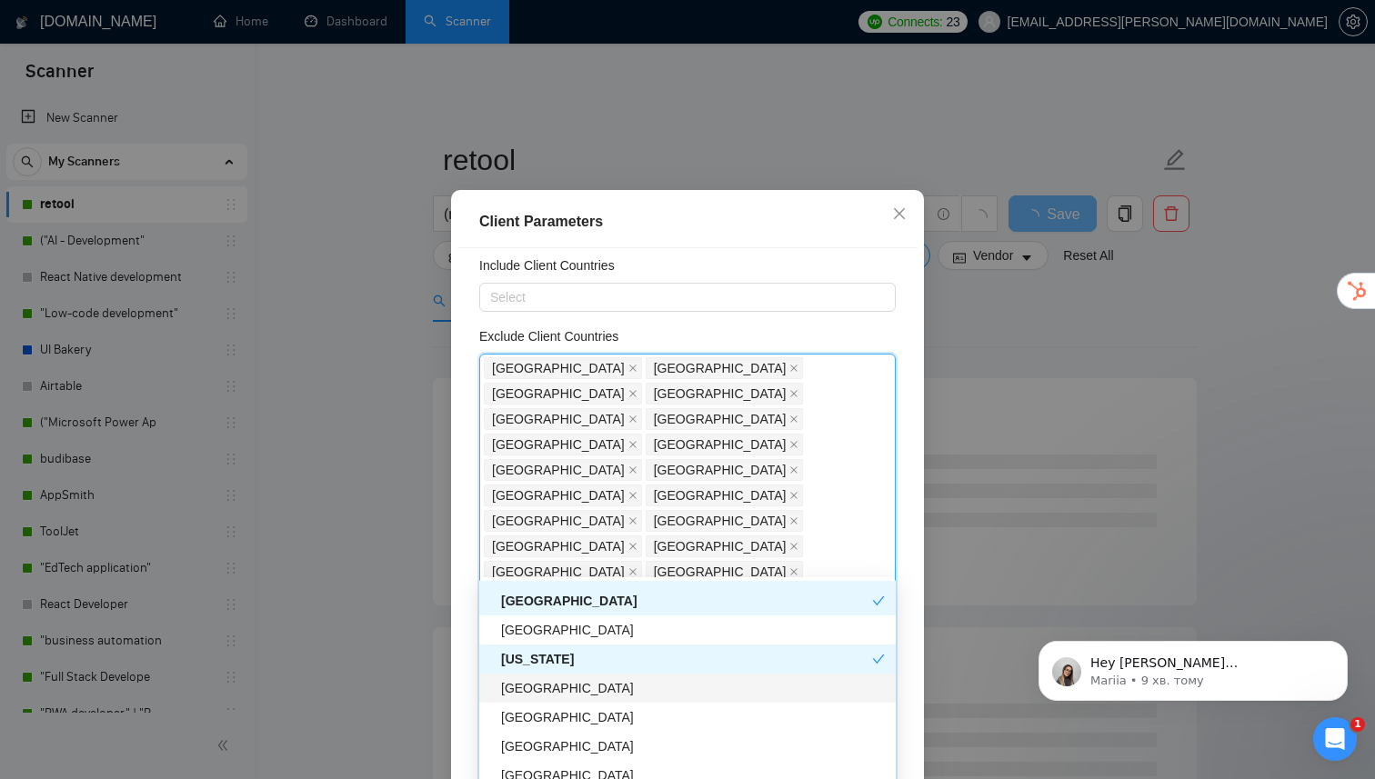
scroll to position [2324, 0]
click at [537, 721] on div "[GEOGRAPHIC_DATA]" at bounding box center [693, 716] width 384 height 20
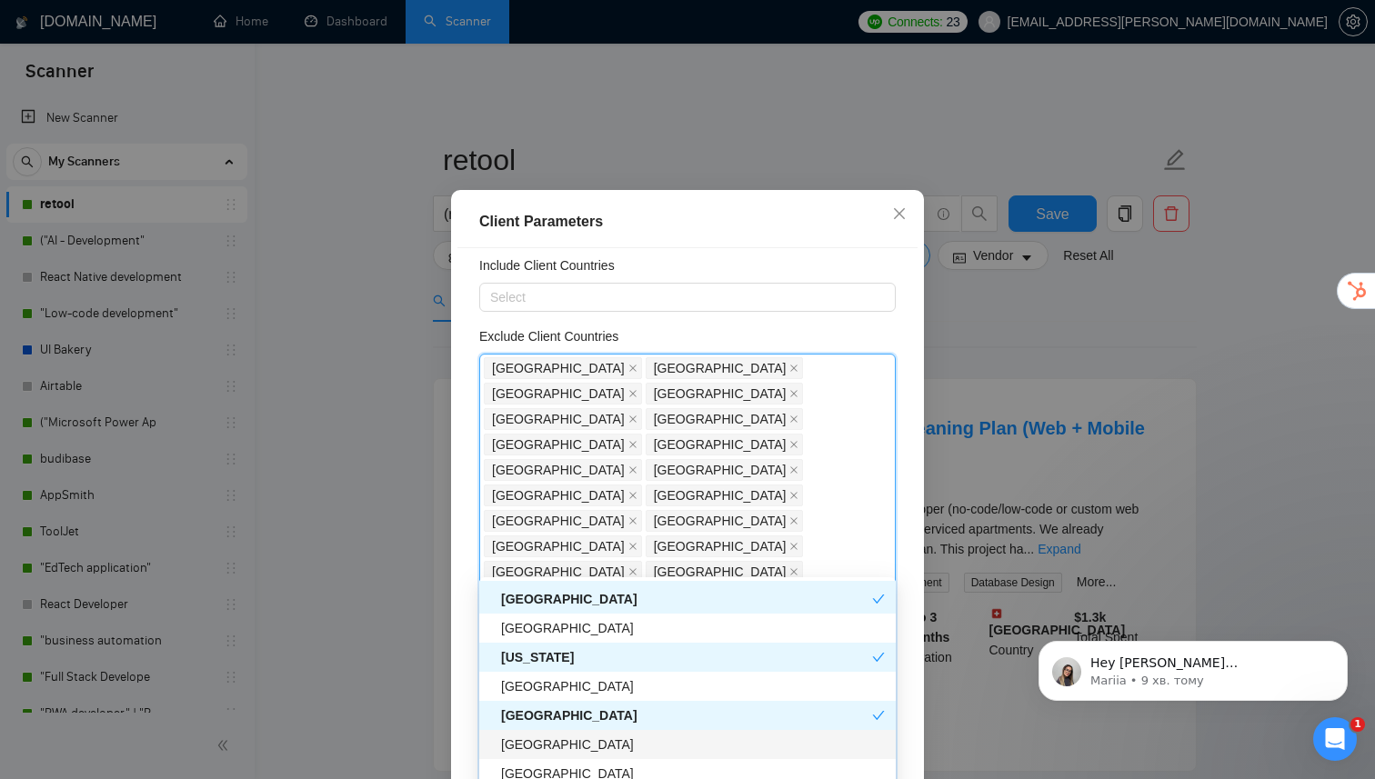
click at [536, 739] on div "[GEOGRAPHIC_DATA]" at bounding box center [693, 745] width 384 height 20
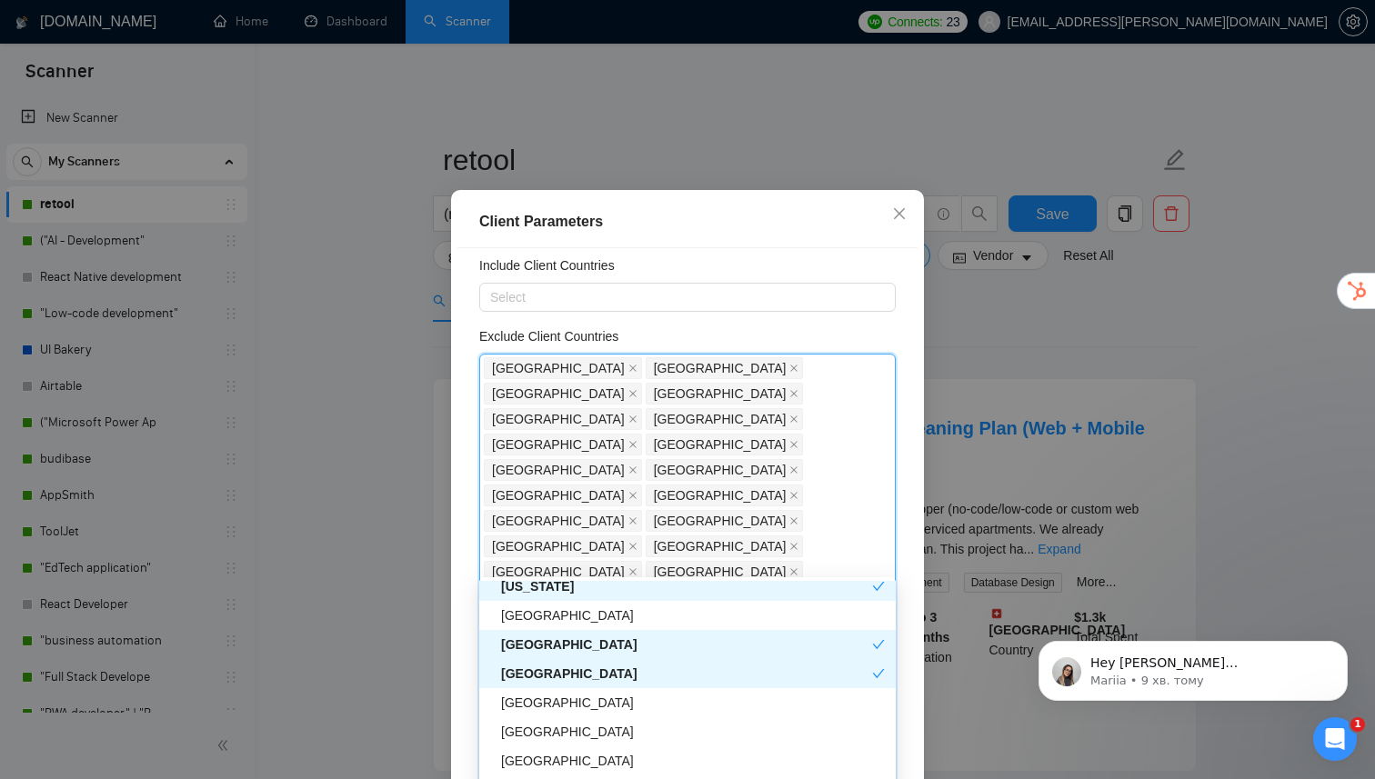
scroll to position [2403, 0]
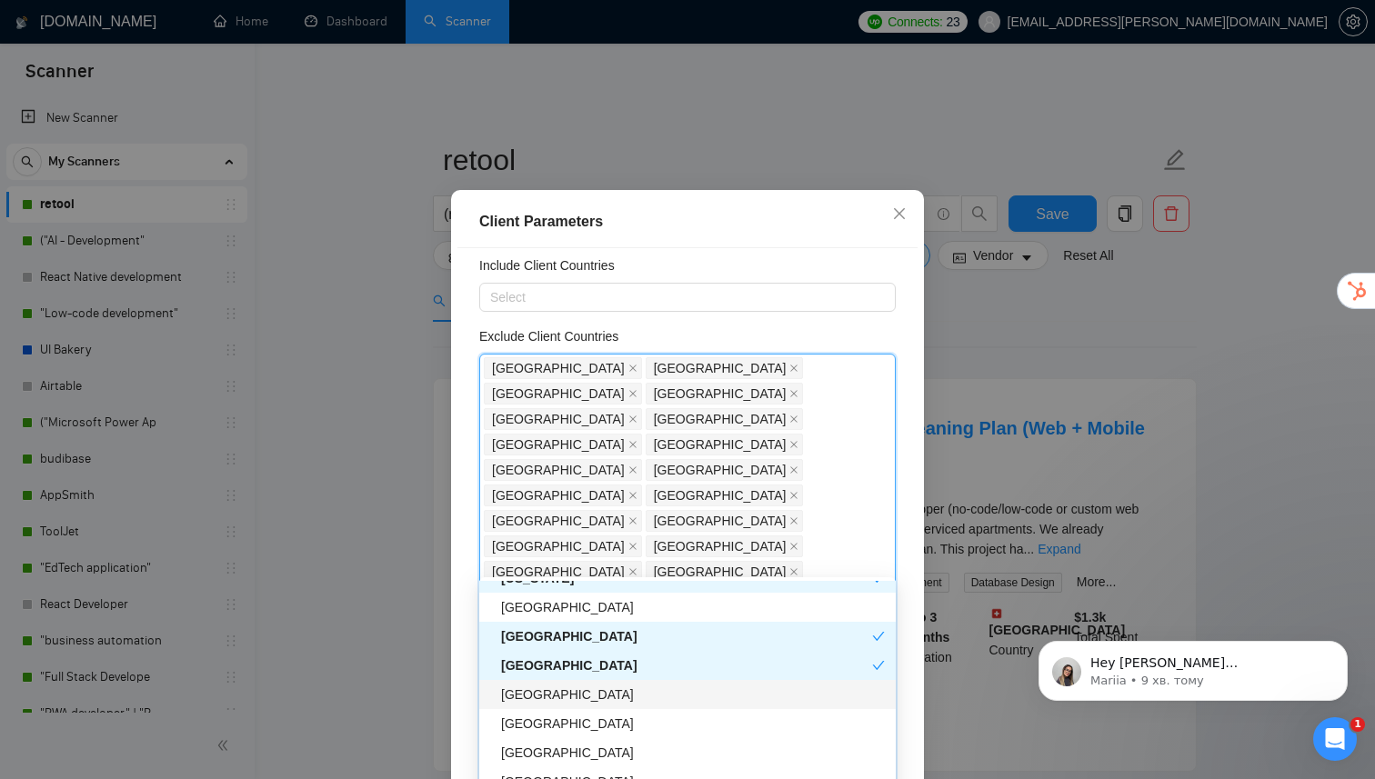
click at [547, 695] on div "[GEOGRAPHIC_DATA]" at bounding box center [693, 695] width 384 height 20
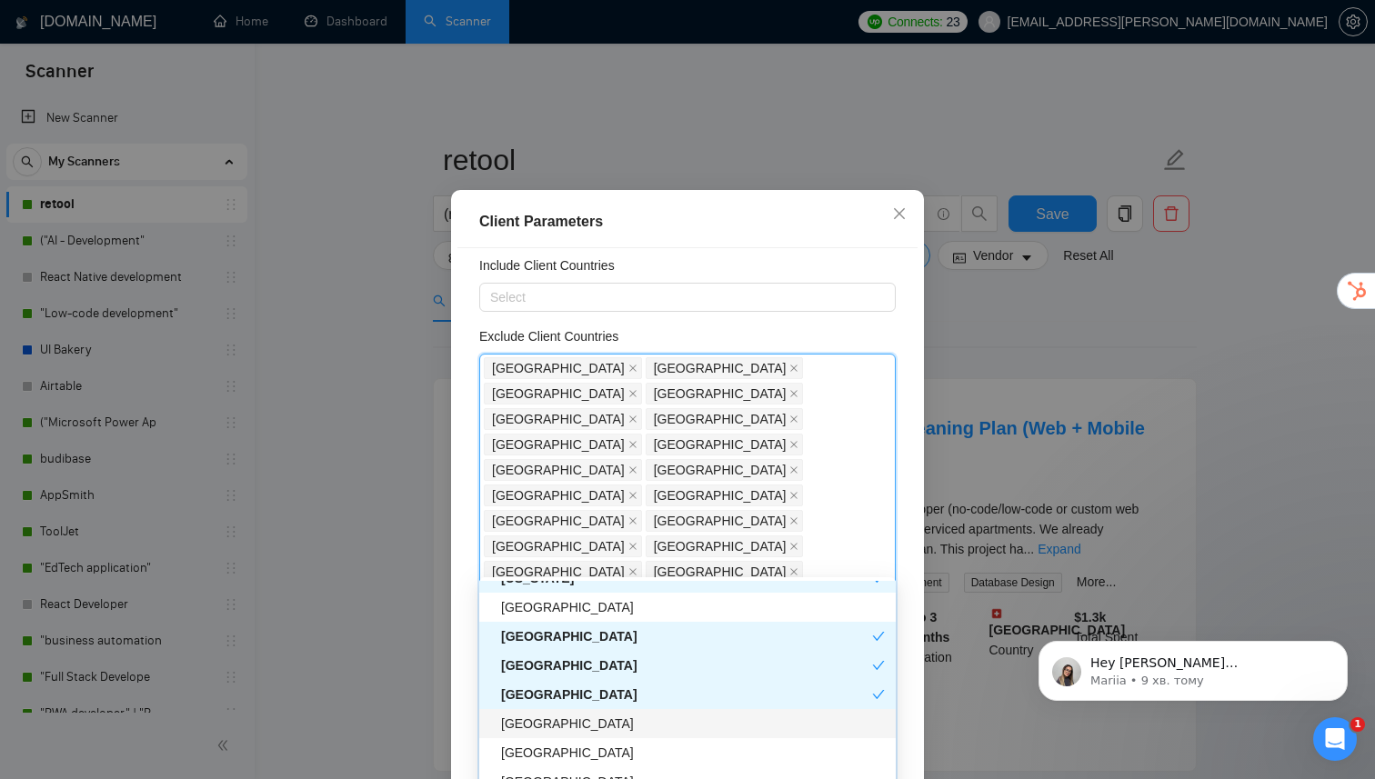
click at [545, 727] on div "[GEOGRAPHIC_DATA]" at bounding box center [693, 724] width 384 height 20
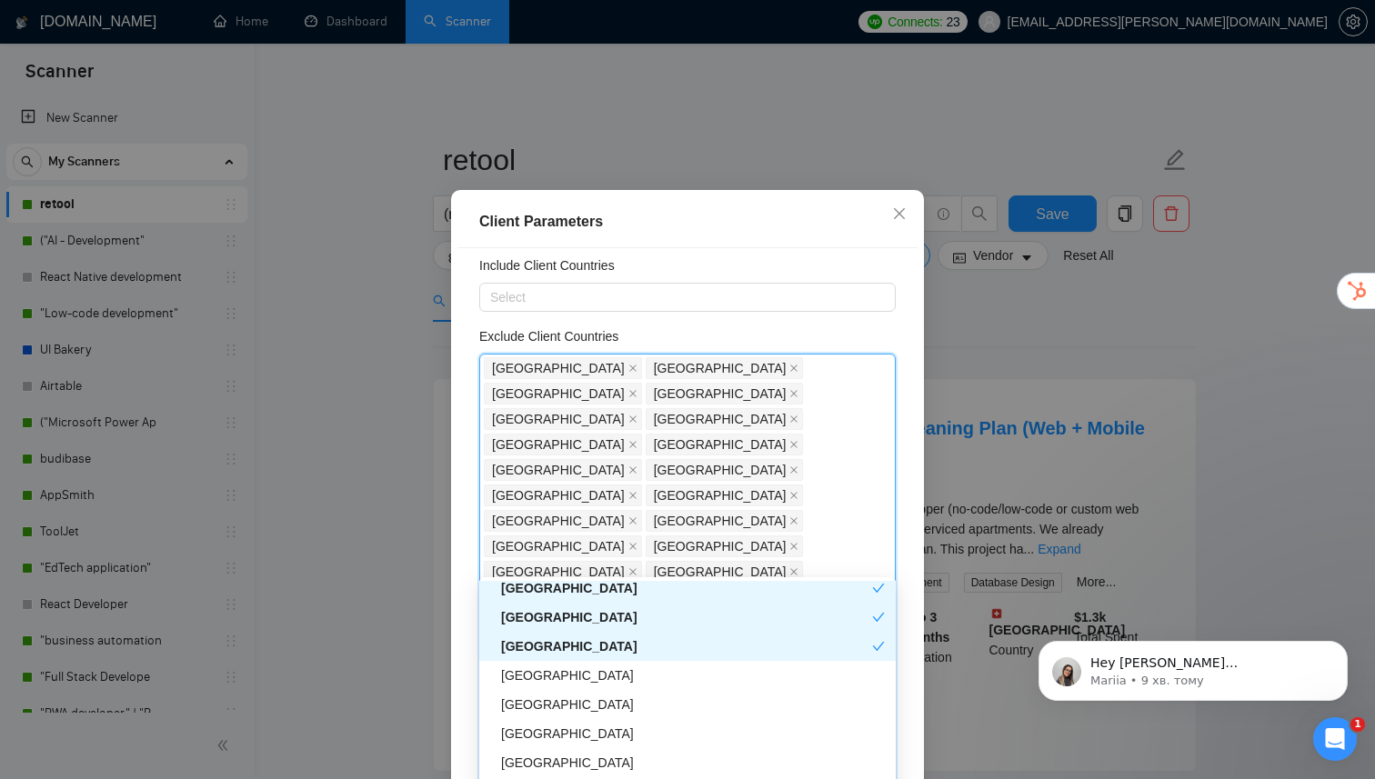
scroll to position [2484, 0]
click at [573, 680] on div "[GEOGRAPHIC_DATA]" at bounding box center [693, 672] width 384 height 20
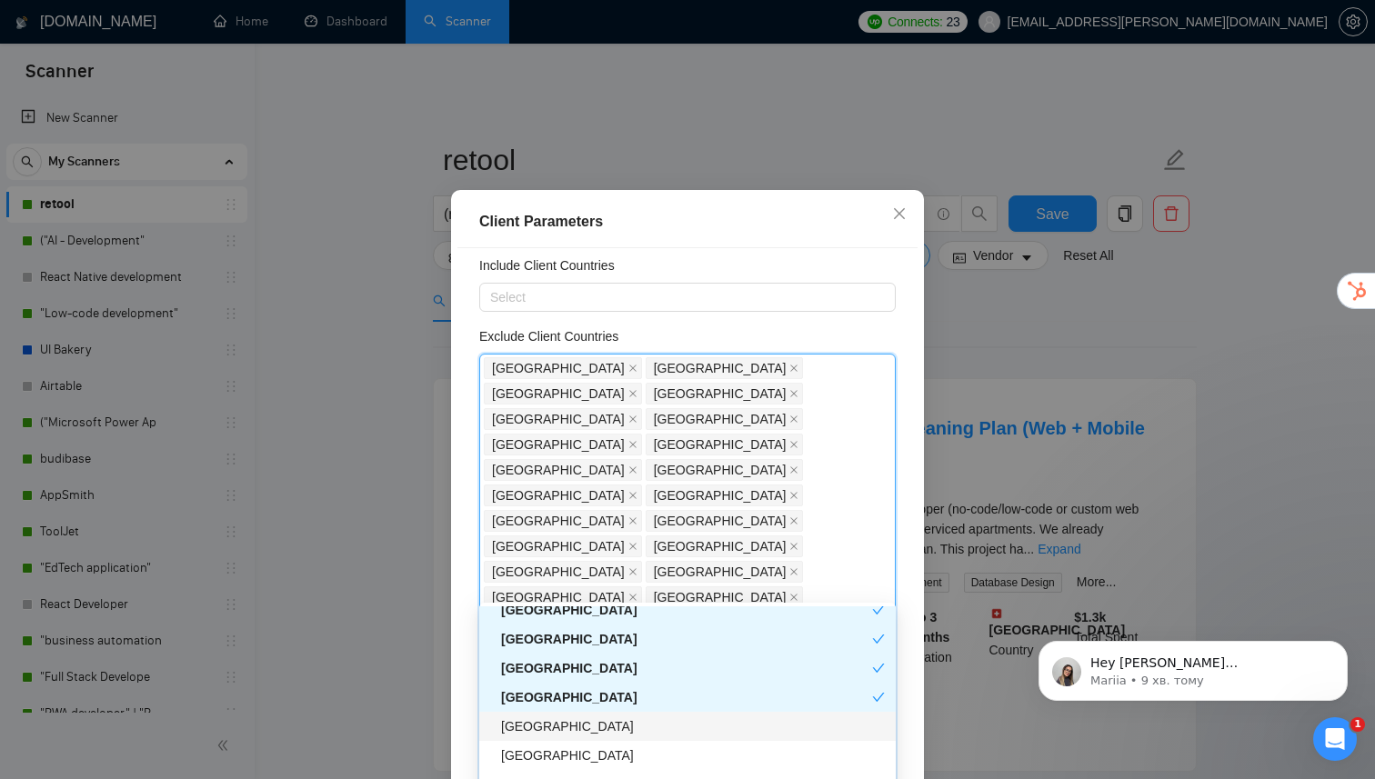
click at [549, 731] on div "[GEOGRAPHIC_DATA]" at bounding box center [693, 727] width 384 height 20
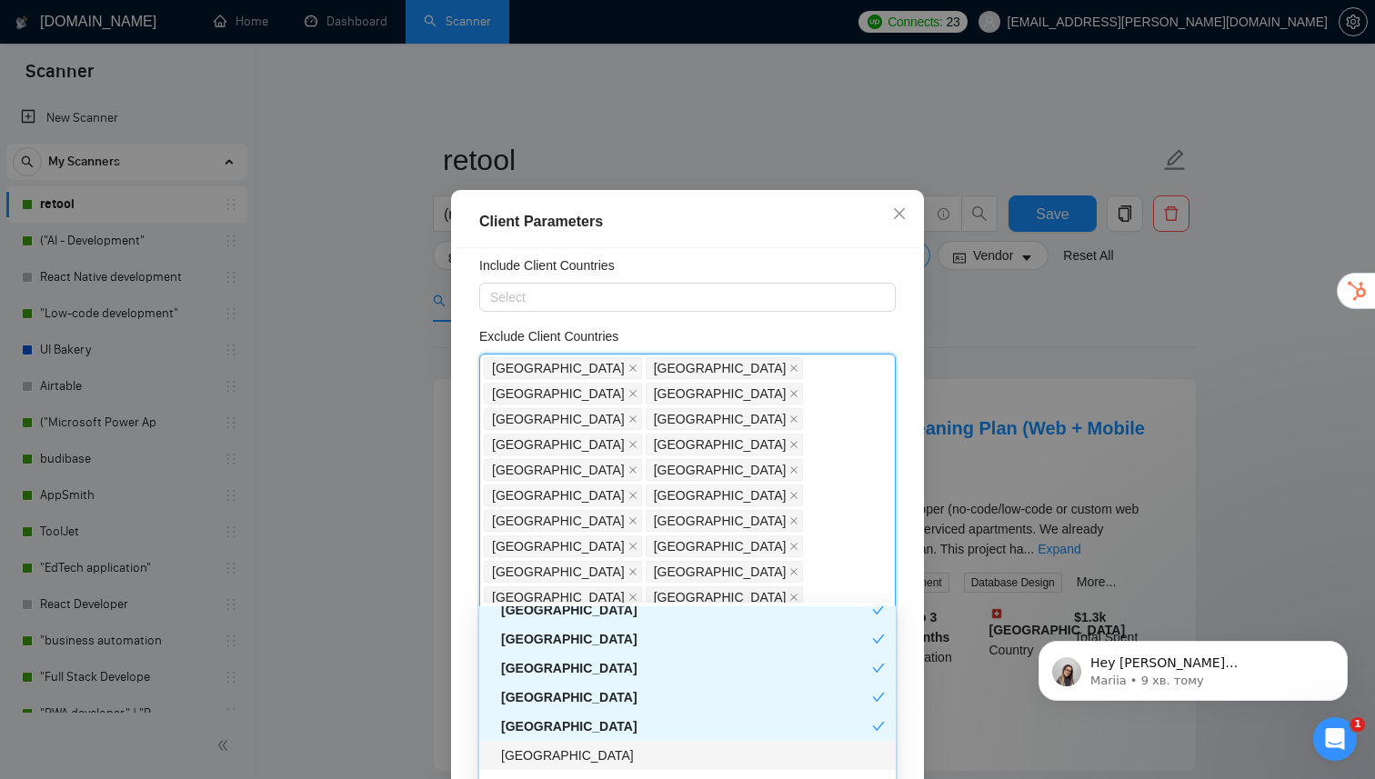
click at [549, 757] on div "[GEOGRAPHIC_DATA]" at bounding box center [693, 756] width 384 height 20
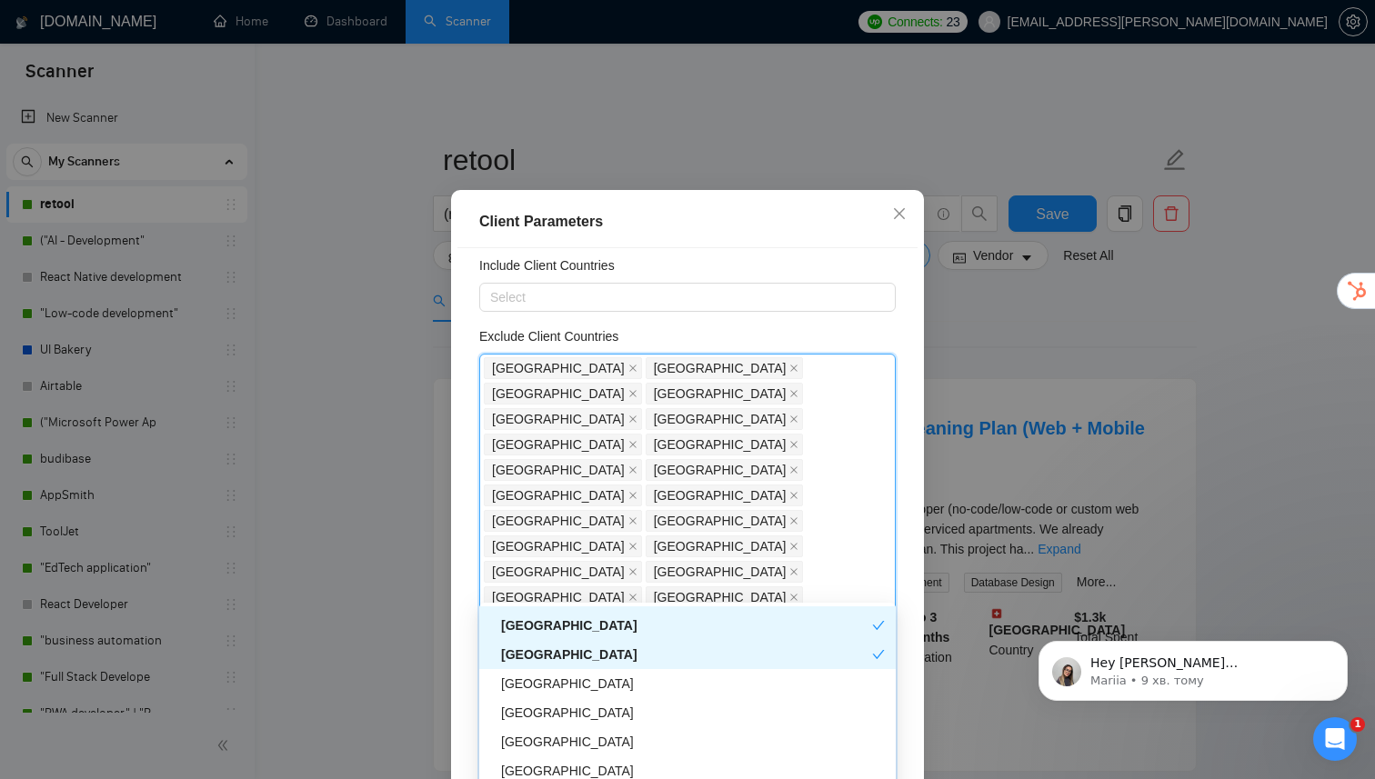
scroll to position [2588, 0]
click at [573, 683] on div "[GEOGRAPHIC_DATA]" at bounding box center [693, 681] width 384 height 20
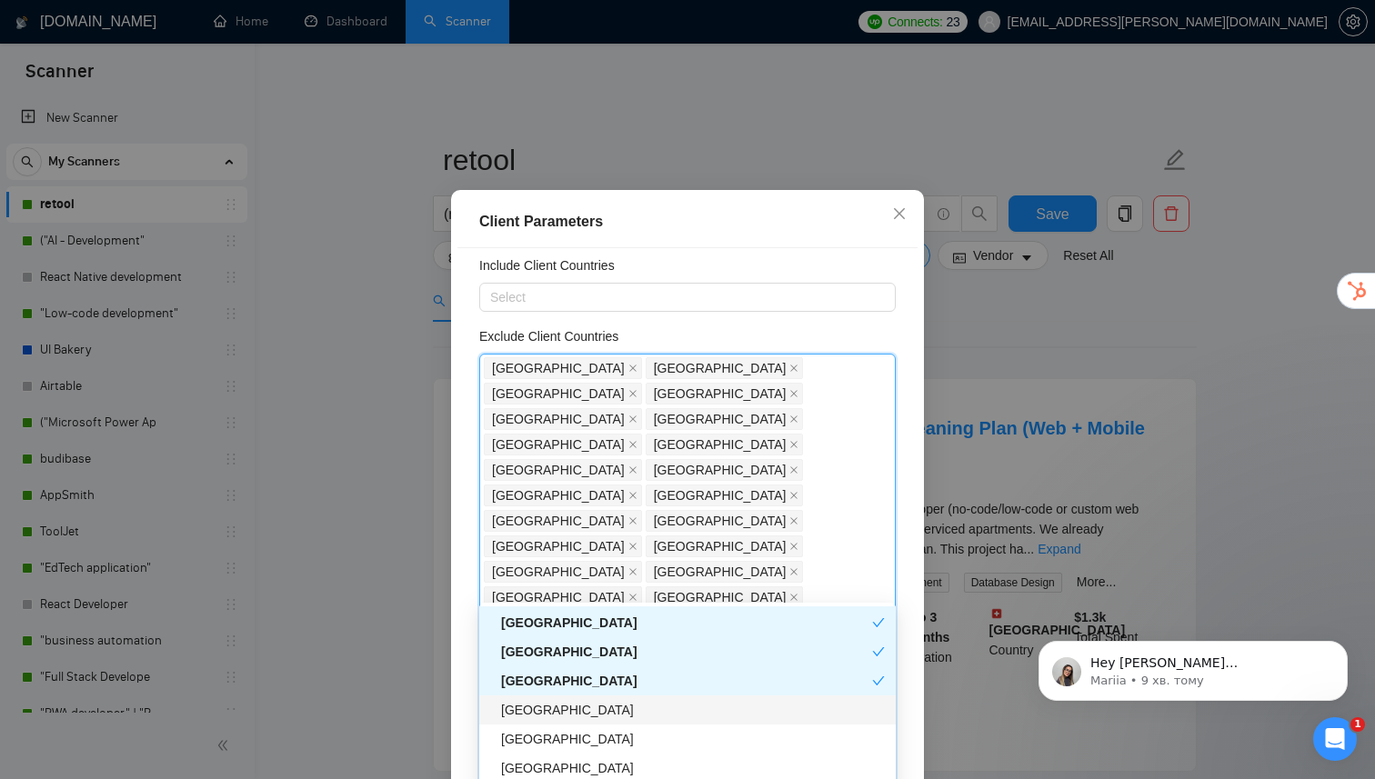
click at [573, 712] on div "[GEOGRAPHIC_DATA]" at bounding box center [693, 710] width 384 height 20
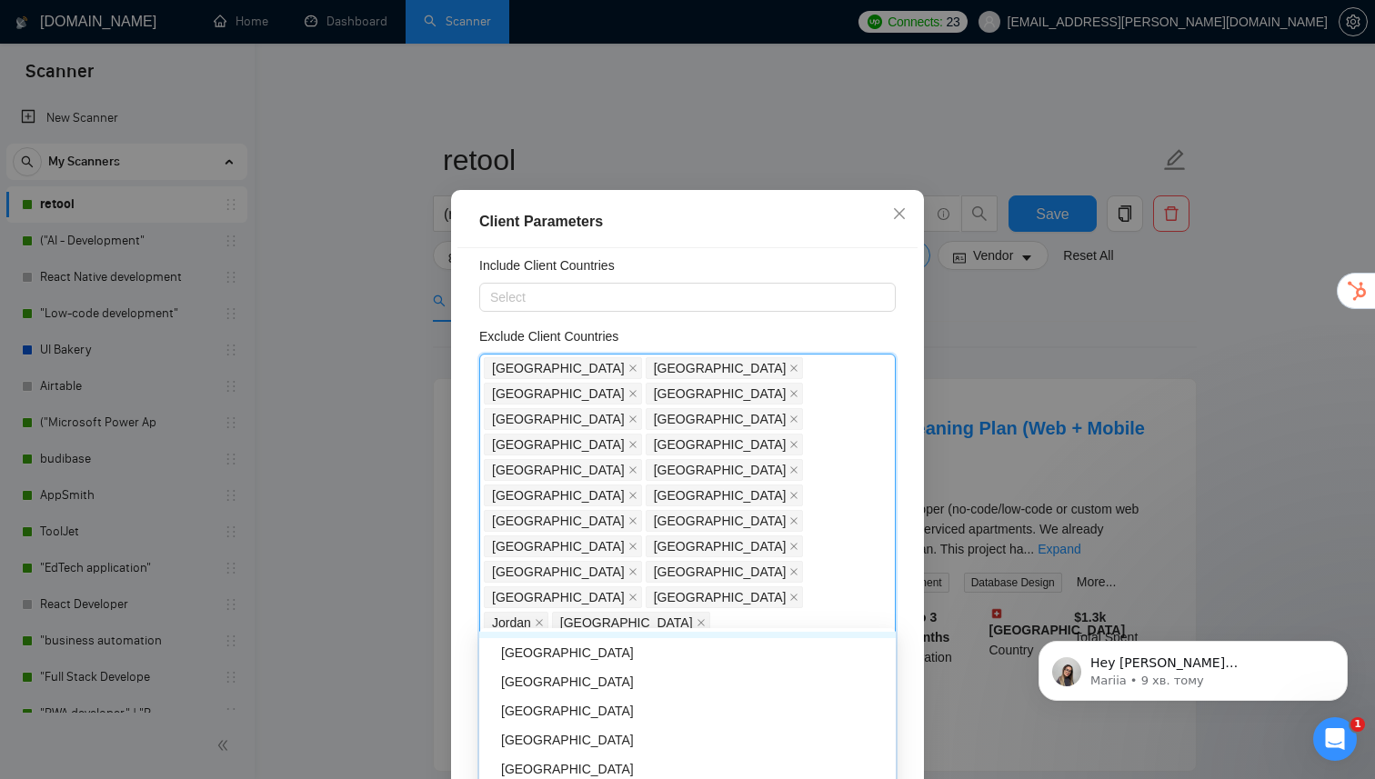
scroll to position [2705, 0]
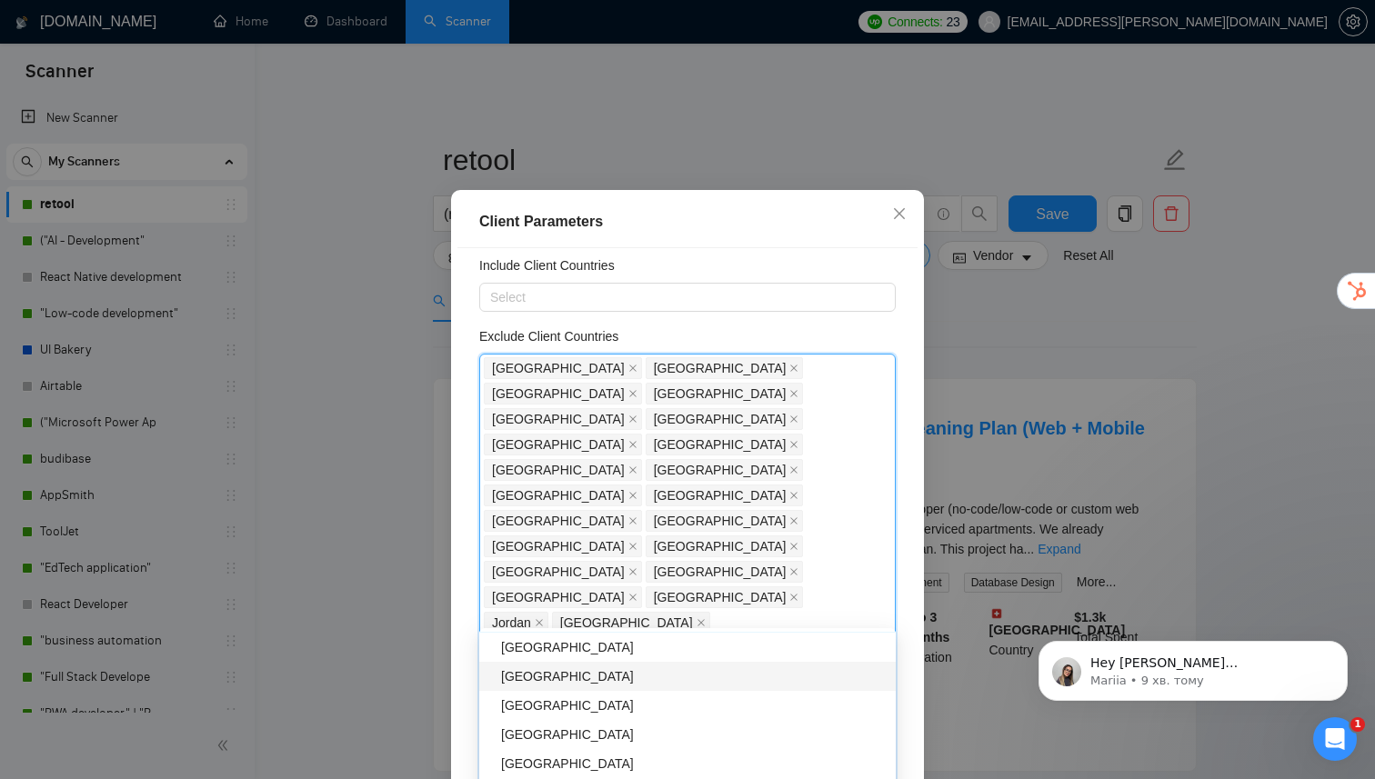
click at [583, 678] on div "[GEOGRAPHIC_DATA]" at bounding box center [693, 677] width 384 height 20
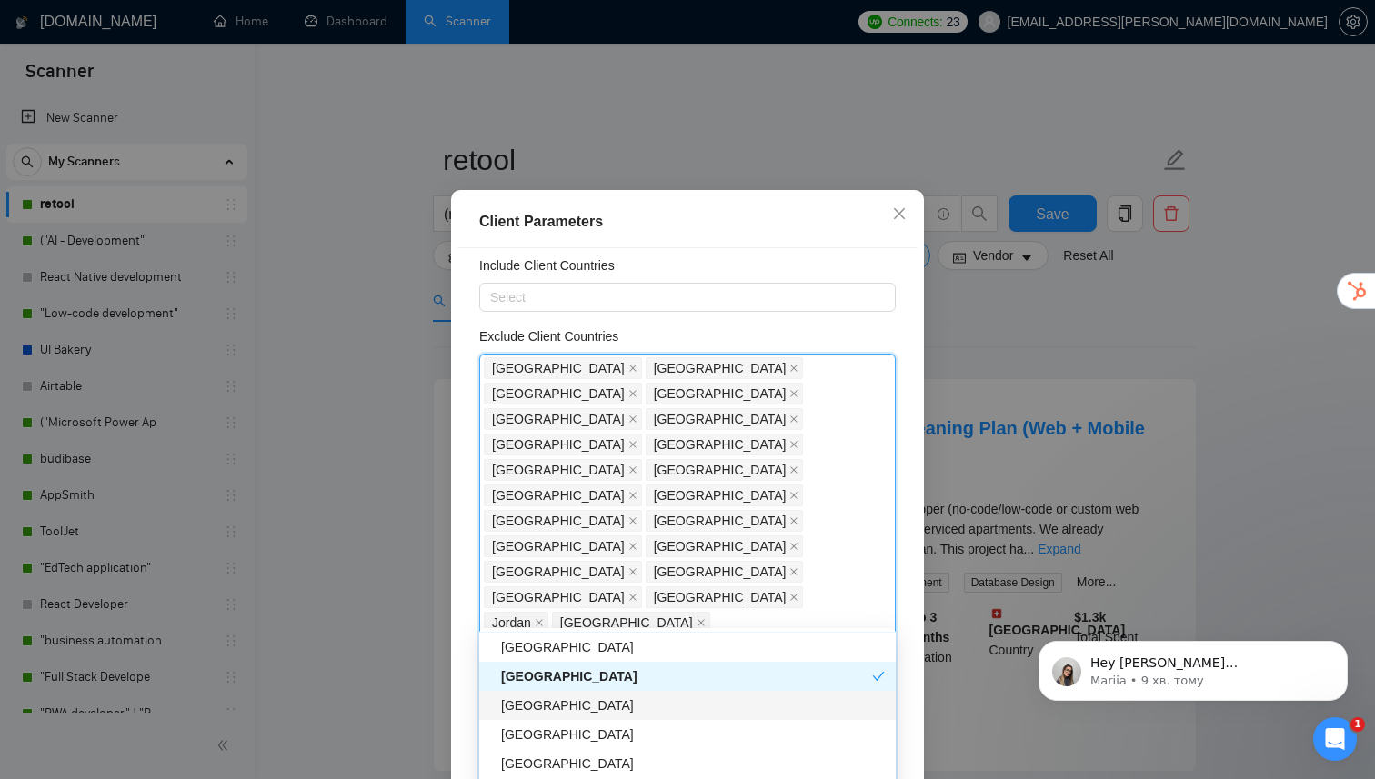
click at [573, 705] on div "[GEOGRAPHIC_DATA]" at bounding box center [693, 706] width 384 height 20
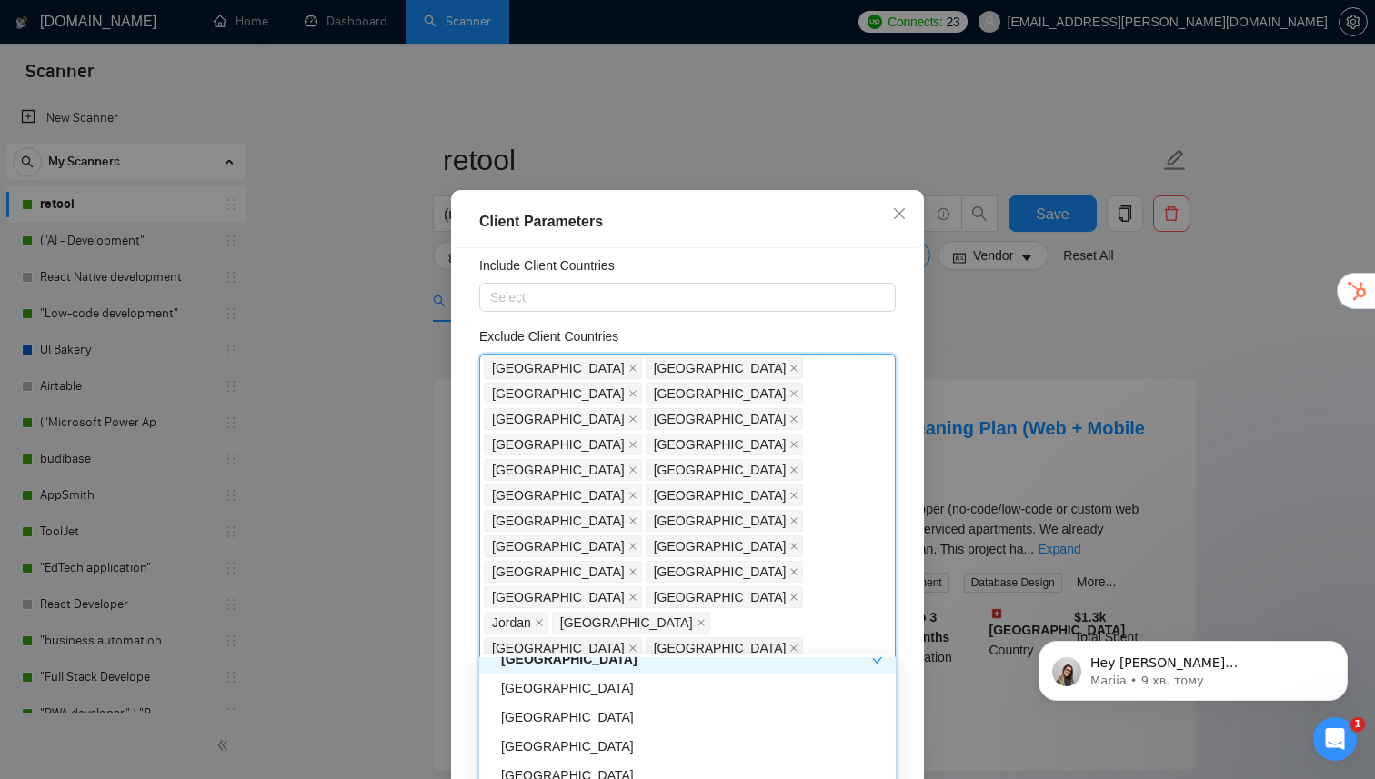
scroll to position [2779, 0]
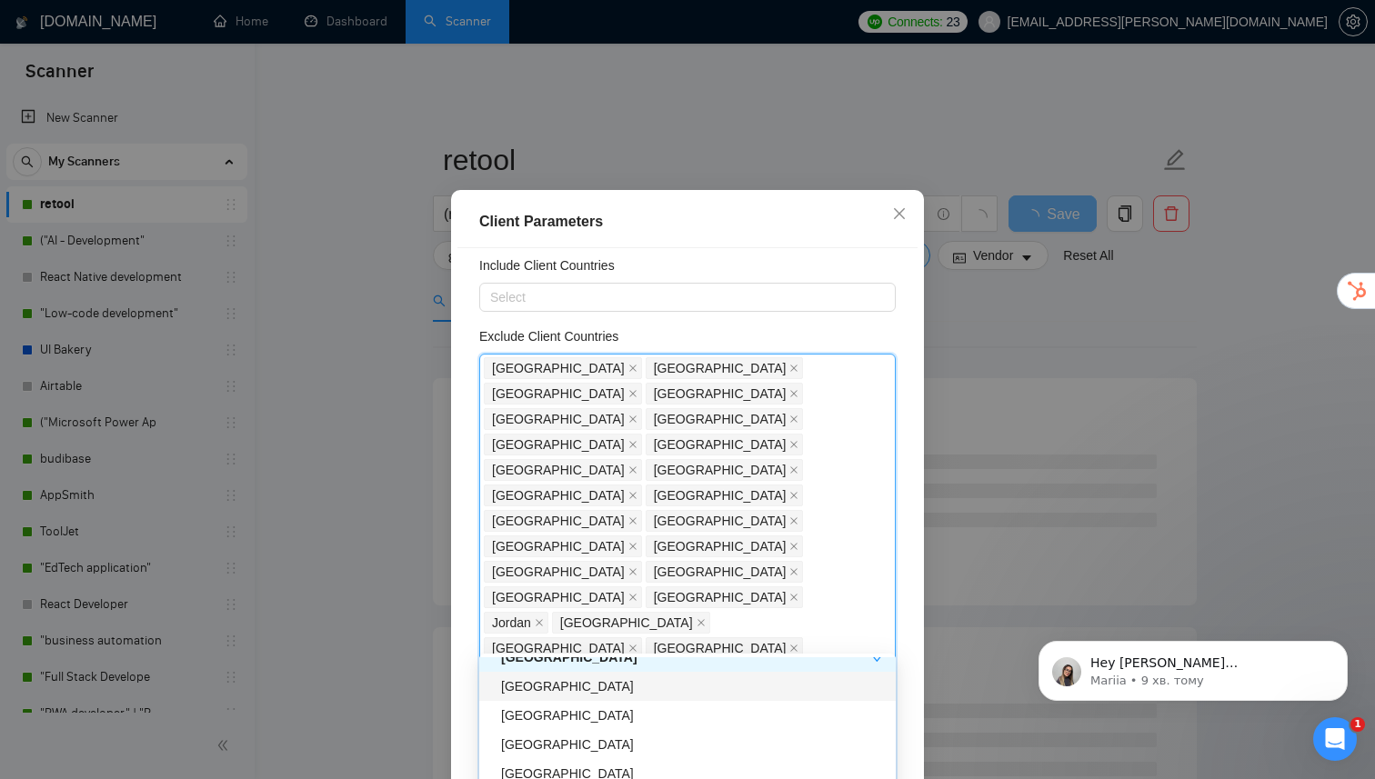
click at [595, 692] on div "[GEOGRAPHIC_DATA]" at bounding box center [693, 687] width 384 height 20
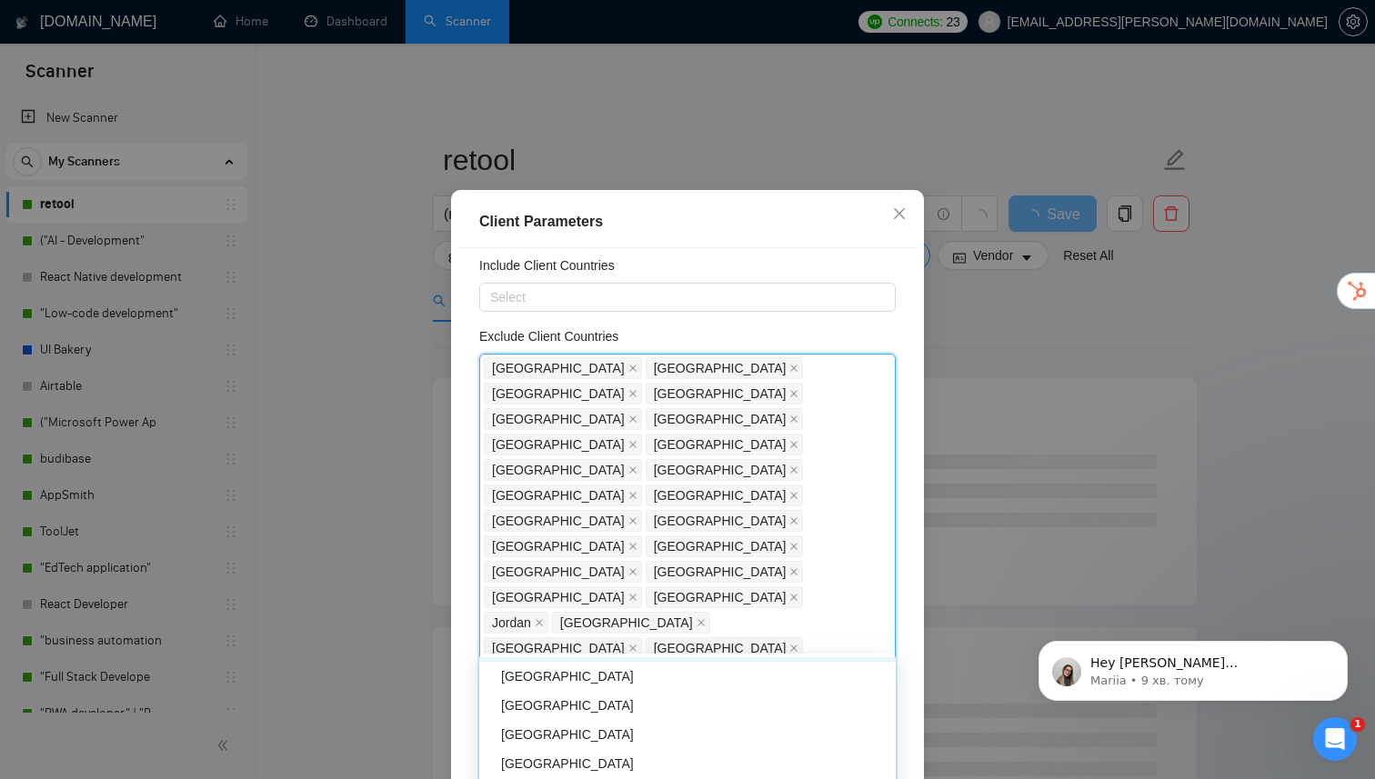
scroll to position [2817, 0]
click at [573, 704] on div "[GEOGRAPHIC_DATA]" at bounding box center [693, 707] width 384 height 20
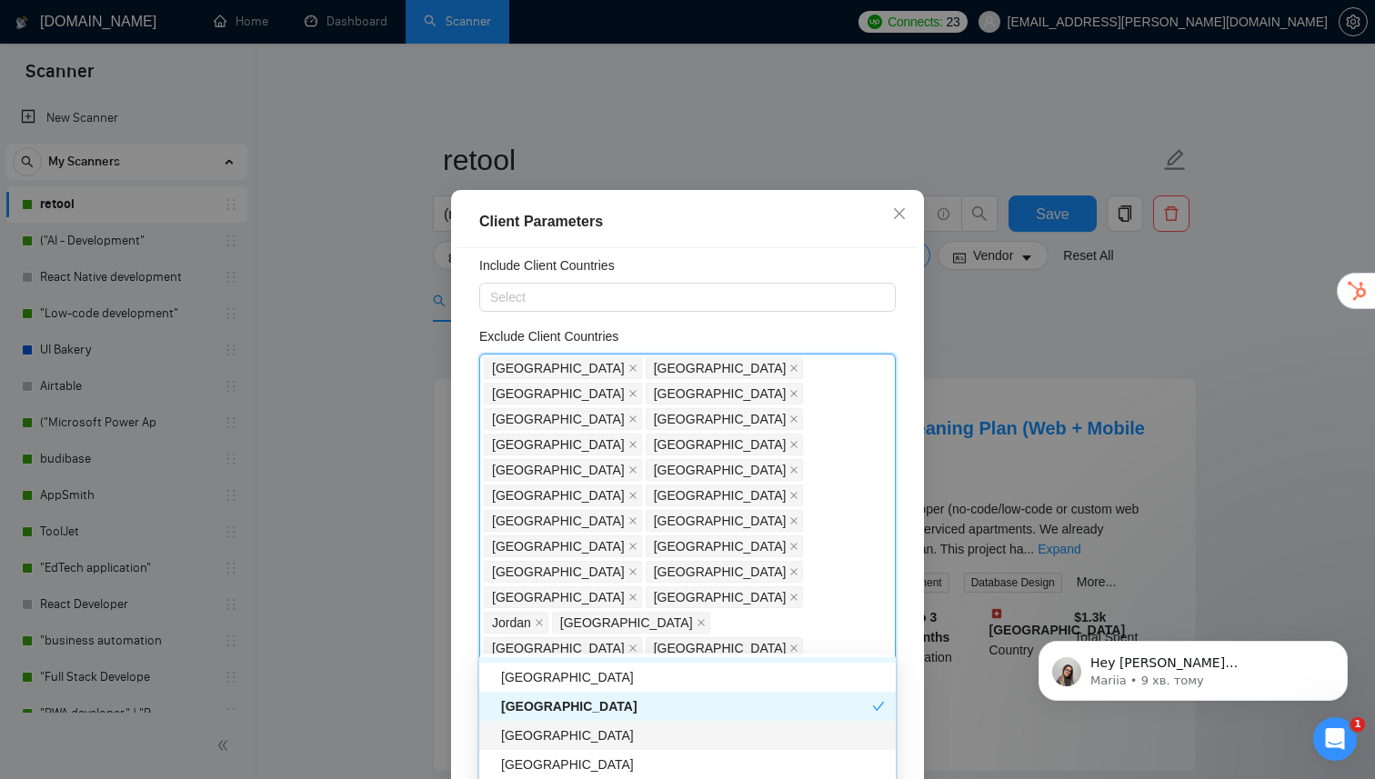
click at [568, 732] on div "[GEOGRAPHIC_DATA]" at bounding box center [693, 736] width 384 height 20
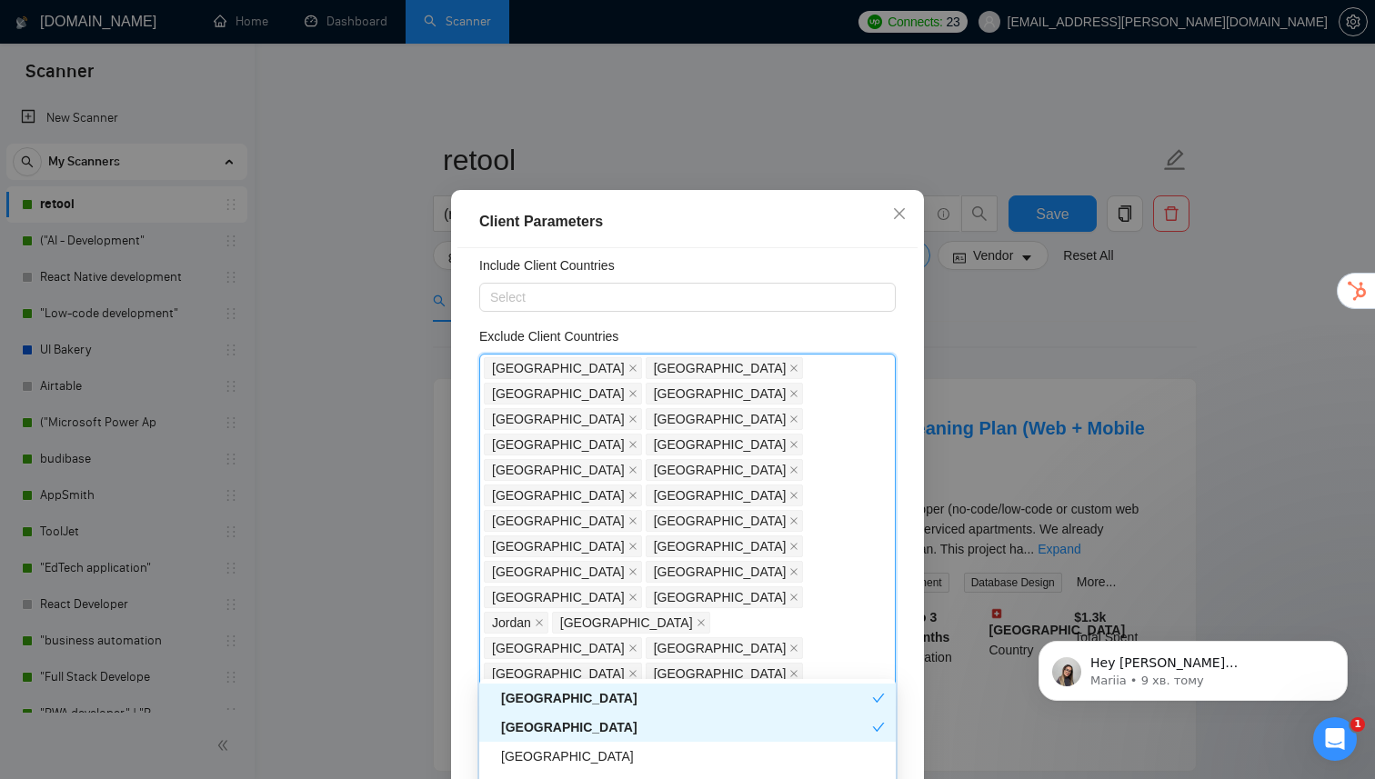
scroll to position [2873, 0]
click at [554, 732] on div "[GEOGRAPHIC_DATA]" at bounding box center [693, 734] width 384 height 20
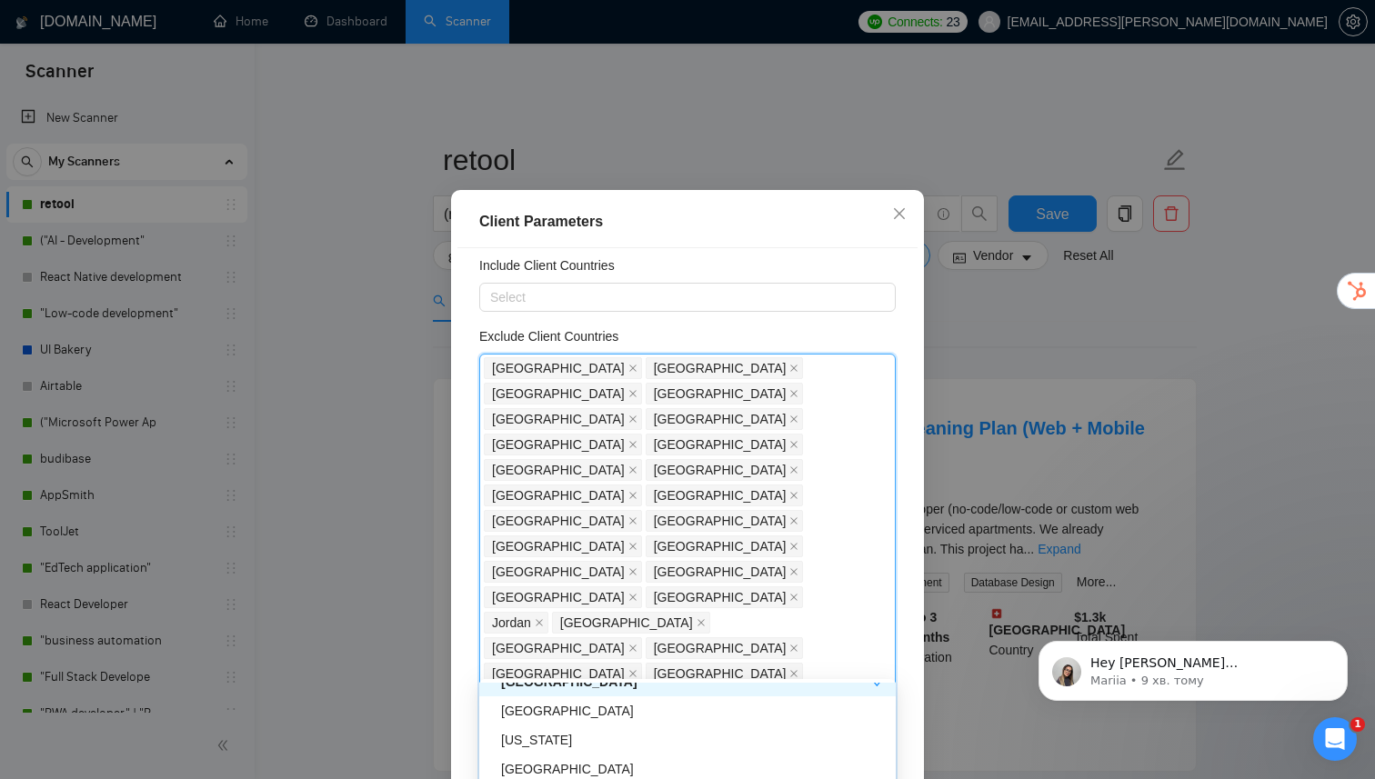
scroll to position [2928, 0]
click at [549, 710] on div "[GEOGRAPHIC_DATA]" at bounding box center [693, 708] width 384 height 20
click at [559, 716] on div "[US_STATE]" at bounding box center [693, 712] width 384 height 20
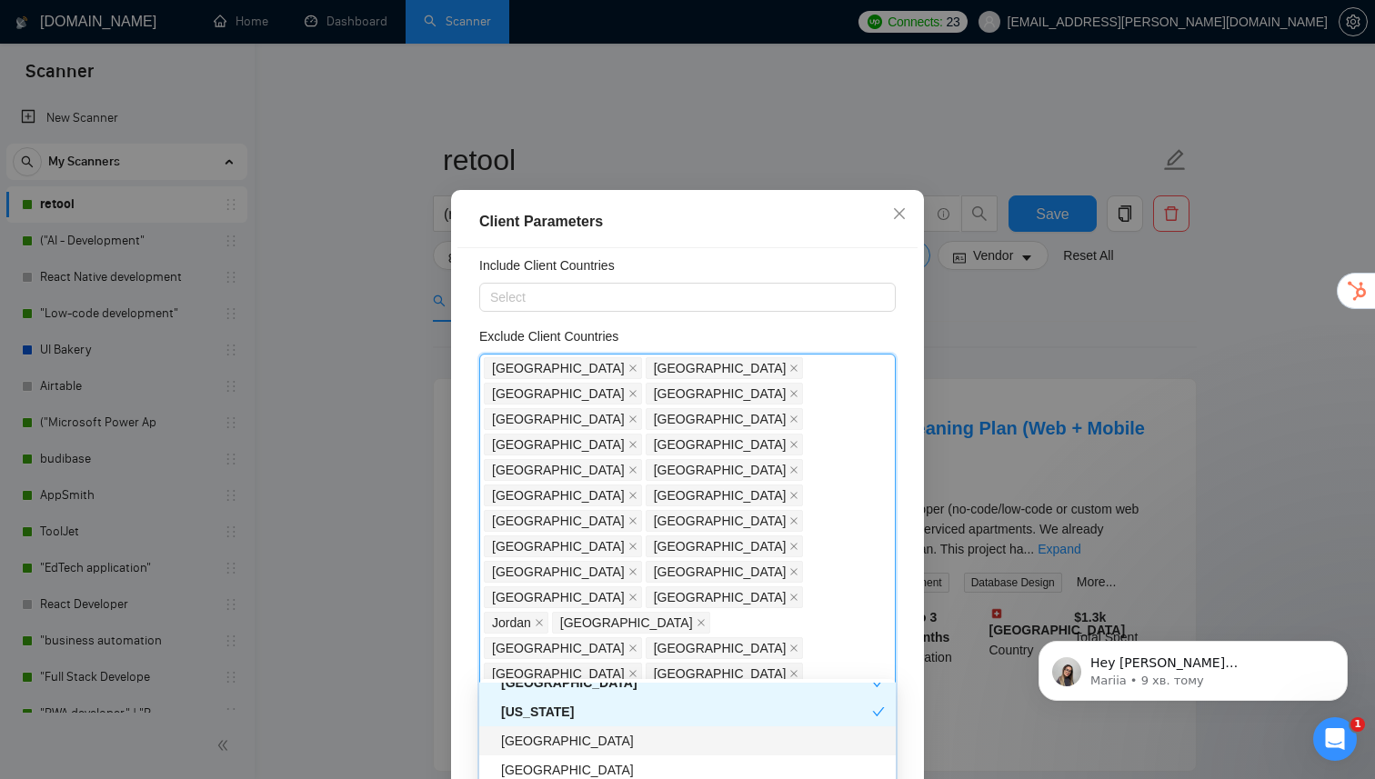
click at [555, 740] on div "[GEOGRAPHIC_DATA]" at bounding box center [693, 741] width 384 height 20
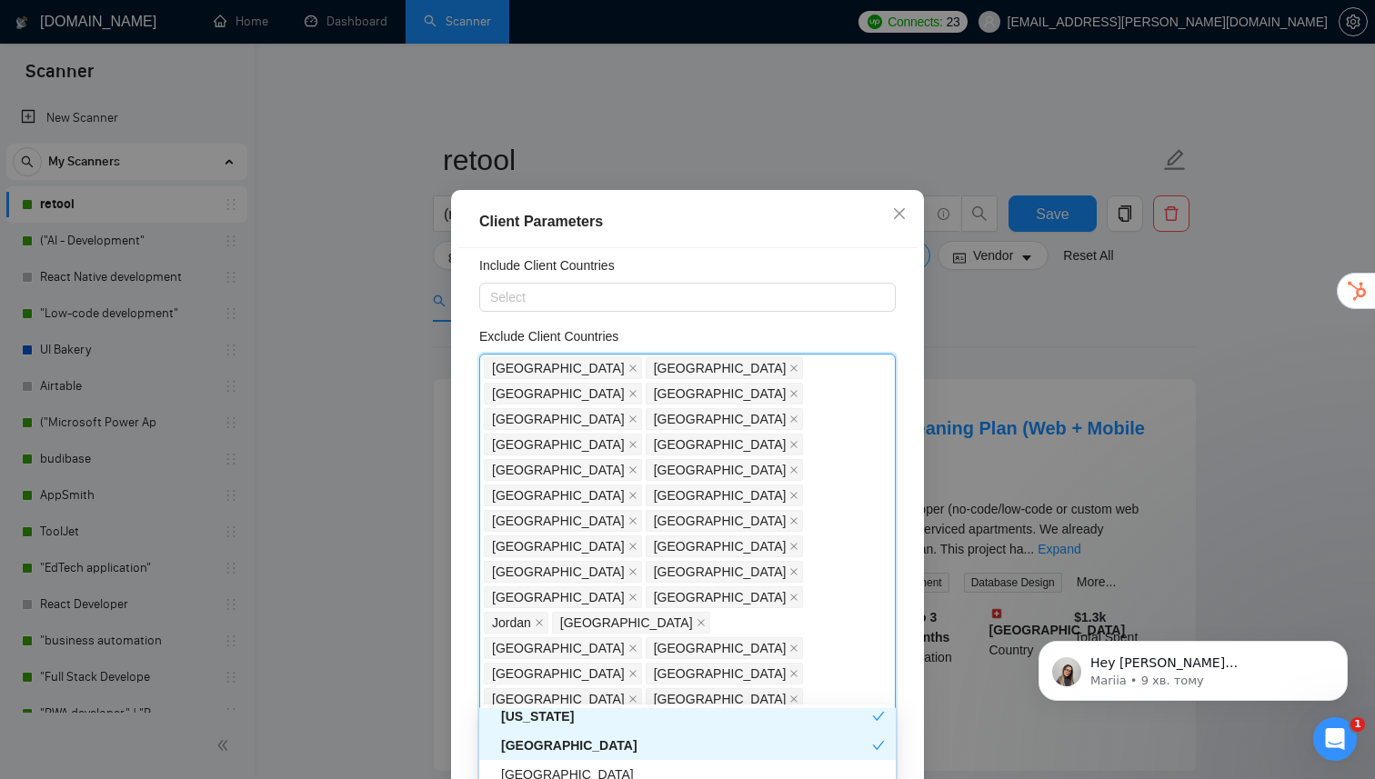
scroll to position [2989, 0]
click at [539, 757] on div "[GEOGRAPHIC_DATA]" at bounding box center [693, 760] width 384 height 20
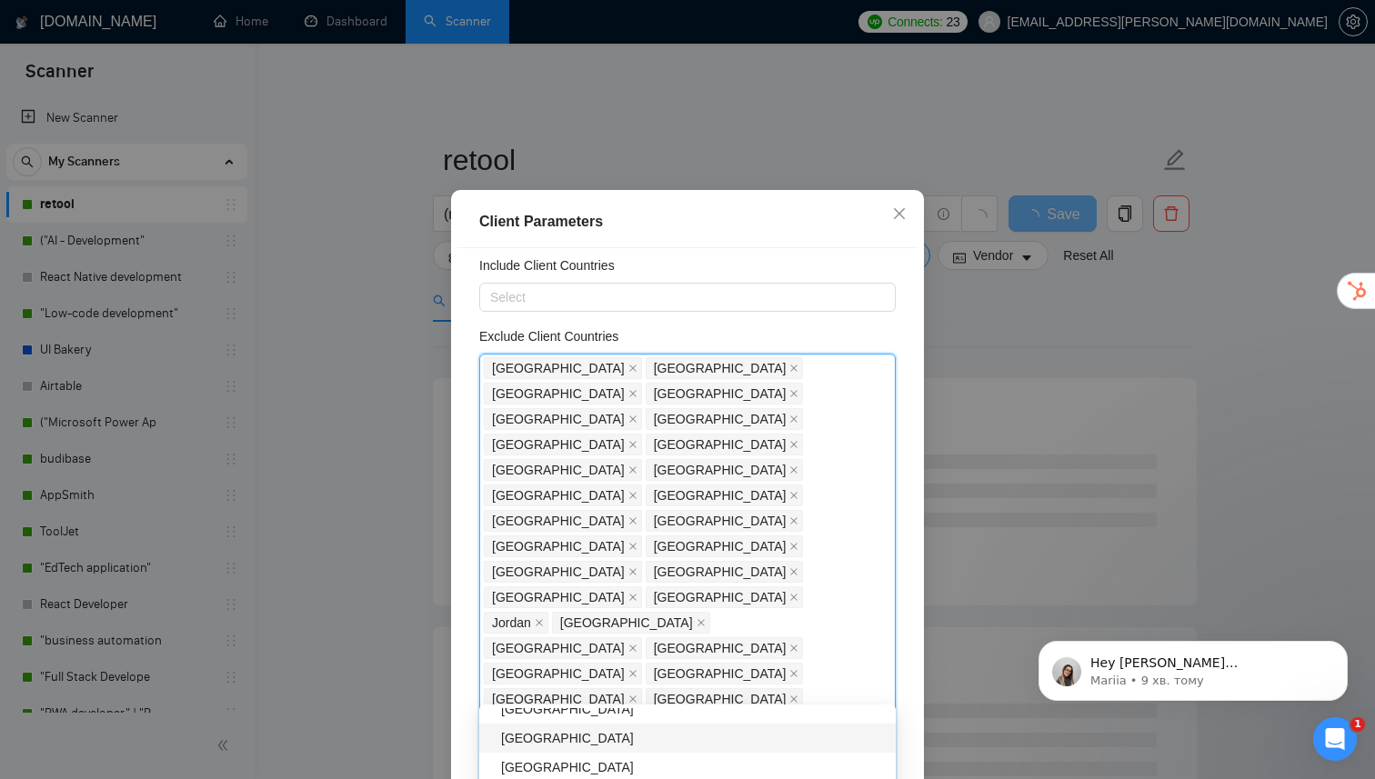
scroll to position [3107, 0]
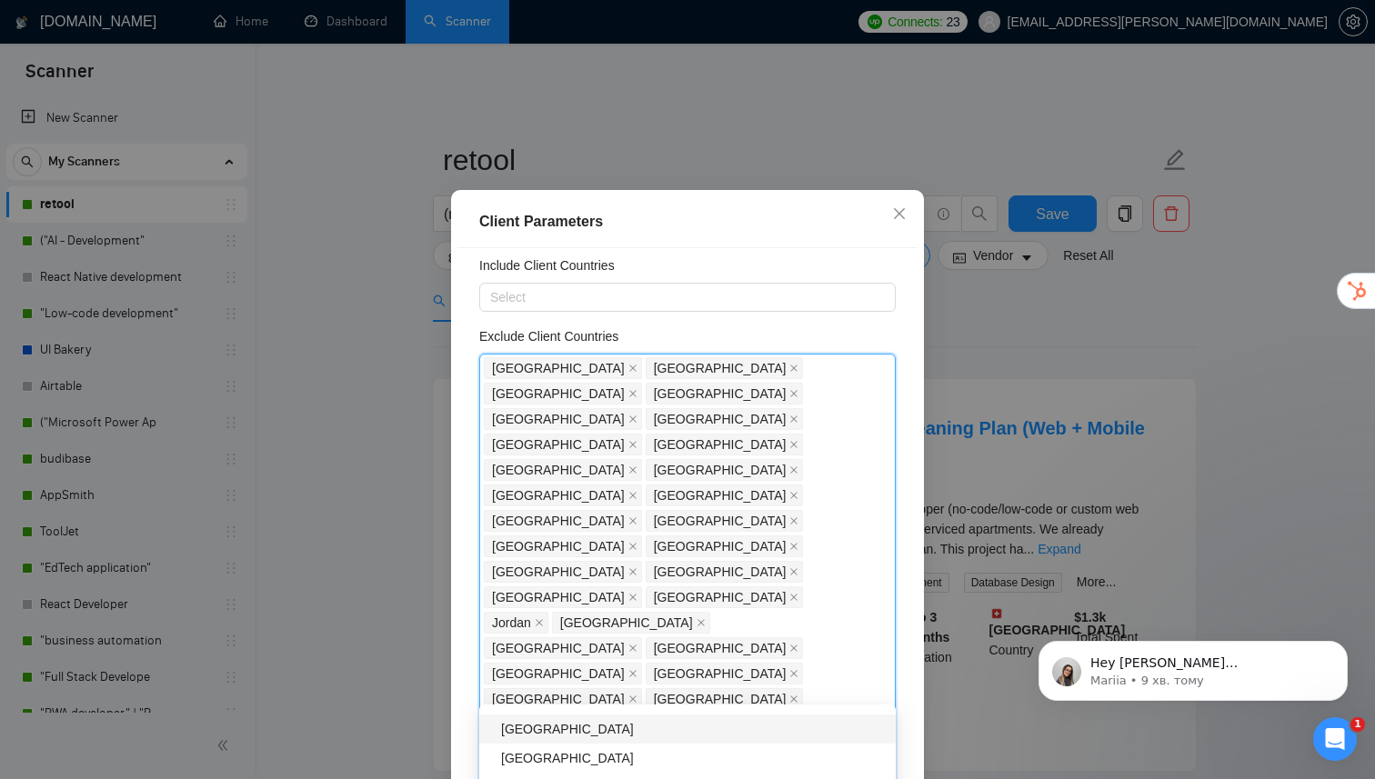
click at [538, 737] on div "[GEOGRAPHIC_DATA]" at bounding box center [693, 729] width 384 height 20
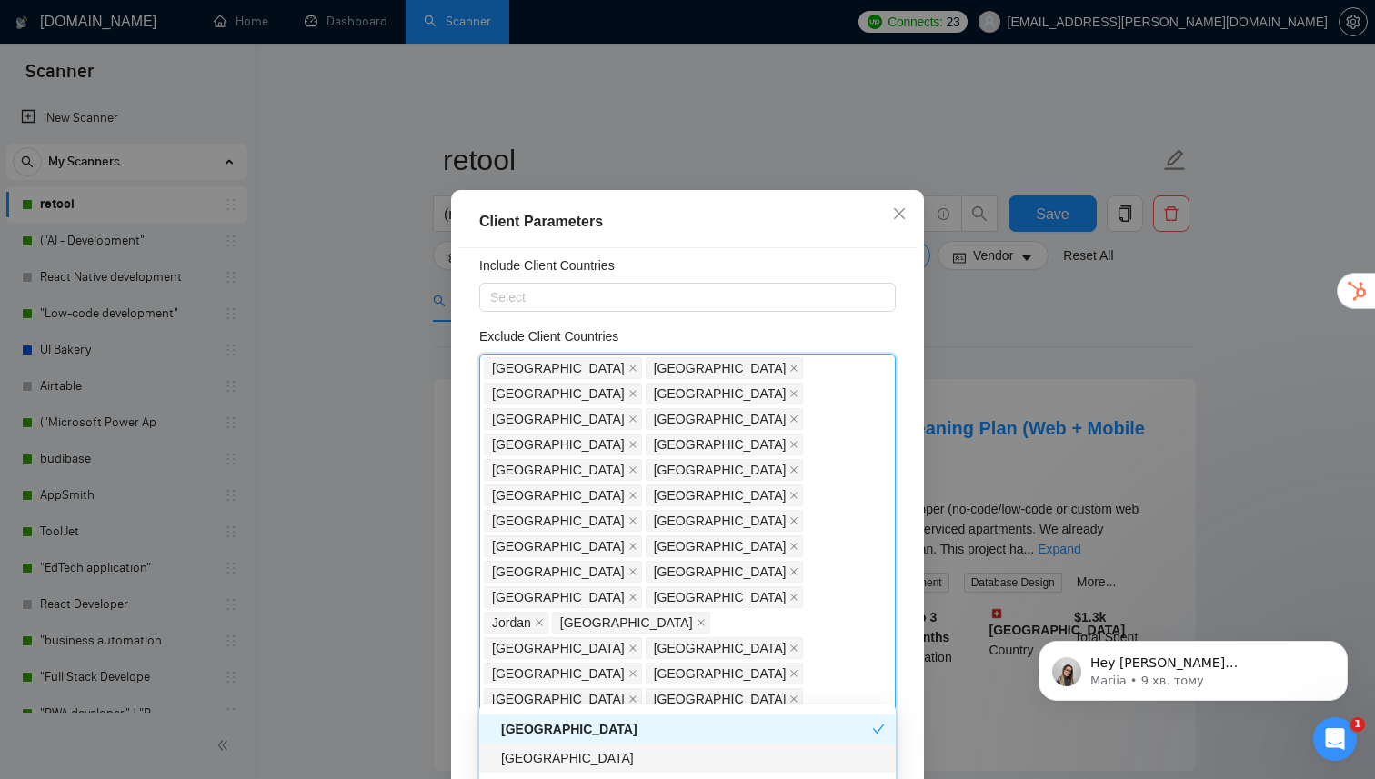
click at [533, 753] on div "[GEOGRAPHIC_DATA]" at bounding box center [693, 758] width 384 height 20
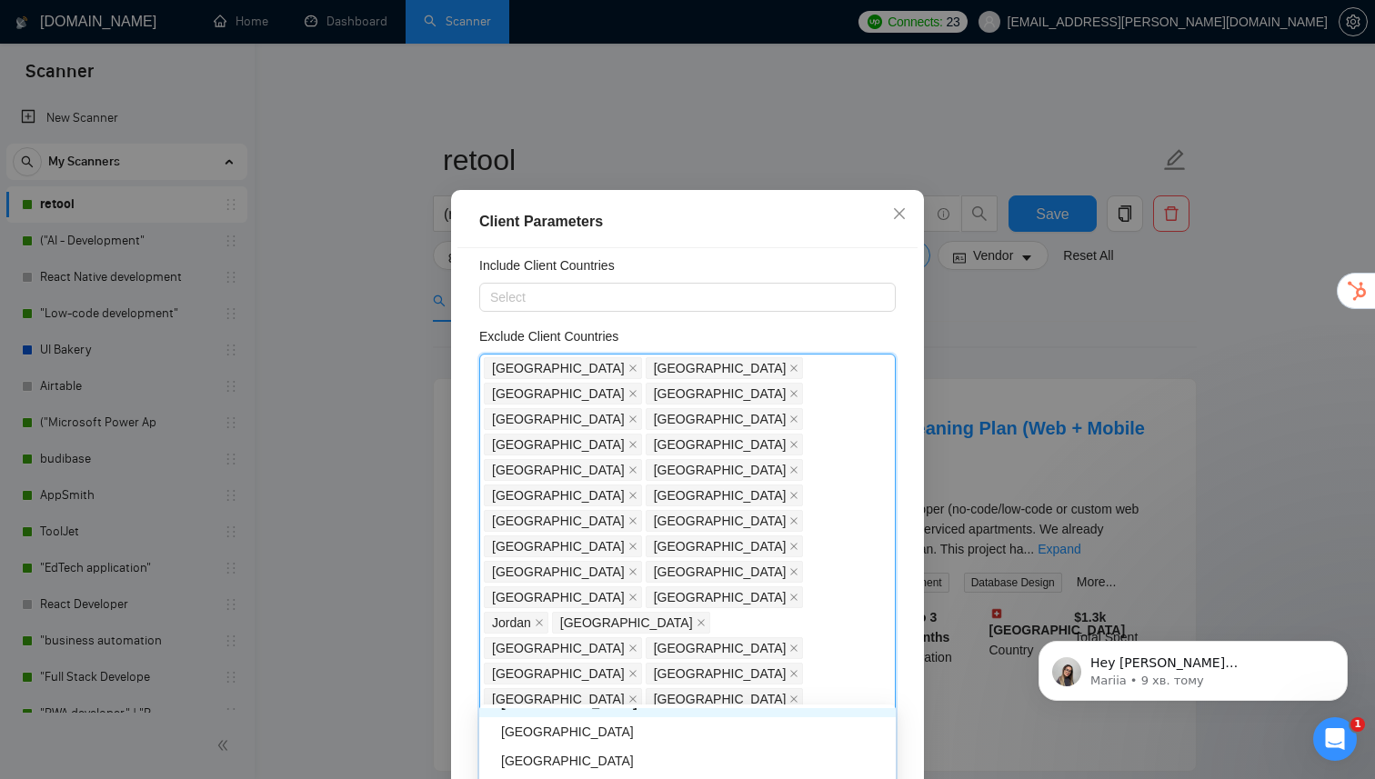
scroll to position [3162, 0]
click at [534, 735] on div "[GEOGRAPHIC_DATA]" at bounding box center [693, 733] width 384 height 20
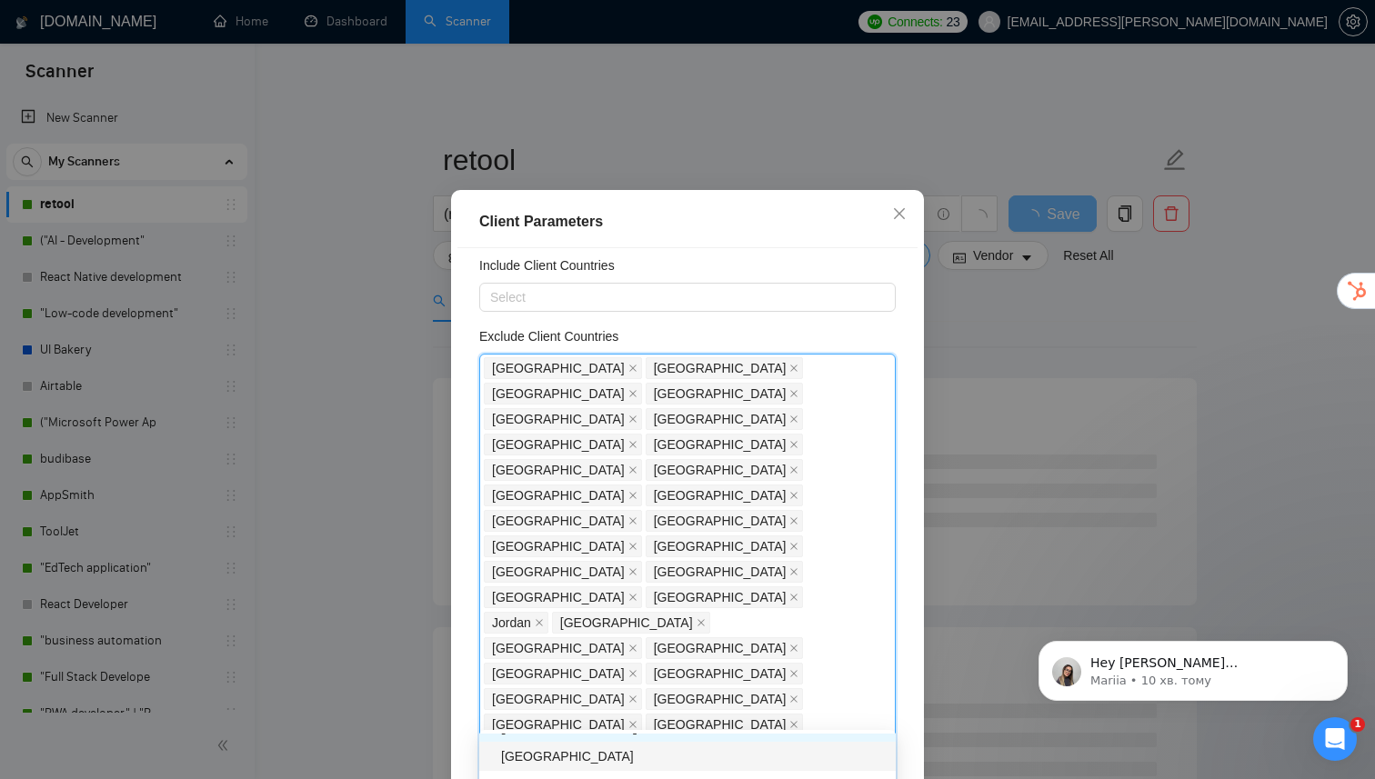
click at [533, 754] on div "[GEOGRAPHIC_DATA]" at bounding box center [693, 757] width 384 height 20
click at [532, 754] on div "[GEOGRAPHIC_DATA]" at bounding box center [693, 757] width 384 height 20
click at [532, 753] on div "[GEOGRAPHIC_DATA]" at bounding box center [693, 756] width 384 height 20
click at [536, 744] on div "[GEOGRAPHIC_DATA]" at bounding box center [693, 737] width 384 height 20
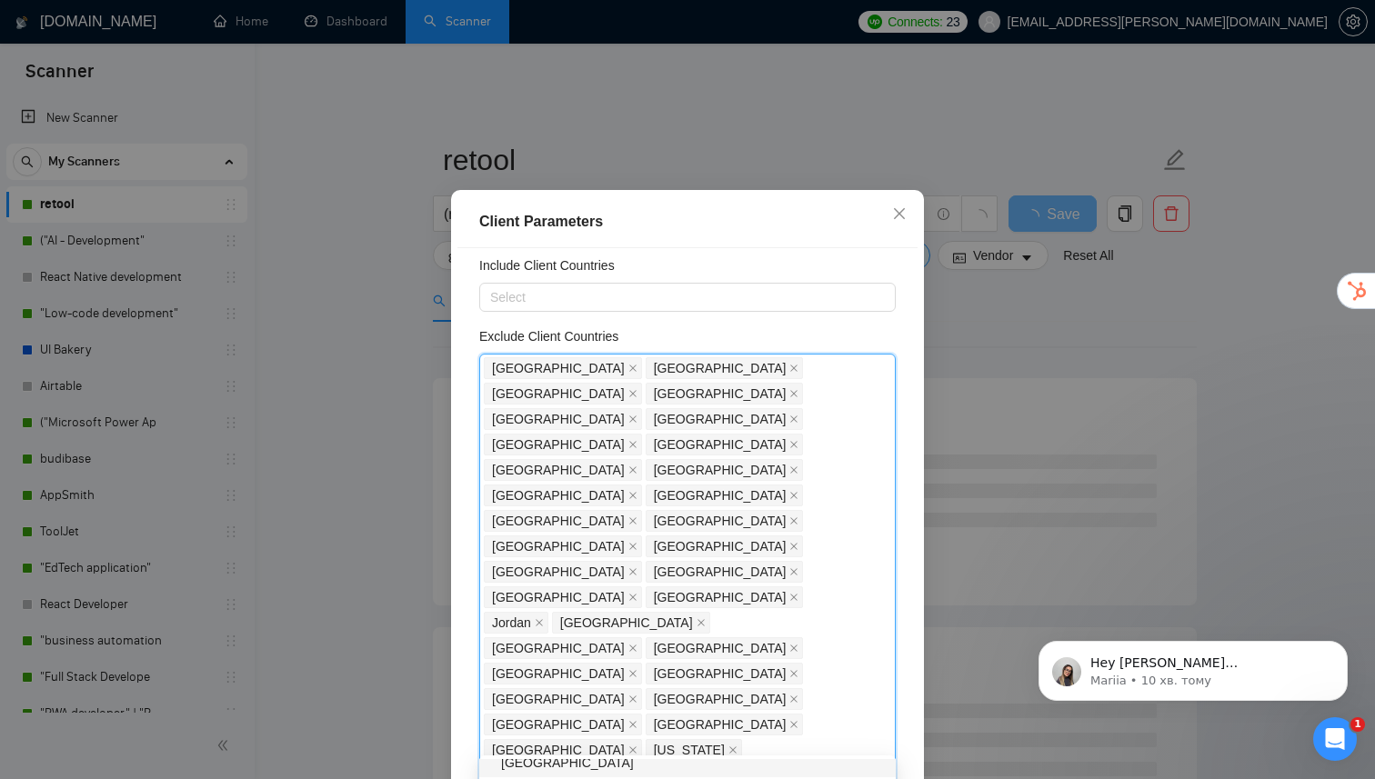
scroll to position [3324, 0]
click at [529, 766] on div "[GEOGRAPHIC_DATA]" at bounding box center [693, 767] width 384 height 20
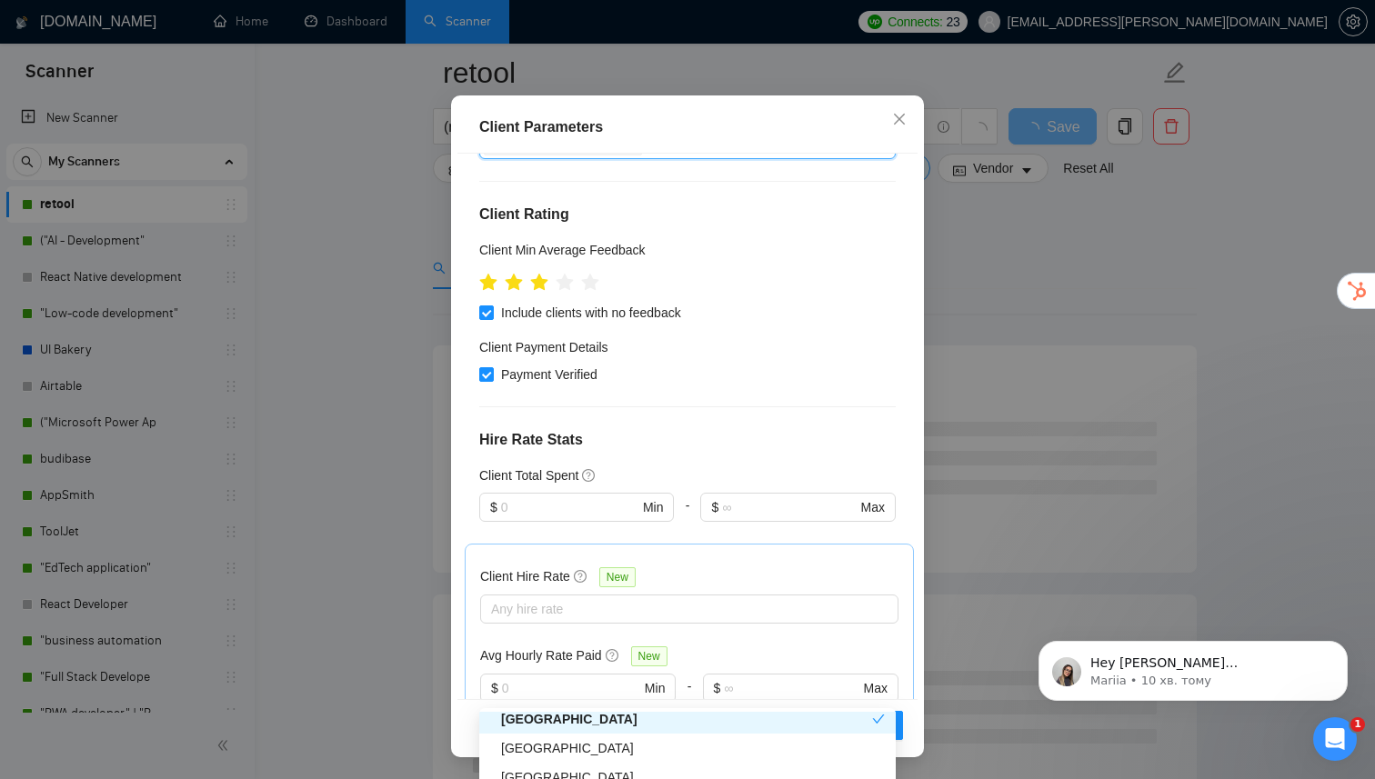
scroll to position [265, 0]
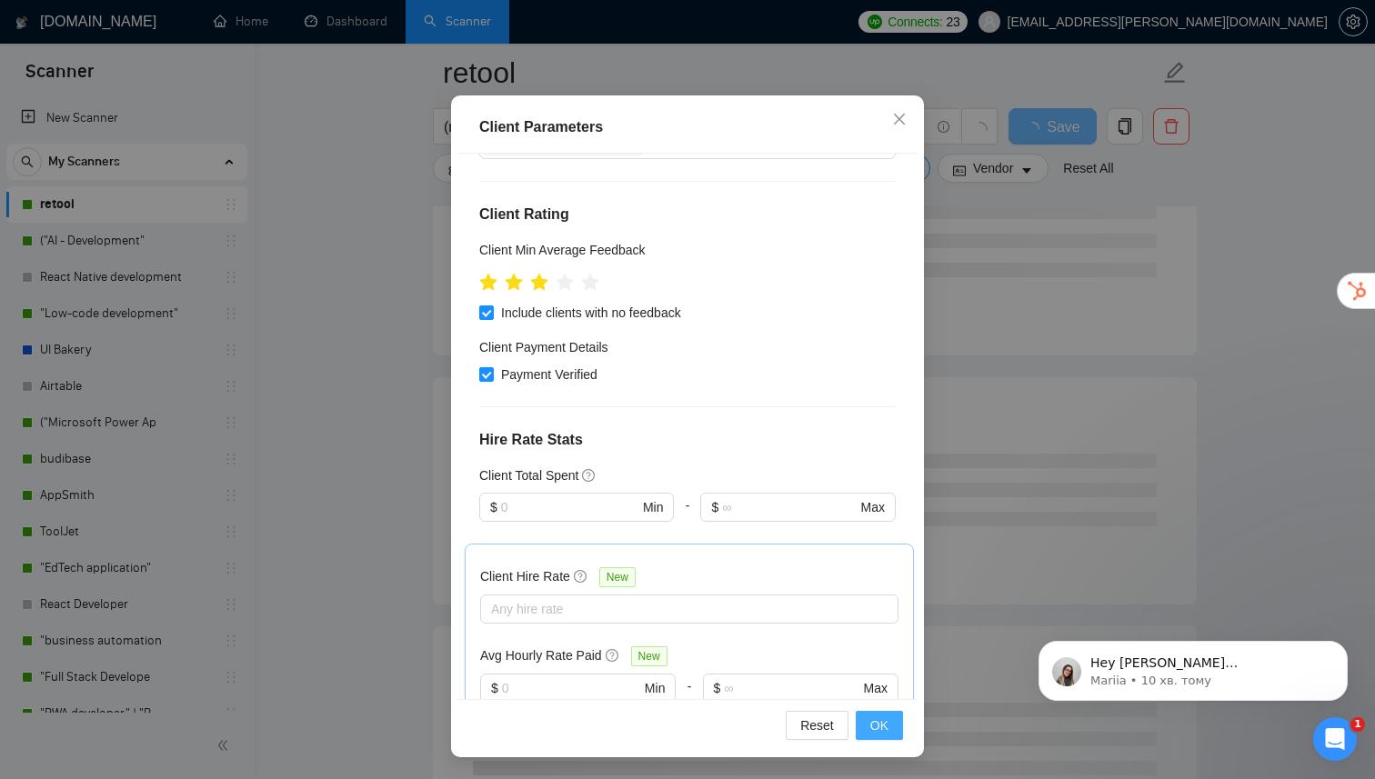
click at [893, 737] on button "OK" at bounding box center [879, 725] width 47 height 29
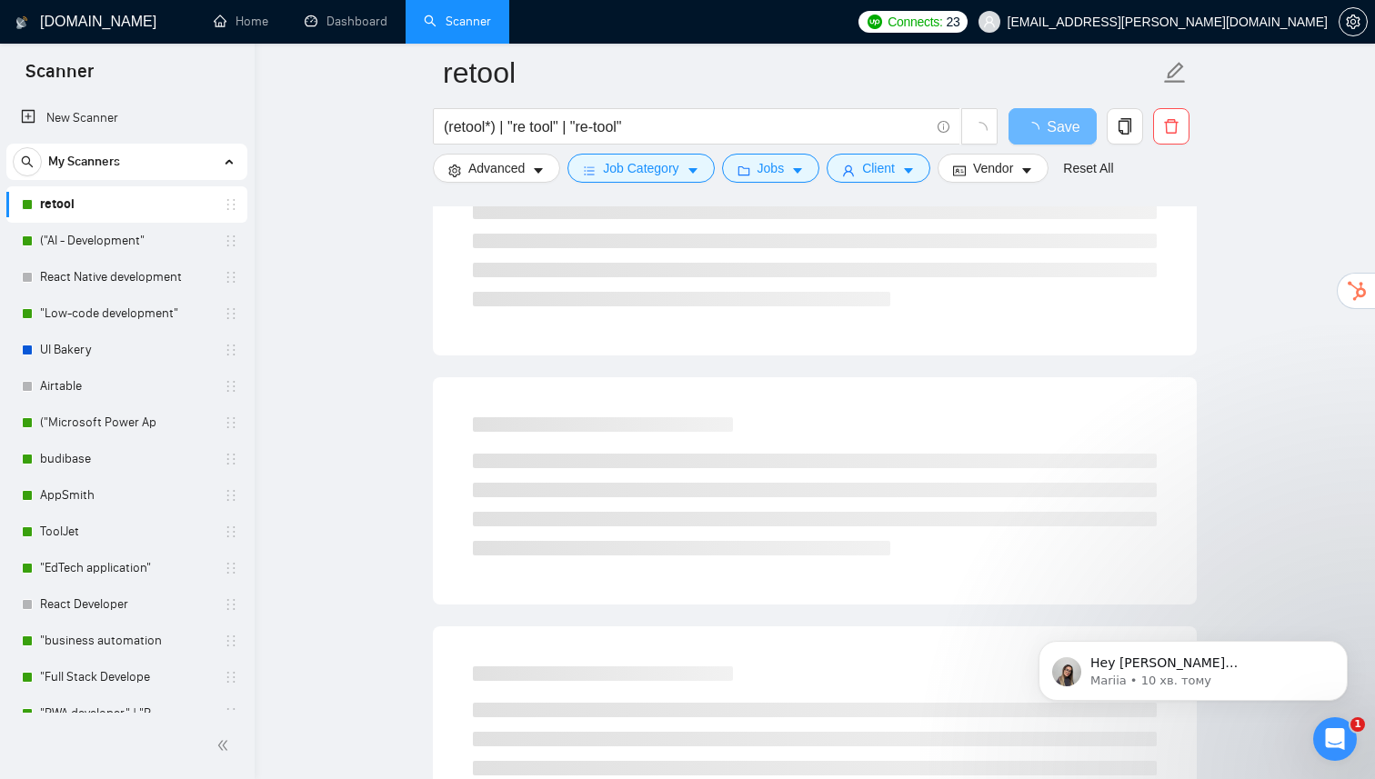
scroll to position [14, 0]
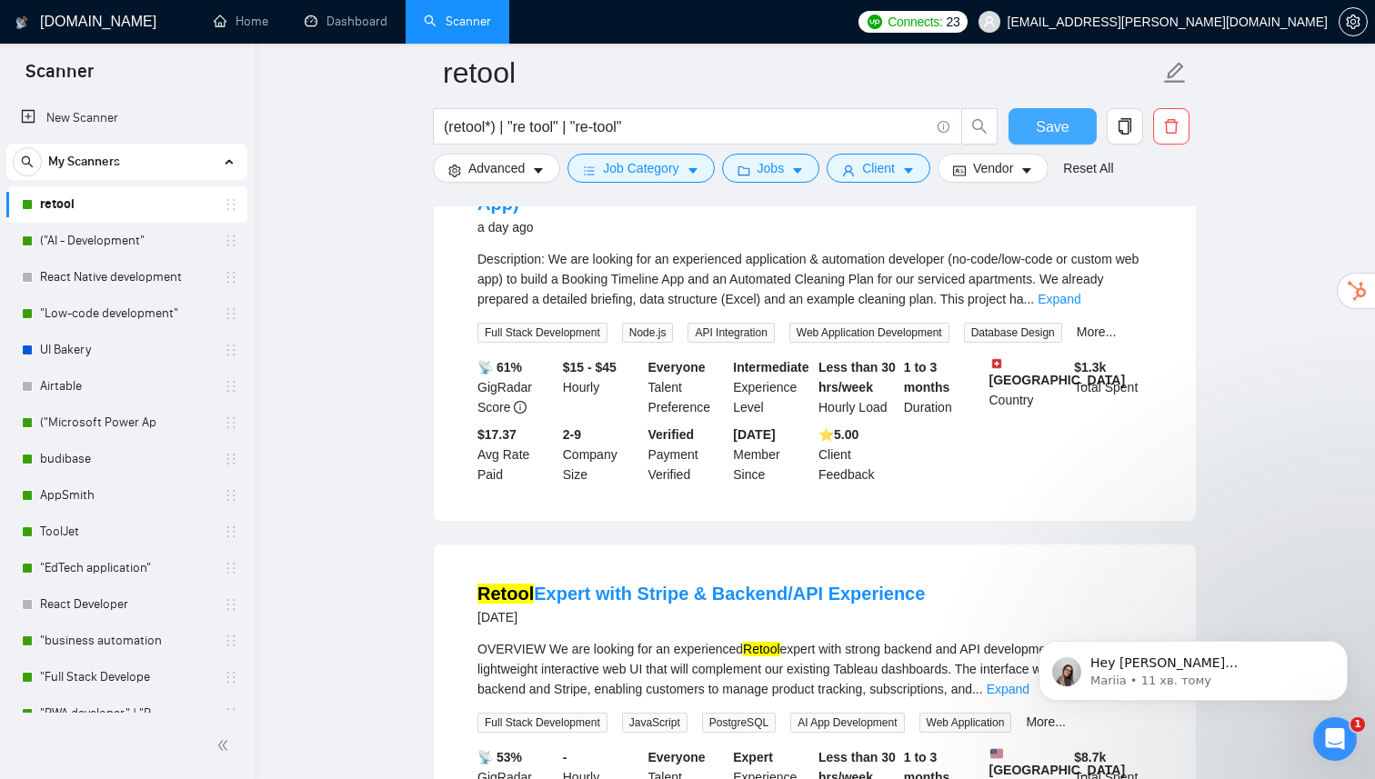
click at [1067, 128] on span "Save" at bounding box center [1052, 126] width 33 height 23
click at [103, 244] on link "("AI - Development"" at bounding box center [126, 241] width 173 height 36
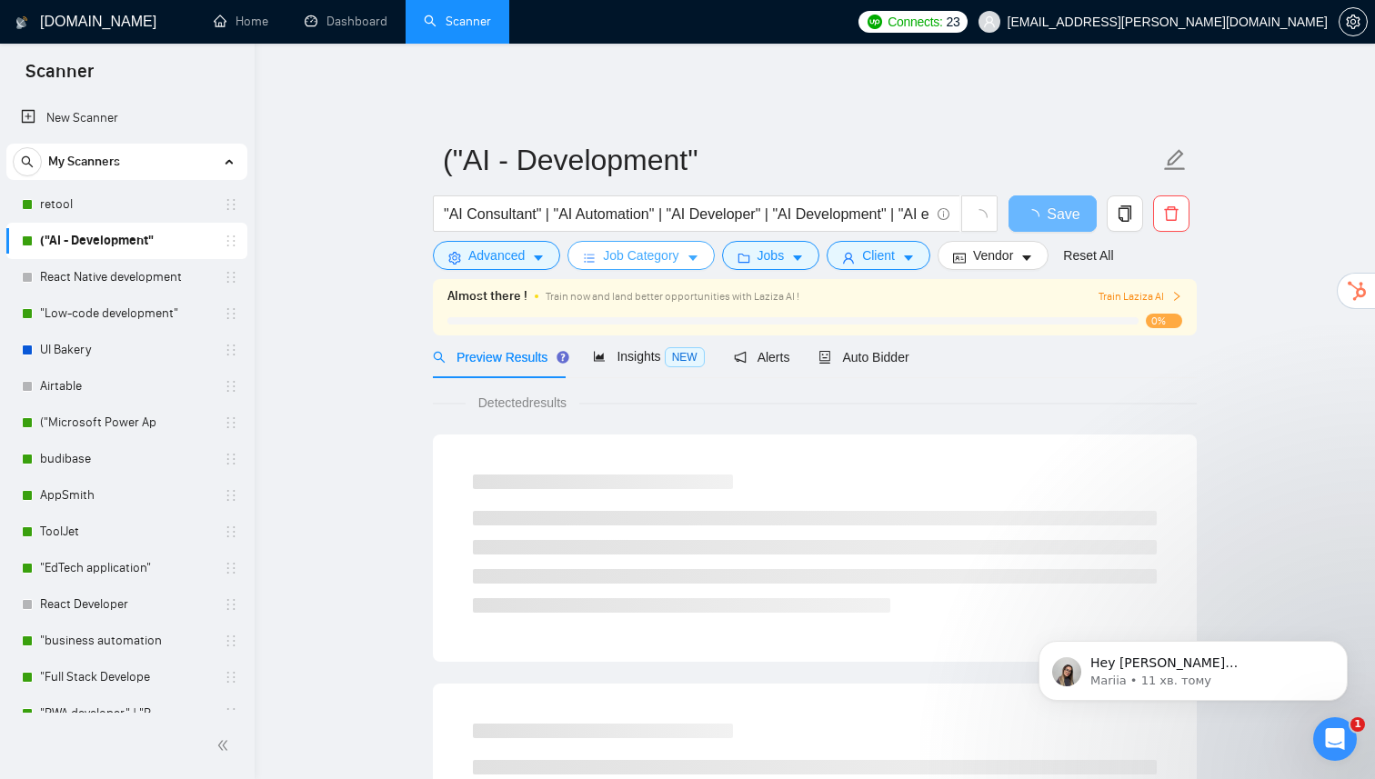
click at [634, 246] on span "Job Category" at bounding box center [640, 256] width 75 height 20
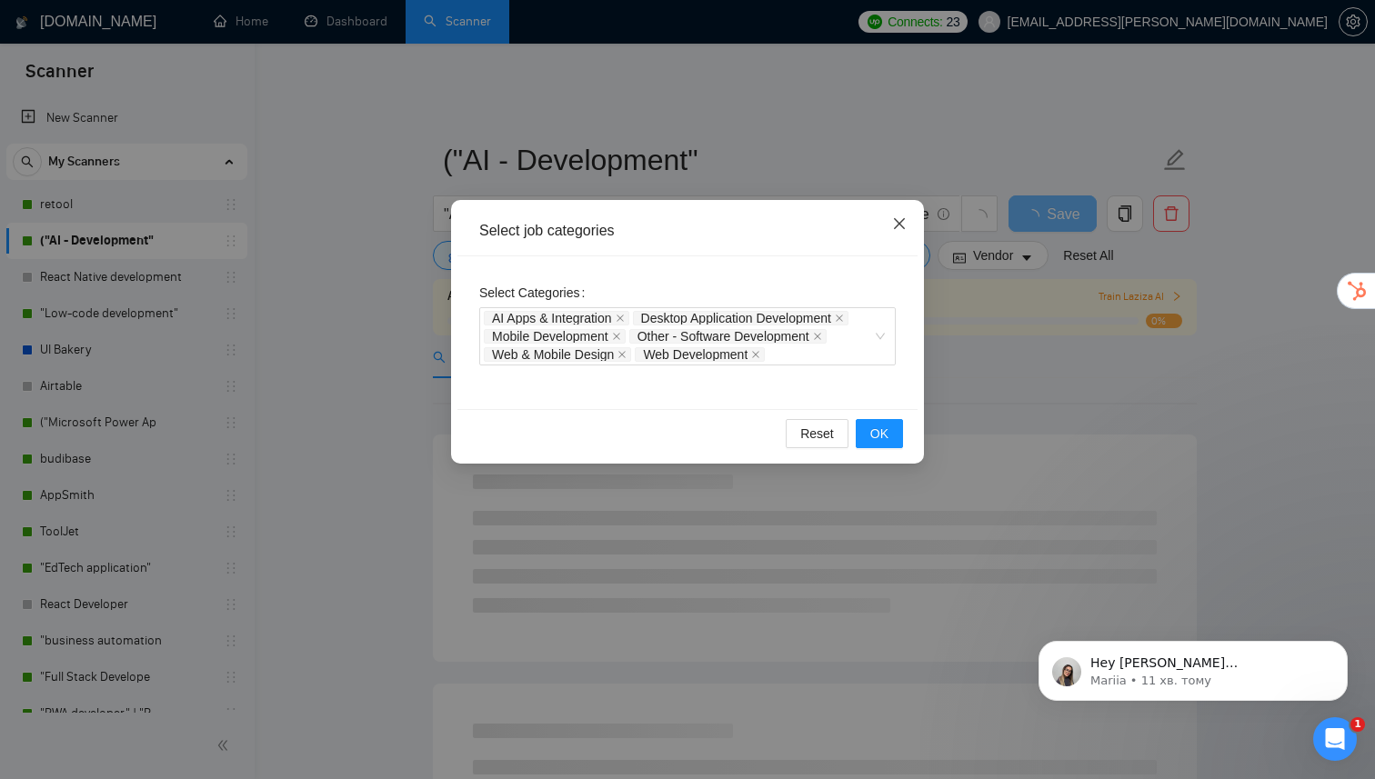
click at [892, 226] on icon "close" at bounding box center [899, 223] width 15 height 15
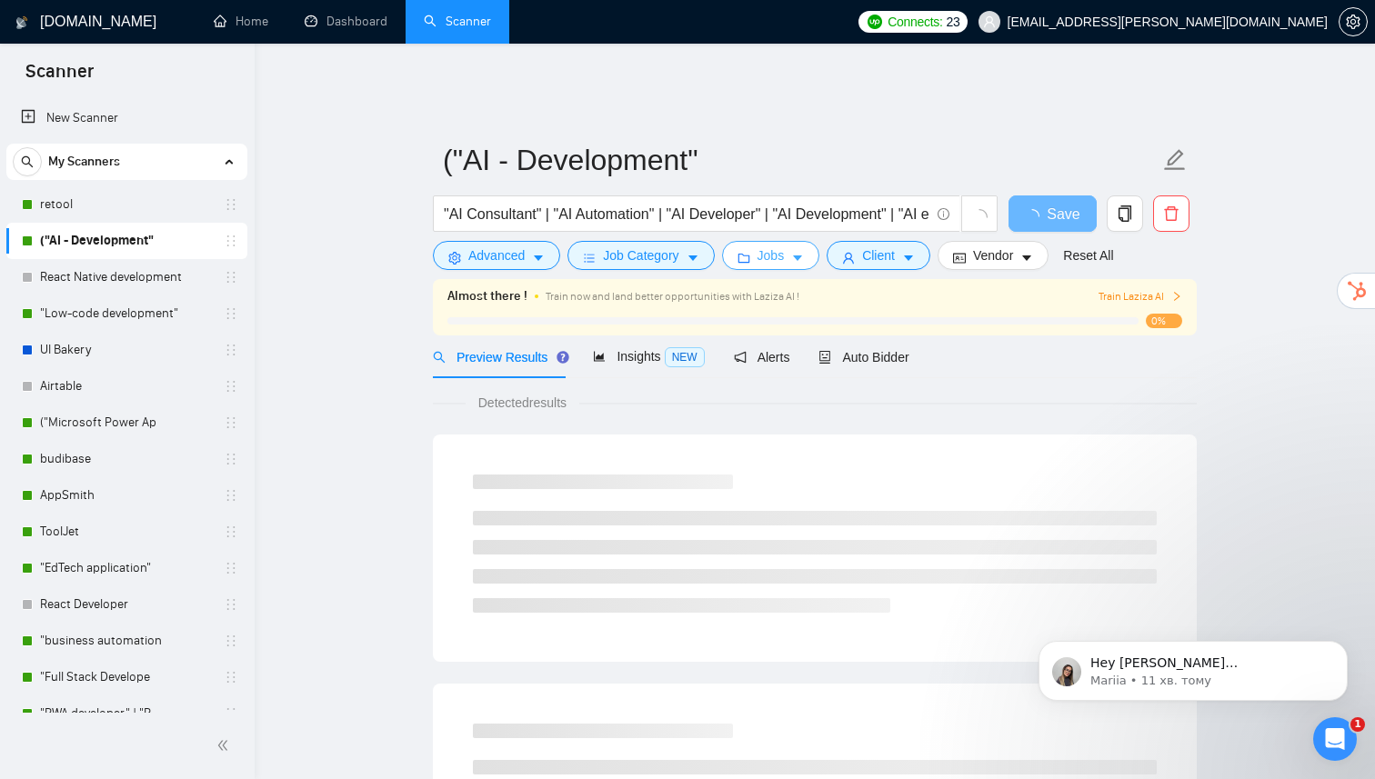
click at [783, 251] on span "Jobs" at bounding box center [770, 256] width 27 height 20
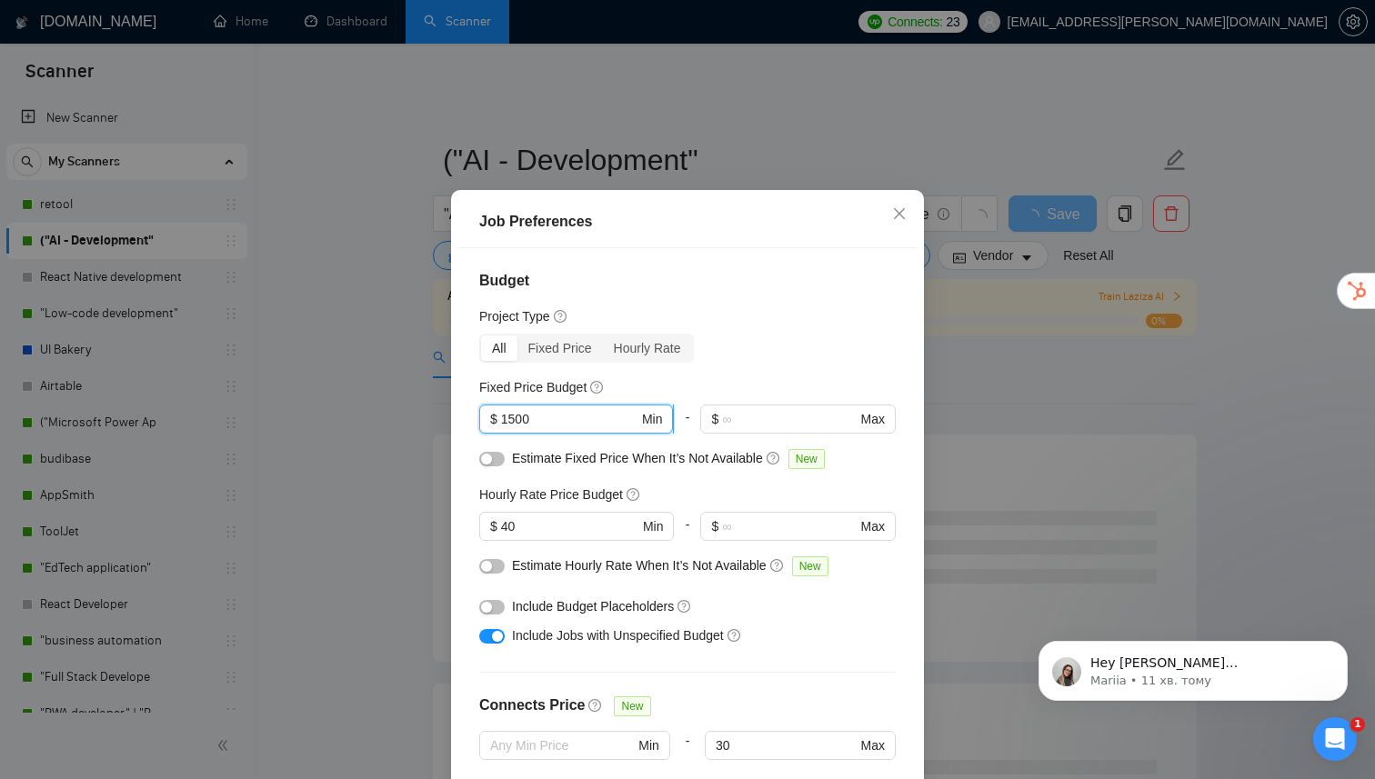
drag, startPoint x: 544, startPoint y: 437, endPoint x: 505, endPoint y: 437, distance: 39.1
click at [505, 429] on input "1500" at bounding box center [569, 419] width 137 height 20
type input "2000"
click at [718, 448] on div at bounding box center [797, 441] width 195 height 15
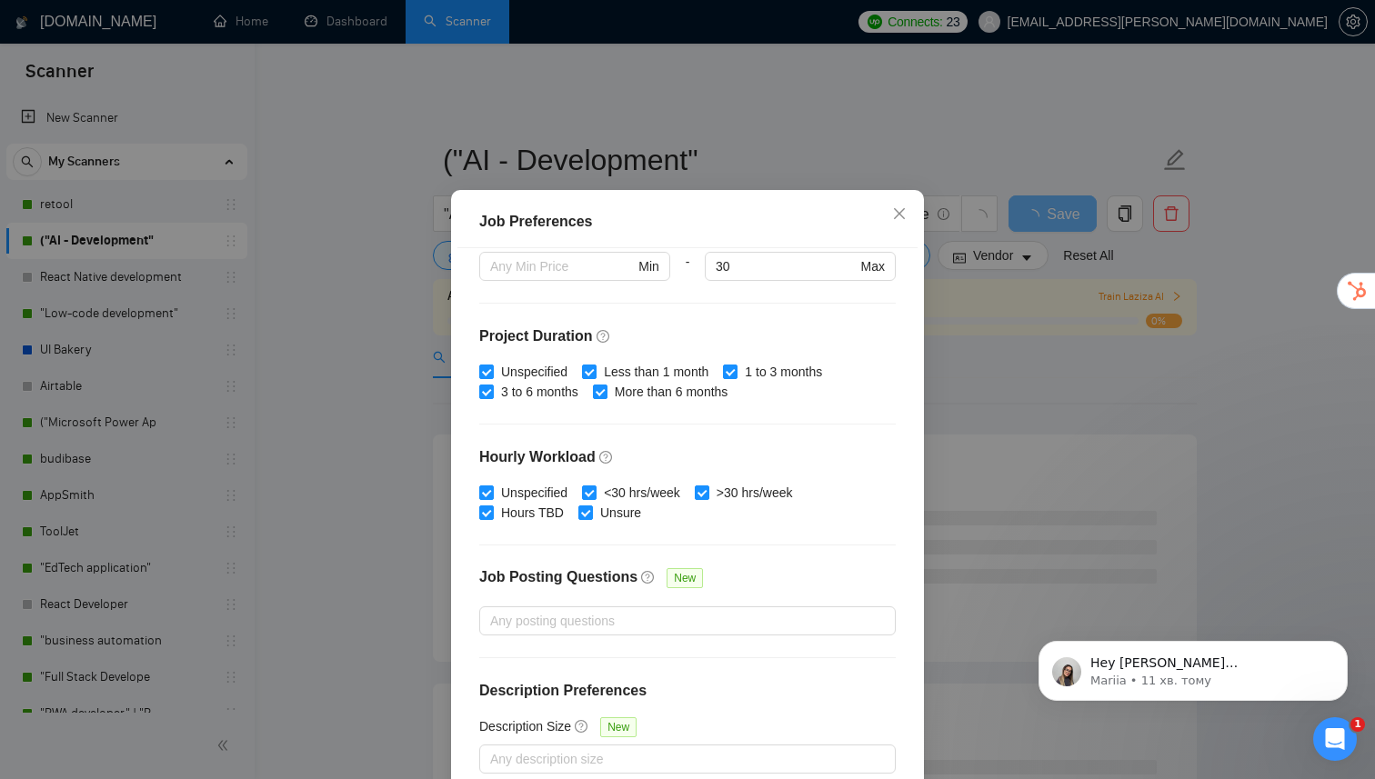
scroll to position [108, 0]
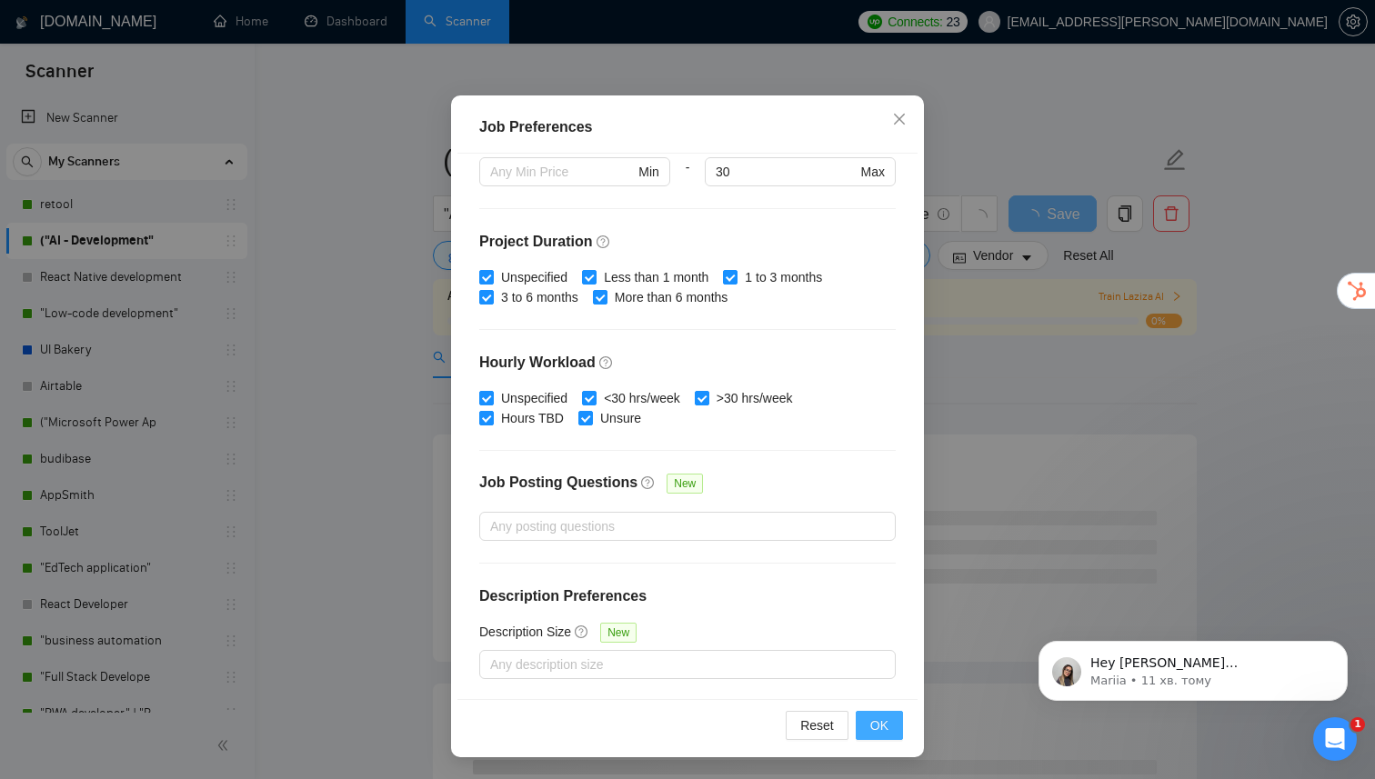
click at [877, 727] on span "OK" at bounding box center [879, 726] width 18 height 20
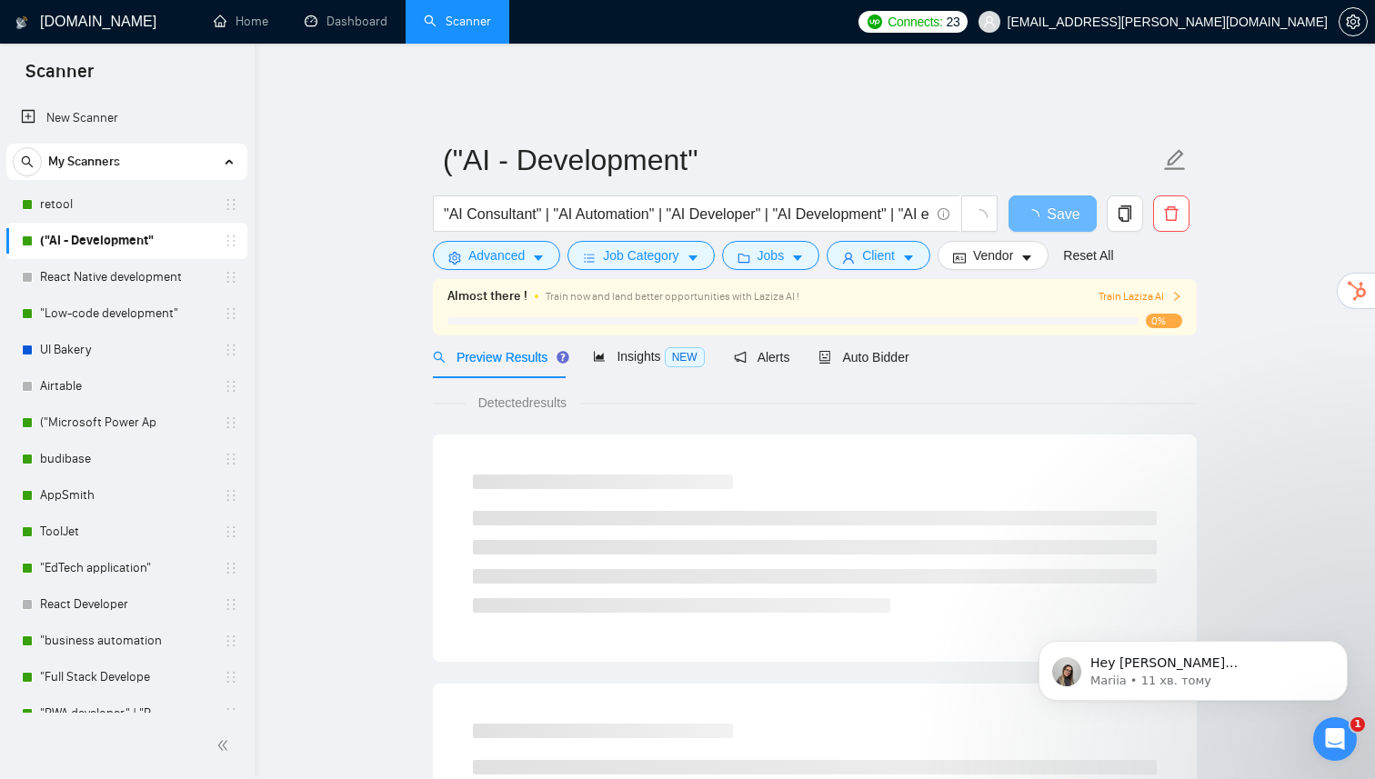
scroll to position [14, 0]
click at [1063, 207] on span "Save" at bounding box center [1063, 214] width 33 height 23
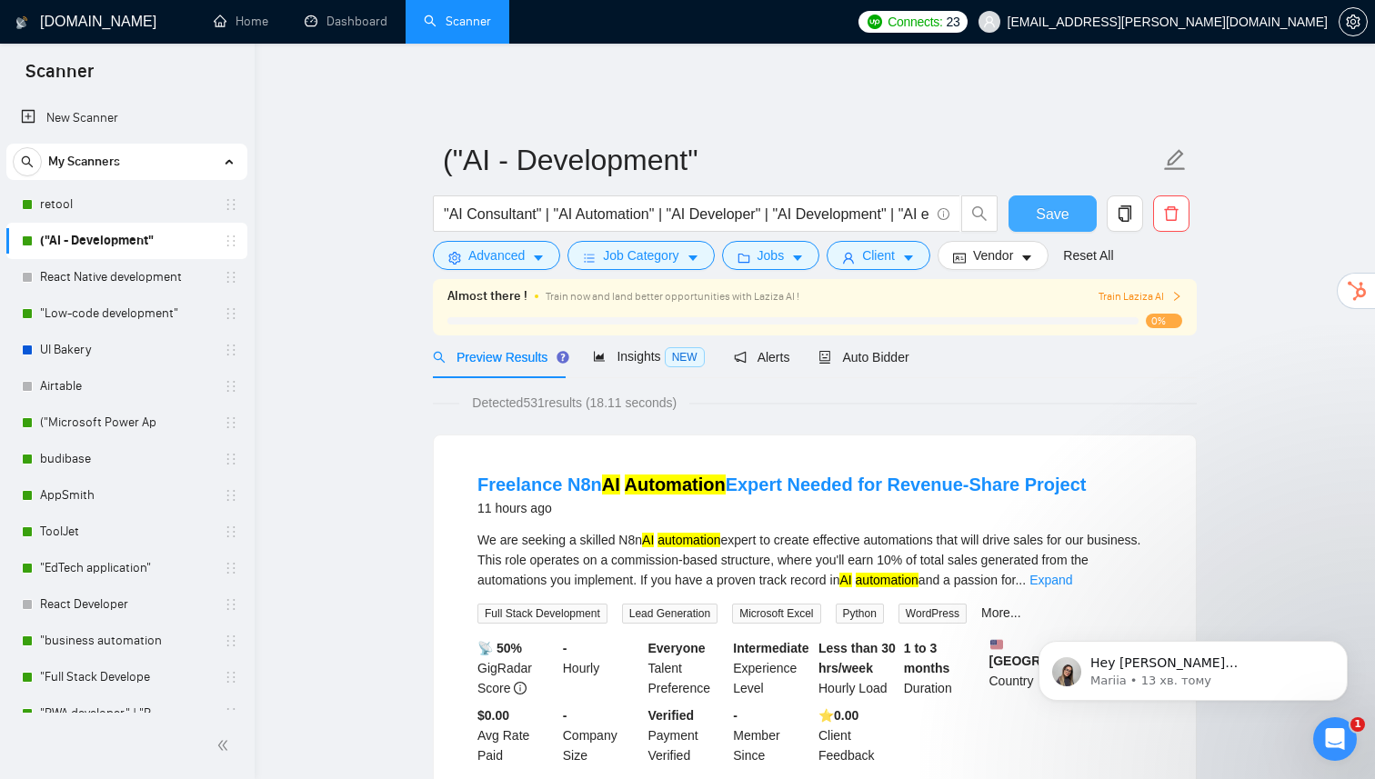
click at [1020, 206] on button "Save" at bounding box center [1052, 214] width 88 height 36
click at [796, 249] on button "Jobs" at bounding box center [771, 255] width 98 height 29
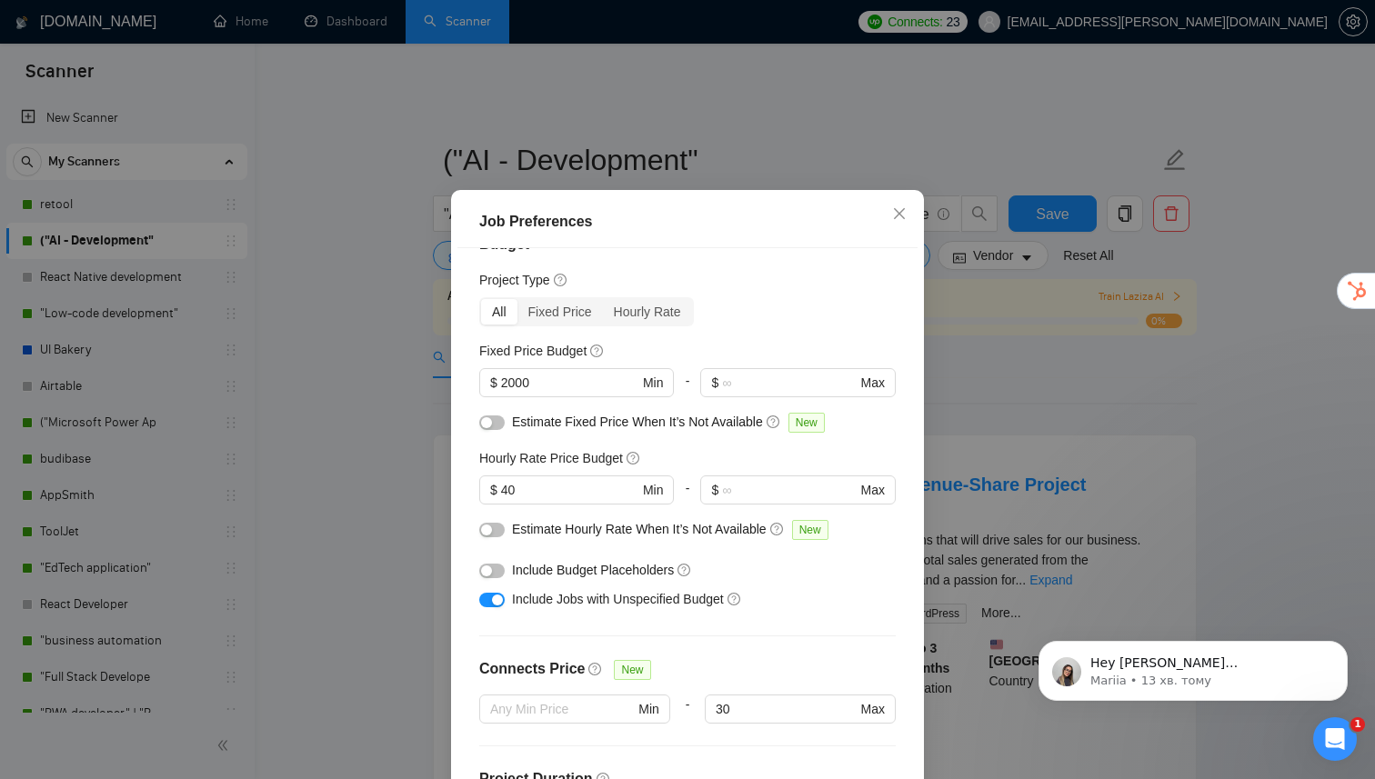
scroll to position [0, 0]
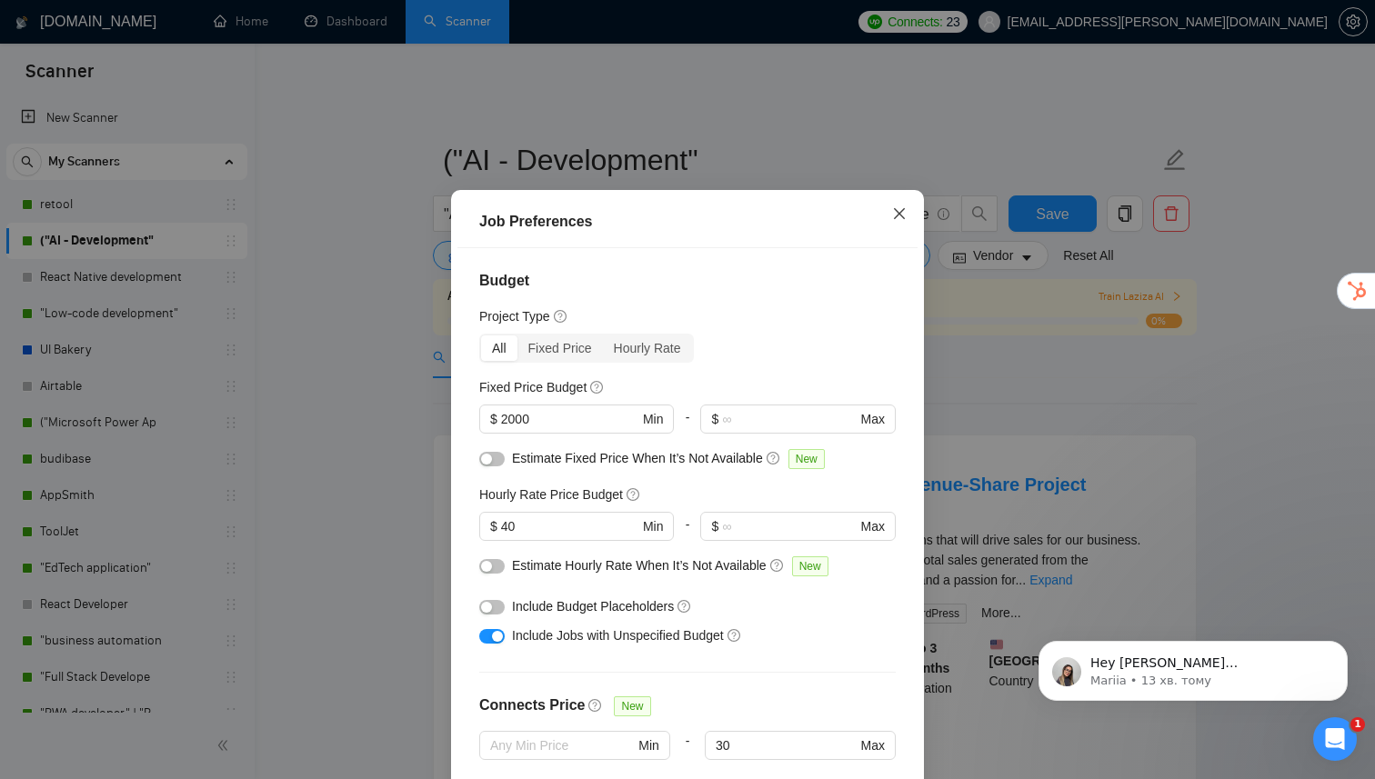
click at [895, 238] on span "Close" at bounding box center [899, 214] width 49 height 49
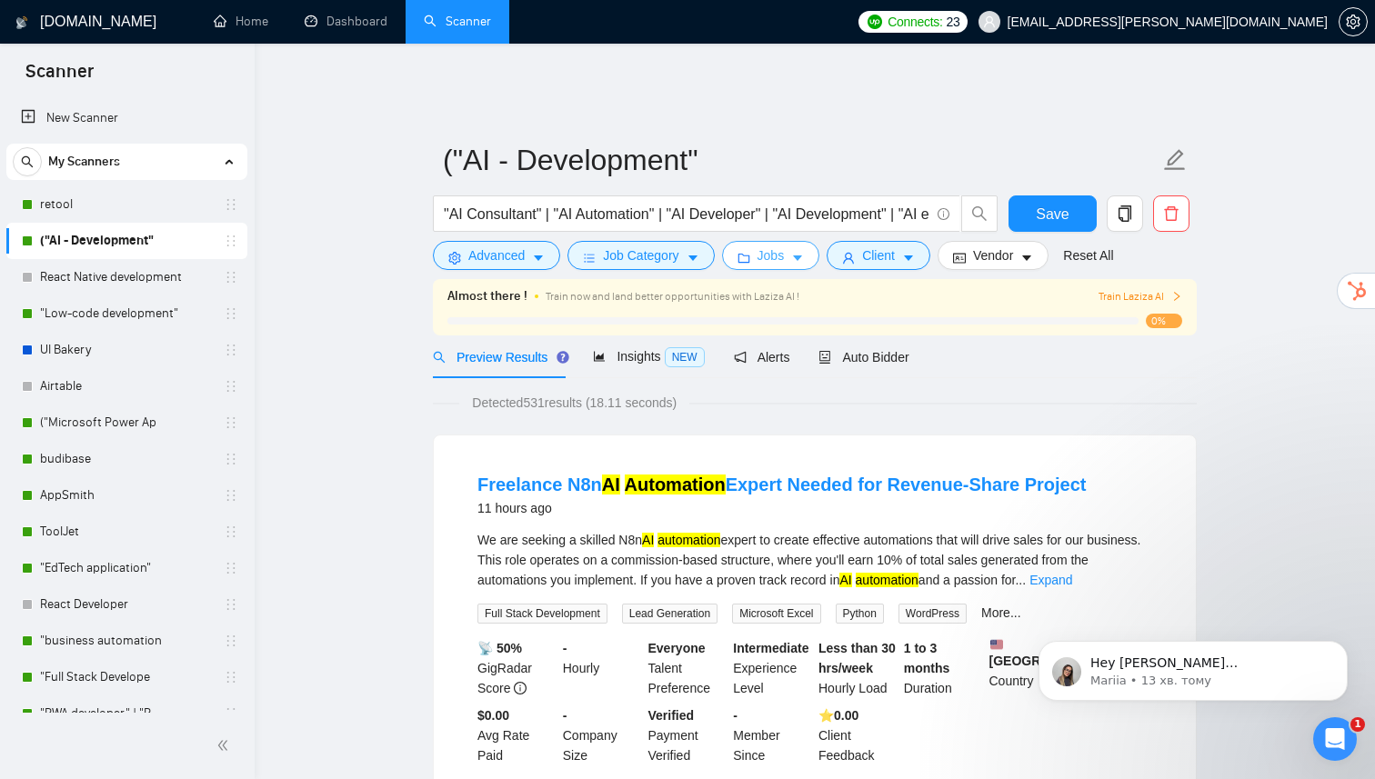
click at [802, 256] on icon "caret-down" at bounding box center [797, 258] width 9 height 5
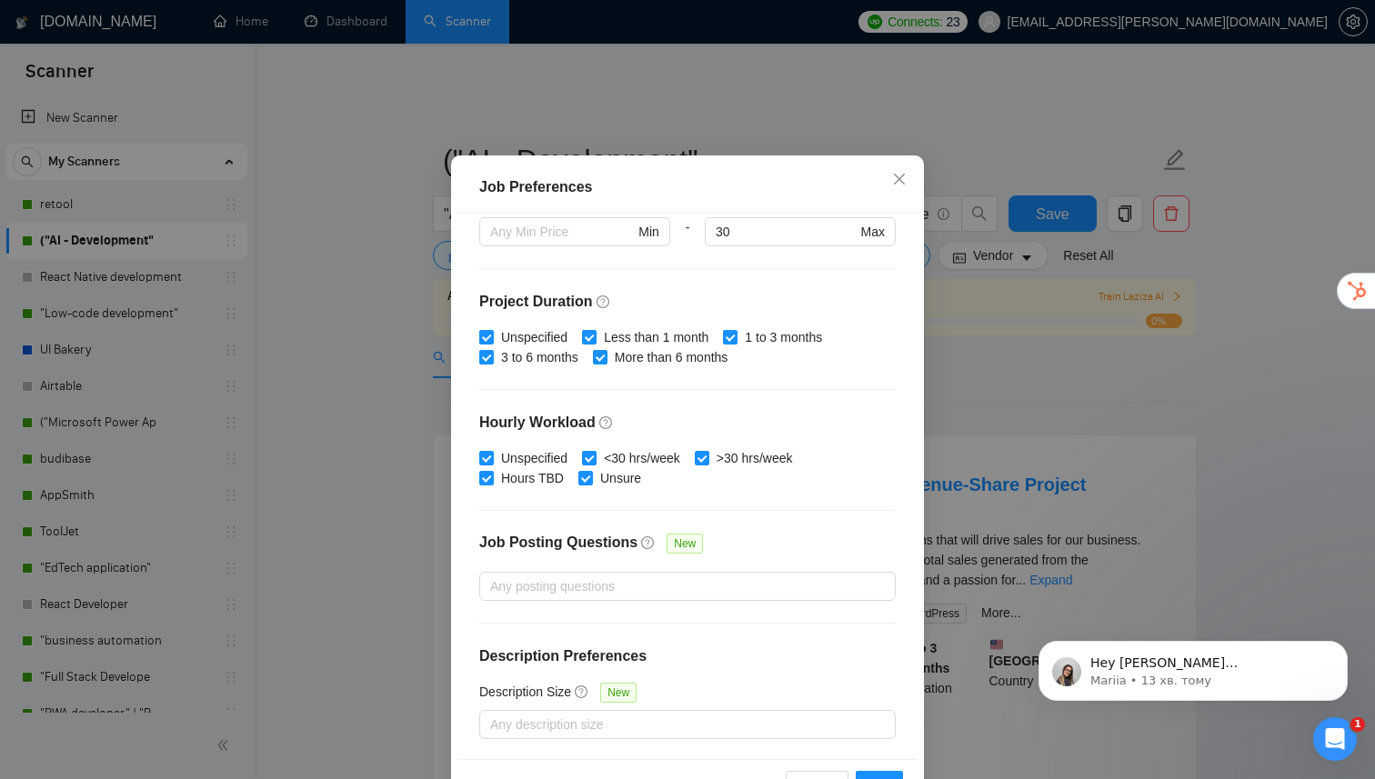
scroll to position [108, 0]
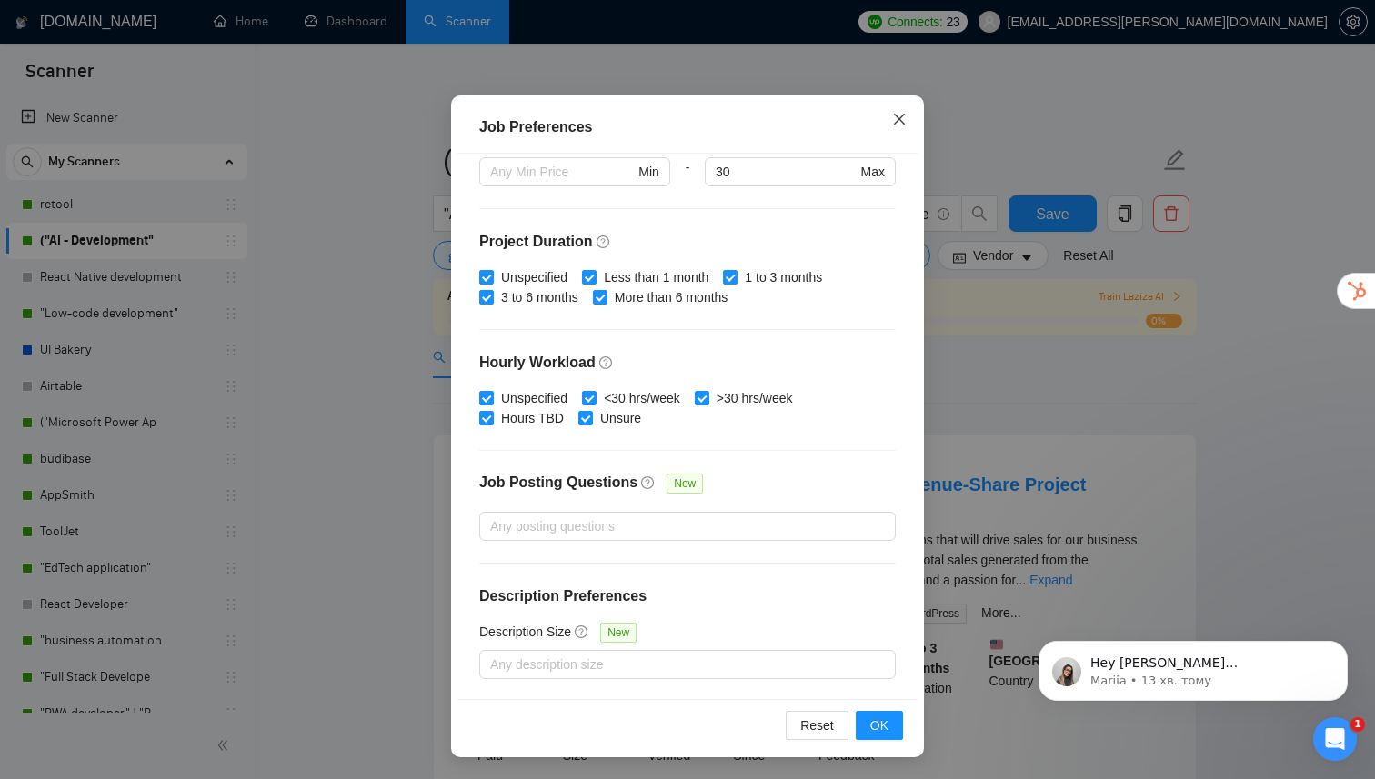
click at [900, 127] on span "Close" at bounding box center [899, 119] width 49 height 49
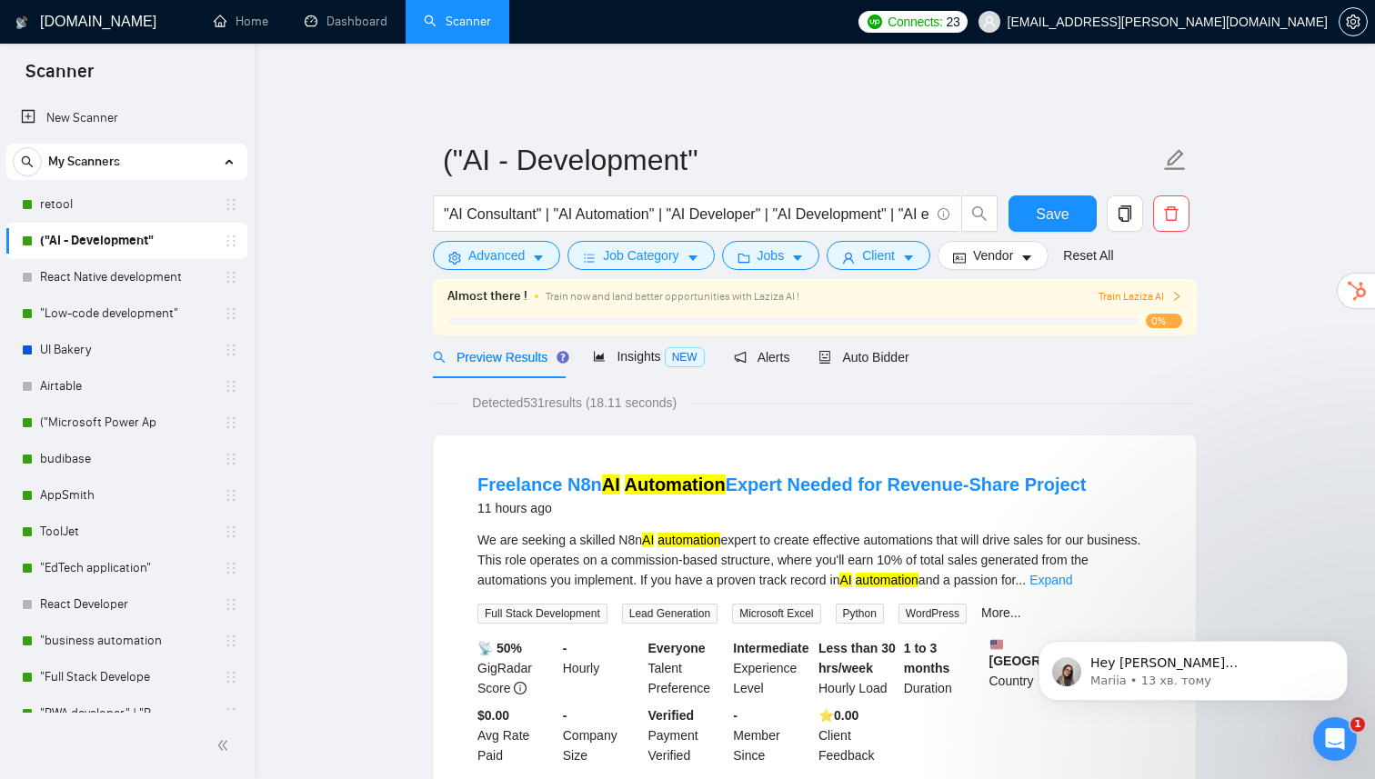
scroll to position [14, 0]
click at [667, 246] on span "Job Category" at bounding box center [640, 256] width 75 height 20
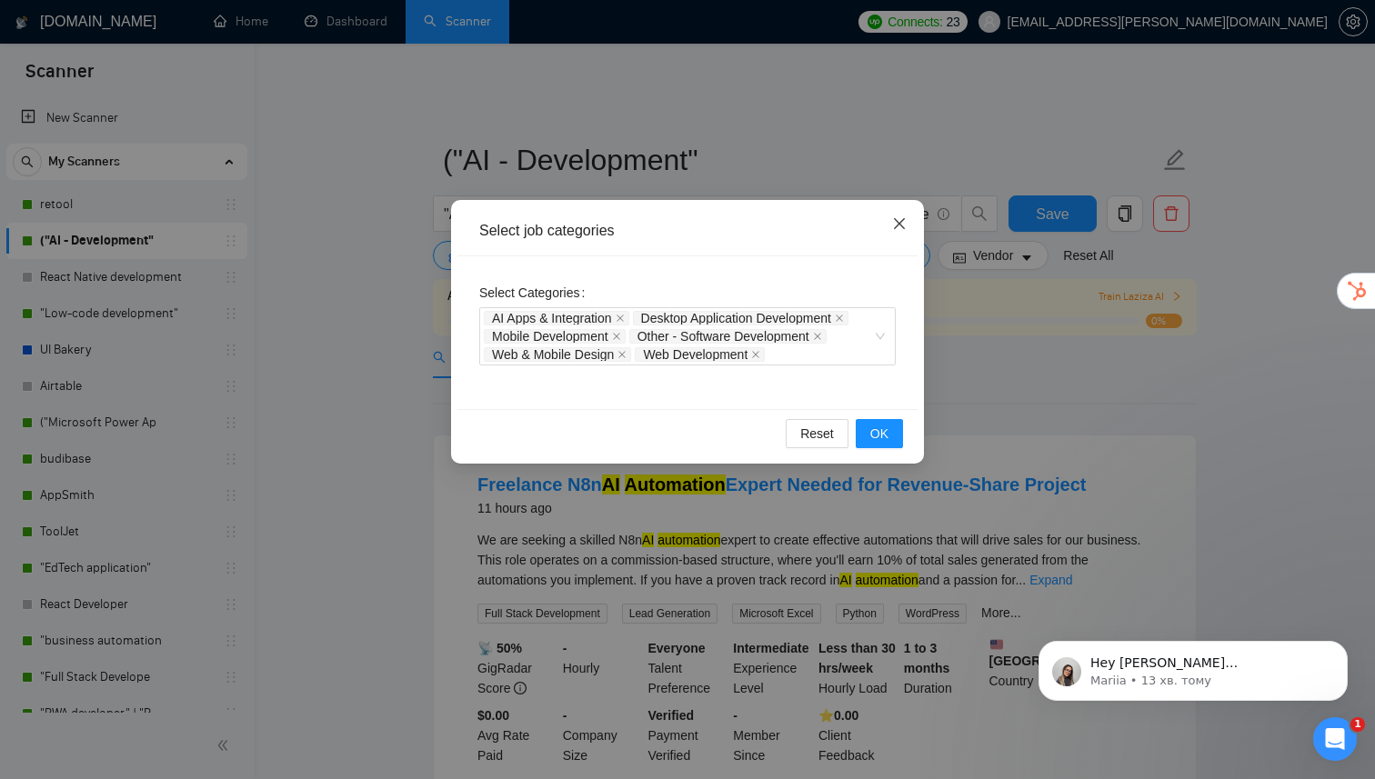
click at [899, 226] on icon "close" at bounding box center [899, 223] width 15 height 15
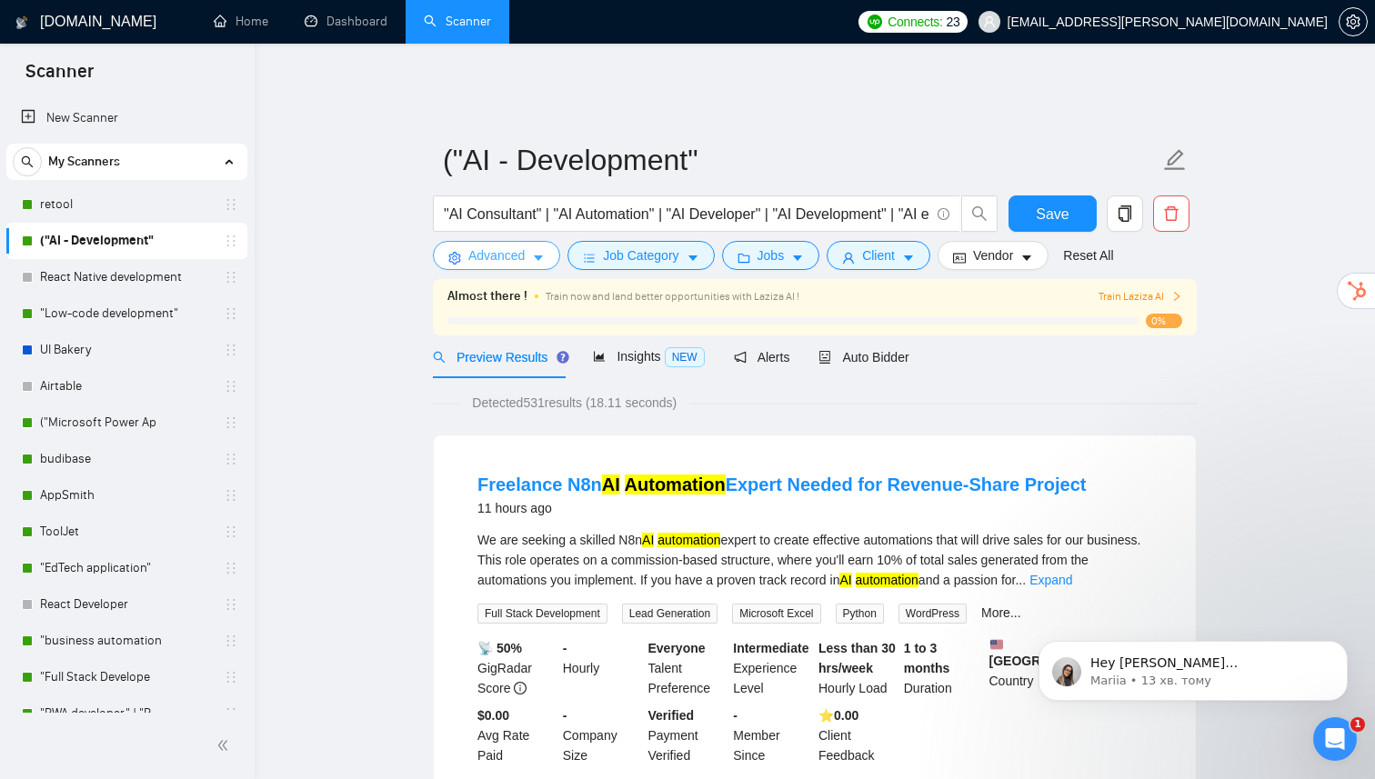
click at [507, 246] on span "Advanced" at bounding box center [496, 256] width 56 height 20
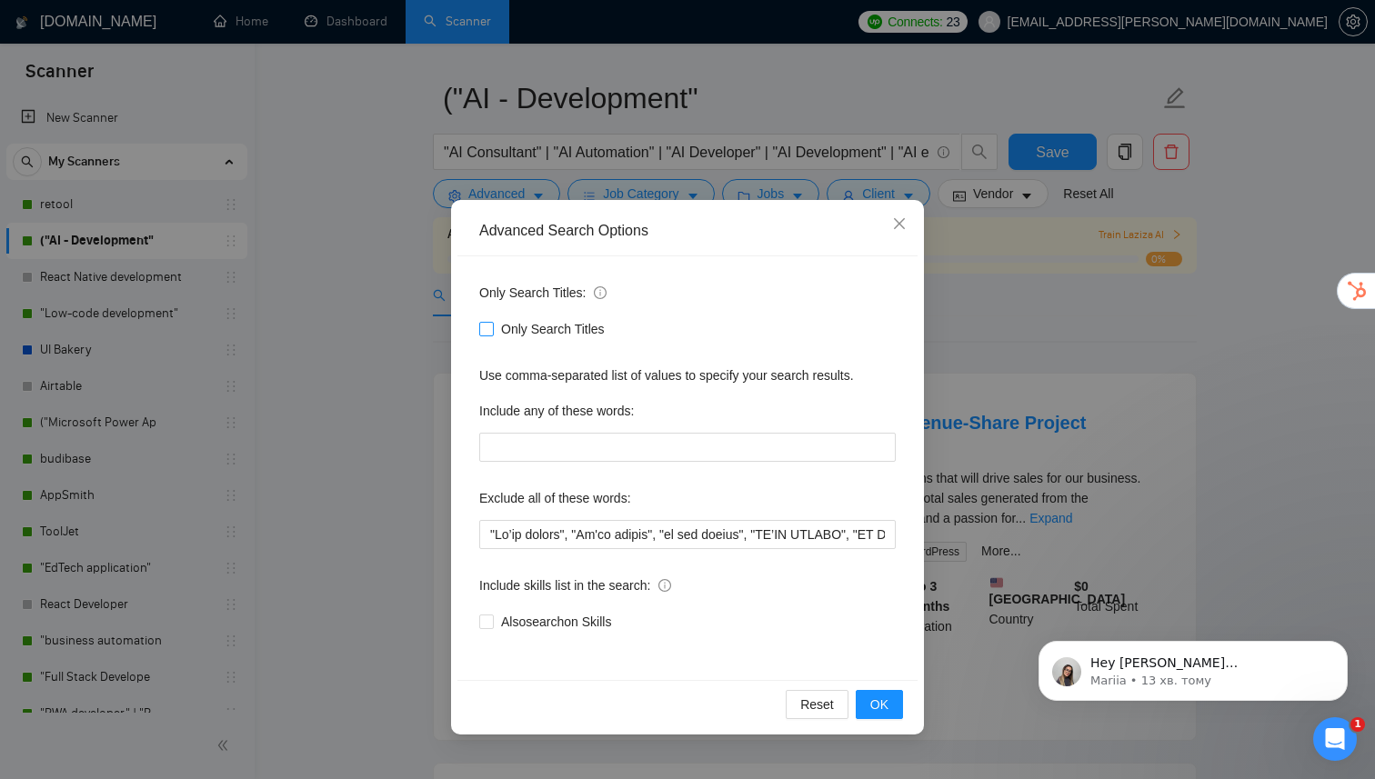
scroll to position [60, 0]
click at [897, 224] on icon "close" at bounding box center [899, 223] width 11 height 11
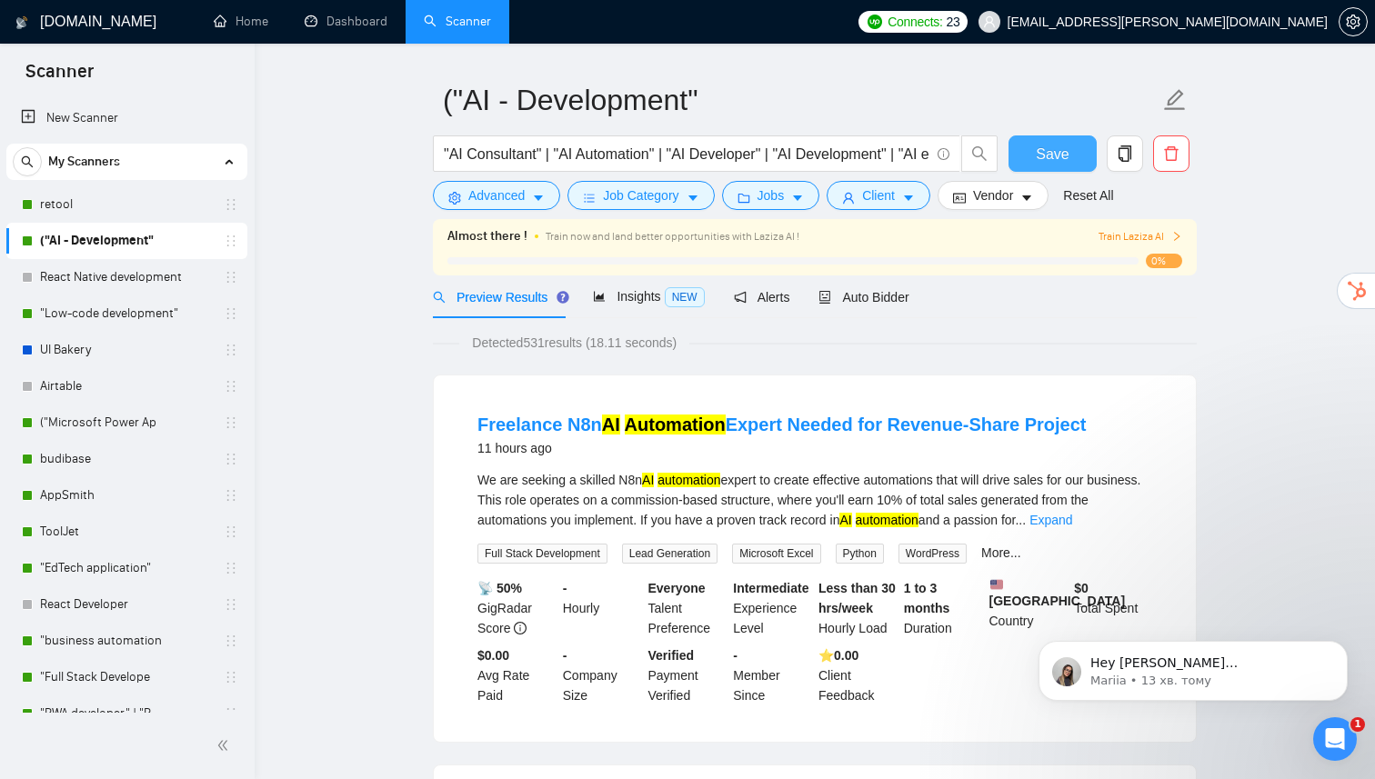
click at [1049, 146] on span "Save" at bounding box center [1052, 154] width 33 height 23
click at [859, 295] on div "Auto Bidder" at bounding box center [863, 297] width 90 height 43
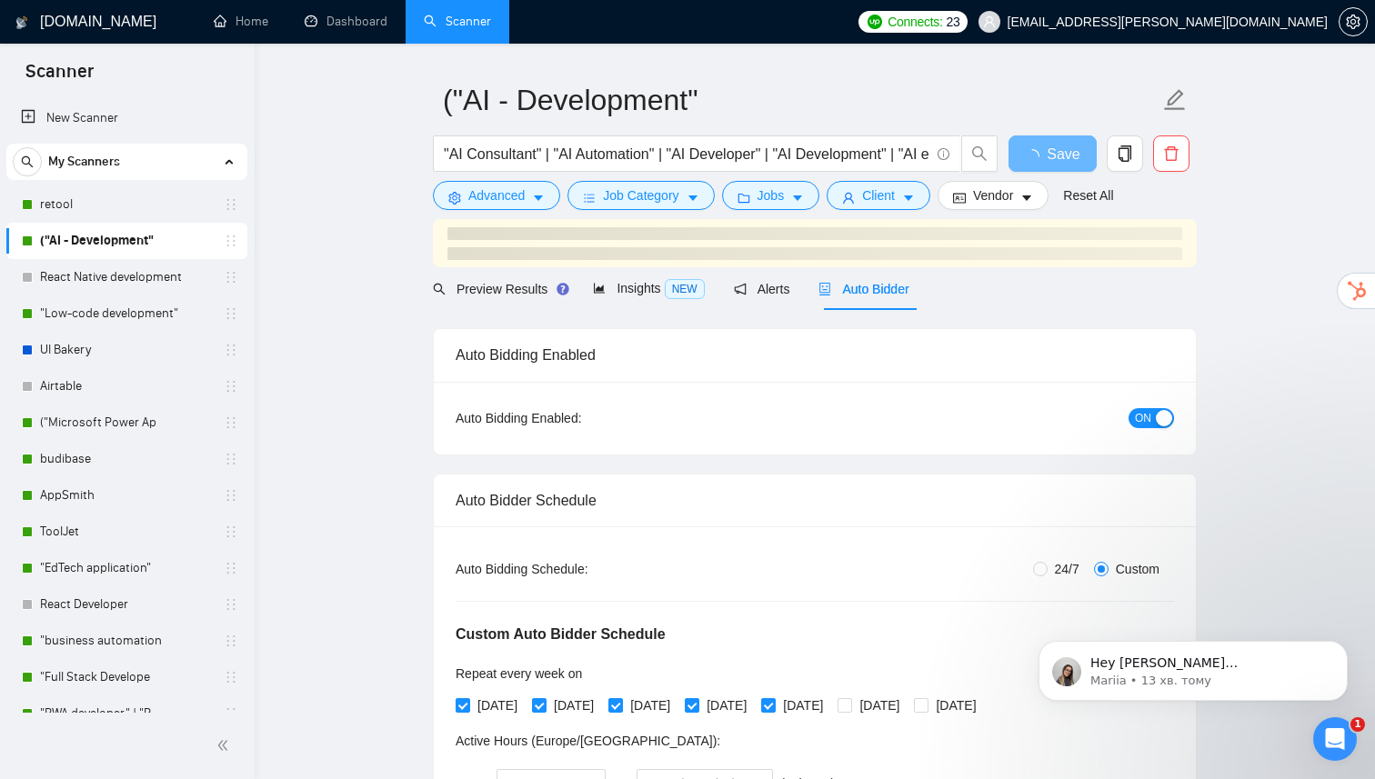
radio input "false"
radio input "true"
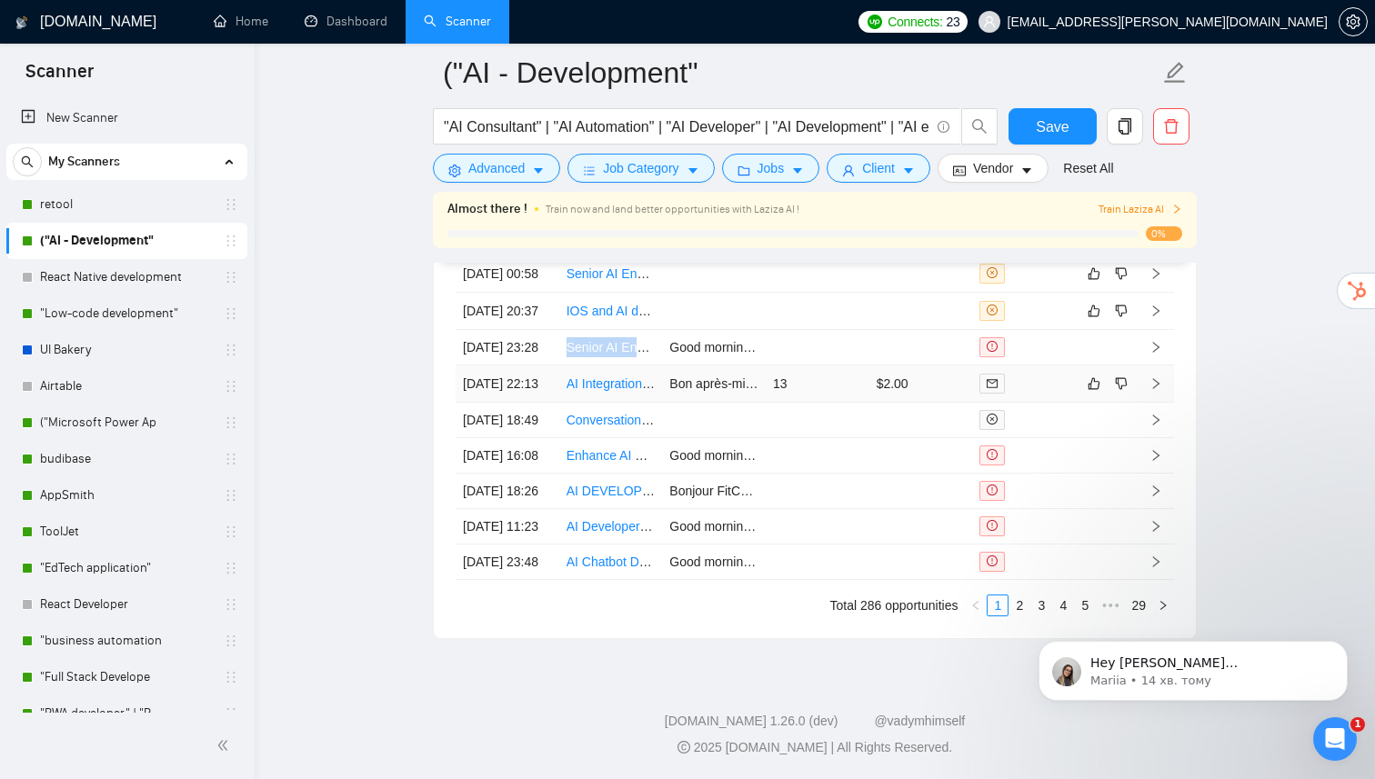
scroll to position [4886, 0]
click at [1016, 616] on link "2" at bounding box center [1019, 606] width 20 height 20
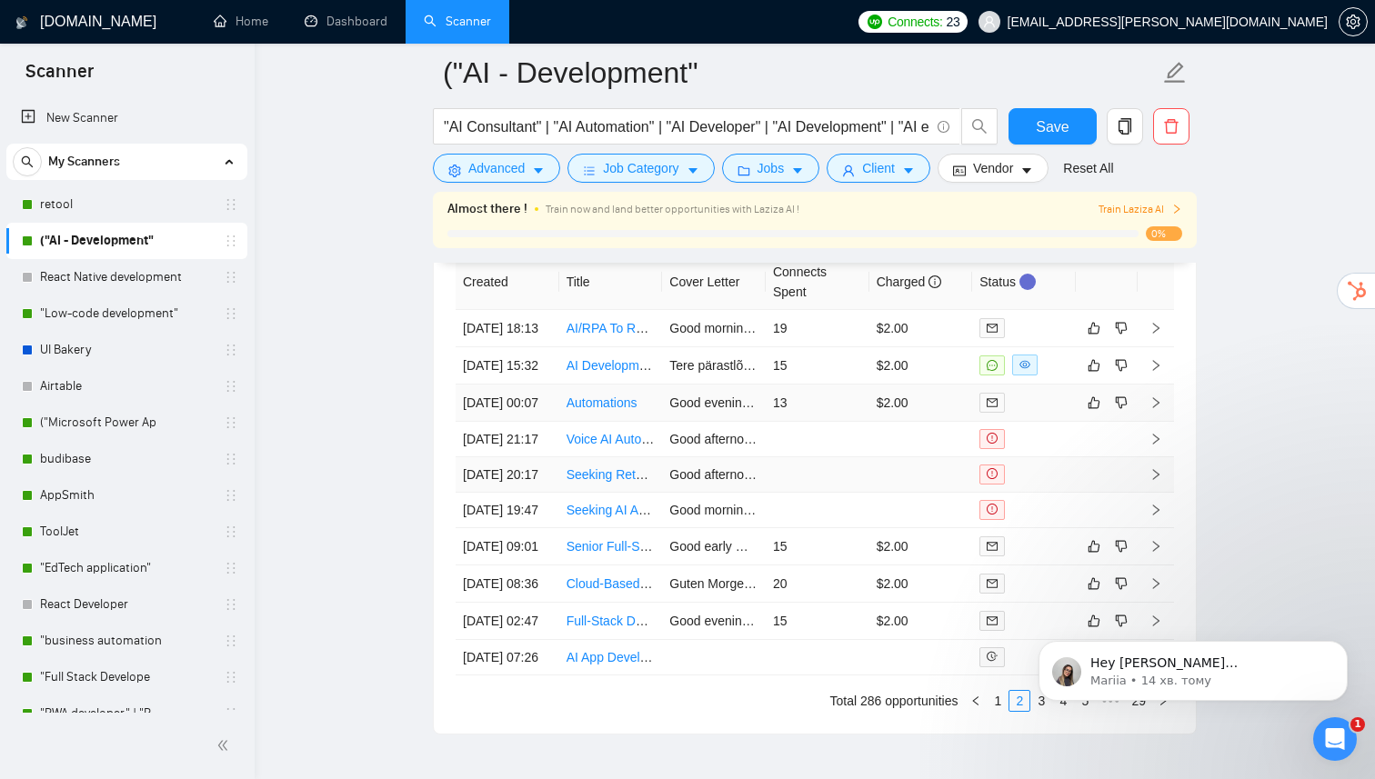
scroll to position [4710, 0]
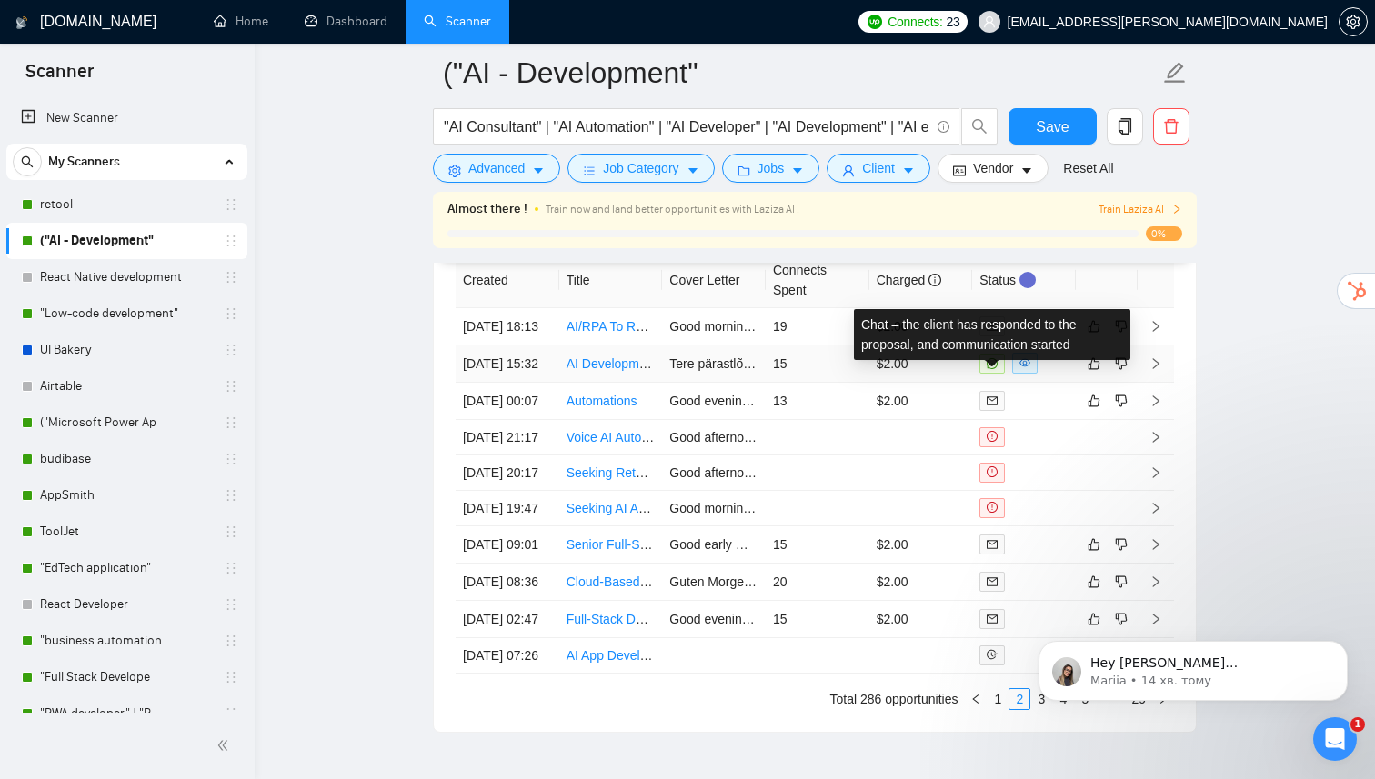
click at [991, 374] on span at bounding box center [991, 364] width 25 height 20
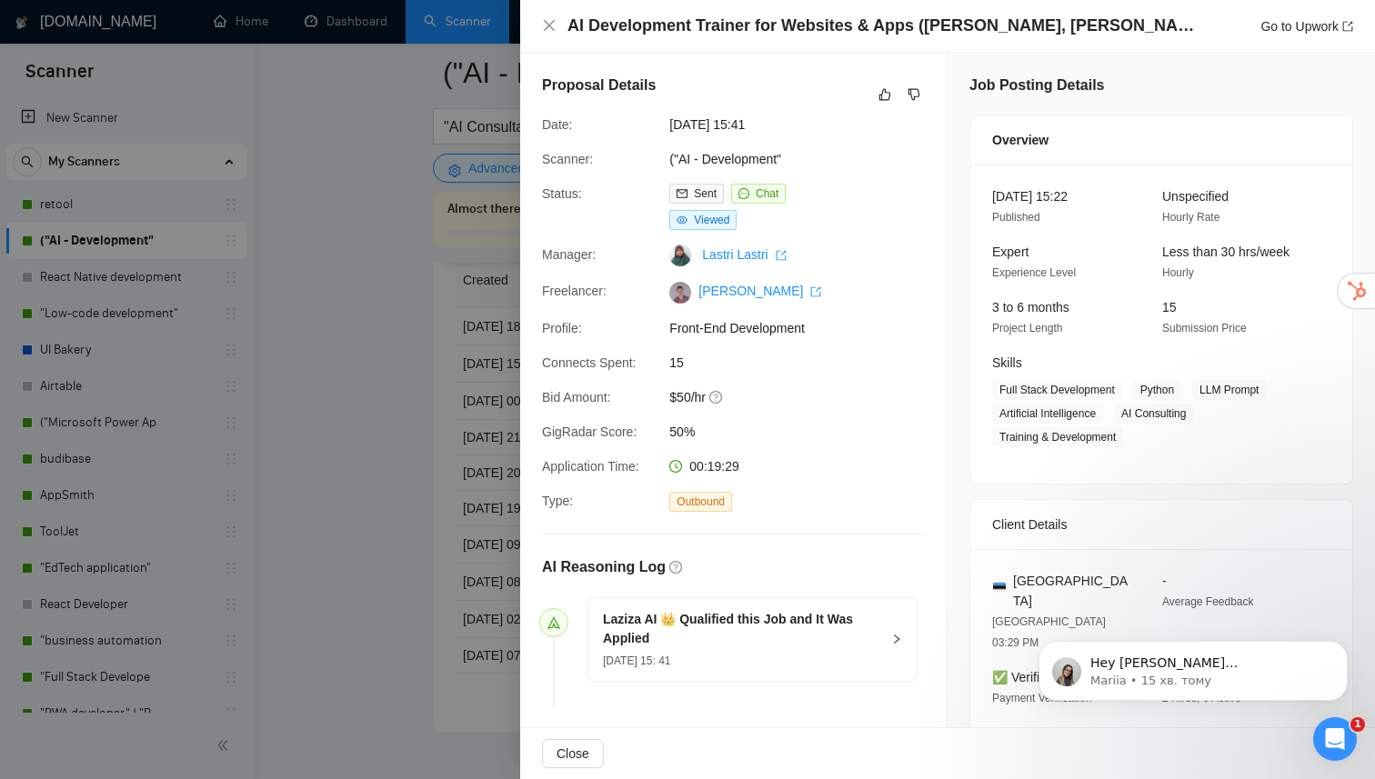
click at [381, 358] on div at bounding box center [687, 389] width 1375 height 779
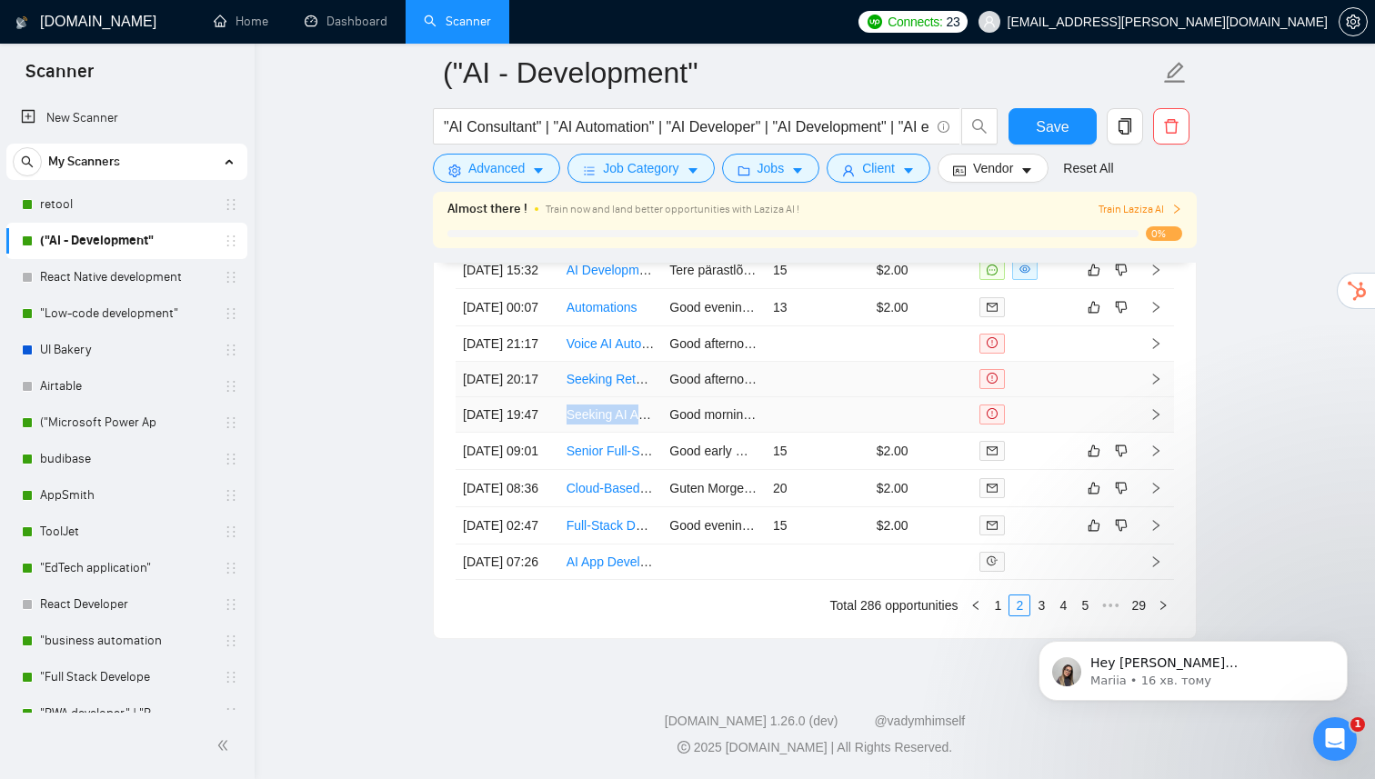
scroll to position [4979, 0]
click at [992, 605] on link "1" at bounding box center [998, 606] width 20 height 20
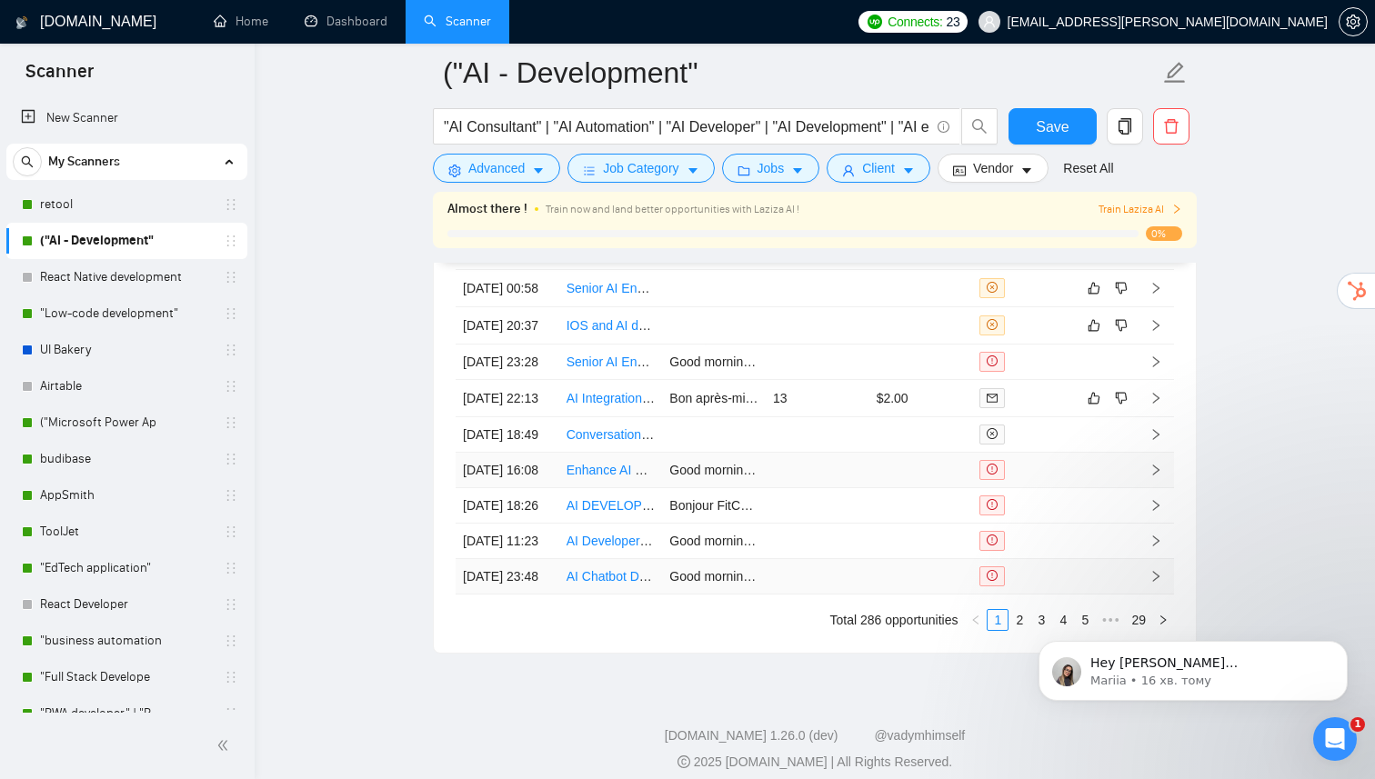
scroll to position [4777, 0]
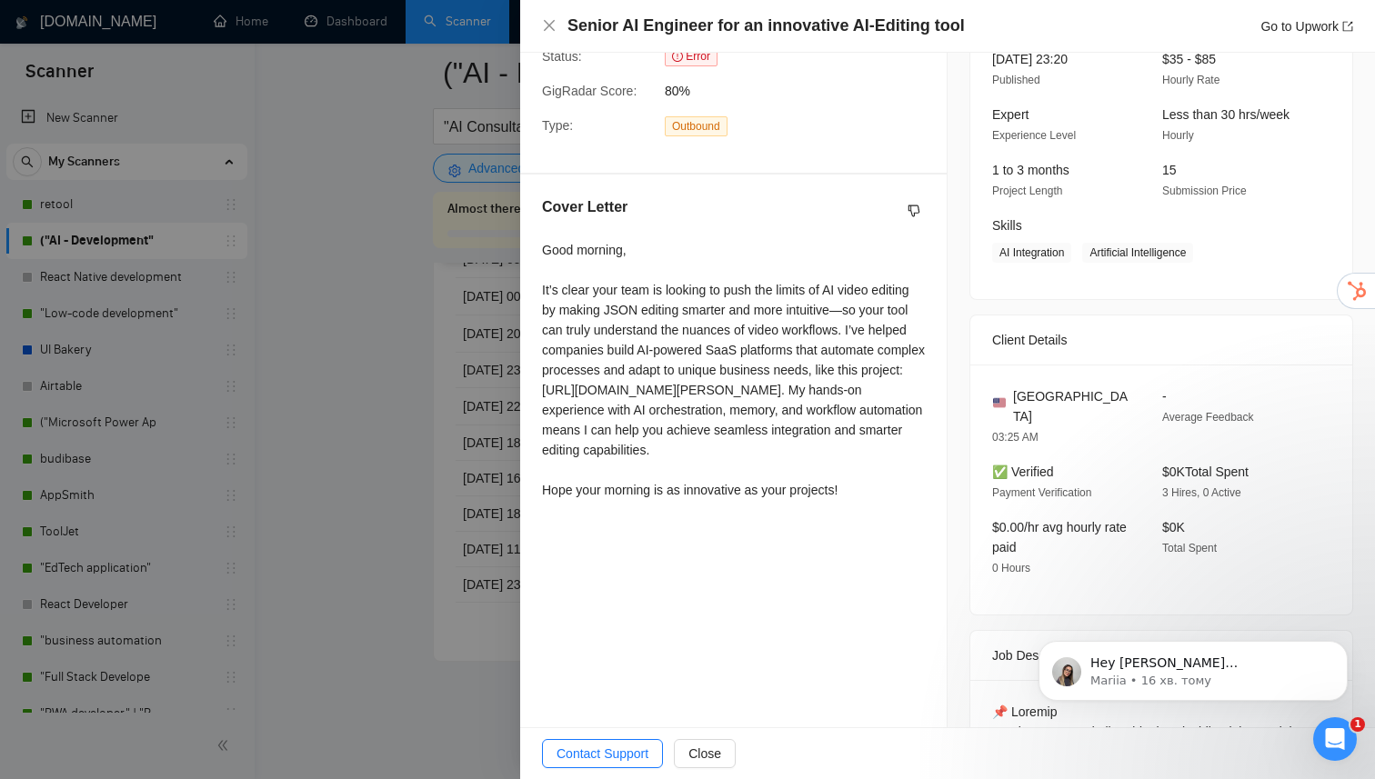
scroll to position [266, 0]
drag, startPoint x: 545, startPoint y: 255, endPoint x: 885, endPoint y: 522, distance: 432.6
click at [886, 523] on div "Cover Letter Good morning, It’s clear your team is looking to push the limits o…" at bounding box center [733, 353] width 426 height 355
copy div "Good morning, It’s clear your team is looking to push the limits of AI video ed…"
click at [337, 395] on div at bounding box center [687, 389] width 1375 height 779
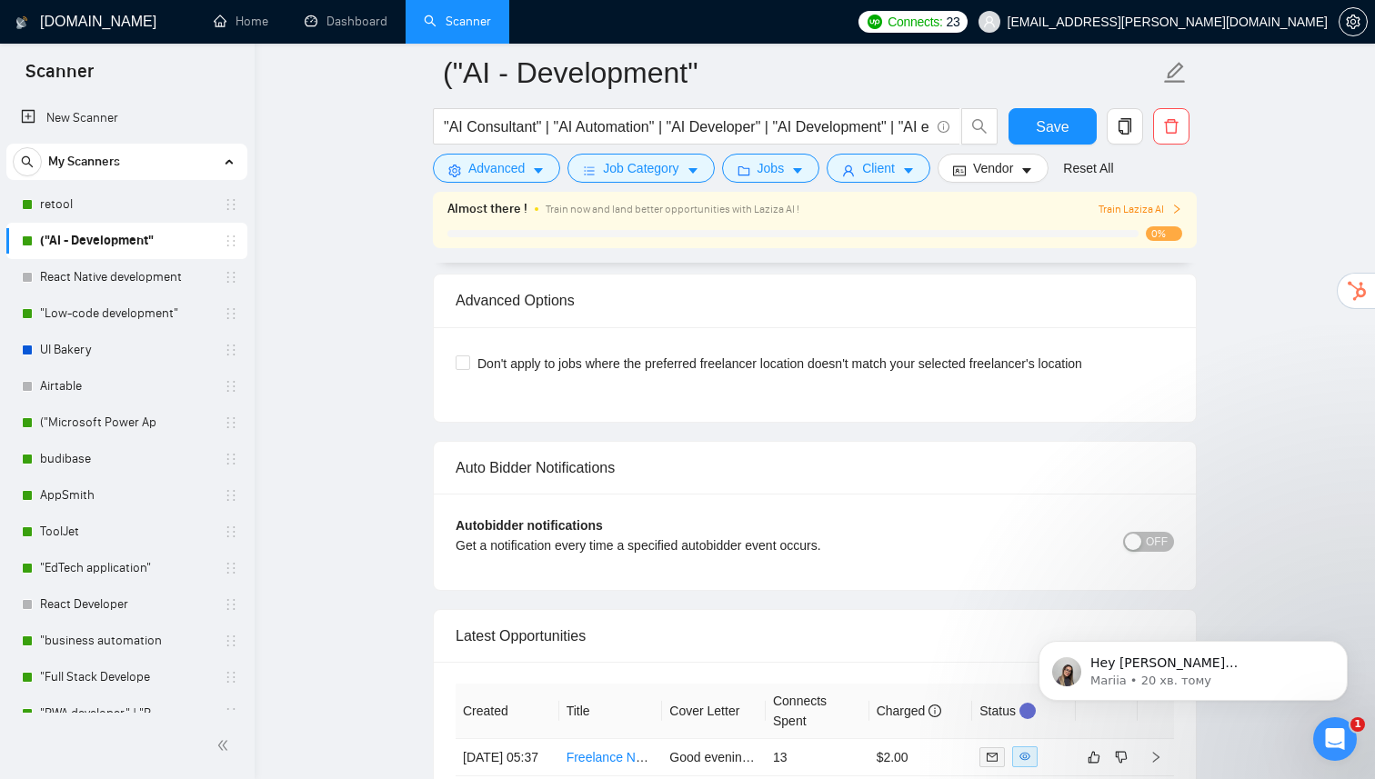
scroll to position [3825, 0]
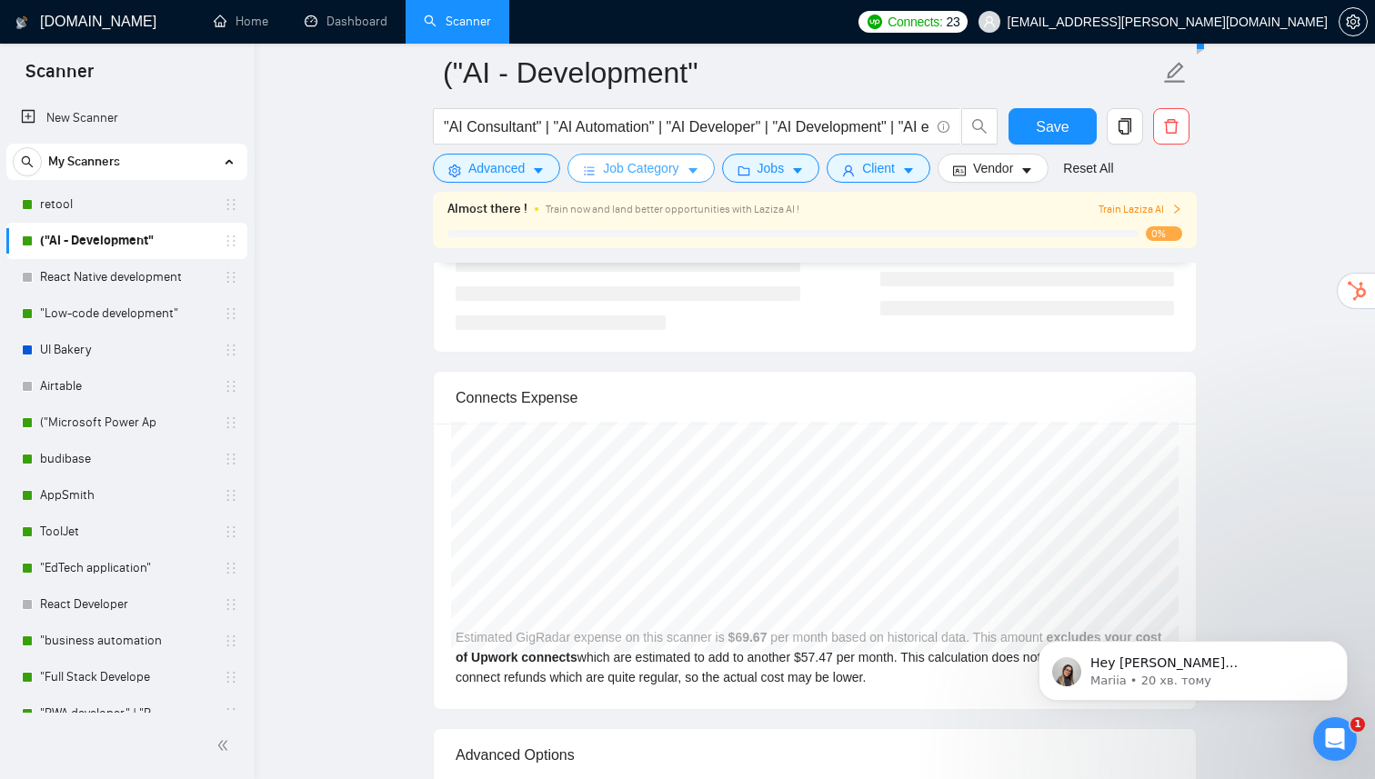
click at [687, 166] on button "Job Category" at bounding box center [640, 168] width 146 height 29
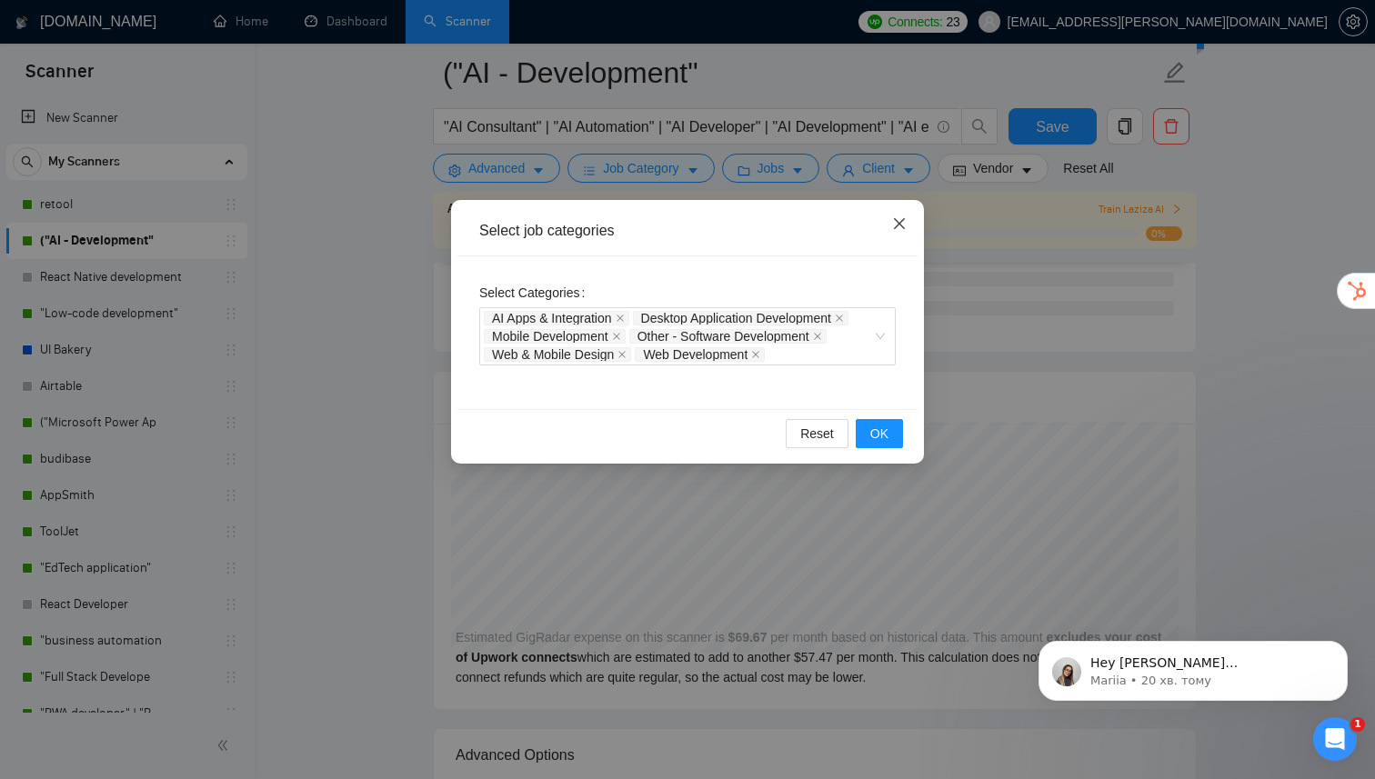
click at [899, 223] on icon "close" at bounding box center [899, 223] width 15 height 15
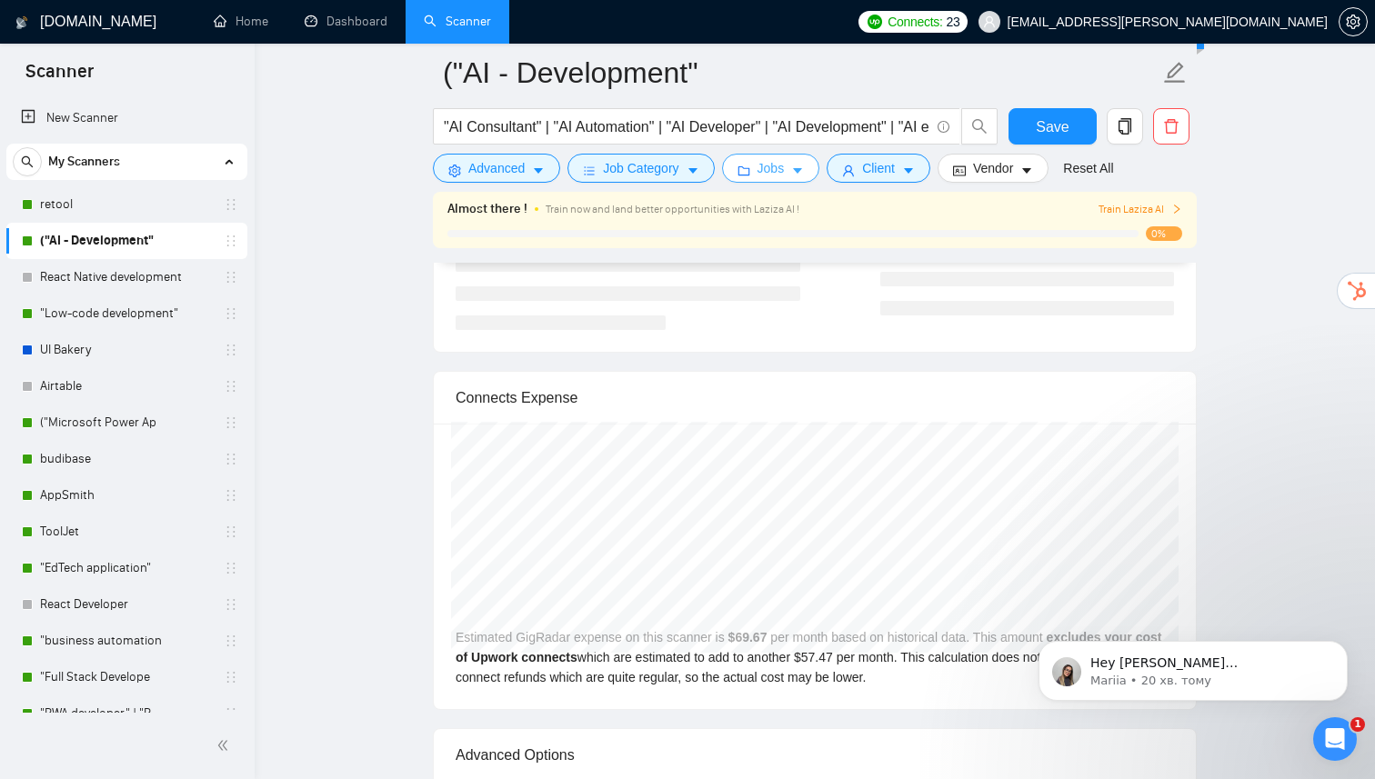
click at [804, 164] on span "caret-down" at bounding box center [797, 171] width 13 height 14
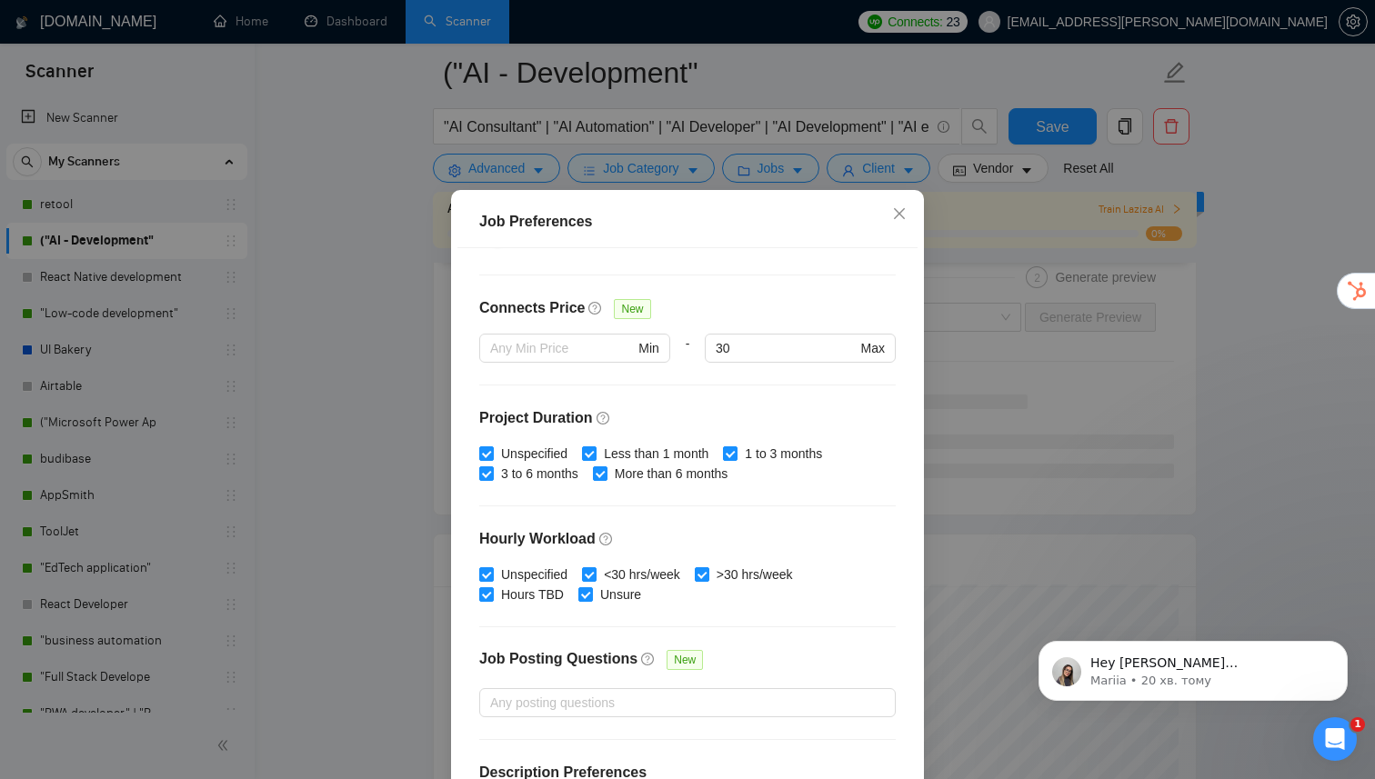
scroll to position [479, 0]
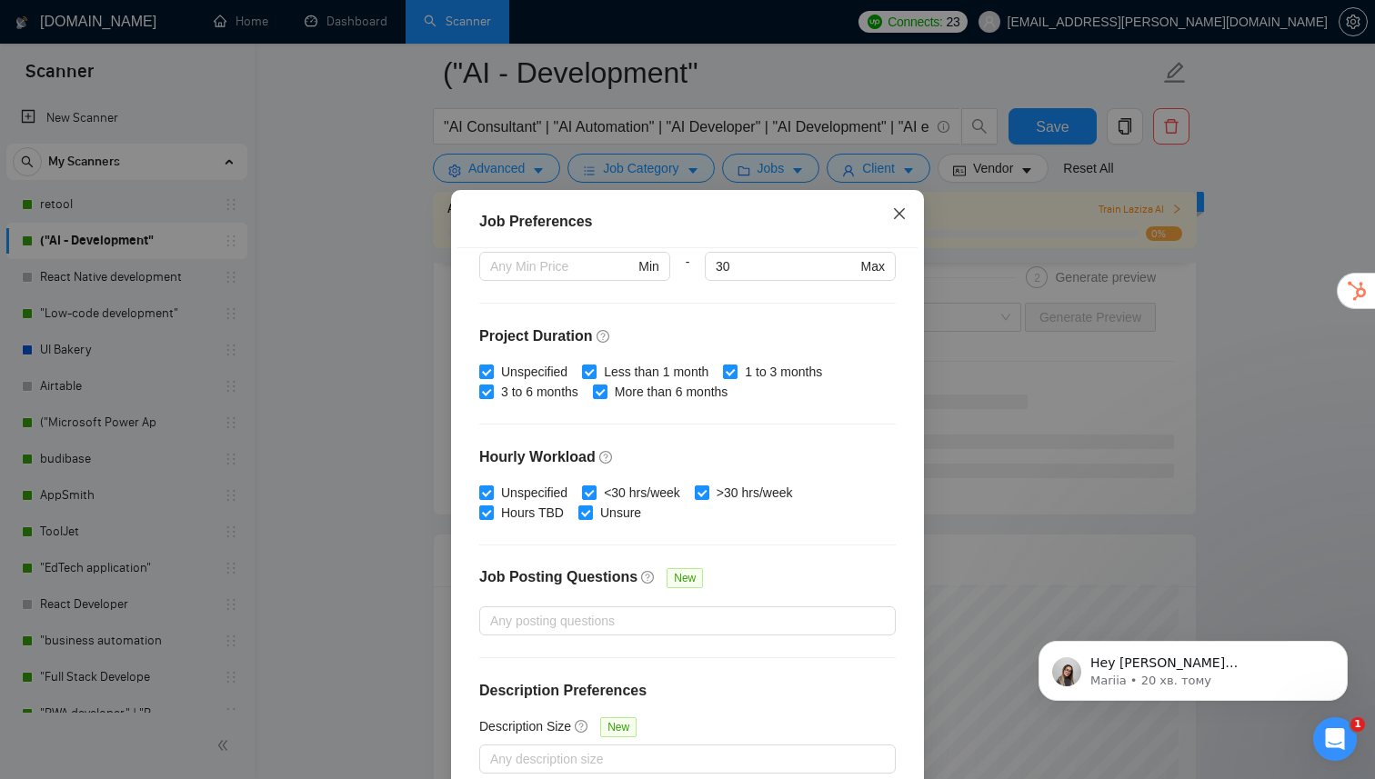
click at [892, 221] on icon "close" at bounding box center [899, 213] width 15 height 15
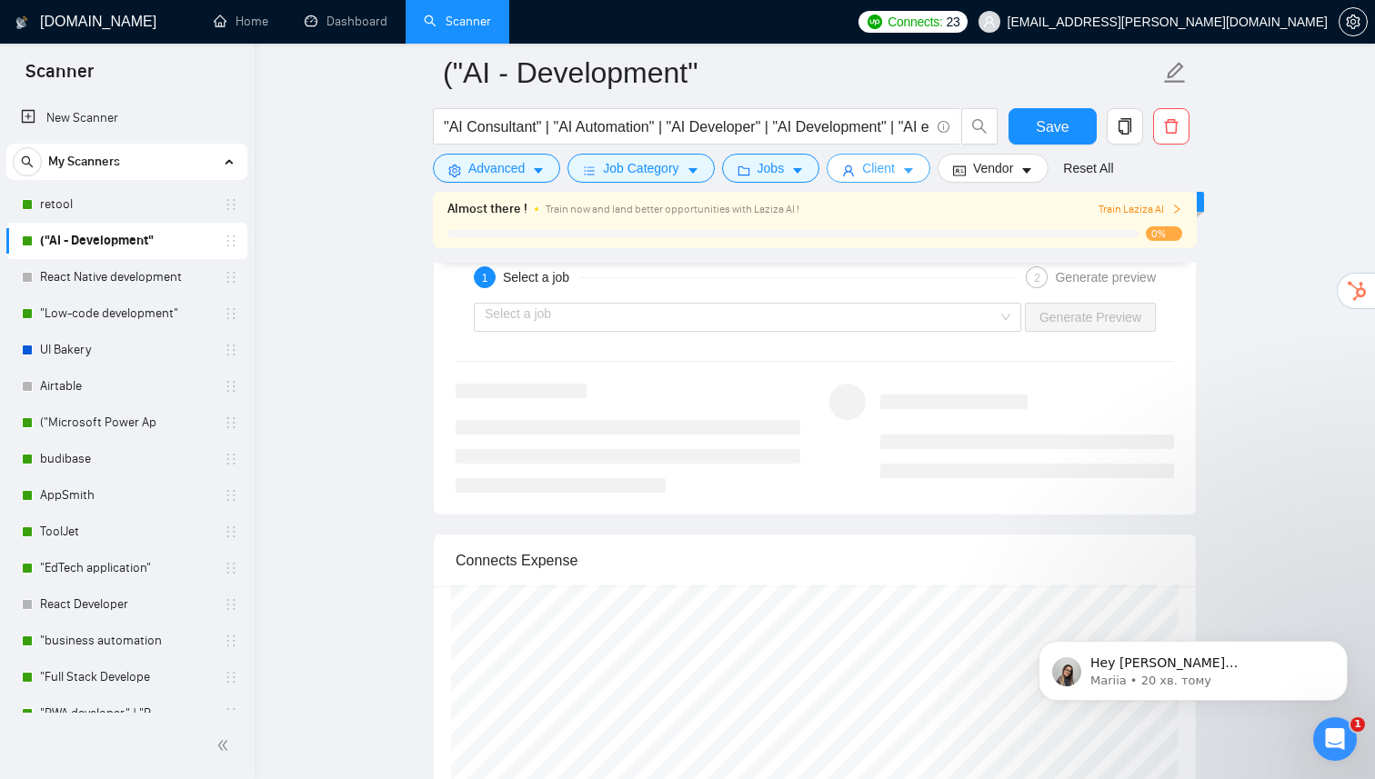
click at [910, 176] on icon "caret-down" at bounding box center [908, 171] width 13 height 13
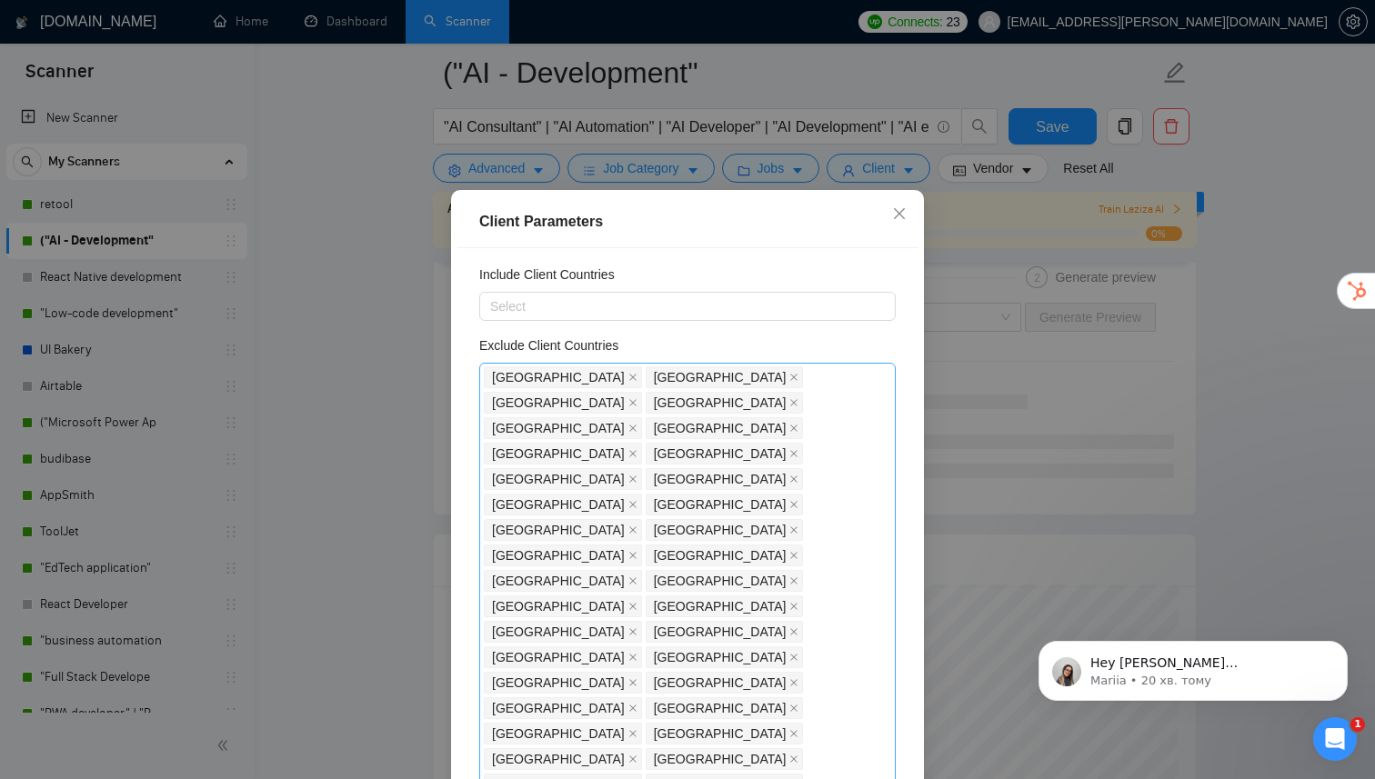
scroll to position [0, 0]
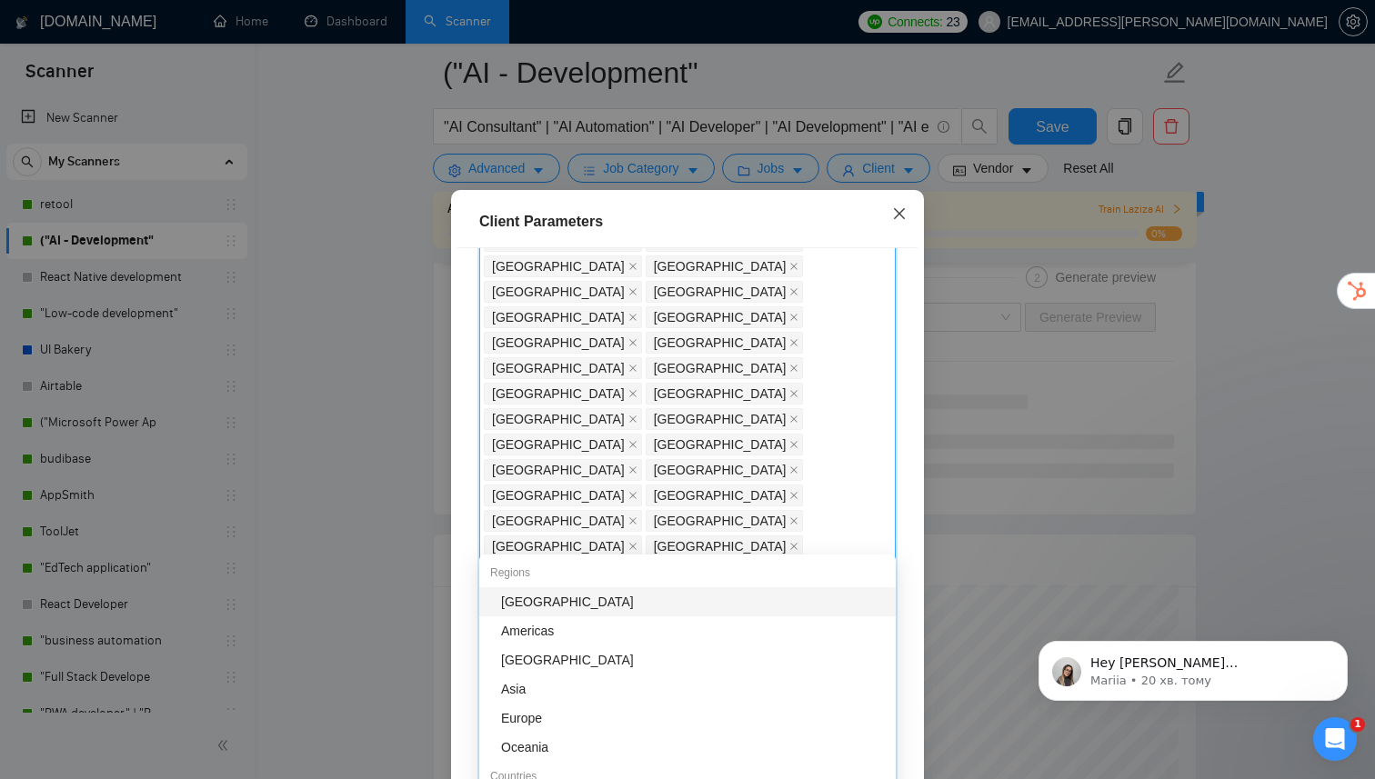
click at [901, 221] on icon "close" at bounding box center [899, 213] width 15 height 15
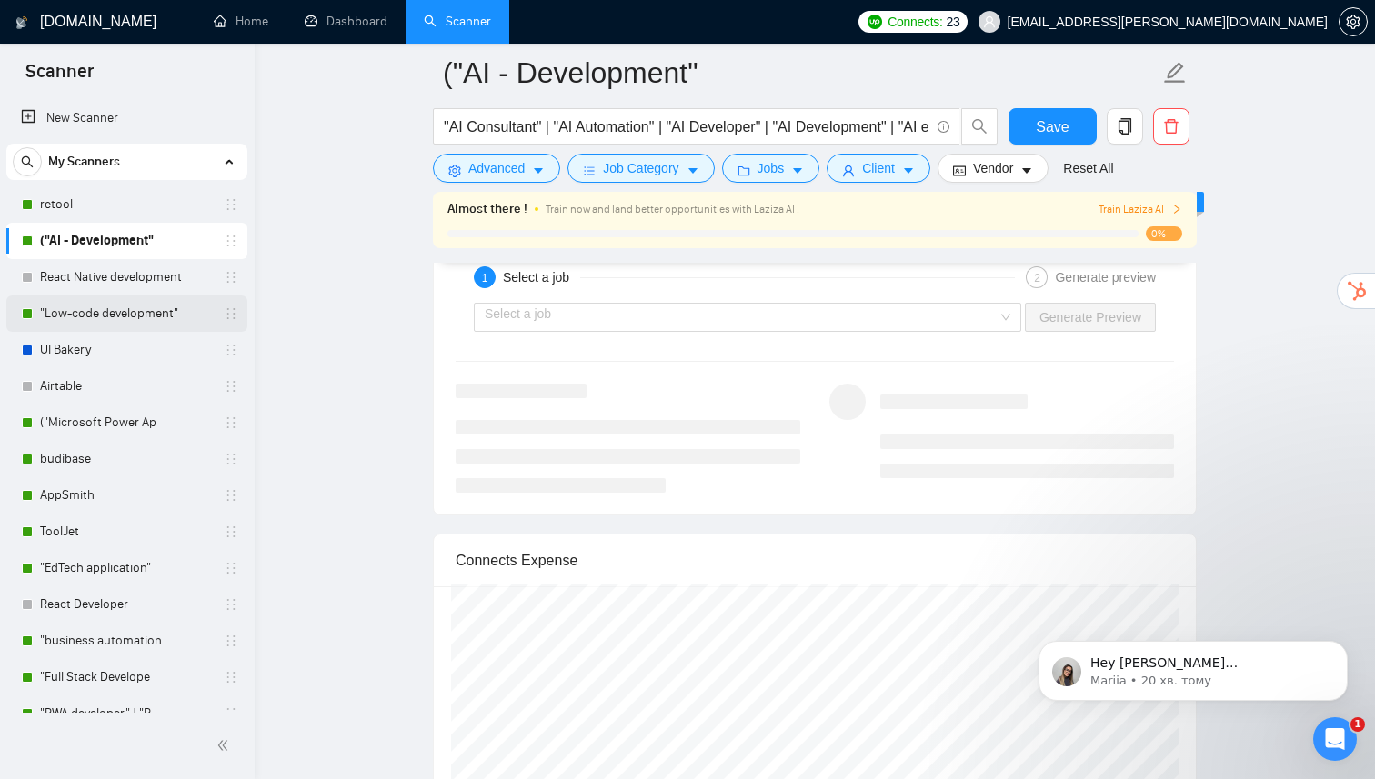
click at [95, 326] on link ""Low-code development"" at bounding box center [126, 314] width 173 height 36
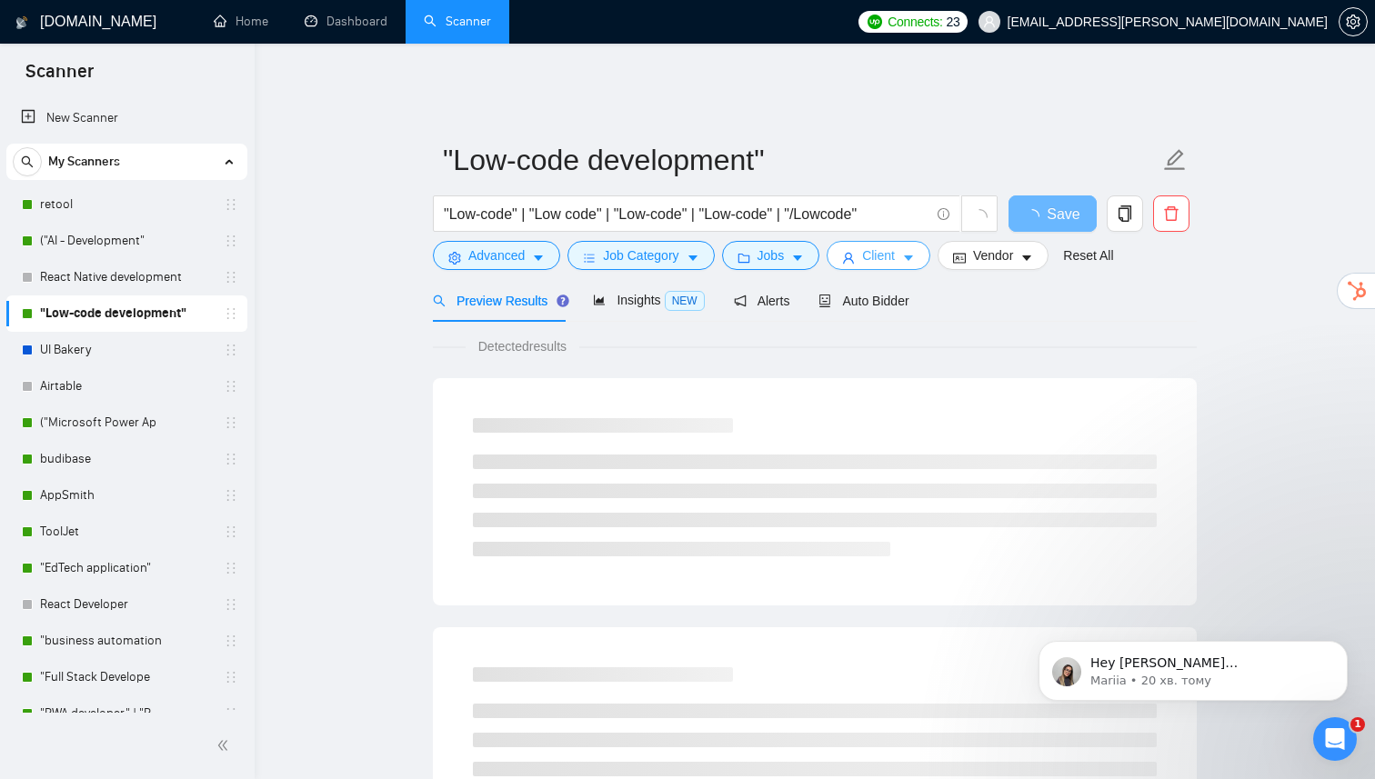
click at [878, 249] on span "Client" at bounding box center [878, 256] width 33 height 20
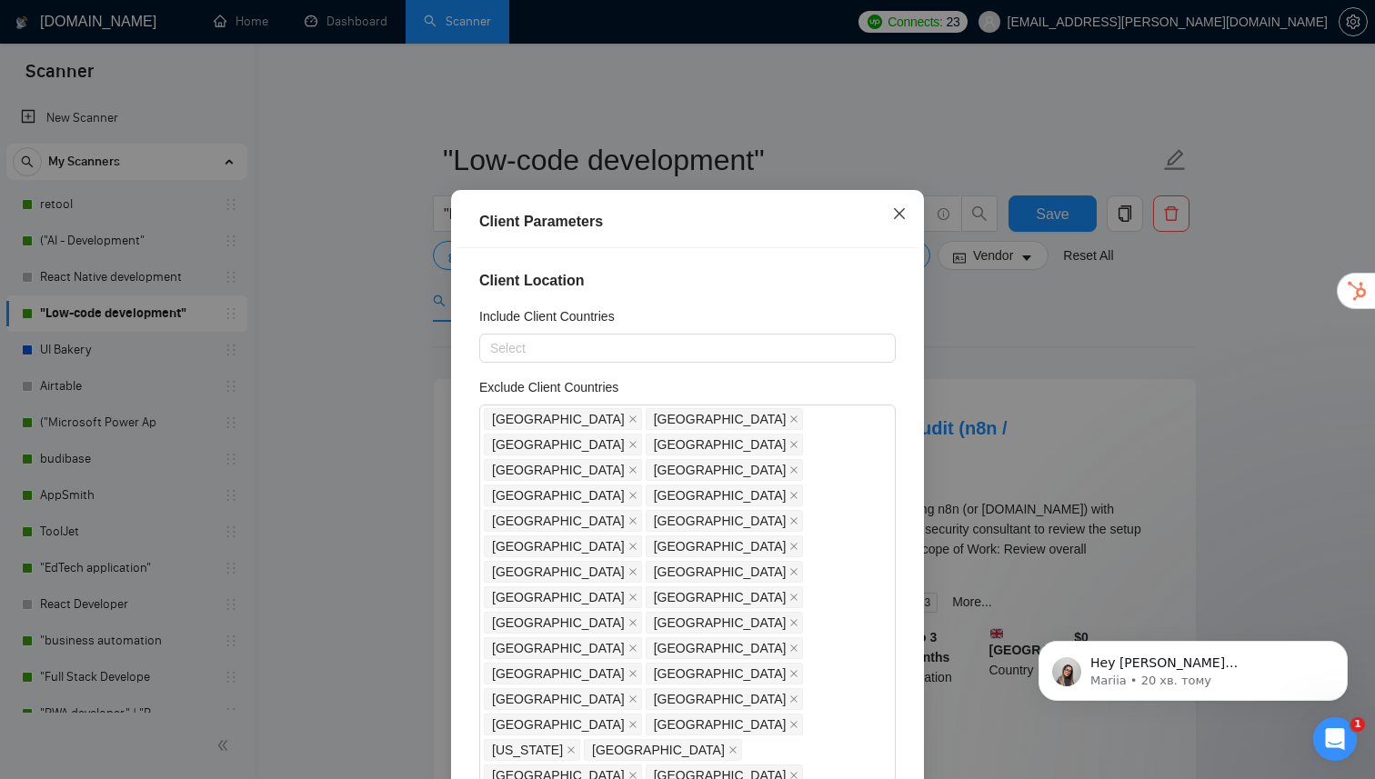
click at [905, 221] on icon "close" at bounding box center [899, 213] width 15 height 15
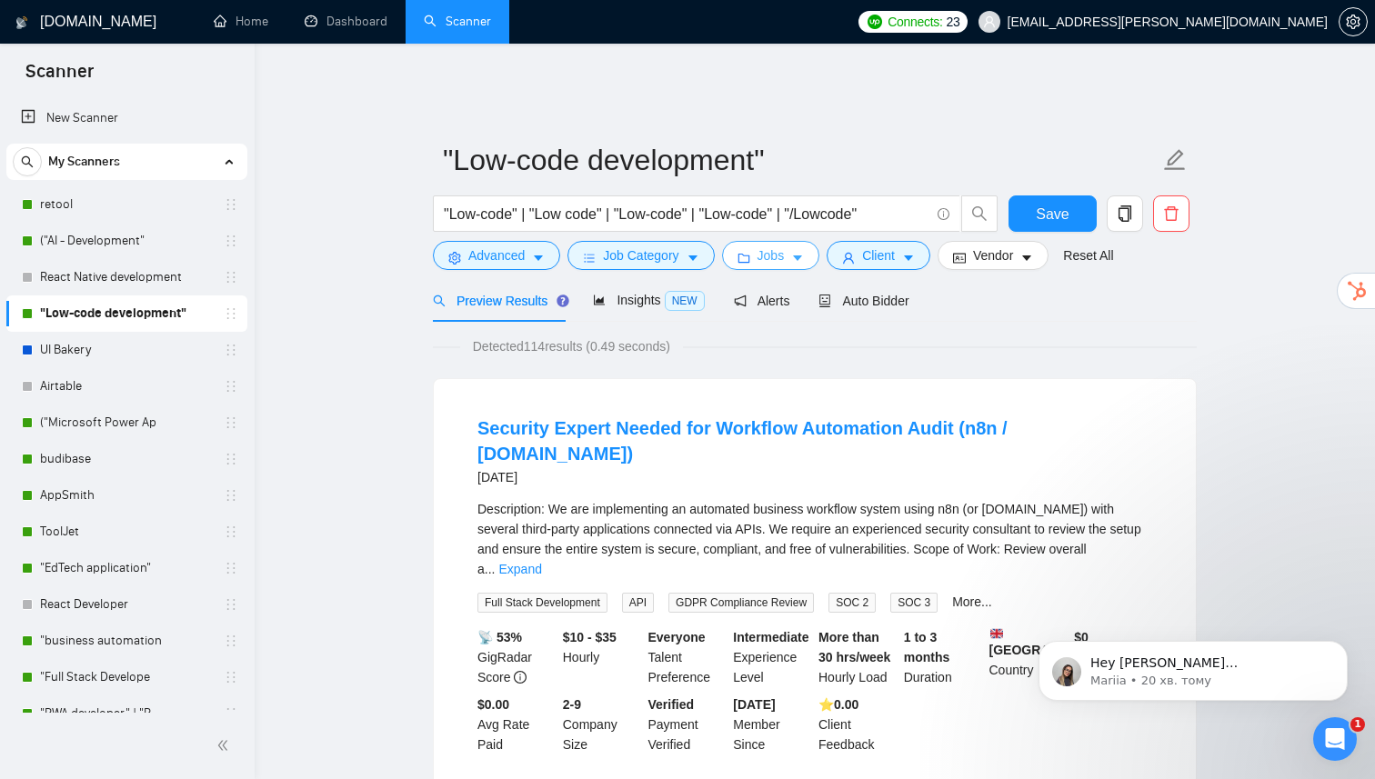
click at [785, 246] on span "Jobs" at bounding box center [770, 256] width 27 height 20
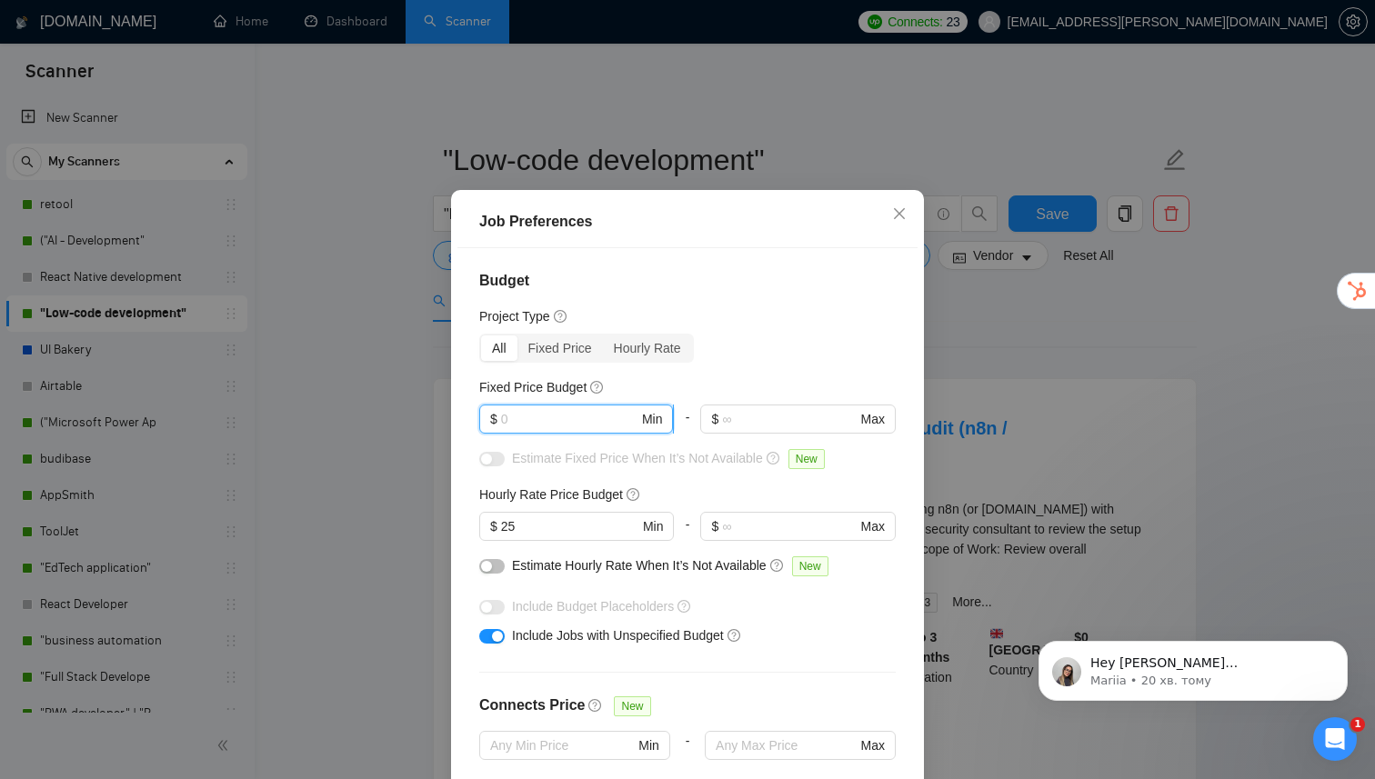
click at [541, 429] on input "text" at bounding box center [569, 419] width 137 height 20
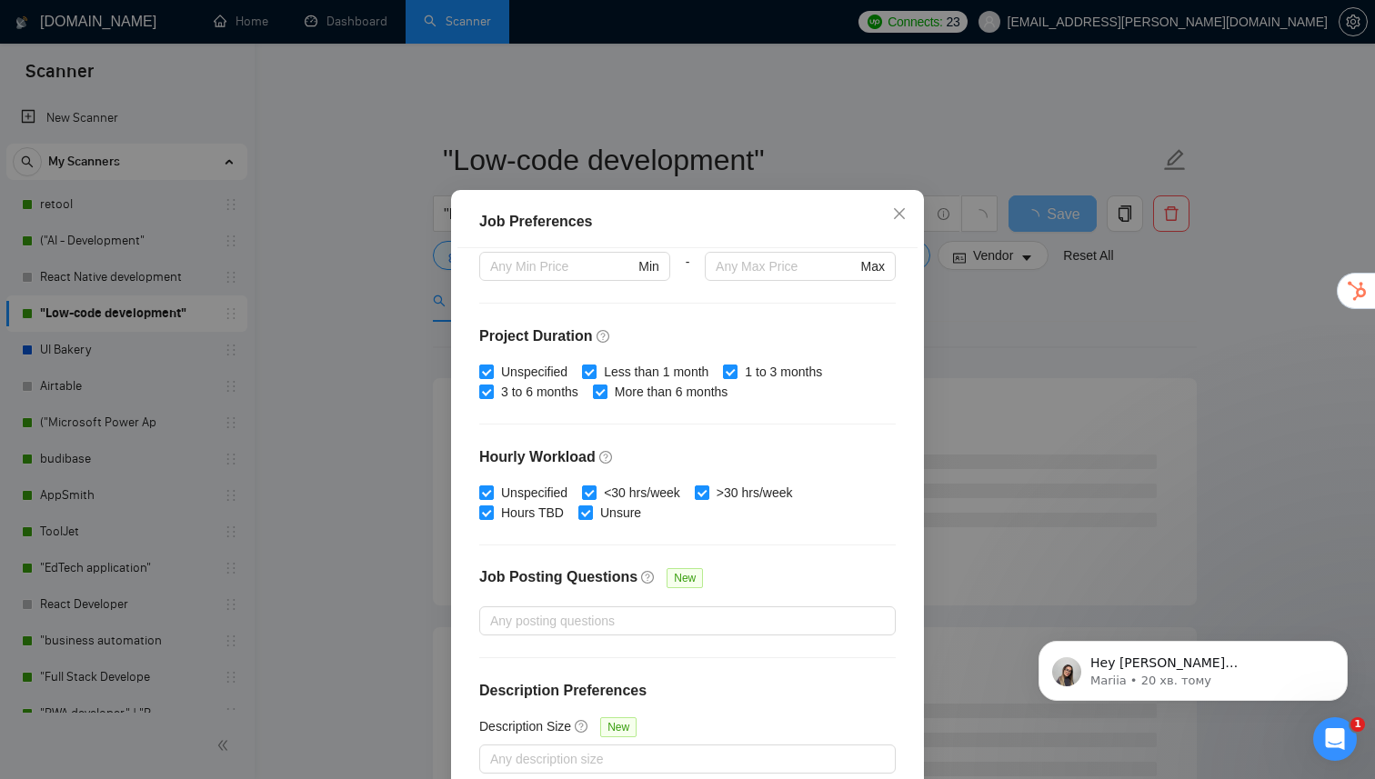
scroll to position [108, 0]
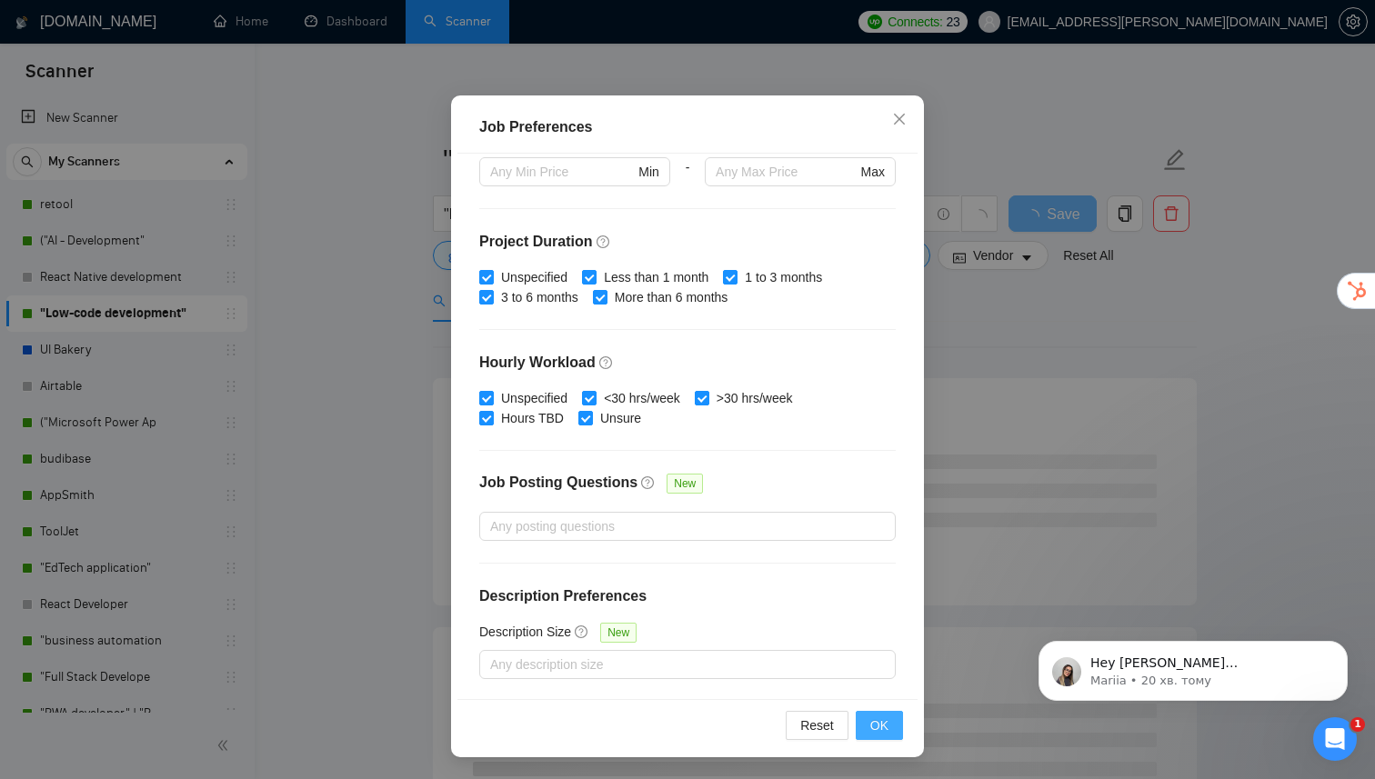
type input "3000"
click at [881, 730] on span "OK" at bounding box center [879, 726] width 18 height 20
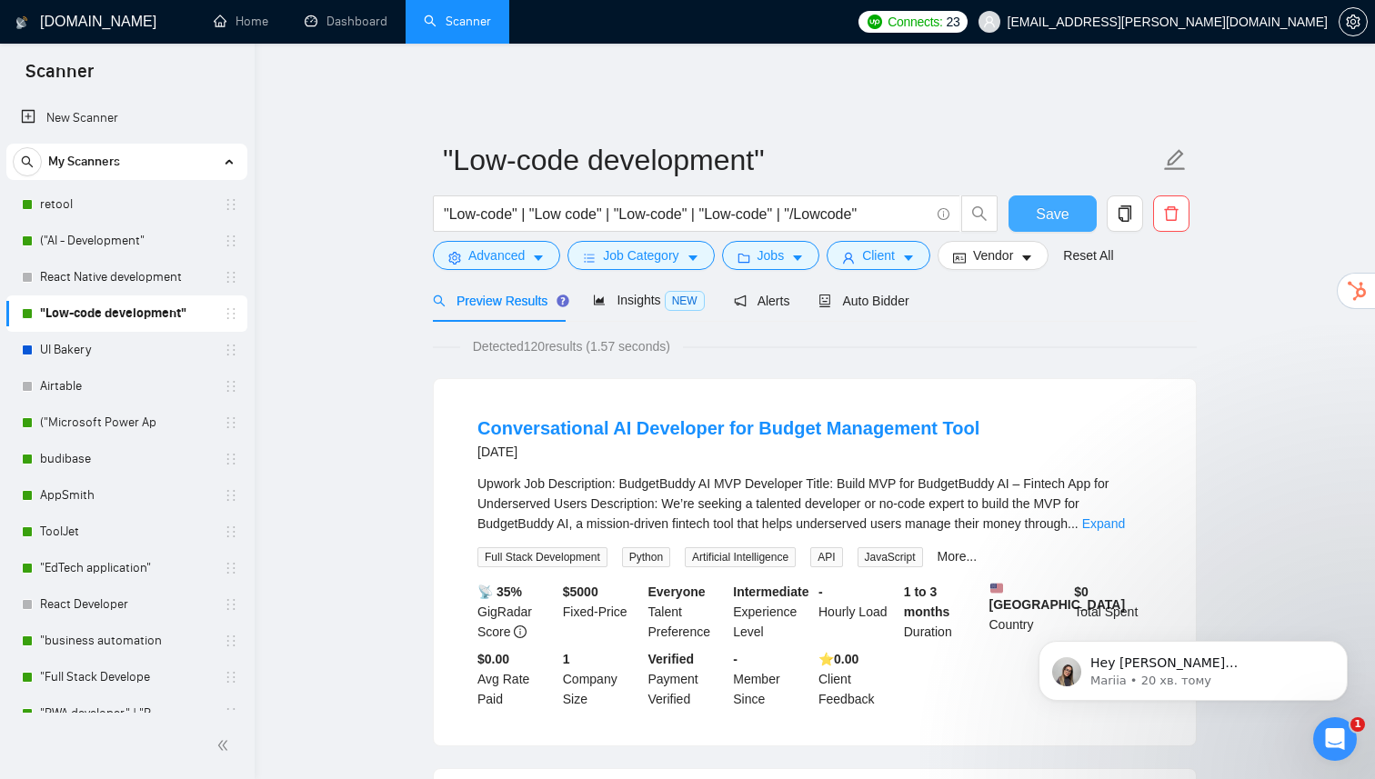
click at [1035, 206] on button "Save" at bounding box center [1052, 214] width 88 height 36
click at [121, 352] on link "UI Bakery" at bounding box center [126, 350] width 173 height 36
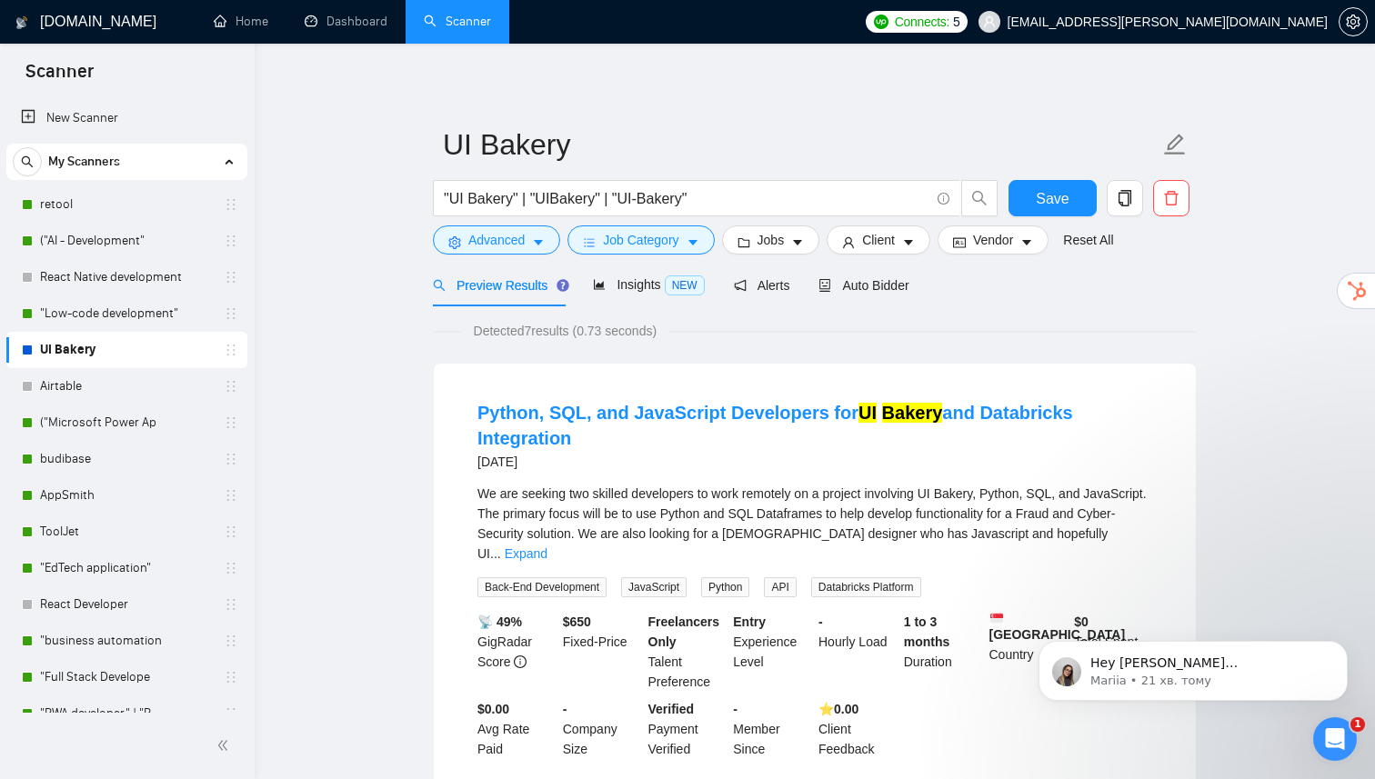
scroll to position [17, 0]
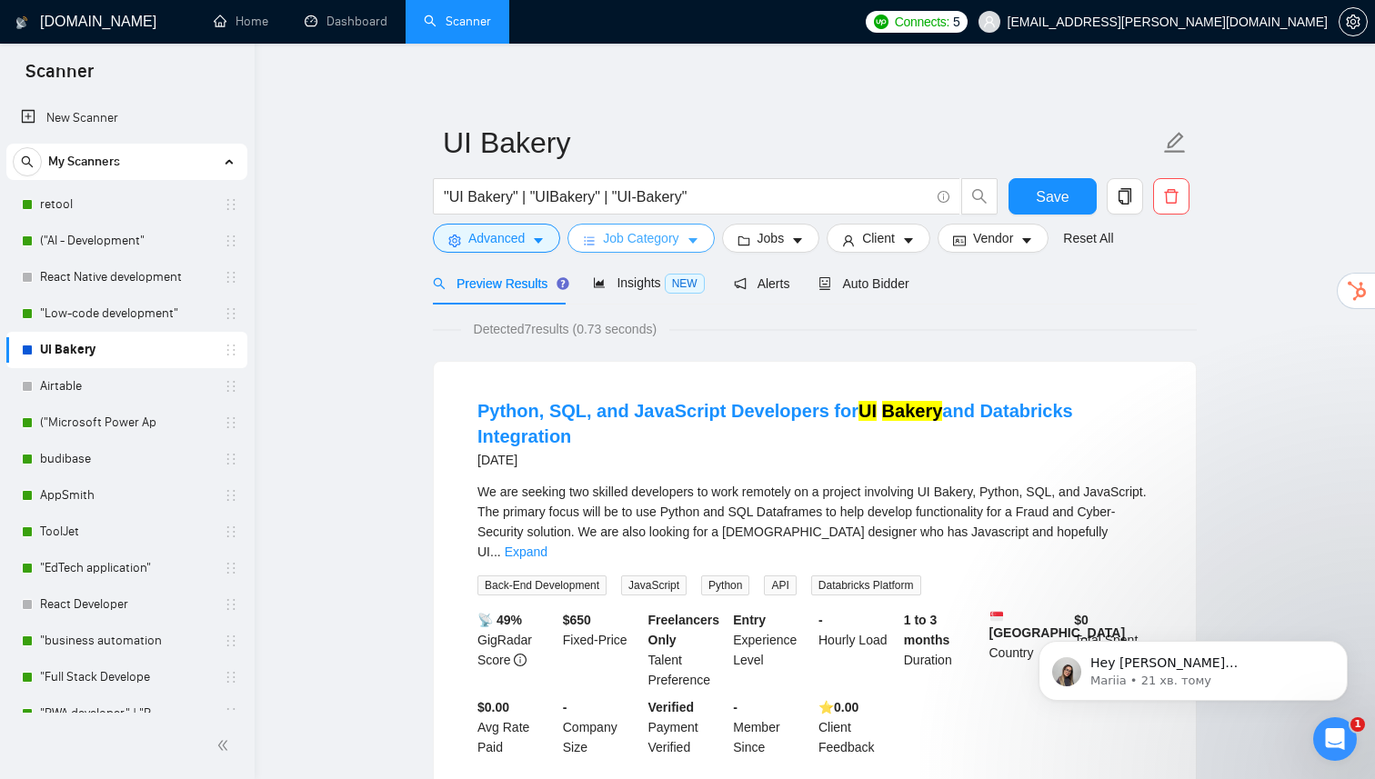
click at [658, 228] on span "Job Category" at bounding box center [640, 238] width 75 height 20
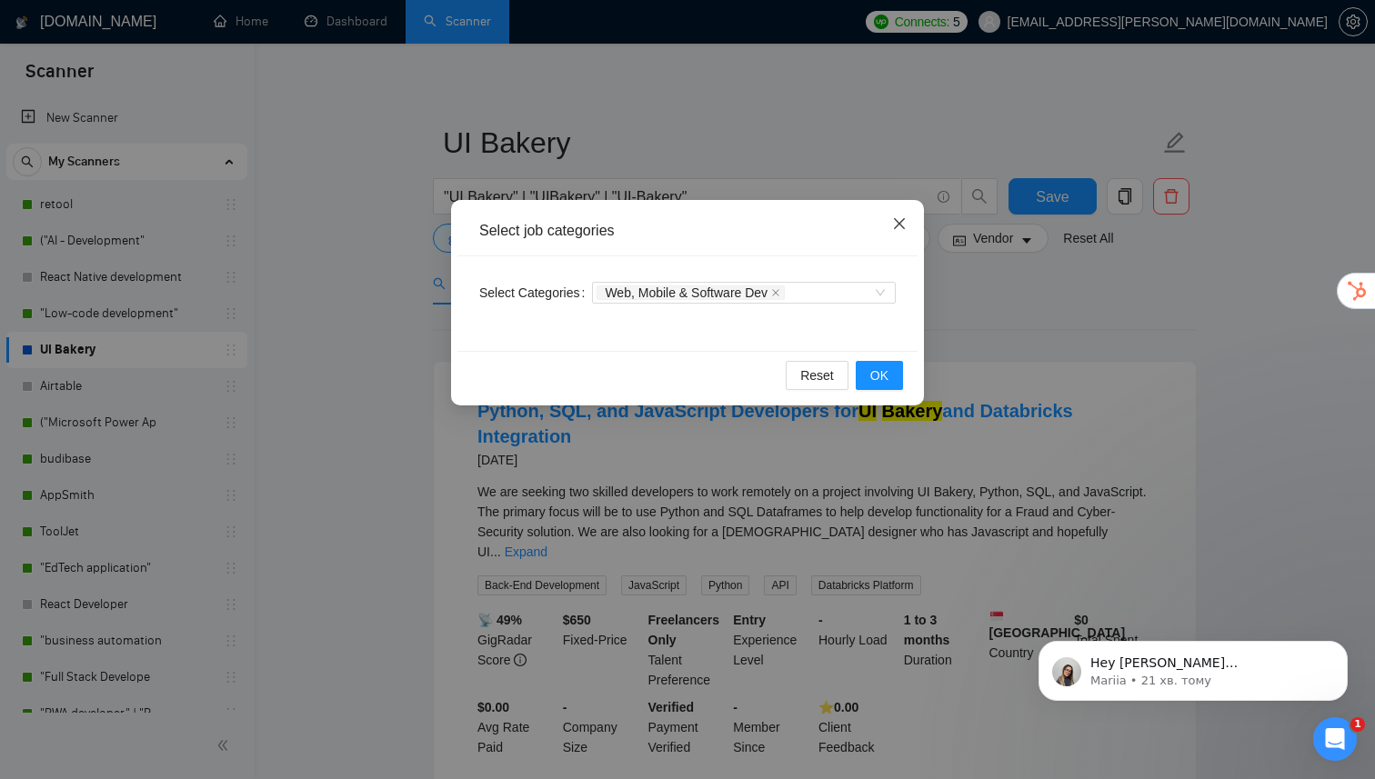
click at [889, 224] on span "Close" at bounding box center [899, 224] width 49 height 49
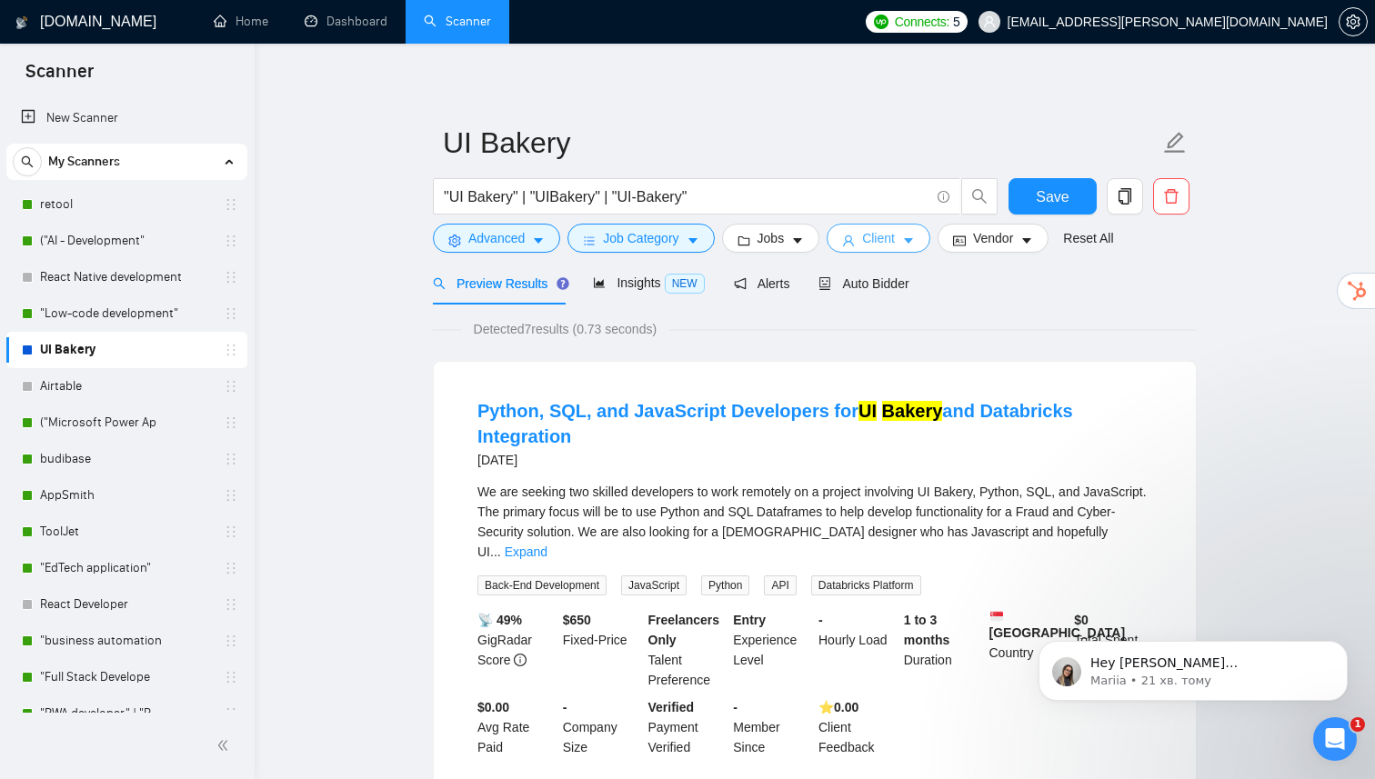
click at [882, 228] on span "Client" at bounding box center [878, 238] width 33 height 20
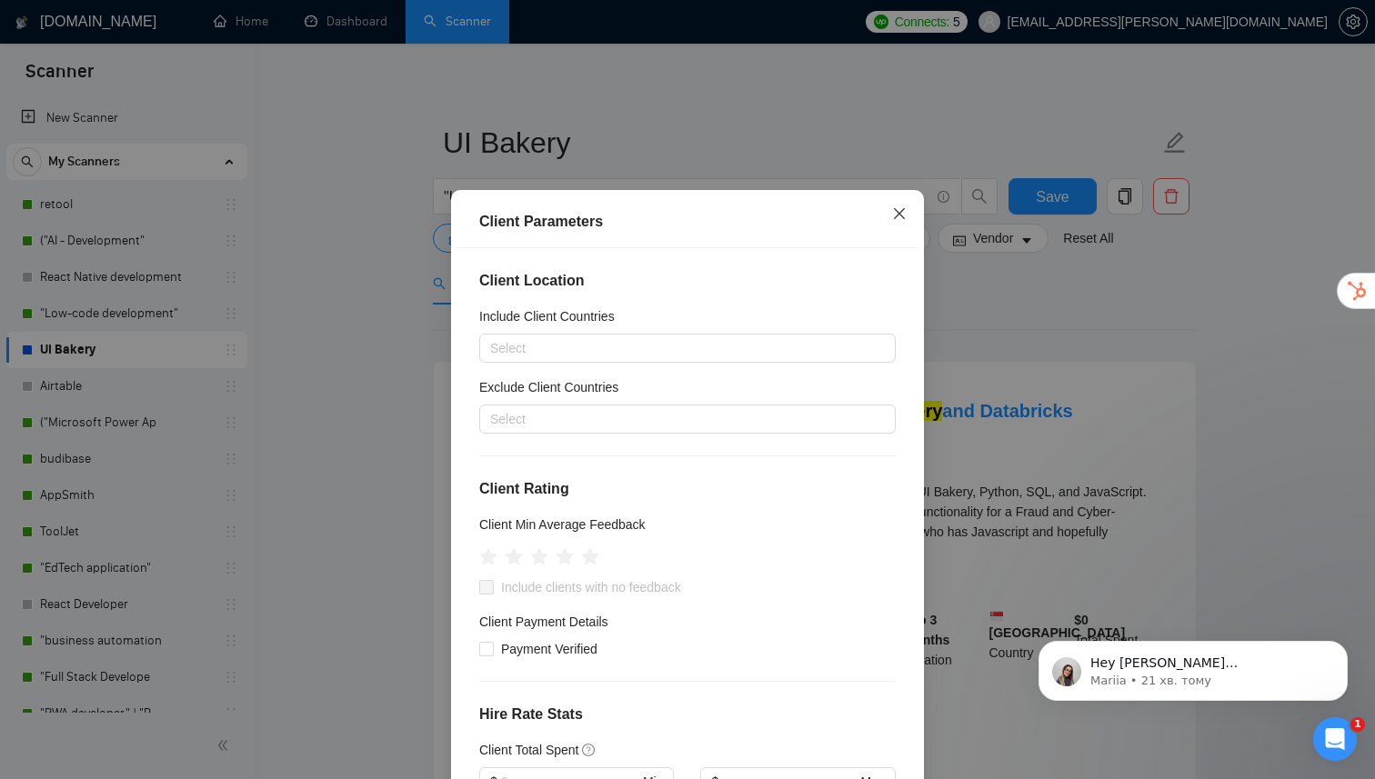
click at [892, 221] on icon "close" at bounding box center [899, 213] width 15 height 15
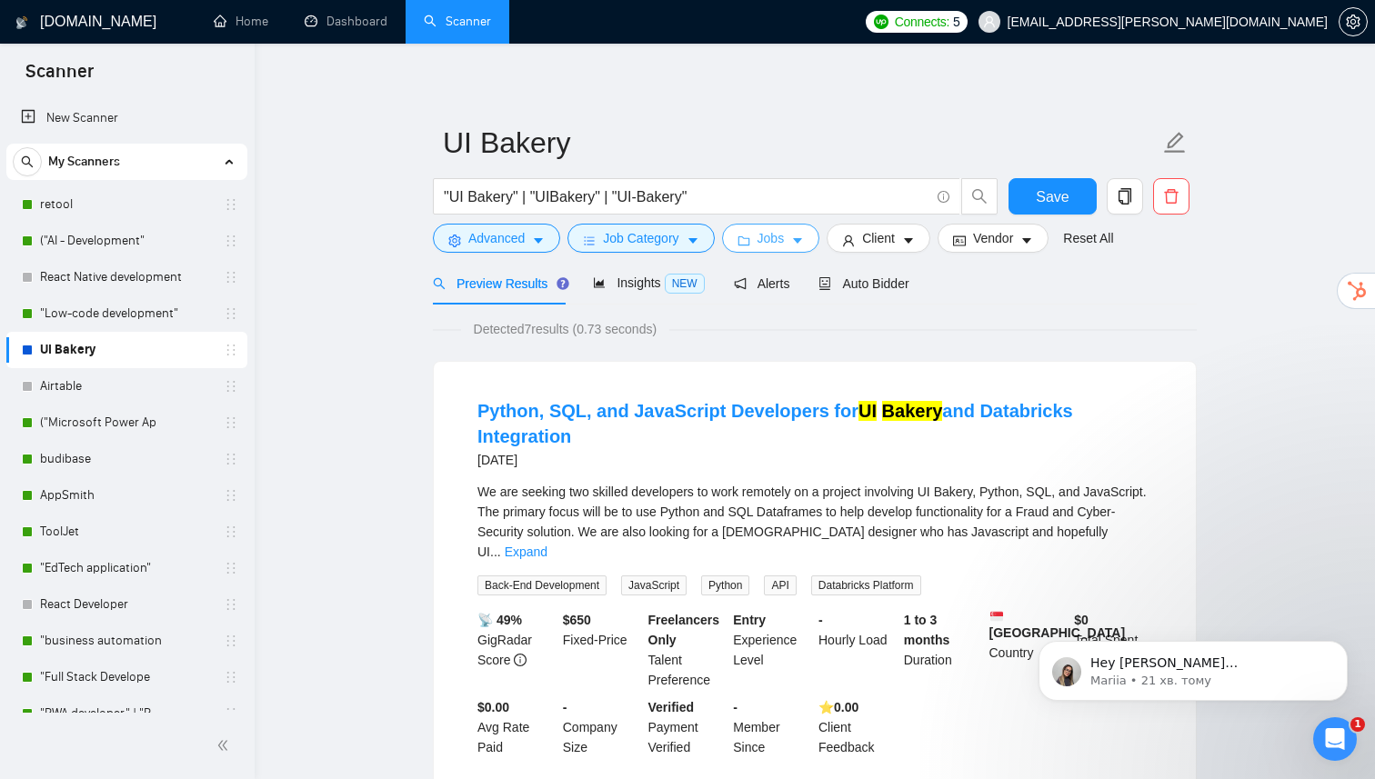
click at [802, 239] on icon "caret-down" at bounding box center [797, 241] width 9 height 5
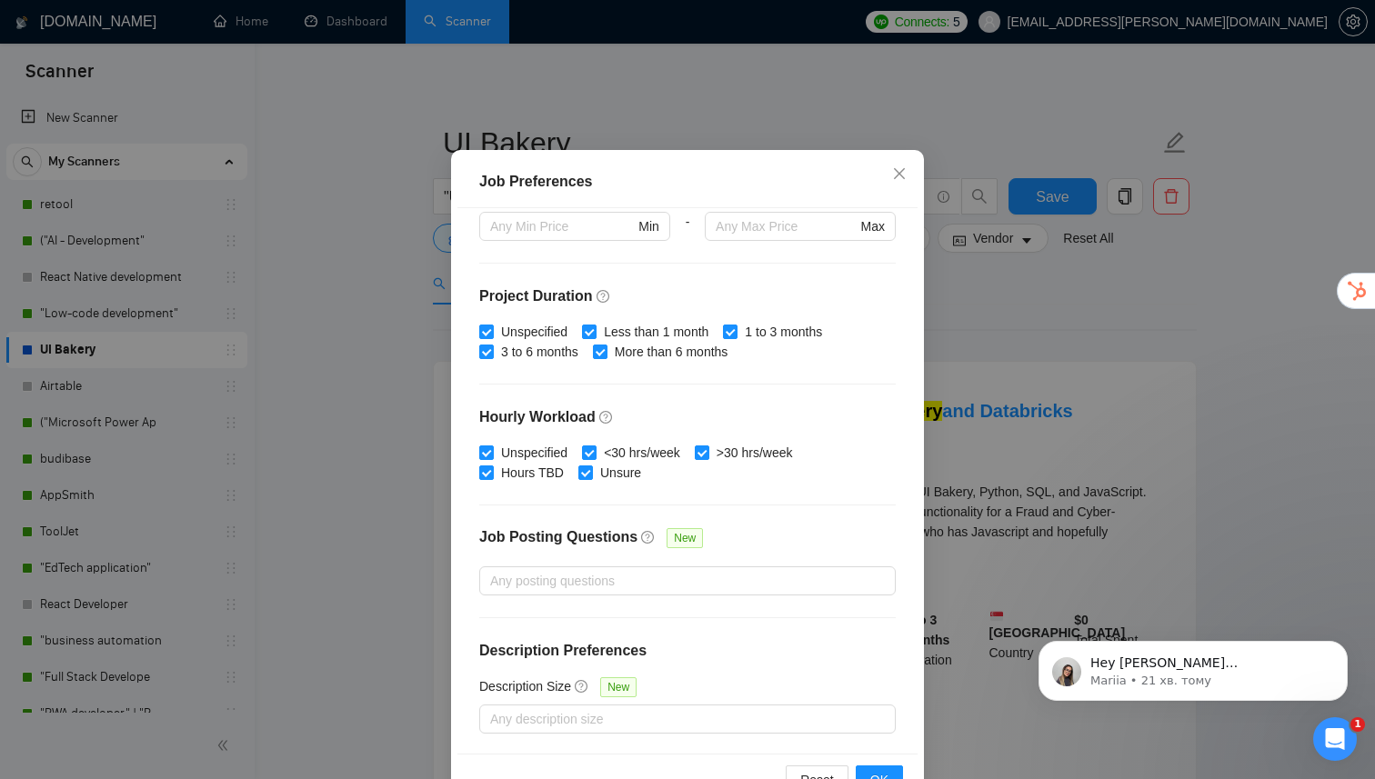
scroll to position [108, 0]
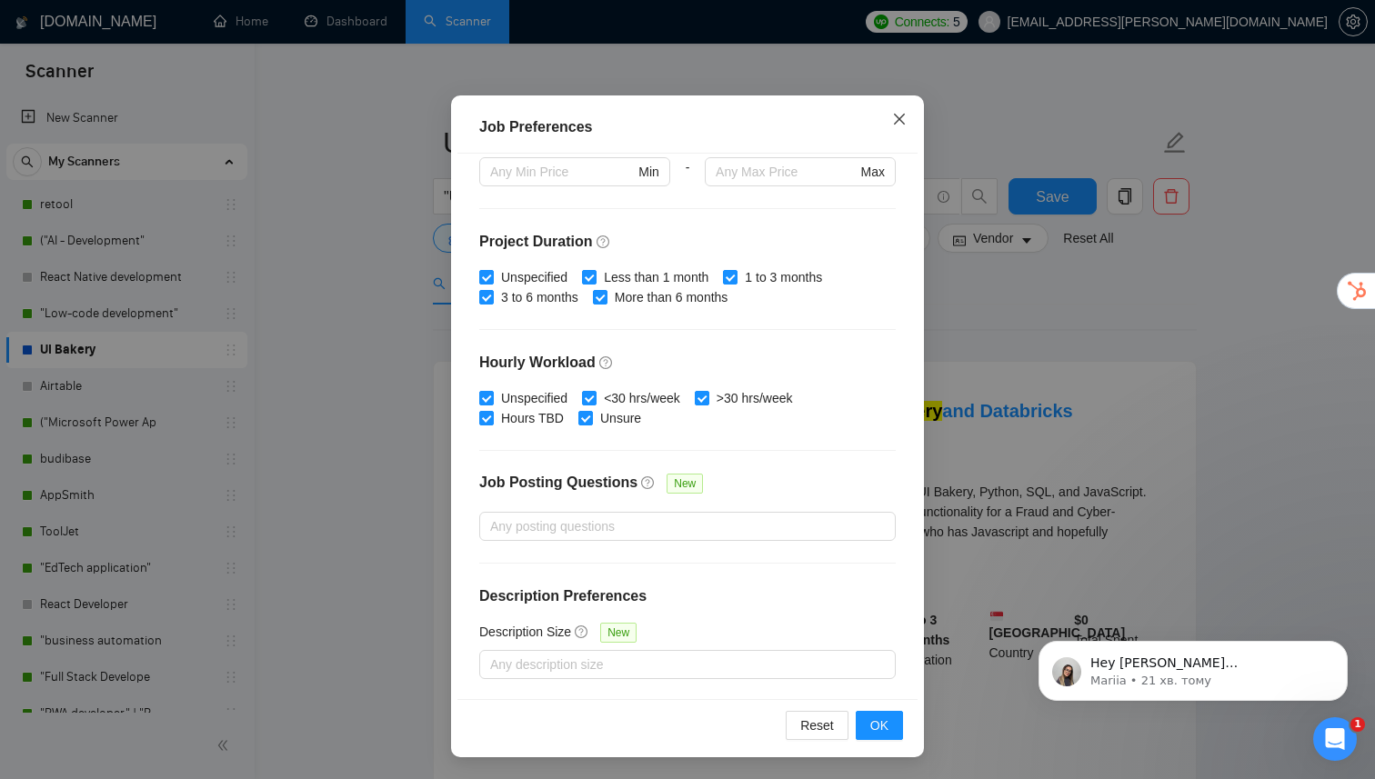
click at [903, 119] on icon "close" at bounding box center [899, 119] width 15 height 15
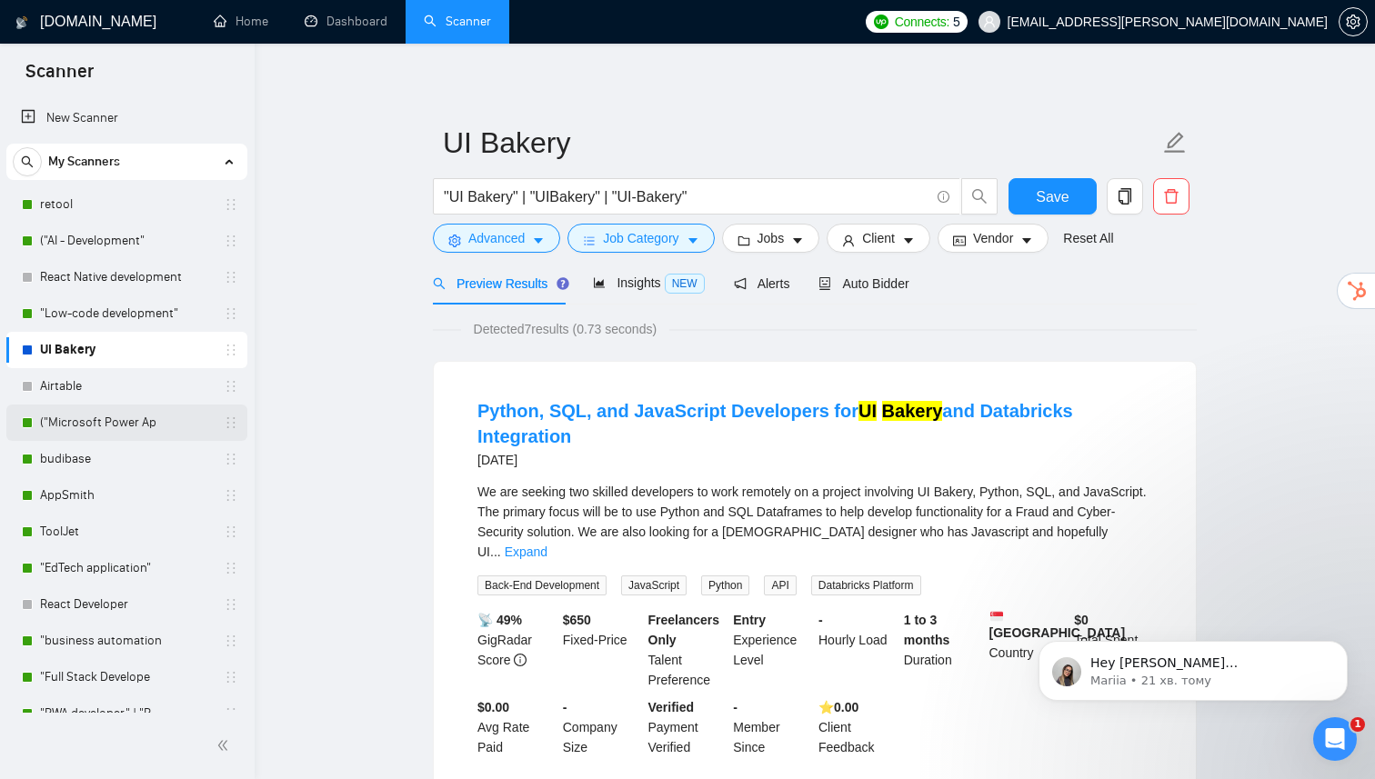
click at [73, 428] on link "("Microsoft Power Ap" at bounding box center [126, 423] width 173 height 36
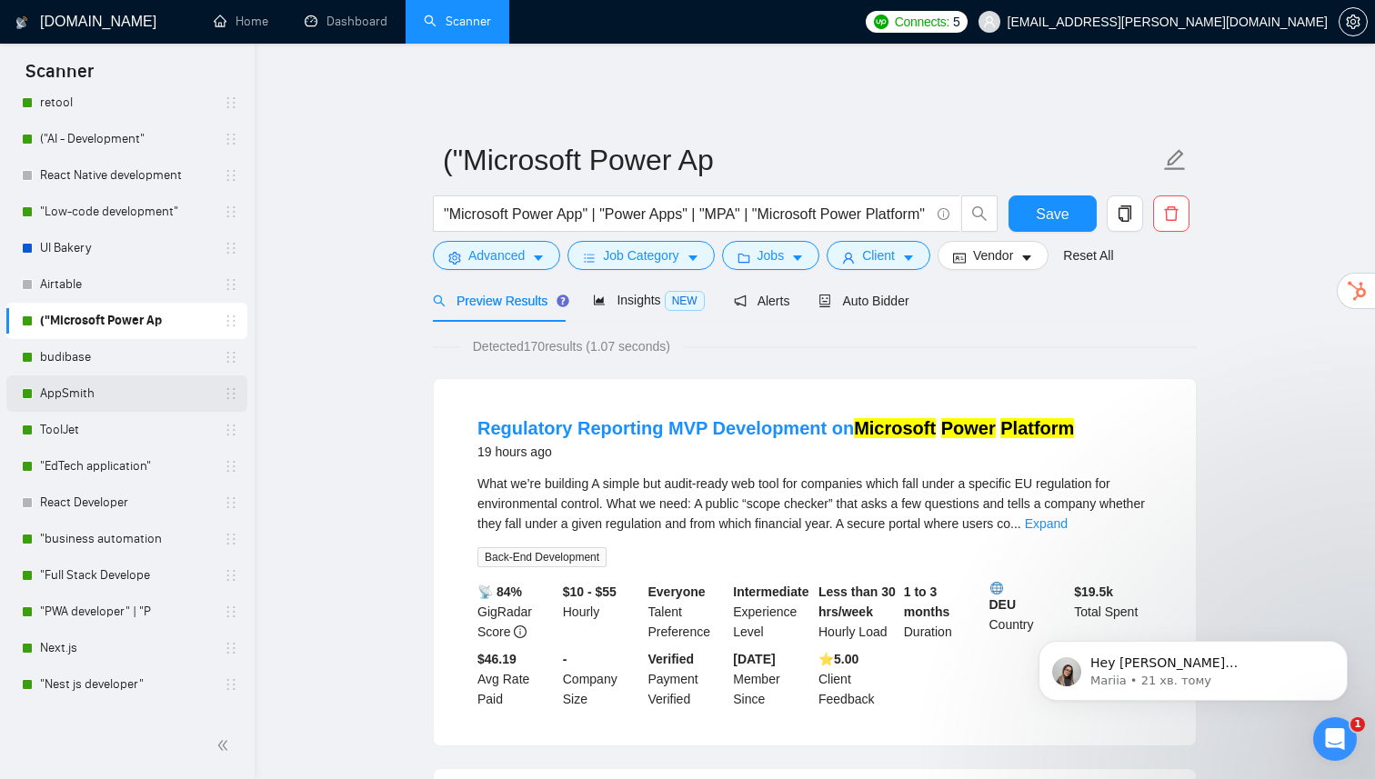
scroll to position [113, 0]
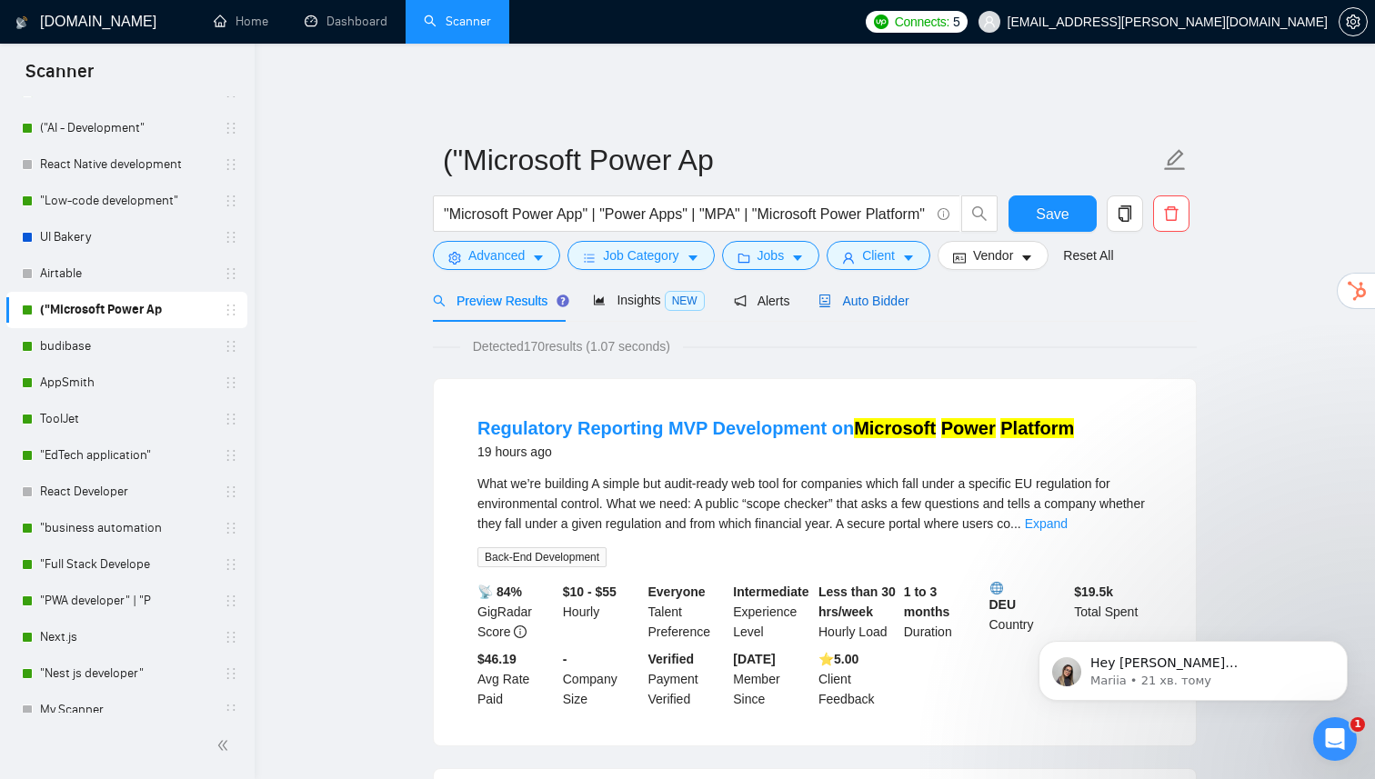
click at [887, 294] on span "Auto Bidder" at bounding box center [863, 301] width 90 height 15
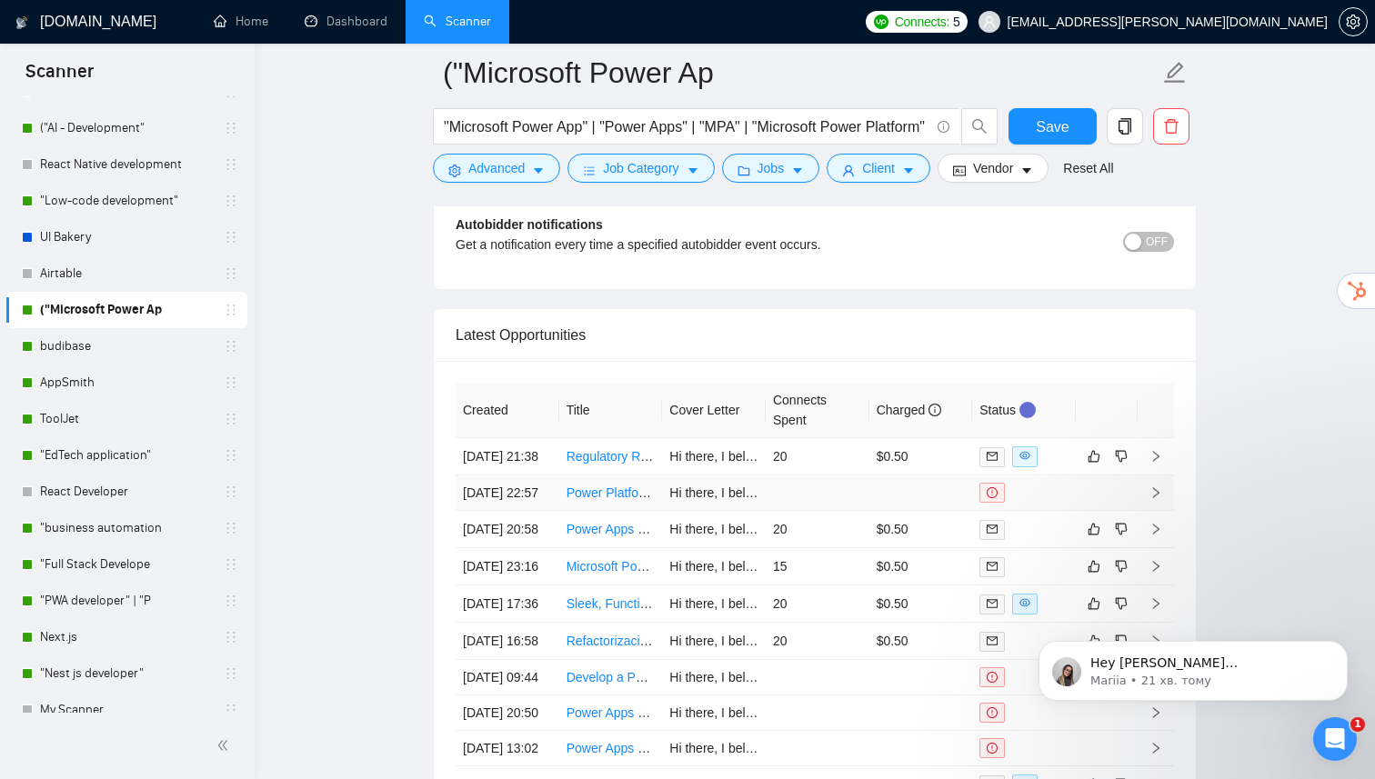
scroll to position [3528, 0]
